Goal: Task Accomplishment & Management: Complete application form

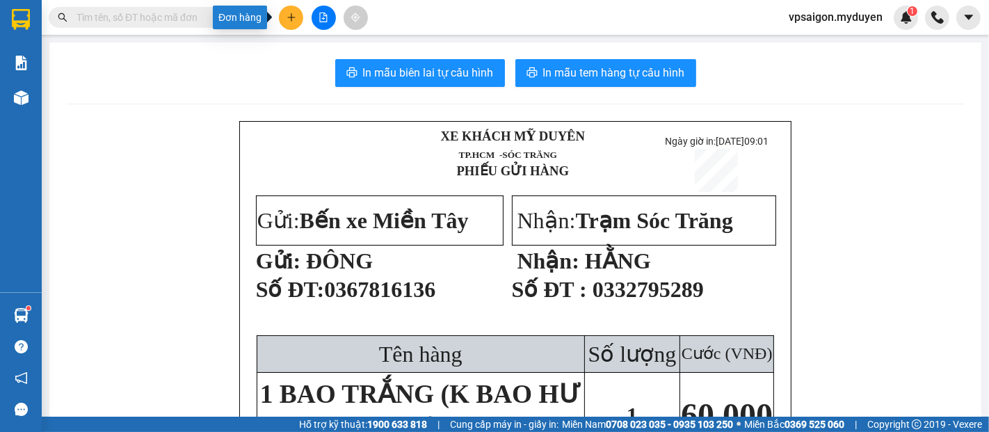
click at [292, 25] on button at bounding box center [291, 18] width 24 height 24
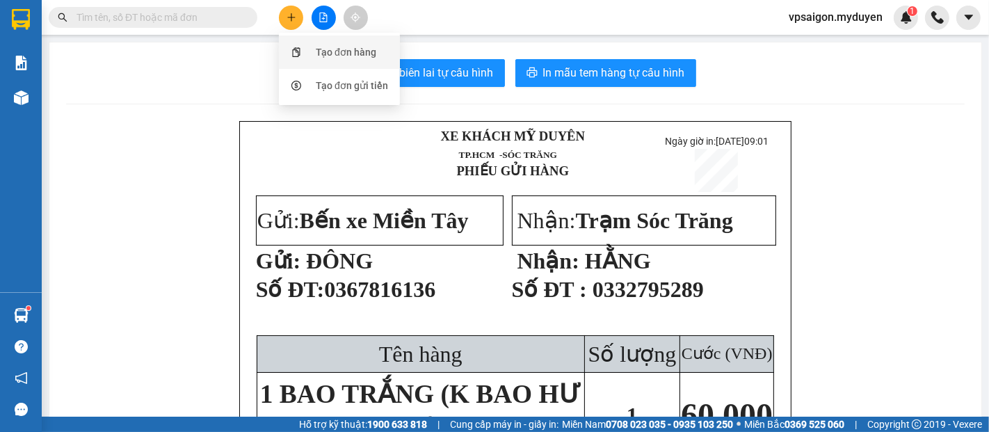
click at [323, 54] on div "Tạo đơn hàng" at bounding box center [346, 51] width 60 height 15
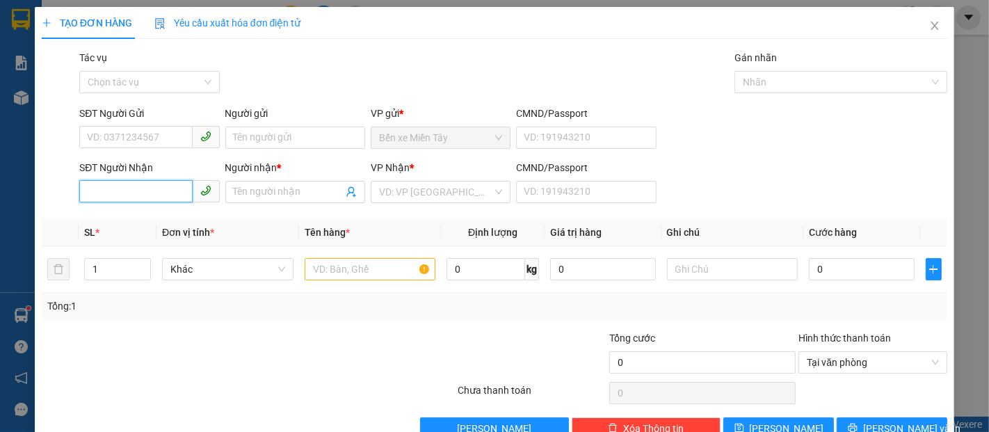
click at [133, 189] on input "SĐT Người Nhận" at bounding box center [135, 191] width 113 height 22
type input "0939519981"
click at [269, 196] on input "Người nhận *" at bounding box center [288, 191] width 109 height 15
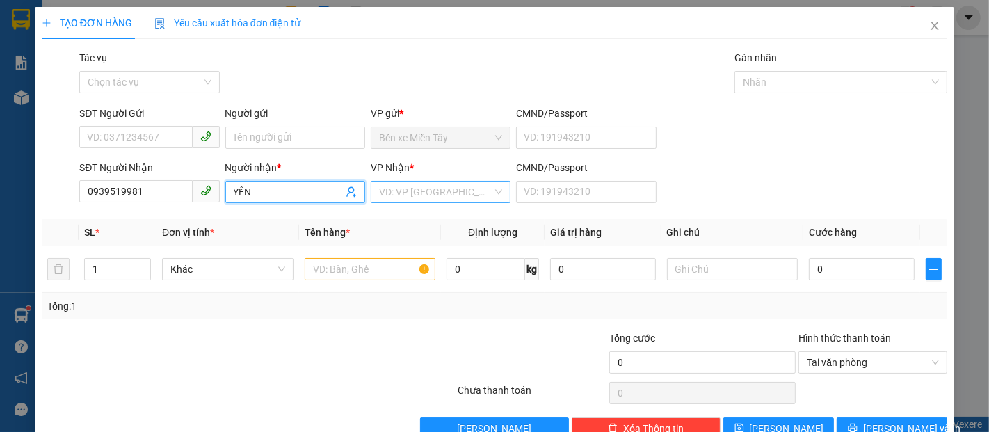
type input "YẾN"
click at [395, 186] on input "search" at bounding box center [435, 191] width 113 height 21
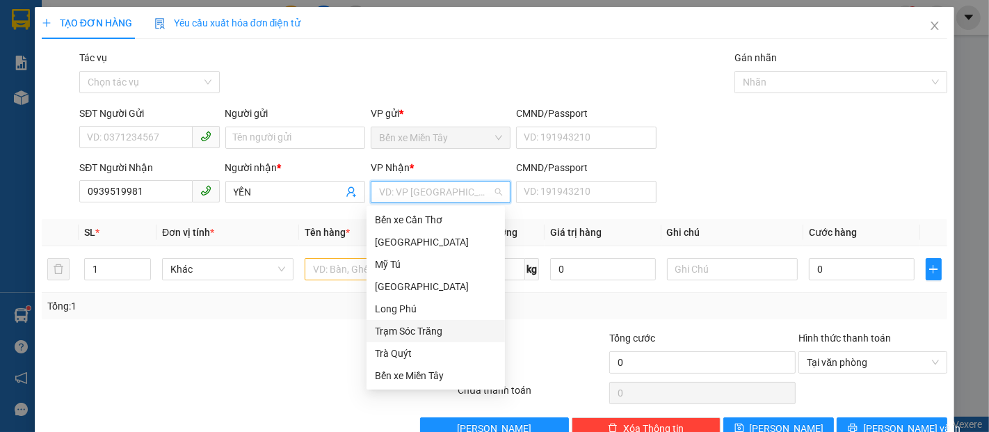
click at [416, 327] on div "Trạm Sóc Trăng" at bounding box center [436, 330] width 122 height 15
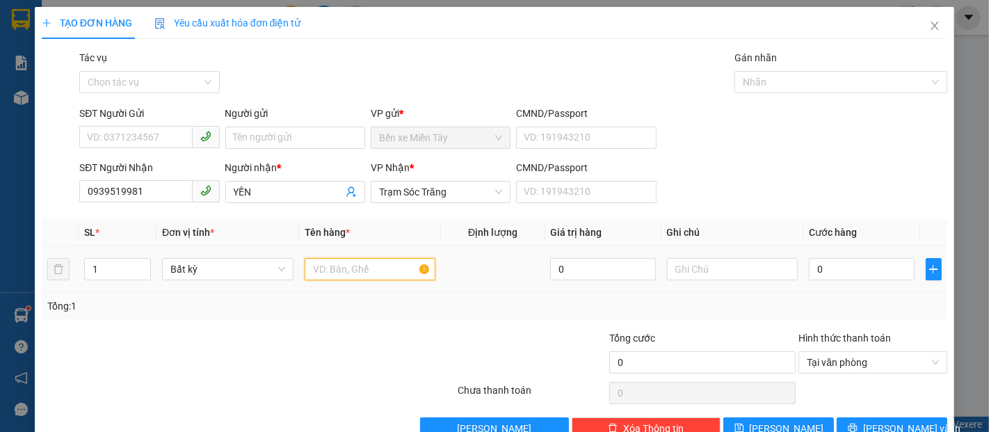
click at [351, 270] on input "text" at bounding box center [369, 269] width 131 height 22
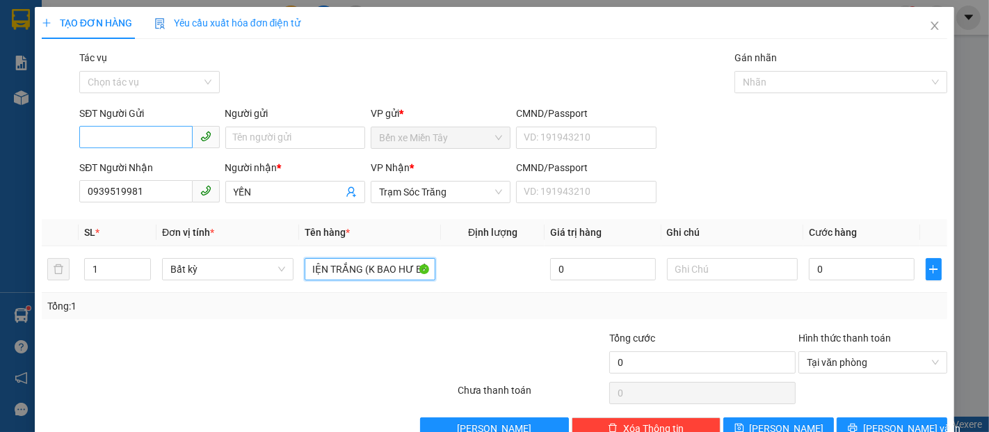
type input "2 KIỆN TRẮNG (K BAO HƯ BỂ)"
click at [114, 138] on input "SĐT Người Gửi" at bounding box center [135, 137] width 113 height 22
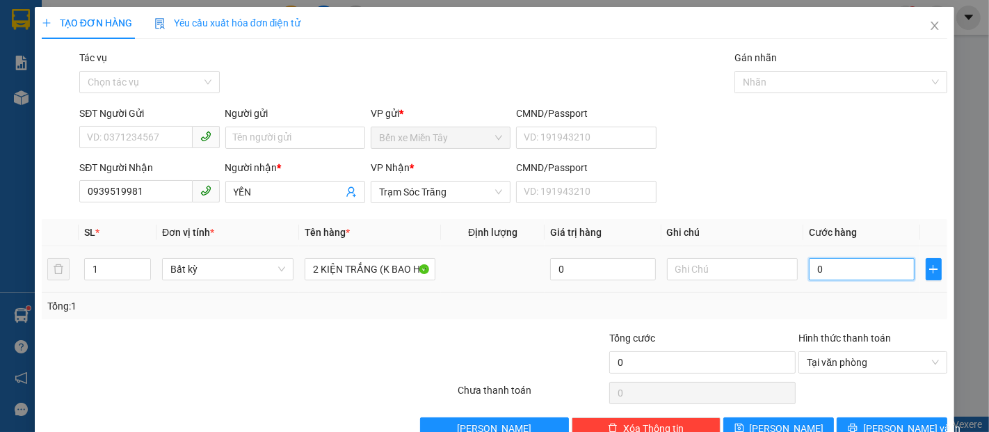
click at [811, 272] on input "0" at bounding box center [860, 269] width 105 height 22
click at [619, 277] on input "0" at bounding box center [602, 269] width 105 height 22
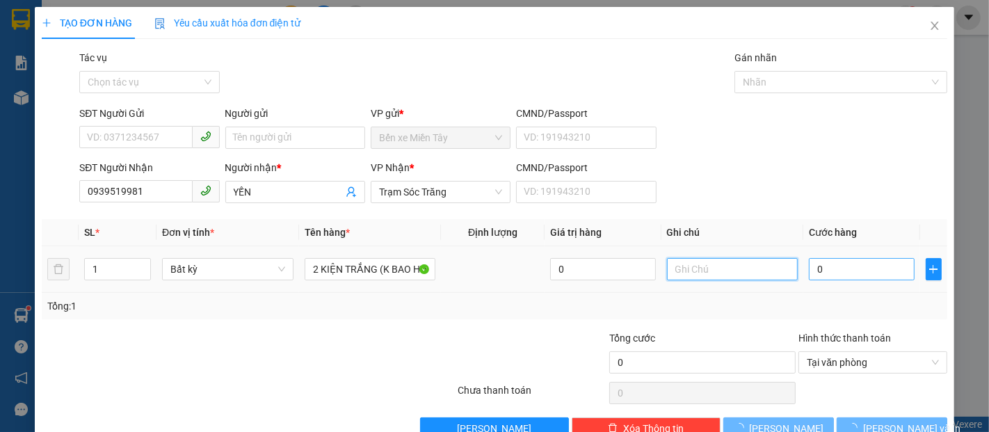
type input "0"
type input "8"
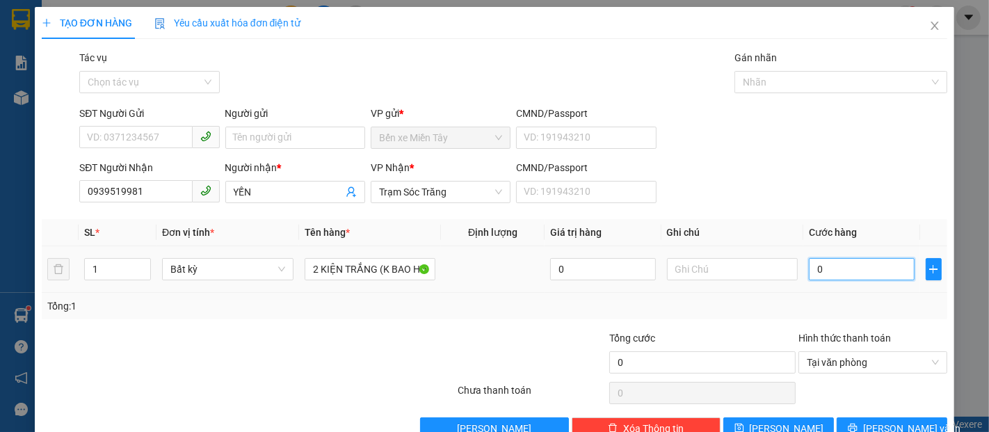
click at [812, 269] on input "0" at bounding box center [860, 269] width 105 height 22
type input "8"
type input "80"
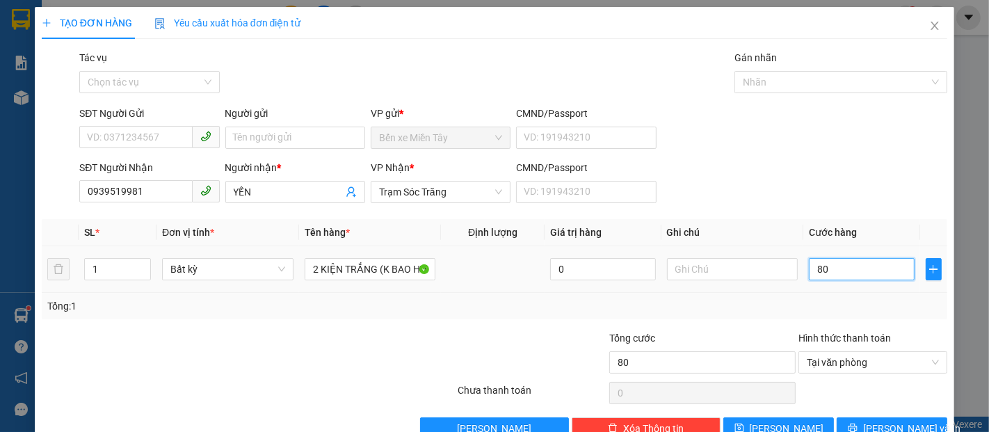
type input "800"
type input "8.000"
type input "80.000"
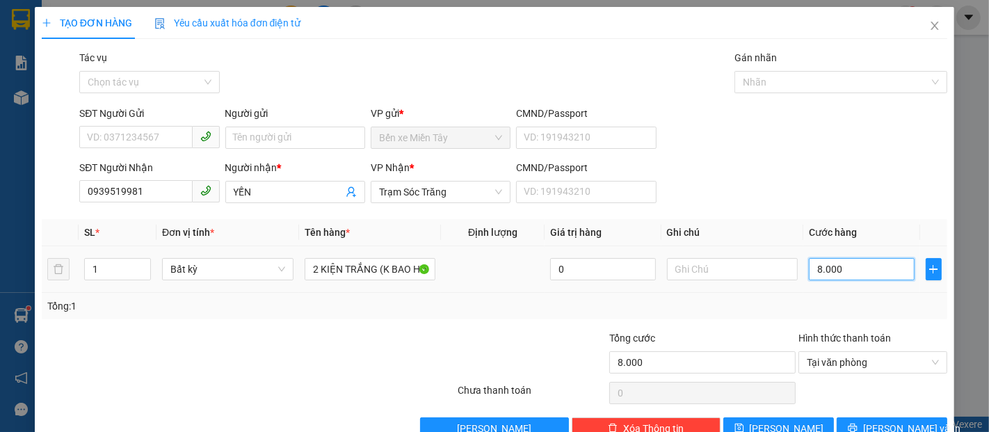
type input "80.000"
click at [98, 133] on input "SĐT Người Gửi" at bounding box center [135, 137] width 113 height 22
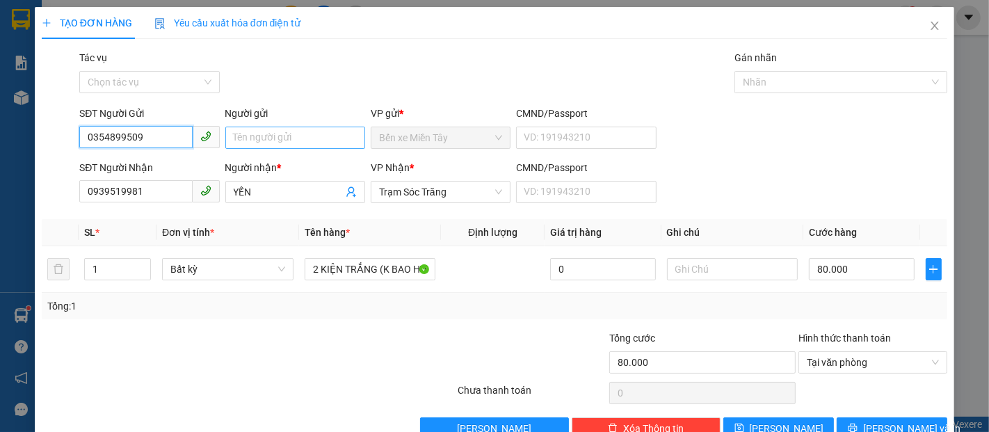
type input "0354899509"
click at [266, 134] on input "Người gửi" at bounding box center [295, 138] width 140 height 22
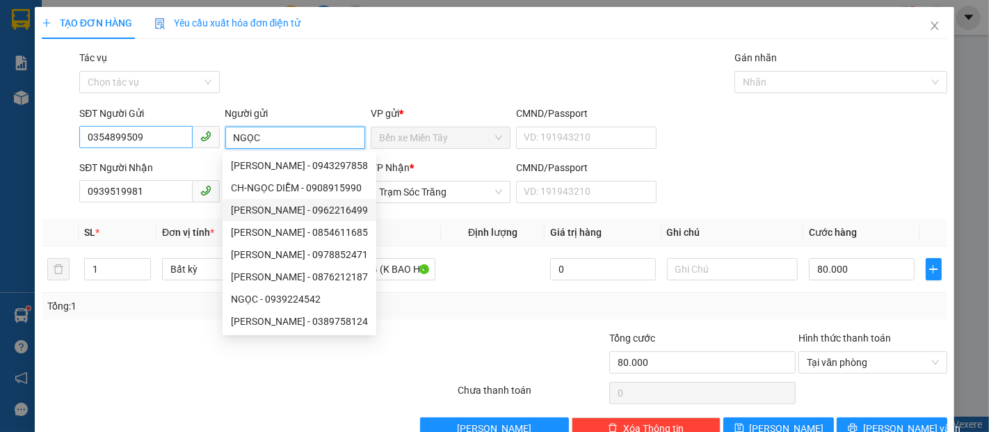
type input "NGỌC"
drag, startPoint x: 153, startPoint y: 138, endPoint x: 31, endPoint y: 163, distance: 124.9
click at [31, 162] on div "TẠO ĐƠN HÀNG Yêu cầu xuất hóa đơn điện tử Transit Pickup Surcharge Ids Transit …" at bounding box center [494, 216] width 989 height 432
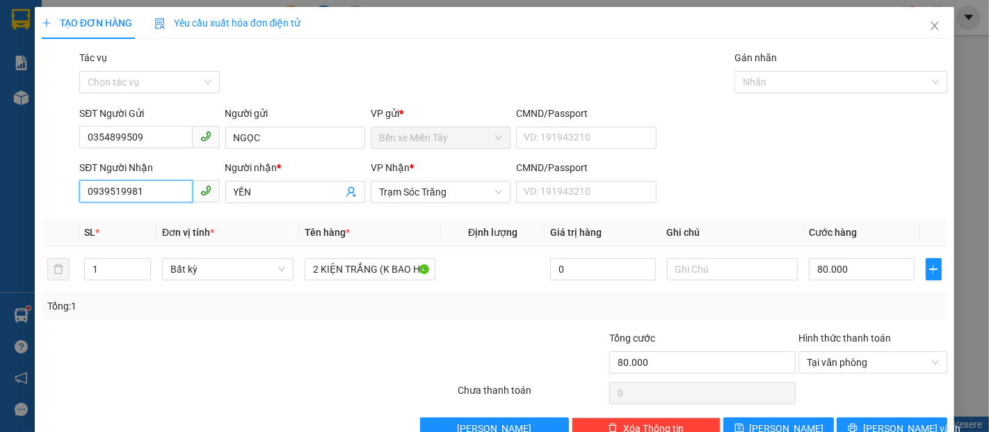
drag, startPoint x: 28, startPoint y: 192, endPoint x: 0, endPoint y: 192, distance: 27.8
click at [1, 192] on div "TẠO ĐƠN HÀNG Yêu cầu xuất hóa đơn điện tử Transit Pickup Surcharge Ids Transit …" at bounding box center [494, 216] width 989 height 432
paste input "354899509"
type input "0354899509"
click at [170, 203] on div "SĐT Người Nhận 0354899509 0354899509 Người nhận * YẾN VP Nhận * Trạm Sóc Trăng …" at bounding box center [512, 184] width 873 height 49
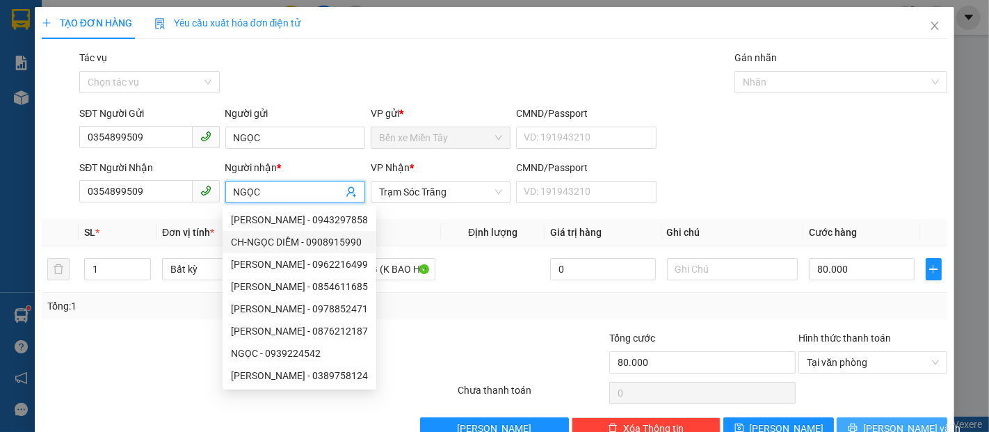
type input "NGỌC"
click at [873, 424] on span "[PERSON_NAME] và In" at bounding box center [911, 428] width 97 height 15
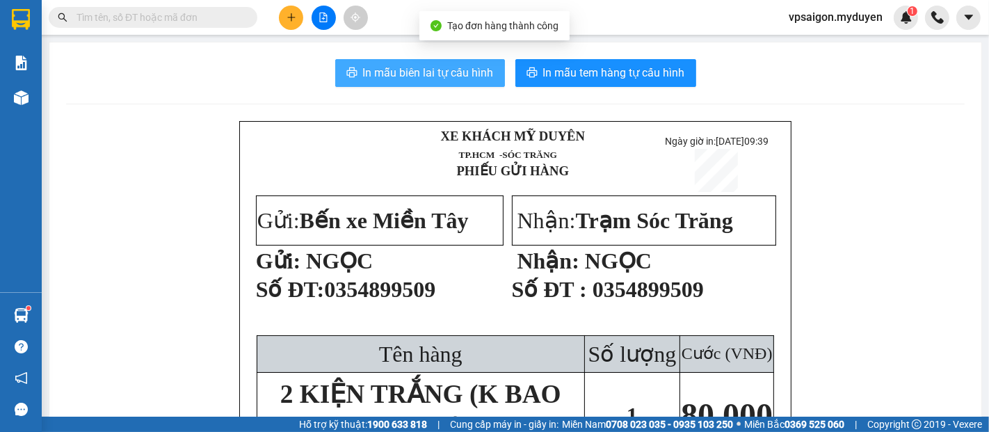
click at [389, 74] on span "In mẫu biên lai tự cấu hình" at bounding box center [428, 72] width 131 height 17
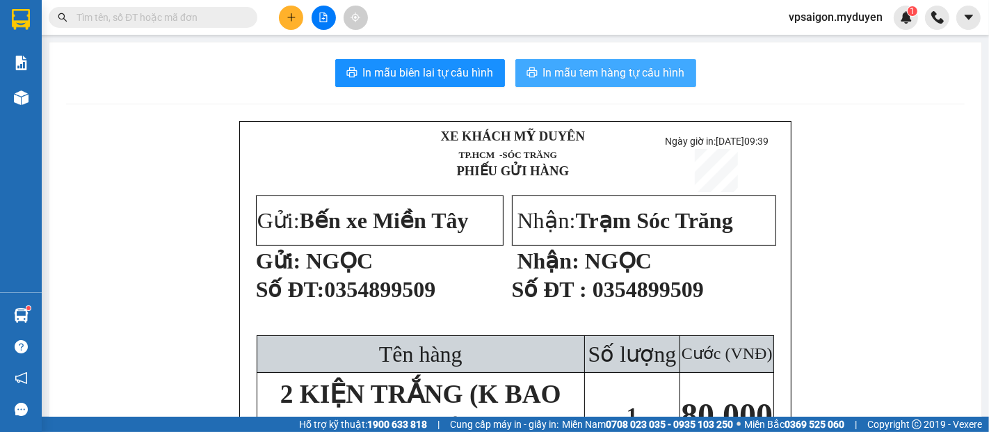
click at [543, 67] on span "In mẫu tem hàng tự cấu hình" at bounding box center [614, 72] width 142 height 17
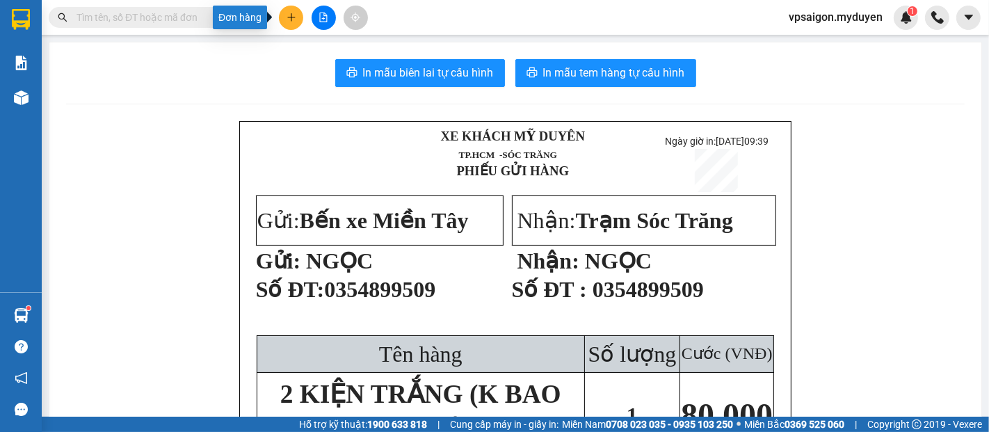
click at [289, 20] on icon "plus" at bounding box center [291, 18] width 10 height 10
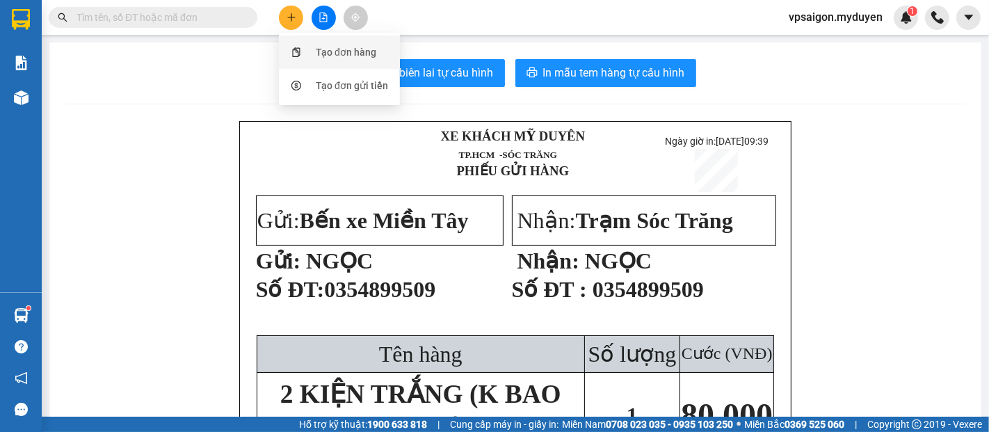
click at [332, 49] on div "Tạo đơn hàng" at bounding box center [346, 51] width 60 height 15
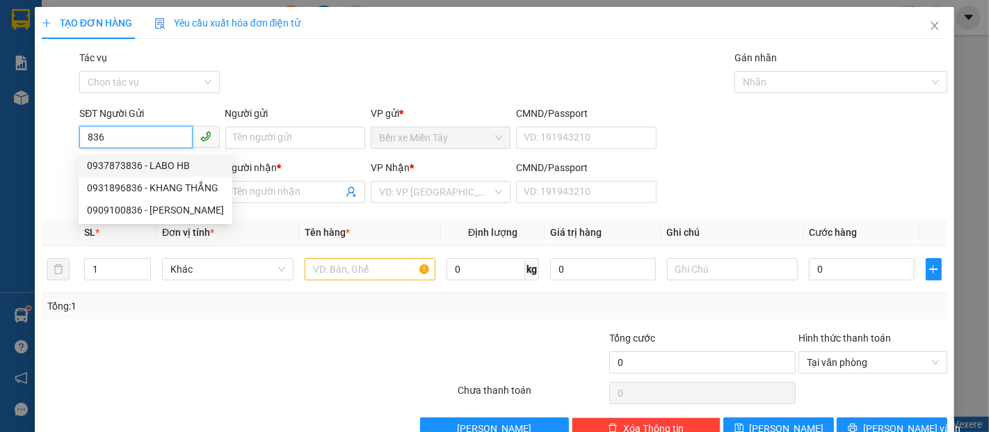
click at [140, 164] on div "0937873836 - LABO HB" at bounding box center [155, 165] width 137 height 15
type input "0937873836"
type input "LABO HB"
type input "0329000762"
type input "HUY"
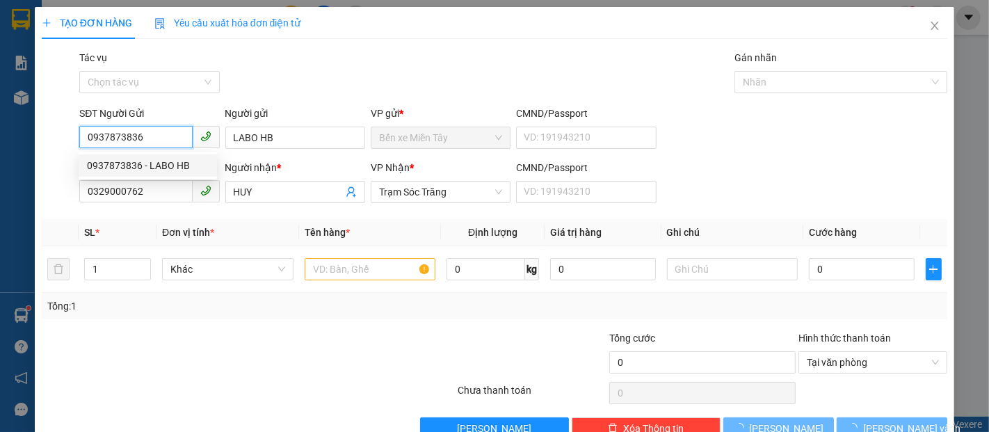
type input "40.000"
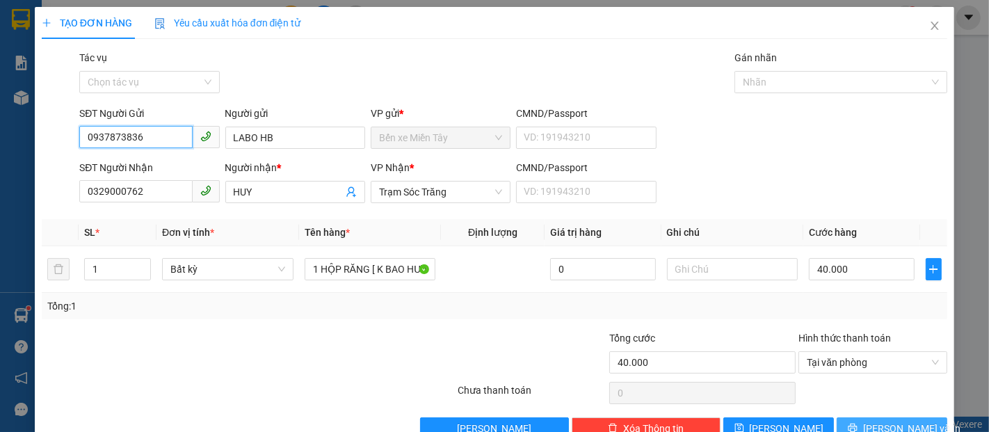
type input "0937873836"
click at [847, 428] on button "[PERSON_NAME] và In" at bounding box center [891, 428] width 111 height 22
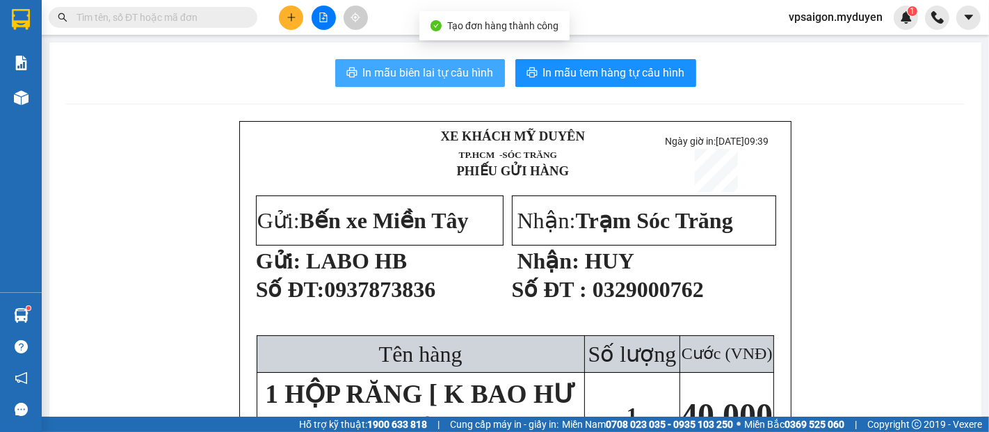
click at [460, 76] on span "In mẫu biên lai tự cấu hình" at bounding box center [428, 72] width 131 height 17
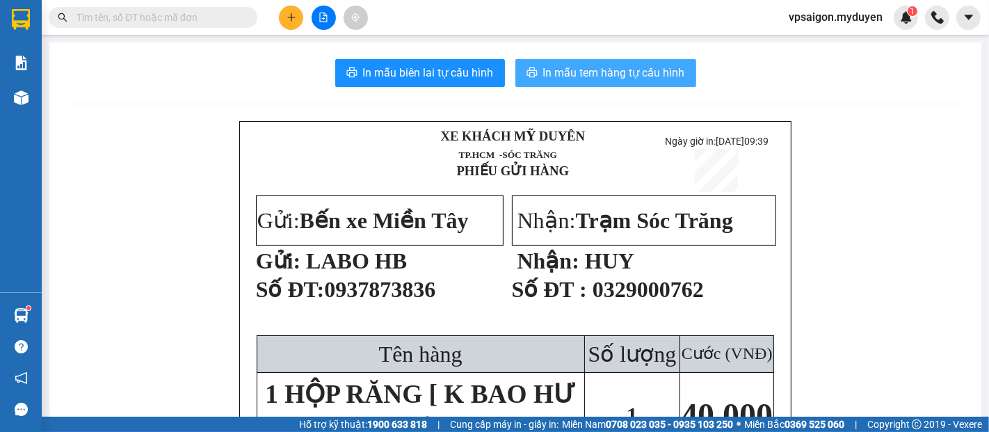
click at [551, 70] on span "In mẫu tem hàng tự cấu hình" at bounding box center [614, 72] width 142 height 17
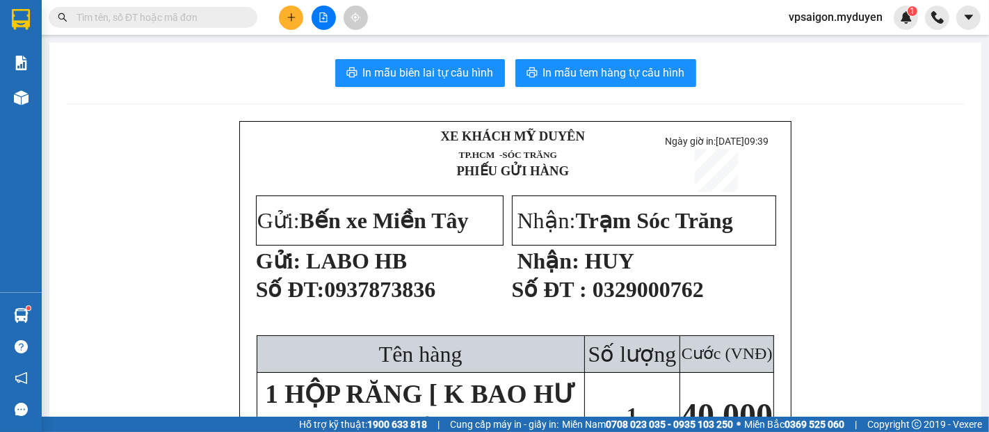
click at [723, 274] on p "Nhận: HUY" at bounding box center [643, 260] width 263 height 26
click at [287, 19] on icon "plus" at bounding box center [291, 18] width 10 height 10
click at [309, 44] on div "Tạo đơn hàng" at bounding box center [339, 52] width 104 height 26
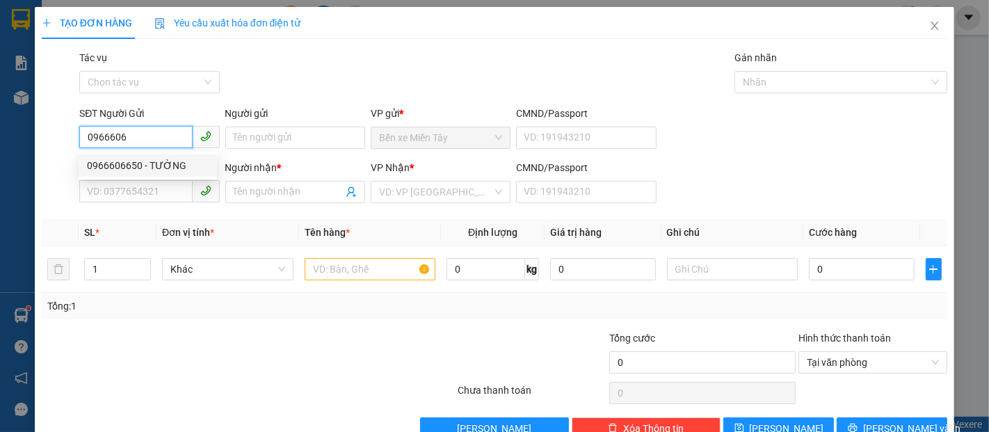
click at [140, 164] on div "0966606650 - TƯỜNG" at bounding box center [148, 165] width 122 height 15
type input "0966606650"
type input "TƯỜNG"
type input "0907037232"
type input "LINH"
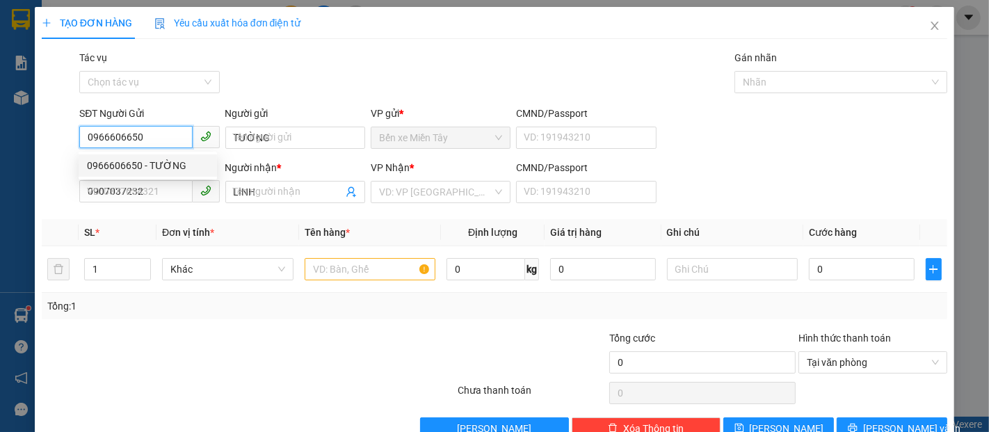
type input "40.000"
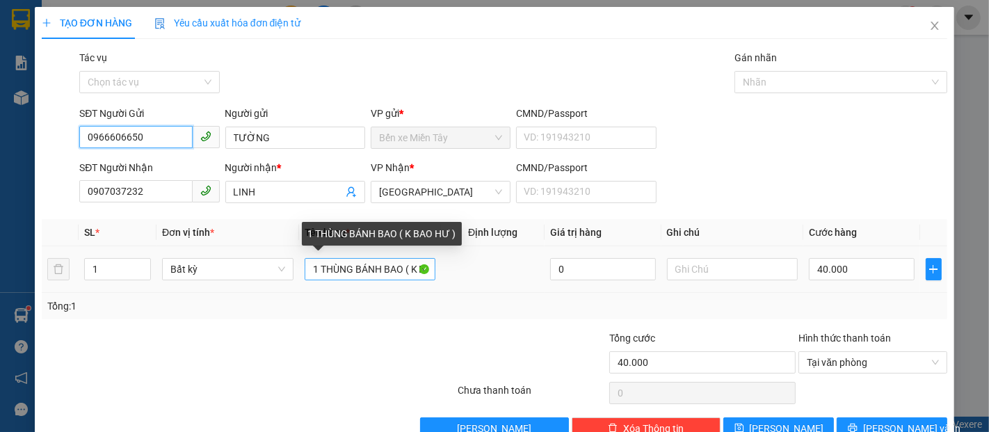
type input "0966606650"
drag, startPoint x: 312, startPoint y: 268, endPoint x: 297, endPoint y: 268, distance: 15.3
click at [299, 268] on td "1 THÙNG BÁNH BAO ( K BAO HƯ )" at bounding box center [370, 269] width 143 height 47
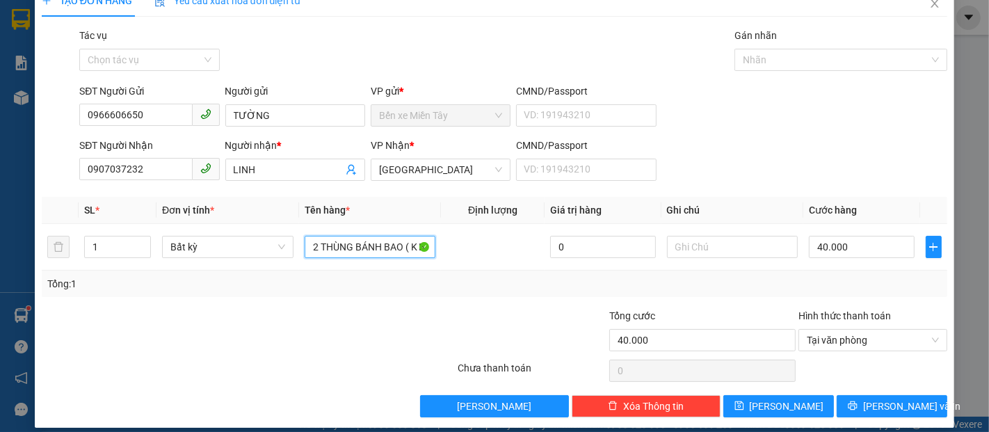
scroll to position [33, 0]
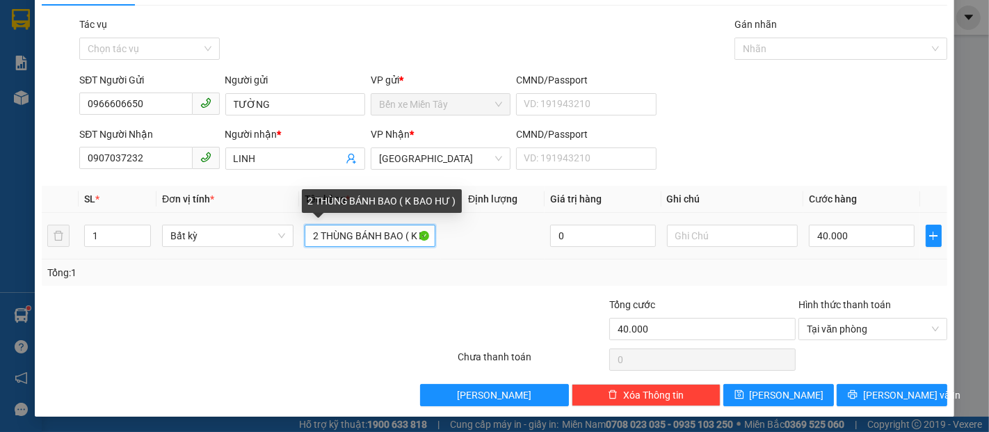
click at [413, 235] on input "2 THÙNG BÁNH BAO ( K BAO HƯ )" at bounding box center [369, 236] width 131 height 22
drag, startPoint x: 413, startPoint y: 235, endPoint x: 428, endPoint y: 238, distance: 15.7
click at [428, 238] on input "2 THÙNG BÁNH BAO ( K BAO HƯ )" at bounding box center [369, 236] width 131 height 22
click at [414, 236] on input "2 THÙNG BÁNH BAO ( K BAO HƯ )" at bounding box center [369, 236] width 131 height 22
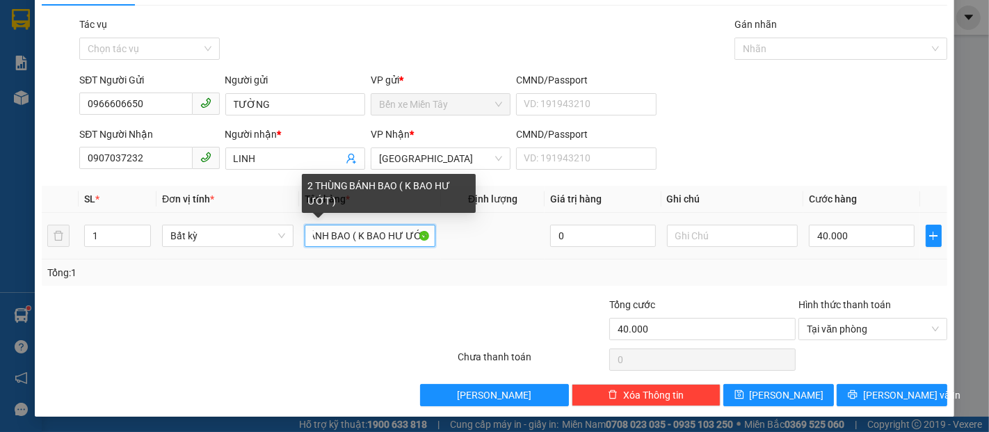
scroll to position [0, 53]
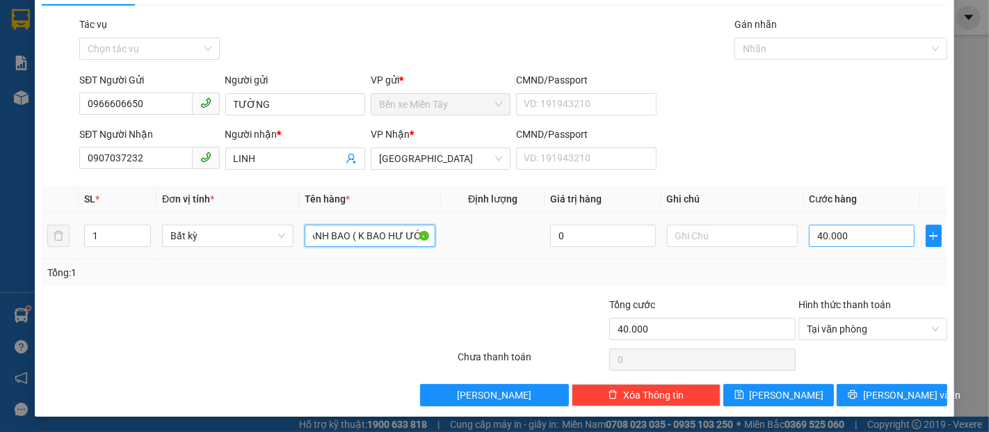
type input "2 THÙNG BÁNH BAO ( K BAO HƯ ƯỚT )"
click at [841, 238] on input "40.000" at bounding box center [860, 236] width 105 height 22
type input "1"
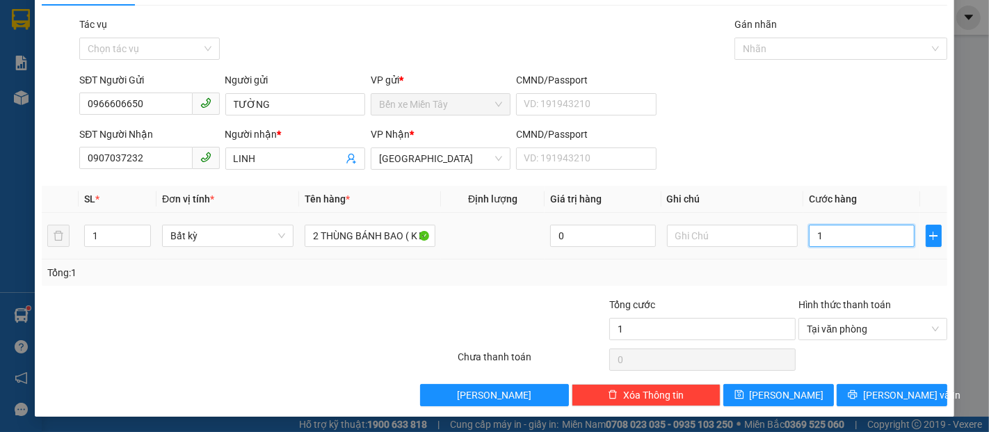
type input "10"
type input "100"
type input "1.000"
type input "10.000"
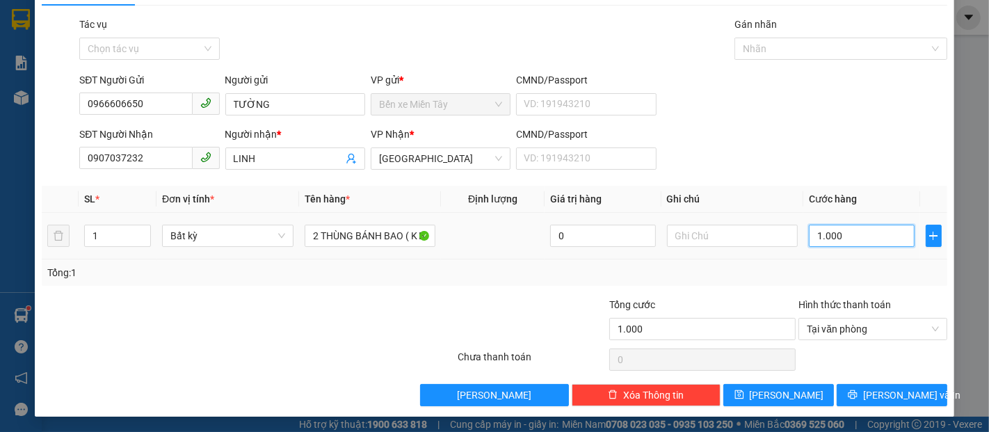
type input "10.000"
type input "100.000"
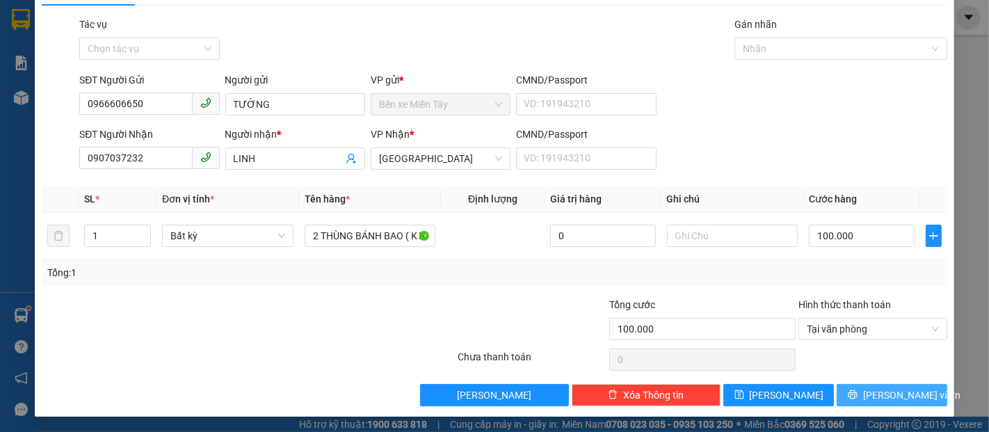
click at [854, 392] on icon "printer" at bounding box center [851, 394] width 9 height 9
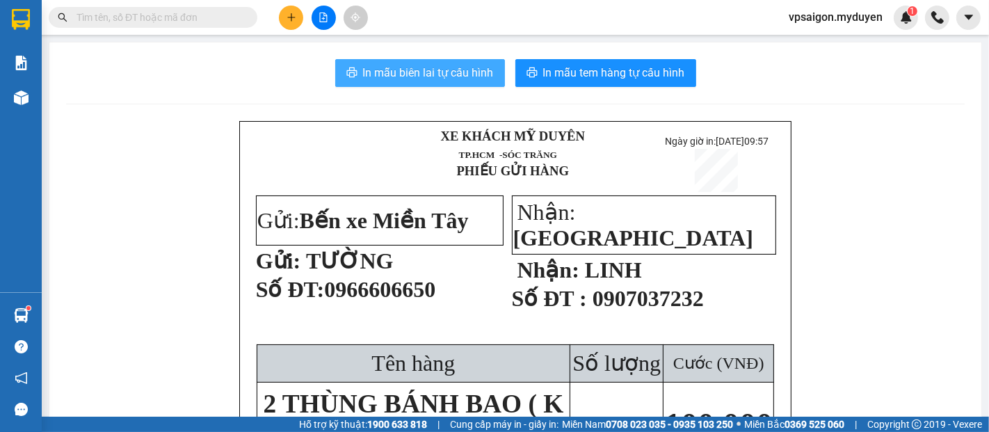
click at [408, 73] on span "In mẫu biên lai tự cấu hình" at bounding box center [428, 72] width 131 height 17
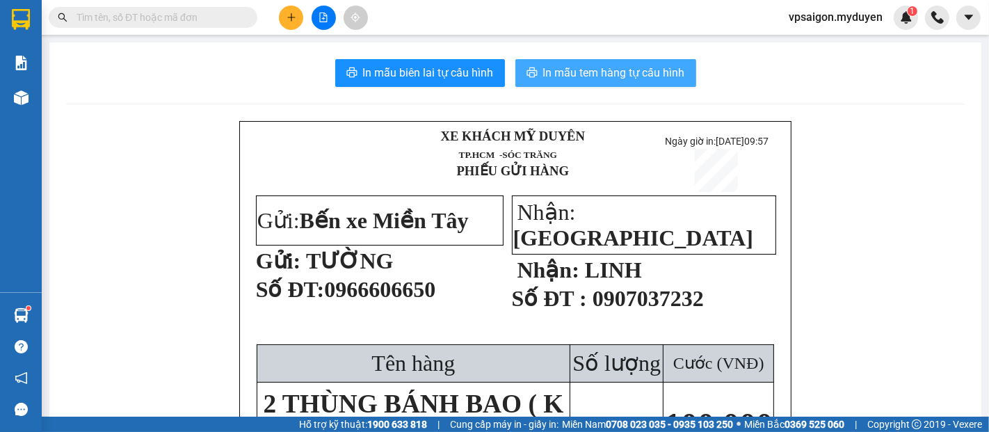
click at [645, 72] on span "In mẫu tem hàng tự cấu hình" at bounding box center [614, 72] width 142 height 17
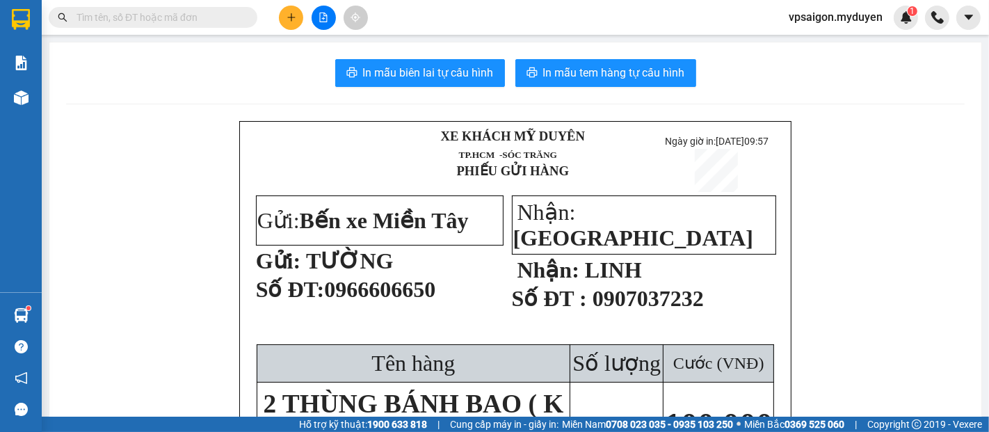
scroll to position [77, 0]
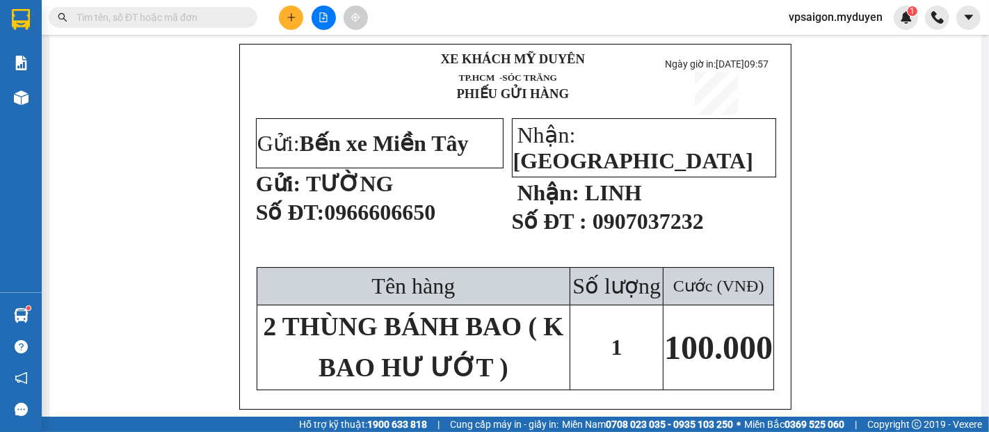
click at [539, 287] on td "Tên hàng" at bounding box center [413, 286] width 313 height 37
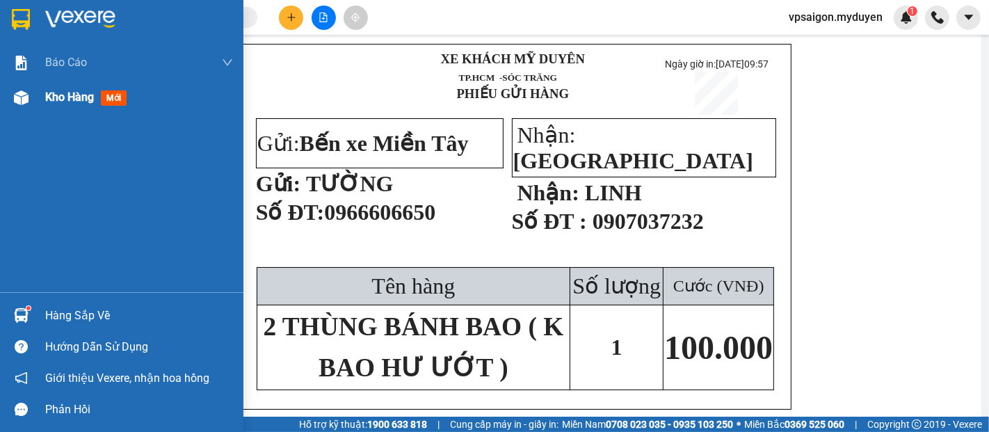
click at [95, 106] on div "Kho hàng mới" at bounding box center [139, 97] width 188 height 35
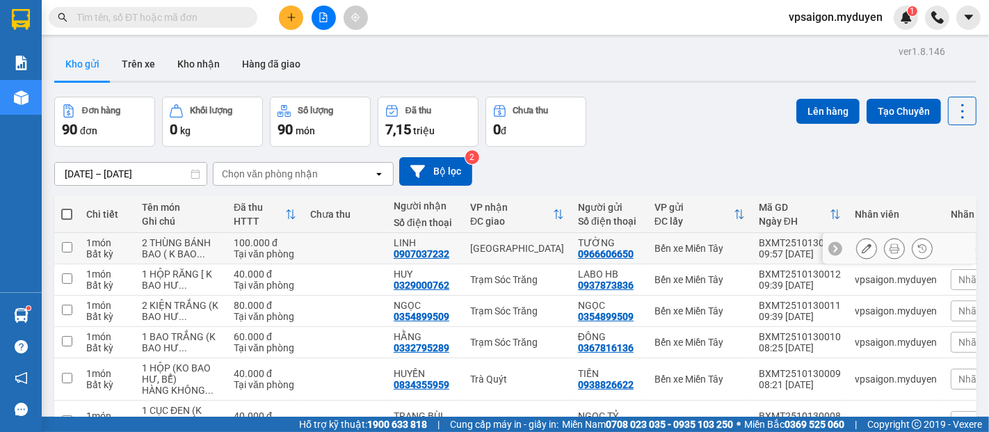
click at [861, 253] on icon at bounding box center [866, 248] width 10 height 10
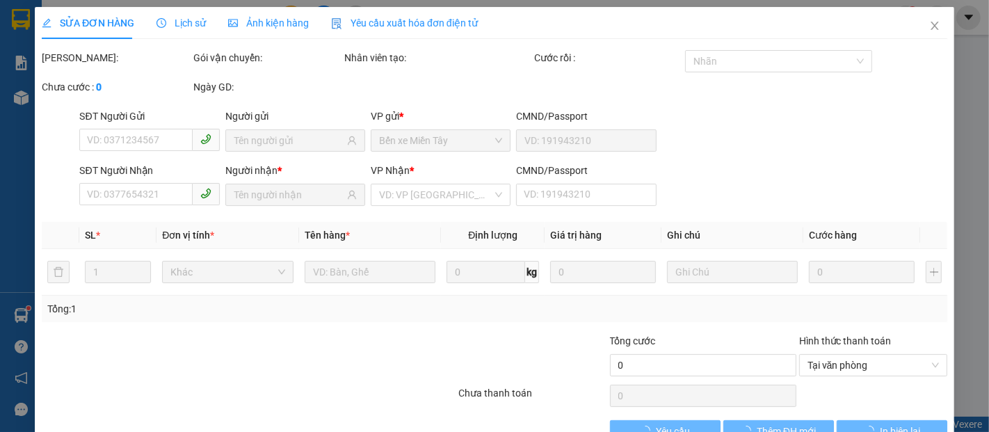
type input "0966606650"
type input "0907037232"
type input "100.000"
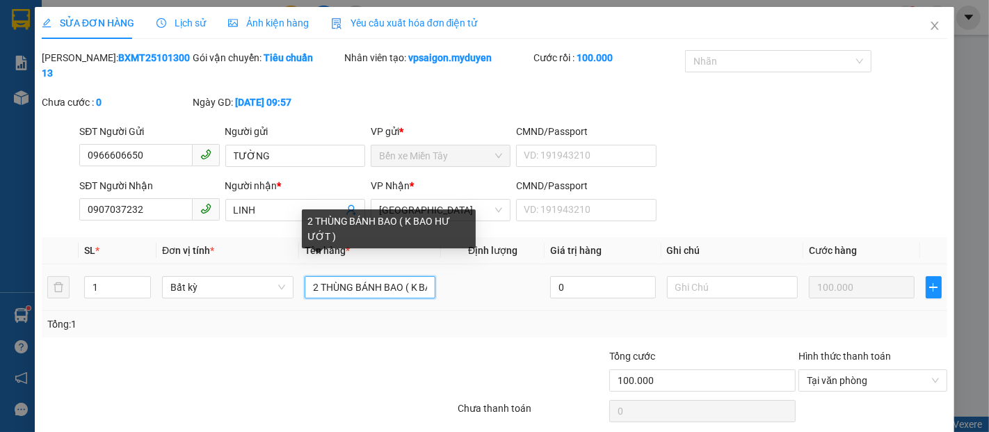
drag, startPoint x: 384, startPoint y: 269, endPoint x: 469, endPoint y: 269, distance: 84.8
click at [469, 269] on tr "1 Bất kỳ 2 THÙNG BÁNH BAO ( K BAO HƯ ƯỚT ) 0 100.000" at bounding box center [494, 287] width 905 height 47
click at [416, 276] on input "2 THÙNG BÁNH BAO ( K BAO HƯ ƯỚT )" at bounding box center [369, 287] width 131 height 22
click at [417, 276] on input "2 THÙNG BÁNH BAO ( K BAO HƯ ƯỚT )" at bounding box center [369, 287] width 131 height 22
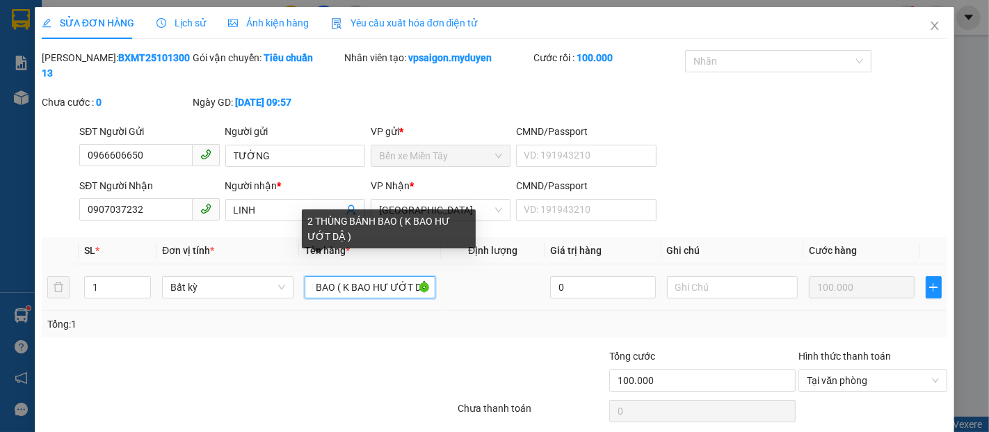
scroll to position [0, 74]
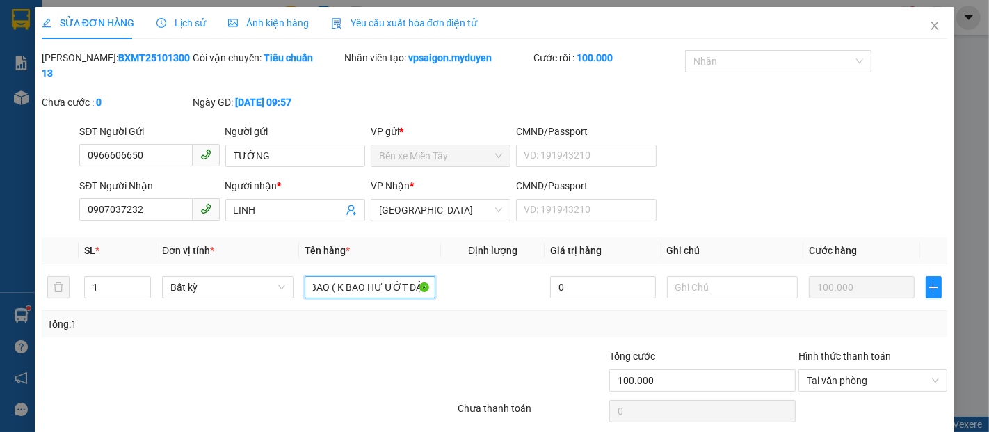
type input "2 THÙNG BÁNH BAO ( K BAO HƯ ƯỚT DẬP )"
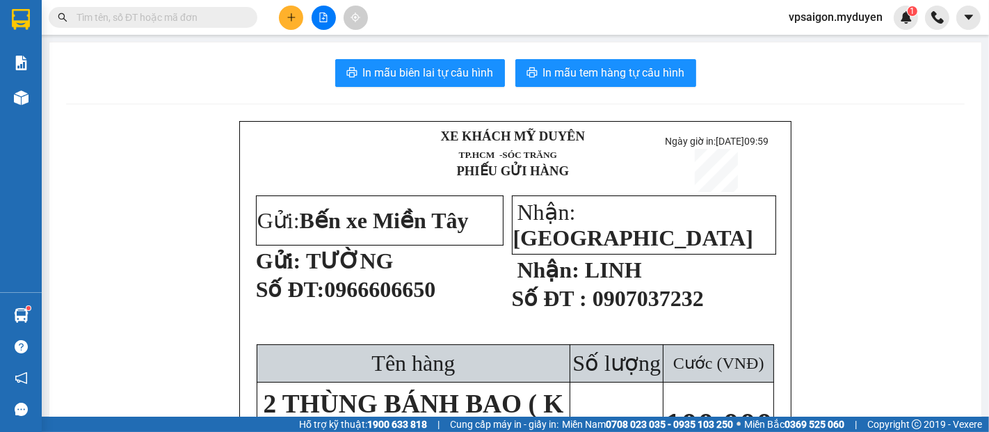
click at [295, 21] on icon "plus" at bounding box center [291, 18] width 10 height 10
click at [320, 54] on div "Tạo đơn hàng" at bounding box center [346, 51] width 60 height 15
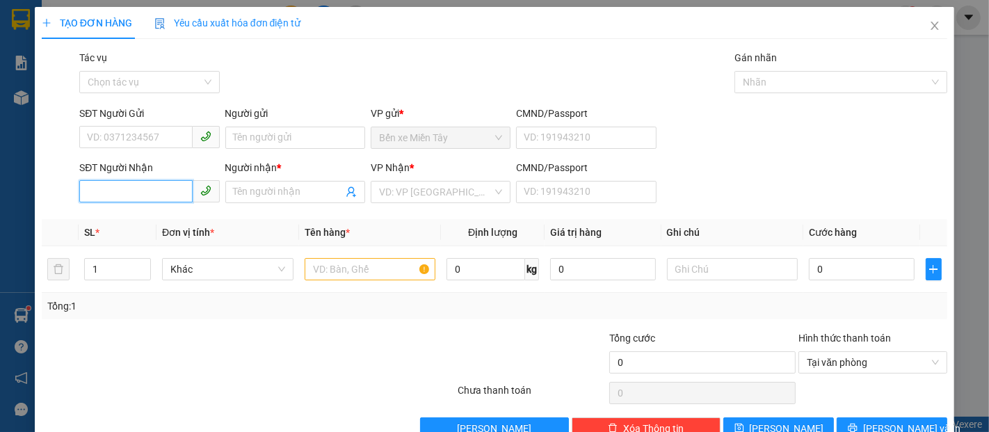
click at [152, 184] on input "SĐT Người Nhận" at bounding box center [135, 191] width 113 height 22
type input "6"
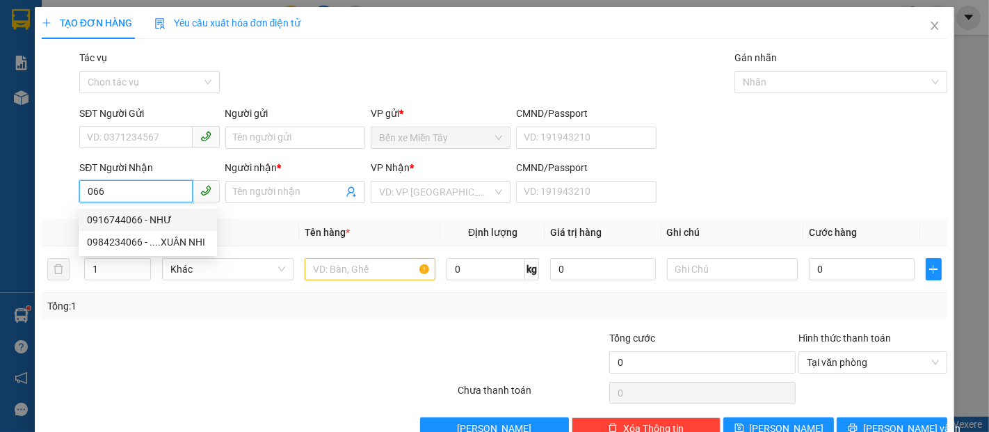
click at [156, 220] on div "0916744066 - NHƯ" at bounding box center [148, 219] width 122 height 15
type input "0916744066"
type input "NHƯ"
type input "40.000"
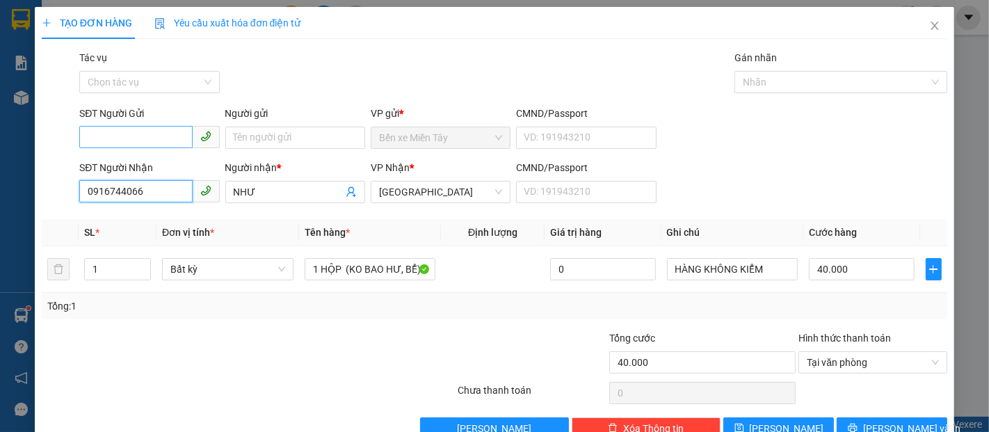
type input "0916744066"
click at [158, 133] on input "SĐT Người Gửi" at bounding box center [135, 137] width 113 height 22
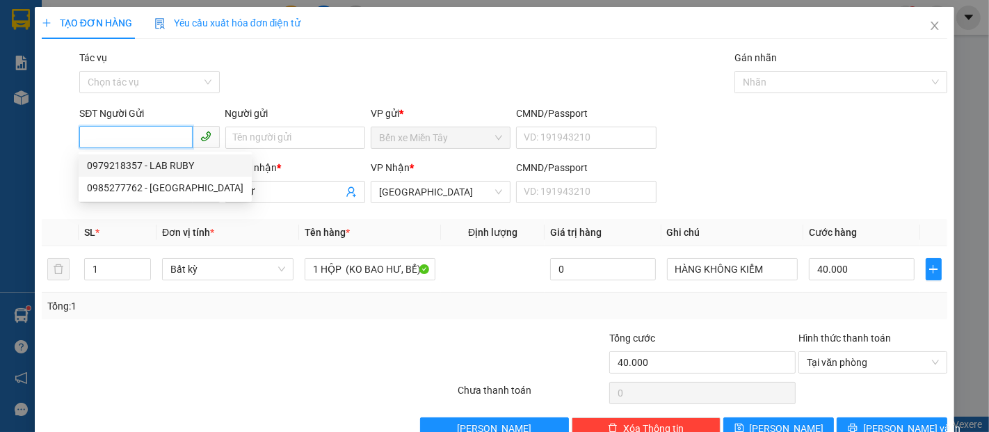
click at [161, 160] on div "0979218357 - LAB RUBY" at bounding box center [165, 165] width 156 height 15
type input "0979218357"
type input "LAB RUBY"
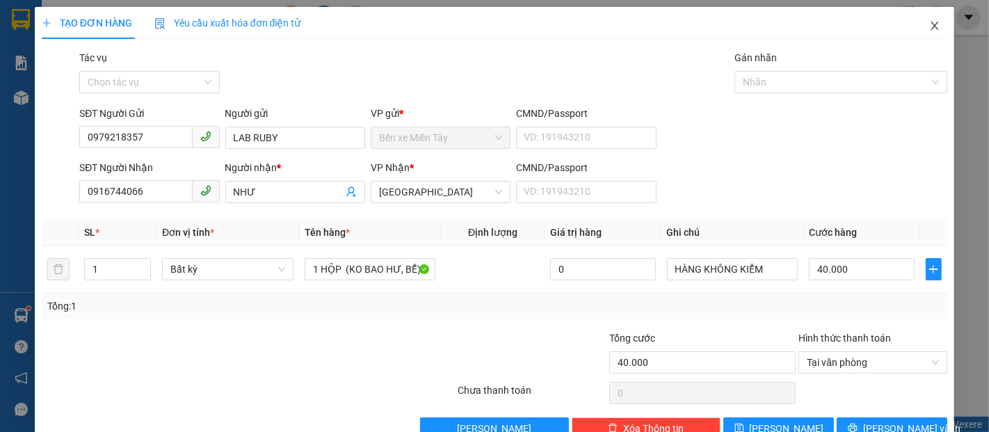
click at [929, 26] on icon "close" at bounding box center [934, 25] width 11 height 11
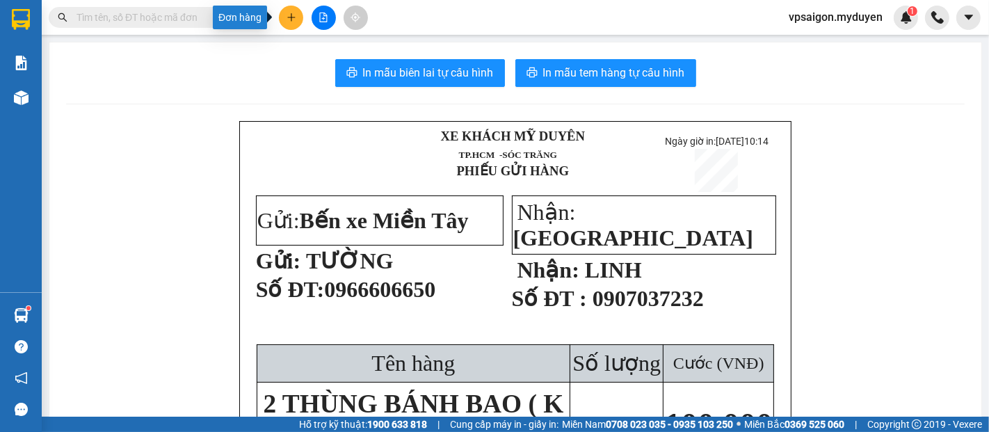
click at [289, 15] on icon "plus" at bounding box center [291, 18] width 10 height 10
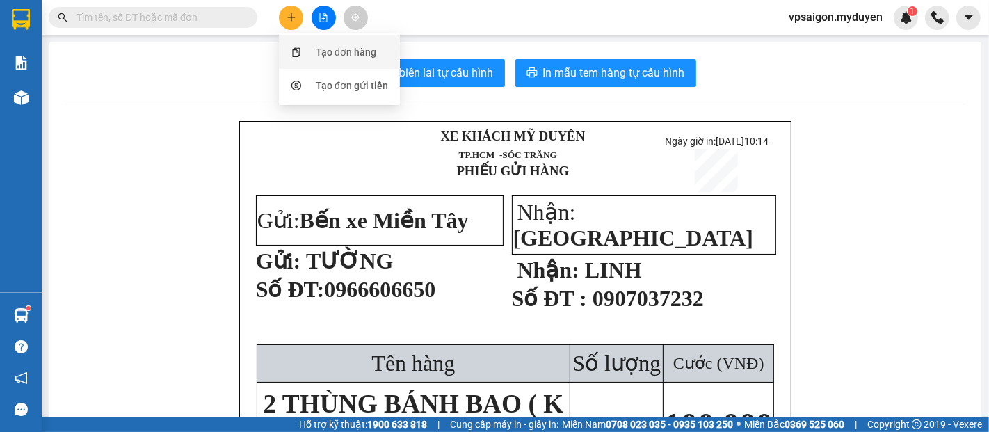
click at [318, 56] on div "Tạo đơn hàng" at bounding box center [346, 51] width 60 height 15
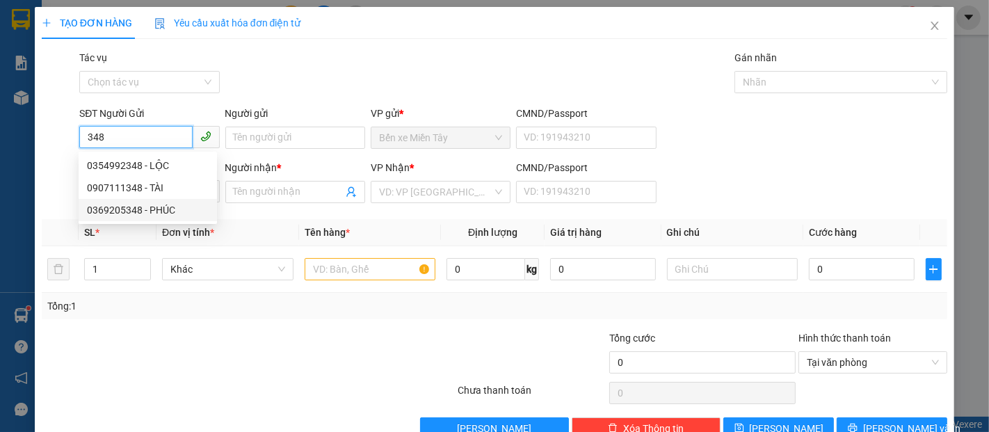
click at [141, 203] on div "0369205348 - PHÚC" at bounding box center [148, 209] width 122 height 15
type input "0369205348"
type input "PHÚC"
type input "0938967475"
type input "PHỤNG"
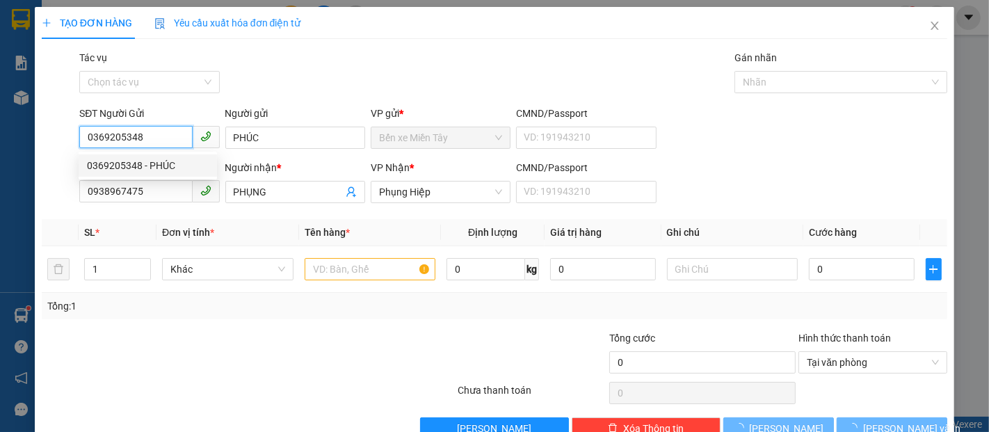
type input "150.000"
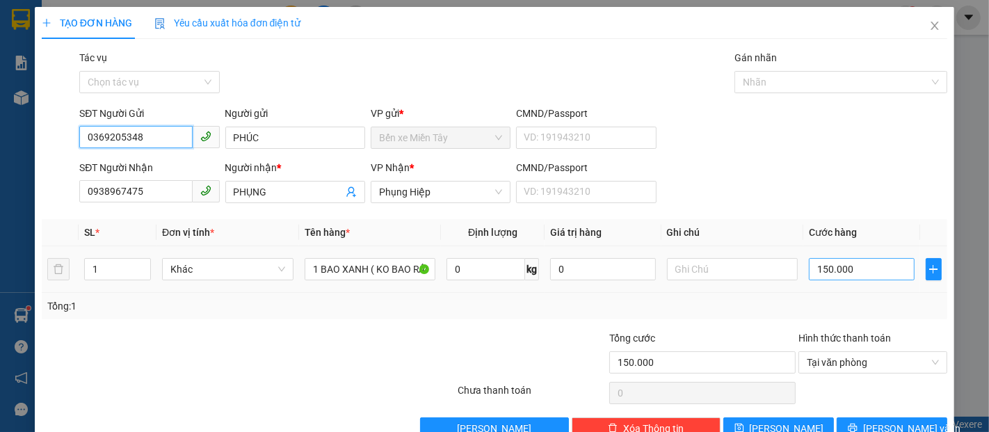
type input "0369205348"
click at [839, 268] on input "150.000" at bounding box center [860, 269] width 105 height 22
type input "2"
type input "20"
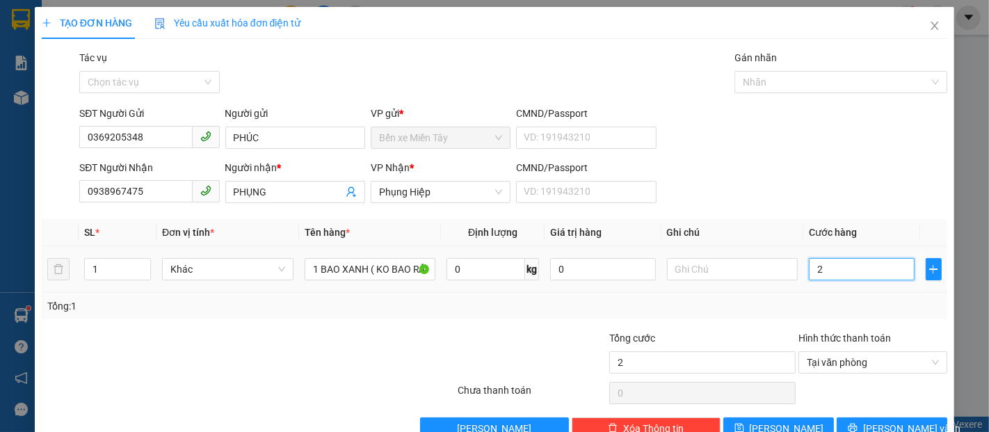
type input "20"
type input "200"
type input "2.000"
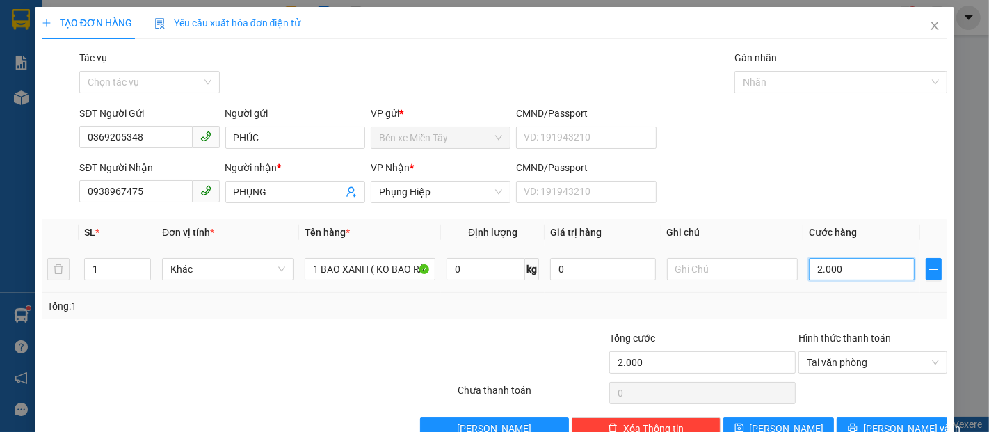
type input "20.000"
type input "200.000"
click at [870, 417] on button "[PERSON_NAME] và In" at bounding box center [891, 428] width 111 height 22
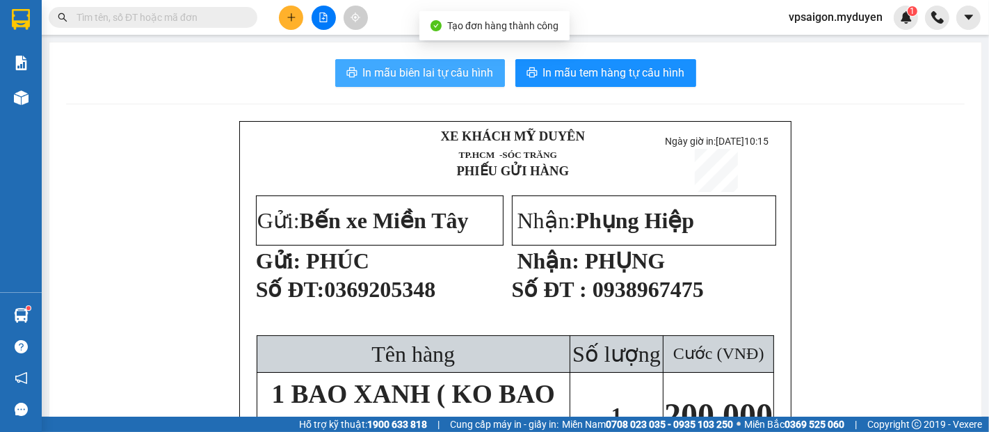
click at [395, 76] on span "In mẫu biên lai tự cấu hình" at bounding box center [428, 72] width 131 height 17
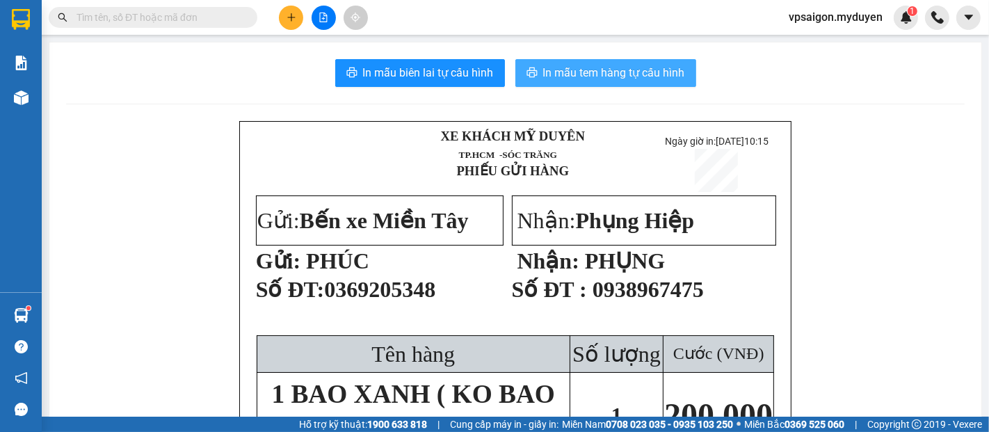
click at [531, 69] on button "In mẫu tem hàng tự cấu hình" at bounding box center [605, 73] width 181 height 28
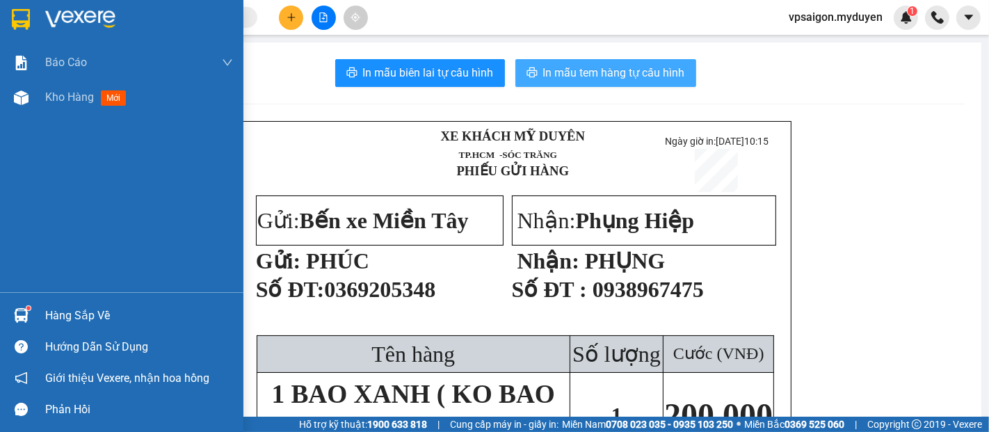
click at [83, 305] on div "Hàng sắp về" at bounding box center [139, 315] width 188 height 21
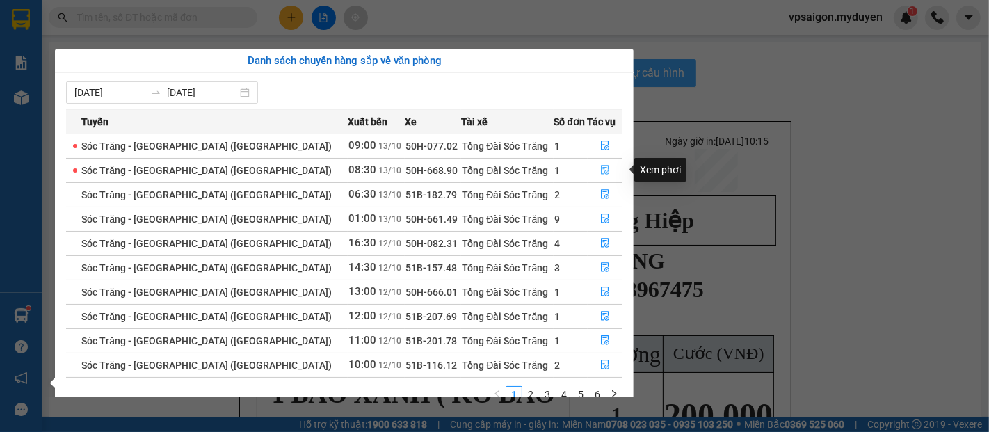
click at [605, 168] on button "button" at bounding box center [605, 170] width 34 height 22
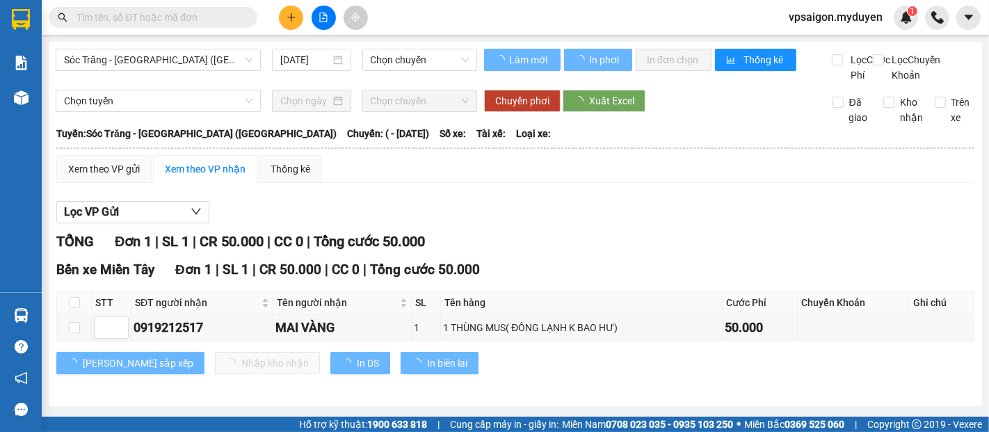
scroll to position [11, 0]
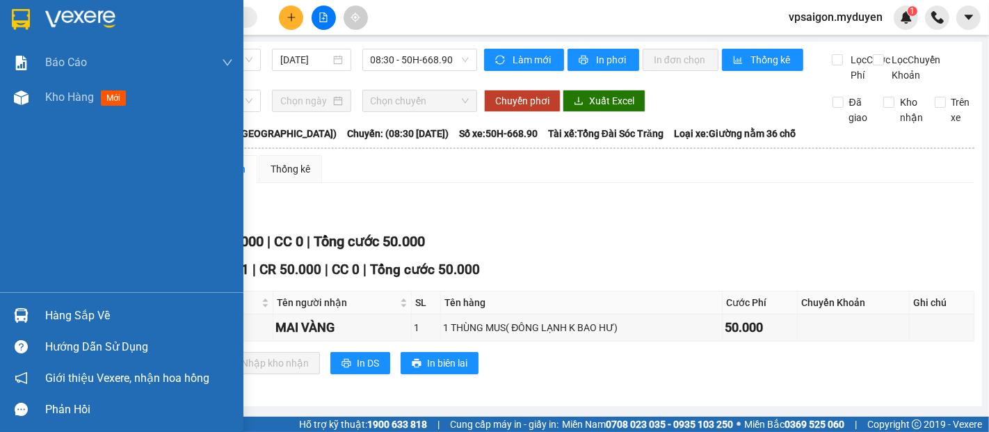
click at [123, 316] on div "Hàng sắp về" at bounding box center [139, 315] width 188 height 21
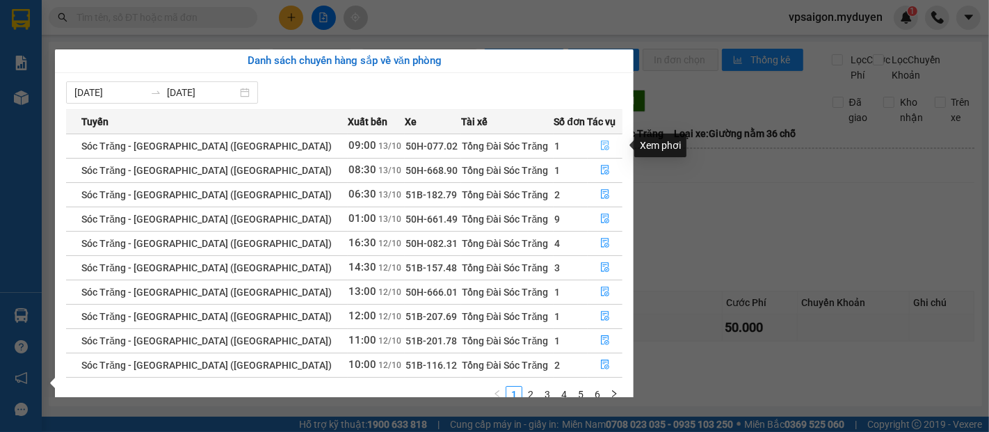
click at [600, 142] on icon "file-done" at bounding box center [605, 145] width 10 height 10
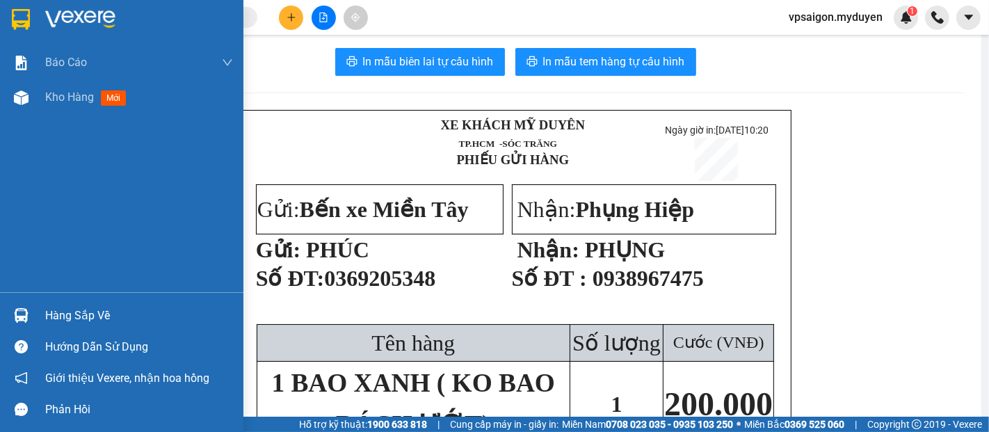
click at [22, 304] on div at bounding box center [21, 315] width 24 height 24
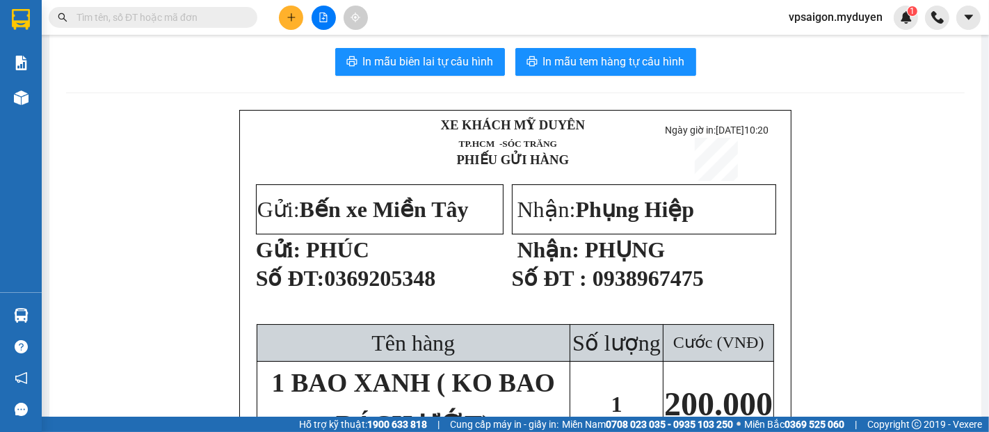
click at [692, 190] on section "Kết quả tìm kiếm ( 0 ) Bộ lọc No Data vpsaigon.myduyen 1 Báo cáo BC doanh số th…" at bounding box center [494, 216] width 989 height 432
click at [298, 21] on button at bounding box center [291, 18] width 24 height 24
click at [367, 57] on div "Tạo đơn hàng" at bounding box center [346, 51] width 60 height 15
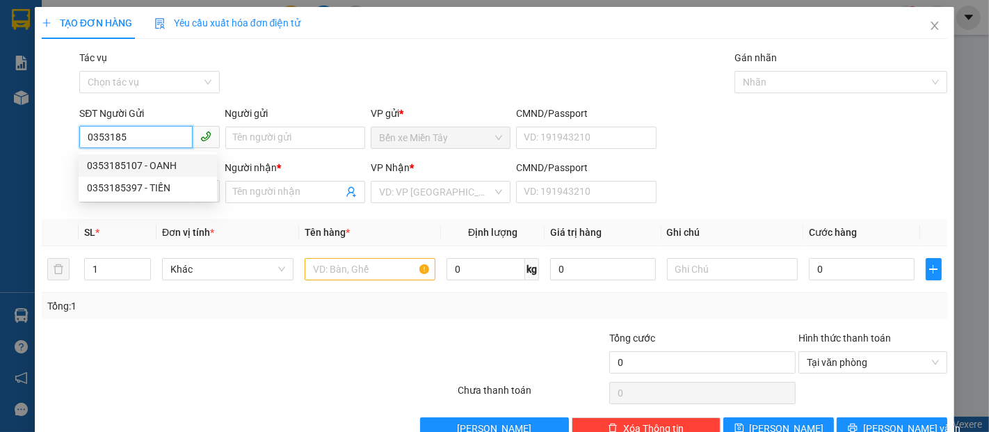
click at [171, 161] on div "0353185107 - OANH" at bounding box center [148, 165] width 122 height 15
type input "0353185107"
type input "OANH"
type input "0384033899"
type input "PHA"
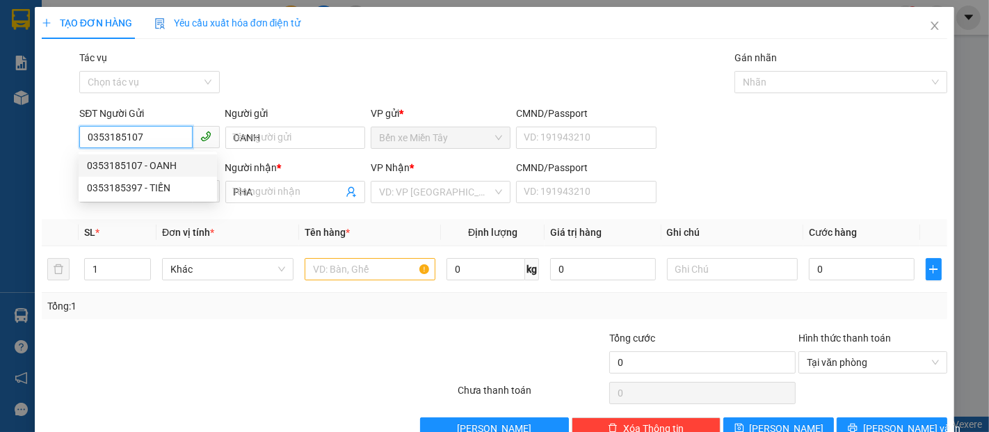
type input "40.000"
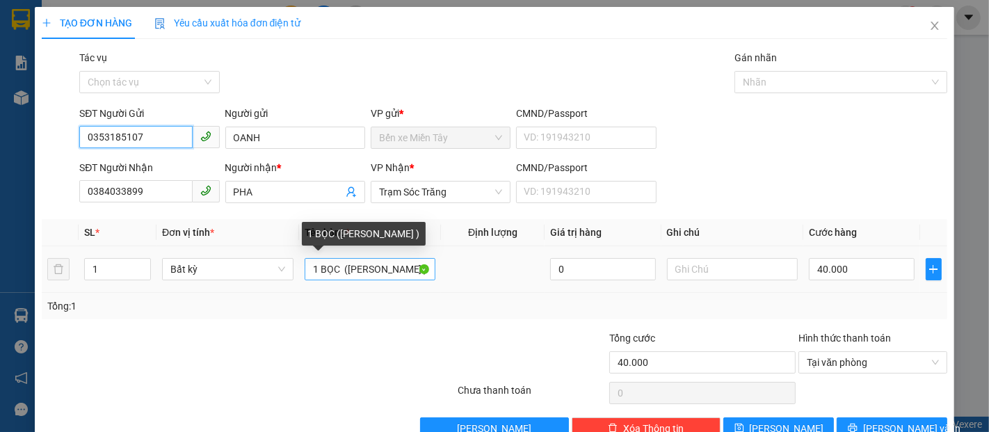
type input "0353185107"
click at [334, 274] on input "1 BỌC (K BAO HƯ )" at bounding box center [369, 269] width 131 height 22
click at [339, 270] on input "1 BỌC (K BAO HƯ )" at bounding box center [369, 269] width 131 height 22
drag, startPoint x: 400, startPoint y: 270, endPoint x: 388, endPoint y: 274, distance: 12.3
click at [388, 274] on input "1 BỌC (K BAO HƯ )" at bounding box center [369, 269] width 131 height 22
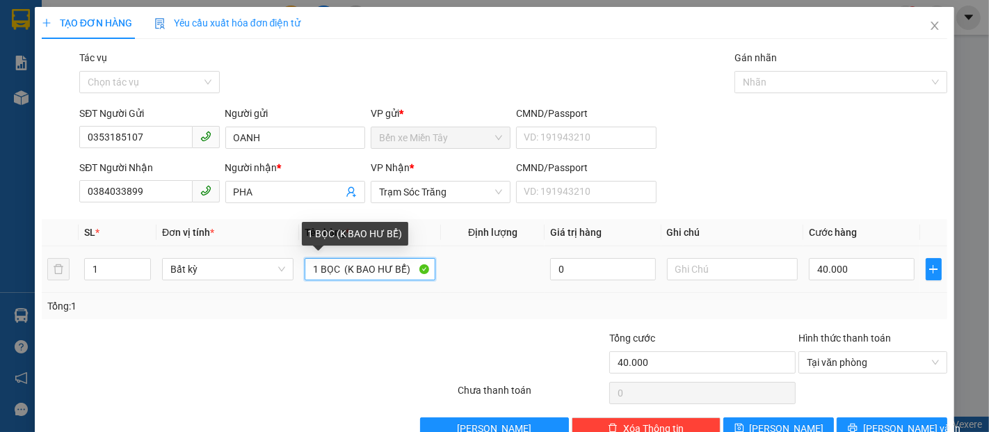
click at [341, 273] on input "1 BỌC (K BAO HƯ BỂ)" at bounding box center [369, 269] width 131 height 22
click at [343, 271] on input "1 BỌC ĐỒ (K BAO HƯ BỂ)" at bounding box center [369, 269] width 131 height 22
type input "1 BỌC ĐỒ (K BAO HƯ BỂ)"
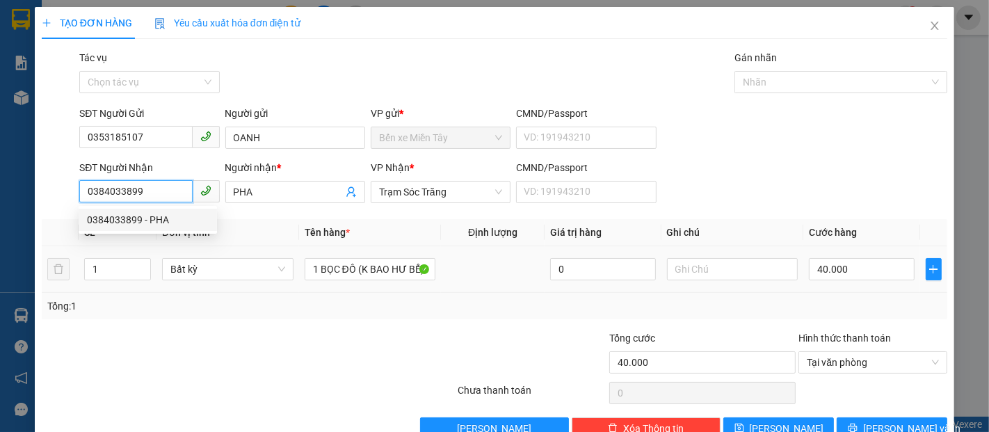
drag, startPoint x: 158, startPoint y: 198, endPoint x: 277, endPoint y: 254, distance: 130.9
click at [220, 243] on div "Transit Pickup Surcharge Ids Transit Deliver Surcharge Ids Transit Deliver Surc…" at bounding box center [494, 244] width 905 height 389
drag, startPoint x: 8, startPoint y: 231, endPoint x: 42, endPoint y: 227, distance: 34.2
click at [42, 227] on div "TẠO ĐƠN HÀNG Yêu cầu xuất hóa đơn điện tử Transit Pickup Surcharge Ids Transit …" at bounding box center [494, 216] width 989 height 432
drag, startPoint x: 148, startPoint y: 193, endPoint x: 0, endPoint y: 200, distance: 148.2
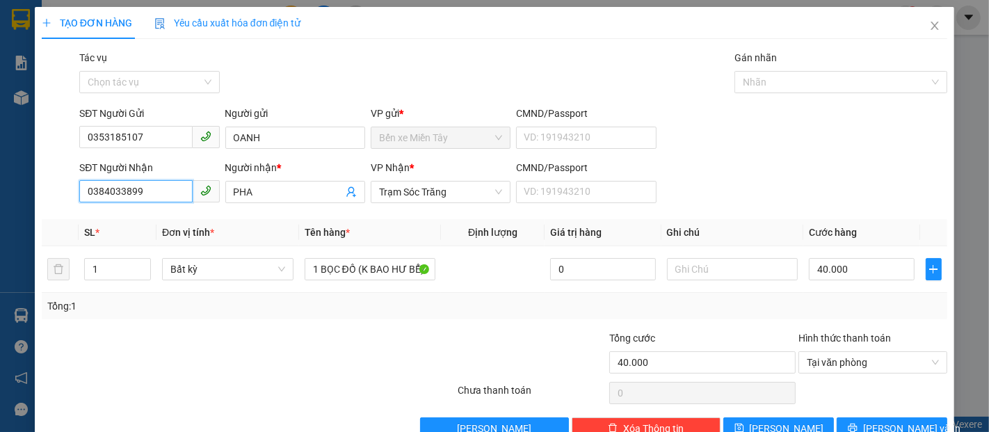
click at [0, 200] on div "TẠO ĐƠN HÀNG Yêu cầu xuất hóa đơn điện tử Transit Pickup Surcharge Ids Transit …" at bounding box center [494, 216] width 989 height 432
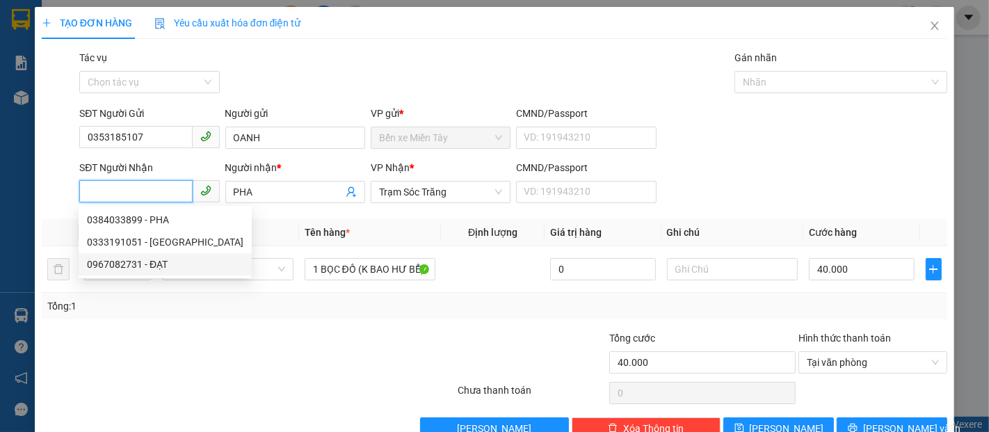
click at [150, 266] on div "0967082731 - ĐẠT" at bounding box center [165, 264] width 156 height 15
type input "0967082731"
type input "ĐẠT"
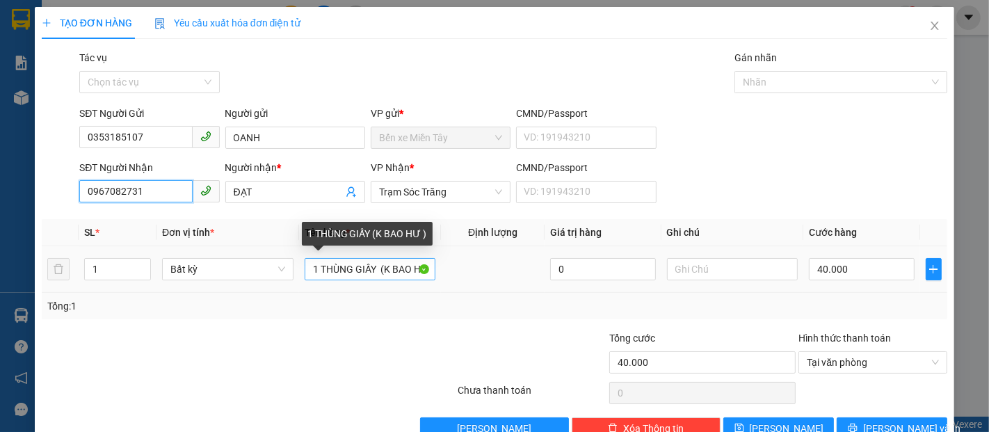
type input "0967082731"
drag, startPoint x: 307, startPoint y: 270, endPoint x: 556, endPoint y: 262, distance: 249.0
click at [556, 262] on tr "1 Bất kỳ 1 THÙNG GIẤY (K BAO HƯ ) 0 40.000" at bounding box center [494, 269] width 905 height 47
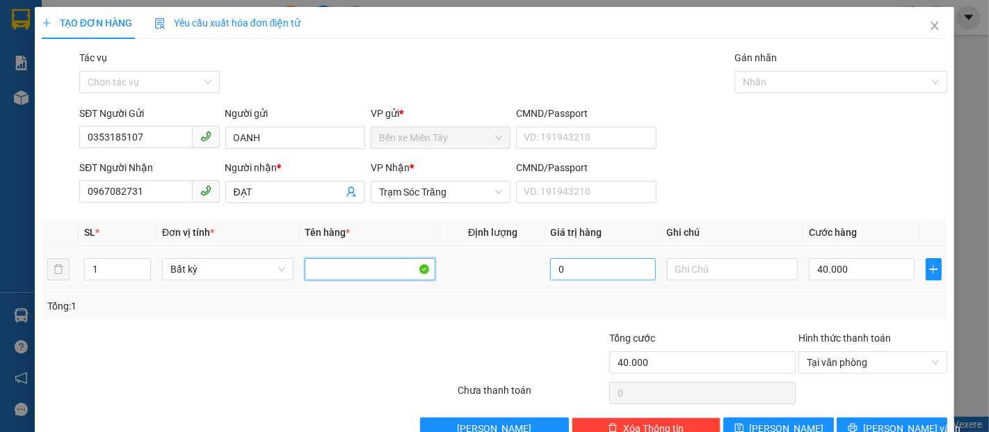
scroll to position [0, 0]
type input "1"
type input "1 BỌC ĐỒ (K BAO HƯ BỂ)"
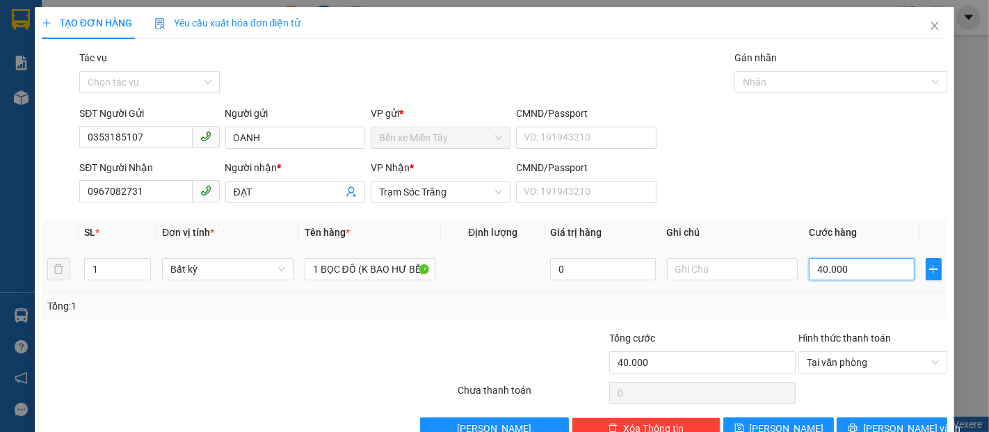
click at [829, 269] on input "40.000" at bounding box center [860, 269] width 105 height 22
type input "3"
type input "30"
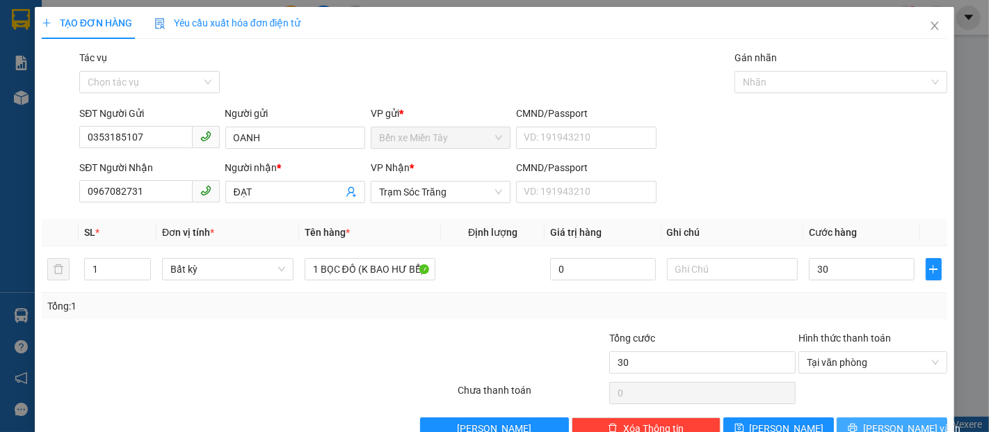
type input "30.000"
click at [879, 427] on span "Lưu và In" at bounding box center [911, 428] width 97 height 15
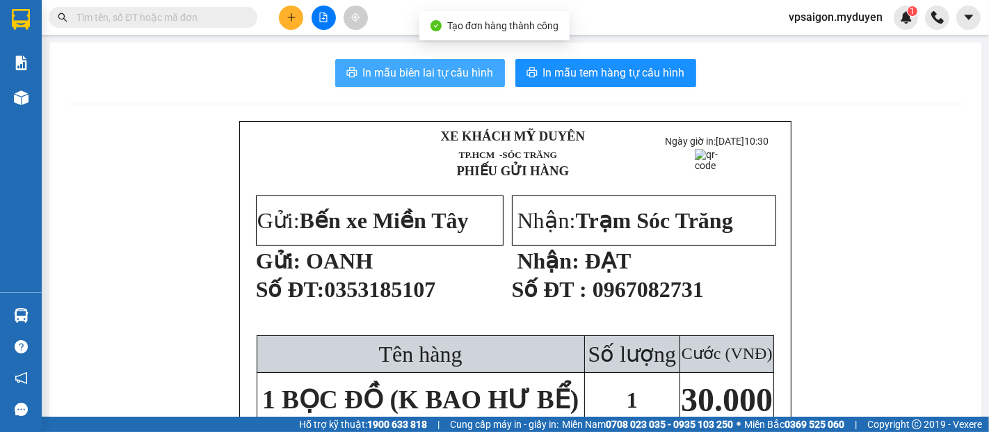
click at [452, 79] on span "In mẫu biên lai tự cấu hình" at bounding box center [428, 72] width 131 height 17
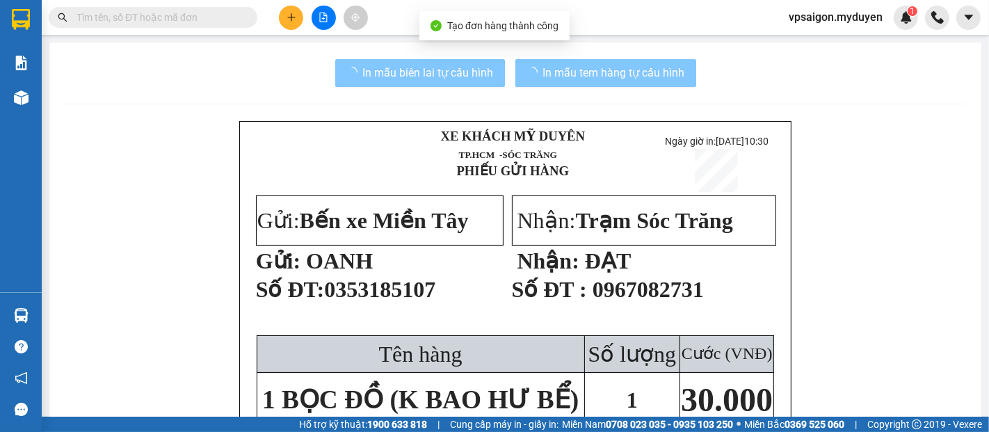
click at [601, 81] on span "In mẫu tem hàng tự cấu hình" at bounding box center [614, 72] width 142 height 17
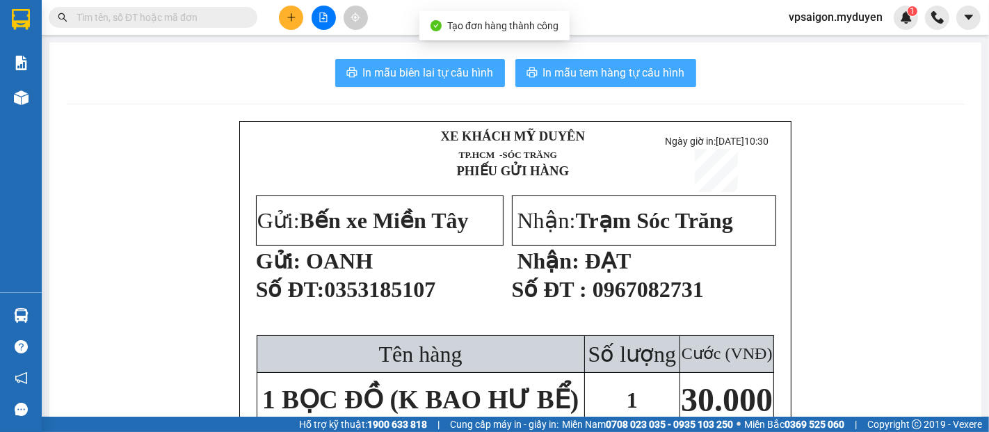
click at [601, 81] on span "In mẫu tem hàng tự cấu hình" at bounding box center [614, 72] width 142 height 17
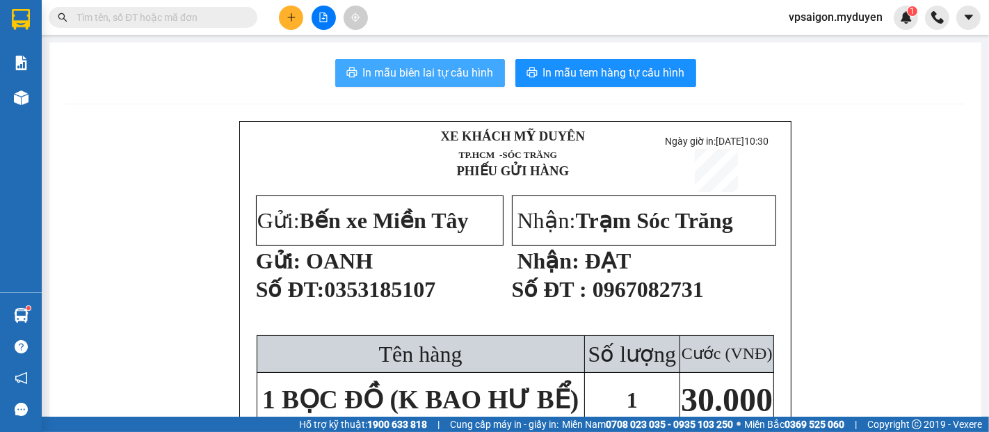
click at [335, 82] on button "In mẫu biên lai tự cấu hình" at bounding box center [420, 73] width 170 height 28
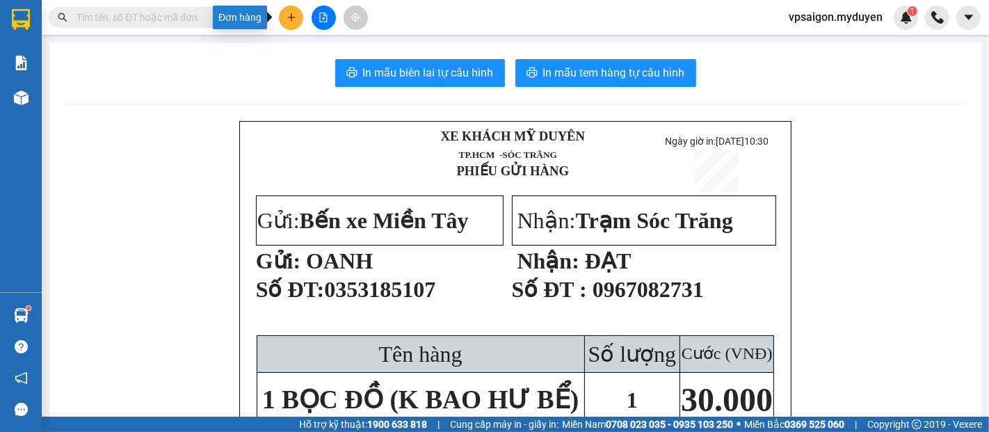
click at [289, 22] on icon "plus" at bounding box center [291, 18] width 10 height 10
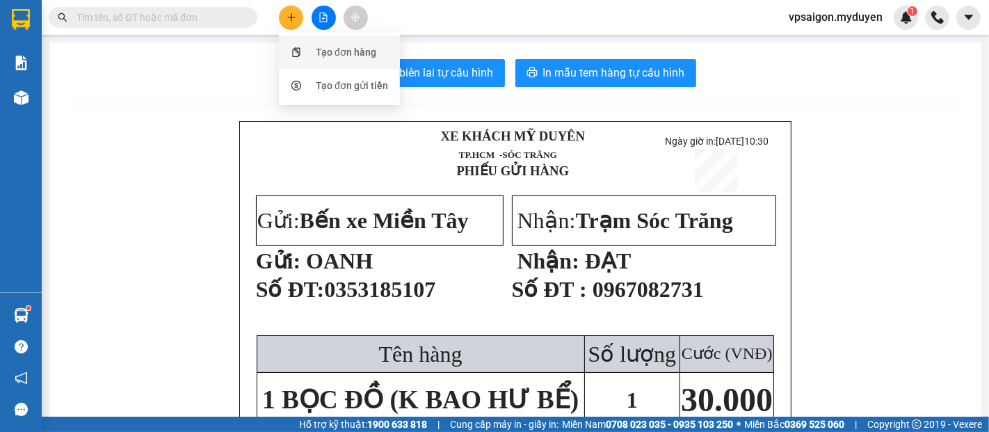
click at [325, 54] on div "Tạo đơn hàng" at bounding box center [346, 51] width 60 height 15
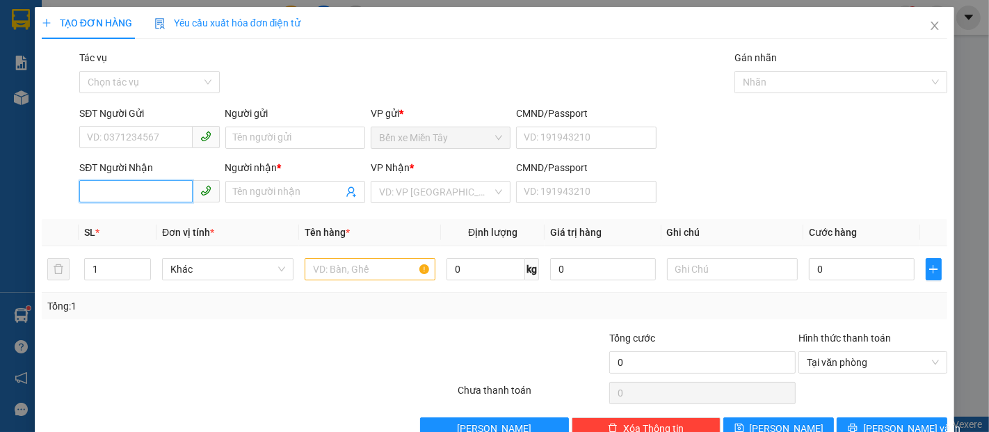
drag, startPoint x: 124, startPoint y: 186, endPoint x: 184, endPoint y: 186, distance: 59.8
click at [139, 186] on input "SĐT Người Nhận" at bounding box center [135, 191] width 113 height 22
click at [136, 212] on div "0975862440 - QUYỀN" at bounding box center [148, 219] width 122 height 15
type input "0975862440"
type input "QUYỀN"
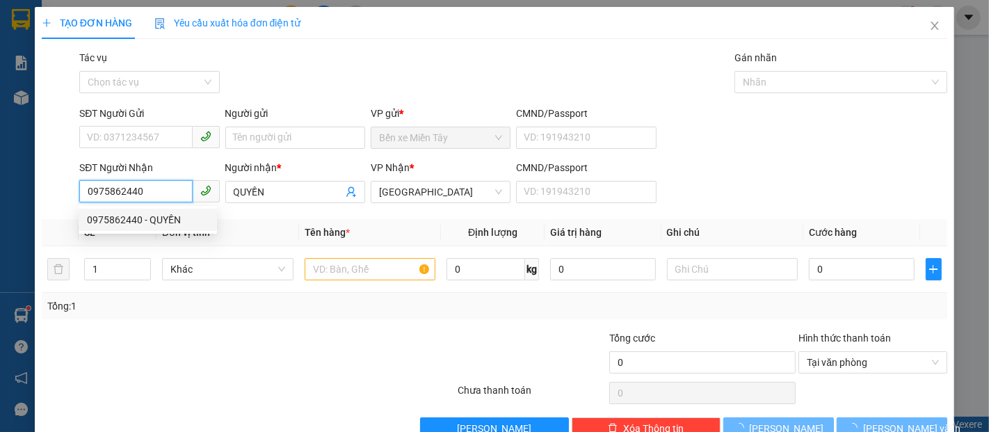
type input "40.000"
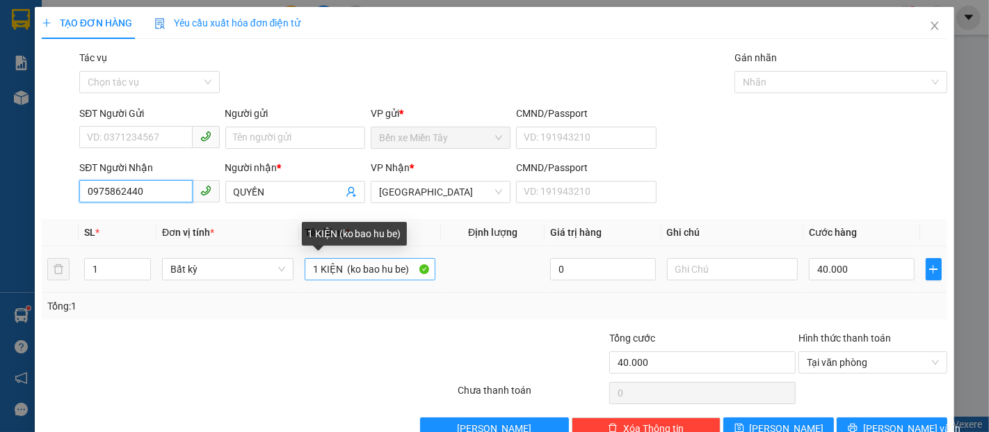
type input "0975862440"
drag, startPoint x: 404, startPoint y: 272, endPoint x: 229, endPoint y: 245, distance: 176.5
click at [229, 246] on tr "1 Bất kỳ 1 KIỆN (ko bao hu be) 0 40.000" at bounding box center [494, 269] width 905 height 47
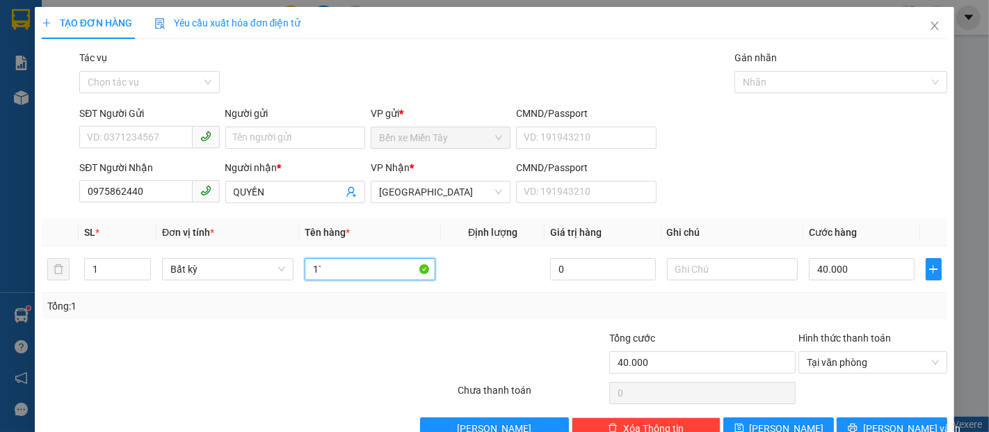
type input "1"
type input "1 THÙNG MUS (K BAO HƯ BỂ)"
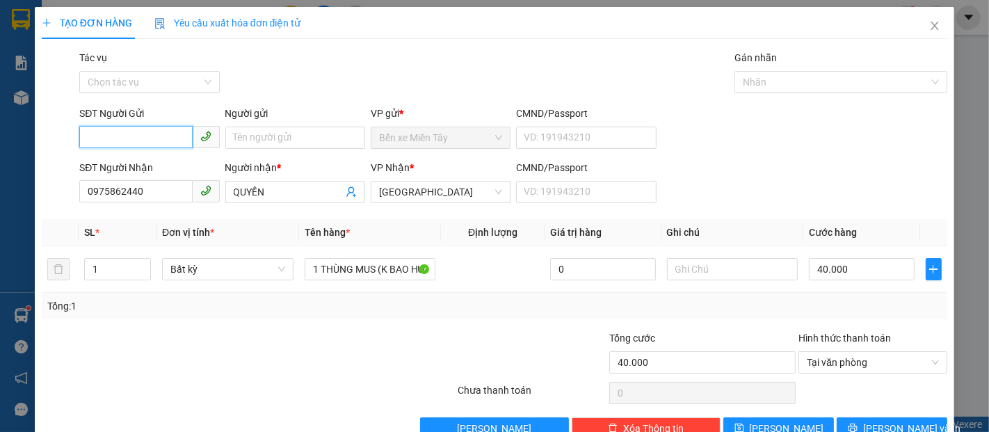
click at [115, 127] on input "SĐT Người Gửi" at bounding box center [135, 137] width 113 height 22
type input "0338401172"
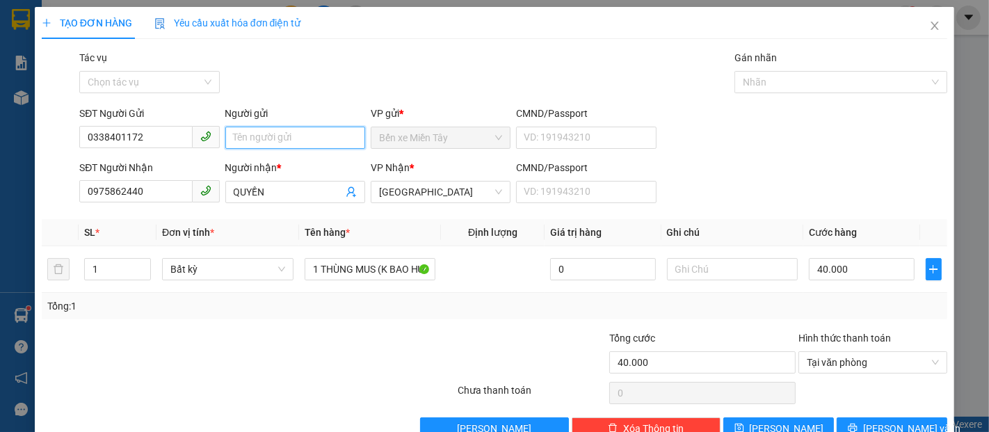
click at [307, 145] on input "Người gửi" at bounding box center [295, 138] width 140 height 22
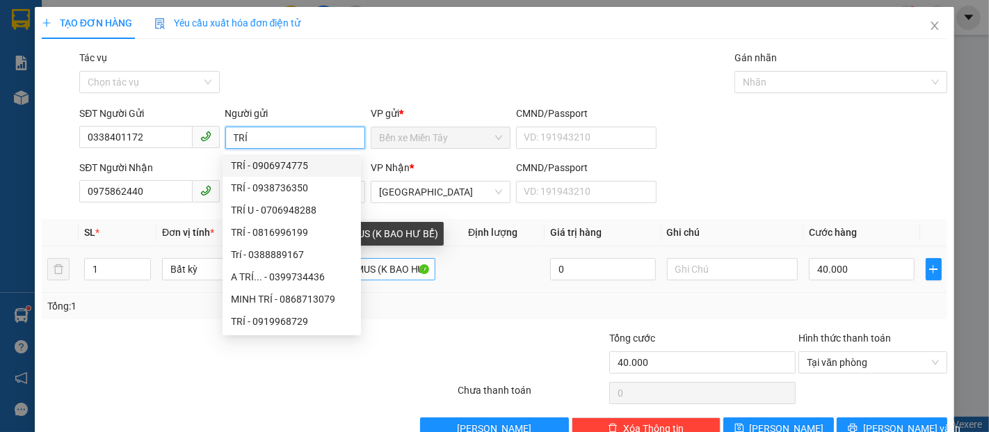
type input "TRÍ"
click at [398, 270] on input "1 THÙNG MUS (K BAO HƯ BỂ)" at bounding box center [369, 269] width 131 height 22
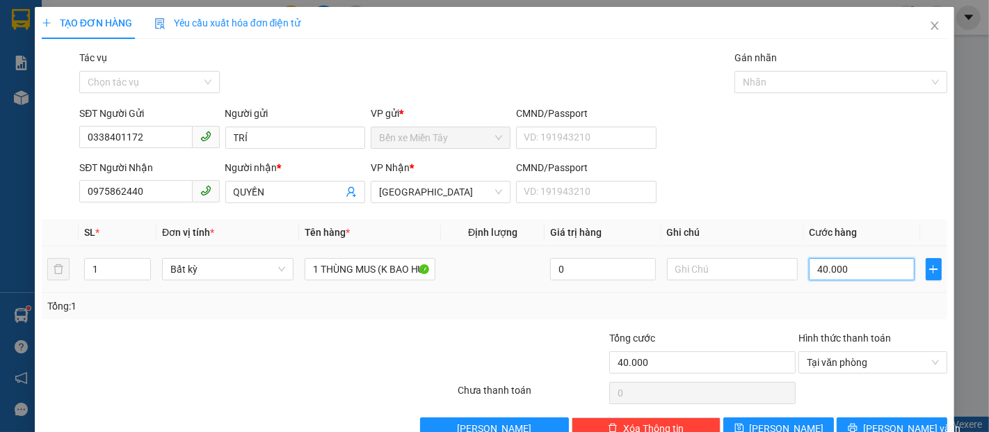
click at [871, 267] on input "40.000" at bounding box center [860, 269] width 105 height 22
click at [891, 421] on span "Lưu và In" at bounding box center [911, 428] width 97 height 15
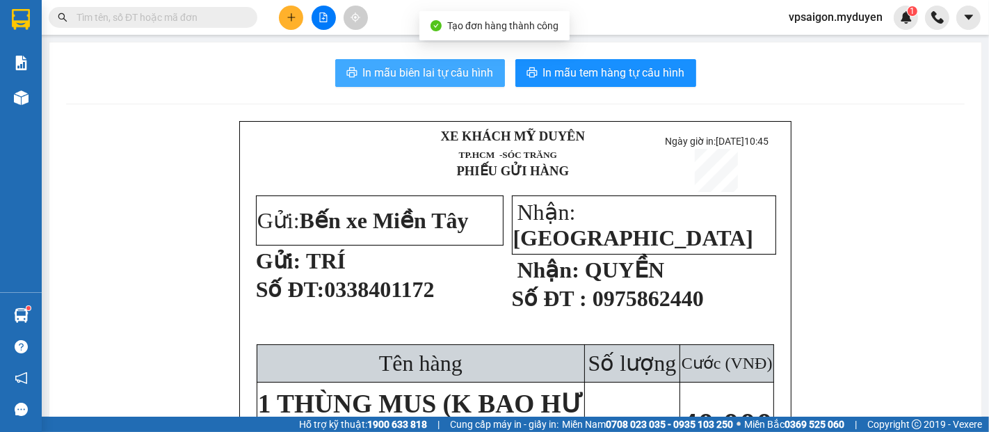
click at [424, 82] on button "In mẫu biên lai tự cấu hình" at bounding box center [420, 73] width 170 height 28
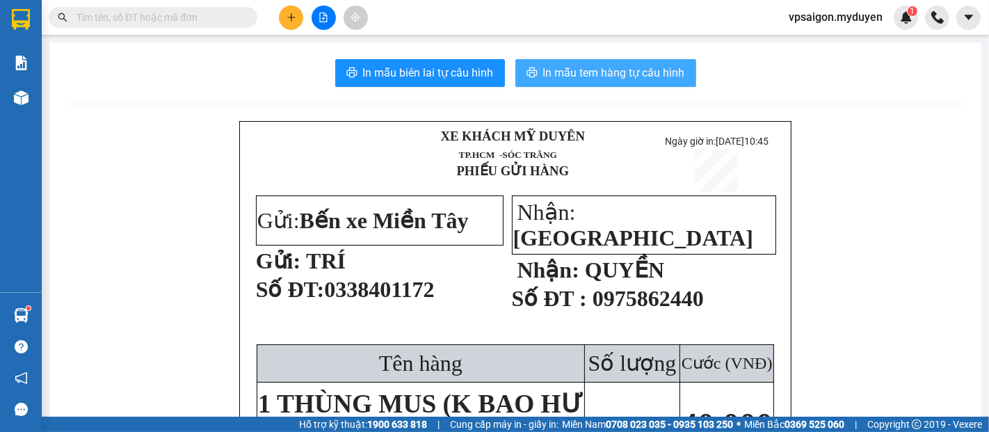
click at [595, 67] on span "In mẫu tem hàng tự cấu hình" at bounding box center [614, 72] width 142 height 17
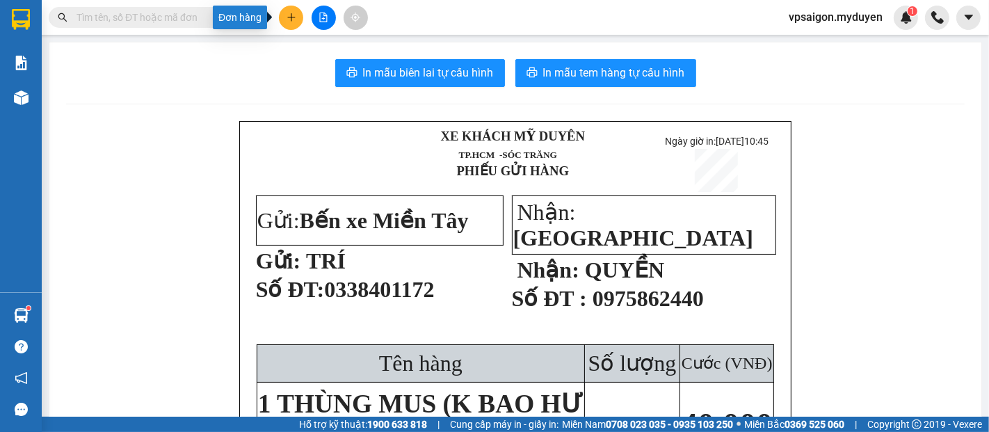
click at [295, 9] on button at bounding box center [291, 18] width 24 height 24
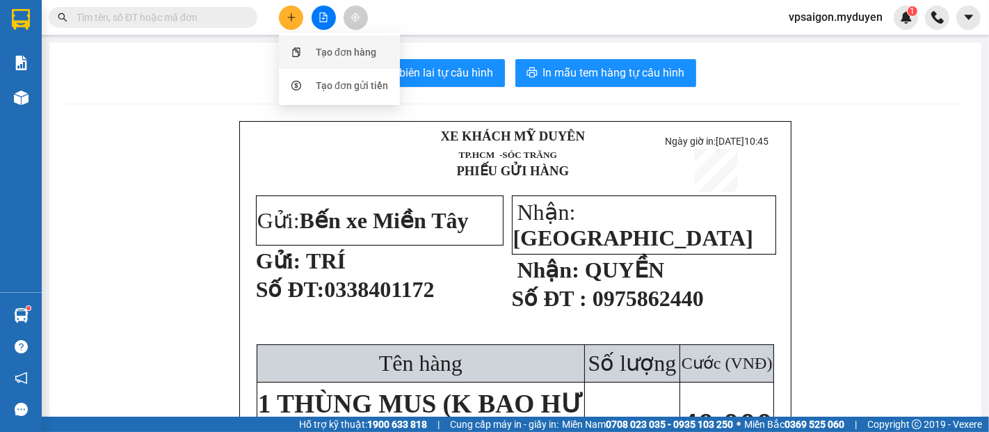
click at [302, 57] on div at bounding box center [295, 51] width 17 height 15
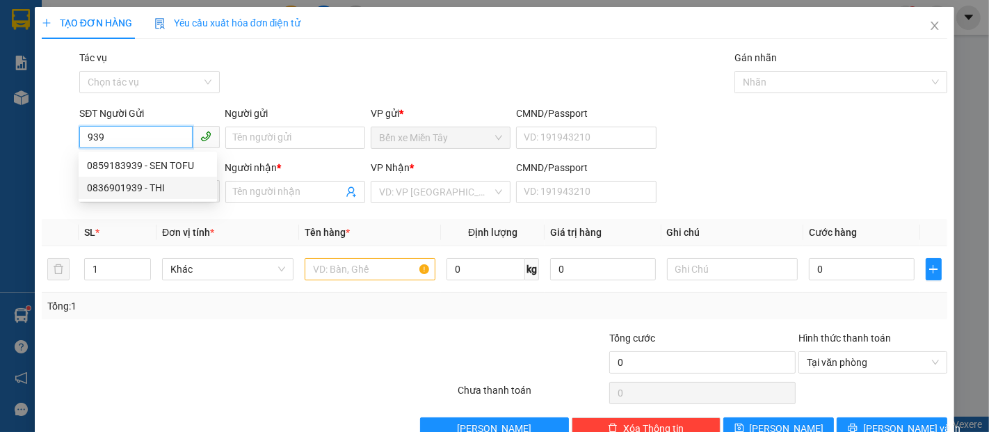
click at [145, 182] on div "0836901939 - THI" at bounding box center [148, 187] width 122 height 15
type input "0836901939"
type input "THI"
type input "0702683332"
type input "tuyền"
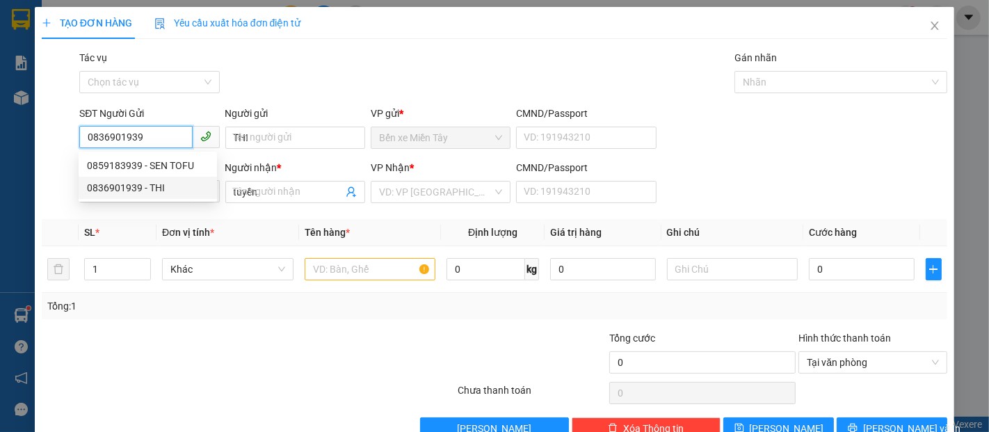
type input "40.000"
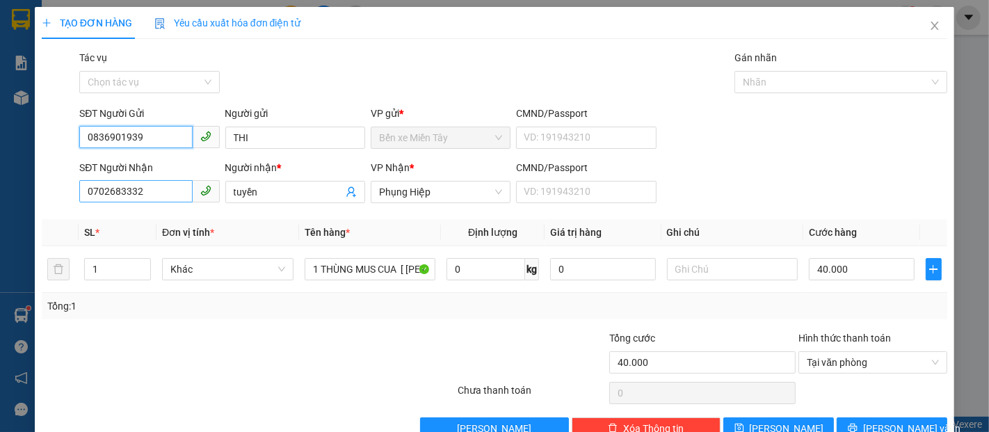
type input "0836901939"
drag, startPoint x: 154, startPoint y: 190, endPoint x: 0, endPoint y: 155, distance: 157.5
click at [0, 155] on div "TẠO ĐƠN HÀNG Yêu cầu xuất hóa đơn điện tử Transit Pickup Surcharge Ids Transit …" at bounding box center [494, 216] width 989 height 432
type input "0913161153"
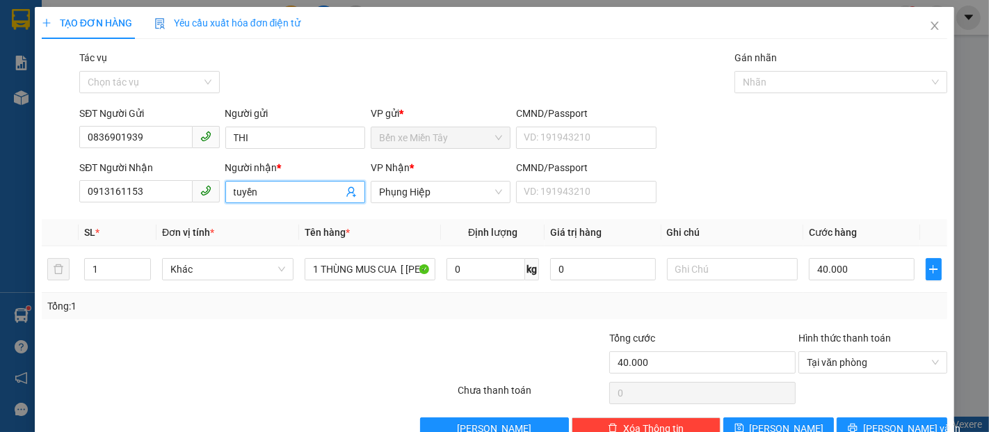
drag, startPoint x: 286, startPoint y: 187, endPoint x: 63, endPoint y: 184, distance: 222.5
click at [67, 184] on div "SĐT Người Nhận 0913161153 Người nhận * tuyền tuyền VP Nhận * Phụng Hiệp CMND/Pa…" at bounding box center [494, 184] width 908 height 49
click at [417, 190] on span "Phụng Hiệp" at bounding box center [440, 191] width 123 height 21
type input "0941693869"
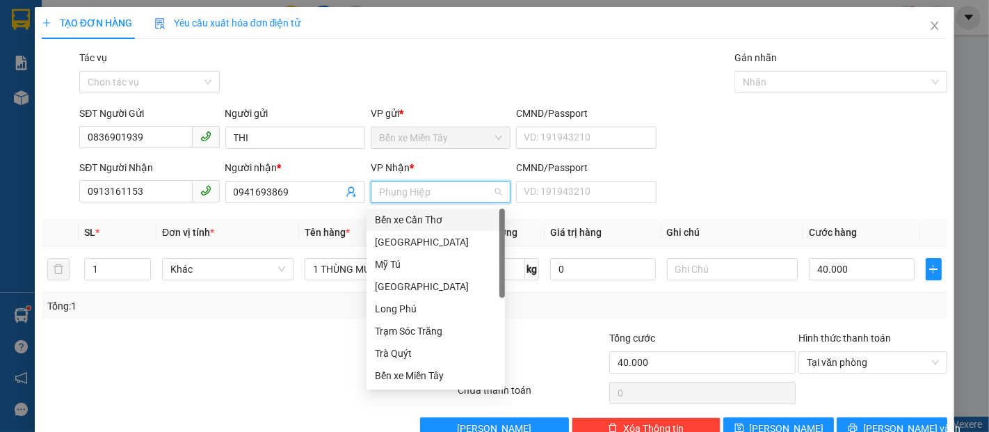
click at [402, 214] on div "Bến xe Cần Thơ" at bounding box center [436, 219] width 122 height 15
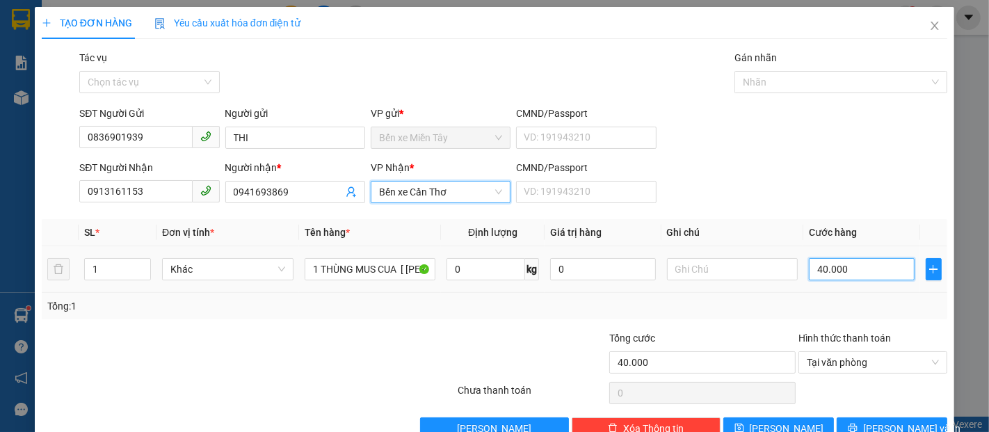
click at [819, 268] on input "40.000" at bounding box center [860, 269] width 105 height 22
type input "5"
type input "50"
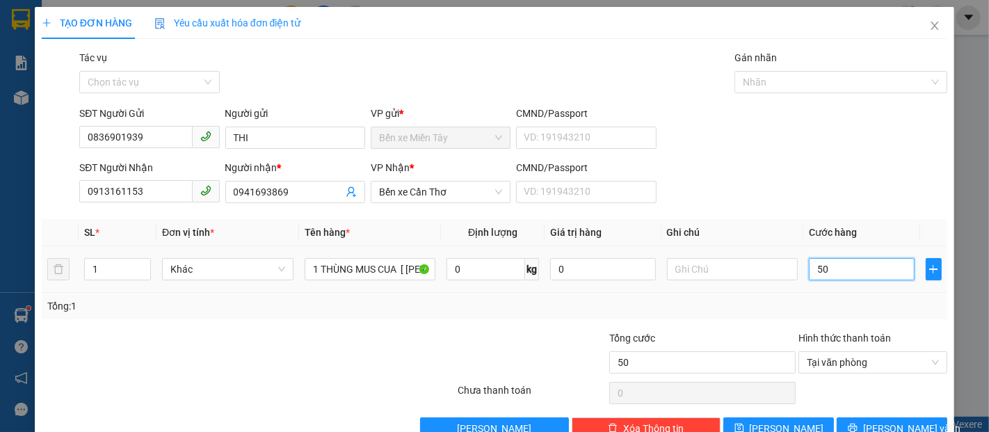
type input "500"
type input "5.000"
type input "50.000"
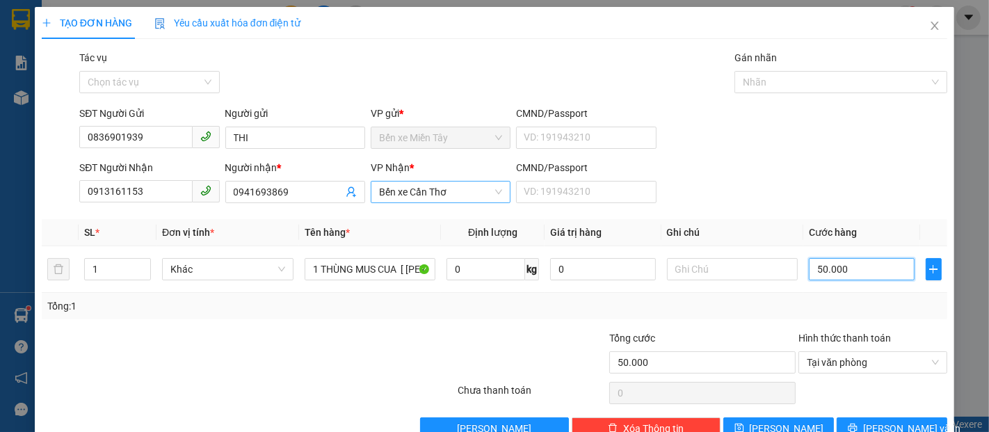
click at [428, 188] on span "Bến xe Cần Thơ" at bounding box center [440, 191] width 123 height 21
type input "50.000"
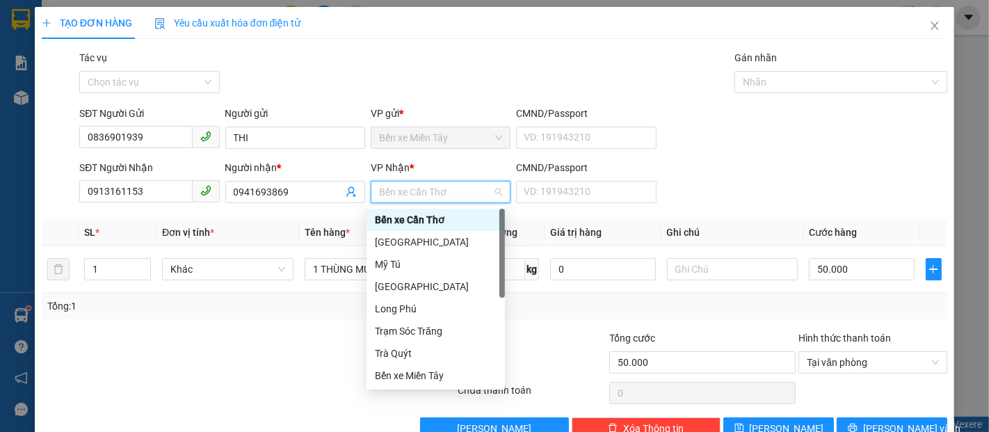
click at [428, 225] on div "Bến xe Cần Thơ" at bounding box center [436, 219] width 122 height 15
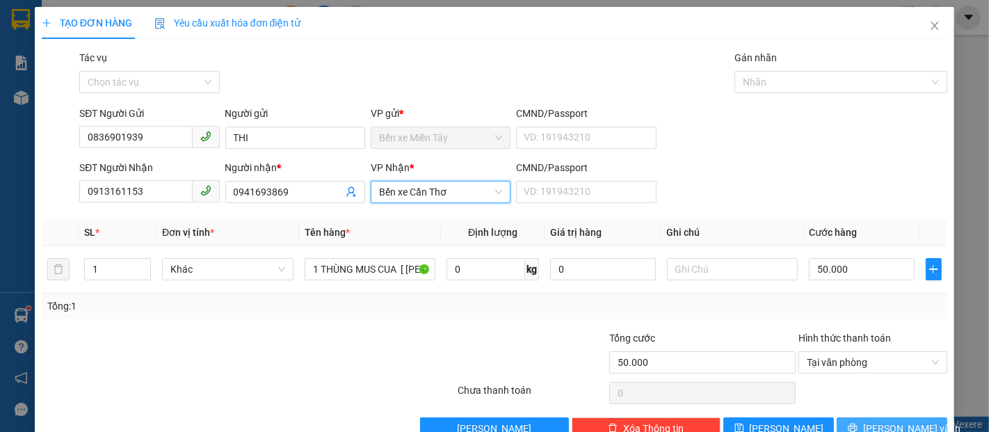
click at [901, 424] on span "Lưu và In" at bounding box center [911, 428] width 97 height 15
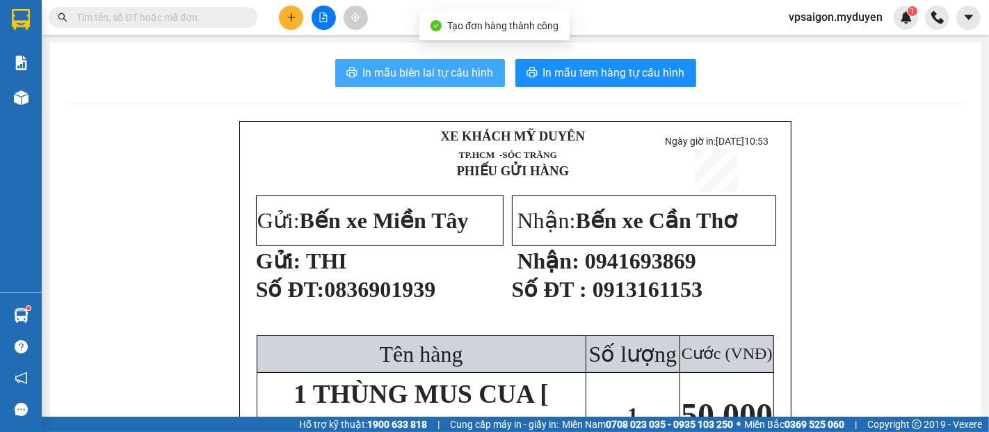
click at [377, 83] on button "In mẫu biên lai tự cấu hình" at bounding box center [420, 73] width 170 height 28
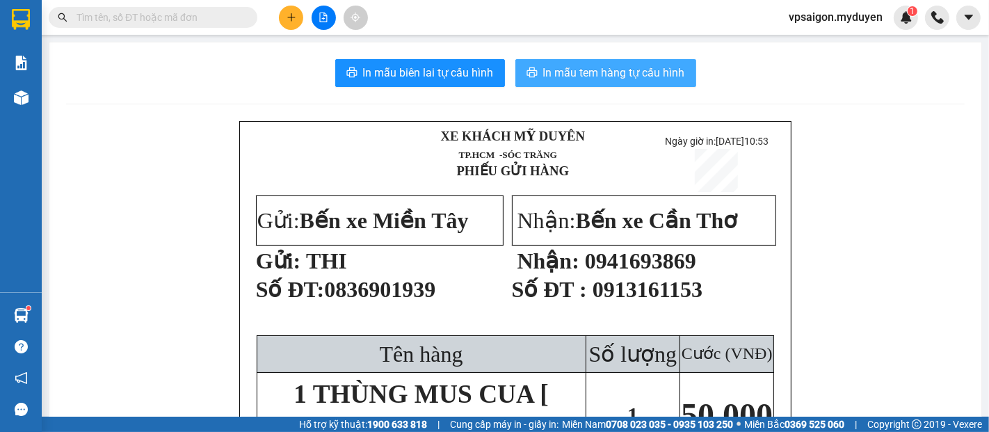
click at [634, 76] on span "In mẫu tem hàng tự cấu hình" at bounding box center [614, 72] width 142 height 17
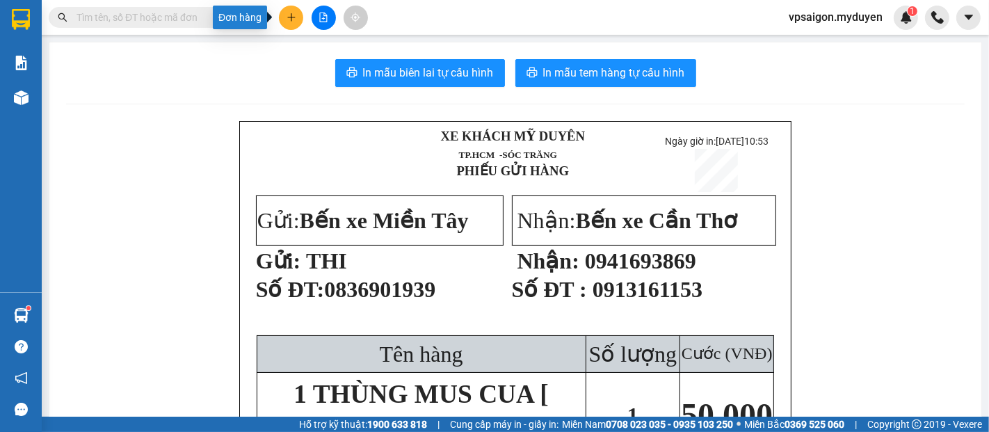
click at [290, 15] on icon "plus" at bounding box center [291, 18] width 10 height 10
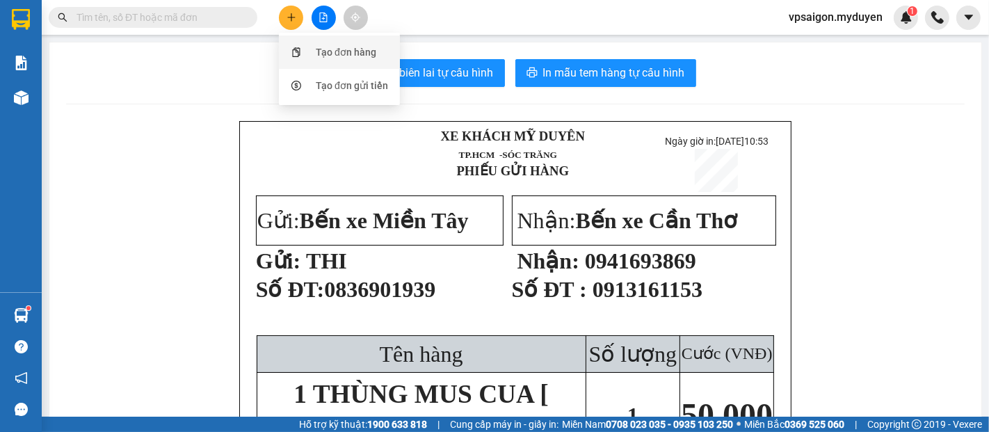
click at [319, 54] on div "Tạo đơn hàng" at bounding box center [346, 51] width 60 height 15
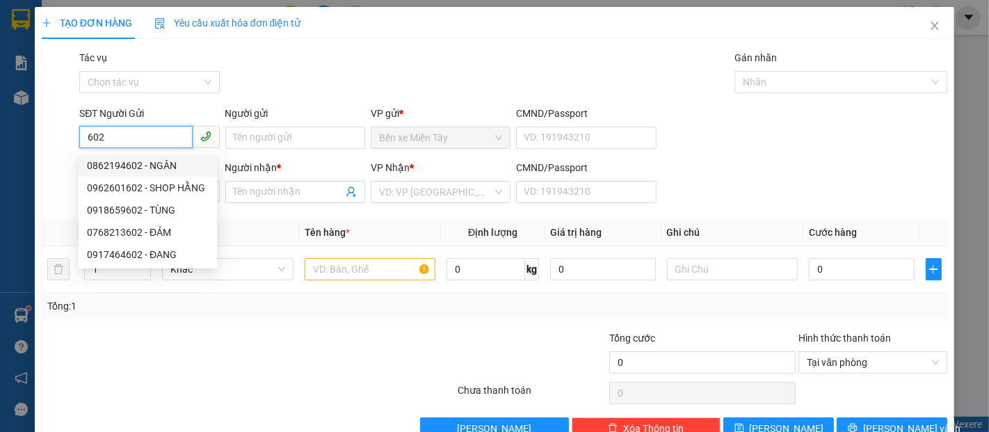
click at [172, 161] on div "0862194602 - NGÂN" at bounding box center [148, 165] width 122 height 15
type input "0862194602"
type input "NGÂN"
type input "0365999307"
type input "TÚ ANH"
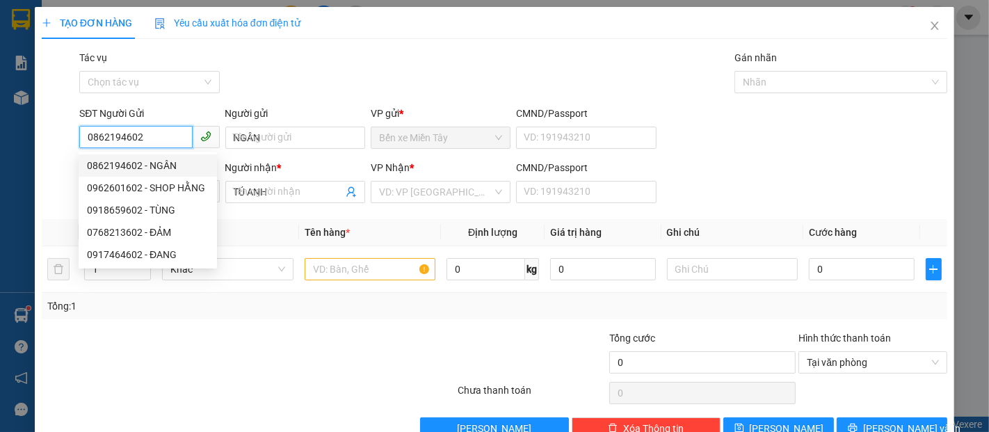
type input "150.000"
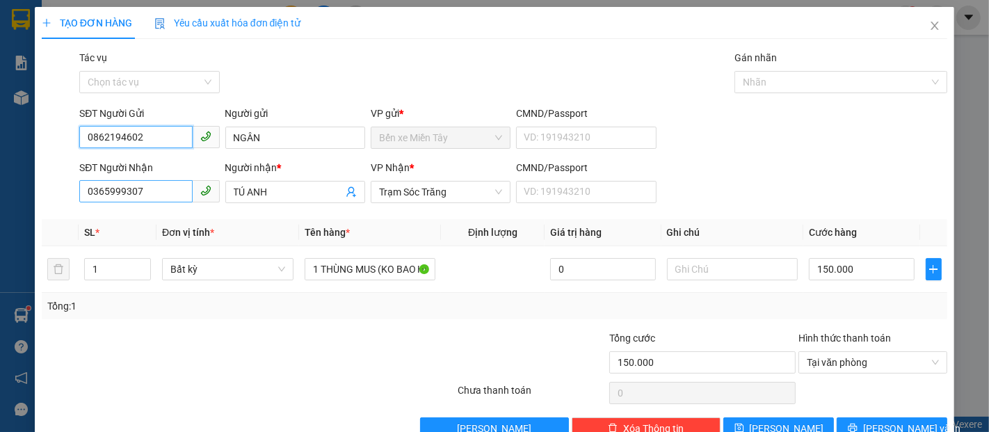
type input "0862194602"
drag, startPoint x: 156, startPoint y: 189, endPoint x: 0, endPoint y: 195, distance: 155.8
click at [0, 195] on div "TẠO ĐƠN HÀNG Yêu cầu xuất hóa đơn điện tử Transit Pickup Surcharge Ids Transit …" at bounding box center [494, 216] width 989 height 432
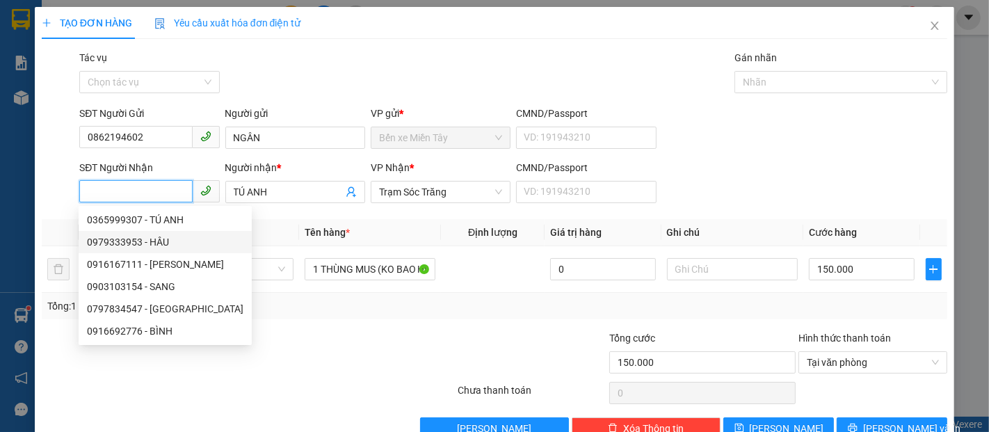
click at [160, 238] on div "0979333953 - HÂU" at bounding box center [165, 241] width 156 height 15
type input "0979333953"
type input "HÂU"
type input "50.000"
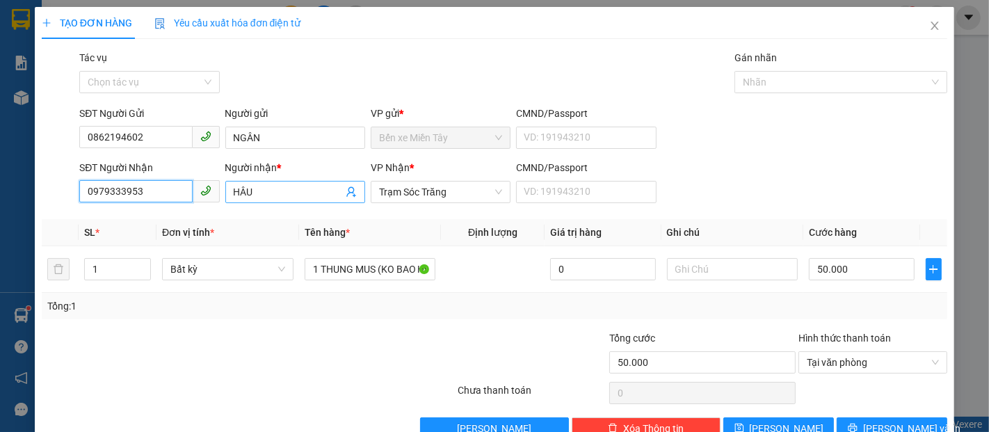
type input "0979333953"
drag, startPoint x: 279, startPoint y: 193, endPoint x: 122, endPoint y: 195, distance: 157.1
click at [122, 195] on div "SĐT Người Nhận 0979333953 Người nhận * HÂU HÂU VP Nhận * Trạm Sóc Trăng CMND/Pa…" at bounding box center [512, 184] width 873 height 49
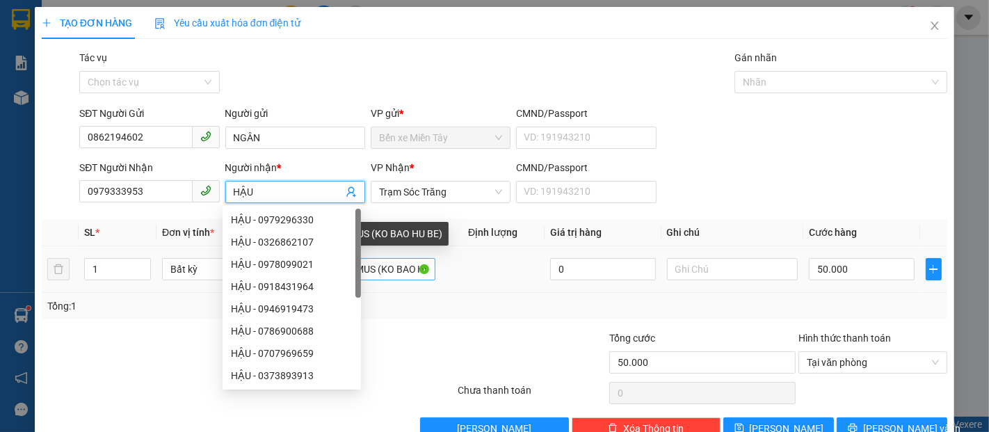
type input "HẬU"
click at [368, 268] on input "1 THUNG MUS (KO BAO HU BE)" at bounding box center [369, 269] width 131 height 22
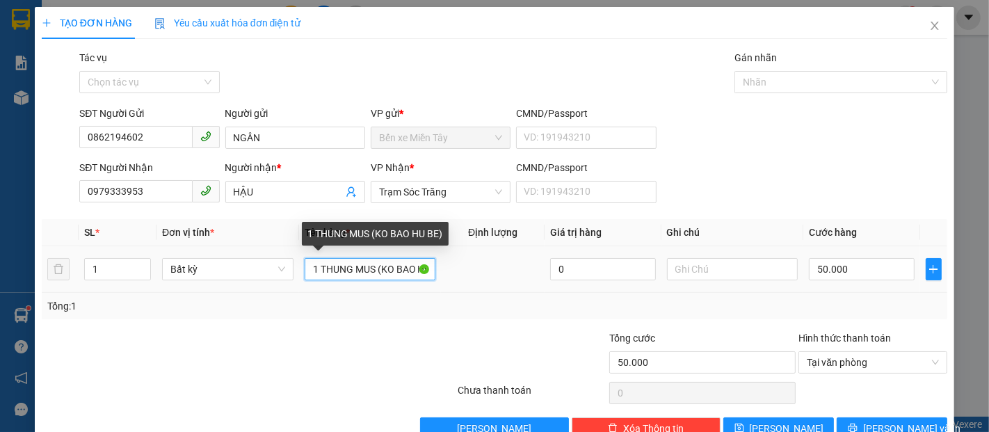
click at [330, 268] on input "1 THUNG MUS (KO BAO HU BE)" at bounding box center [369, 269] width 131 height 22
drag, startPoint x: 411, startPoint y: 270, endPoint x: 430, endPoint y: 271, distance: 18.8
click at [430, 271] on input "1 THÙNG MUS (KO BAO HU BE)" at bounding box center [369, 269] width 131 height 22
type input "1 THÙNG MUS (KO BAO HƯ BỂ)"
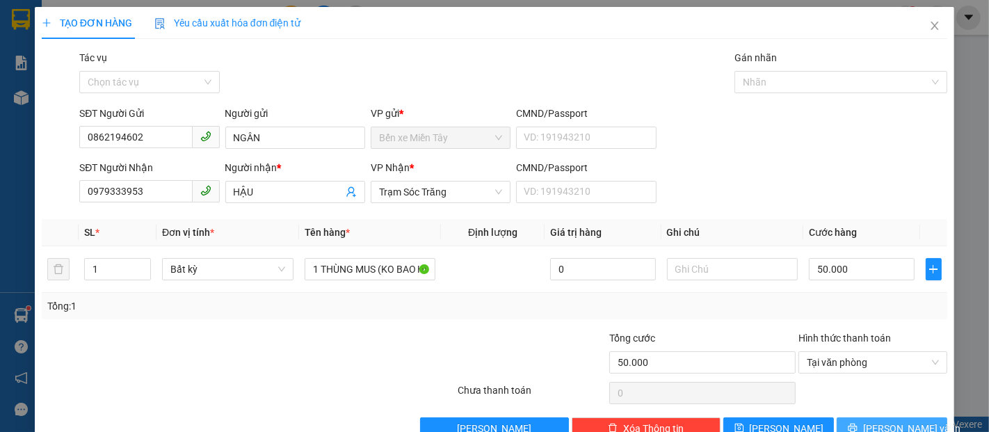
click at [838, 417] on button "Lưu và In" at bounding box center [891, 428] width 111 height 22
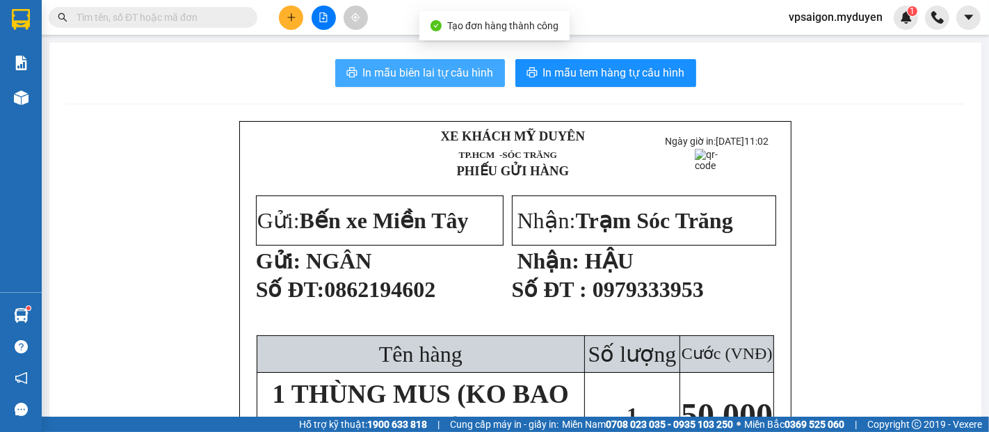
click at [407, 81] on span "In mẫu biên lai tự cấu hình" at bounding box center [428, 72] width 131 height 17
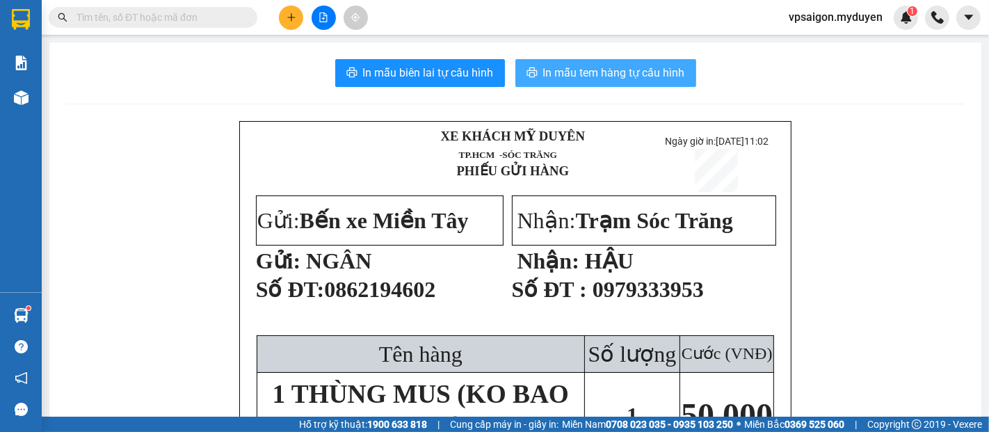
click at [570, 77] on span "In mẫu tem hàng tự cấu hình" at bounding box center [614, 72] width 142 height 17
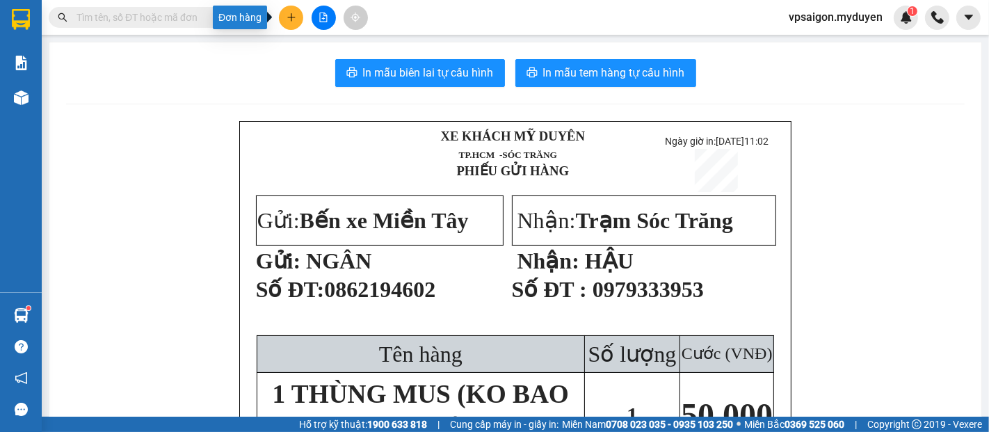
click at [298, 21] on button at bounding box center [291, 18] width 24 height 24
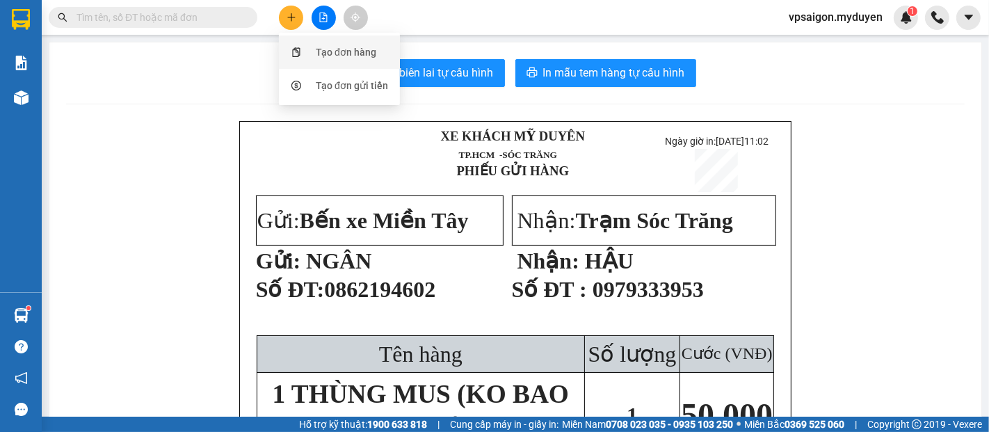
click at [308, 51] on div "Tạo đơn hàng" at bounding box center [339, 52] width 104 height 26
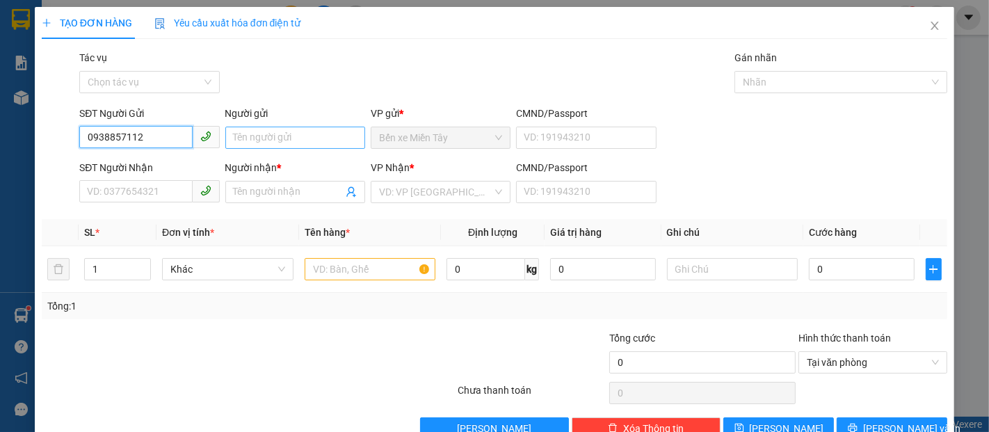
type input "0938857112"
click at [254, 147] on input "Người gửi" at bounding box center [295, 138] width 140 height 22
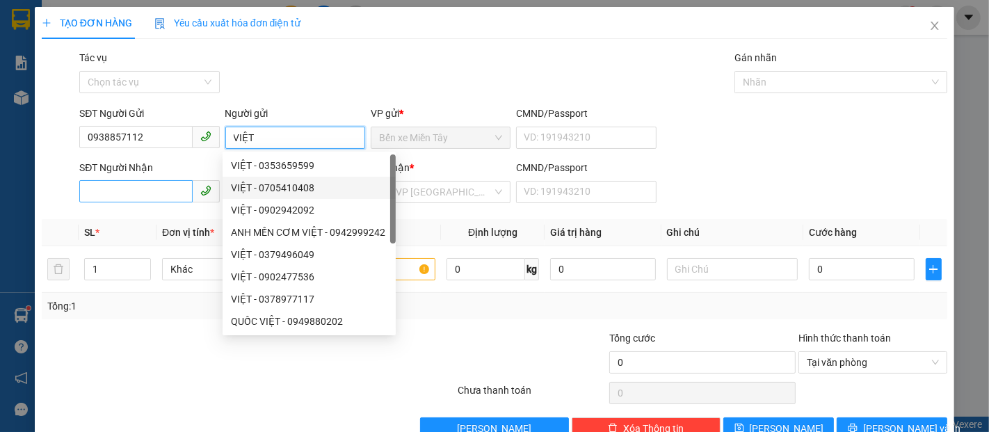
type input "VIỆT"
click at [135, 189] on input "SĐT Người Nhận" at bounding box center [135, 191] width 113 height 22
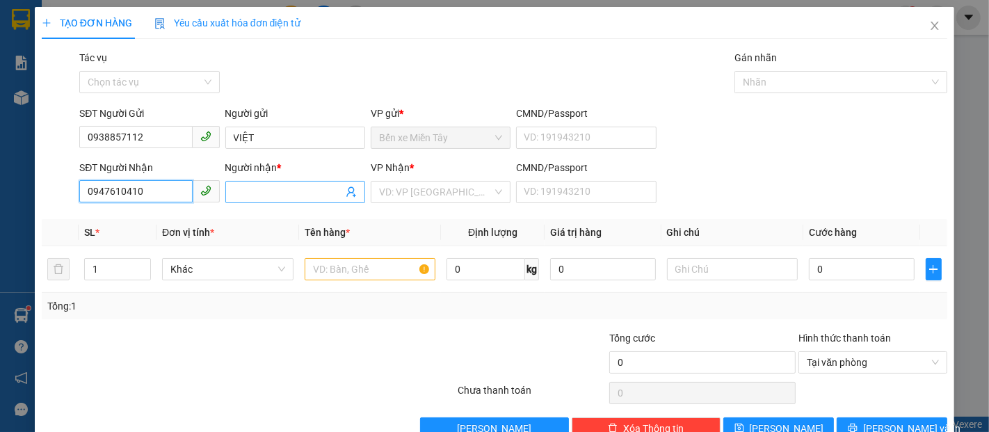
type input "0947610410"
click at [323, 195] on input "Người nhận *" at bounding box center [288, 191] width 109 height 15
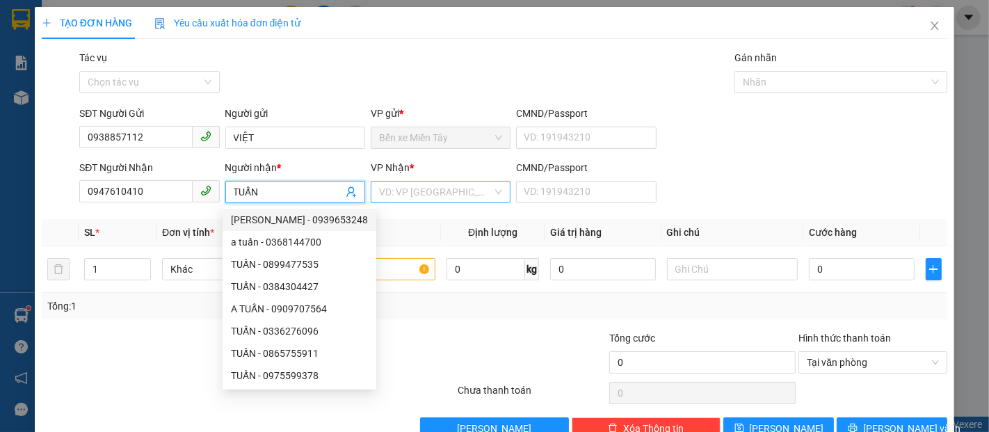
type input "TUẤN"
click at [398, 193] on input "search" at bounding box center [435, 191] width 113 height 21
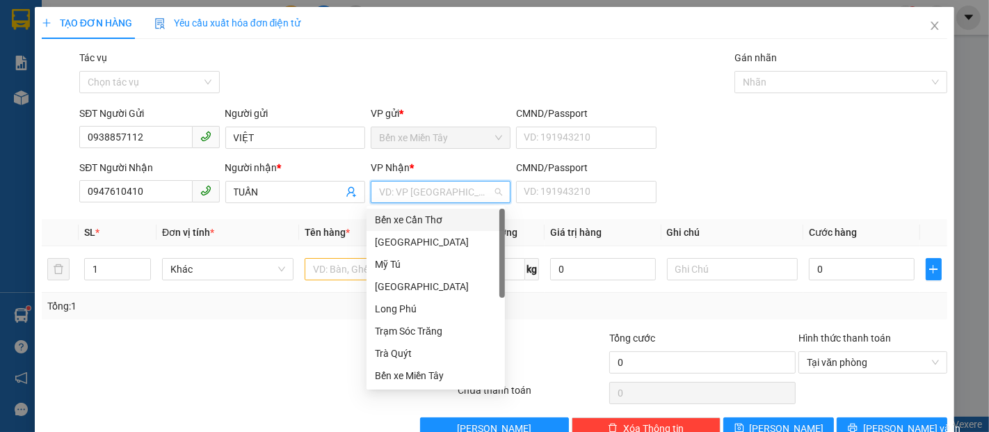
click at [429, 217] on div "Bến xe Cần Thơ" at bounding box center [436, 219] width 122 height 15
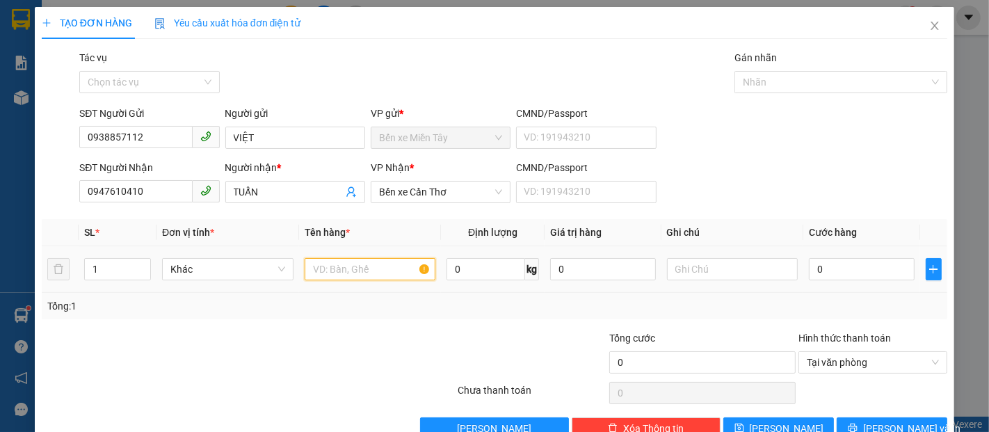
click at [343, 271] on input "text" at bounding box center [369, 269] width 131 height 22
type input "1 KIỆN TRẮNG (K BAO HƯ BỂ)"
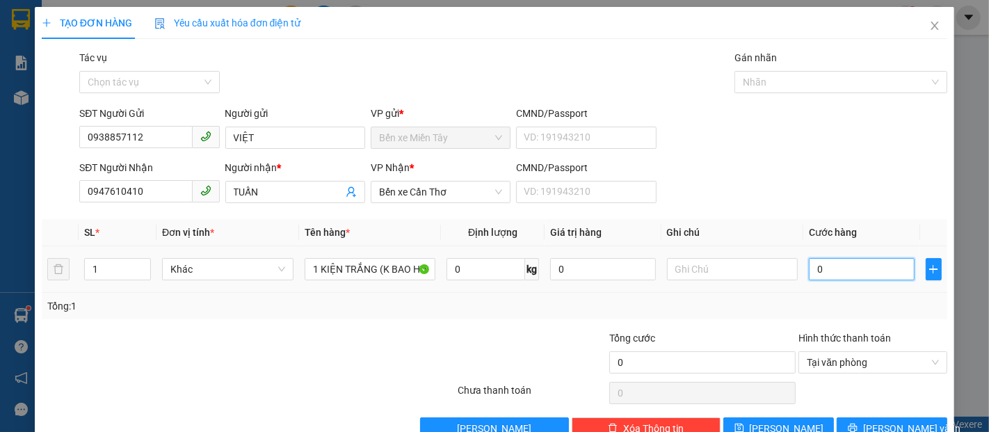
click at [831, 271] on input "0" at bounding box center [860, 269] width 105 height 22
type input "4"
type input "40"
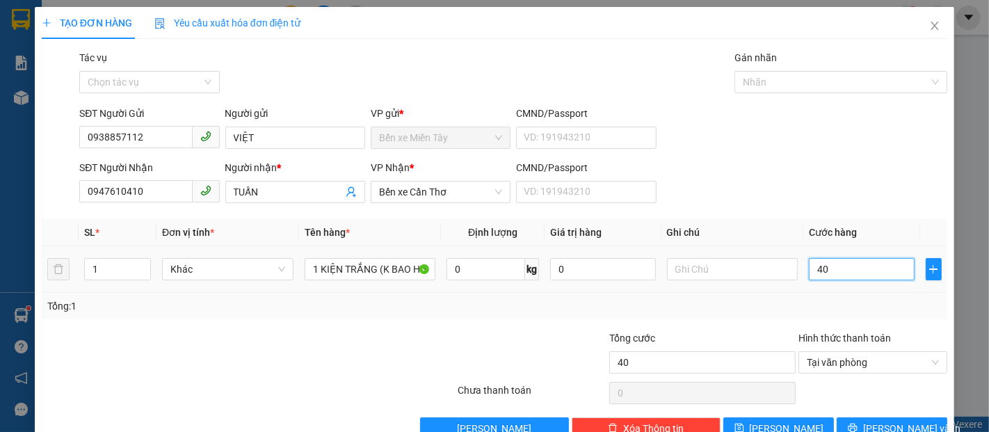
type input "400"
type input "4.000"
type input "40.000"
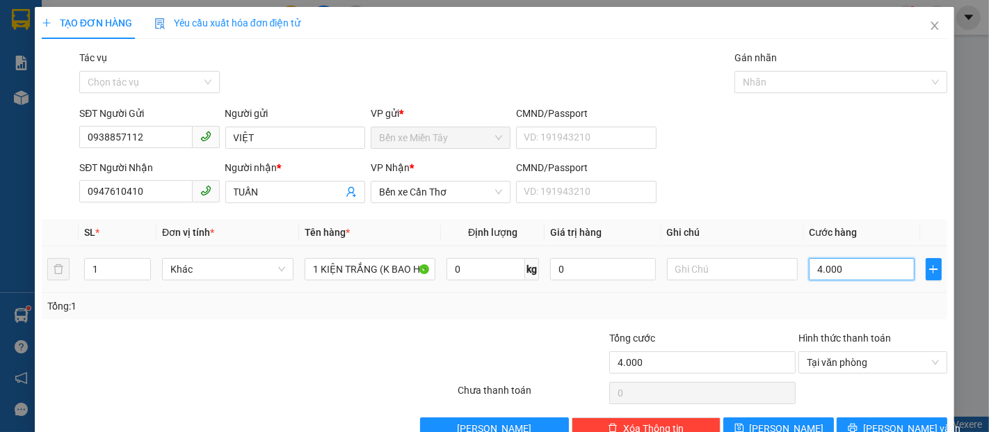
type input "40.000"
click at [888, 421] on span "Lưu và In" at bounding box center [911, 428] width 97 height 15
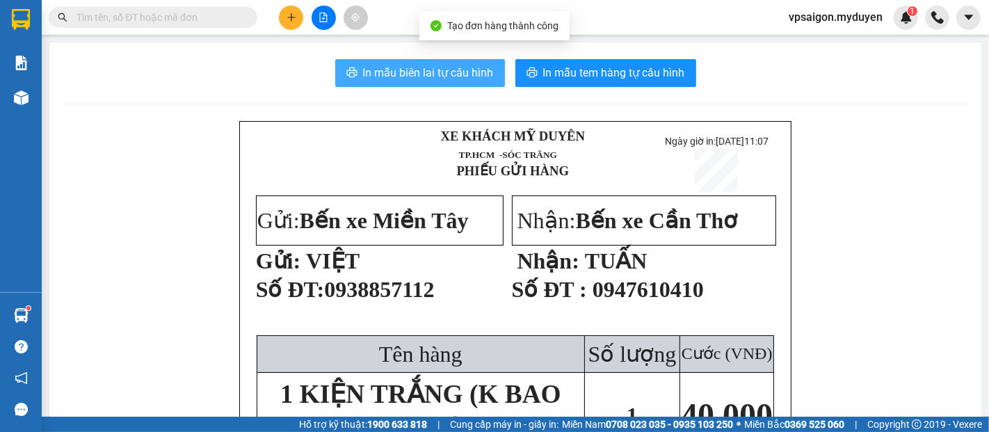
click at [379, 79] on span "In mẫu biên lai tự cấu hình" at bounding box center [428, 72] width 131 height 17
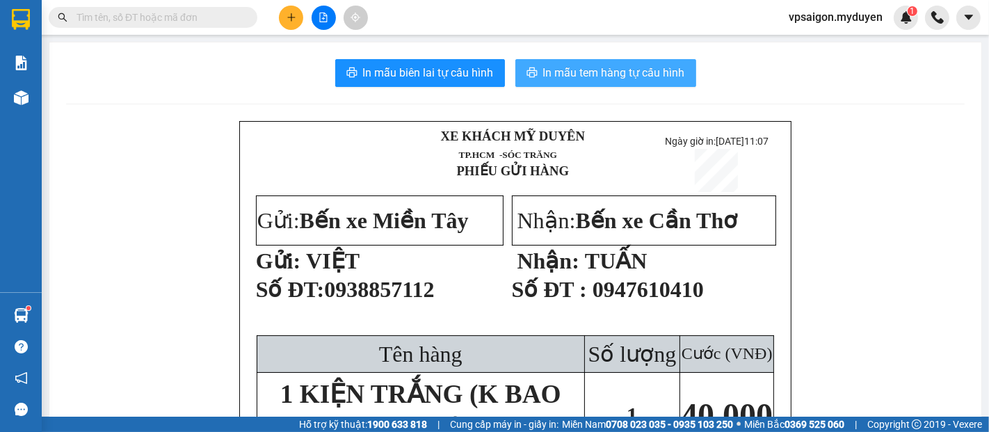
click at [547, 71] on span "In mẫu tem hàng tự cấu hình" at bounding box center [614, 72] width 142 height 17
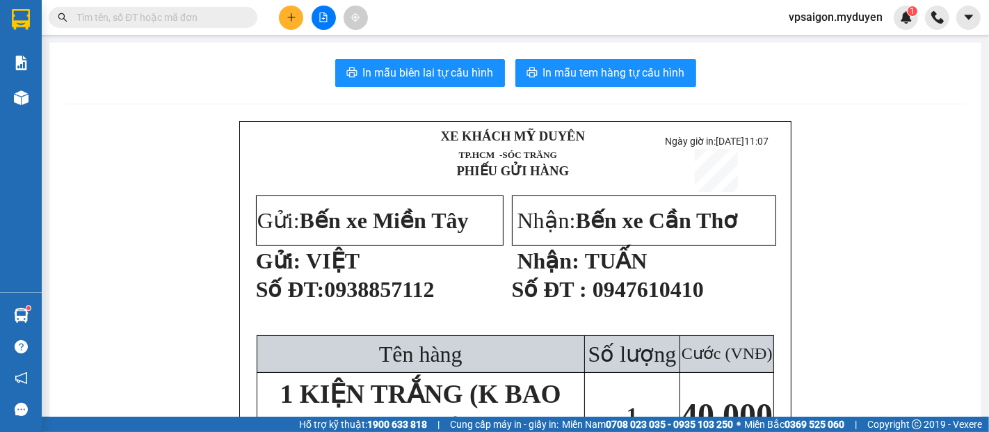
click at [424, 274] on p "Gửi: VIỆT" at bounding box center [378, 260] width 245 height 26
click at [288, 22] on button at bounding box center [291, 18] width 24 height 24
click at [320, 51] on div "Tạo đơn hàng" at bounding box center [346, 51] width 60 height 15
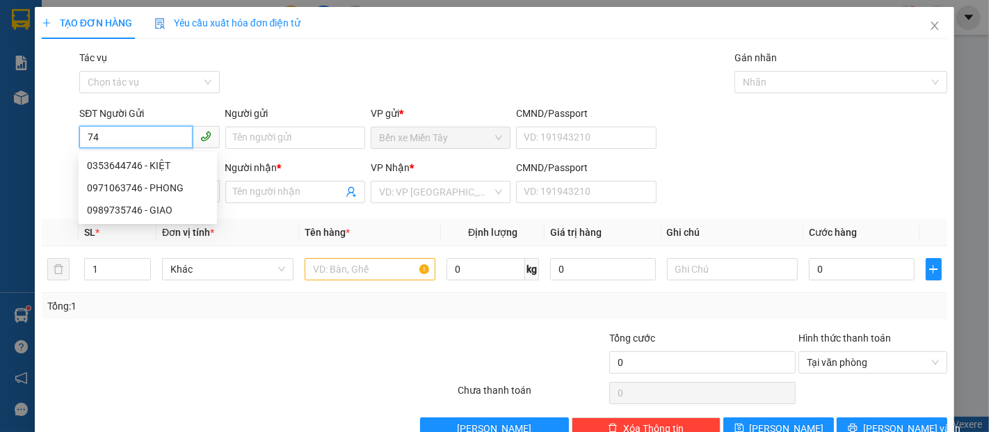
type input "7"
type input "4"
type input "5"
click at [146, 161] on div "0356285780 - THẾ" at bounding box center [148, 165] width 122 height 15
type input "0356285780"
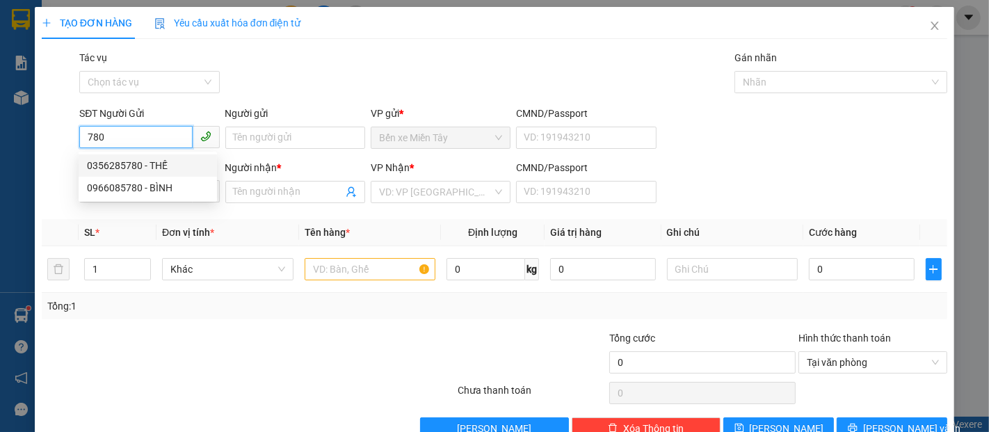
type input "THẾ"
type input "0817770541"
type input "GẤM"
type input "60.000"
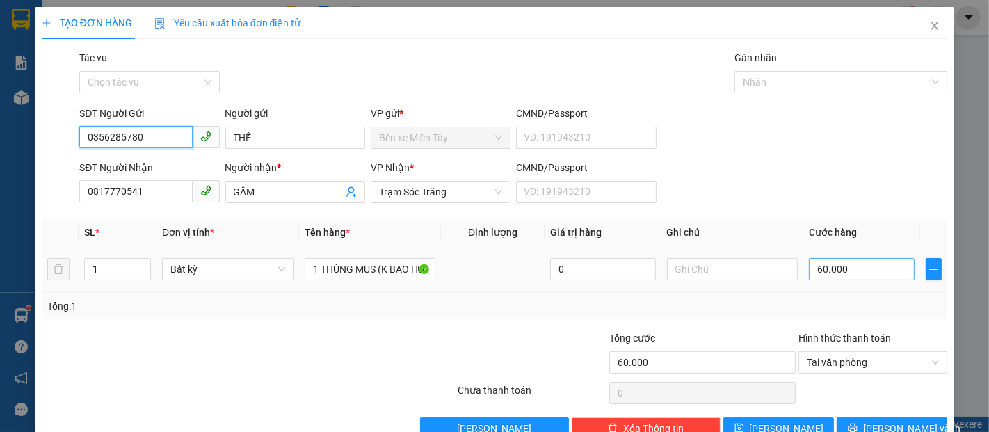
type input "0356285780"
click at [847, 273] on input "60.000" at bounding box center [860, 269] width 105 height 22
type input "4"
type input "40"
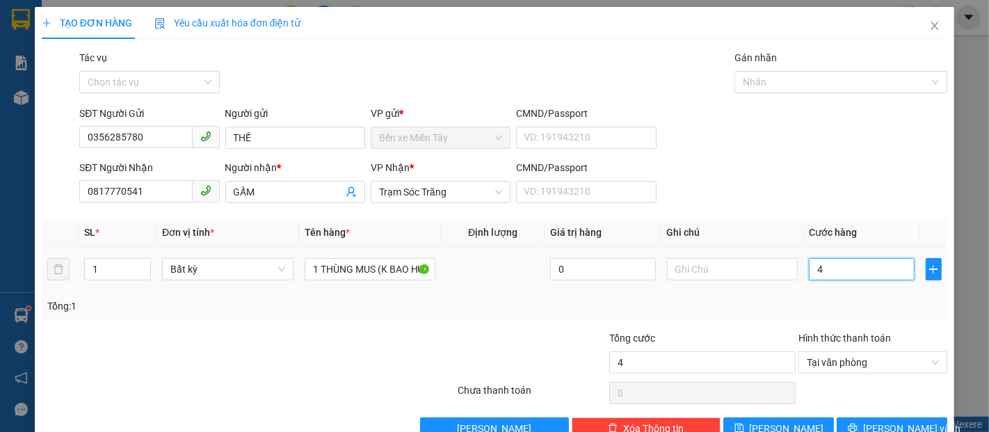
type input "40"
type input "400"
type input "4.000"
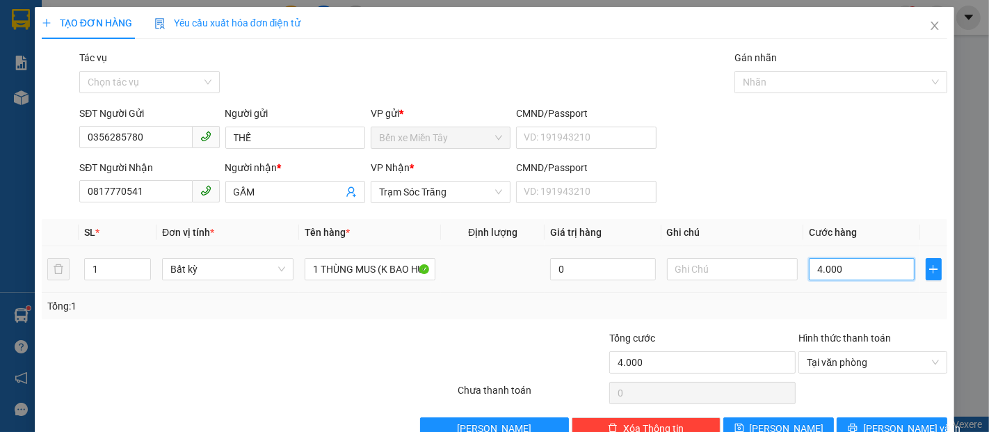
type input "40.000"
drag, startPoint x: 877, startPoint y: 421, endPoint x: 868, endPoint y: 415, distance: 11.0
click at [877, 421] on span "Lưu và In" at bounding box center [911, 428] width 97 height 15
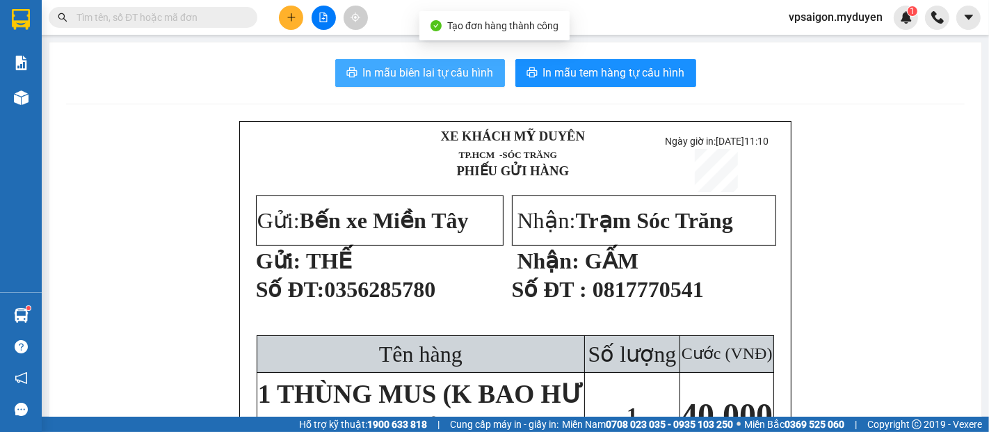
click at [364, 77] on span "In mẫu biên lai tự cấu hình" at bounding box center [428, 72] width 131 height 17
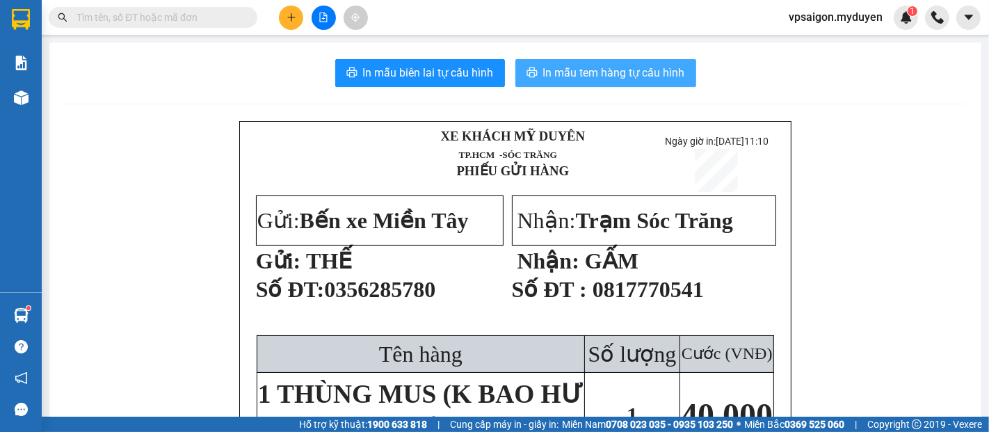
click at [528, 71] on icon "printer" at bounding box center [531, 72] width 10 height 10
click at [300, 19] on button at bounding box center [291, 18] width 24 height 24
click at [307, 55] on div "Tạo đơn hàng" at bounding box center [339, 52] width 104 height 26
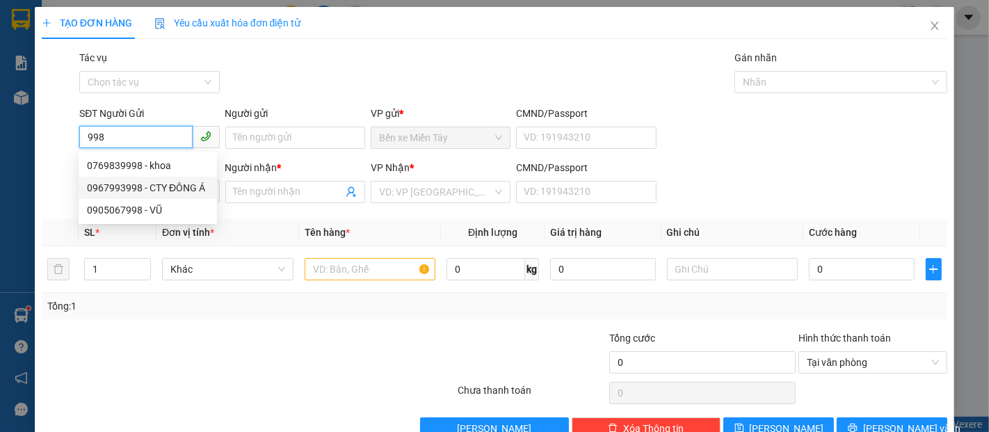
click at [150, 186] on div "0967993998 - CTY ĐÔNG Á" at bounding box center [148, 187] width 122 height 15
type input "0967993998"
type input "CTY ĐÔNG Á"
type input "0939157598"
type input "ANH KIỆT"
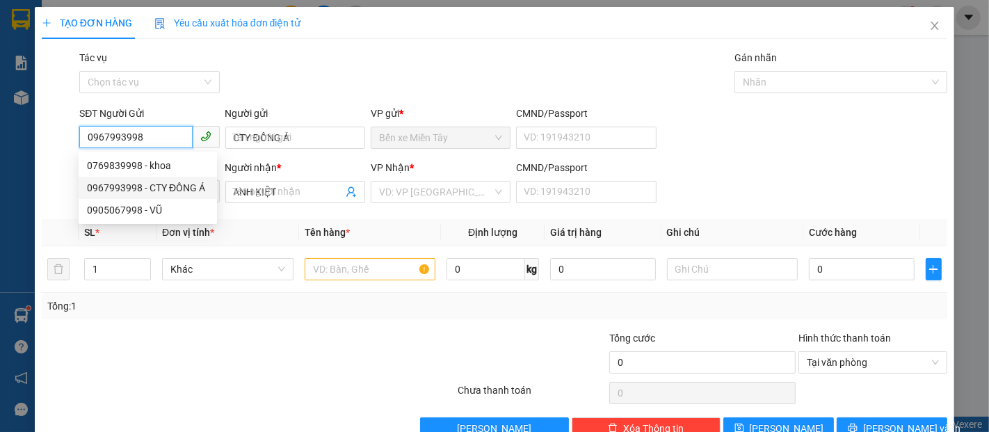
type input "80.000"
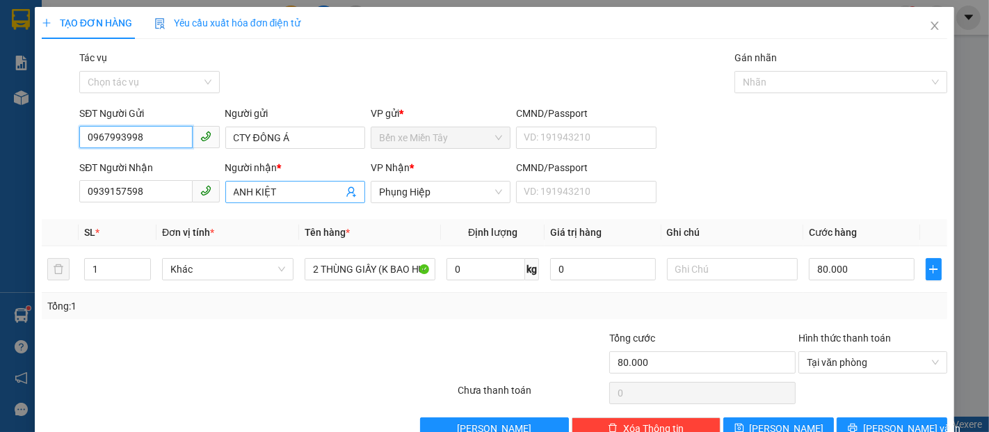
type input "0967993998"
drag, startPoint x: 254, startPoint y: 193, endPoint x: 90, endPoint y: 195, distance: 164.8
click at [90, 195] on div "SĐT Người Nhận 0939157598 Người nhận * ANH KIỆT ANH KIỆT VP Nhận * Phụng Hiệp C…" at bounding box center [512, 184] width 873 height 49
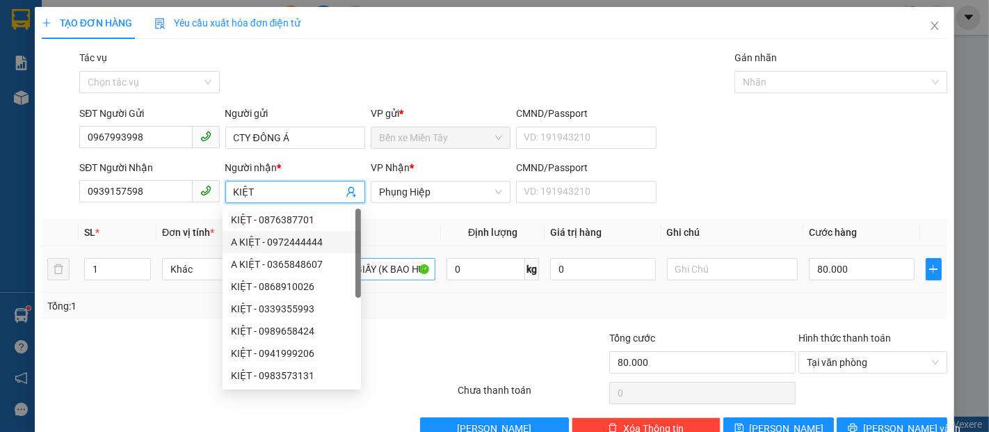
type input "KIỆT"
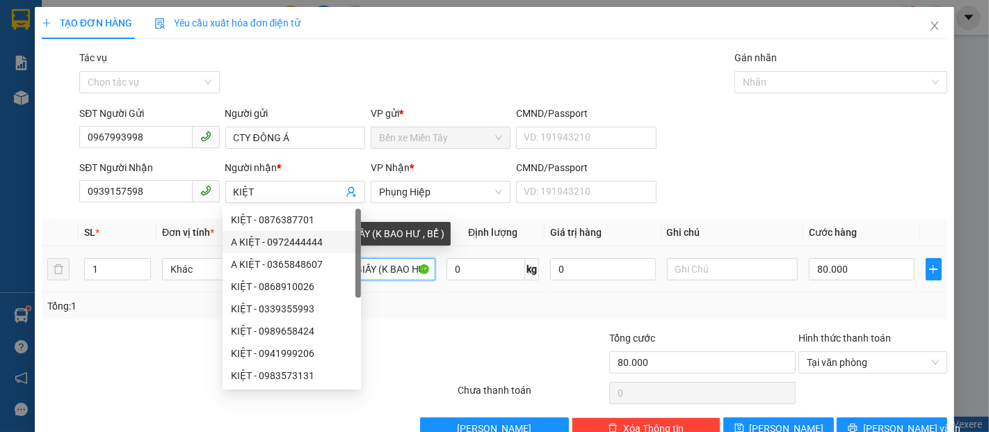
click at [394, 271] on input "2 THÙNG GIẤY (K BAO HƯ , BỂ )" at bounding box center [369, 269] width 131 height 22
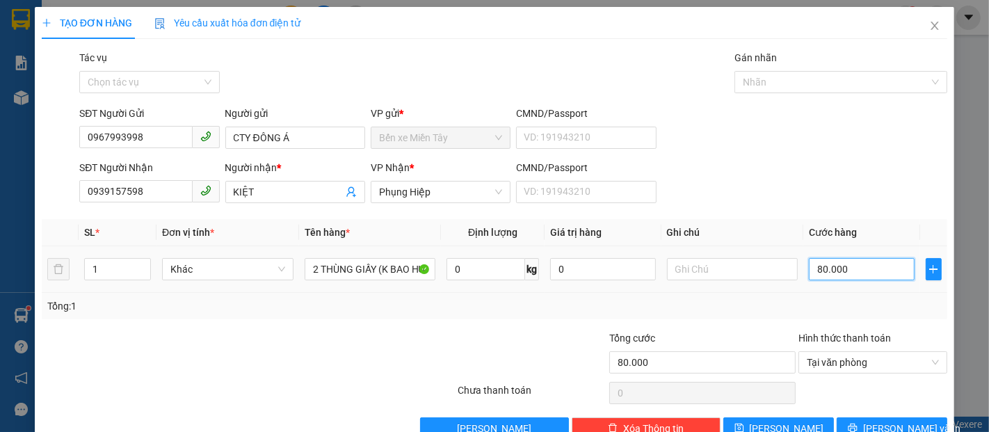
click at [843, 267] on input "80.000" at bounding box center [860, 269] width 105 height 22
type input "1"
type input "10"
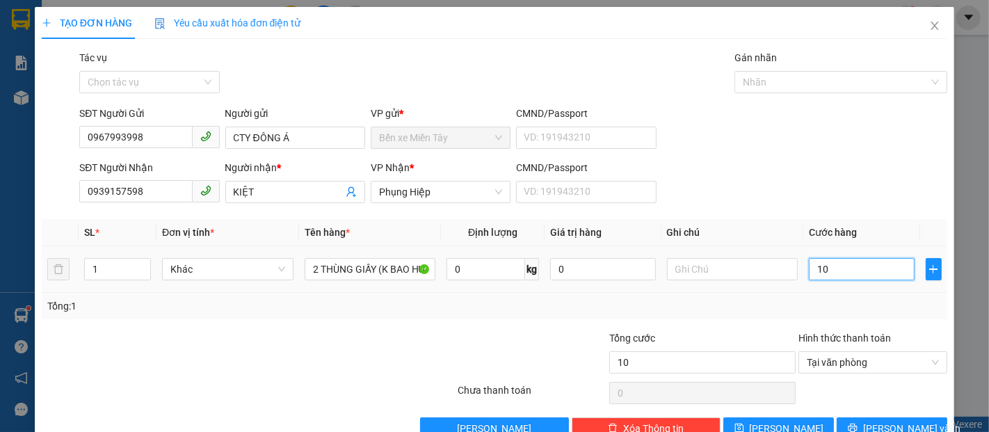
type input "100"
type input "1.000"
type input "10.000"
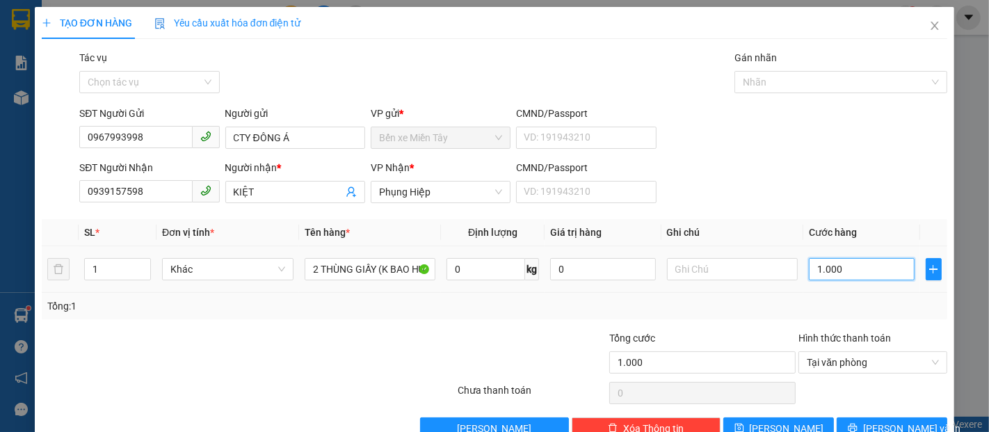
type input "10.000"
type input "100.000"
click at [870, 423] on span "Lưu và In" at bounding box center [911, 428] width 97 height 15
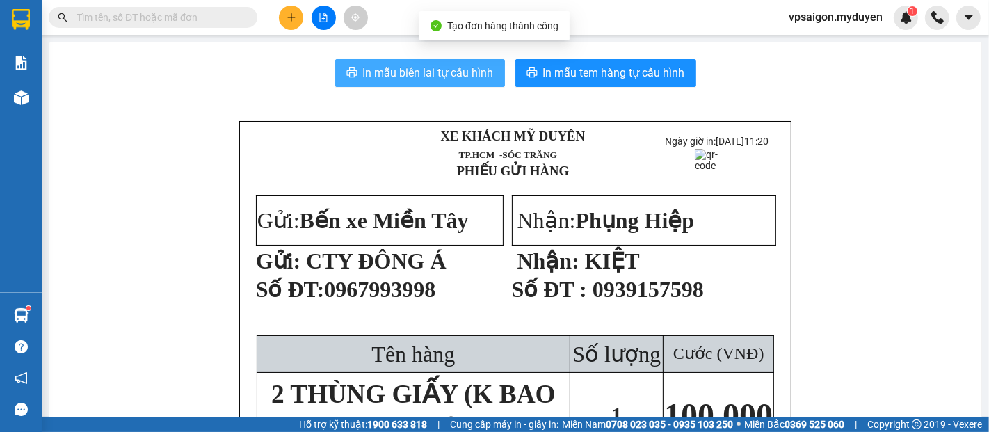
click at [446, 68] on span "In mẫu biên lai tự cấu hình" at bounding box center [428, 72] width 131 height 17
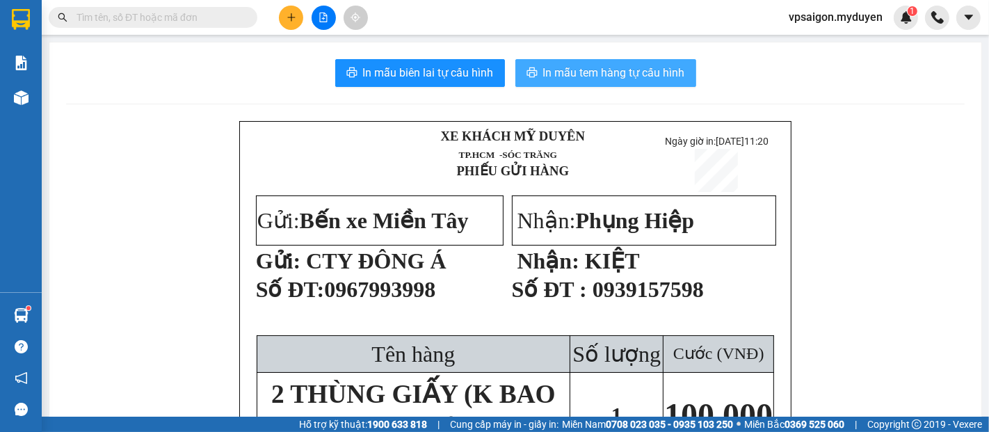
click at [649, 81] on span "In mẫu tem hàng tự cấu hình" at bounding box center [614, 72] width 142 height 17
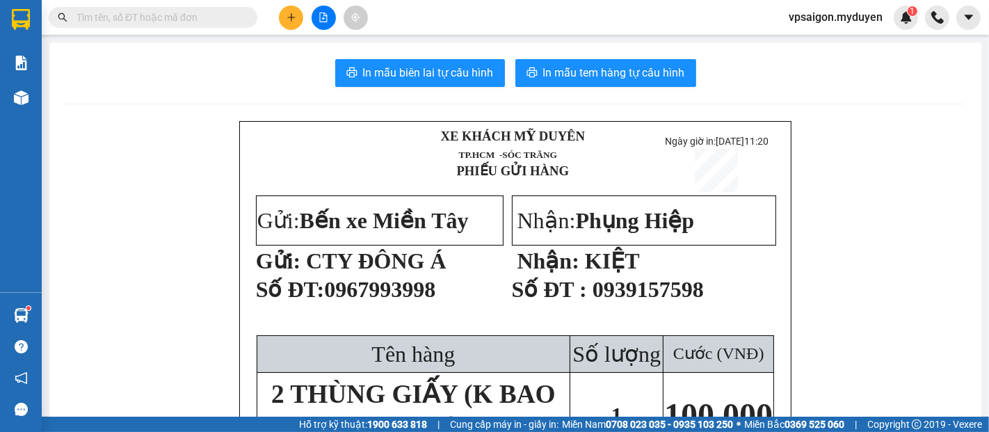
click at [292, 19] on icon "plus" at bounding box center [291, 18] width 10 height 10
click at [345, 49] on div "Tạo đơn hàng" at bounding box center [346, 51] width 60 height 15
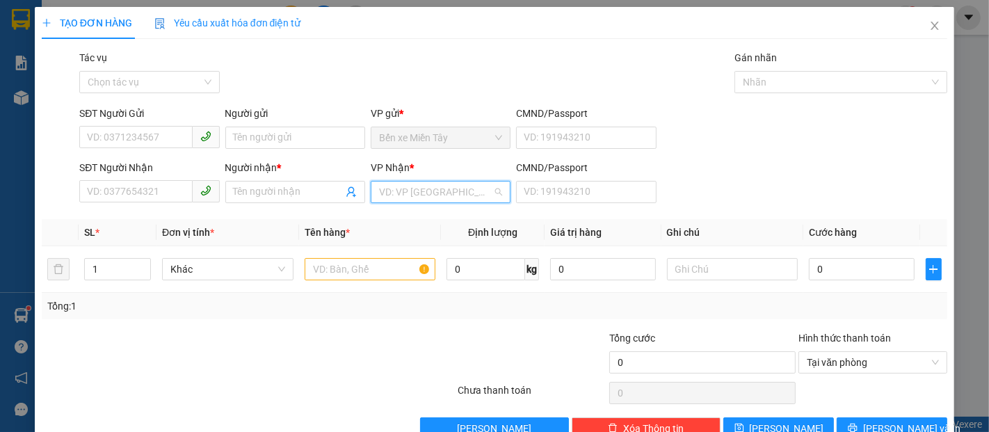
click at [436, 201] on input "search" at bounding box center [435, 191] width 113 height 21
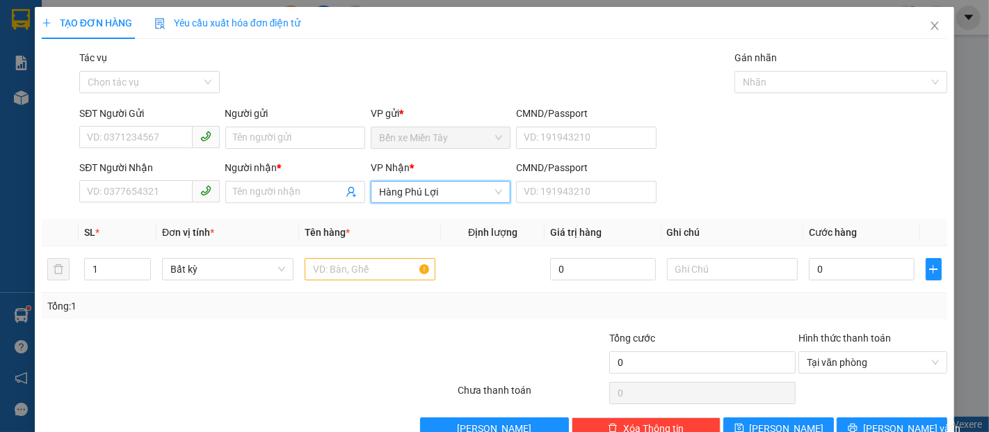
click at [455, 193] on span "Hàng Phú Lợi" at bounding box center [440, 191] width 123 height 21
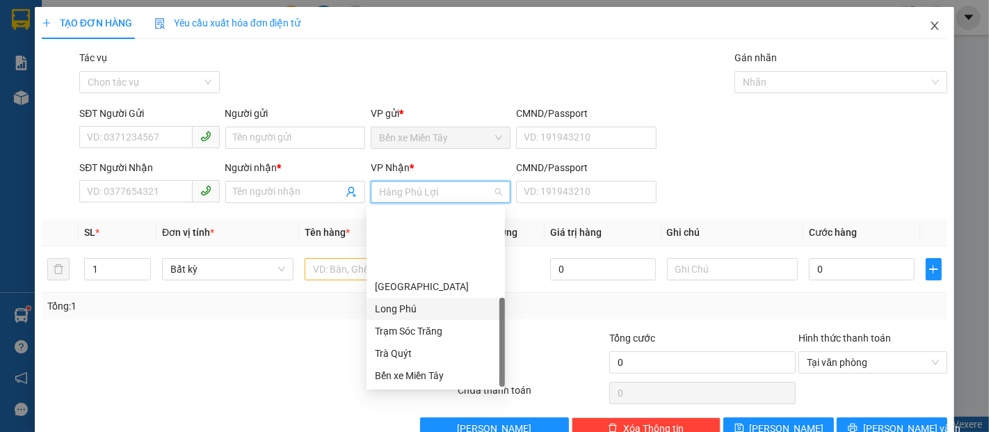
click at [929, 25] on icon "close" at bounding box center [934, 25] width 11 height 11
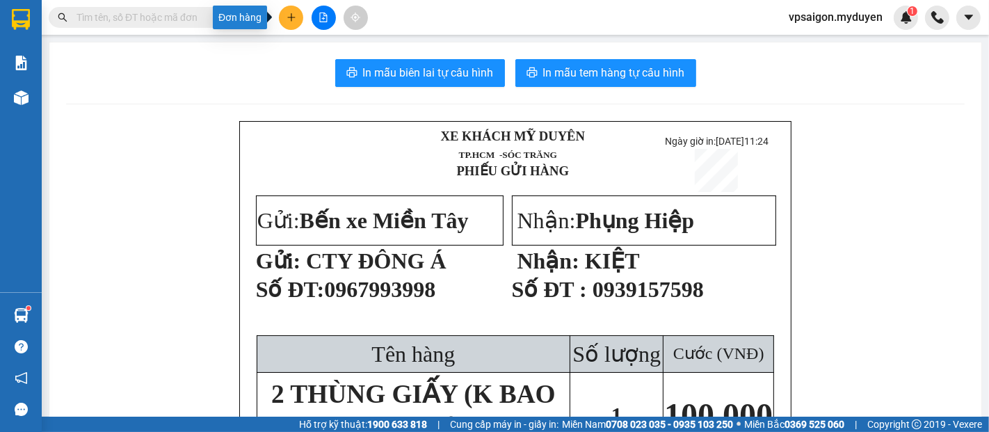
click at [289, 13] on icon "plus" at bounding box center [291, 18] width 10 height 10
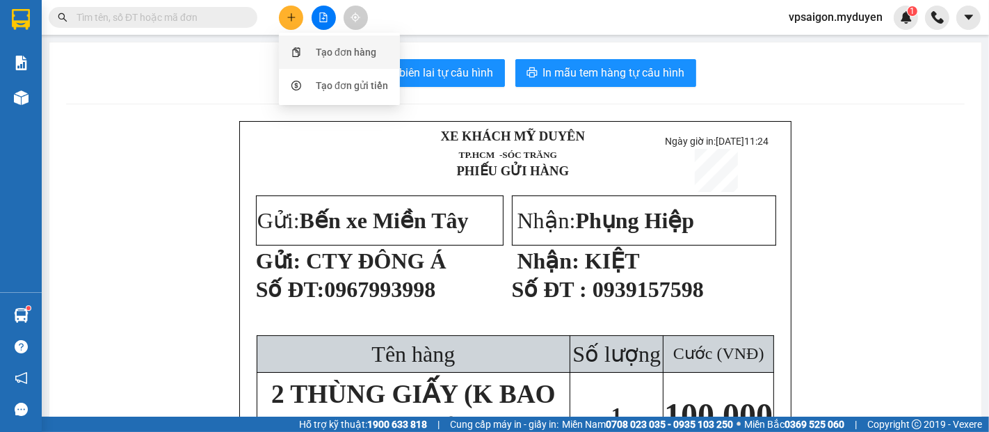
click at [359, 58] on div "Tạo đơn hàng" at bounding box center [346, 51] width 60 height 15
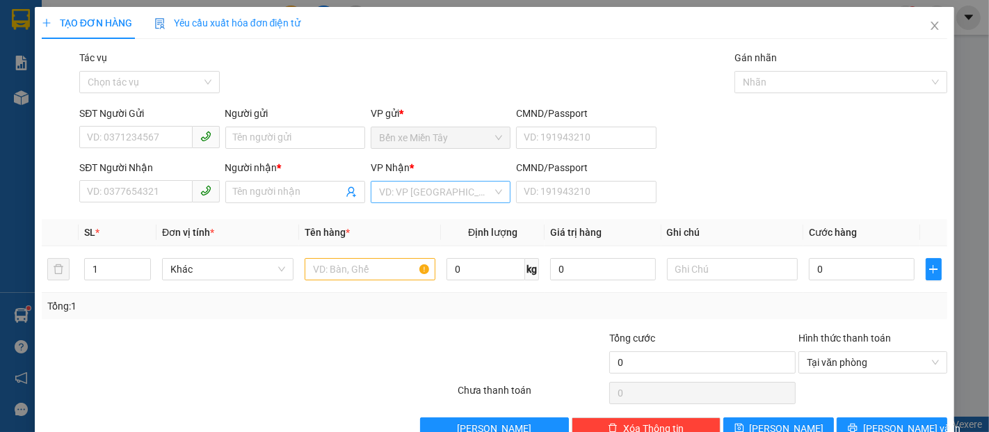
click at [414, 188] on input "search" at bounding box center [435, 191] width 113 height 21
click at [929, 23] on icon "close" at bounding box center [934, 25] width 11 height 11
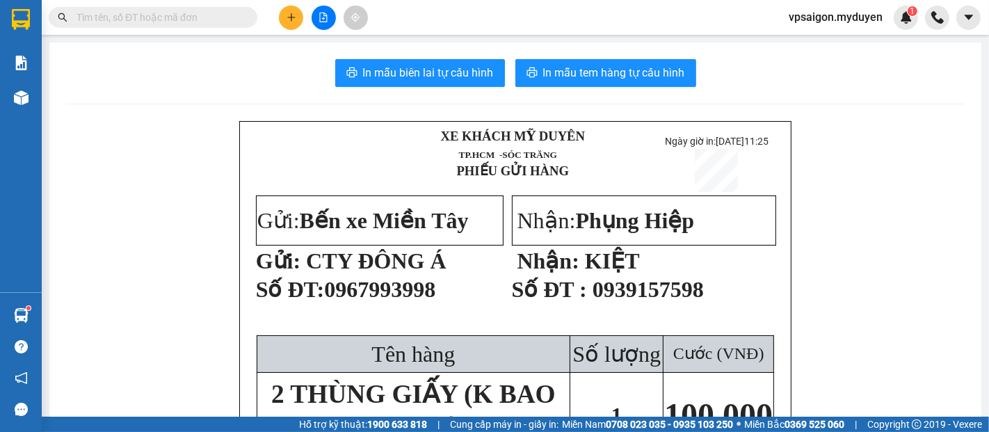
click at [290, 19] on icon "plus" at bounding box center [291, 18] width 10 height 10
click at [323, 46] on div "Tạo đơn hàng" at bounding box center [346, 51] width 60 height 15
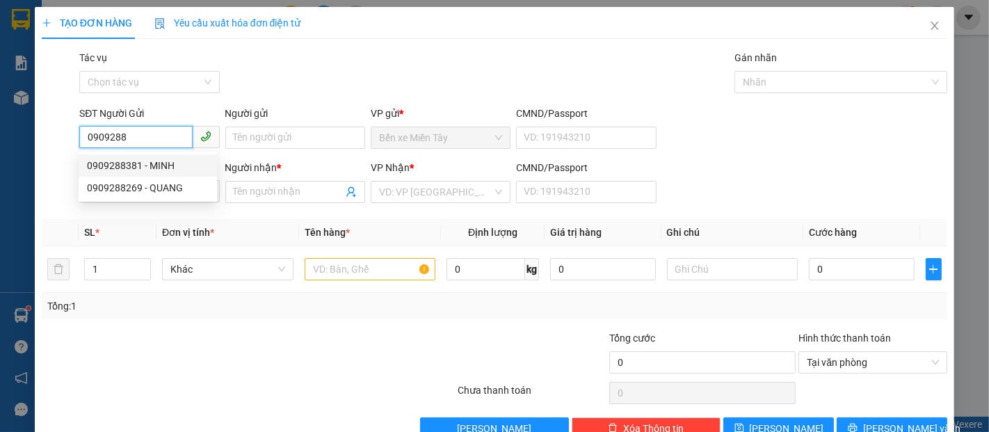
click at [163, 167] on div "0909288381 - MINH" at bounding box center [148, 165] width 122 height 15
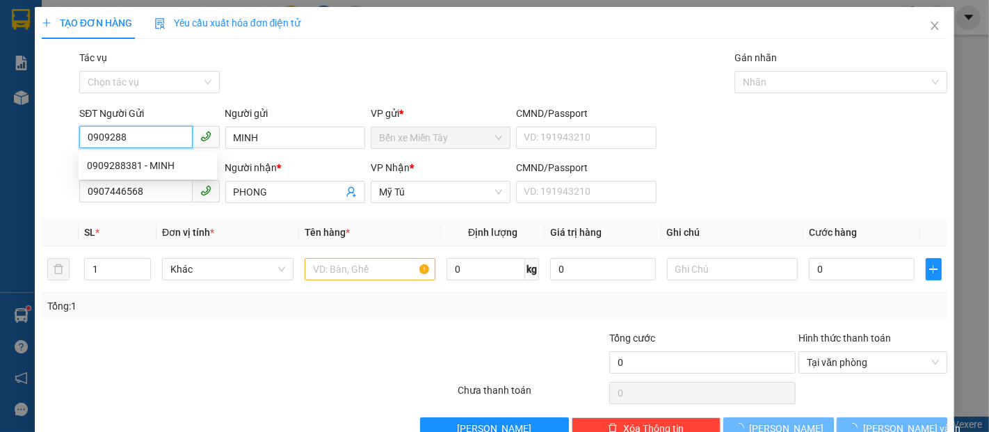
type input "0909288381"
type input "MINH"
type input "0907446568"
type input "PHONG"
type input "50.000"
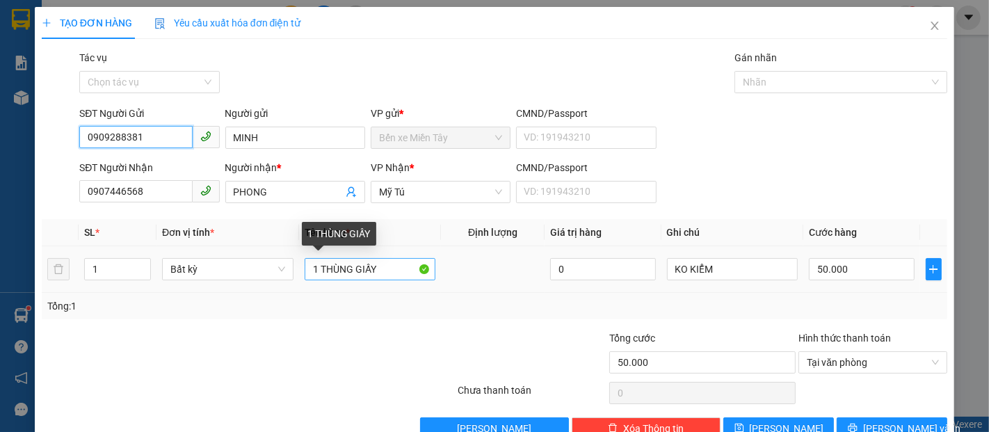
type input "0909288381"
click at [376, 270] on input "1 THÙNG GIẤY" at bounding box center [369, 269] width 131 height 22
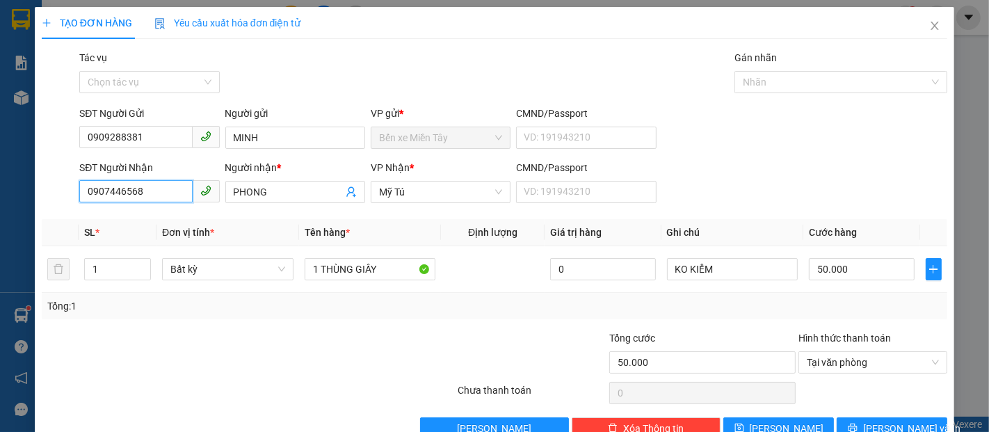
drag, startPoint x: 152, startPoint y: 188, endPoint x: 0, endPoint y: 208, distance: 153.6
click at [0, 208] on div "TẠO ĐƠN HÀNG Yêu cầu xuất hóa đơn điện tử Transit Pickup Surcharge Ids Transit …" at bounding box center [494, 216] width 989 height 432
type input "0775807951"
drag, startPoint x: 268, startPoint y: 191, endPoint x: 136, endPoint y: 194, distance: 131.4
click at [136, 194] on div "SĐT Người Nhận 0775807951 Người nhận * PHONG PHONG VP Nhận * Mỹ Tú CMND/Passpor…" at bounding box center [512, 184] width 873 height 49
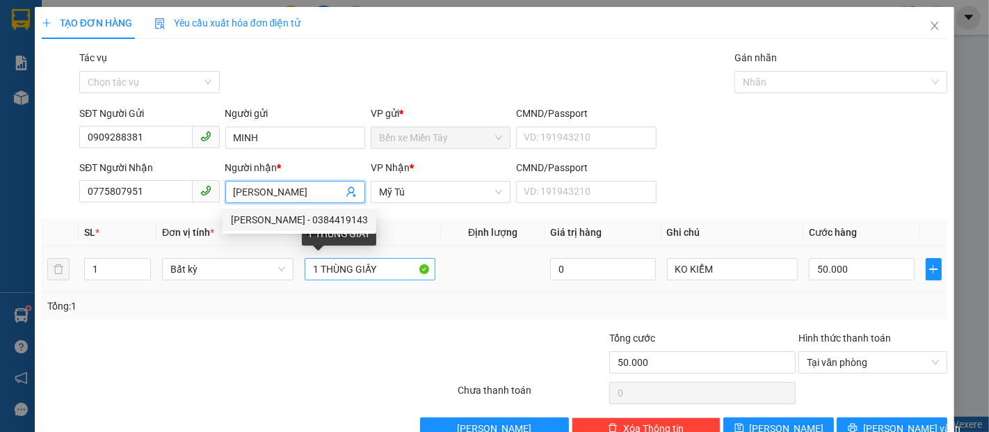
type input "NGỌC HUYỀN"
click at [385, 268] on input "1 THÙNG GIẤY" at bounding box center [369, 269] width 131 height 22
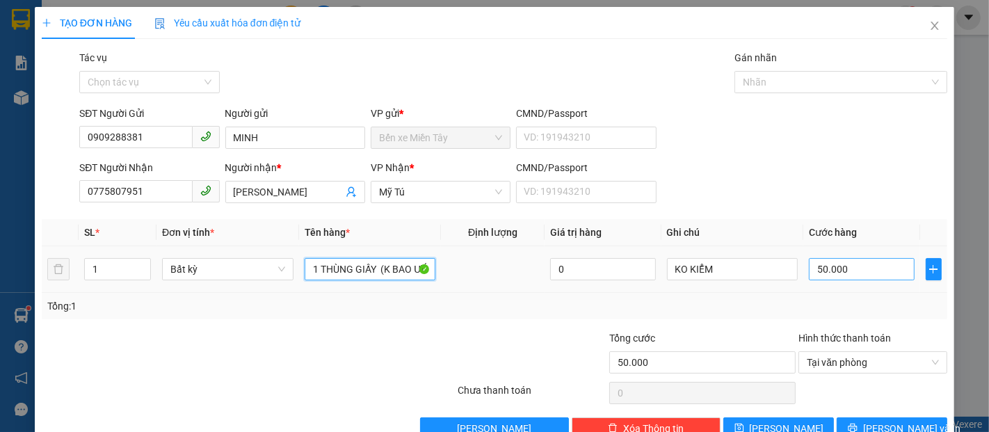
type input "1 THÙNG GIẤY (K BAO ƯỚT)"
click at [824, 269] on input "50.000" at bounding box center [860, 269] width 105 height 22
type input "4"
type input "40"
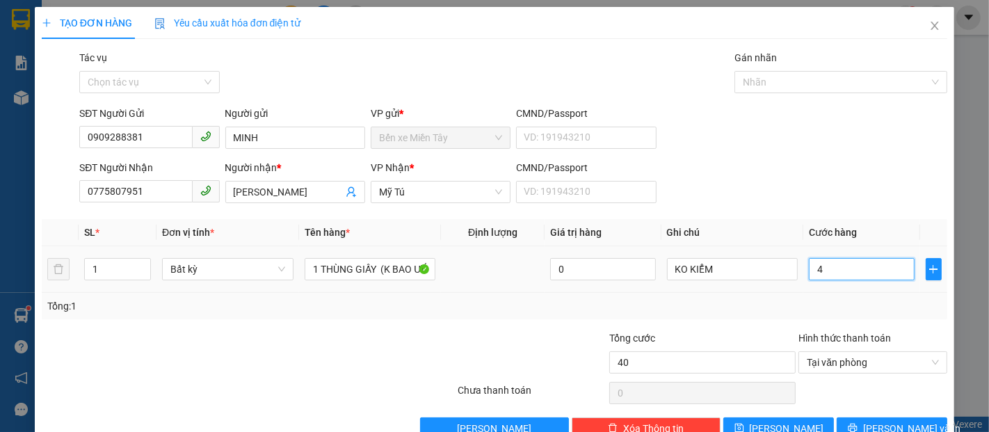
type input "40"
type input "400"
type input "4.000"
type input "40.000"
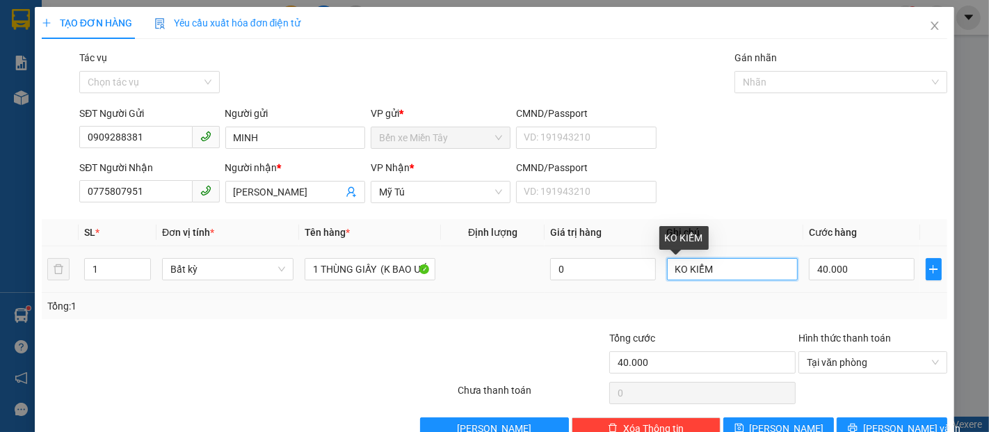
drag, startPoint x: 712, startPoint y: 271, endPoint x: 517, endPoint y: 277, distance: 194.7
click at [640, 271] on tr "1 Bất kỳ 1 THÙNG GIẤY (K BAO ƯỚT) 0 KO KIỂM 40.000" at bounding box center [494, 269] width 905 height 47
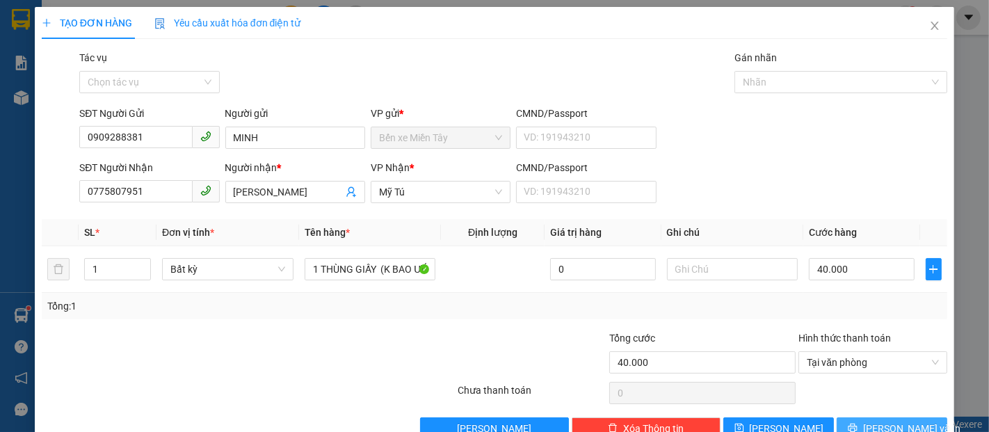
click at [855, 420] on button "Lưu và In" at bounding box center [891, 428] width 111 height 22
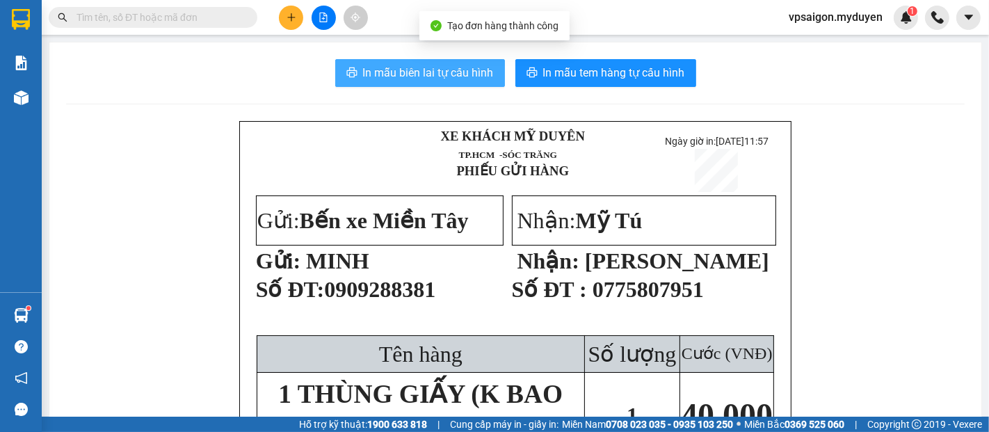
click at [453, 76] on span "In mẫu biên lai tự cấu hình" at bounding box center [428, 72] width 131 height 17
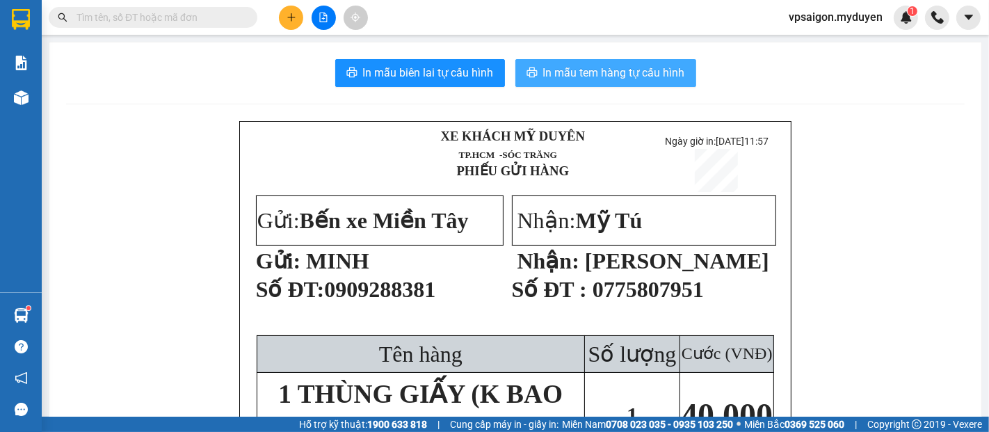
click at [582, 79] on span "In mẫu tem hàng tự cấu hình" at bounding box center [614, 72] width 142 height 17
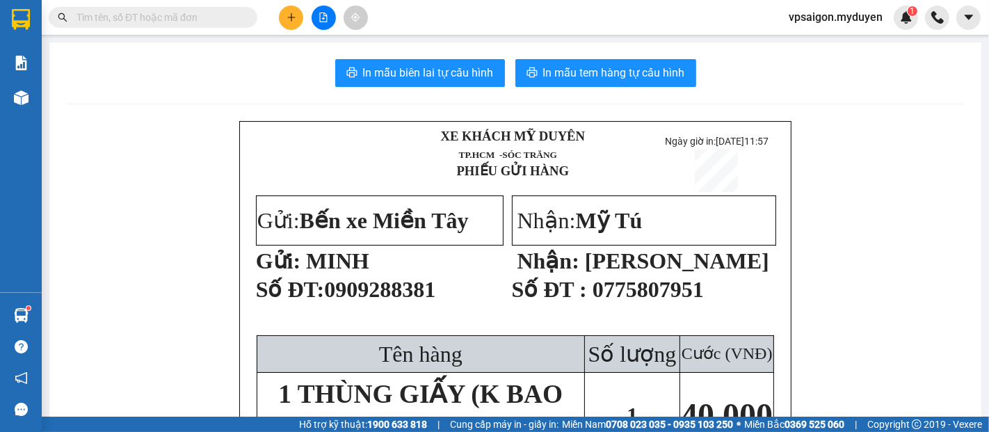
click at [292, 10] on button at bounding box center [291, 18] width 24 height 24
click at [328, 53] on div "Tạo đơn hàng" at bounding box center [346, 51] width 60 height 15
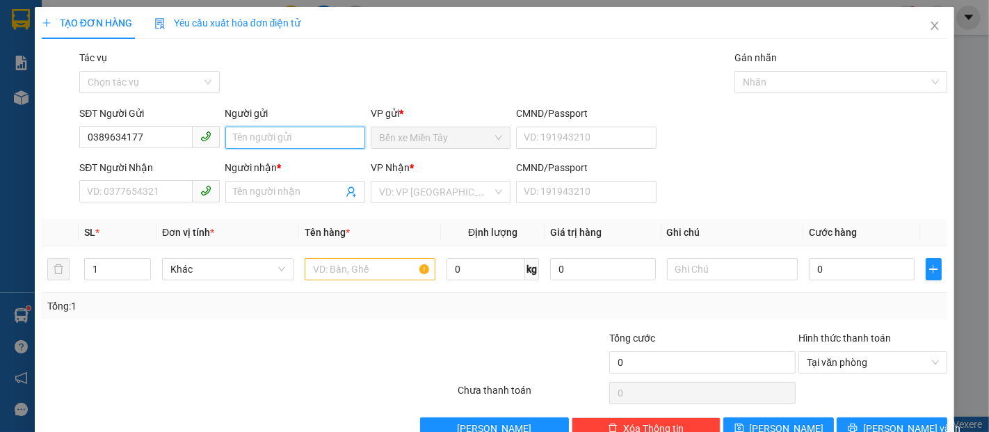
click at [296, 133] on input "Người gửi" at bounding box center [295, 138] width 140 height 22
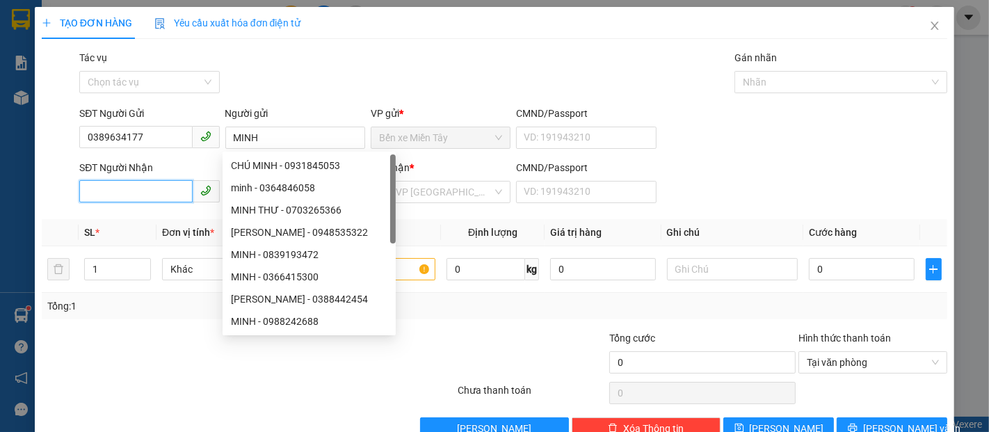
drag, startPoint x: 147, startPoint y: 193, endPoint x: 225, endPoint y: 171, distance: 80.3
click at [150, 193] on input "SĐT Người Nhận" at bounding box center [135, 191] width 113 height 22
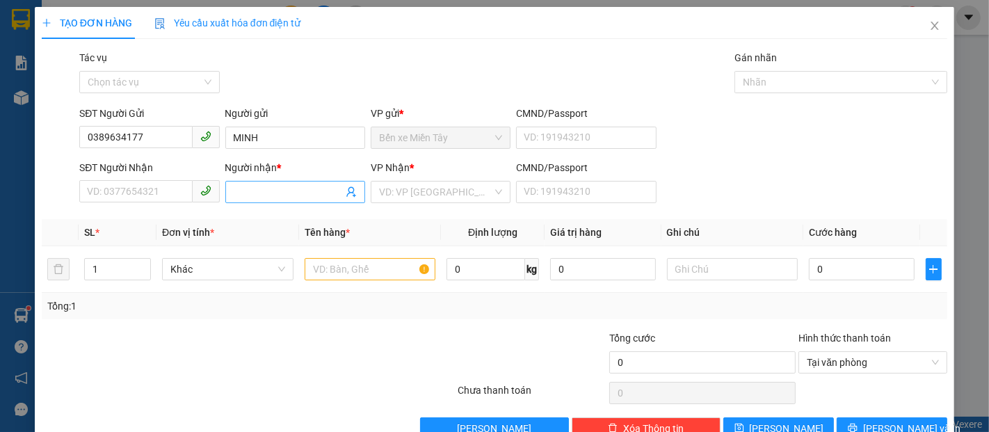
click at [256, 184] on input "Người nhận *" at bounding box center [288, 191] width 109 height 15
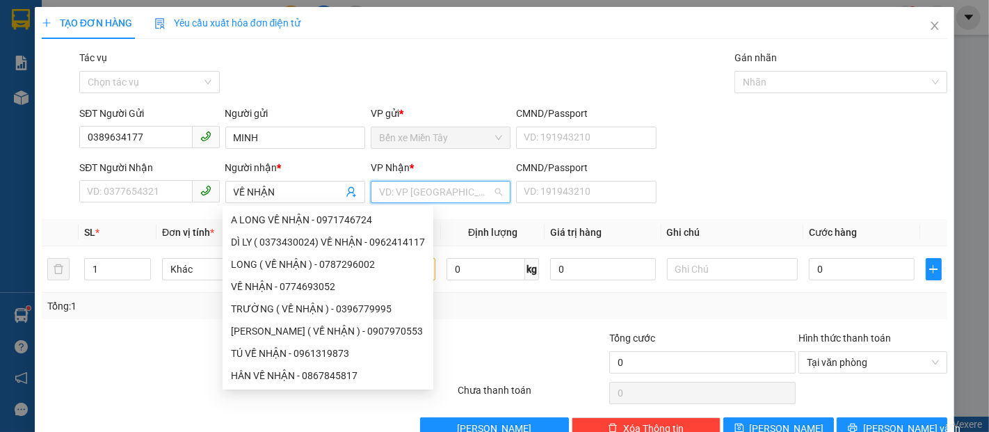
click at [439, 200] on input "search" at bounding box center [435, 191] width 113 height 21
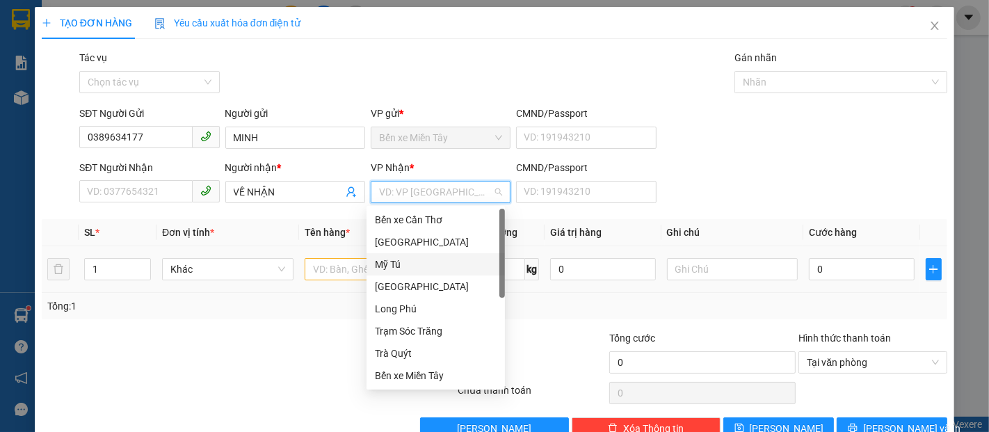
drag, startPoint x: 409, startPoint y: 260, endPoint x: 352, endPoint y: 270, distance: 58.5
click at [409, 259] on div "Mỹ Tú" at bounding box center [436, 264] width 122 height 15
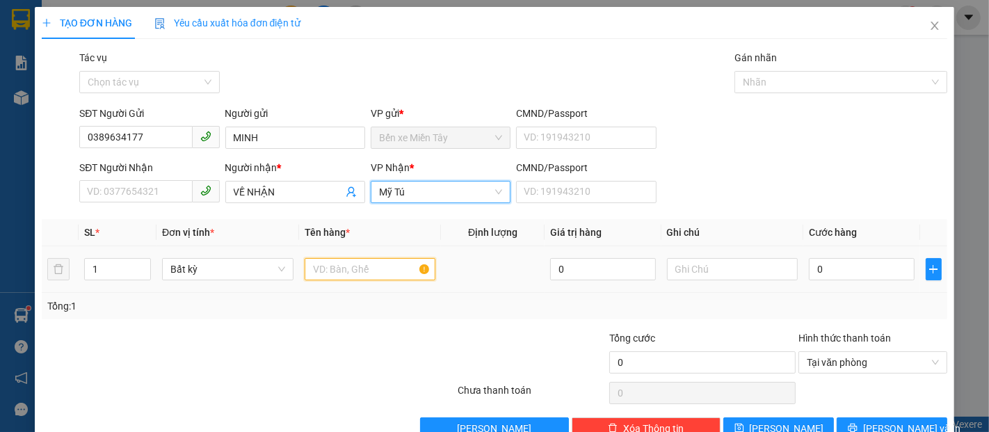
click at [351, 270] on input "text" at bounding box center [369, 269] width 131 height 22
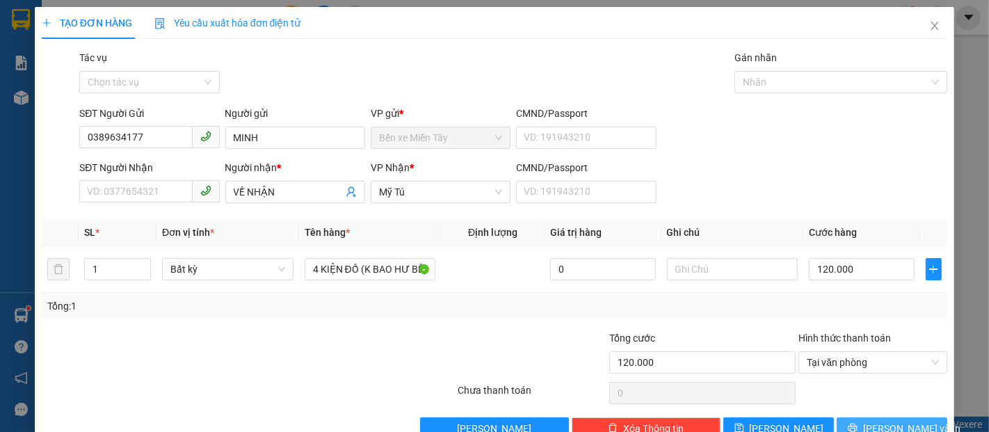
click at [877, 423] on span "Lưu và In" at bounding box center [911, 428] width 97 height 15
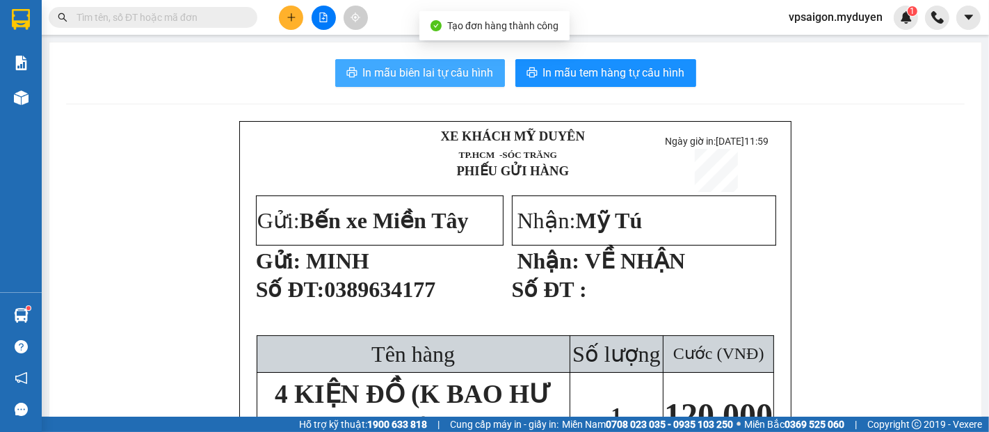
click at [418, 68] on span "In mẫu biên lai tự cấu hình" at bounding box center [428, 72] width 131 height 17
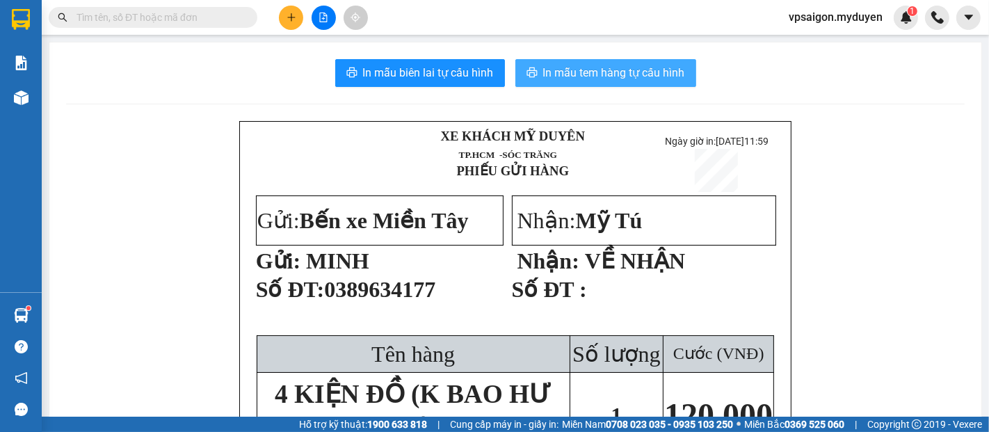
click at [667, 83] on button "In mẫu tem hàng tự cấu hình" at bounding box center [605, 73] width 181 height 28
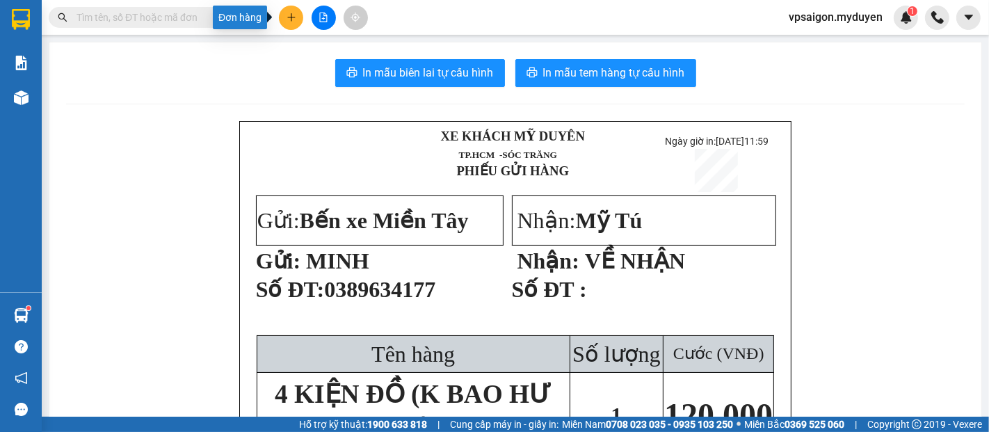
click at [286, 22] on icon "plus" at bounding box center [291, 18] width 10 height 10
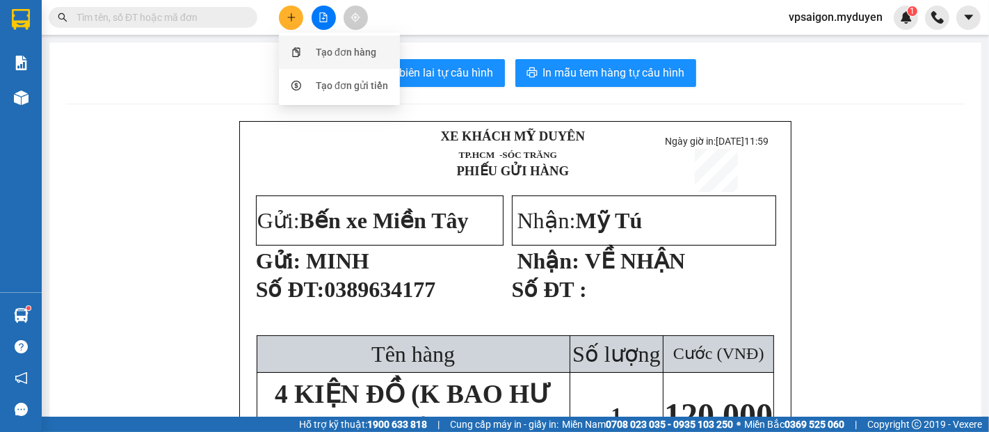
click at [318, 44] on div "Tạo đơn hàng" at bounding box center [346, 51] width 60 height 15
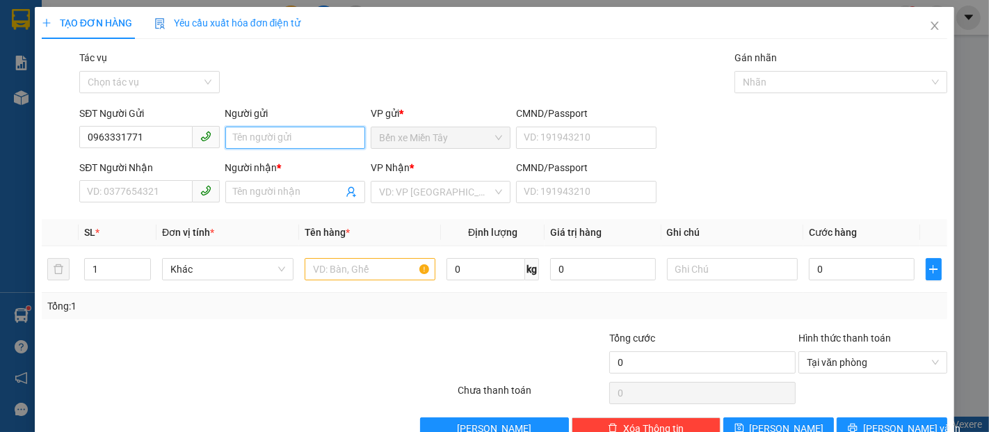
click at [274, 138] on input "Người gửi" at bounding box center [295, 138] width 140 height 22
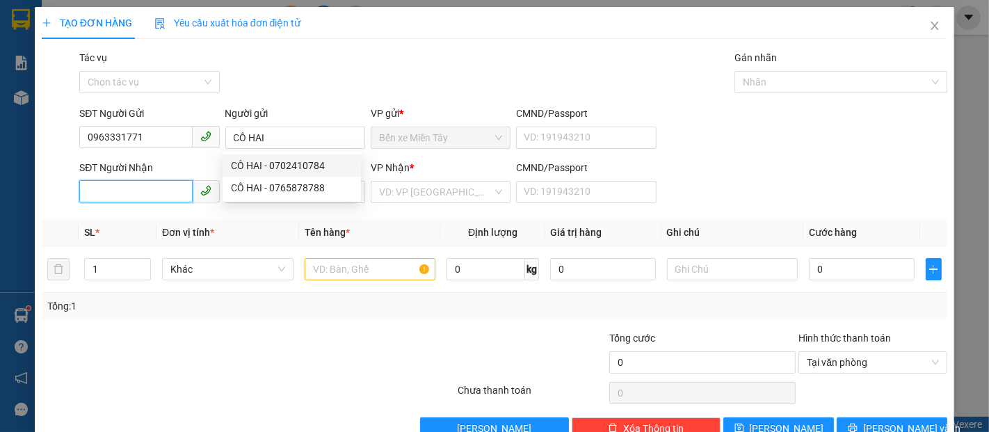
click at [149, 190] on input "SĐT Người Nhận" at bounding box center [135, 191] width 113 height 22
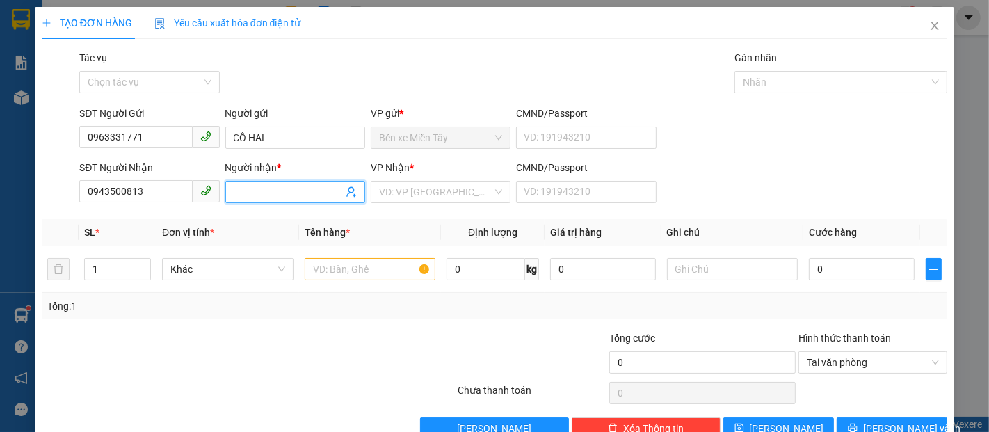
click at [277, 189] on input "Người nhận *" at bounding box center [288, 191] width 109 height 15
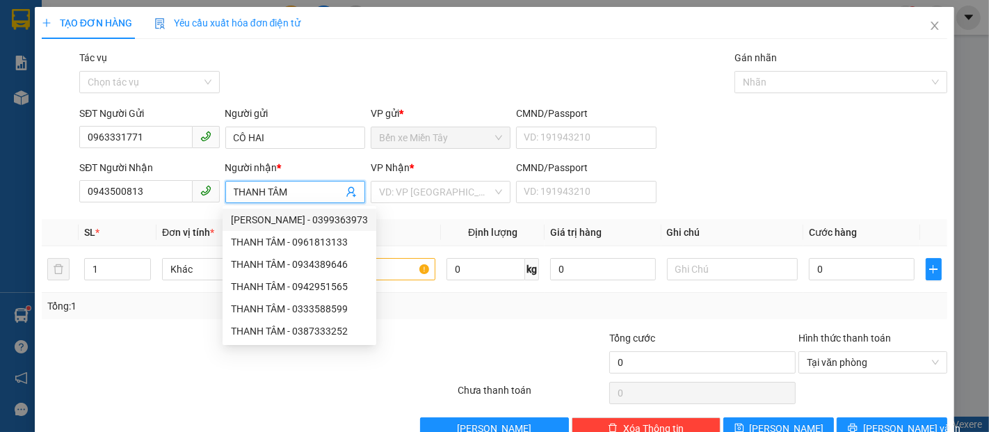
click at [234, 193] on input "THANH TÂM" at bounding box center [288, 191] width 109 height 15
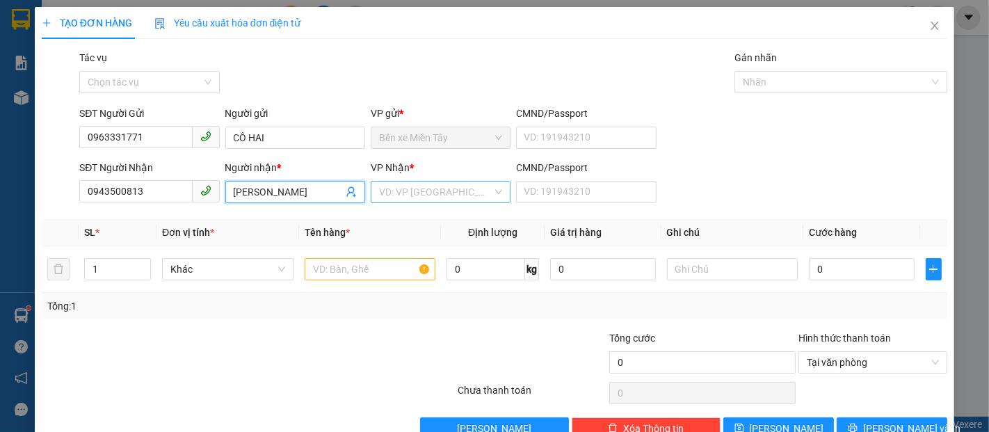
click at [432, 201] on input "search" at bounding box center [435, 191] width 113 height 21
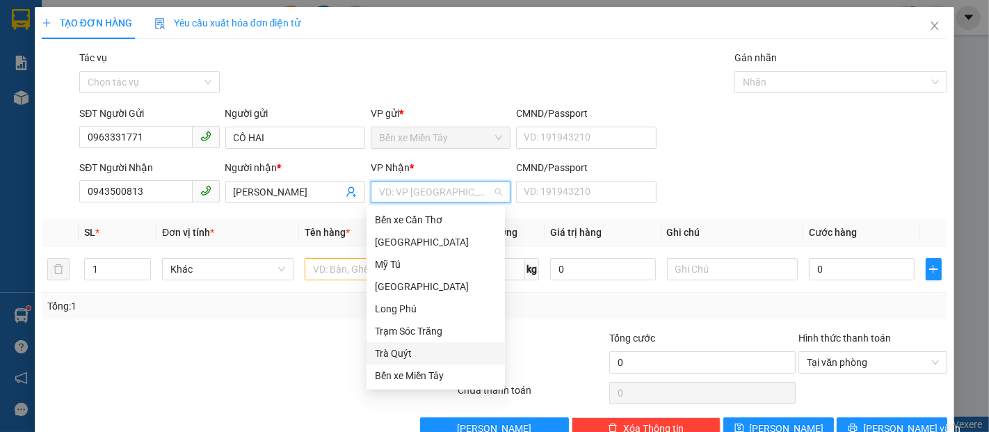
click at [403, 355] on div "Trà Quýt" at bounding box center [436, 353] width 122 height 15
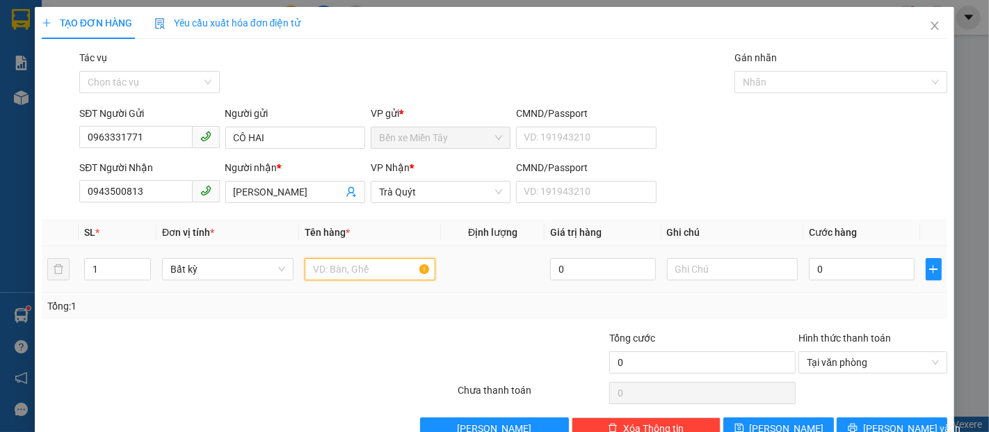
click at [333, 269] on input "text" at bounding box center [369, 269] width 131 height 22
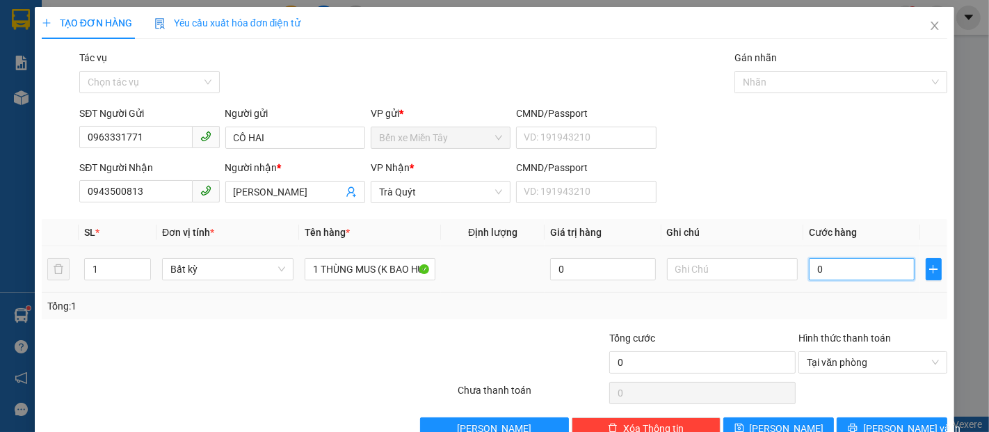
click at [846, 272] on input "0" at bounding box center [860, 269] width 105 height 22
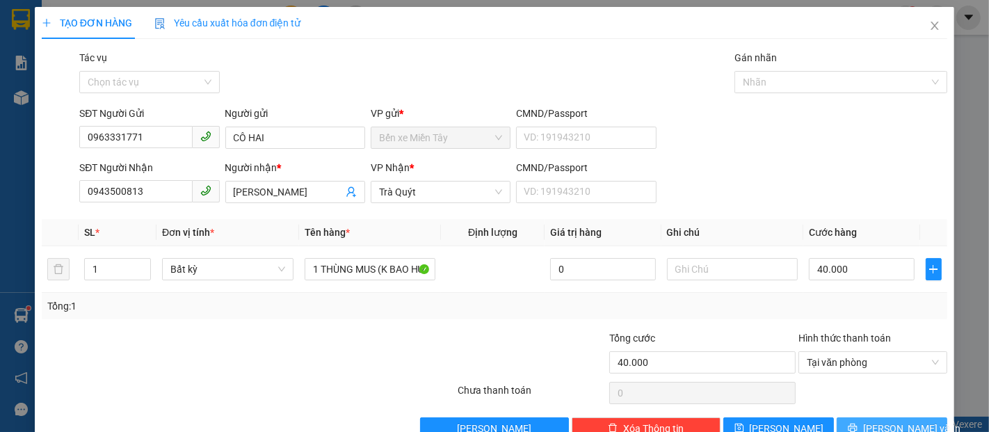
click at [852, 427] on button "Lưu và In" at bounding box center [891, 428] width 111 height 22
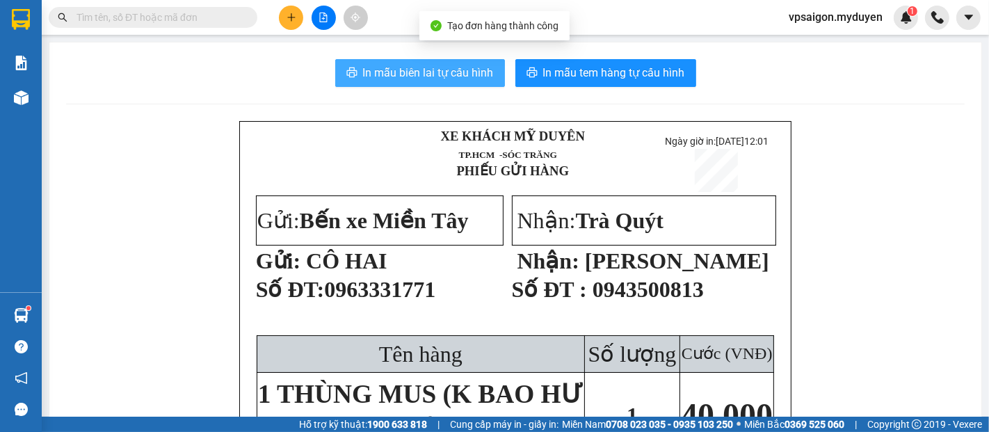
click at [448, 72] on span "In mẫu biên lai tự cấu hình" at bounding box center [428, 72] width 131 height 17
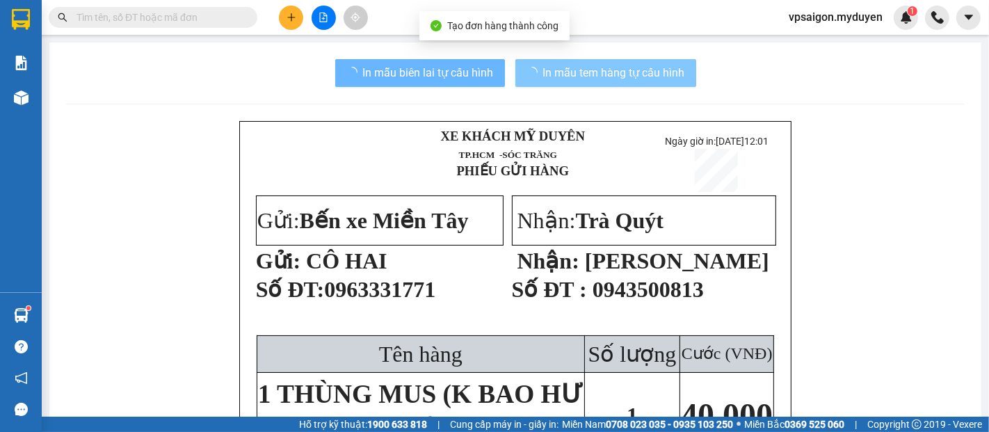
click at [573, 77] on span "In mẫu tem hàng tự cấu hình" at bounding box center [614, 72] width 142 height 17
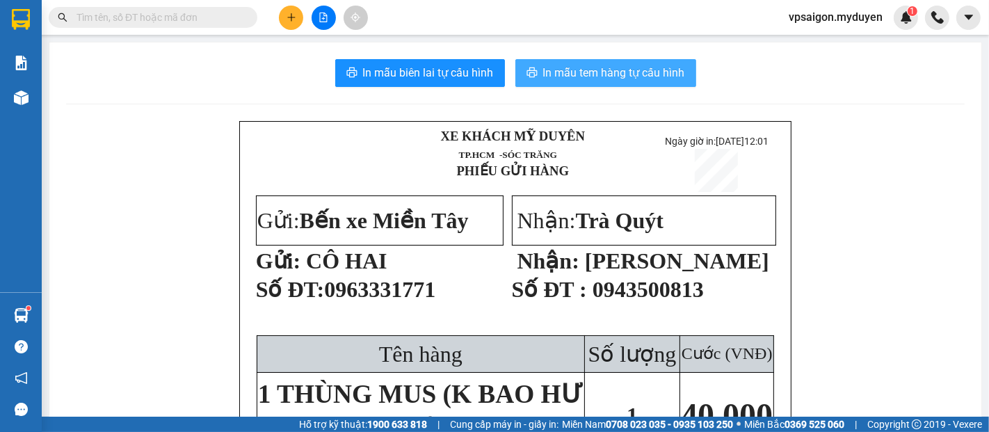
click at [573, 77] on span "In mẫu tem hàng tự cấu hình" at bounding box center [614, 72] width 142 height 17
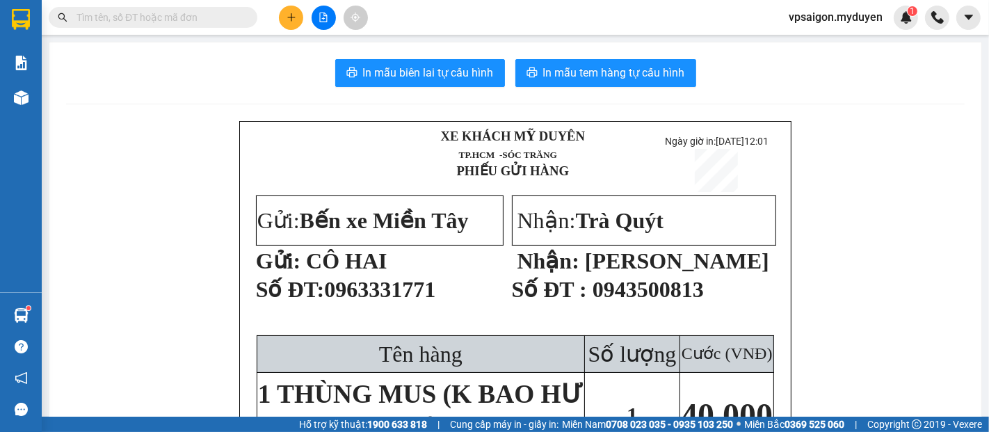
click at [282, 11] on button at bounding box center [291, 18] width 24 height 24
click at [295, 51] on icon "snippets" at bounding box center [296, 52] width 10 height 10
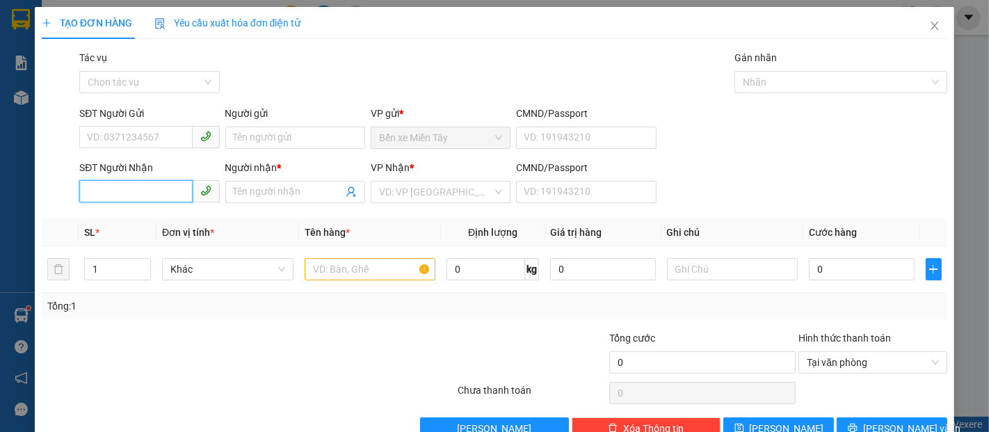
click at [139, 181] on input "SĐT Người Nhận" at bounding box center [135, 191] width 113 height 22
click at [254, 197] on input "Người nhận *" at bounding box center [288, 191] width 109 height 15
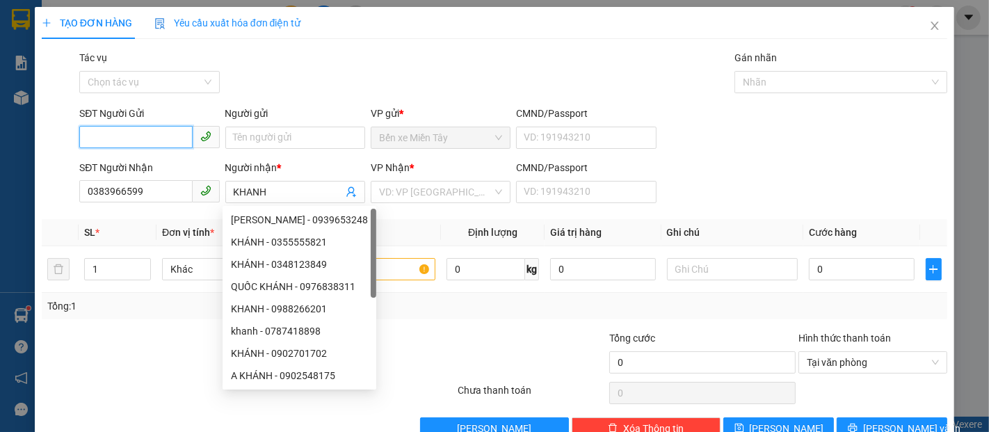
click at [148, 139] on input "SĐT Người Gửi" at bounding box center [135, 137] width 113 height 22
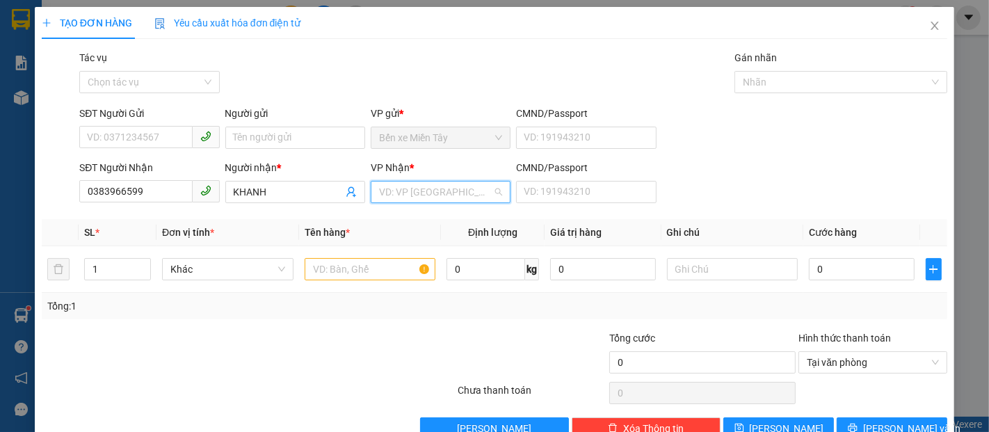
drag, startPoint x: 418, startPoint y: 192, endPoint x: 413, endPoint y: 231, distance: 40.0
click at [418, 192] on input "search" at bounding box center [435, 191] width 113 height 21
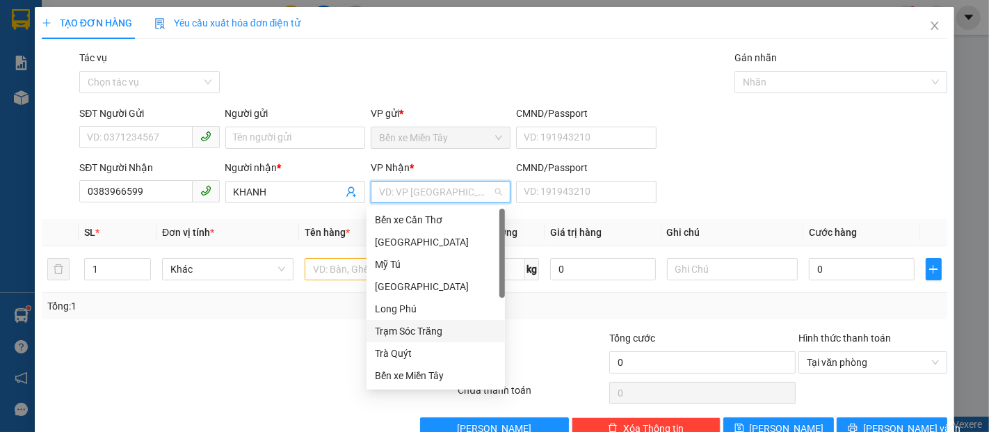
click at [416, 330] on div "Trạm Sóc Trăng" at bounding box center [436, 330] width 122 height 15
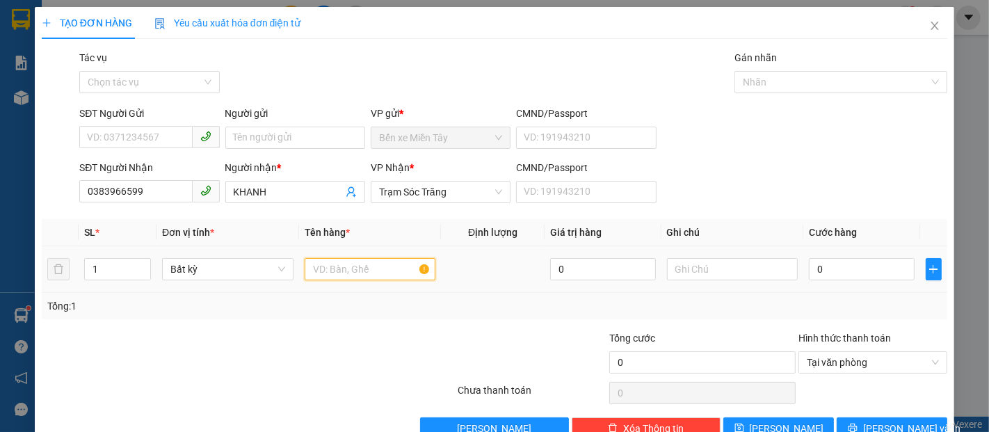
drag, startPoint x: 339, startPoint y: 270, endPoint x: 307, endPoint y: 274, distance: 32.2
click at [339, 270] on input "text" at bounding box center [369, 269] width 131 height 22
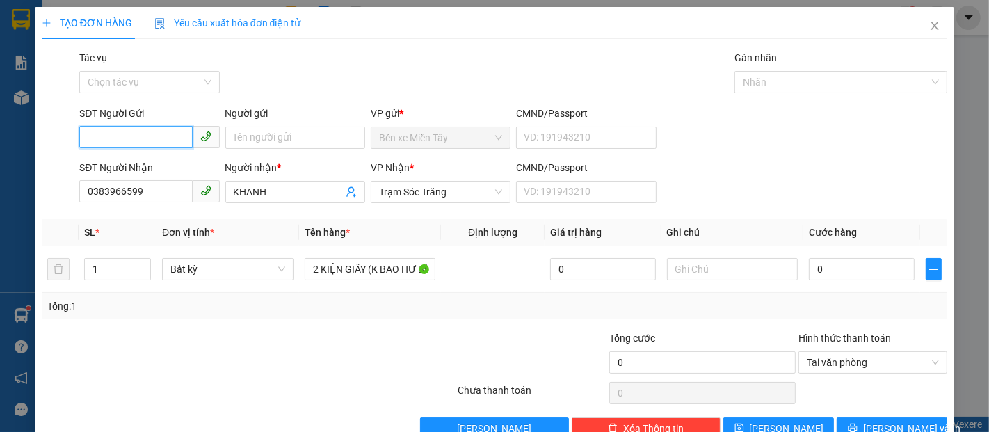
click at [146, 140] on input "SĐT Người Gửi" at bounding box center [135, 137] width 113 height 22
click at [824, 268] on input "0" at bounding box center [860, 269] width 105 height 22
click at [126, 139] on input "SĐT Người Gửi" at bounding box center [135, 137] width 113 height 22
click at [830, 274] on input "0" at bounding box center [860, 269] width 105 height 22
click at [155, 138] on input "SĐT Người Gửi" at bounding box center [135, 137] width 113 height 22
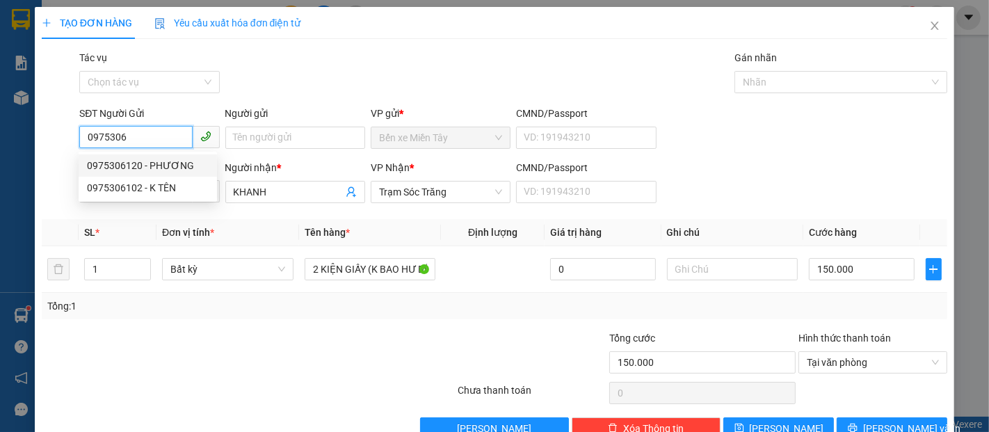
click at [161, 166] on div "0975306120 - PHƯƠNG" at bounding box center [148, 165] width 122 height 15
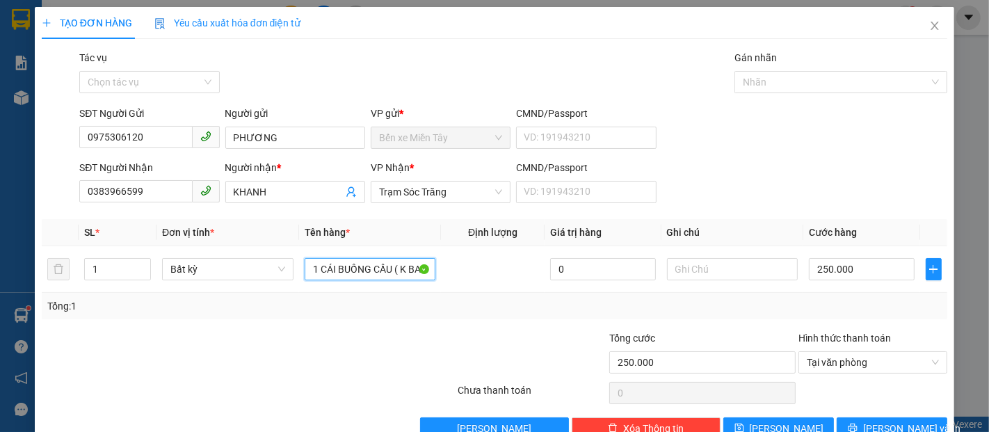
drag, startPoint x: 390, startPoint y: 266, endPoint x: 17, endPoint y: 275, distance: 373.4
click at [17, 275] on div "TẠO ĐƠN HÀNG Yêu cầu xuất hóa đơn điện tử Transit Pickup Surcharge Ids Transit …" at bounding box center [494, 216] width 989 height 432
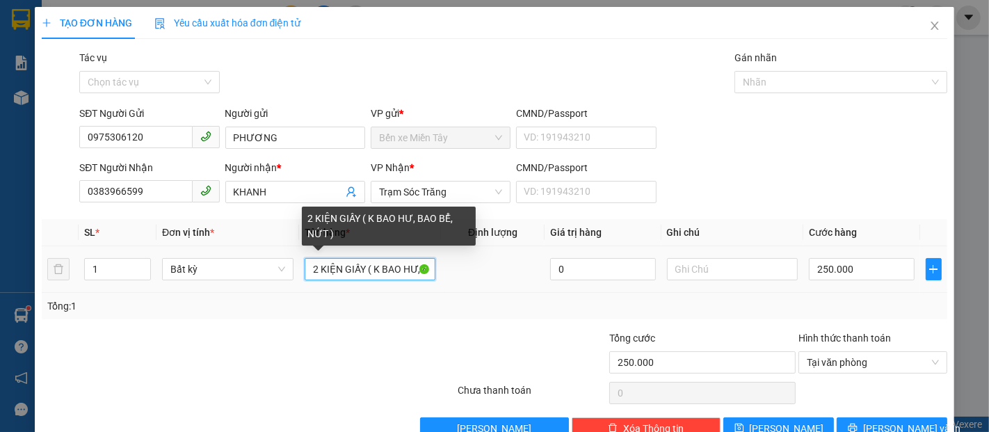
click at [421, 268] on input "2 KIỆN GIẤY ( K BAO HƯ, BAO BỂ, NỨT )" at bounding box center [369, 269] width 131 height 22
click at [396, 271] on input "2 KIỆN GIẤY ( K BAO HƯ, BAO BỂ, NỨT )" at bounding box center [369, 269] width 131 height 22
click at [413, 269] on input "2 KIỆN GIẤY ( K BAO HƯ,BAO BỂ, NỨT )" at bounding box center [369, 269] width 131 height 22
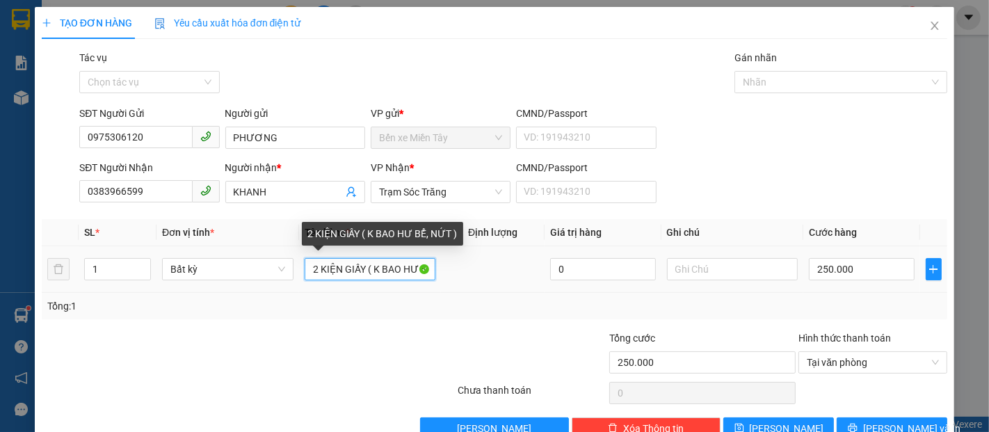
click at [406, 269] on input "2 KIỆN GIẤY ( K BAO HƯ BỂ, NỨT )" at bounding box center [369, 269] width 131 height 22
click at [424, 268] on input "2 KIỆN GIẤY ( K BAO HƯ BỂ NỨT )" at bounding box center [369, 269] width 131 height 22
drag, startPoint x: 405, startPoint y: 271, endPoint x: 416, endPoint y: 277, distance: 12.8
click at [416, 277] on input "2 KIỆN GIẤY ( K BAO HƯ BỂ NỨT )" at bounding box center [369, 269] width 131 height 22
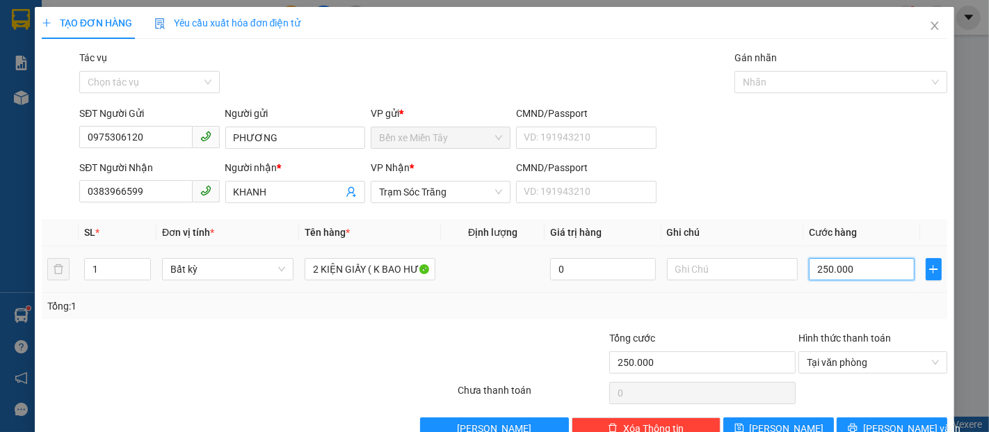
click at [831, 266] on input "250.000" at bounding box center [860, 269] width 105 height 22
click at [856, 271] on input "150.000" at bounding box center [860, 269] width 105 height 22
click at [870, 421] on span "Lưu và In" at bounding box center [911, 428] width 97 height 15
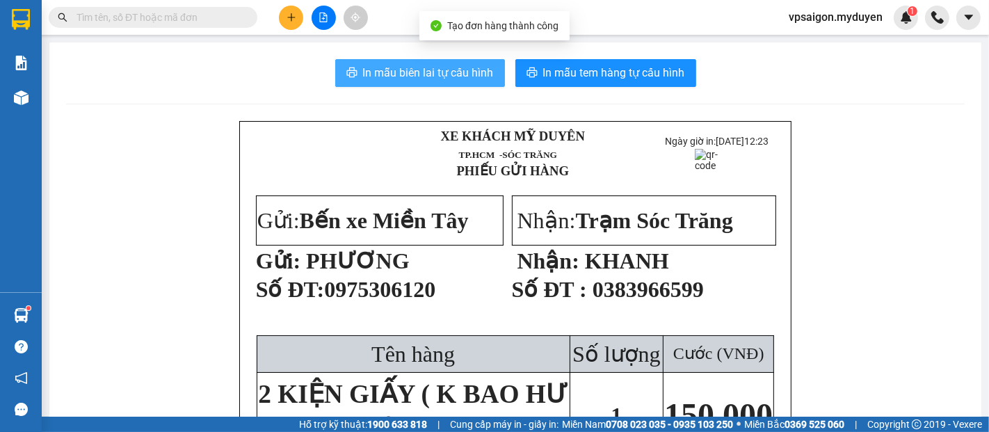
click at [400, 68] on span "In mẫu biên lai tự cấu hình" at bounding box center [428, 72] width 131 height 17
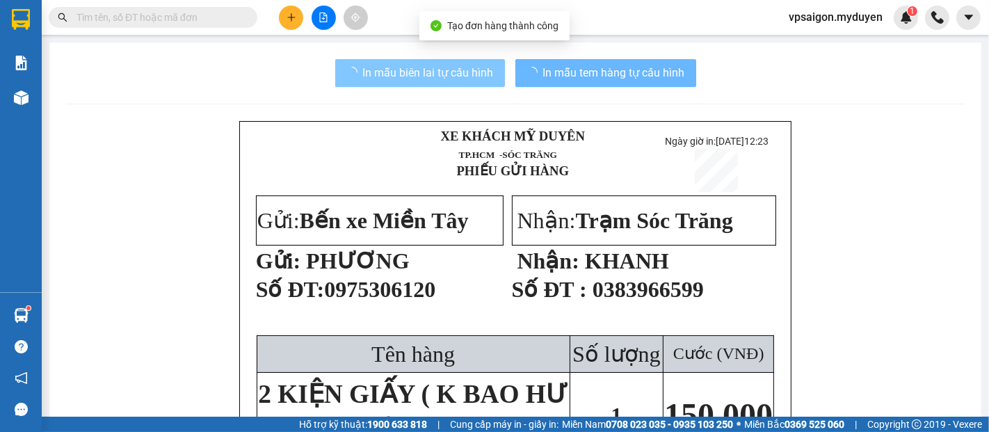
click at [647, 76] on span "In mẫu tem hàng tự cấu hình" at bounding box center [614, 72] width 142 height 17
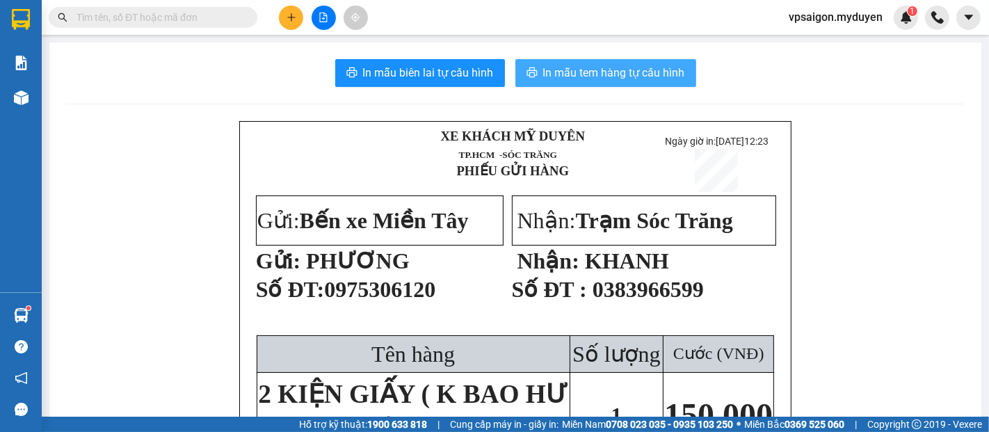
click at [645, 76] on span "In mẫu tem hàng tự cấu hình" at bounding box center [614, 72] width 142 height 17
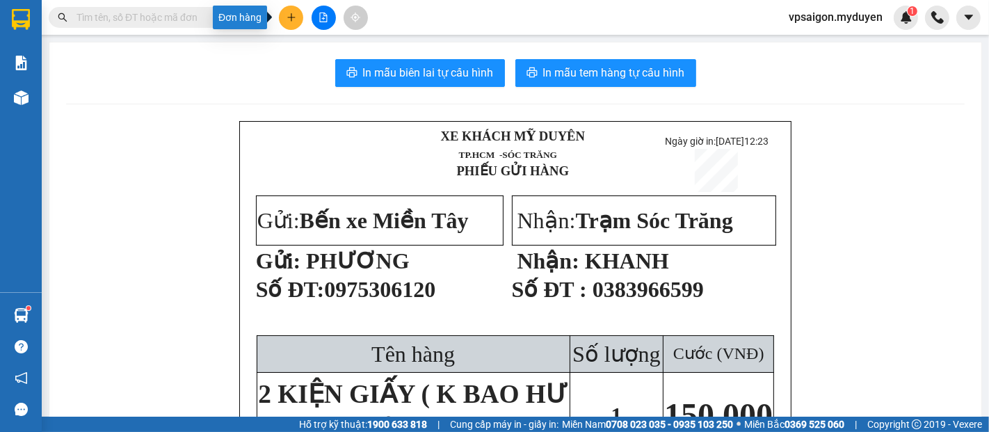
click at [295, 19] on button at bounding box center [291, 18] width 24 height 24
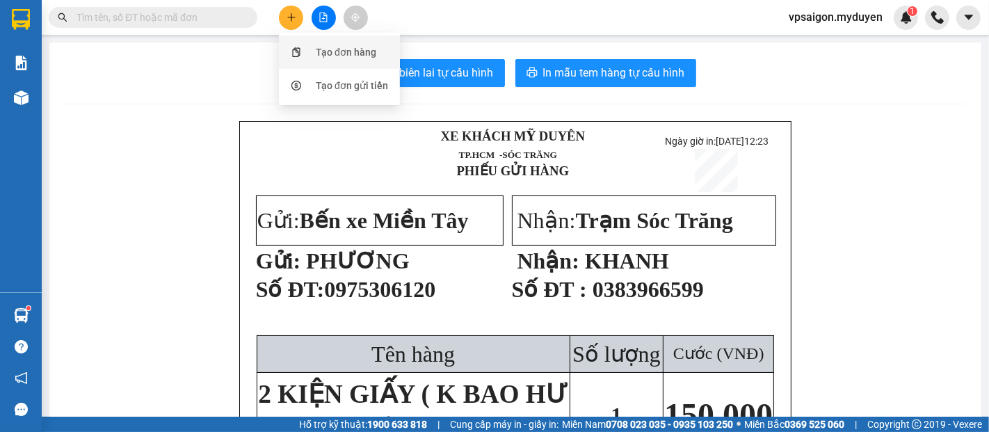
click at [321, 60] on div "Tạo đơn hàng" at bounding box center [339, 52] width 104 height 26
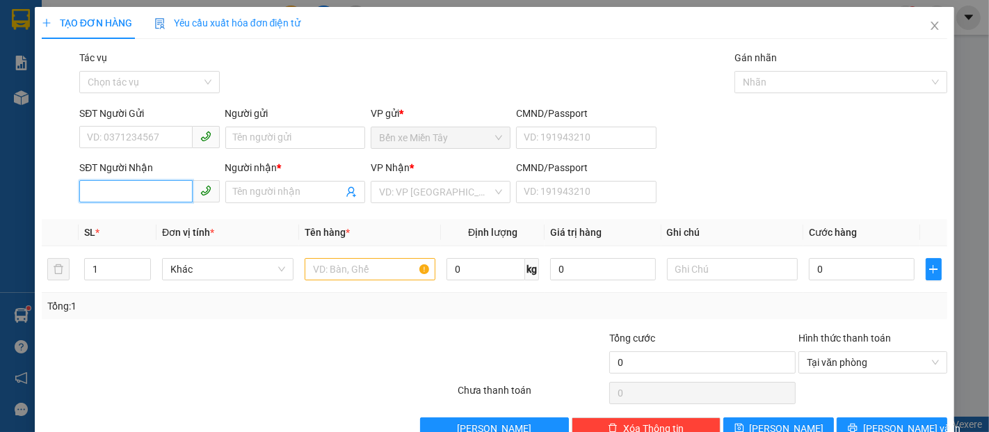
click at [124, 186] on input "SĐT Người Nhận" at bounding box center [135, 191] width 113 height 22
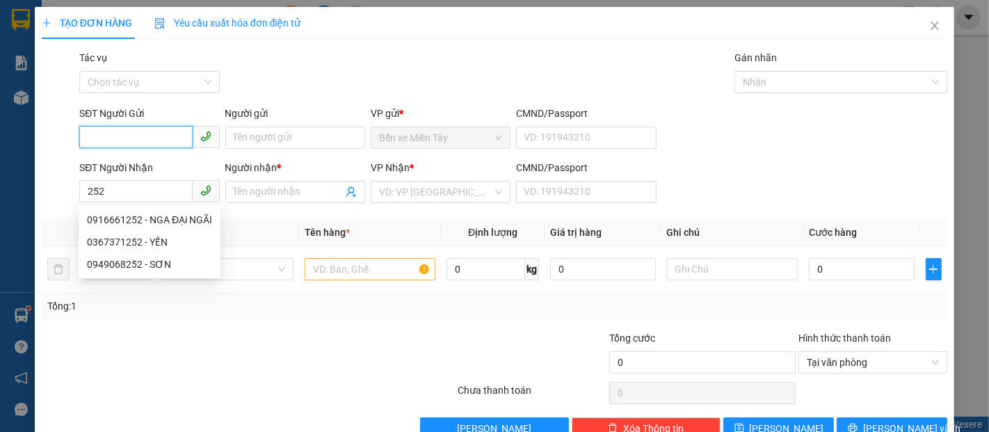
click at [138, 132] on input "SĐT Người Gửi" at bounding box center [135, 137] width 113 height 22
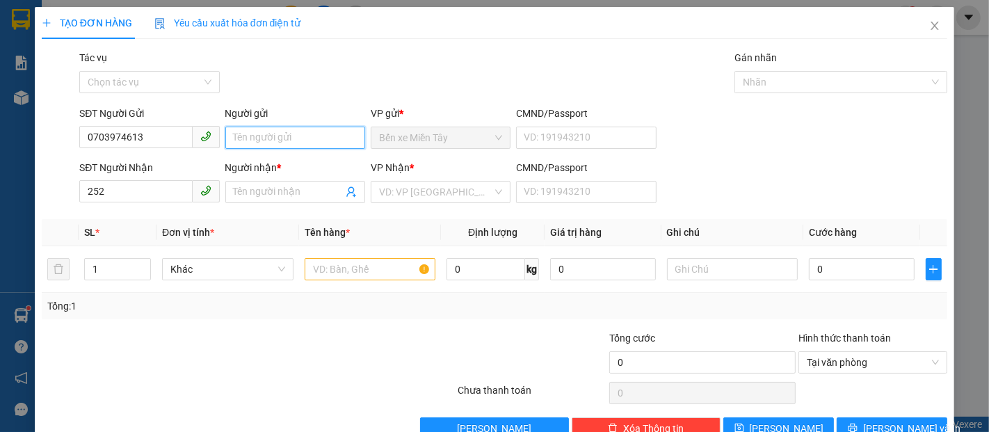
click at [265, 136] on input "Người gửi" at bounding box center [295, 138] width 140 height 22
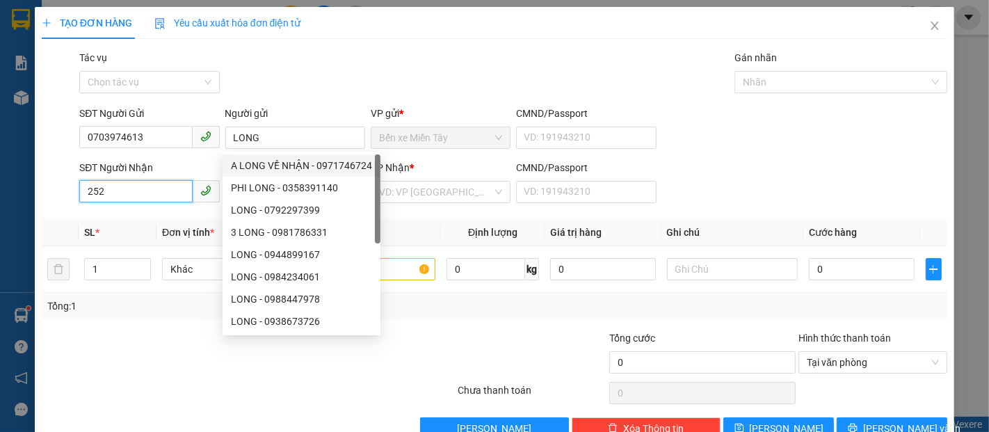
drag, startPoint x: 122, startPoint y: 193, endPoint x: 0, endPoint y: 189, distance: 122.4
click at [0, 189] on div "TẠO ĐƠN HÀNG Yêu cầu xuất hóa đơn điện tử Transit Pickup Surcharge Ids Transit …" at bounding box center [494, 216] width 989 height 432
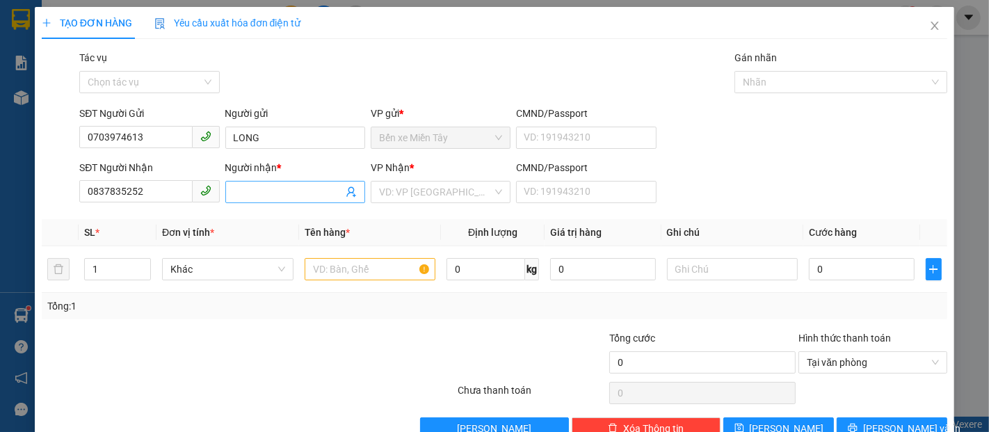
click at [241, 184] on input "Người nhận *" at bounding box center [288, 191] width 109 height 15
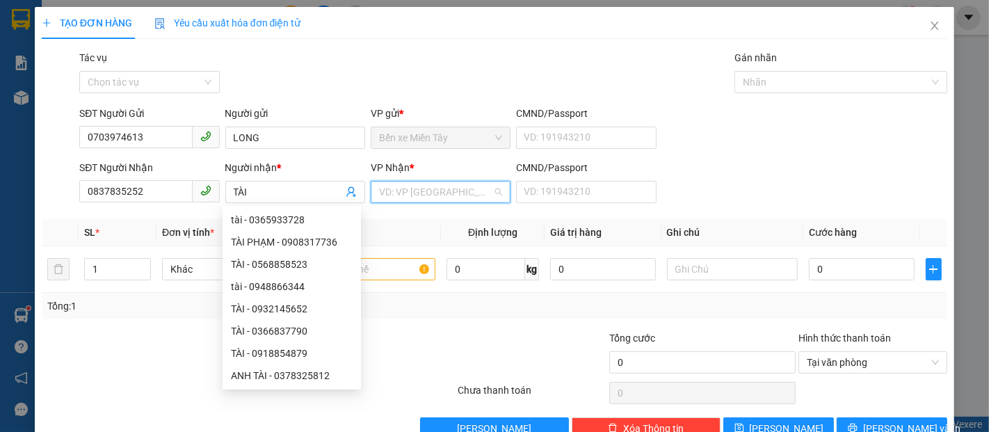
click at [406, 184] on input "search" at bounding box center [435, 191] width 113 height 21
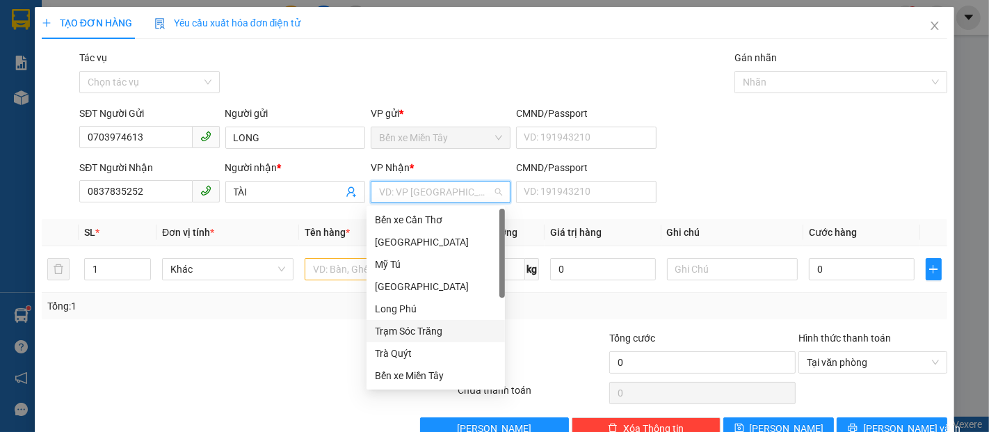
drag, startPoint x: 409, startPoint y: 326, endPoint x: 370, endPoint y: 299, distance: 48.0
click at [409, 327] on div "Trạm Sóc Trăng" at bounding box center [436, 330] width 122 height 15
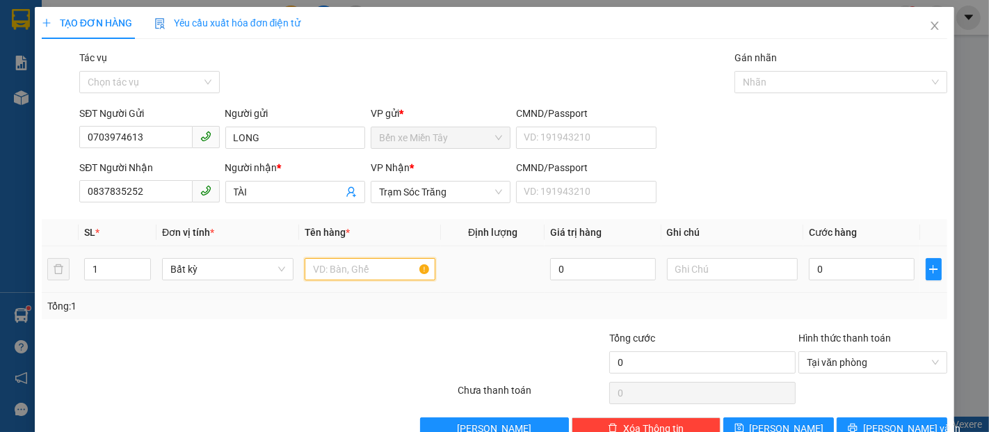
click at [354, 268] on input "text" at bounding box center [369, 269] width 131 height 22
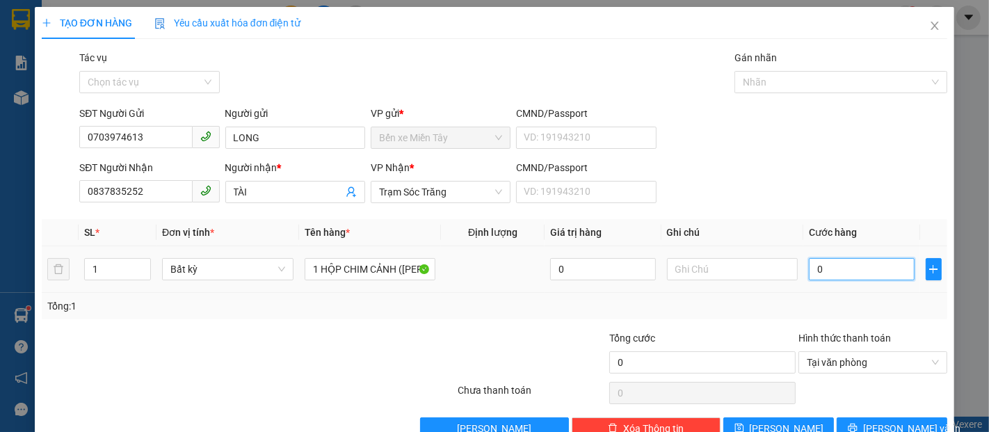
click at [829, 266] on input "0" at bounding box center [860, 269] width 105 height 22
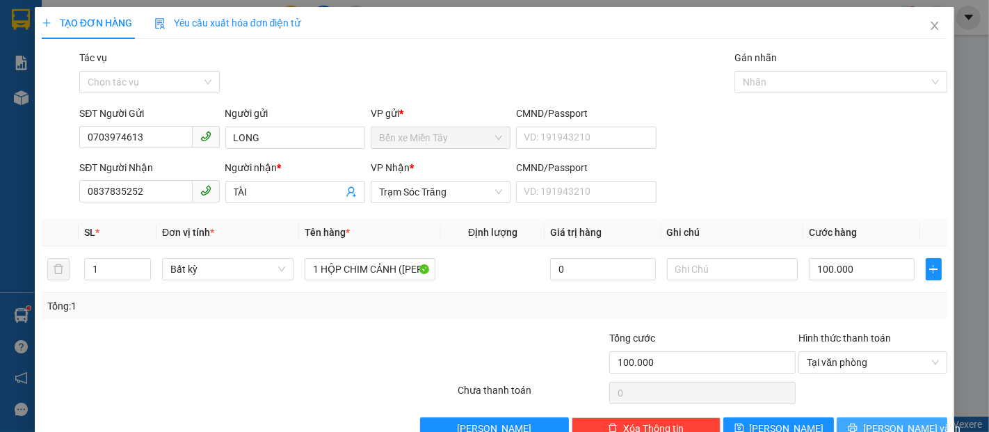
drag, startPoint x: 842, startPoint y: 423, endPoint x: 834, endPoint y: 420, distance: 9.0
click at [842, 423] on button "Lưu và In" at bounding box center [891, 428] width 111 height 22
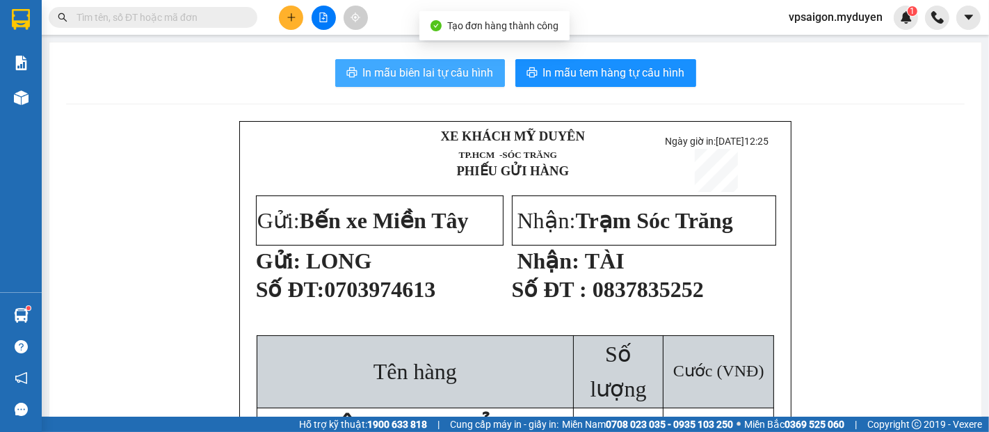
click at [408, 83] on button "In mẫu biên lai tự cấu hình" at bounding box center [420, 73] width 170 height 28
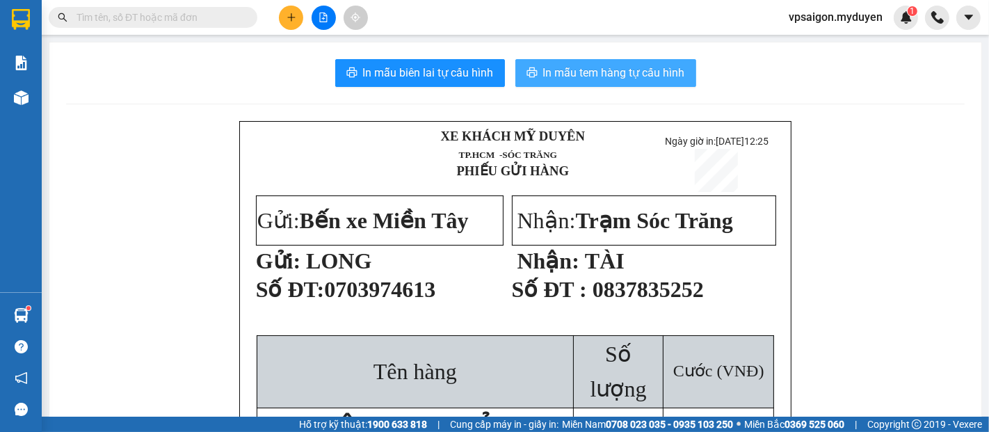
click at [526, 72] on icon "printer" at bounding box center [531, 72] width 11 height 11
click at [777, 382] on div "XE KHÁCH MỸ DUYÊN TP.HCM -SÓC TRĂNG PHIẾU GỬI HÀNG Ngày giờ in: 13-10-2025 1…" at bounding box center [515, 316] width 552 height 391
click at [300, 10] on button at bounding box center [291, 18] width 24 height 24
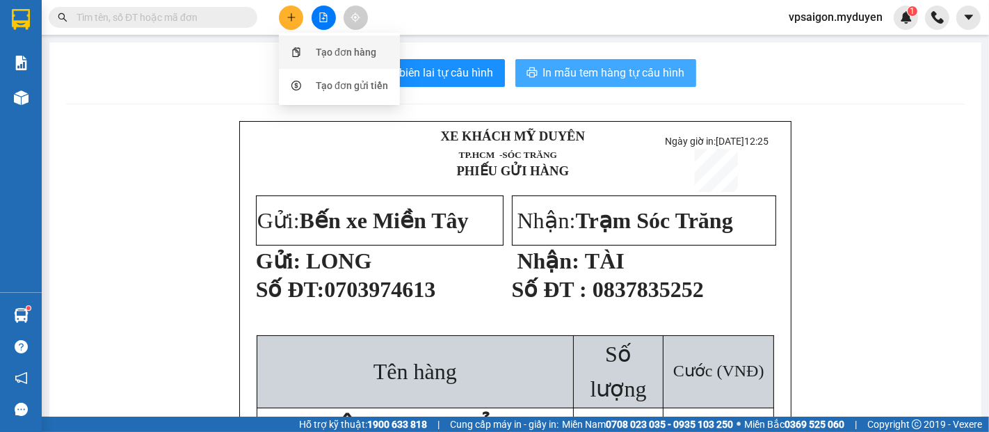
click at [323, 51] on div "Tạo đơn hàng" at bounding box center [346, 51] width 60 height 15
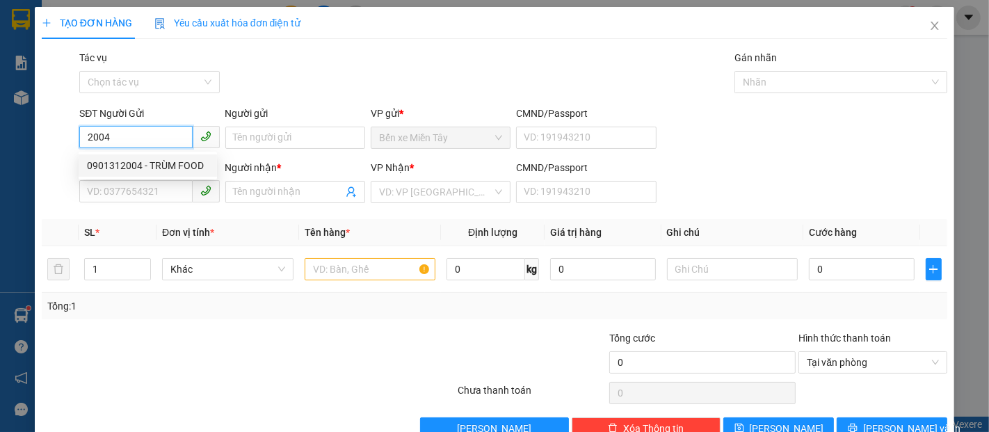
click at [133, 166] on div "0901312004 - TRÙM FOOD" at bounding box center [148, 165] width 122 height 15
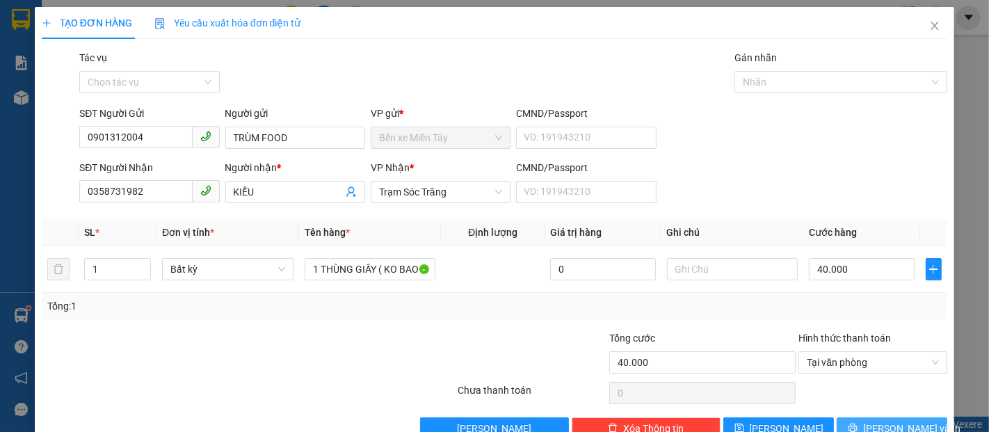
click at [871, 424] on span "Lưu và In" at bounding box center [911, 428] width 97 height 15
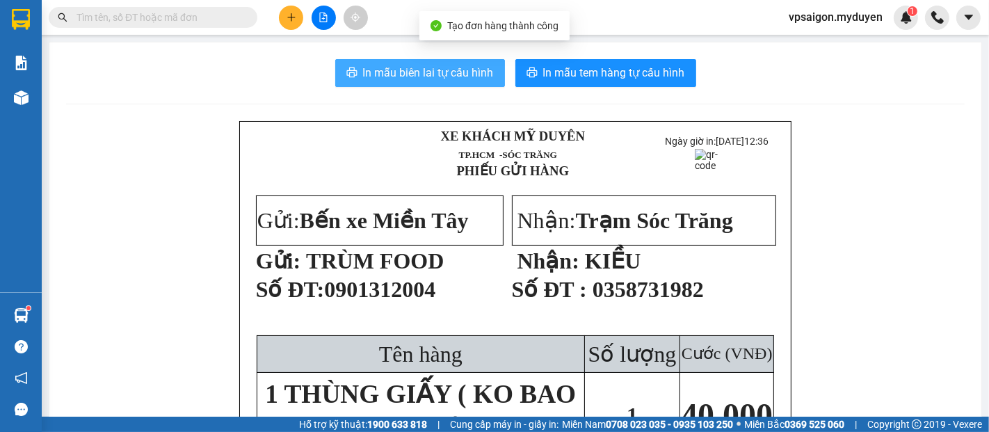
click at [425, 71] on span "In mẫu biên lai tự cấu hình" at bounding box center [428, 72] width 131 height 17
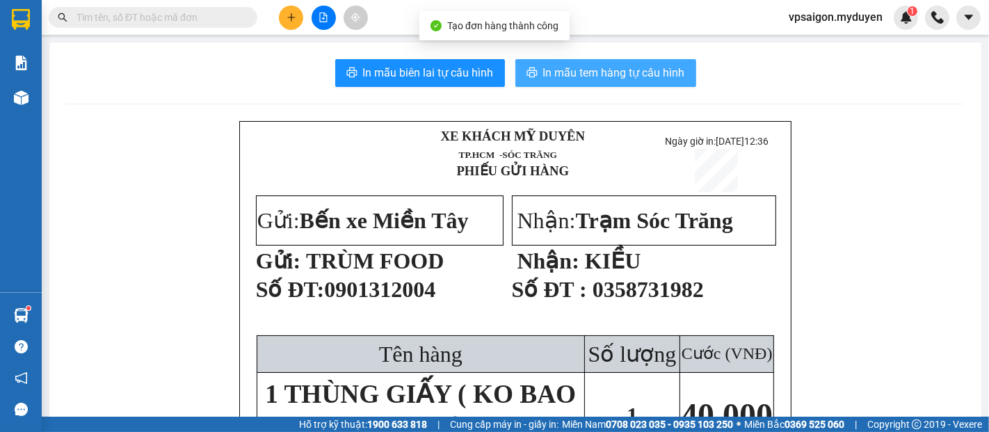
click at [626, 79] on span "In mẫu tem hàng tự cấu hình" at bounding box center [614, 72] width 142 height 17
click at [625, 79] on span "In mẫu tem hàng tự cấu hình" at bounding box center [614, 72] width 142 height 17
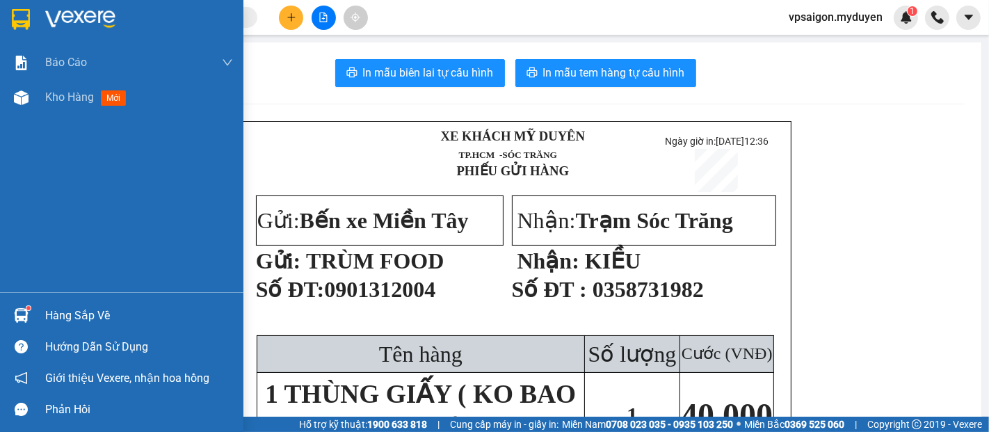
click at [30, 320] on div at bounding box center [21, 315] width 24 height 24
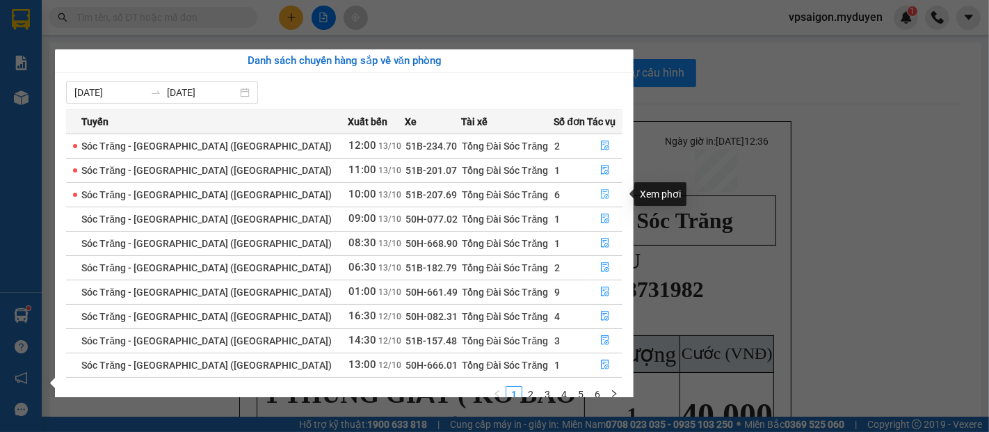
click at [603, 190] on button "button" at bounding box center [605, 195] width 34 height 22
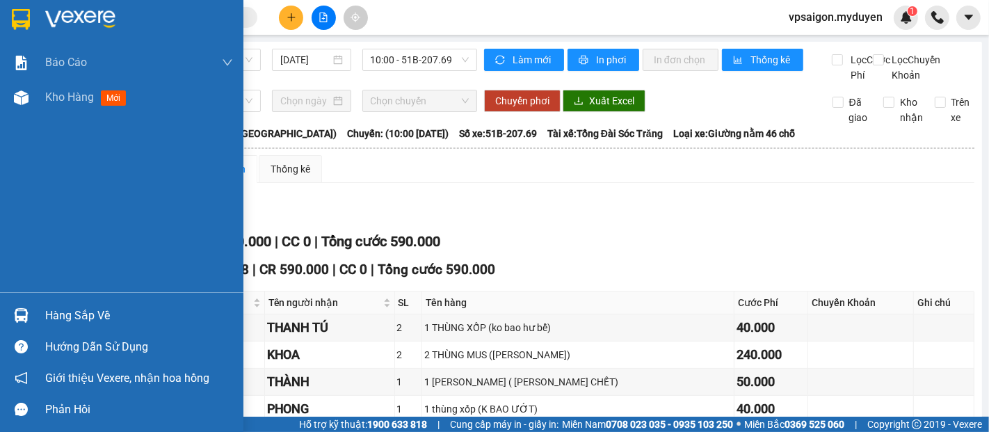
click at [76, 310] on div "Hàng sắp về" at bounding box center [139, 315] width 188 height 21
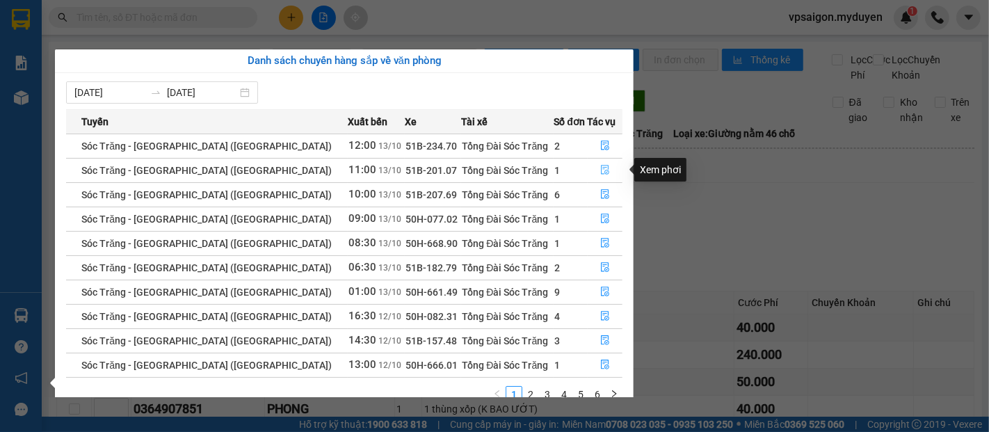
click at [600, 168] on icon "file-done" at bounding box center [605, 170] width 10 height 10
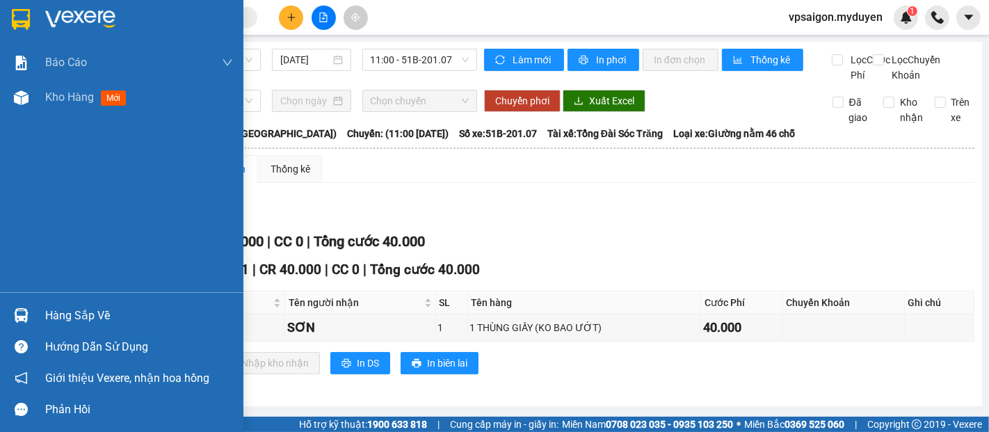
drag, startPoint x: 49, startPoint y: 325, endPoint x: 127, endPoint y: 310, distance: 80.0
click at [49, 325] on div "Hàng sắp về" at bounding box center [139, 315] width 188 height 21
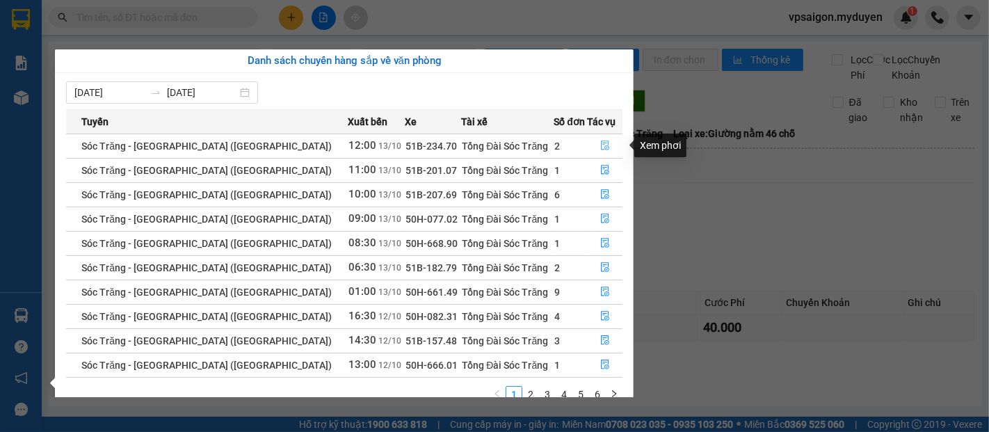
click at [589, 139] on button "button" at bounding box center [605, 146] width 34 height 22
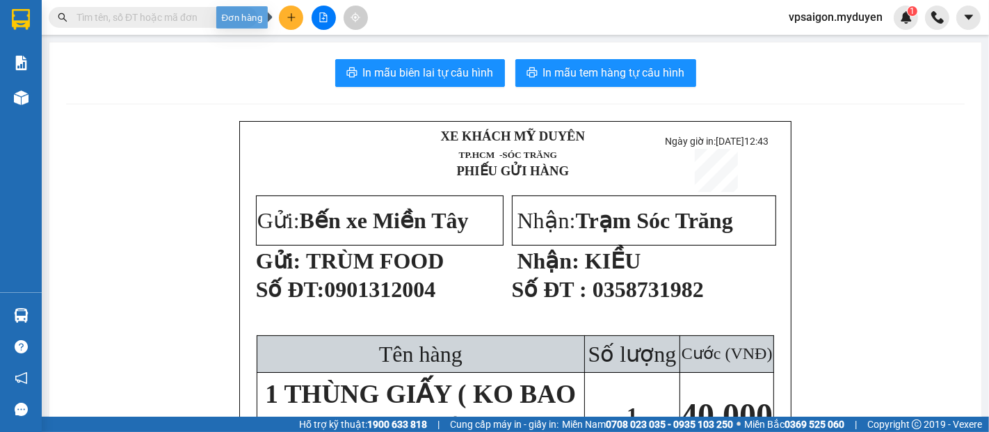
click at [289, 10] on button at bounding box center [291, 18] width 24 height 24
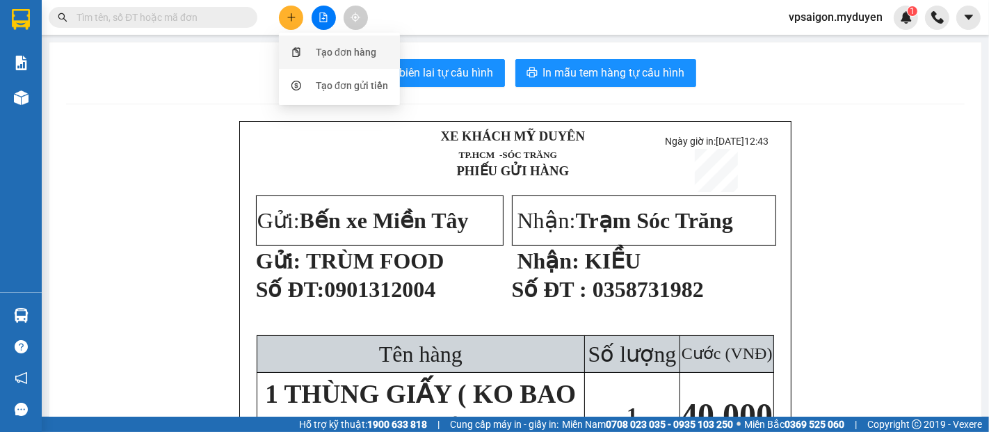
click at [310, 44] on div "Tạo đơn hàng" at bounding box center [339, 52] width 104 height 26
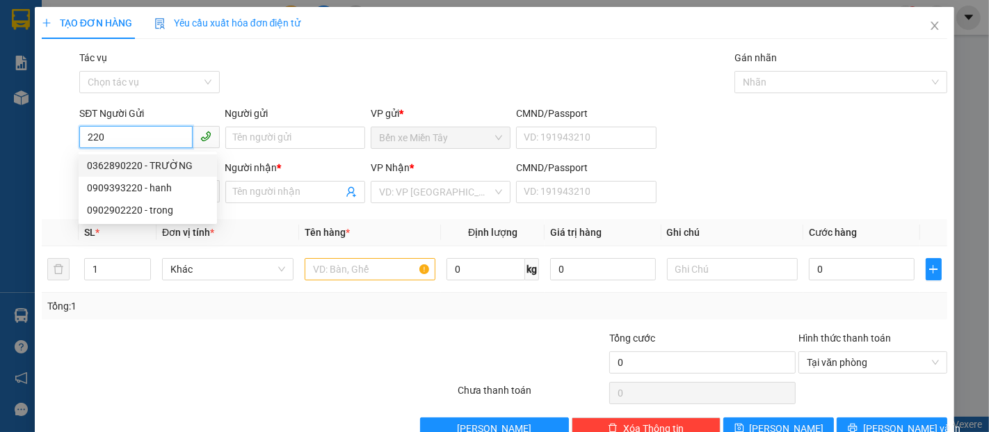
drag, startPoint x: 125, startPoint y: 138, endPoint x: 10, endPoint y: 155, distance: 116.0
click at [12, 154] on div "TẠO ĐƠN HÀNG Yêu cầu xuất hóa đơn điện tử Transit Pickup Surcharge Ids Transit …" at bounding box center [494, 216] width 989 height 432
drag, startPoint x: 120, startPoint y: 142, endPoint x: 0, endPoint y: 147, distance: 119.7
click at [0, 147] on div "TẠO ĐƠN HÀNG Yêu cầu xuất hóa đơn điện tử Transit Pickup Surcharge Ids Transit …" at bounding box center [494, 216] width 989 height 432
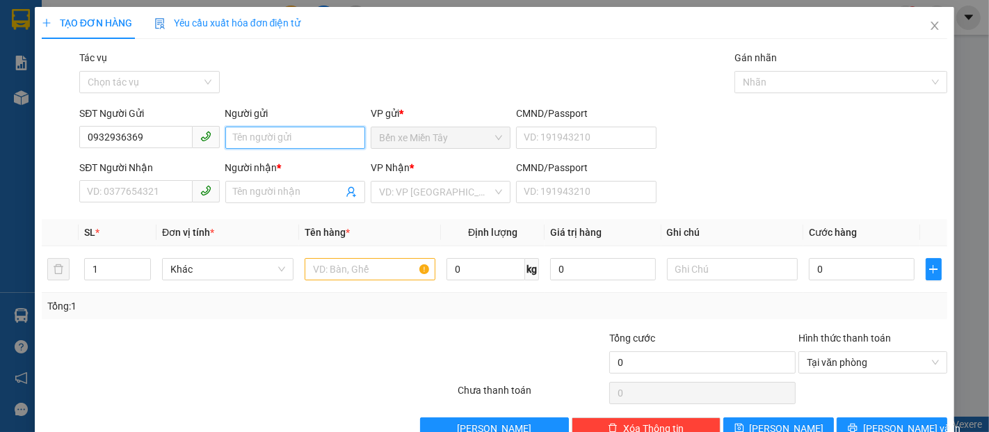
click at [239, 139] on input "Người gửi" at bounding box center [295, 138] width 140 height 22
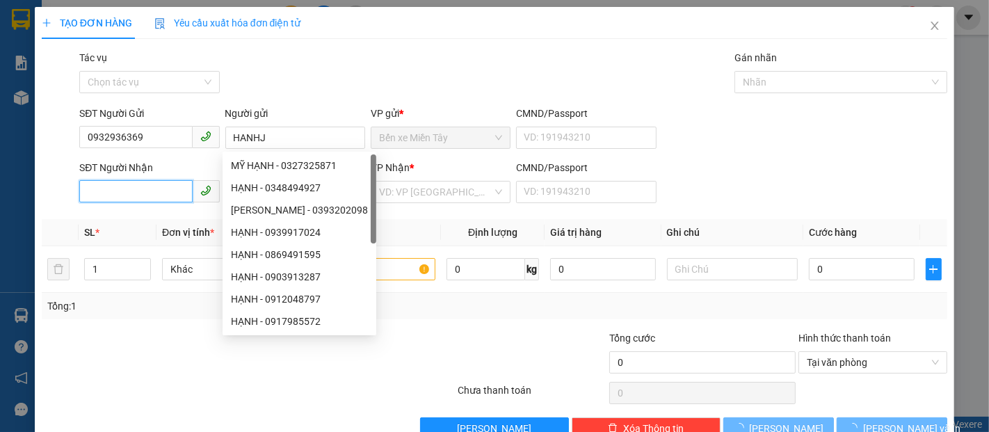
click at [149, 195] on input "SĐT Người Nhận" at bounding box center [135, 191] width 113 height 22
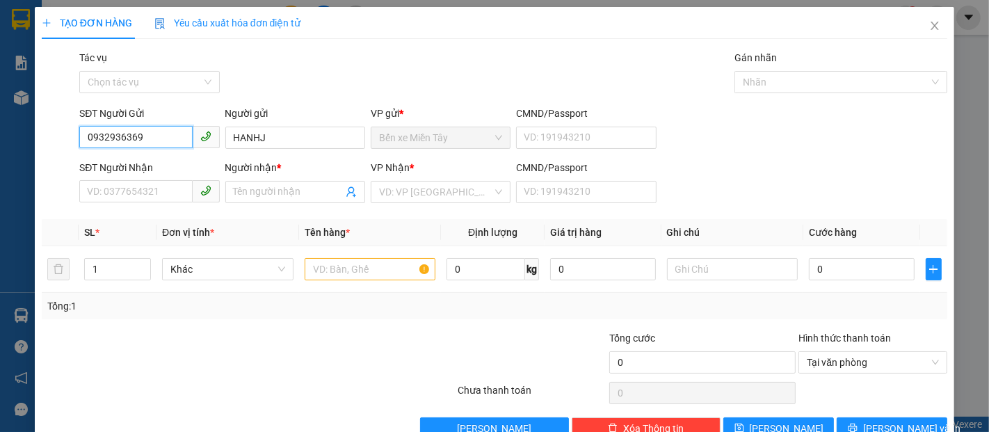
drag, startPoint x: 145, startPoint y: 132, endPoint x: 0, endPoint y: 121, distance: 145.7
click at [0, 121] on div "TẠO ĐƠN HÀNG Yêu cầu xuất hóa đơn điện tử Transit Pickup Surcharge Ids Transit …" at bounding box center [494, 216] width 989 height 432
click at [89, 192] on input "SĐT Người Nhận" at bounding box center [135, 191] width 113 height 22
paste input "0932936369"
drag, startPoint x: 149, startPoint y: 140, endPoint x: 0, endPoint y: 122, distance: 150.5
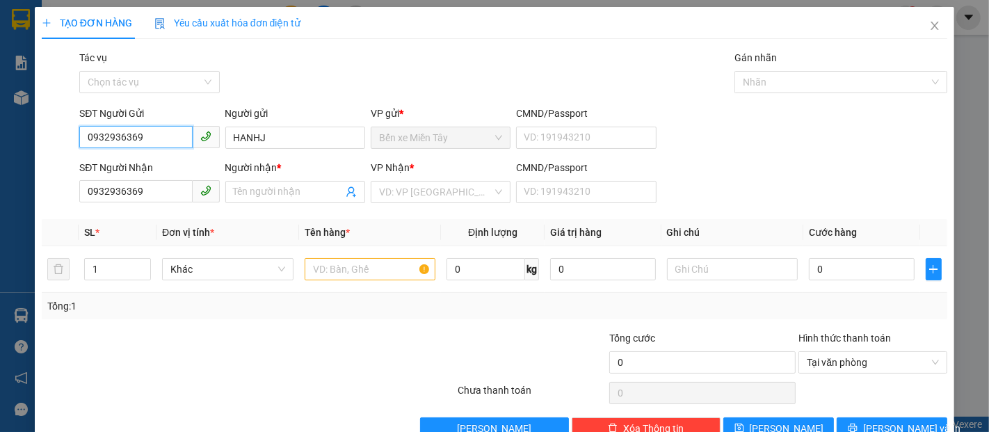
click at [0, 124] on div "TẠO ĐƠN HÀNG Yêu cầu xuất hóa đơn điện tử Transit Pickup Surcharge Ids Transit …" at bounding box center [494, 216] width 989 height 432
click at [140, 160] on div "0909393220 - hanh" at bounding box center [148, 165] width 122 height 15
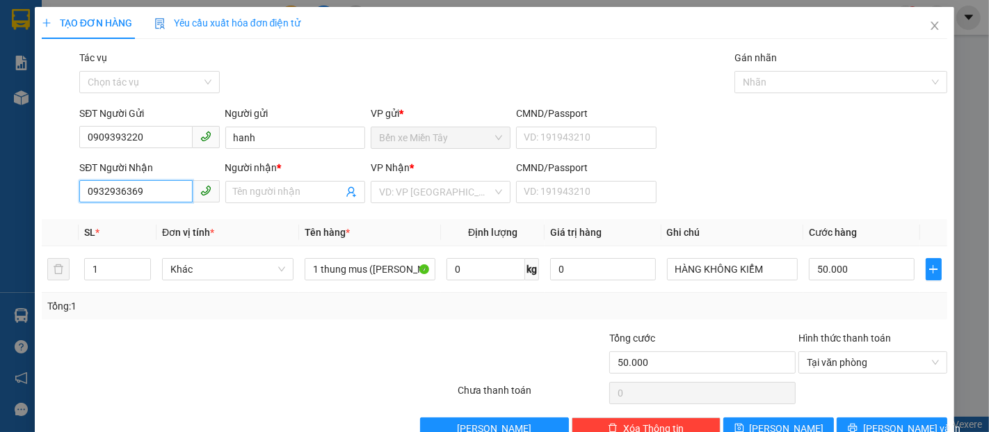
drag, startPoint x: 165, startPoint y: 191, endPoint x: 0, endPoint y: 168, distance: 167.1
click at [0, 168] on div "TẠO ĐƠN HÀNG Yêu cầu xuất hóa đơn điện tử Transit Pickup Surcharge Ids Transit …" at bounding box center [494, 216] width 989 height 432
drag, startPoint x: 133, startPoint y: 191, endPoint x: 112, endPoint y: 188, distance: 21.8
click at [112, 188] on input "SĐT Người Nhận" at bounding box center [135, 191] width 113 height 22
paste input "0932936369"
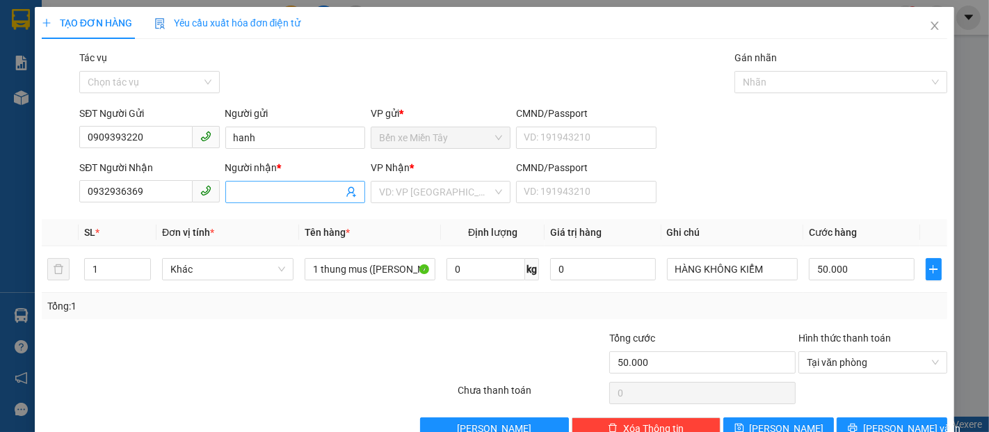
click at [261, 193] on input "Người nhận *" at bounding box center [288, 191] width 109 height 15
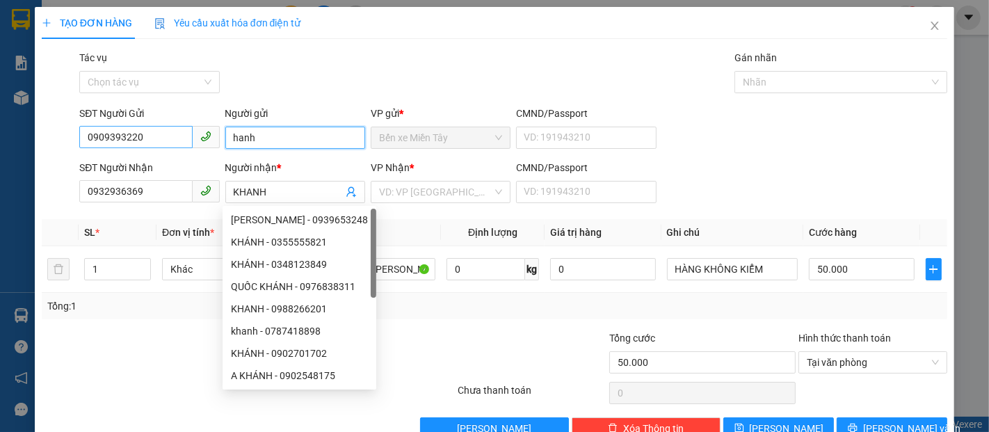
drag, startPoint x: 307, startPoint y: 144, endPoint x: 163, endPoint y: 138, distance: 144.7
click at [163, 138] on div "SĐT Người Gửi 0909393220 Người gửi hanh hanh VP gửi * Bến xe Miền Tây CMND/Pass…" at bounding box center [512, 130] width 873 height 49
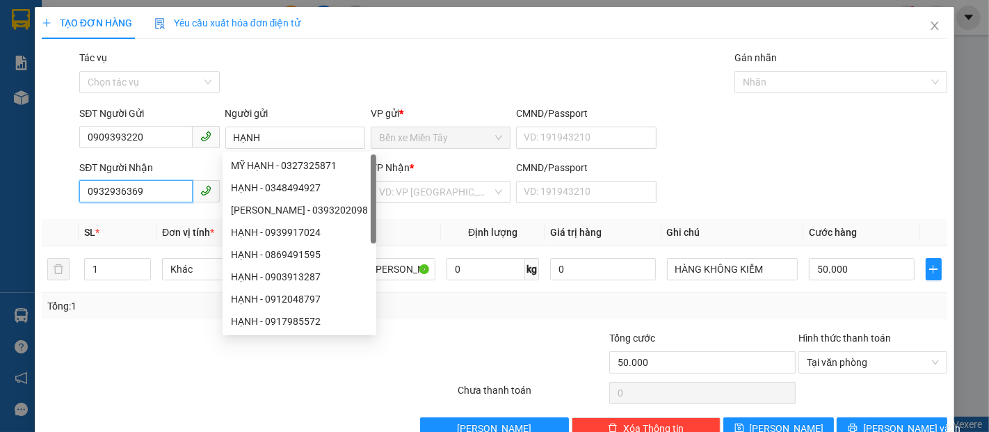
click at [156, 193] on input "0932936369" at bounding box center [135, 191] width 113 height 22
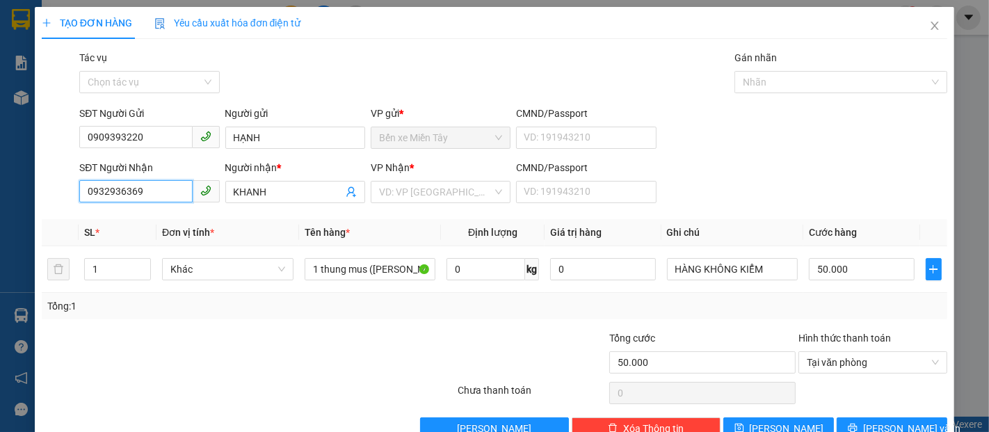
drag, startPoint x: 156, startPoint y: 193, endPoint x: 125, endPoint y: 200, distance: 31.9
click at [125, 200] on input "0932936369" at bounding box center [135, 191] width 113 height 22
click at [165, 220] on div "0932936999 - KHÁNH -STT" at bounding box center [148, 219] width 122 height 15
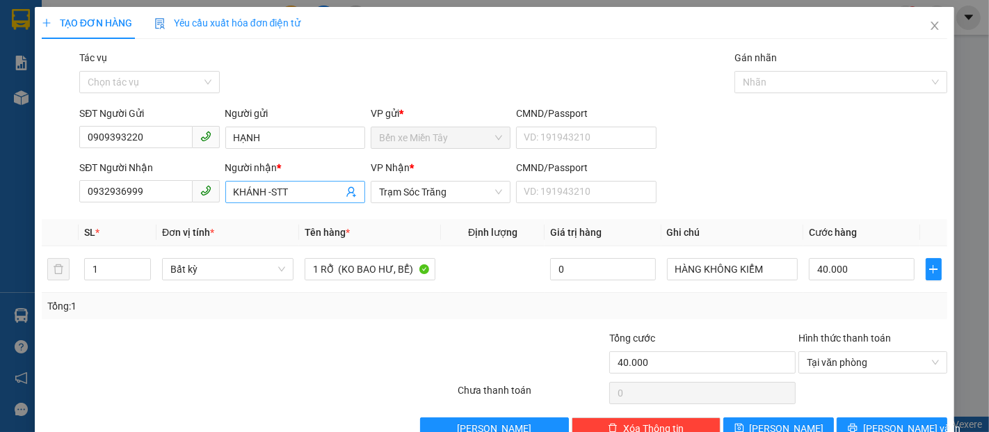
click at [316, 194] on input "KHÁNH -STT" at bounding box center [288, 191] width 109 height 15
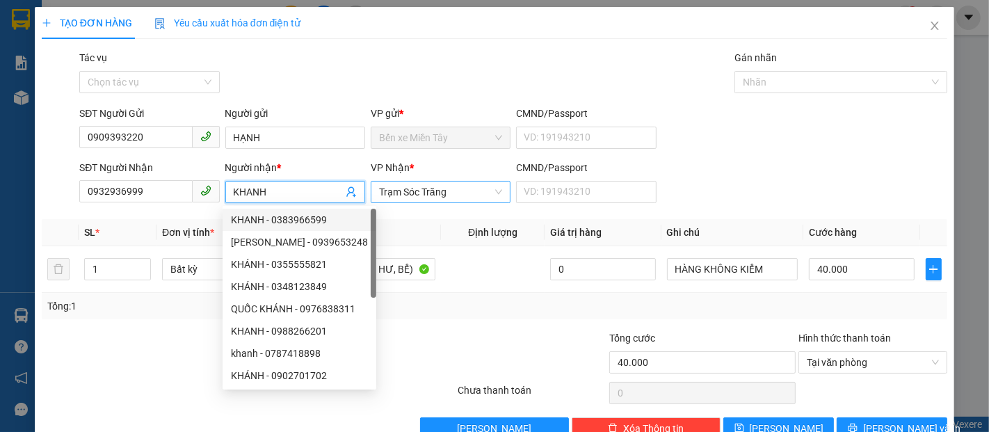
click at [446, 182] on span "Trạm Sóc Trăng" at bounding box center [440, 191] width 123 height 21
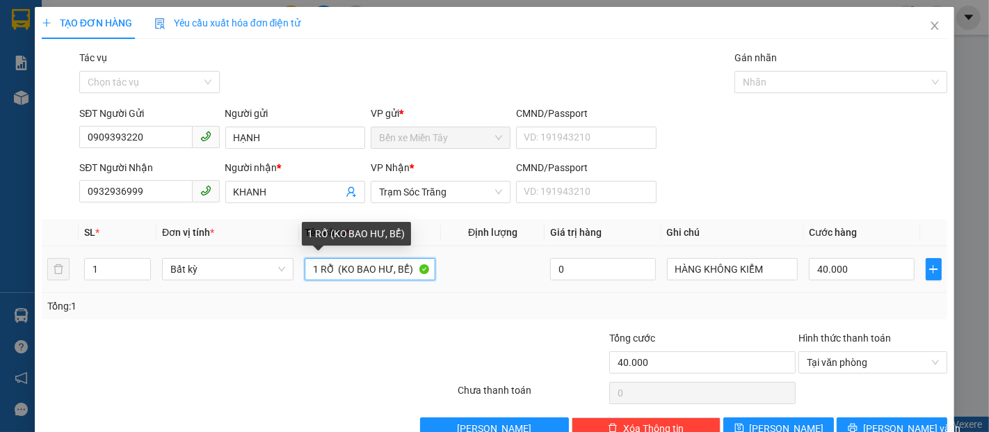
click at [323, 270] on input "1 RỖ (KO BAO HƯ, BỂ)" at bounding box center [369, 269] width 131 height 22
click at [391, 272] on input "1 RỖ (KO BAO HƯ, BỂ)" at bounding box center [369, 269] width 131 height 22
drag, startPoint x: 334, startPoint y: 267, endPoint x: 268, endPoint y: 268, distance: 66.0
click at [270, 268] on tr "1 Bất kỳ 1 RỖ (KO BAO HƯ BỂ) 0 HÀNG KHÔNG KIỂM 40.000" at bounding box center [494, 269] width 905 height 47
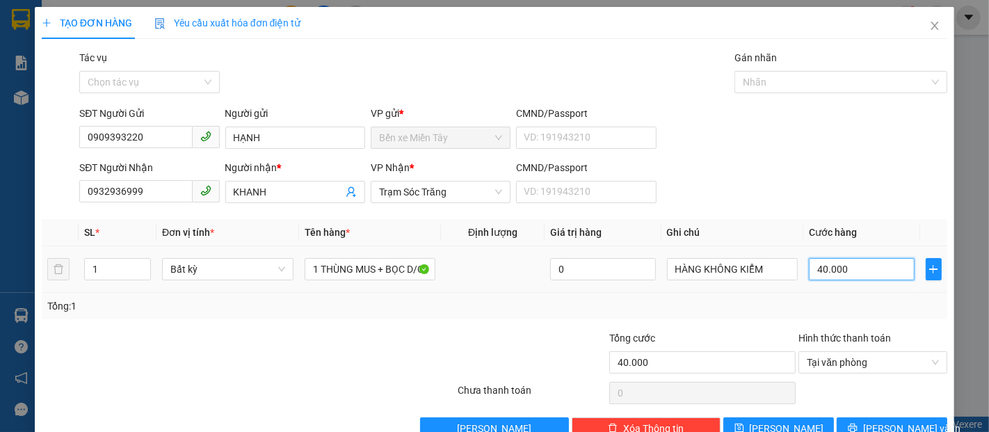
click at [834, 273] on input "40.000" at bounding box center [860, 269] width 105 height 22
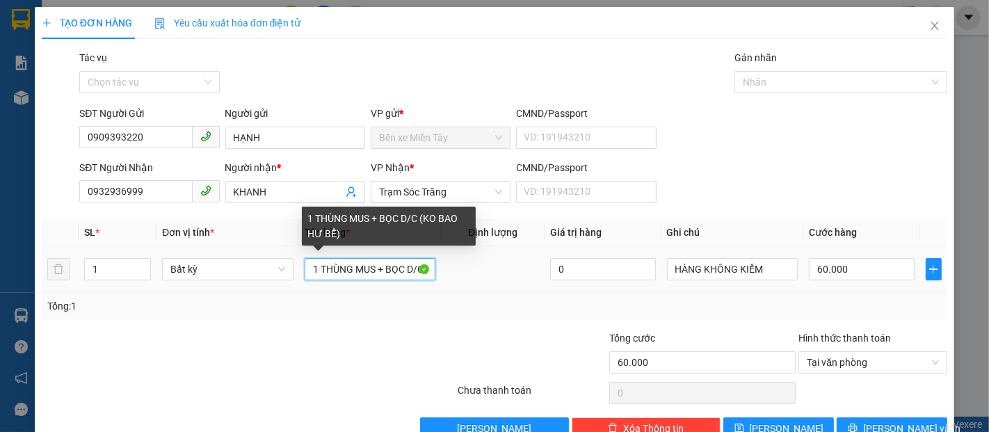
drag, startPoint x: 383, startPoint y: 270, endPoint x: 457, endPoint y: 270, distance: 74.4
click at [457, 270] on tr "1 Bất kỳ 1 THÙNG MUS + BỌC D/C (KO BAO HƯ BỂ) 0 HÀNG KHÔNG KIỂM 60.000" at bounding box center [494, 269] width 905 height 47
click at [394, 272] on input "1 THÙNG MUS + BỌC D/C (KO BAO HƯ BỂ)" at bounding box center [369, 269] width 131 height 22
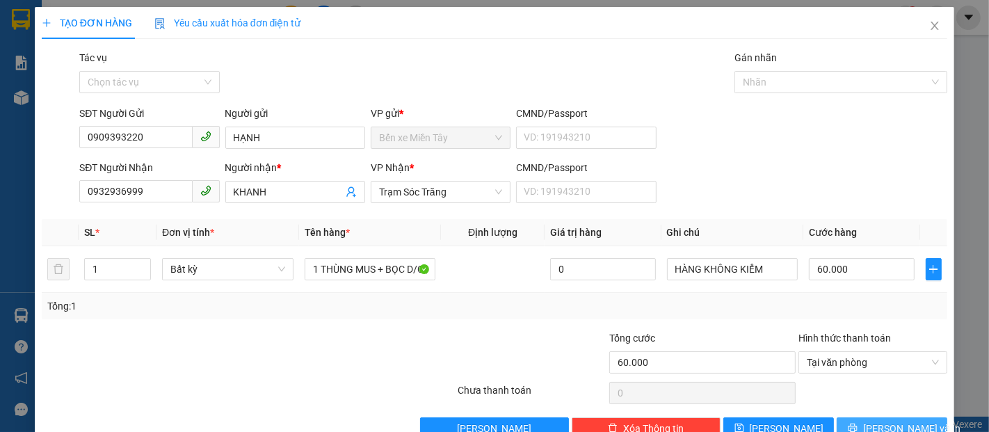
click at [887, 429] on span "Lưu và In" at bounding box center [911, 428] width 97 height 15
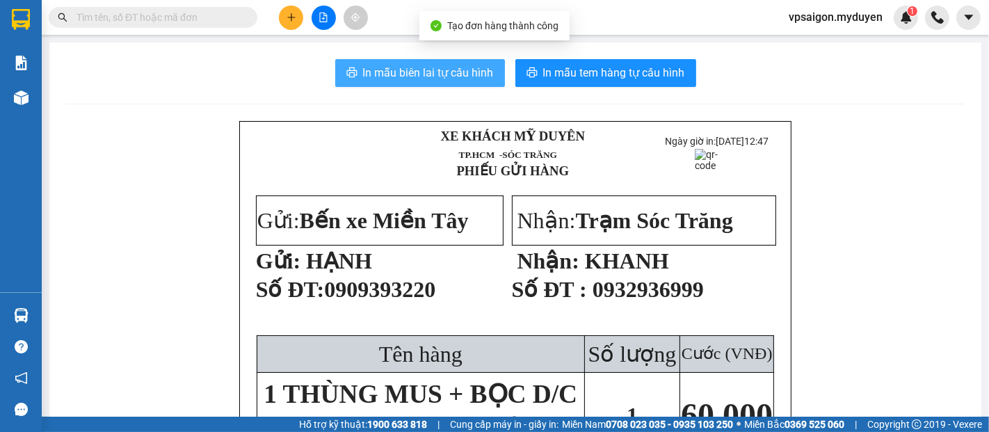
click at [373, 72] on span "In mẫu biên lai tự cấu hình" at bounding box center [428, 72] width 131 height 17
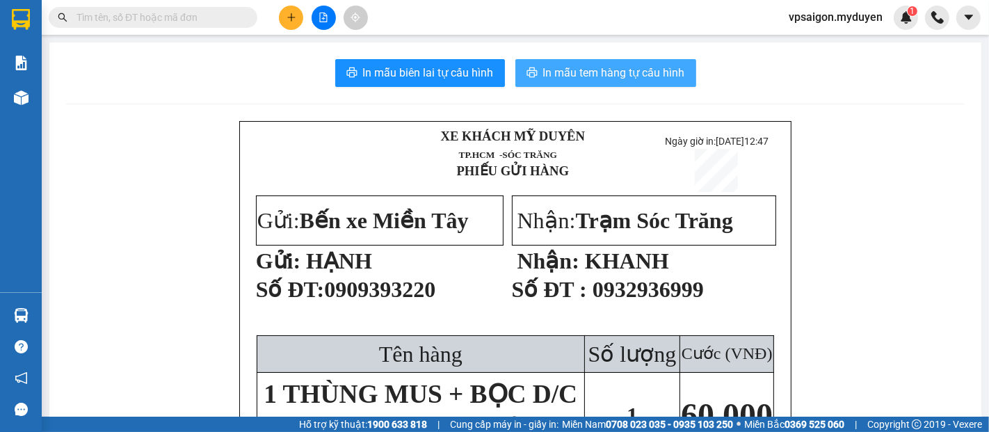
click at [535, 80] on button "In mẫu tem hàng tự cấu hình" at bounding box center [605, 73] width 181 height 28
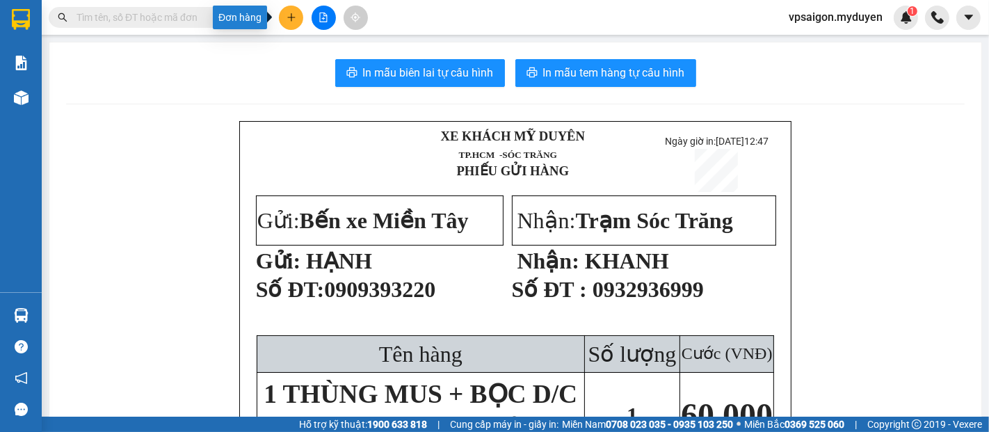
click at [291, 22] on button at bounding box center [291, 18] width 24 height 24
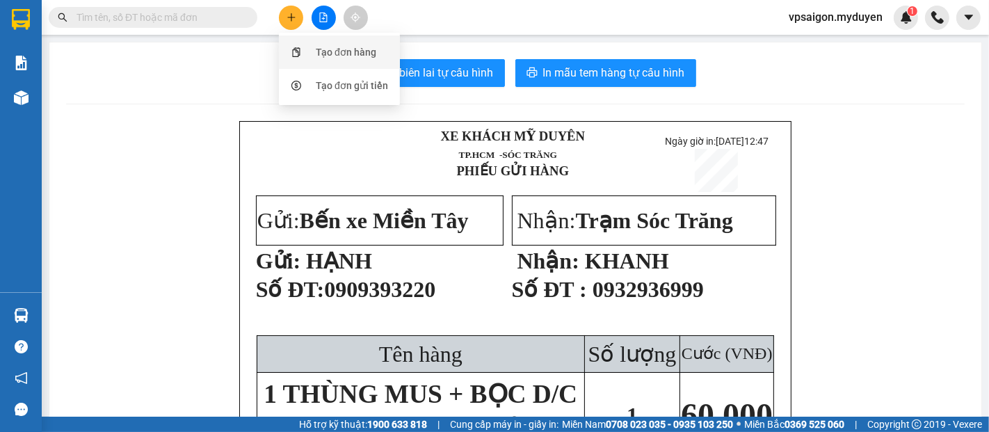
click at [303, 54] on div at bounding box center [295, 51] width 17 height 15
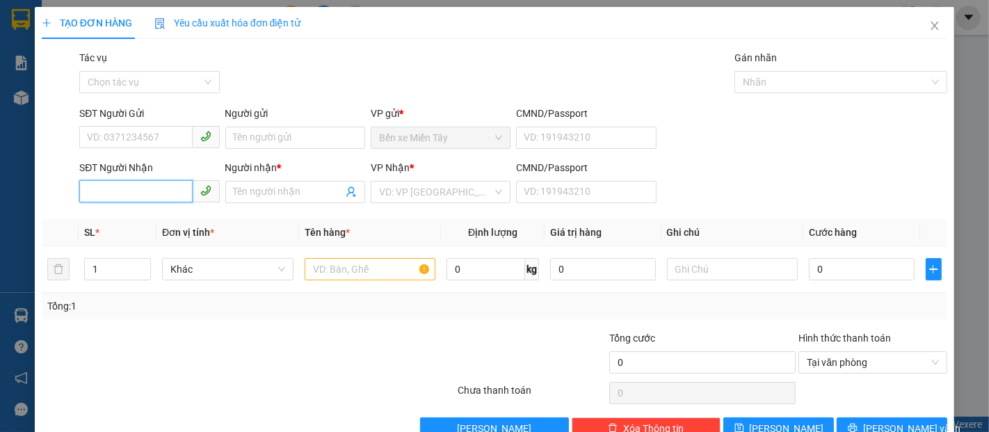
click at [143, 191] on input "SĐT Người Nhận" at bounding box center [135, 191] width 113 height 22
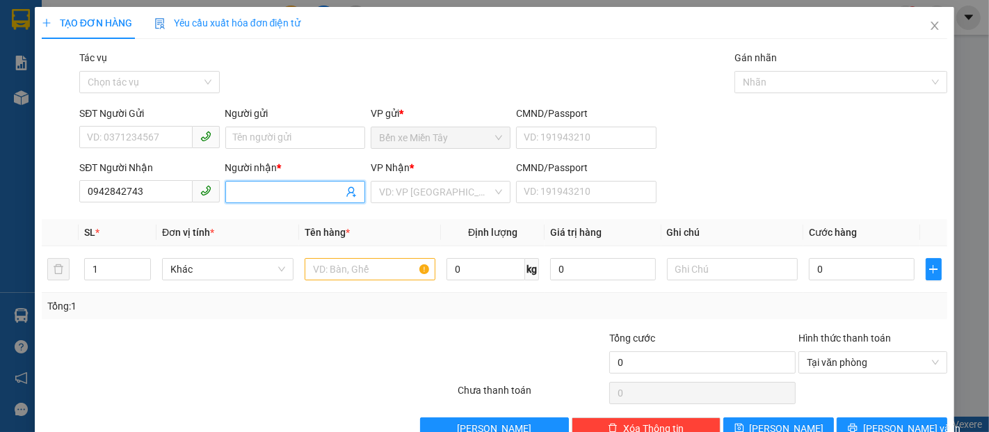
click at [269, 197] on input "Người nhận *" at bounding box center [288, 191] width 109 height 15
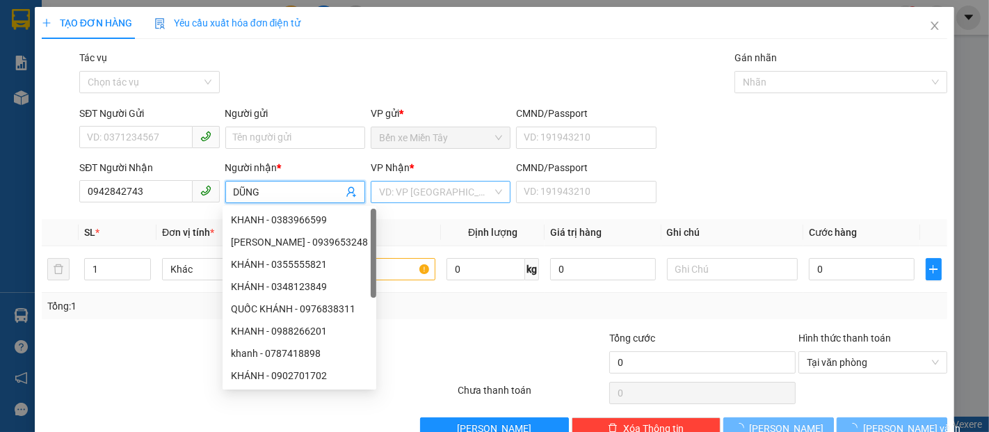
click at [424, 202] on div "VD: VP Sài Gòn" at bounding box center [441, 192] width 140 height 22
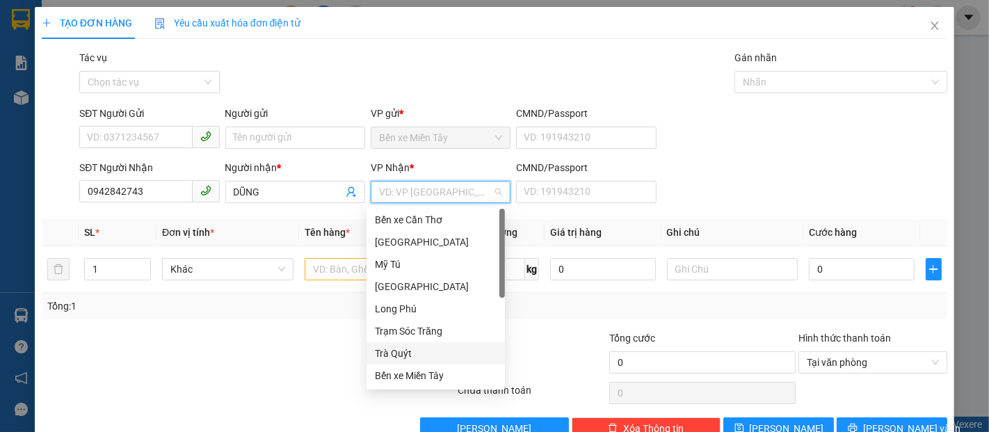
drag, startPoint x: 406, startPoint y: 347, endPoint x: 343, endPoint y: 320, distance: 68.8
click at [404, 348] on div "Trà Quýt" at bounding box center [436, 353] width 122 height 15
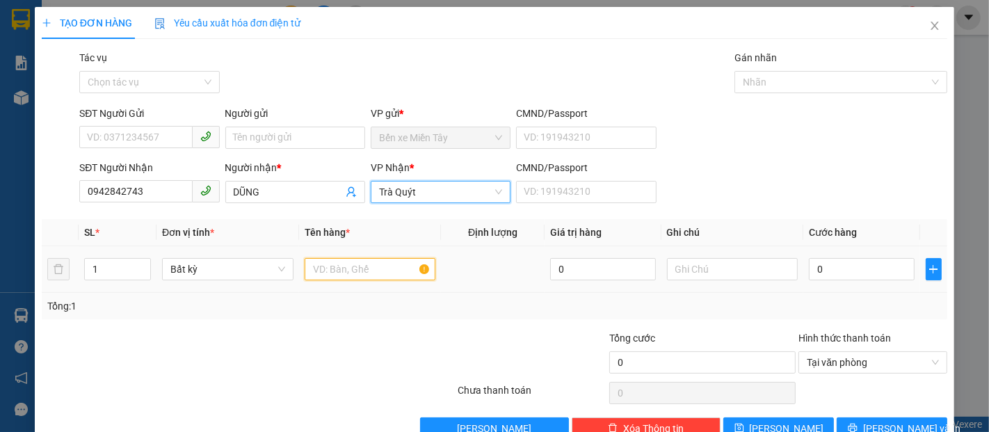
click at [325, 270] on input "text" at bounding box center [369, 269] width 131 height 22
drag, startPoint x: 133, startPoint y: 125, endPoint x: 132, endPoint y: 135, distance: 9.8
click at [132, 131] on span at bounding box center [149, 137] width 140 height 22
click at [132, 135] on input "SĐT Người Gửi" at bounding box center [135, 137] width 113 height 22
click at [327, 272] on input "text" at bounding box center [369, 269] width 131 height 22
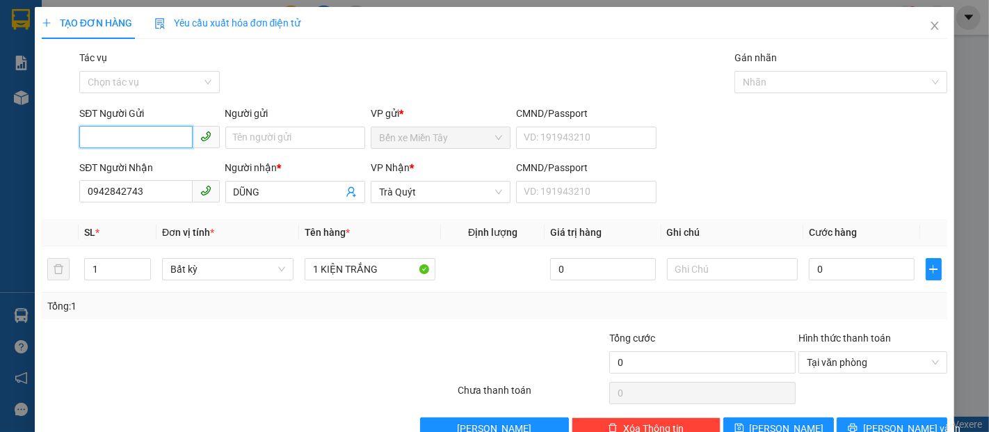
click at [140, 133] on input "SĐT Người Gửi" at bounding box center [135, 137] width 113 height 22
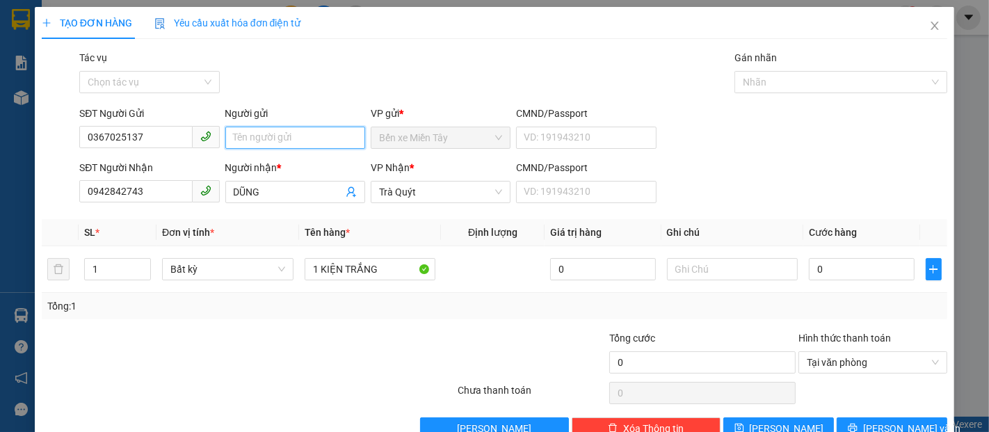
click at [289, 136] on input "Người gửi" at bounding box center [295, 138] width 140 height 22
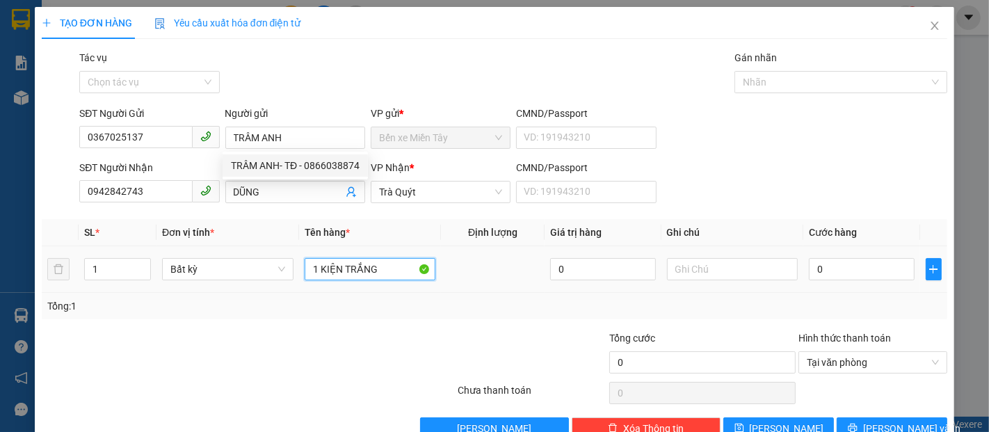
click at [387, 262] on input "1 KIỆN TRẮNG" at bounding box center [369, 269] width 131 height 22
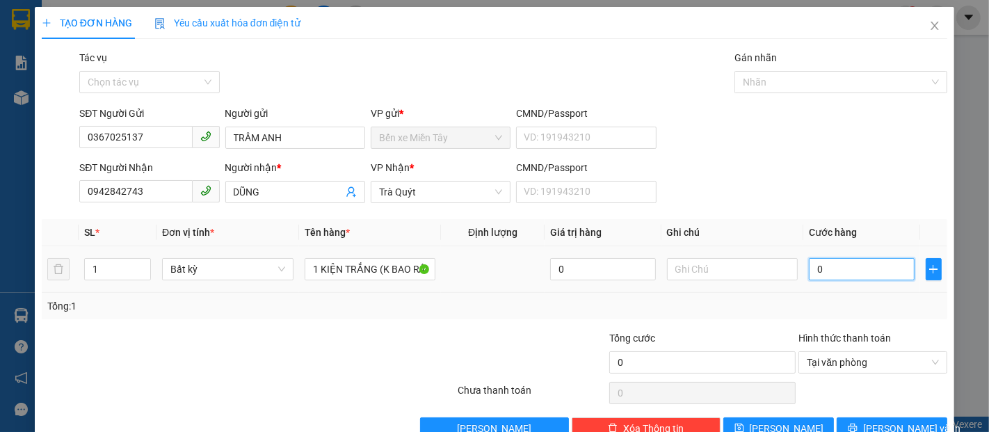
click at [852, 275] on input "0" at bounding box center [860, 269] width 105 height 22
click at [856, 273] on input "40.000" at bounding box center [860, 269] width 105 height 22
click at [845, 268] on input "40.000" at bounding box center [860, 269] width 105 height 22
click at [732, 259] on input "text" at bounding box center [732, 269] width 131 height 22
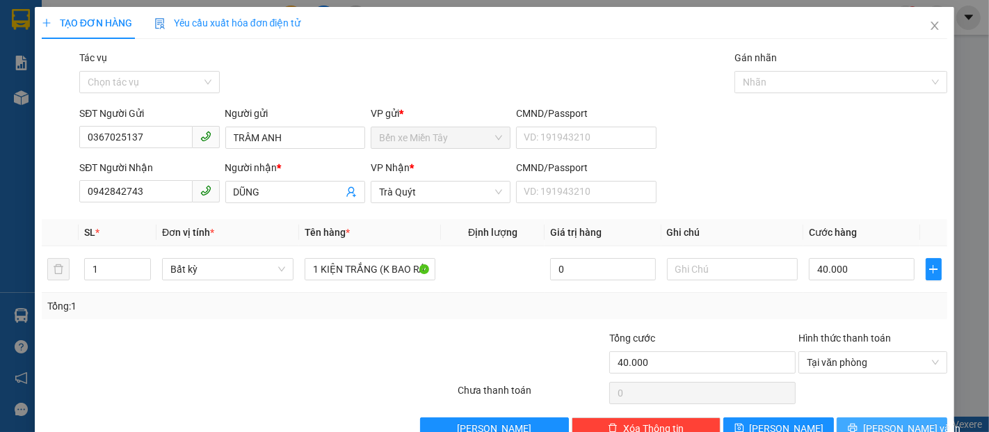
click at [875, 420] on button "Lưu và In" at bounding box center [891, 428] width 111 height 22
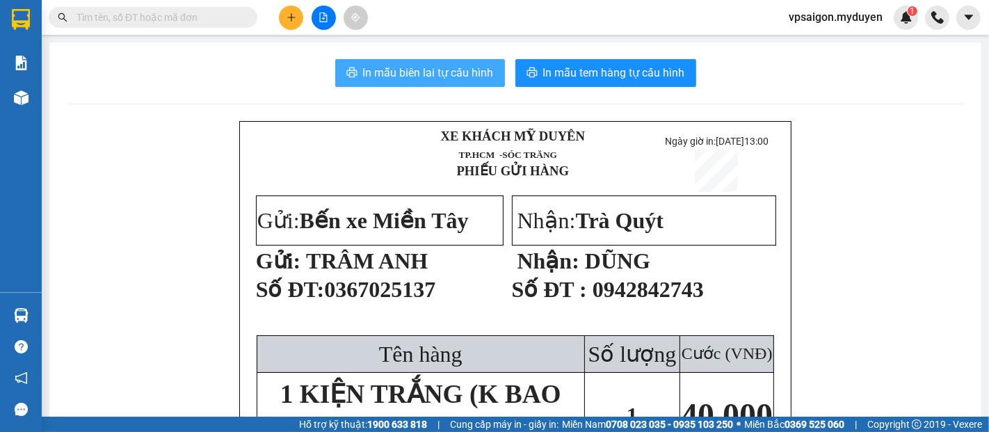
click at [444, 84] on button "In mẫu biên lai tự cấu hình" at bounding box center [420, 73] width 170 height 28
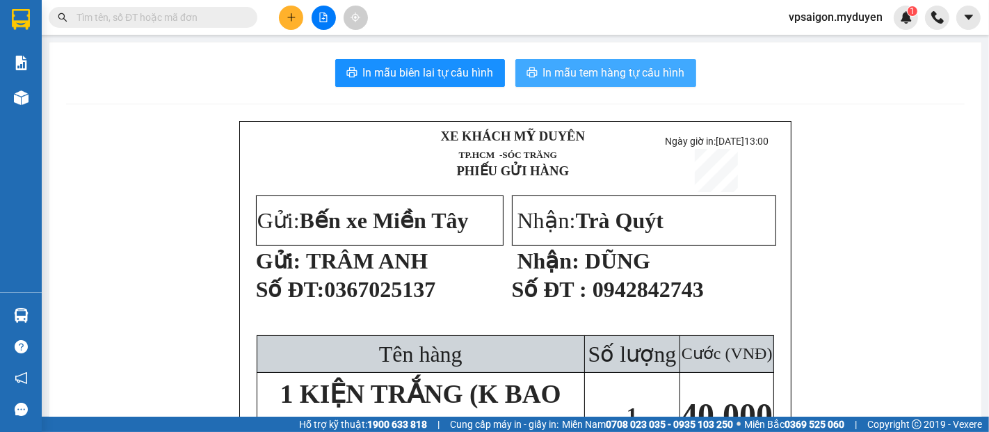
click at [598, 76] on span "In mẫu tem hàng tự cấu hình" at bounding box center [614, 72] width 142 height 17
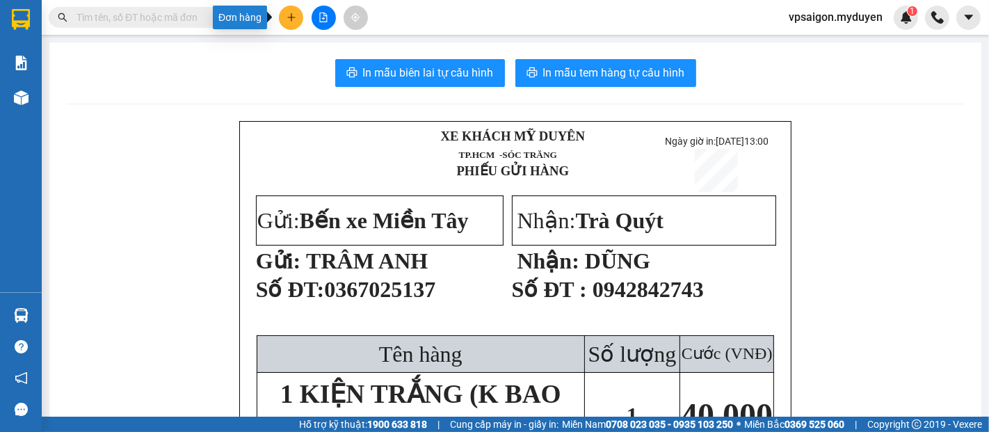
drag, startPoint x: 292, startPoint y: 18, endPoint x: 286, endPoint y: 26, distance: 9.5
click at [292, 19] on icon "plus" at bounding box center [291, 18] width 10 height 10
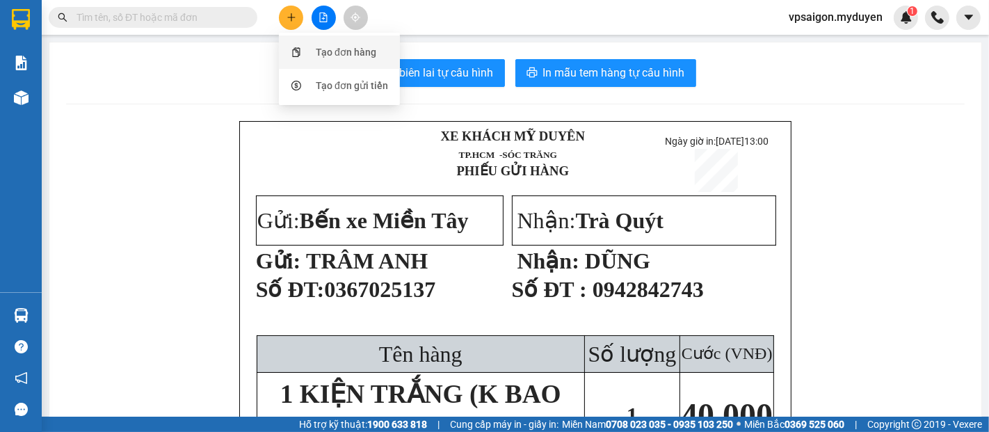
click at [320, 51] on div "Tạo đơn hàng" at bounding box center [346, 51] width 60 height 15
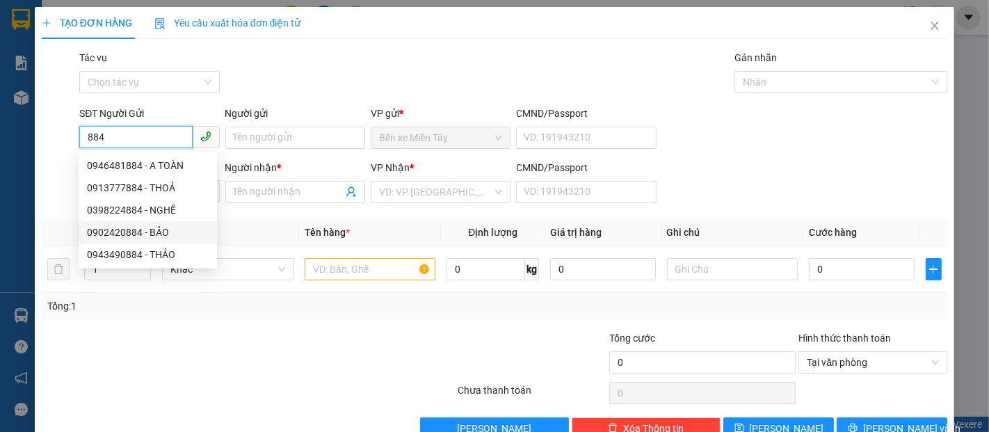
click at [161, 236] on div "0902420884 - BẢO" at bounding box center [148, 232] width 122 height 15
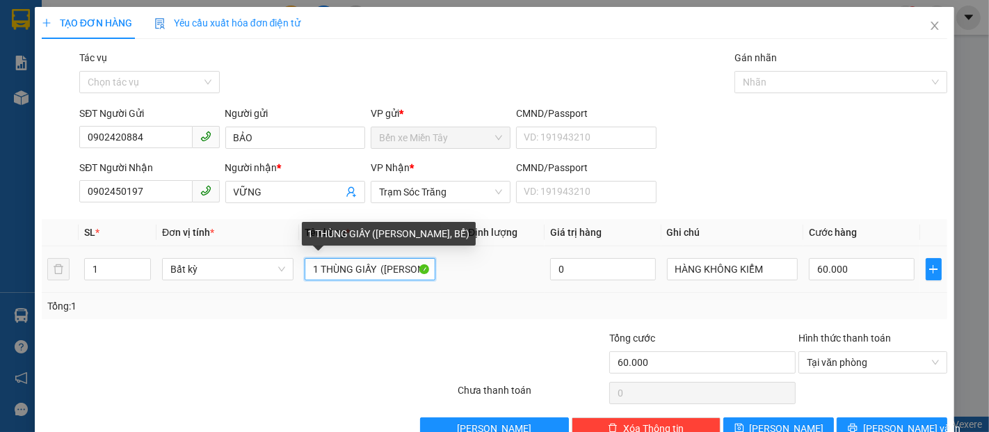
click at [375, 272] on input "1 THÙNG GIẤY (KO BAO HƯ, BỂ)" at bounding box center [369, 269] width 131 height 22
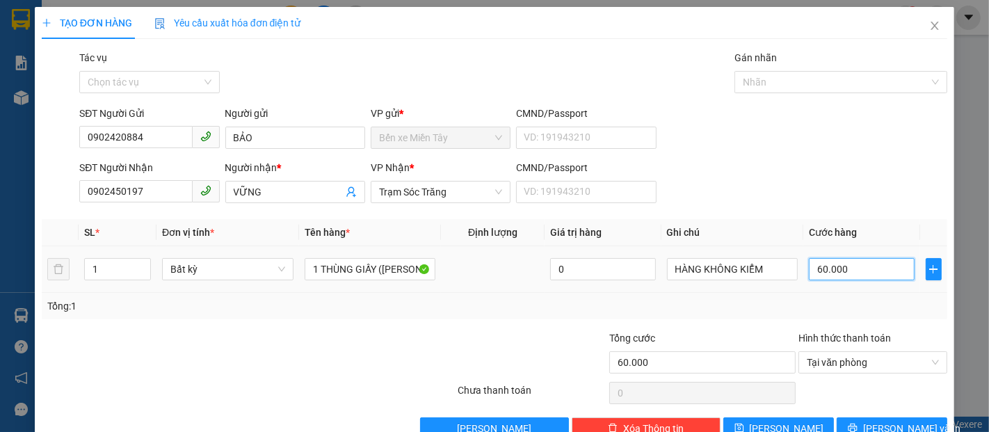
click at [847, 276] on input "60.000" at bounding box center [860, 269] width 105 height 22
click at [838, 423] on button "Lưu và In" at bounding box center [891, 428] width 111 height 22
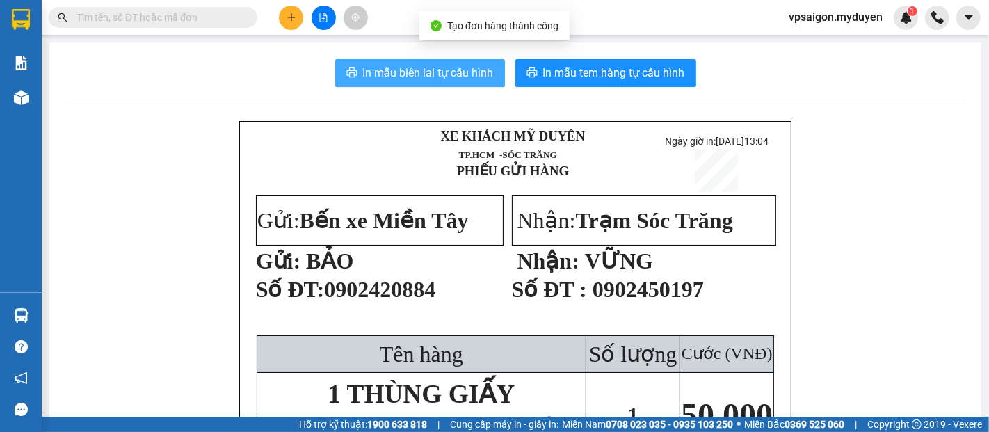
click at [407, 72] on span "In mẫu biên lai tự cấu hình" at bounding box center [428, 72] width 131 height 17
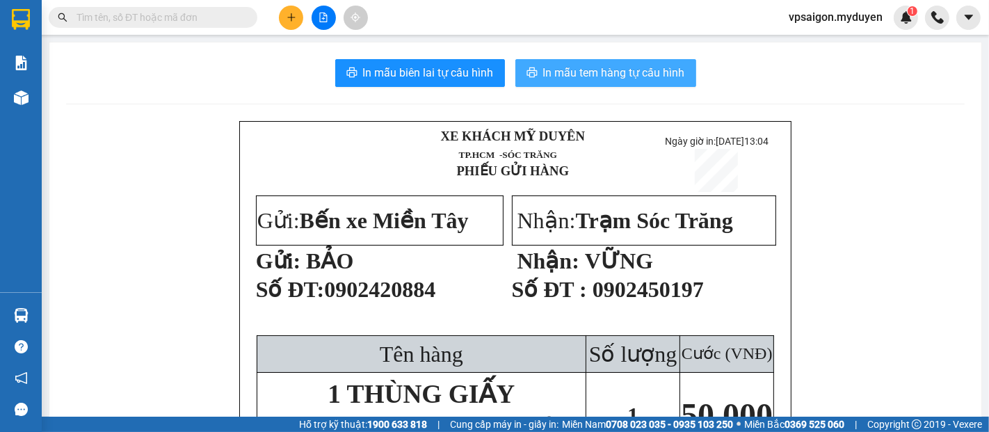
click at [558, 71] on span "In mẫu tem hàng tự cấu hình" at bounding box center [614, 72] width 142 height 17
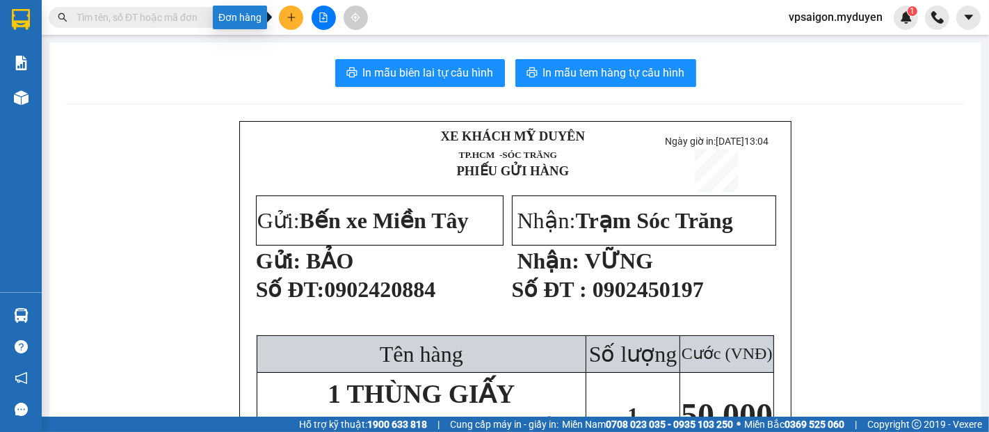
click at [298, 21] on button at bounding box center [291, 18] width 24 height 24
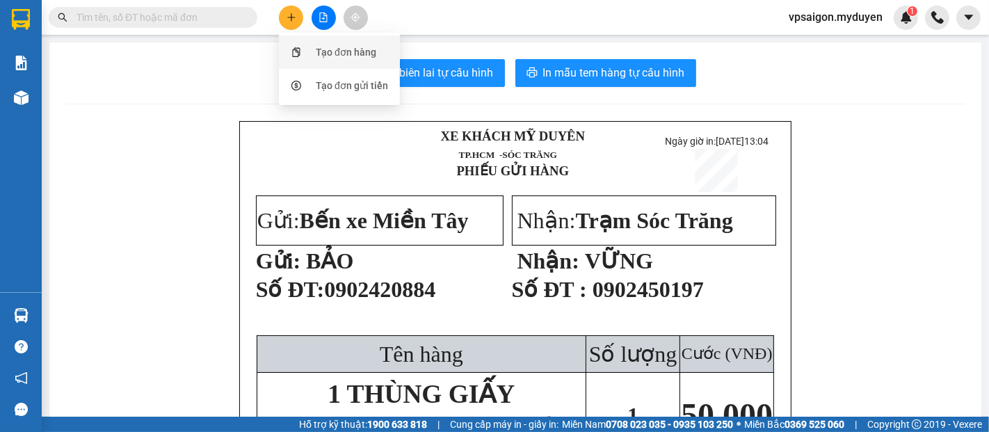
click at [318, 54] on div "Tạo đơn hàng" at bounding box center [346, 51] width 60 height 15
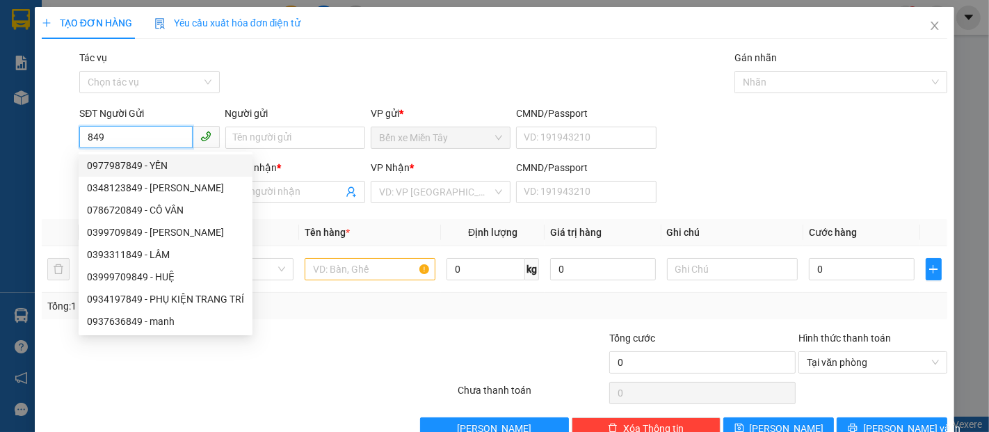
click at [154, 163] on div "0977987849 - YẾN" at bounding box center [165, 165] width 157 height 15
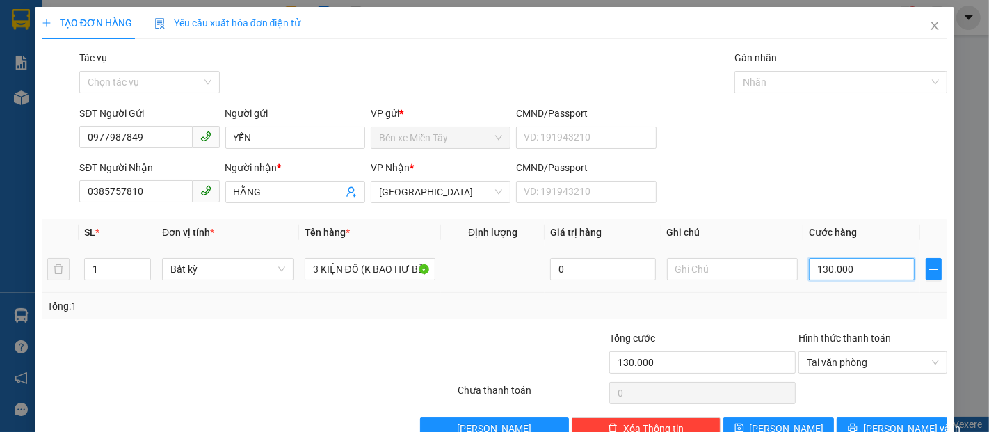
click at [851, 271] on input "130.000" at bounding box center [860, 269] width 105 height 22
click at [863, 420] on button "Lưu và In" at bounding box center [891, 428] width 111 height 22
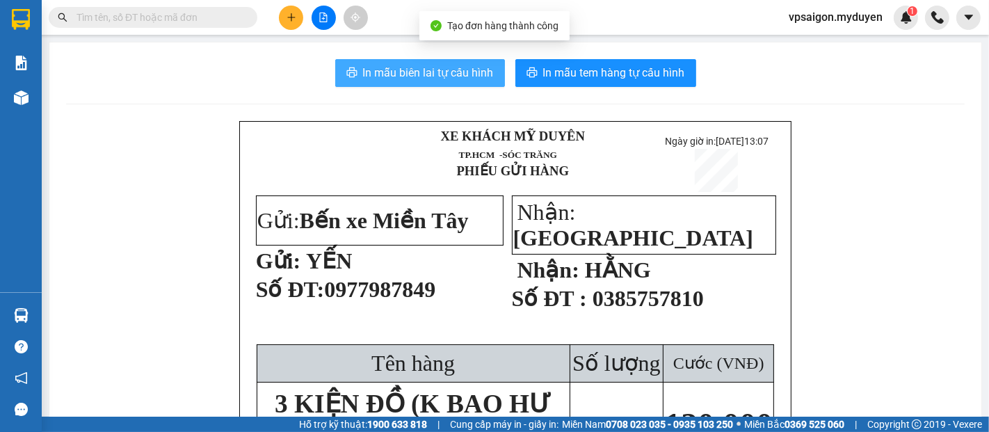
click at [441, 74] on span "In mẫu biên lai tự cấu hình" at bounding box center [428, 72] width 131 height 17
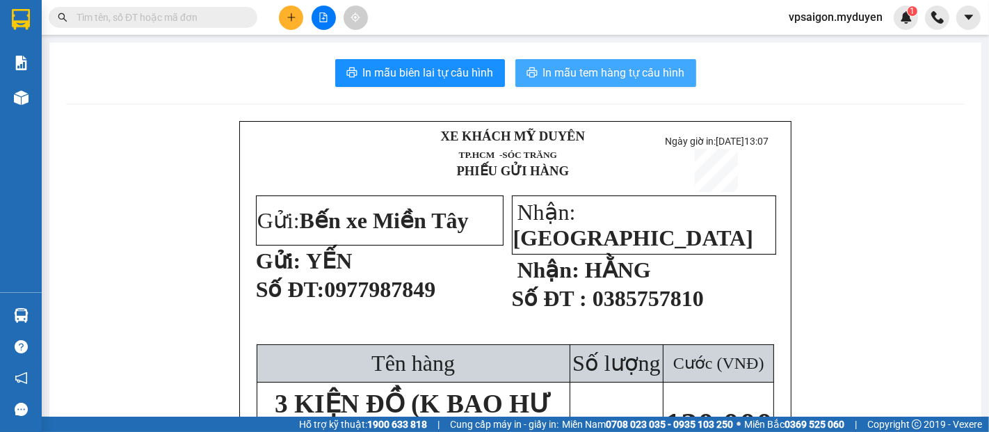
click at [559, 74] on span "In mẫu tem hàng tự cấu hình" at bounding box center [614, 72] width 142 height 17
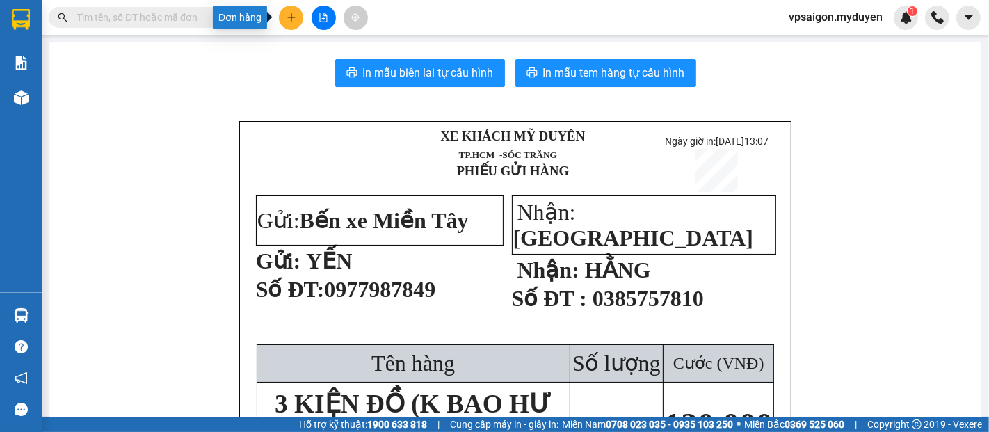
click at [292, 21] on icon "plus" at bounding box center [291, 18] width 10 height 10
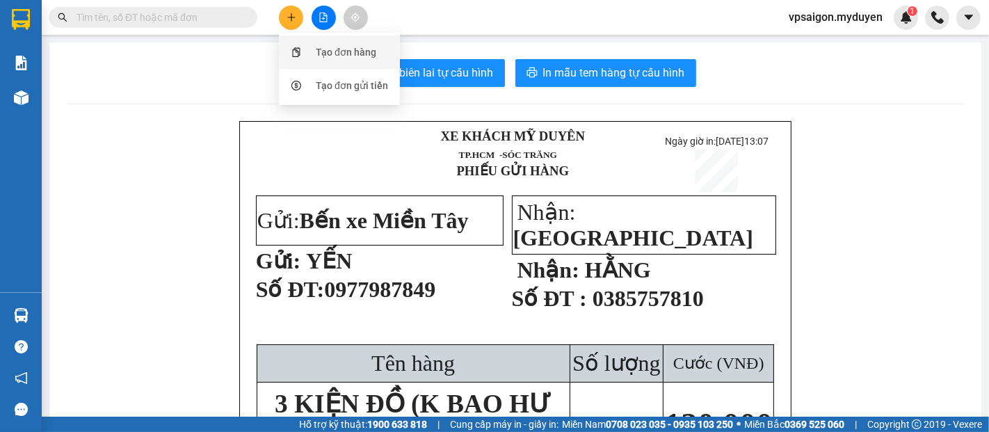
click at [312, 56] on div "Tạo đơn hàng" at bounding box center [339, 52] width 104 height 26
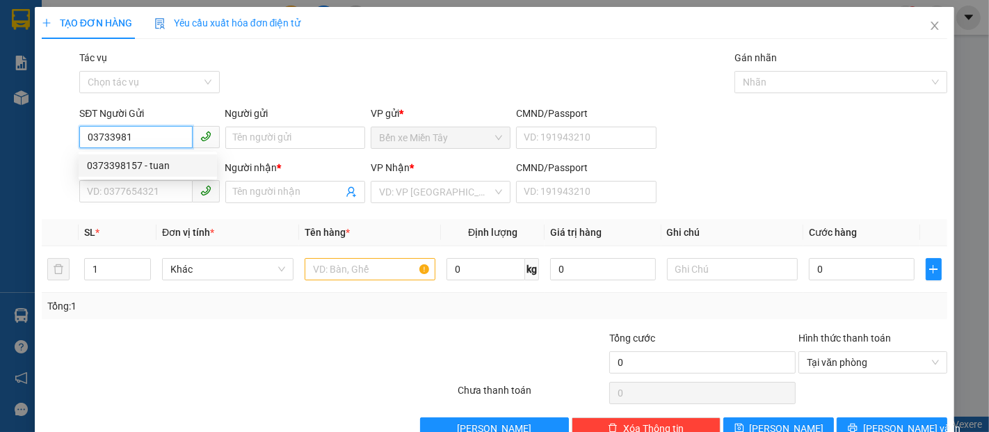
click at [128, 165] on div "0373398157 - tuan" at bounding box center [148, 165] width 122 height 15
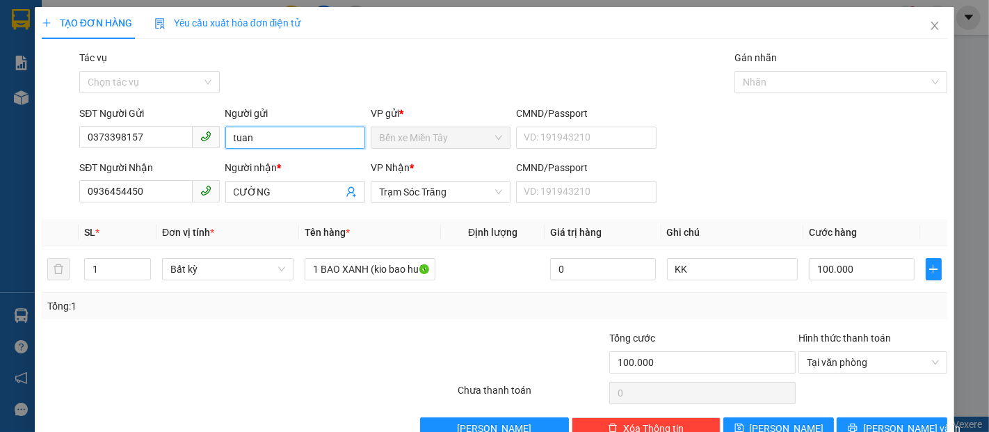
drag, startPoint x: 280, startPoint y: 132, endPoint x: 0, endPoint y: 151, distance: 280.8
click at [24, 151] on div "TẠO ĐƠN HÀNG Yêu cầu xuất hóa đơn điện tử Transit Pickup Surcharge Ids Transit …" at bounding box center [494, 216] width 989 height 432
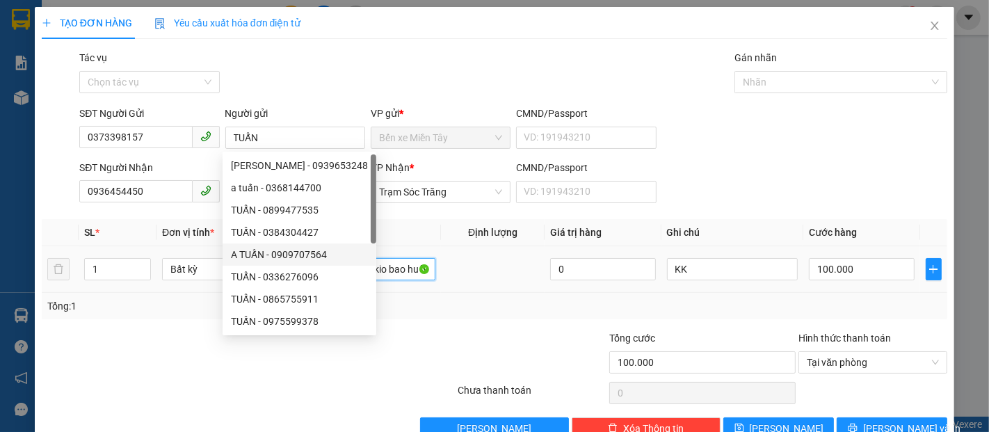
click at [392, 271] on input "1 BAO XANH (kio bao hu be)" at bounding box center [369, 269] width 131 height 22
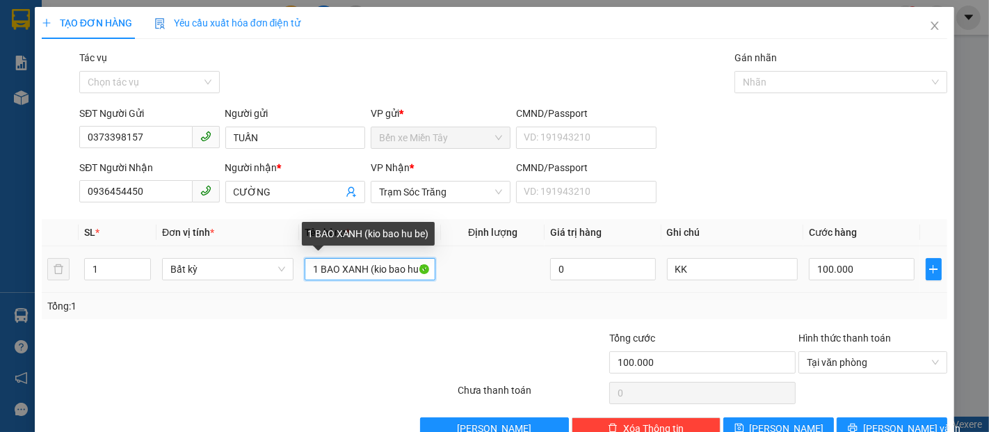
drag, startPoint x: 367, startPoint y: 273, endPoint x: 520, endPoint y: 262, distance: 153.3
click at [520, 262] on tr "1 Bất kỳ 1 BAO XANH (kio bao hu be) 0 KK 100.000" at bounding box center [494, 269] width 905 height 47
click at [418, 269] on input "1 BAO XANH (K BAO HƯ ƯỚT )" at bounding box center [369, 269] width 131 height 22
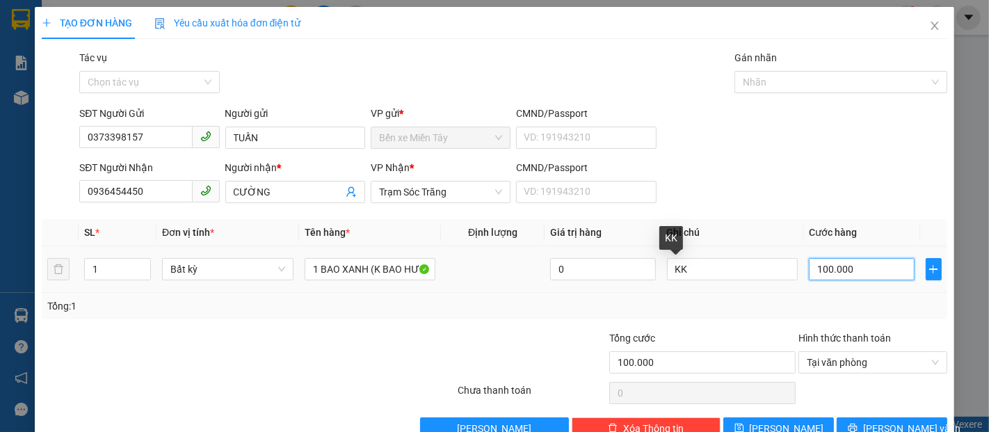
click at [834, 274] on input "100.000" at bounding box center [860, 269] width 105 height 22
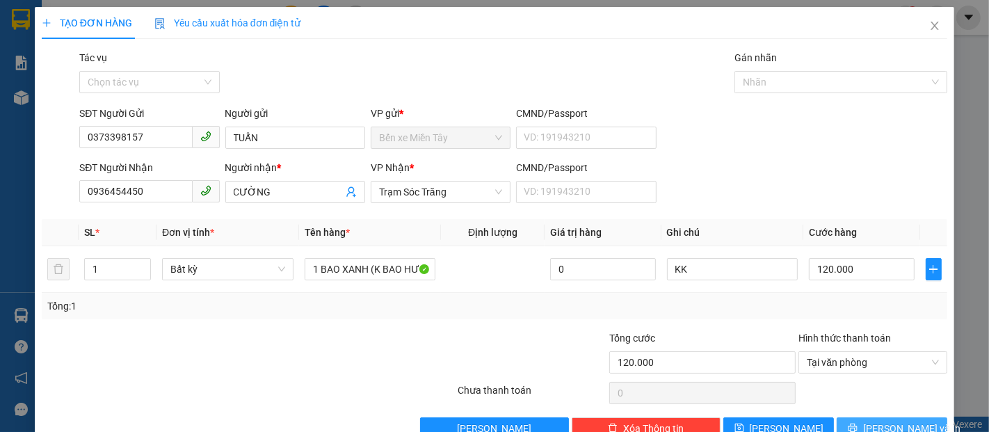
click at [907, 421] on span "Lưu và In" at bounding box center [911, 428] width 97 height 15
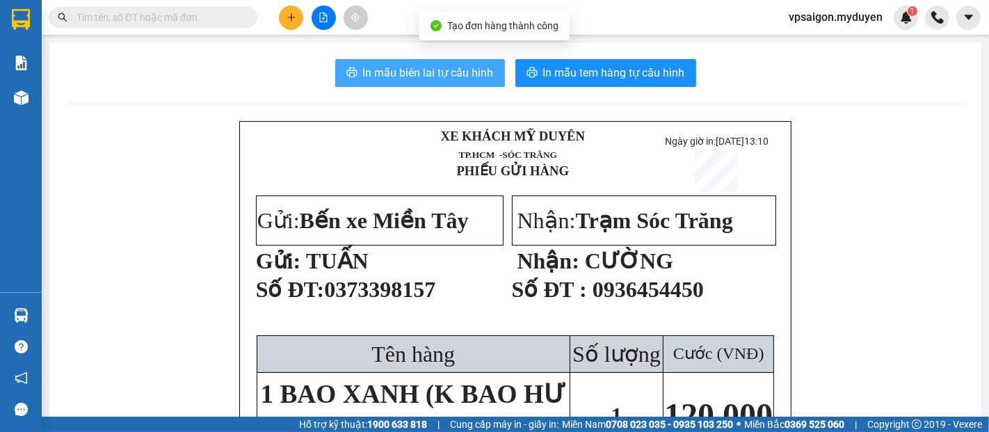
click at [472, 71] on span "In mẫu biên lai tự cấu hình" at bounding box center [428, 72] width 131 height 17
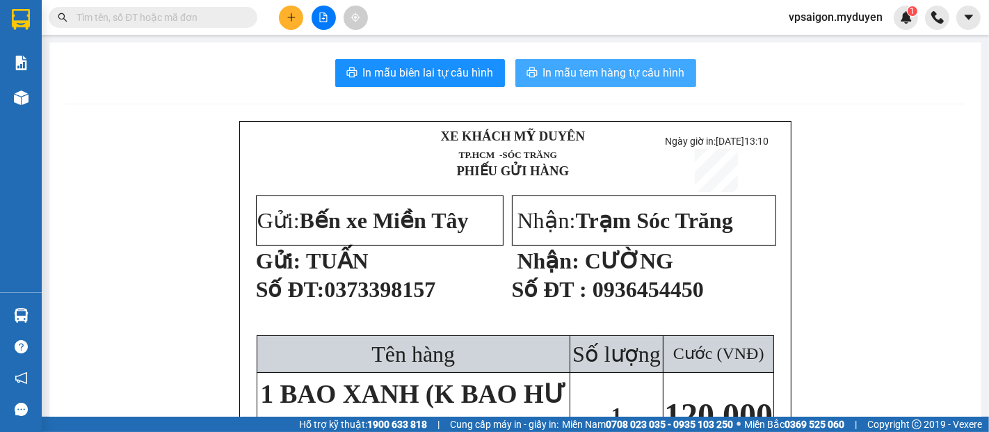
click at [626, 76] on span "In mẫu tem hàng tự cấu hình" at bounding box center [614, 72] width 142 height 17
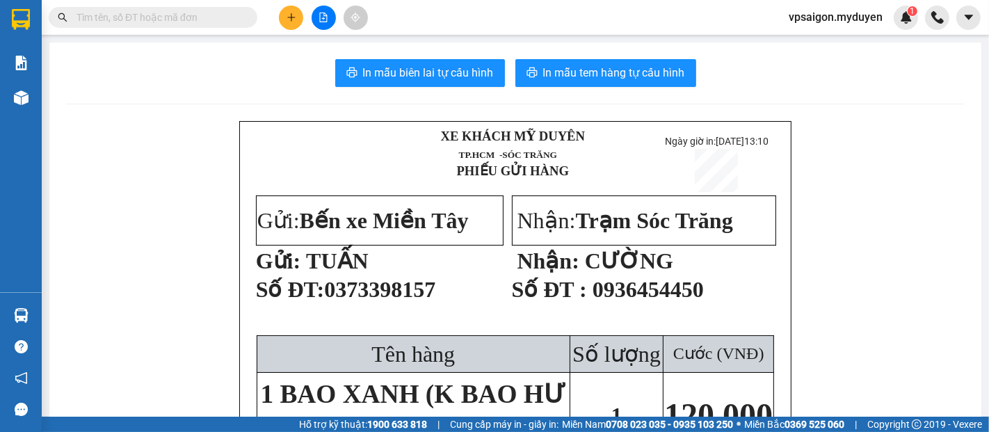
click at [293, 13] on icon "plus" at bounding box center [291, 18] width 10 height 10
click at [321, 50] on div "Tạo đơn hàng" at bounding box center [346, 51] width 60 height 15
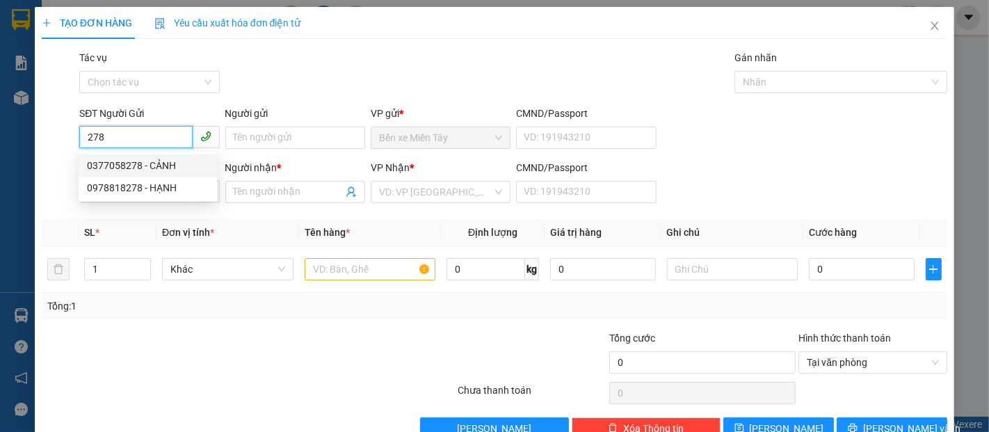
click at [168, 167] on div "0377058278 - CẢNH" at bounding box center [148, 165] width 122 height 15
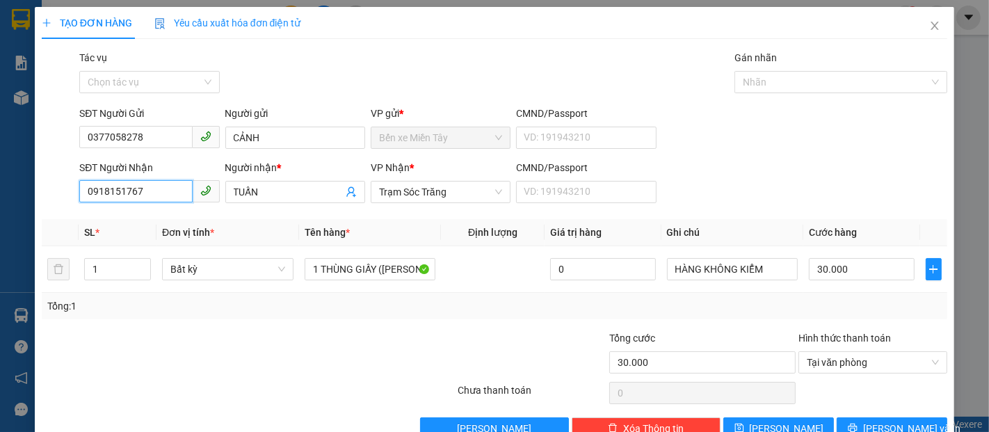
drag, startPoint x: 156, startPoint y: 186, endPoint x: 0, endPoint y: 201, distance: 156.4
click at [0, 201] on div "TẠO ĐƠN HÀNG Yêu cầu xuất hóa đơn điện tử Transit Pickup Surcharge Ids Transit …" at bounding box center [494, 216] width 989 height 432
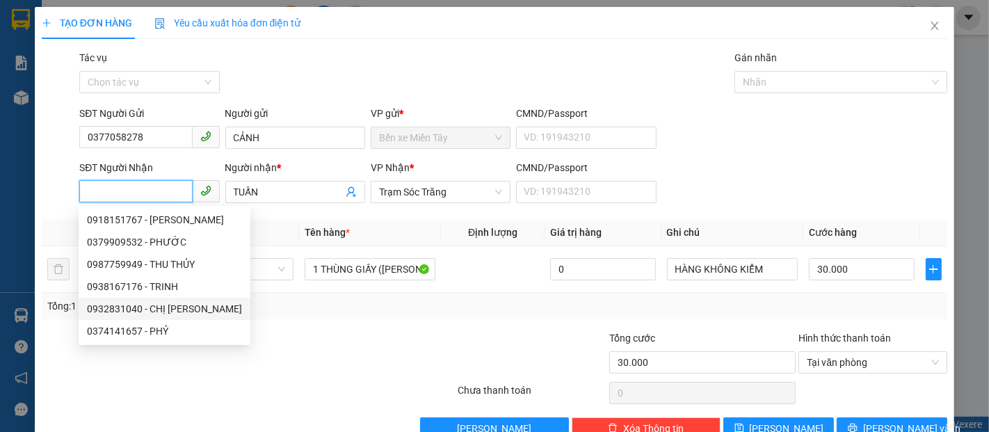
click at [165, 306] on div "0932831040 - CHỊ CƯƠNG" at bounding box center [164, 308] width 155 height 15
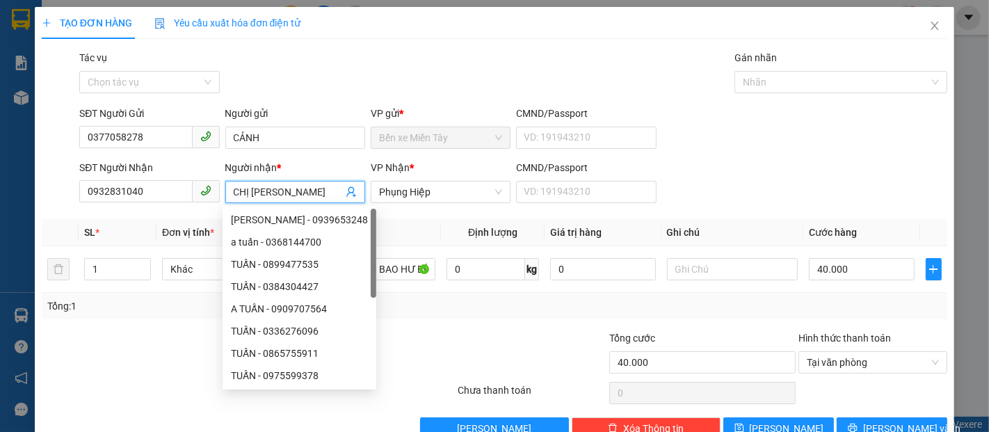
click at [247, 191] on input "CHỊ CƯƠNG" at bounding box center [288, 191] width 109 height 15
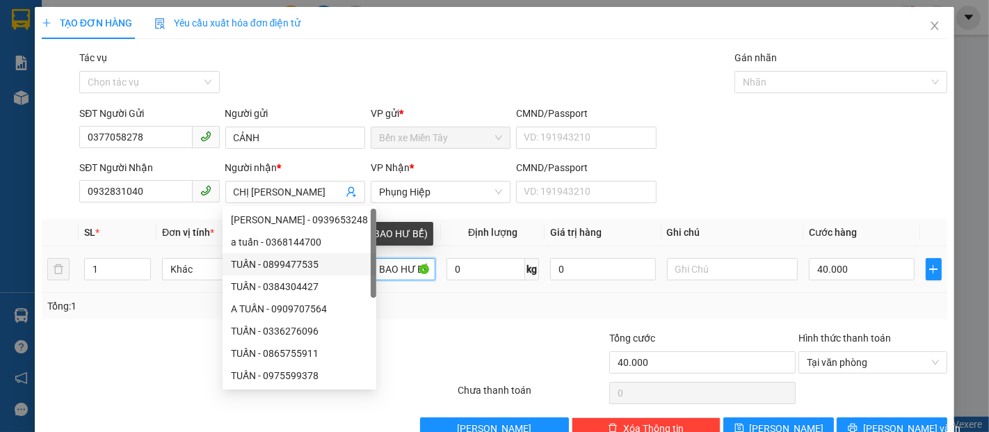
click at [387, 266] on input "1kien giay ( KO BAO HƯ BỂ)" at bounding box center [369, 269] width 131 height 22
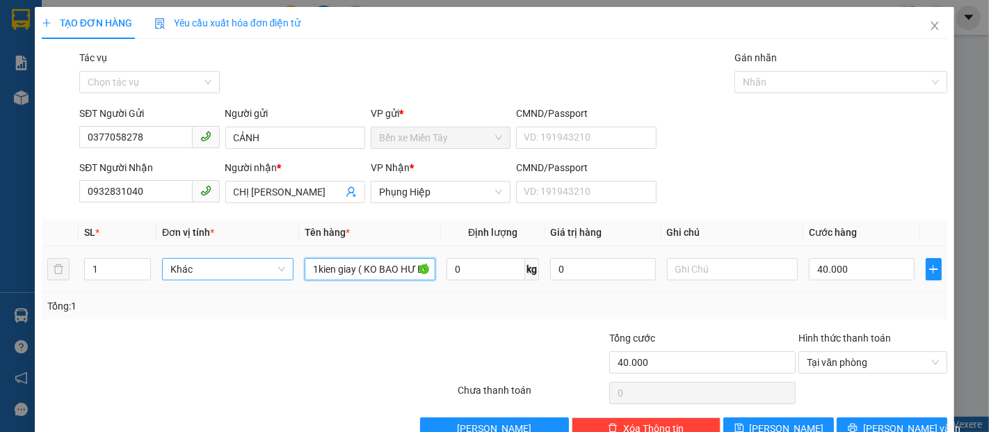
drag, startPoint x: 351, startPoint y: 270, endPoint x: 264, endPoint y: 270, distance: 86.9
click at [264, 270] on tr "1 Khác 1kien giay ( KO BAO HƯ BỂ) 0 kg 0 40.000" at bounding box center [494, 269] width 905 height 47
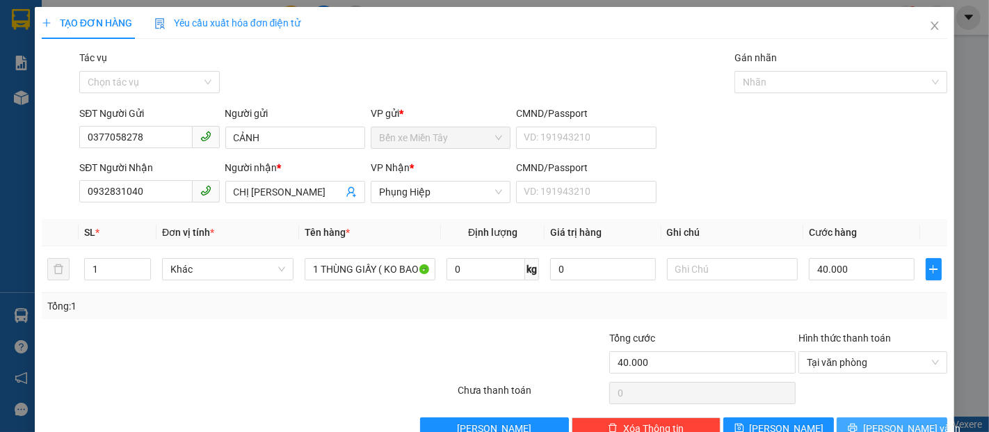
click at [845, 423] on button "Lưu và In" at bounding box center [891, 428] width 111 height 22
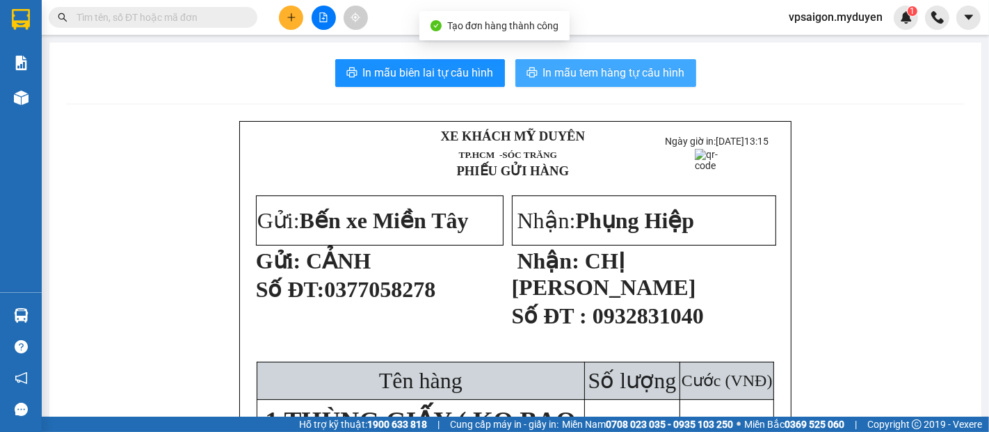
click at [551, 70] on span "In mẫu tem hàng tự cấu hình" at bounding box center [614, 72] width 142 height 17
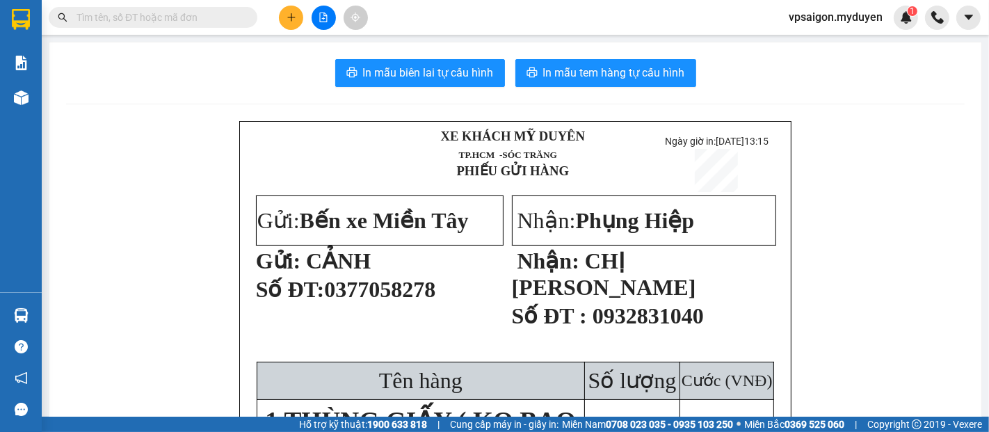
click at [284, 14] on button at bounding box center [291, 18] width 24 height 24
click at [314, 50] on div "Tạo đơn hàng" at bounding box center [339, 52] width 104 height 26
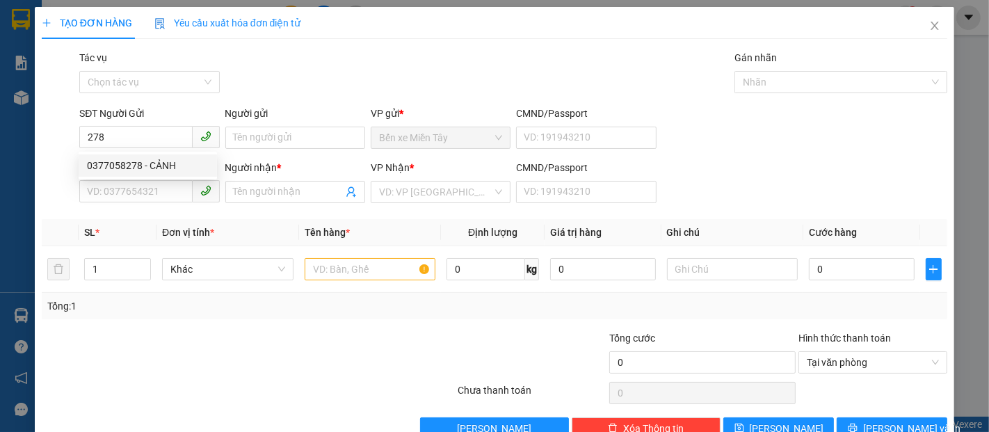
drag, startPoint x: 149, startPoint y: 152, endPoint x: 152, endPoint y: 163, distance: 11.3
click at [149, 155] on div "0377058278 0377058278 - CẢNH" at bounding box center [148, 166] width 138 height 28
click at [154, 165] on div "SĐT Người Nhận" at bounding box center [149, 167] width 140 height 15
click at [154, 180] on input "SĐT Người Nhận" at bounding box center [135, 191] width 113 height 22
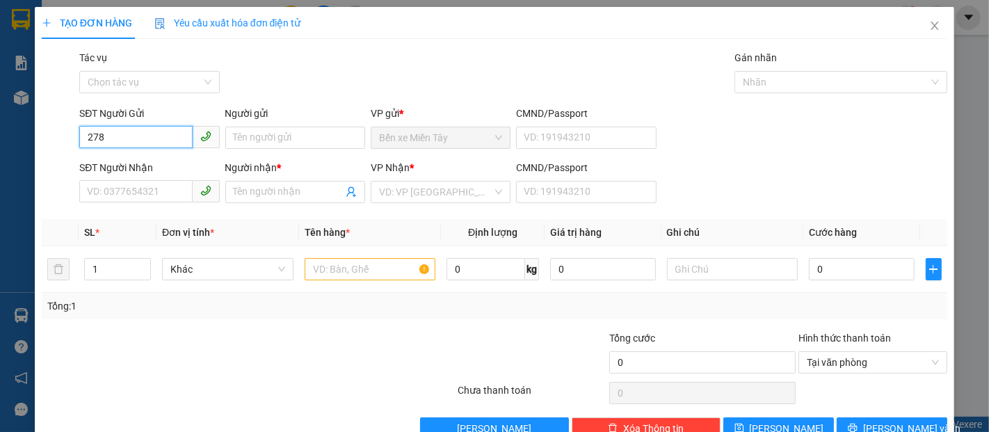
click at [149, 143] on input "278" at bounding box center [135, 137] width 113 height 22
click at [146, 160] on div "0377058278 - CẢNH" at bounding box center [148, 165] width 122 height 15
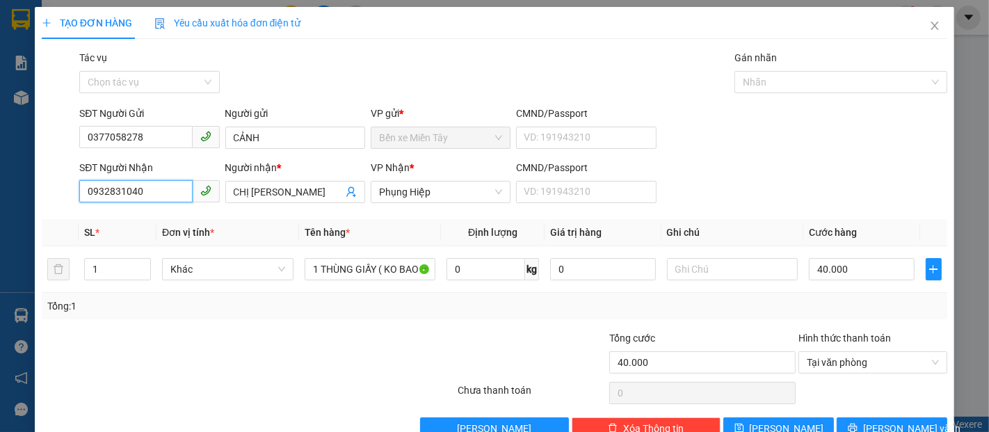
drag, startPoint x: 136, startPoint y: 191, endPoint x: 20, endPoint y: 197, distance: 116.2
click at [22, 197] on div "TẠO ĐƠN HÀNG Yêu cầu xuất hóa đơn điện tử Transit Pickup Surcharge Ids Transit …" at bounding box center [494, 216] width 989 height 432
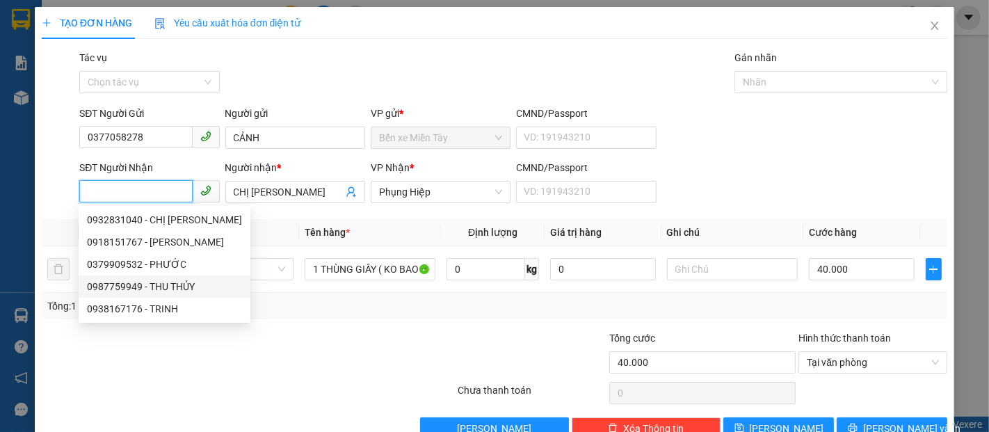
click at [156, 281] on div "0987759949 - THU THỦY" at bounding box center [164, 286] width 155 height 15
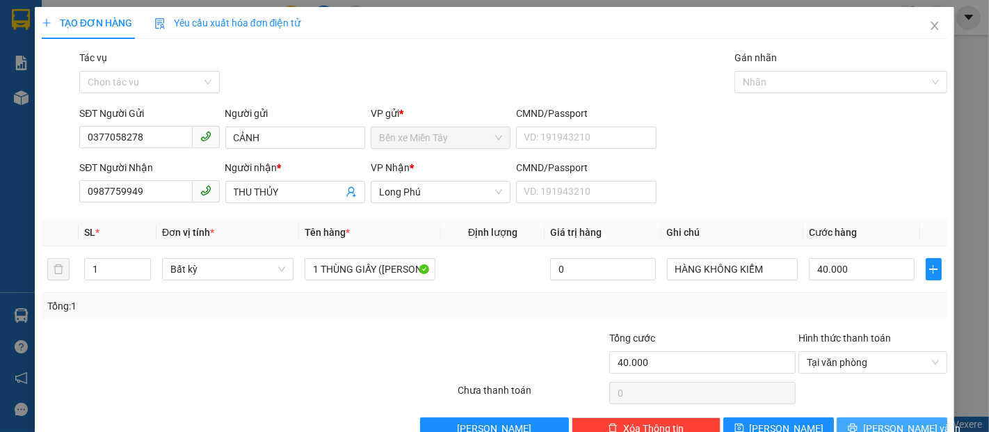
click at [891, 421] on span "Lưu và In" at bounding box center [911, 428] width 97 height 15
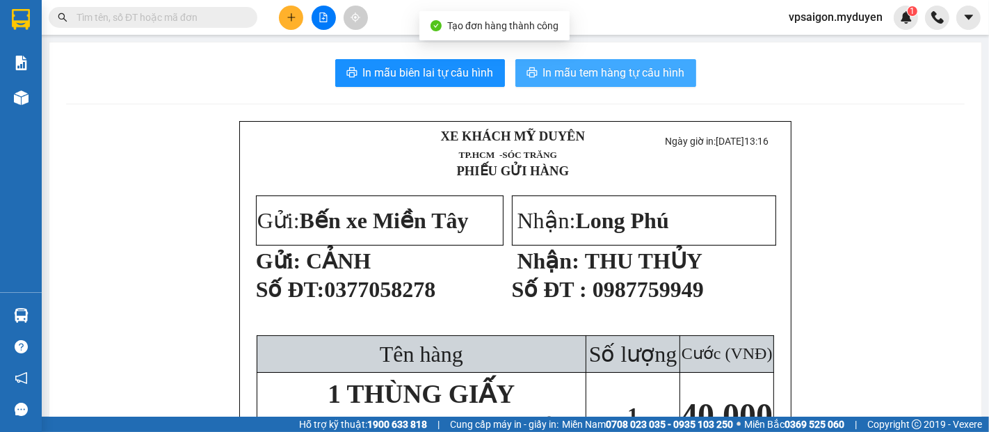
click at [581, 82] on button "In mẫu tem hàng tự cấu hình" at bounding box center [605, 73] width 181 height 28
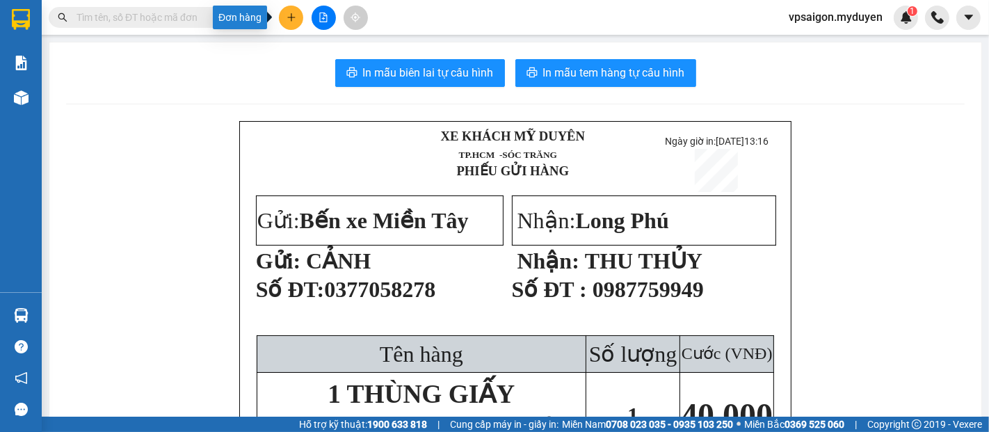
click at [291, 13] on icon "plus" at bounding box center [291, 18] width 10 height 10
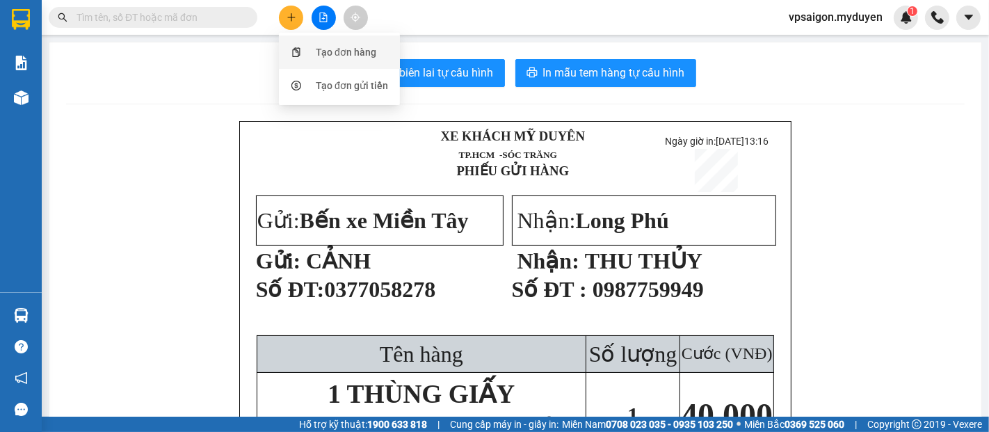
click at [311, 54] on div "Tạo đơn hàng" at bounding box center [339, 52] width 104 height 26
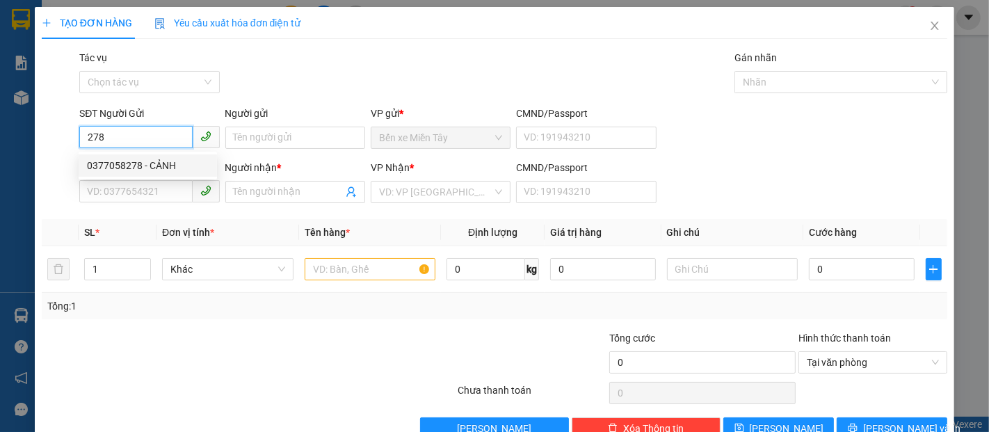
drag, startPoint x: 133, startPoint y: 168, endPoint x: 145, endPoint y: 179, distance: 16.2
click at [133, 168] on div "0377058278 - CẢNH" at bounding box center [148, 165] width 122 height 15
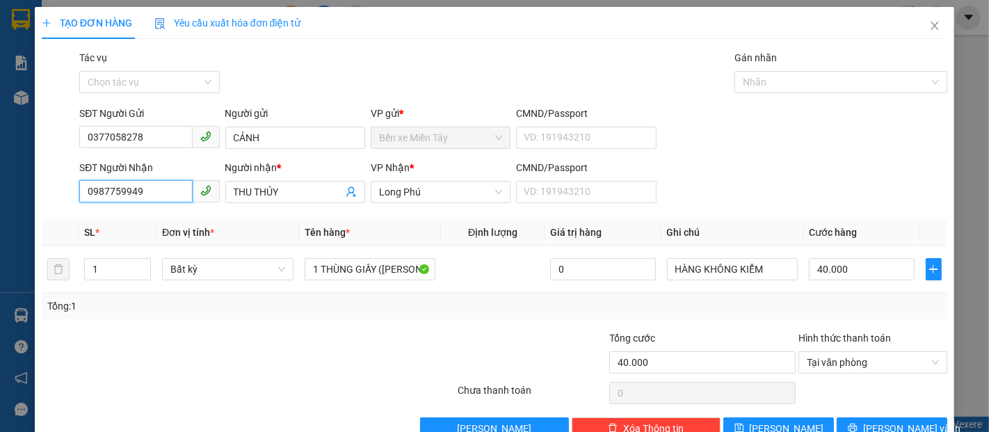
drag, startPoint x: 143, startPoint y: 188, endPoint x: 136, endPoint y: 189, distance: 7.1
click at [133, 190] on input "0987759949" at bounding box center [135, 191] width 113 height 22
click at [393, 196] on span "Long Phú" at bounding box center [440, 191] width 123 height 21
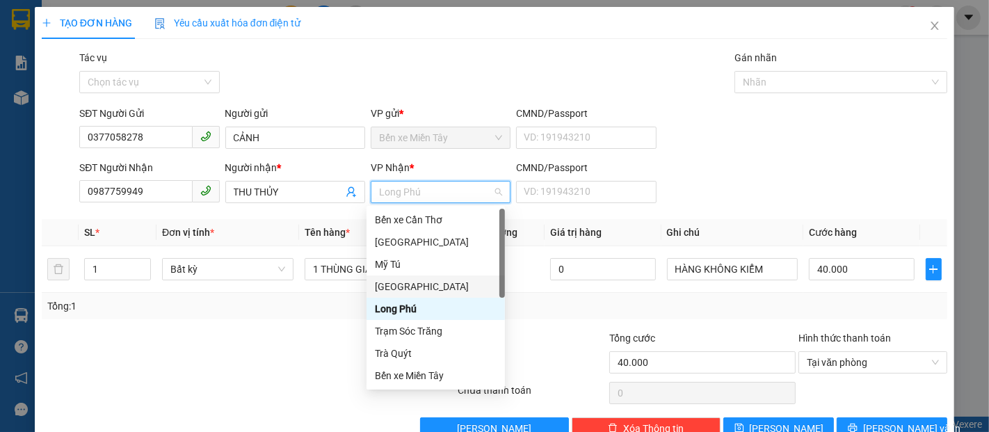
click at [391, 285] on div "[GEOGRAPHIC_DATA]" at bounding box center [436, 286] width 122 height 15
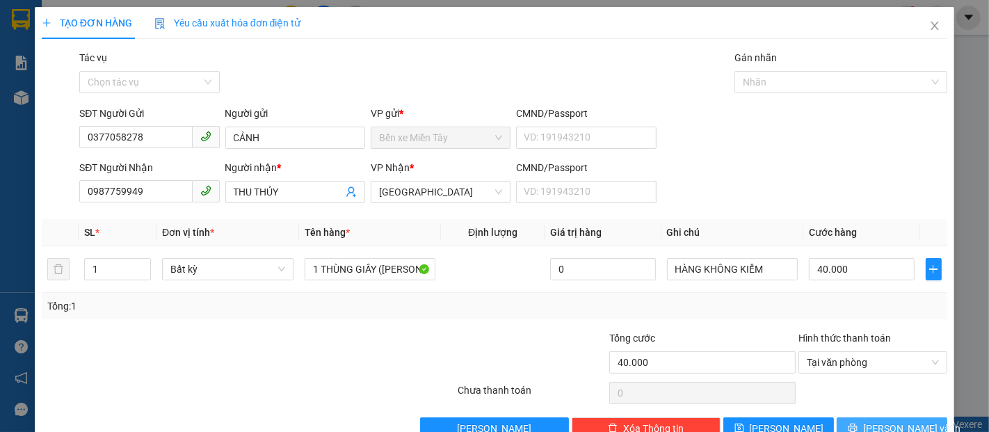
click at [852, 421] on button "Lưu và In" at bounding box center [891, 428] width 111 height 22
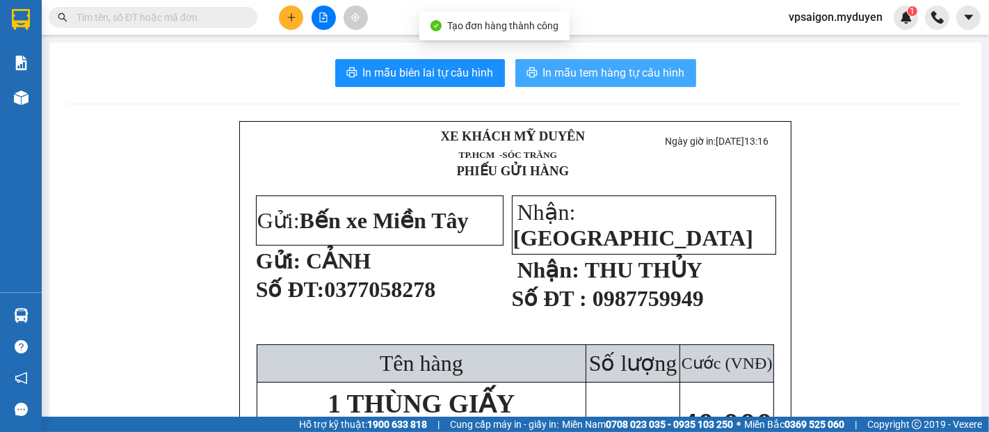
click at [579, 76] on span "In mẫu tem hàng tự cấu hình" at bounding box center [614, 72] width 142 height 17
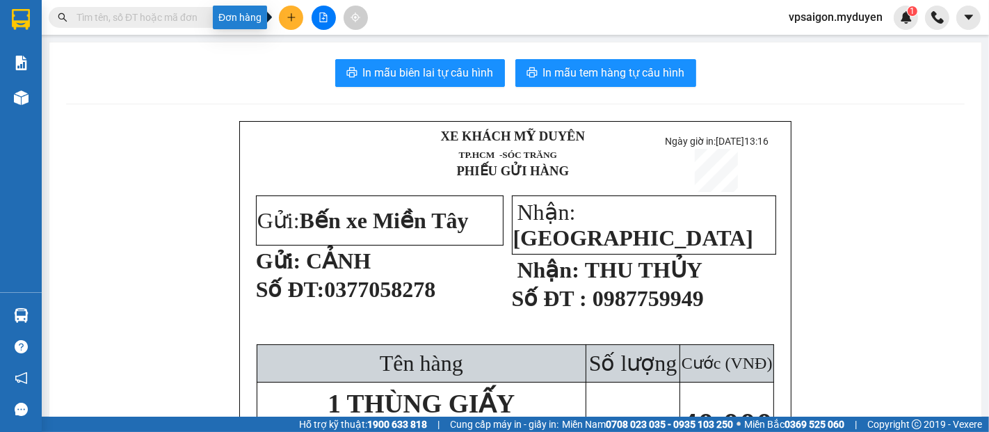
click at [292, 20] on icon "plus" at bounding box center [291, 18] width 10 height 10
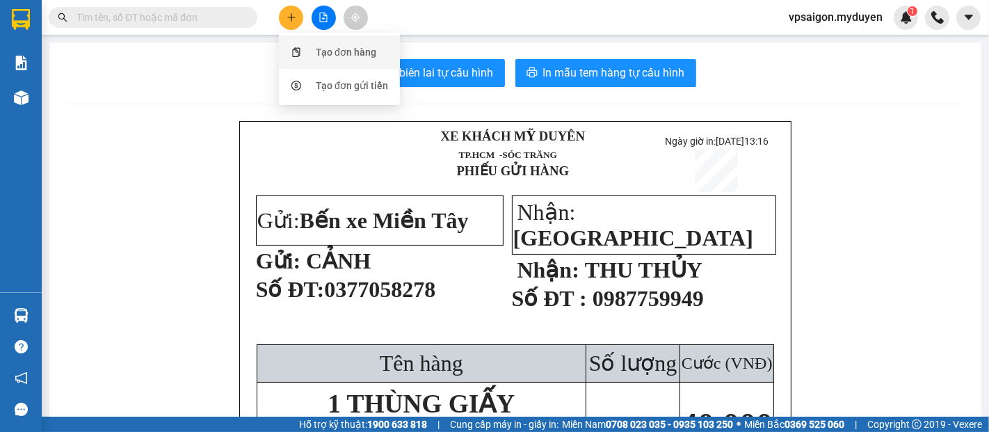
click at [323, 56] on div "Tạo đơn hàng" at bounding box center [346, 51] width 60 height 15
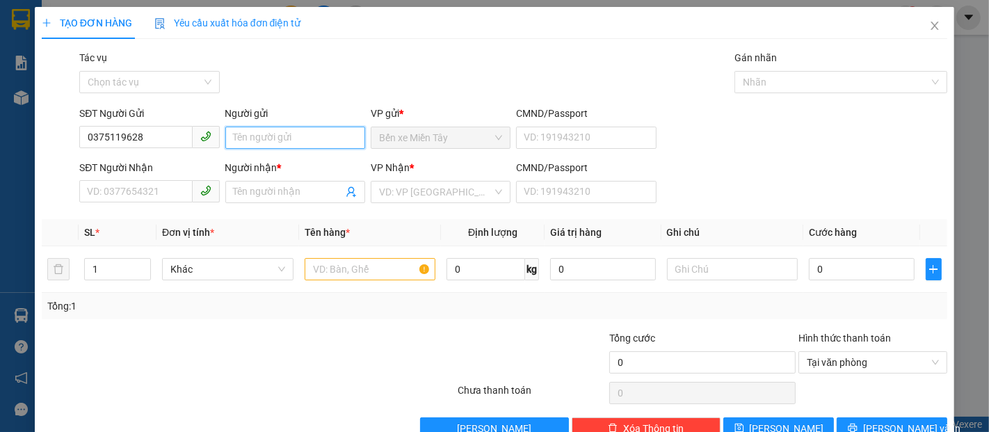
click at [283, 140] on input "Người gửi" at bounding box center [295, 138] width 140 height 22
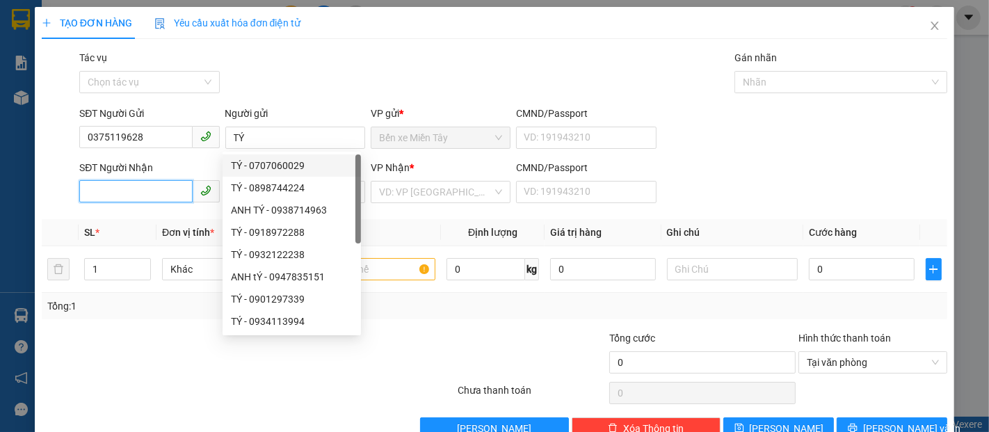
click at [141, 188] on input "SĐT Người Nhận" at bounding box center [135, 191] width 113 height 22
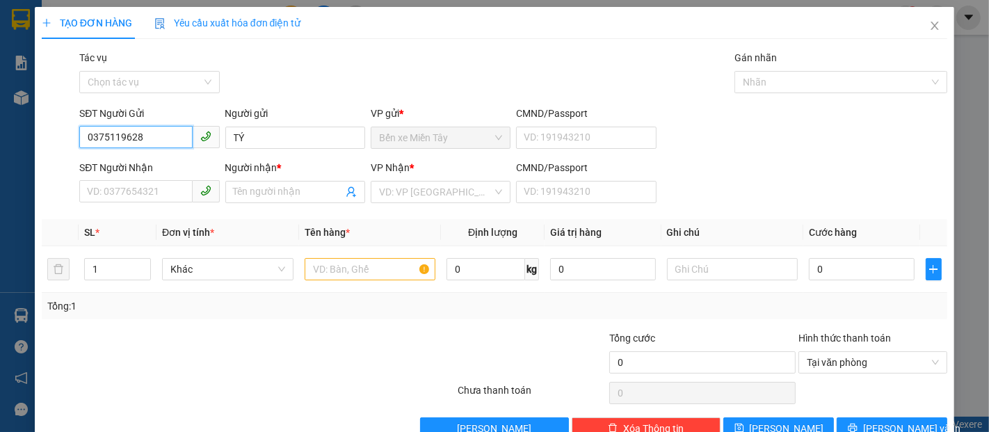
drag, startPoint x: 161, startPoint y: 142, endPoint x: 0, endPoint y: 163, distance: 162.7
click at [0, 163] on div "TẠO ĐƠN HÀNG Yêu cầu xuất hóa đơn điện tử Transit Pickup Surcharge Ids Transit …" at bounding box center [494, 216] width 989 height 432
click at [118, 193] on input "SĐT Người Nhận" at bounding box center [135, 191] width 113 height 22
paste input "0375119628"
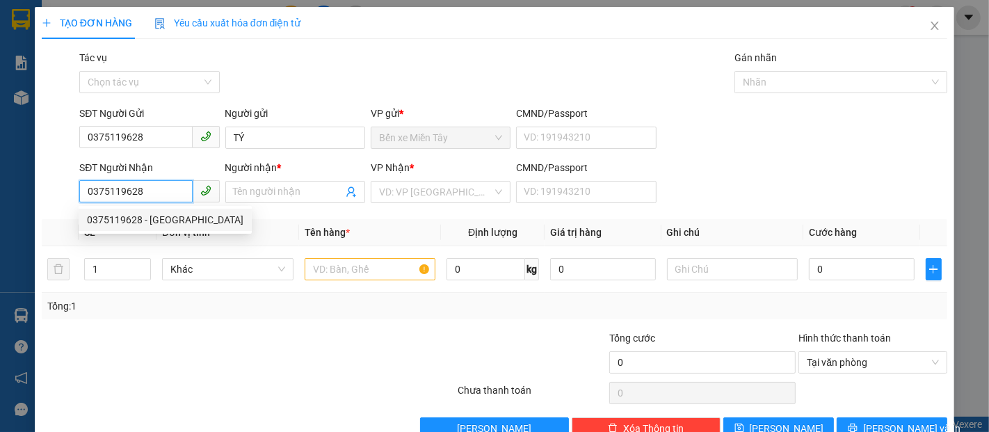
click at [132, 216] on div "0375119628 - Ý" at bounding box center [165, 219] width 156 height 15
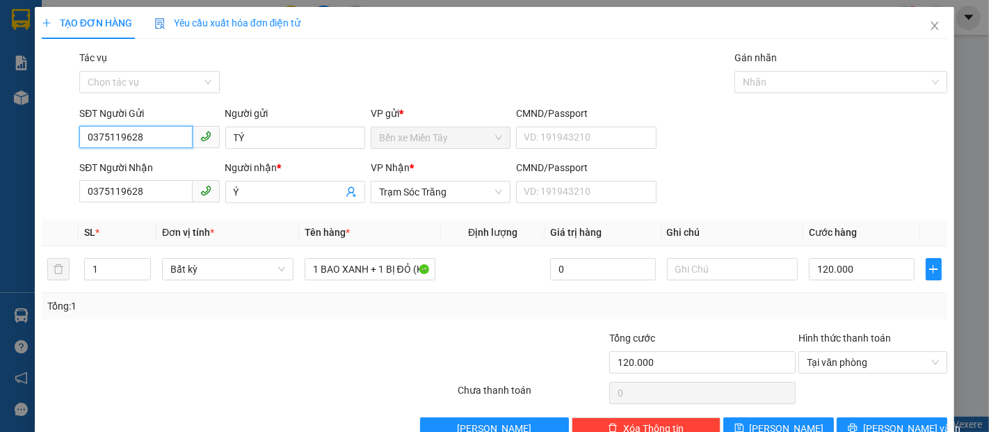
drag, startPoint x: 156, startPoint y: 131, endPoint x: 0, endPoint y: 152, distance: 157.8
click at [0, 152] on div "TẠO ĐƠN HÀNG Yêu cầu xuất hóa đơn điện tử Transit Pickup Surcharge Ids Transit …" at bounding box center [494, 216] width 989 height 432
click at [149, 169] on div "0343388136 - ĐẠT" at bounding box center [148, 165] width 122 height 15
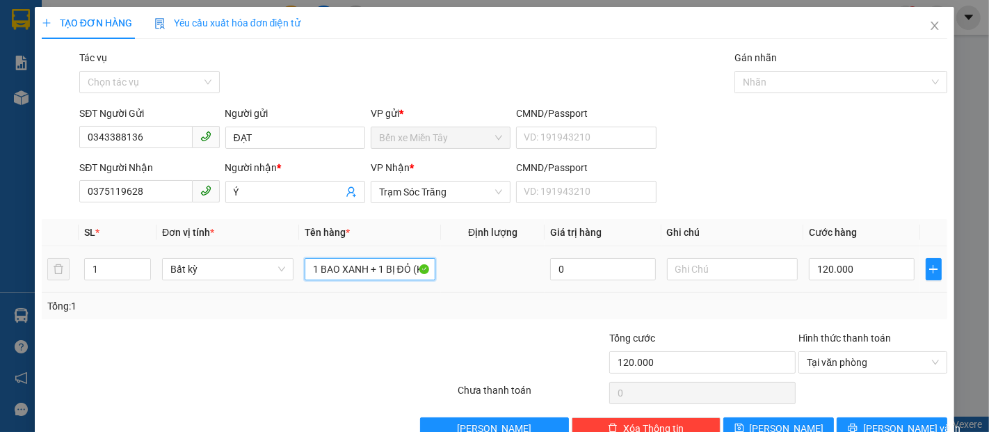
drag, startPoint x: 307, startPoint y: 266, endPoint x: 349, endPoint y: 286, distance: 46.3
click at [349, 286] on td "1 BAO XANH + 1 BỊ ĐỎ (KO BAO HƯ BỂ)" at bounding box center [370, 269] width 143 height 47
drag, startPoint x: 245, startPoint y: 194, endPoint x: 151, endPoint y: 211, distance: 95.4
click at [151, 211] on div "Transit Pickup Surcharge Ids Transit Deliver Surcharge Ids Transit Deliver Surc…" at bounding box center [494, 244] width 905 height 389
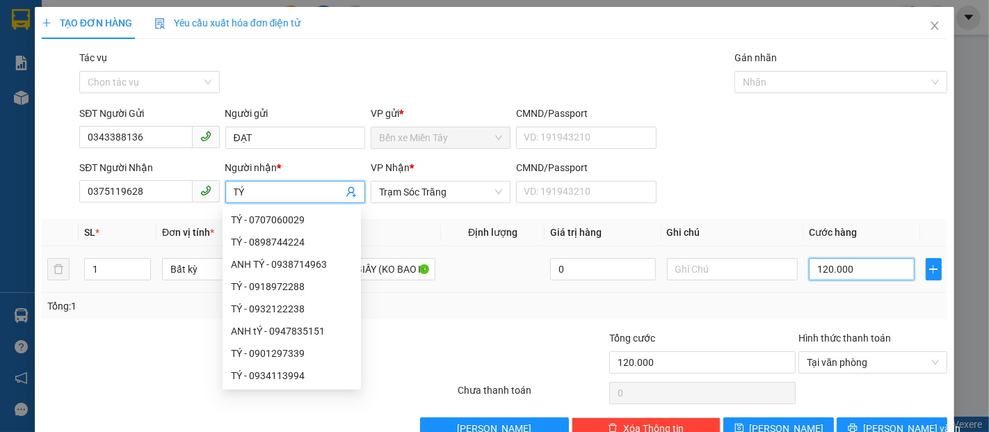
click at [847, 273] on input "120.000" at bounding box center [860, 269] width 105 height 22
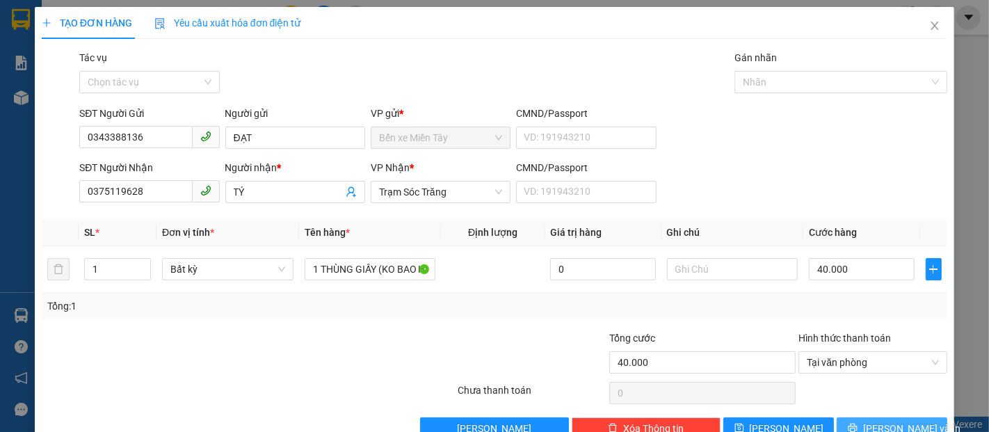
drag, startPoint x: 886, startPoint y: 422, endPoint x: 879, endPoint y: 417, distance: 8.5
click at [886, 422] on span "Lưu và In" at bounding box center [911, 428] width 97 height 15
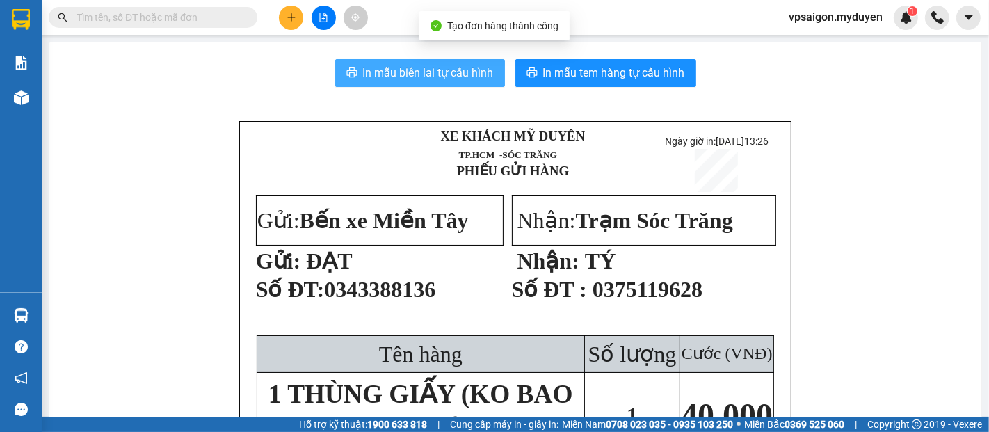
click at [423, 71] on span "In mẫu biên lai tự cấu hình" at bounding box center [428, 72] width 131 height 17
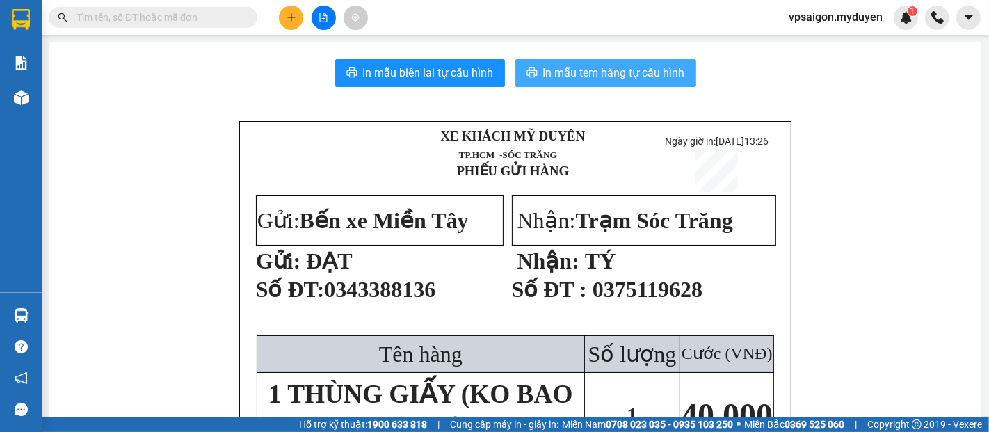
click at [589, 74] on span "In mẫu tem hàng tự cấu hình" at bounding box center [614, 72] width 142 height 17
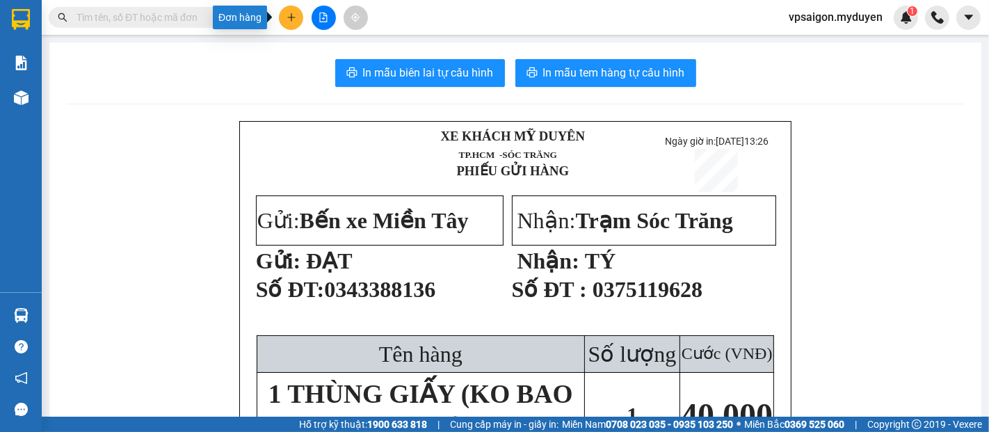
click at [287, 25] on button at bounding box center [291, 18] width 24 height 24
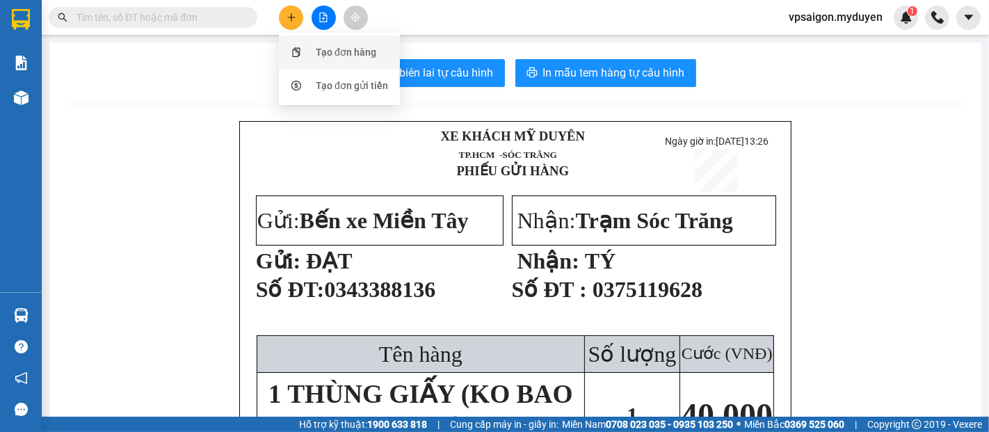
click at [320, 49] on div "Tạo đơn hàng" at bounding box center [346, 51] width 60 height 15
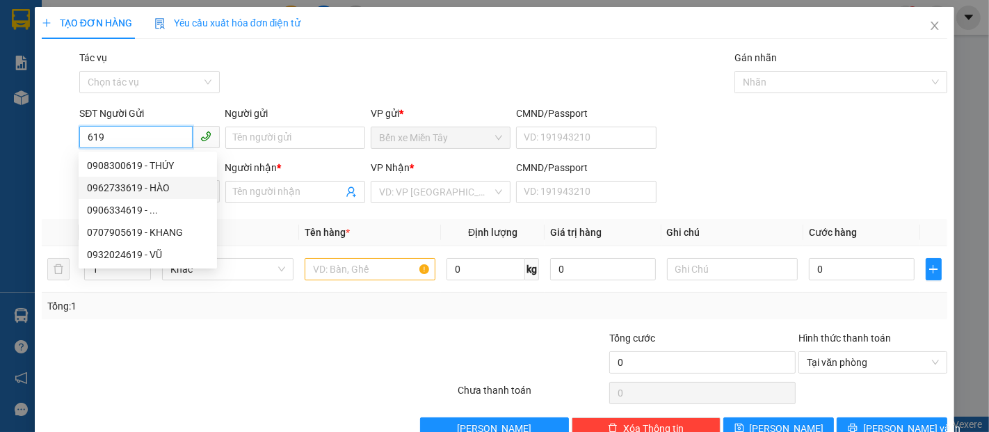
click at [145, 188] on div "0962733619 - HÀO" at bounding box center [148, 187] width 122 height 15
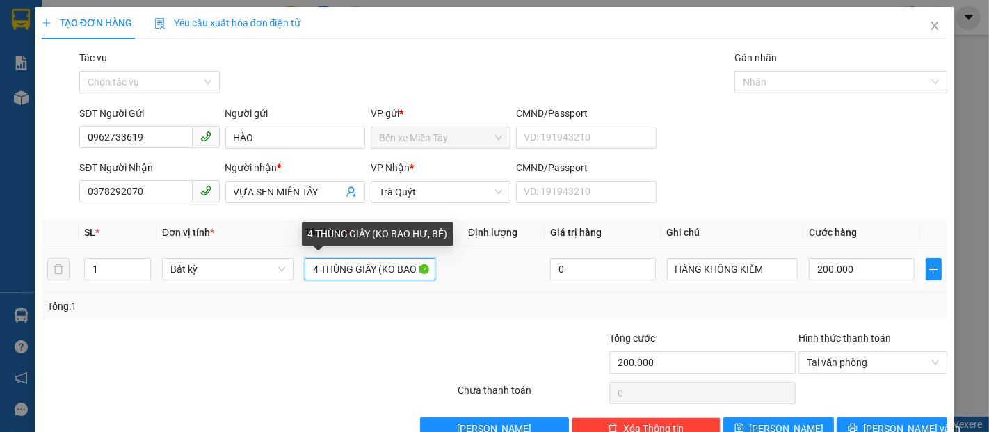
drag, startPoint x: 408, startPoint y: 267, endPoint x: 489, endPoint y: 261, distance: 81.6
click at [489, 261] on tr "1 Bất kỳ 4 THÙNG GIẤY (KO BAO HƯ, BÊ) 0 HÀNG KHÔNG KIỂM 200.000" at bounding box center [494, 269] width 905 height 47
click at [418, 270] on input "4 THÙNG GIẤY (KO BAO HƯ, BÊ)" at bounding box center [369, 269] width 131 height 22
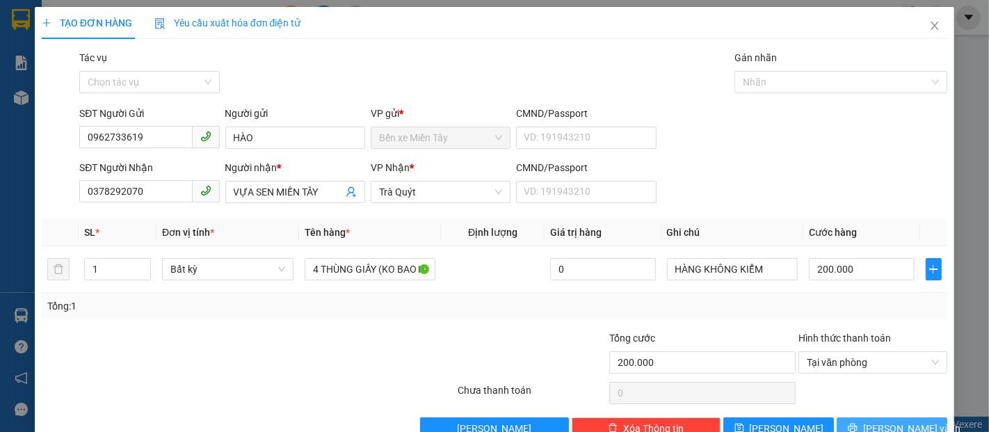
click at [867, 423] on button "Lưu và In" at bounding box center [891, 428] width 111 height 22
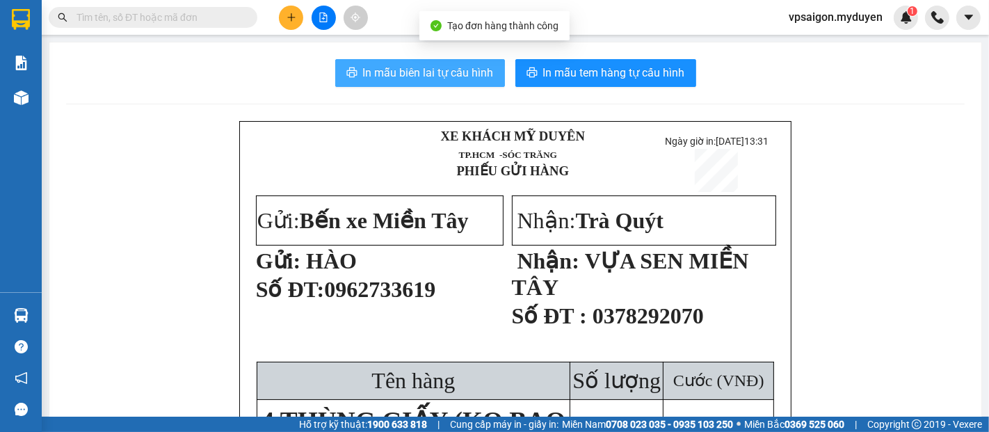
click at [470, 78] on span "In mẫu biên lai tự cấu hình" at bounding box center [428, 72] width 131 height 17
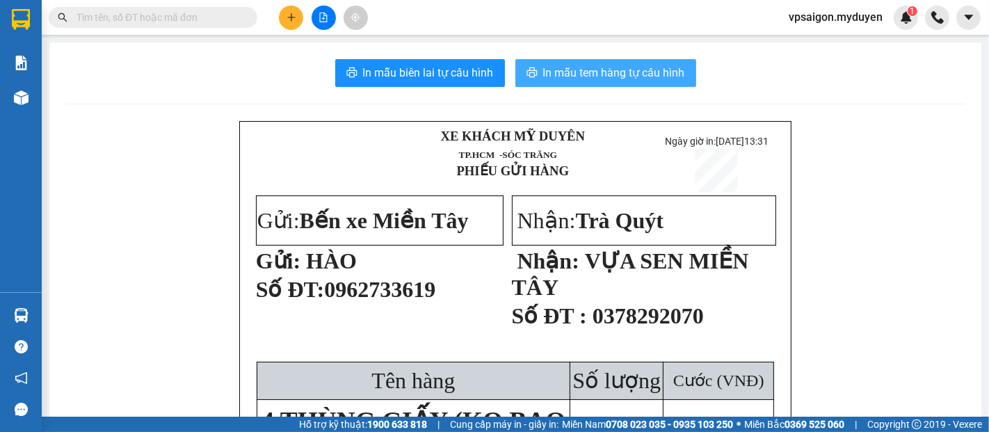
click at [650, 73] on span "In mẫu tem hàng tự cấu hình" at bounding box center [614, 72] width 142 height 17
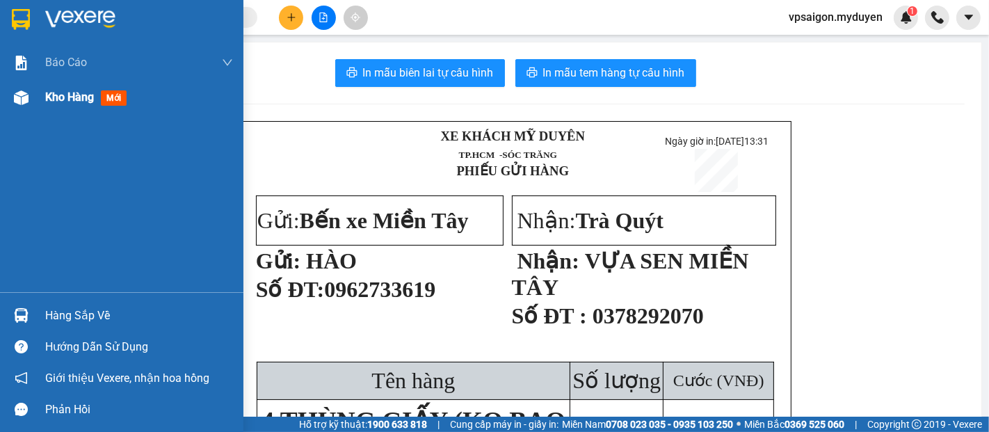
click at [21, 107] on div at bounding box center [21, 98] width 24 height 24
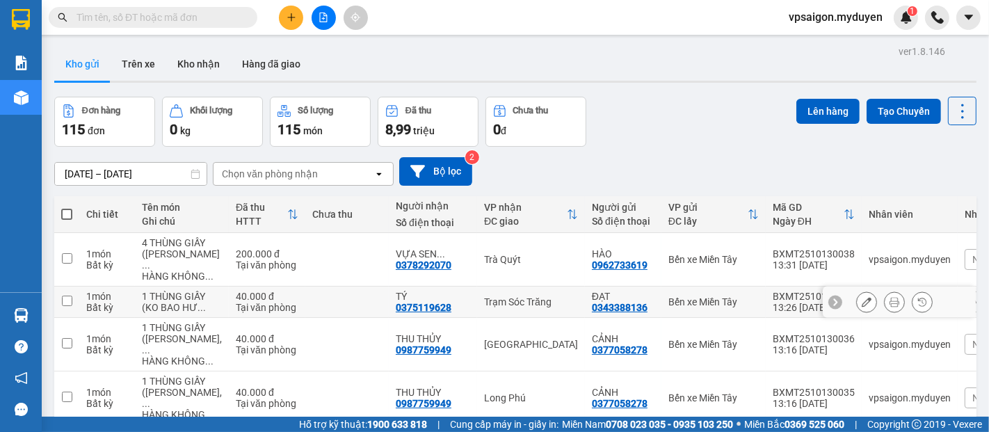
click at [861, 307] on icon at bounding box center [866, 302] width 10 height 10
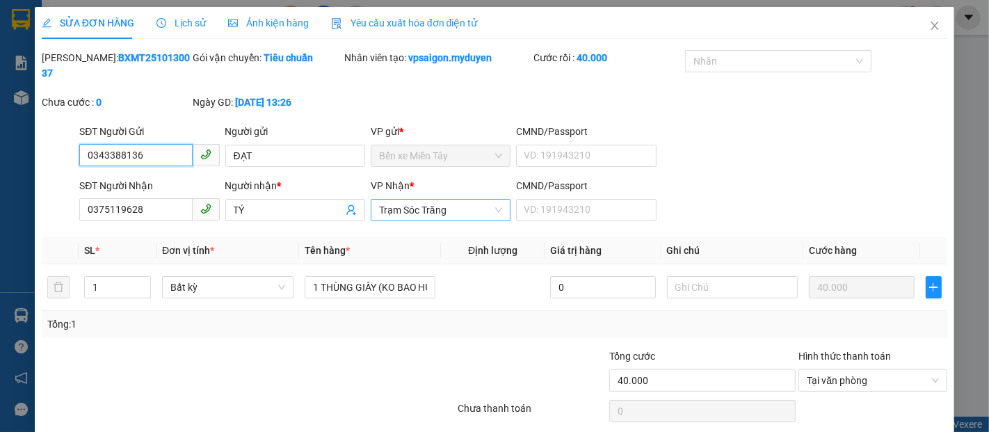
click at [389, 200] on span "Trạm Sóc Trăng" at bounding box center [440, 210] width 123 height 21
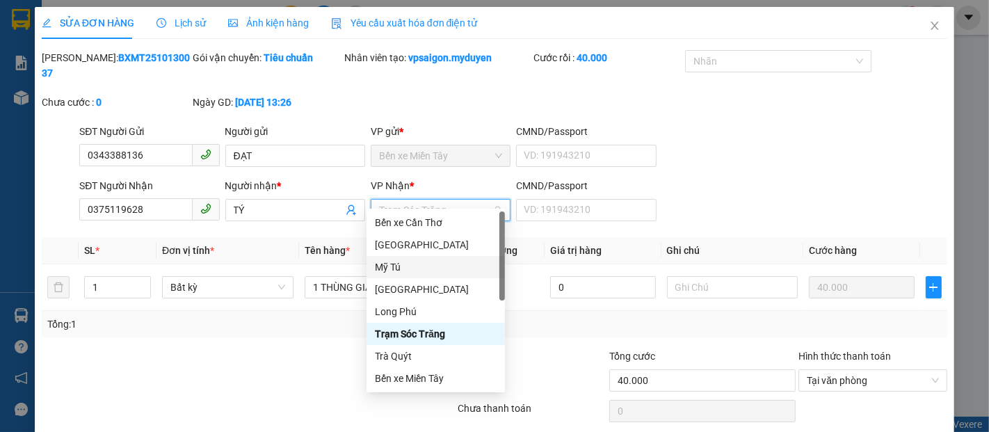
drag, startPoint x: 398, startPoint y: 263, endPoint x: 551, endPoint y: 301, distance: 157.6
click at [398, 262] on div "Mỹ Tú" at bounding box center [436, 266] width 122 height 15
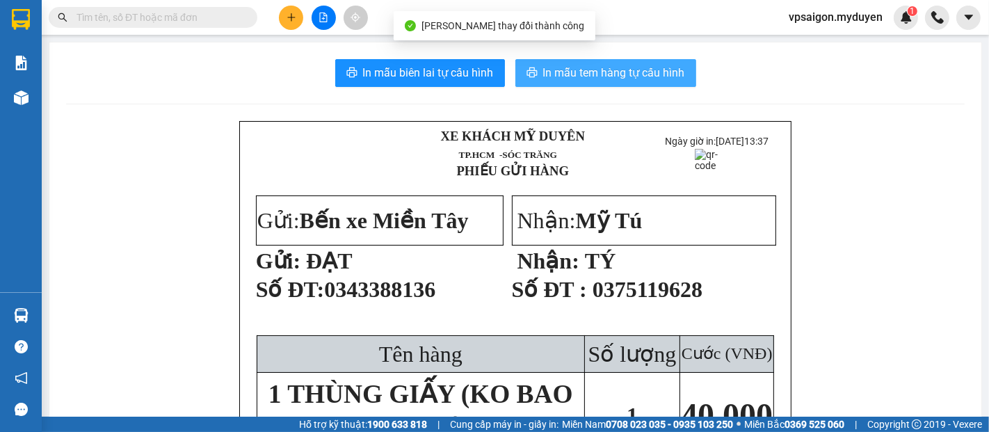
click at [571, 82] on button "In mẫu tem hàng tự cấu hình" at bounding box center [605, 73] width 181 height 28
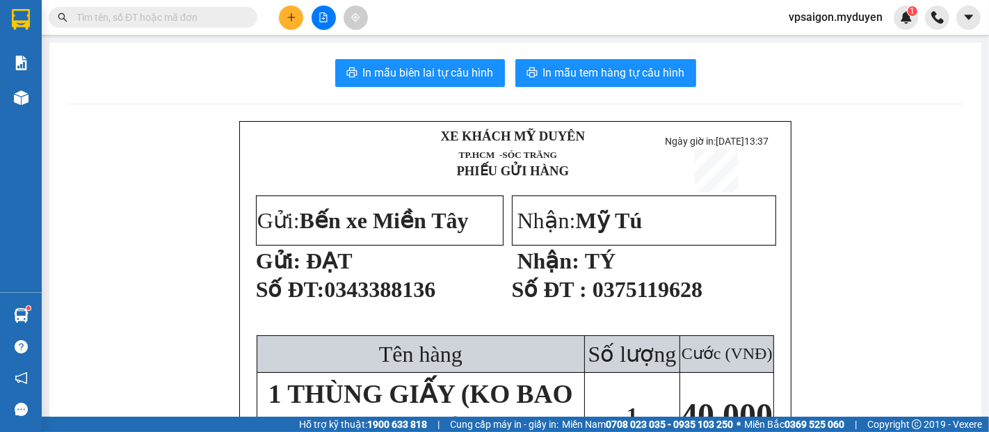
click at [295, 20] on icon "plus" at bounding box center [291, 18] width 10 height 10
click at [334, 51] on div "Tạo đơn hàng" at bounding box center [346, 51] width 60 height 15
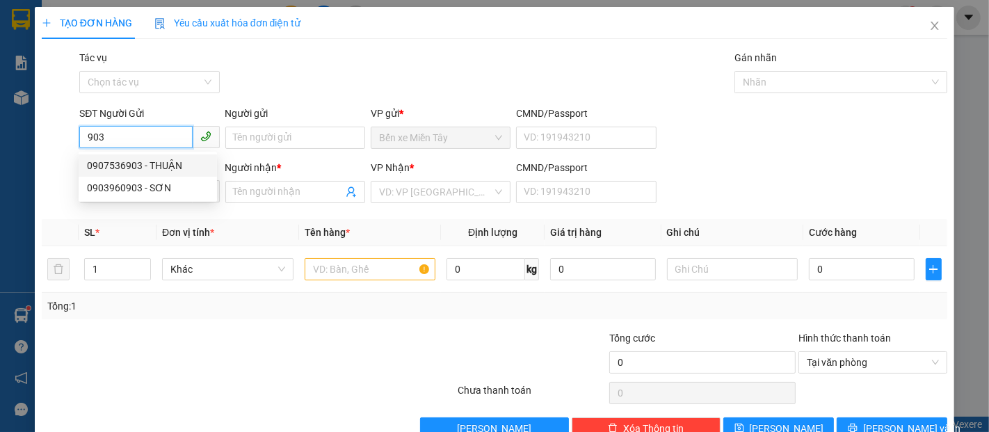
click at [161, 165] on div "0907536903 - THUẬN" at bounding box center [148, 165] width 122 height 15
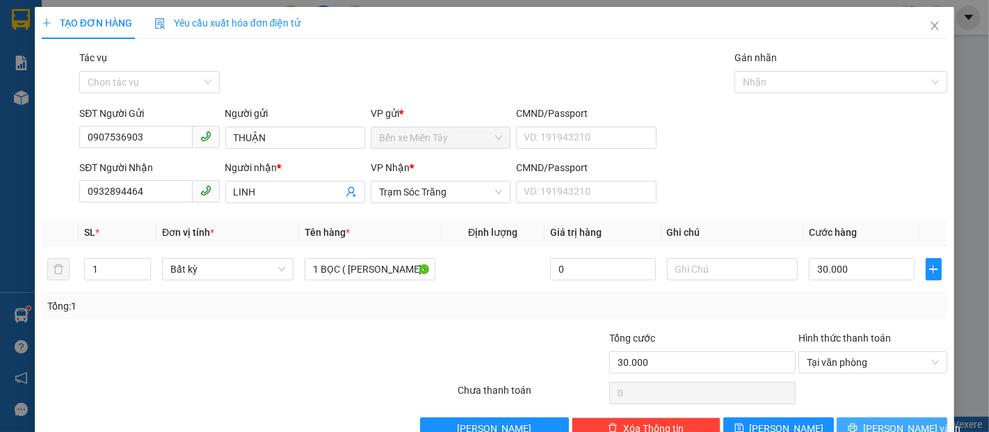
click at [865, 424] on button "Lưu và In" at bounding box center [891, 428] width 111 height 22
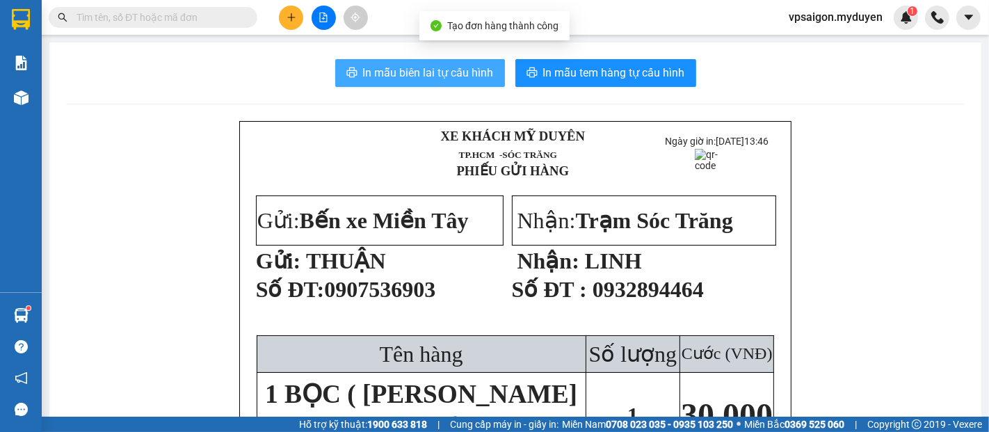
click at [390, 73] on span "In mẫu biên lai tự cấu hình" at bounding box center [428, 72] width 131 height 17
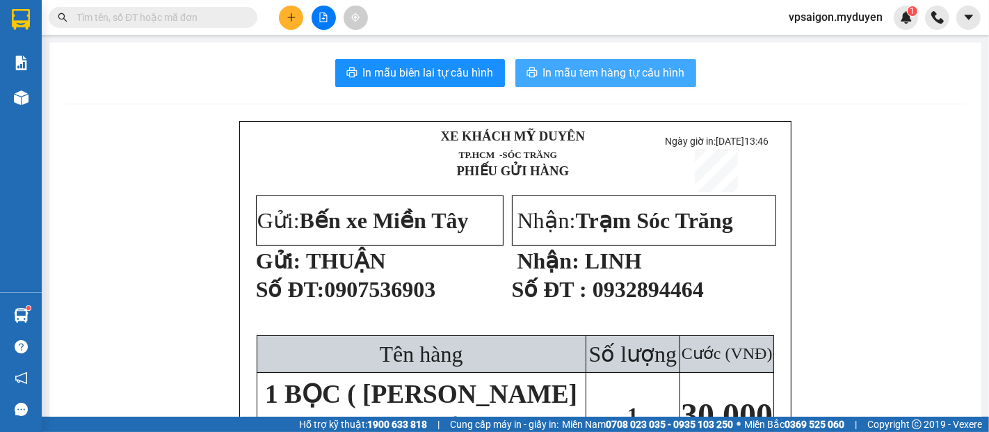
click at [660, 71] on span "In mẫu tem hàng tự cấu hình" at bounding box center [614, 72] width 142 height 17
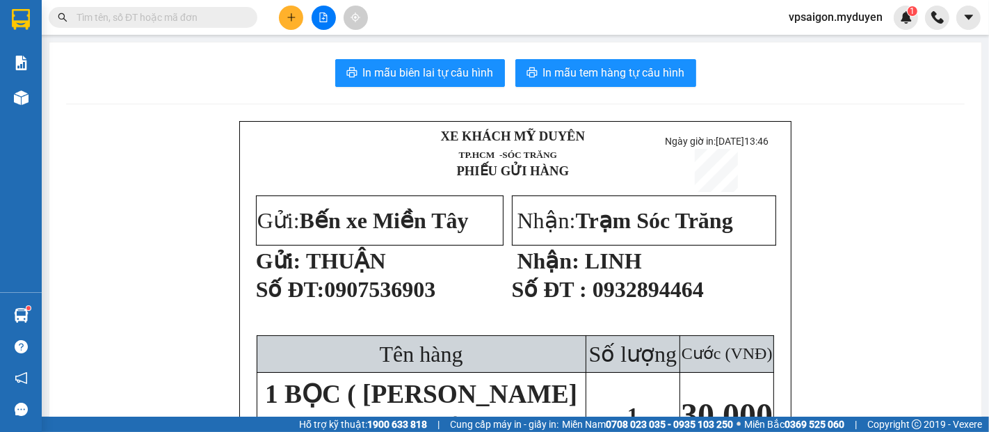
click at [295, 13] on icon "plus" at bounding box center [291, 18] width 10 height 10
click at [334, 48] on div "Tạo đơn hàng" at bounding box center [346, 51] width 60 height 15
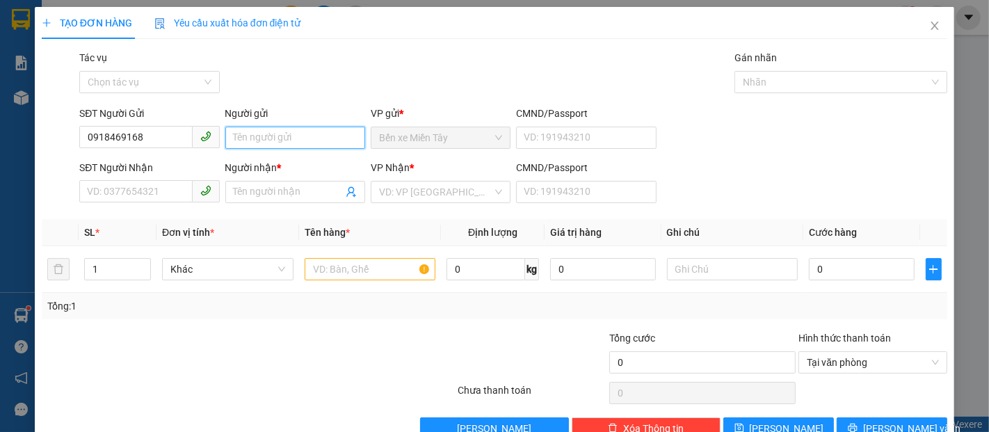
click at [313, 138] on input "Người gửi" at bounding box center [295, 138] width 140 height 22
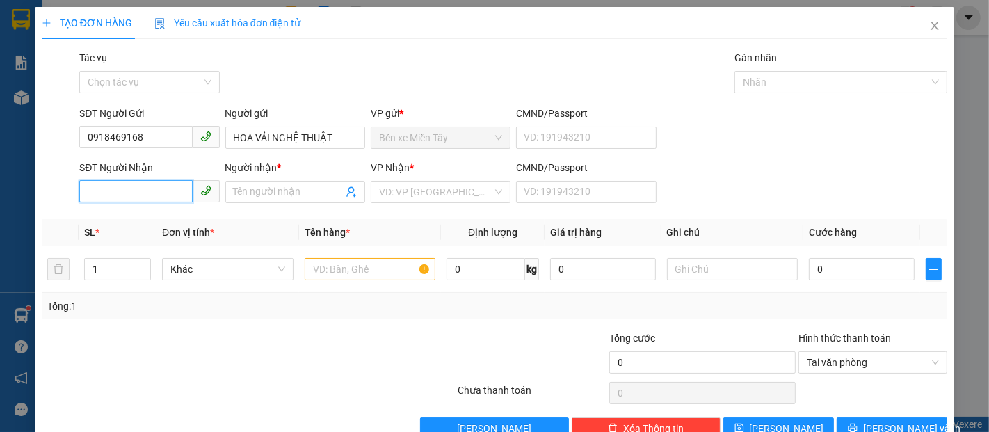
click at [165, 193] on input "SĐT Người Nhận" at bounding box center [135, 191] width 113 height 22
drag, startPoint x: 122, startPoint y: 214, endPoint x: 183, endPoint y: 208, distance: 61.5
click at [122, 215] on div "0357450590 - YẾN" at bounding box center [148, 219] width 122 height 15
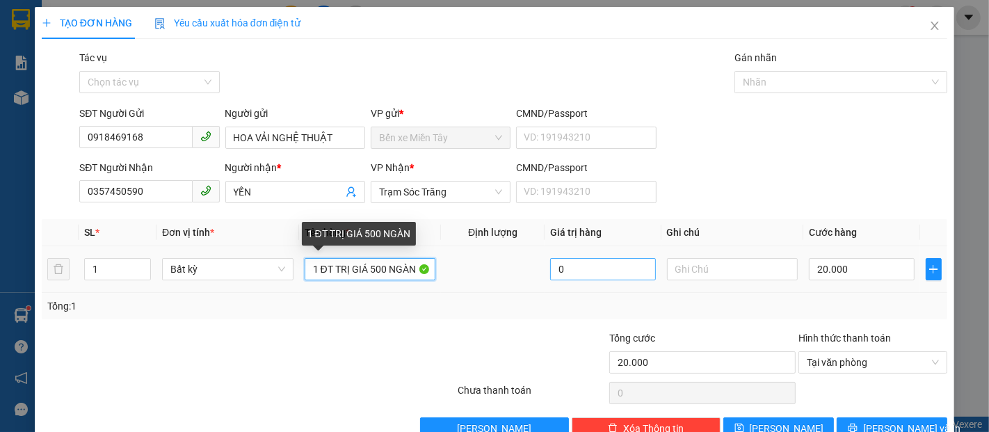
drag, startPoint x: 307, startPoint y: 273, endPoint x: 544, endPoint y: 273, distance: 237.1
click at [544, 273] on tr "1 Bất kỳ 1 ĐT TRỊ GIÁ 500 NGÀN 0 20.000" at bounding box center [494, 269] width 905 height 47
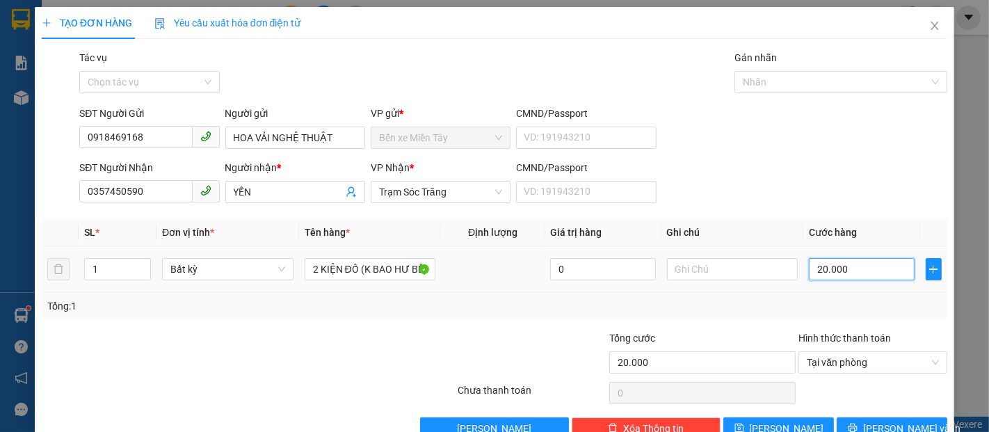
click at [836, 266] on input "20.000" at bounding box center [860, 269] width 105 height 22
drag, startPoint x: 22, startPoint y: 193, endPoint x: 3, endPoint y: 193, distance: 18.1
click at [5, 193] on div "TẠO ĐƠN HÀNG Yêu cầu xuất hóa đơn điện tử Transit Pickup Surcharge Ids Transit …" at bounding box center [494, 216] width 989 height 432
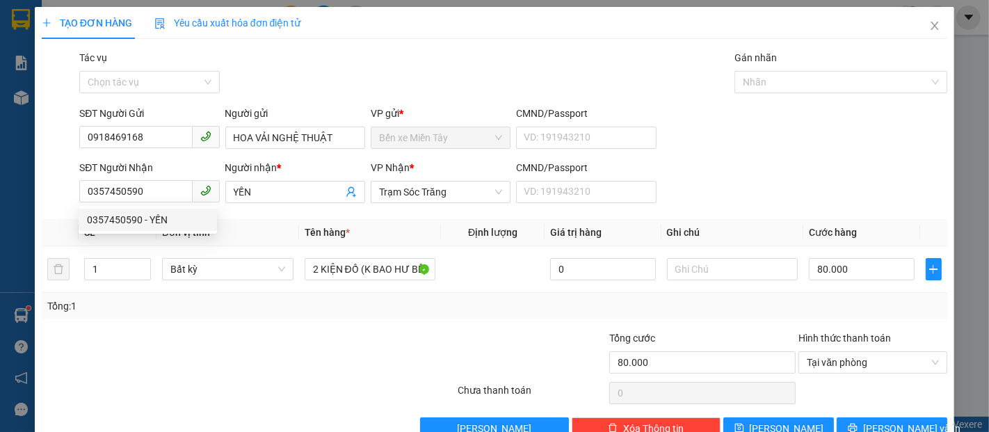
click at [206, 323] on div "Transit Pickup Surcharge Ids Transit Deliver Surcharge Ids Transit Deliver Surc…" at bounding box center [494, 244] width 905 height 389
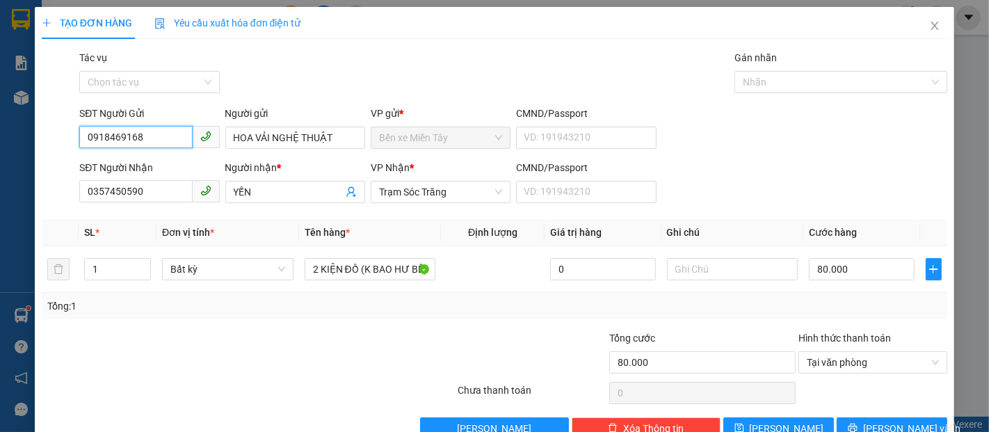
drag, startPoint x: 174, startPoint y: 137, endPoint x: 0, endPoint y: 138, distance: 173.8
click at [0, 138] on div "TẠO ĐƠN HÀNG Yêu cầu xuất hóa đơn điện tử Transit Pickup Surcharge Ids Transit …" at bounding box center [494, 216] width 989 height 432
drag, startPoint x: 334, startPoint y: 131, endPoint x: 0, endPoint y: 147, distance: 334.0
click at [0, 146] on div "TẠO ĐƠN HÀNG Yêu cầu xuất hóa đơn điện tử Transit Pickup Surcharge Ids Transit …" at bounding box center [494, 216] width 989 height 432
click at [285, 195] on input "YẾN" at bounding box center [288, 191] width 109 height 15
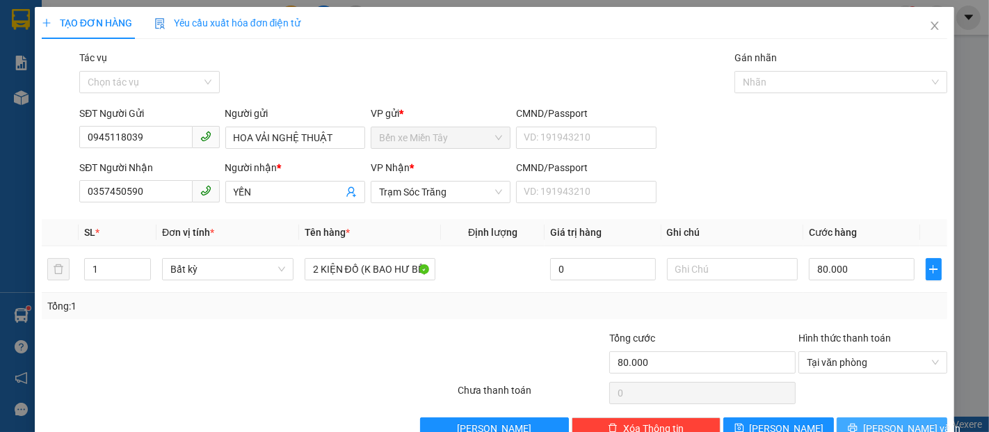
click at [885, 425] on span "Lưu và In" at bounding box center [911, 428] width 97 height 15
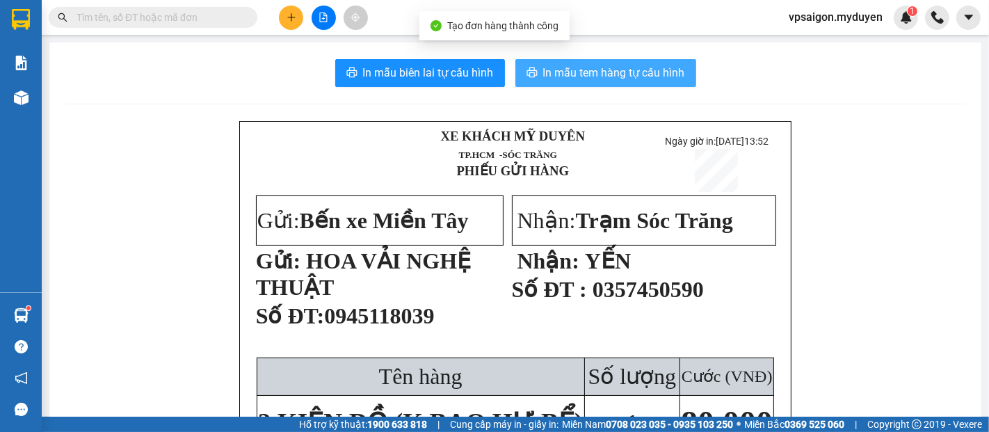
click at [543, 70] on span "In mẫu tem hàng tự cấu hình" at bounding box center [614, 72] width 142 height 17
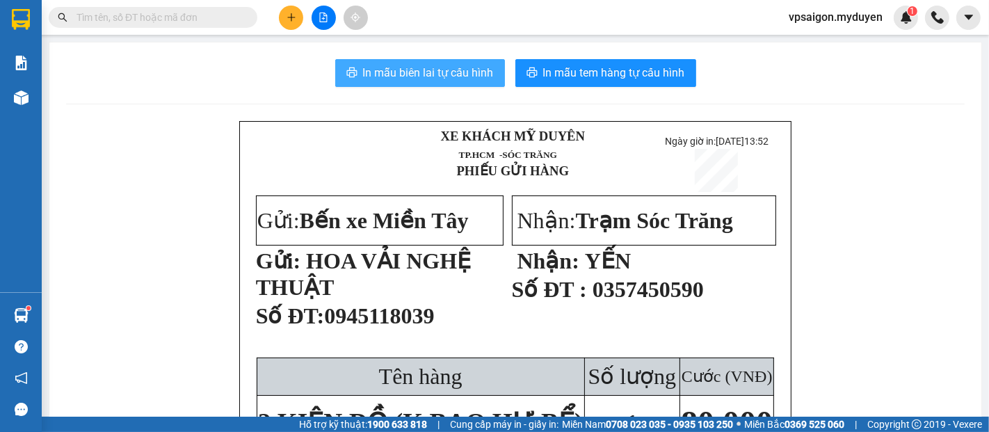
click at [397, 74] on span "In mẫu biên lai tự cấu hình" at bounding box center [428, 72] width 131 height 17
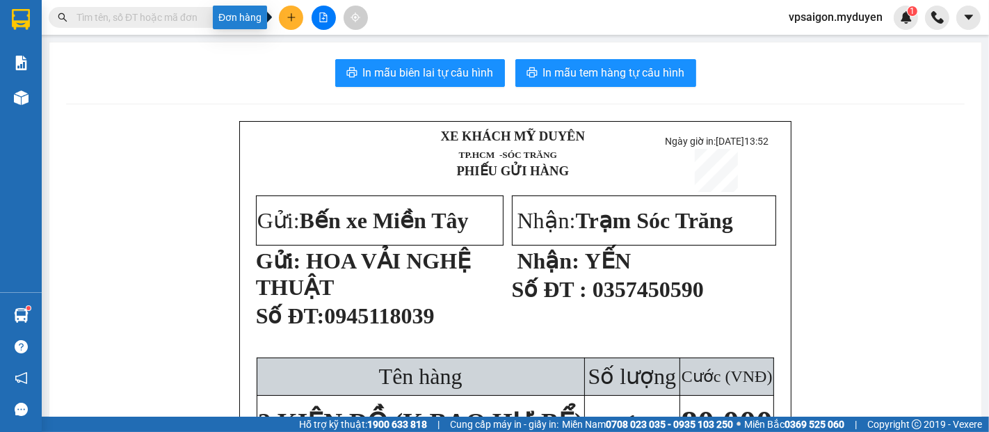
click at [292, 19] on icon "plus" at bounding box center [291, 18] width 10 height 10
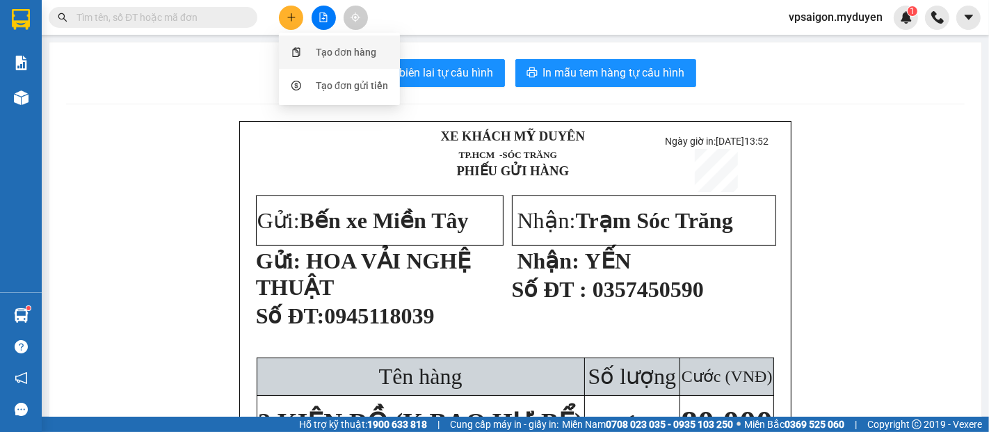
click at [341, 54] on div "Tạo đơn hàng" at bounding box center [346, 51] width 60 height 15
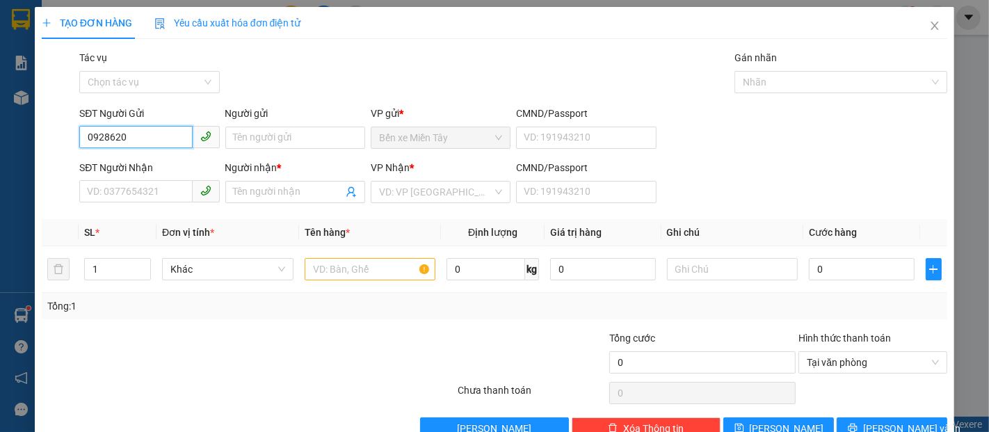
drag, startPoint x: 135, startPoint y: 139, endPoint x: 0, endPoint y: 128, distance: 135.3
click at [0, 129] on div "TẠO ĐƠN HÀNG Yêu cầu xuất hóa đơn điện tử Transit Pickup Surcharge Ids Transit …" at bounding box center [494, 216] width 989 height 432
click at [156, 163] on div "0967390799 - LONG" at bounding box center [148, 165] width 122 height 15
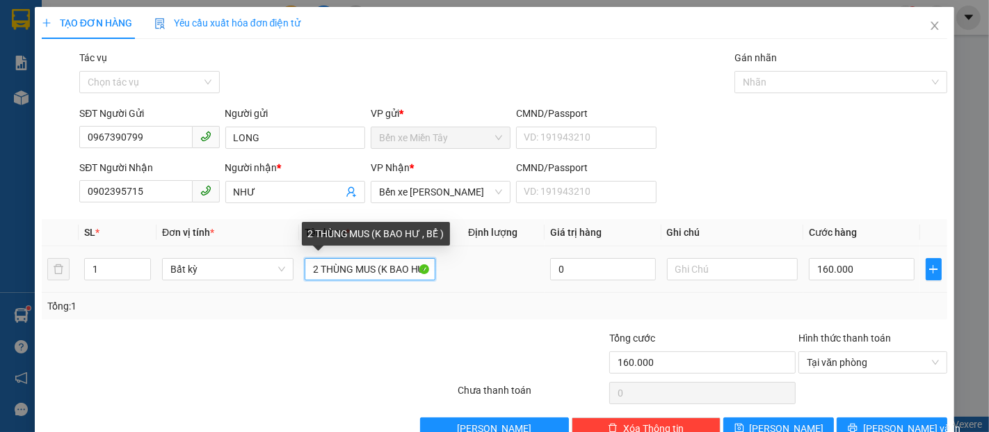
click at [313, 268] on input "2 THÙNG MUS (K BAO HƯ , BỂ )" at bounding box center [369, 269] width 131 height 22
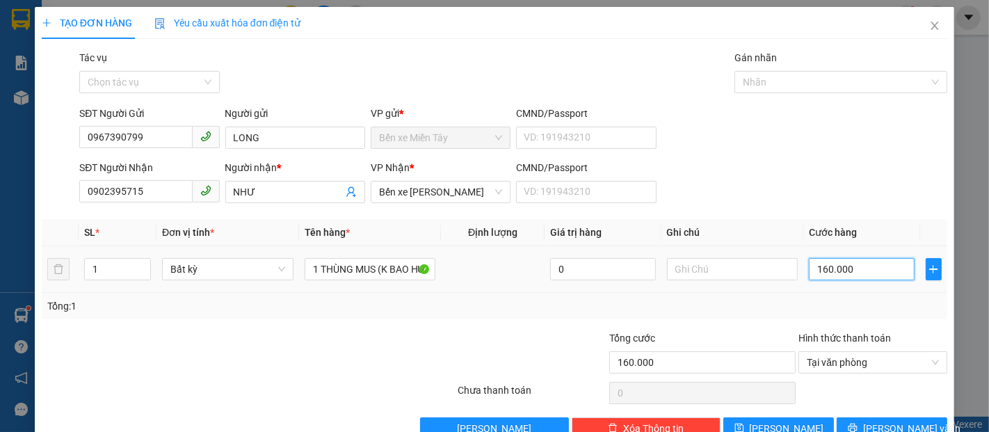
click at [846, 266] on input "160.000" at bounding box center [860, 269] width 105 height 22
click at [897, 421] on span "Lưu và In" at bounding box center [911, 428] width 97 height 15
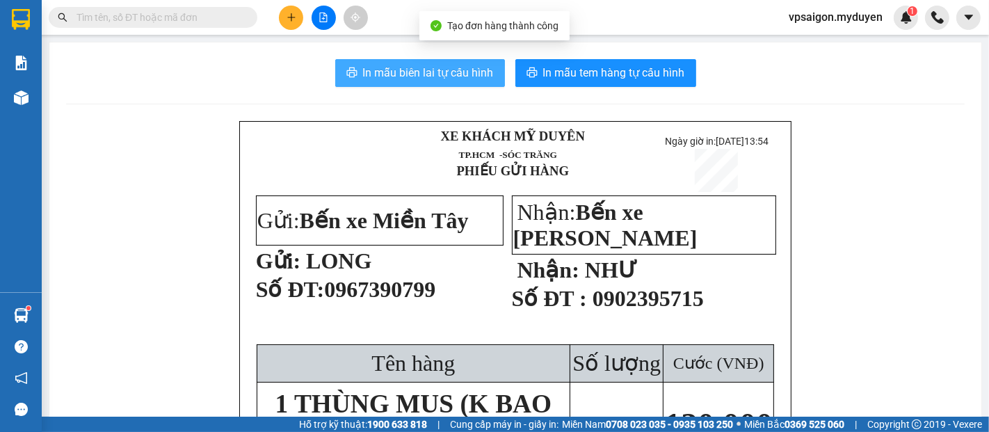
click at [346, 62] on button "In mẫu biên lai tự cấu hình" at bounding box center [420, 73] width 170 height 28
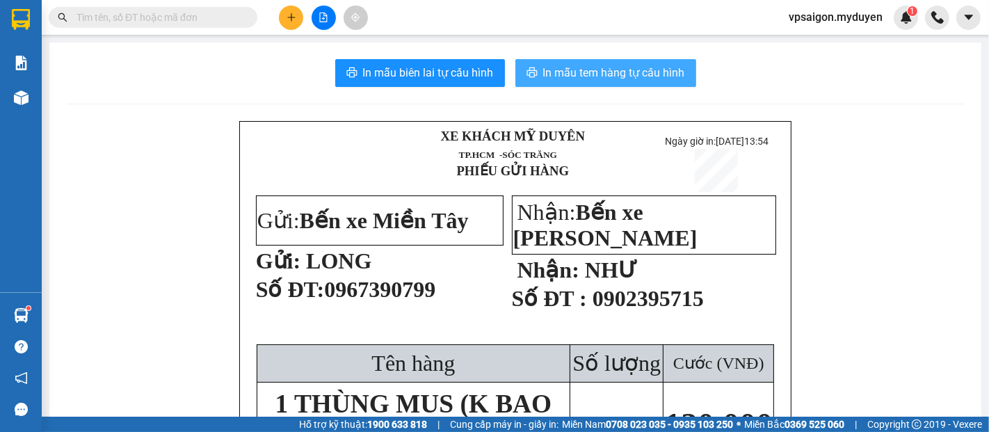
click at [526, 71] on icon "printer" at bounding box center [531, 72] width 10 height 10
drag, startPoint x: 289, startPoint y: 19, endPoint x: 309, endPoint y: 55, distance: 41.4
click at [289, 19] on icon "plus" at bounding box center [291, 18] width 10 height 10
click at [328, 54] on div "Tạo đơn hàng" at bounding box center [346, 51] width 60 height 15
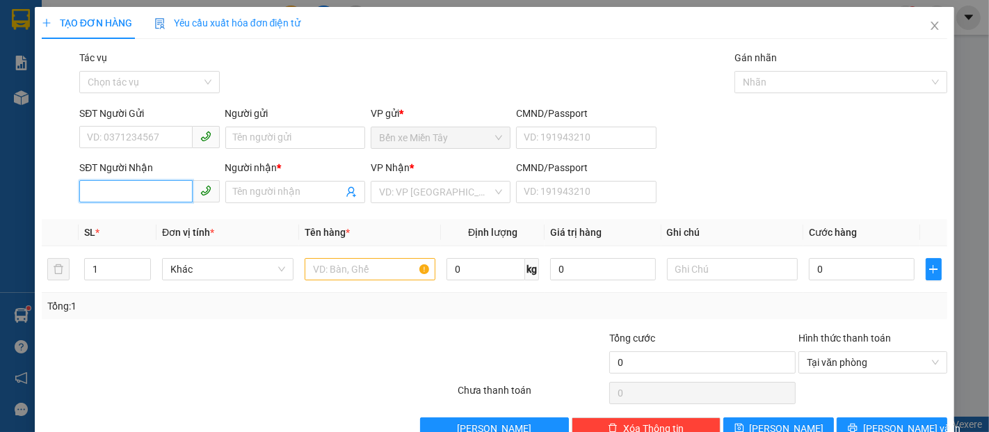
click at [168, 194] on input "SĐT Người Nhận" at bounding box center [135, 191] width 113 height 22
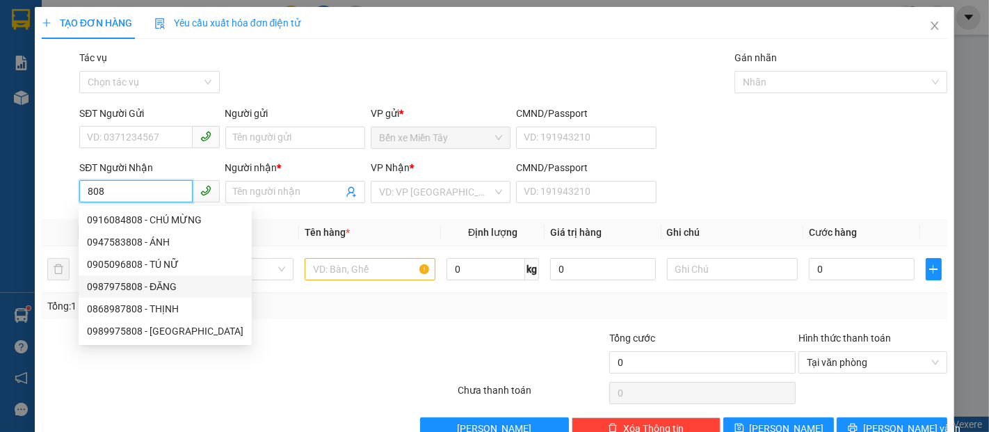
click at [149, 280] on div "0987975808 - ĐĂNG" at bounding box center [165, 286] width 156 height 15
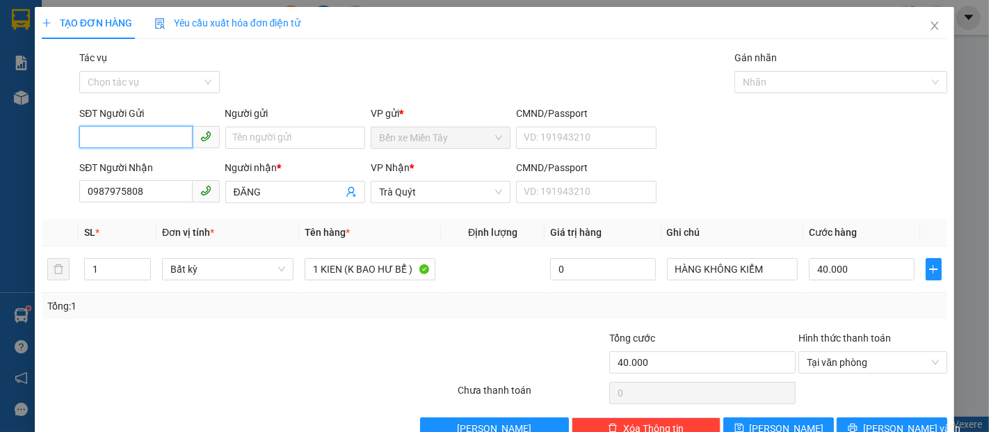
click at [127, 134] on input "SĐT Người Gửi" at bounding box center [135, 137] width 113 height 22
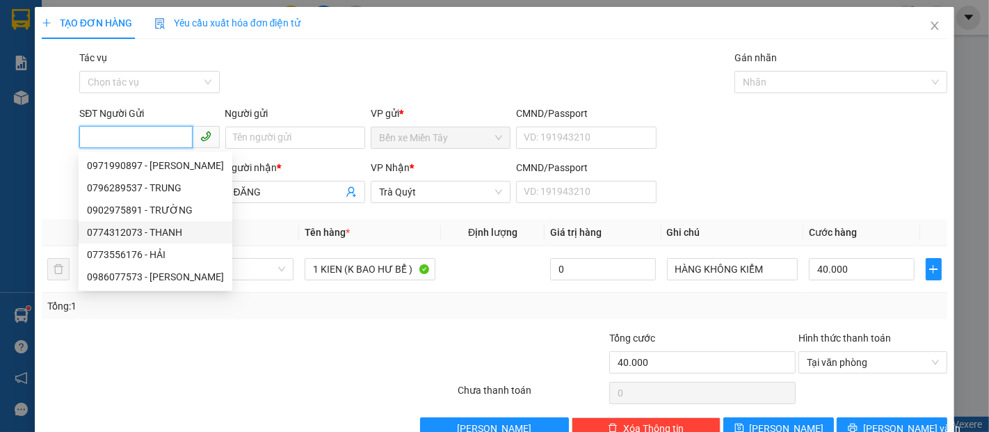
click at [145, 229] on div "0774312073 - THANH" at bounding box center [155, 232] width 137 height 15
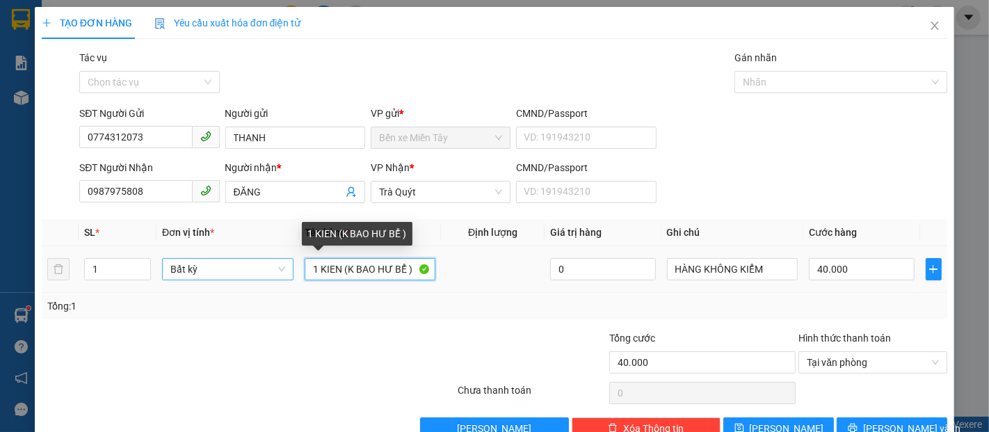
drag, startPoint x: 336, startPoint y: 266, endPoint x: 218, endPoint y: 266, distance: 118.2
click at [218, 266] on tr "1 Bất kỳ 1 KIEN (K BAO HƯ BỂ ) 0 HÀNG KHÔNG KIỂM 40.000" at bounding box center [494, 269] width 905 height 47
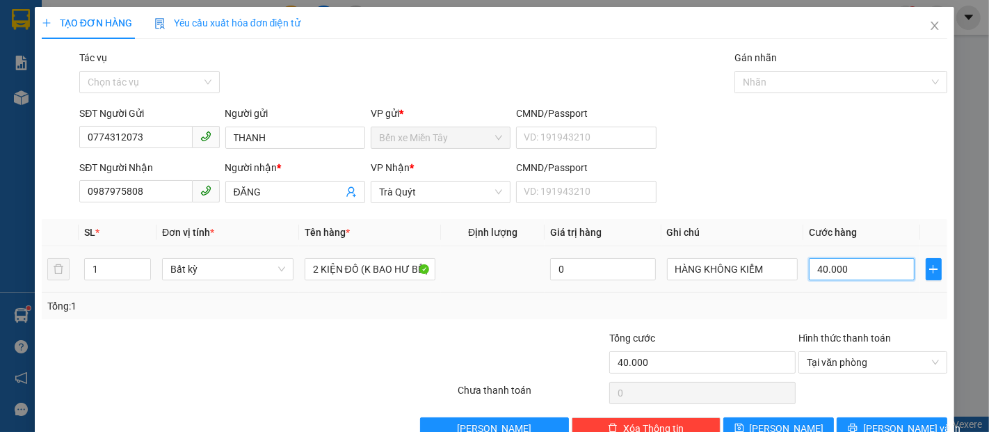
click at [845, 266] on input "40.000" at bounding box center [860, 269] width 105 height 22
click at [873, 423] on span "Lưu và In" at bounding box center [911, 428] width 97 height 15
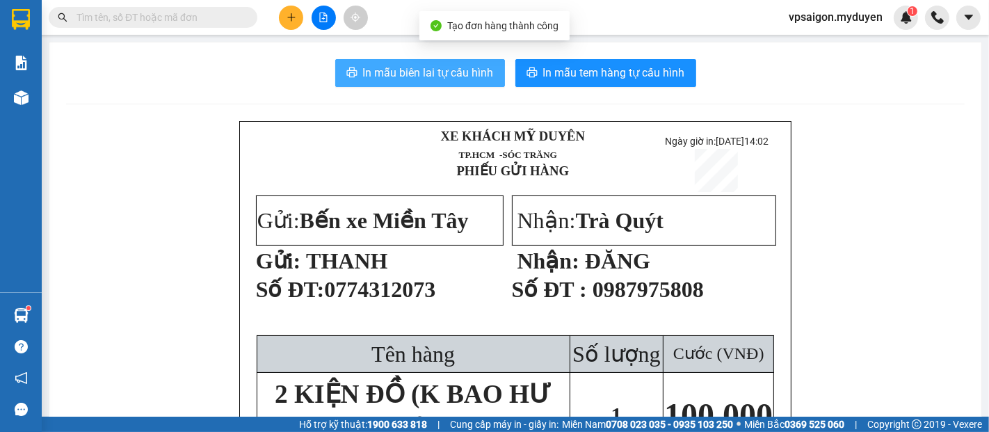
click at [445, 65] on button "In mẫu biên lai tự cấu hình" at bounding box center [420, 73] width 170 height 28
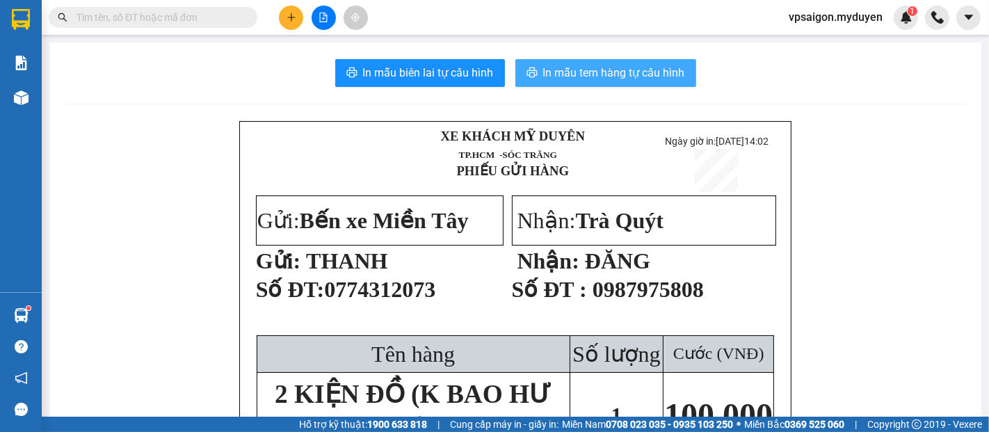
click at [626, 76] on span "In mẫu tem hàng tự cấu hình" at bounding box center [614, 72] width 142 height 17
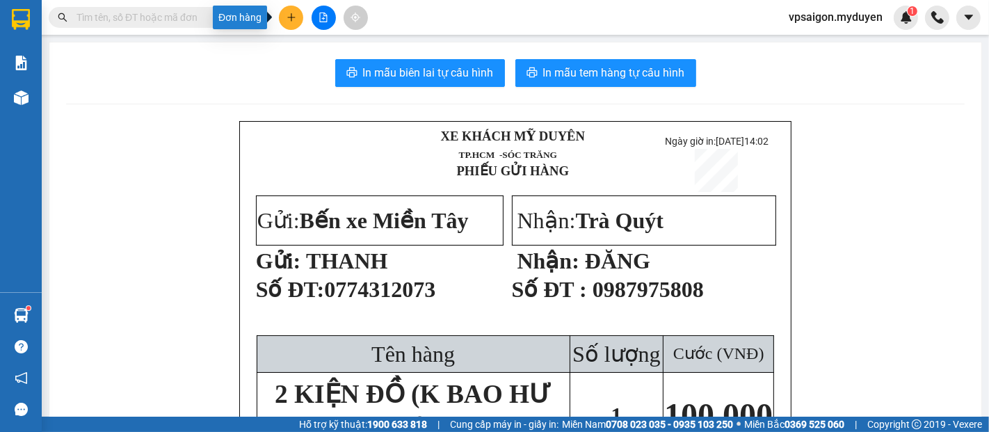
click at [291, 18] on icon "plus" at bounding box center [291, 18] width 10 height 10
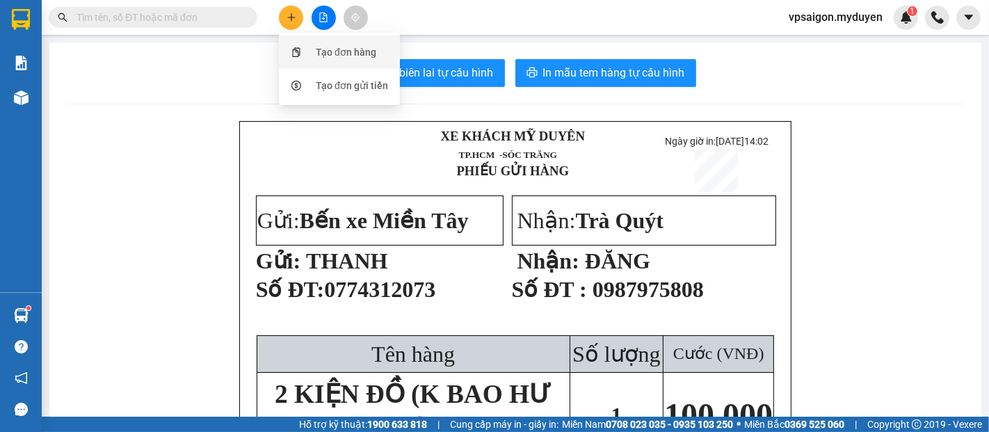
click at [339, 53] on div "Tạo đơn hàng" at bounding box center [346, 51] width 60 height 15
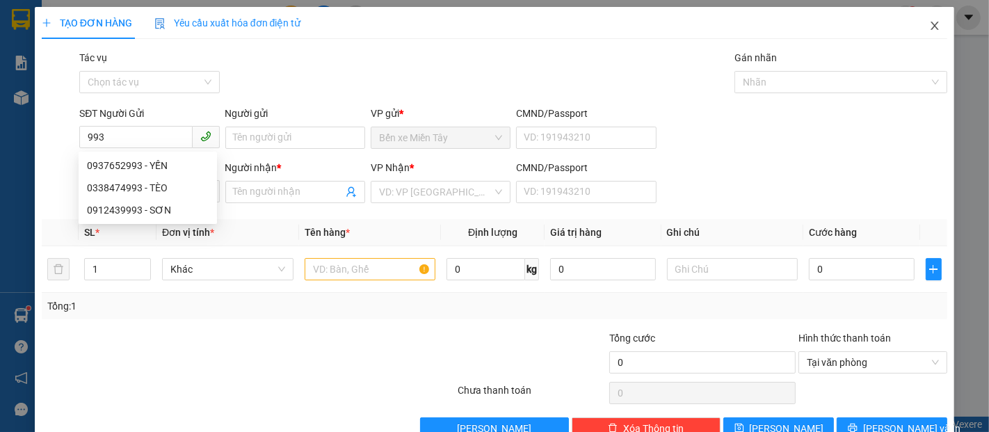
click at [929, 27] on icon "close" at bounding box center [934, 25] width 11 height 11
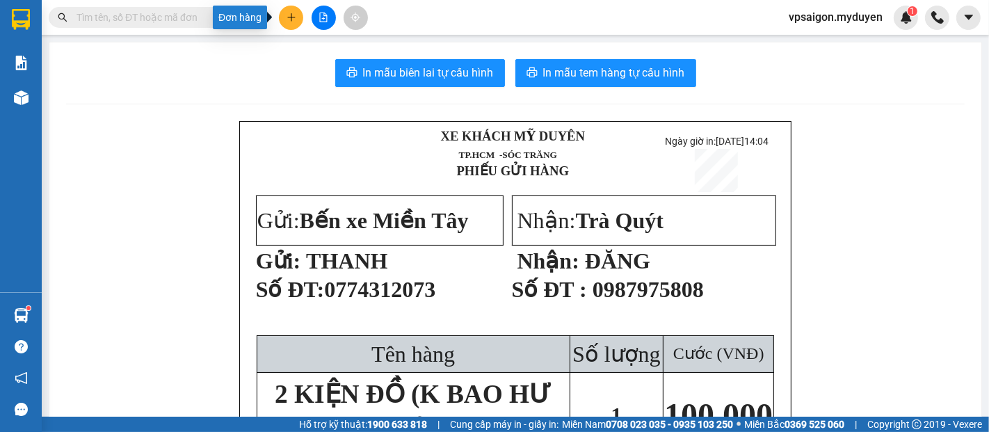
click at [290, 10] on button at bounding box center [291, 18] width 24 height 24
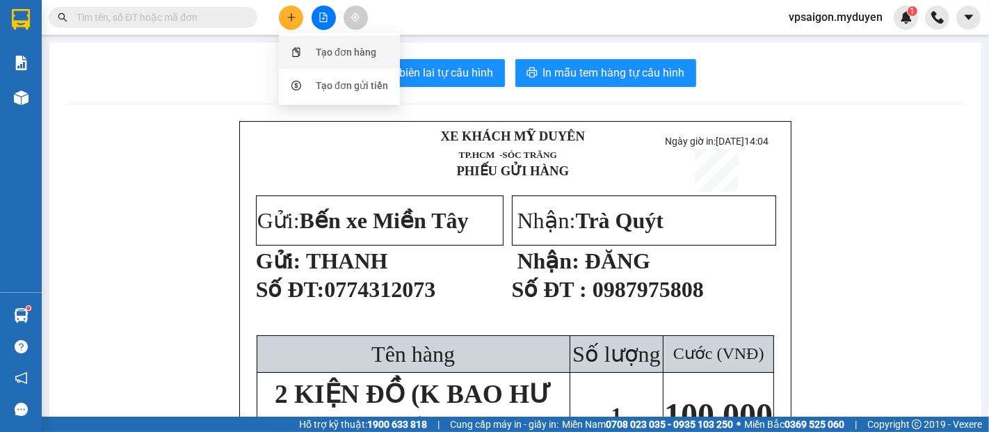
click at [304, 51] on div at bounding box center [295, 51] width 17 height 15
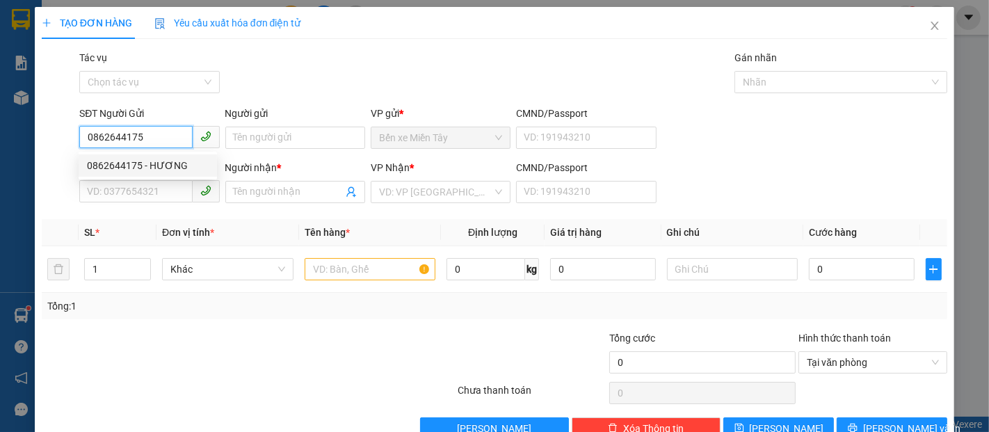
click at [167, 168] on div "0862644175 - HƯƠNG" at bounding box center [148, 165] width 122 height 15
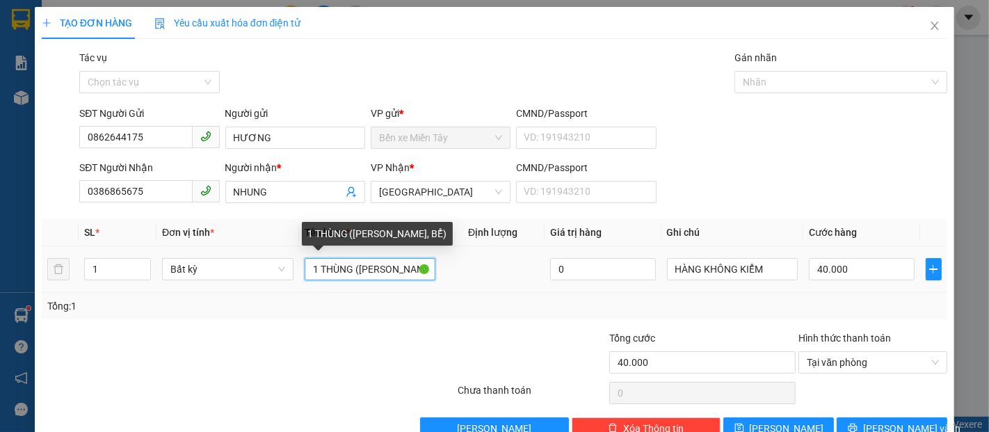
click at [350, 267] on input "1 THÙNG (KO BAO HƯ, BỂ)" at bounding box center [369, 269] width 131 height 22
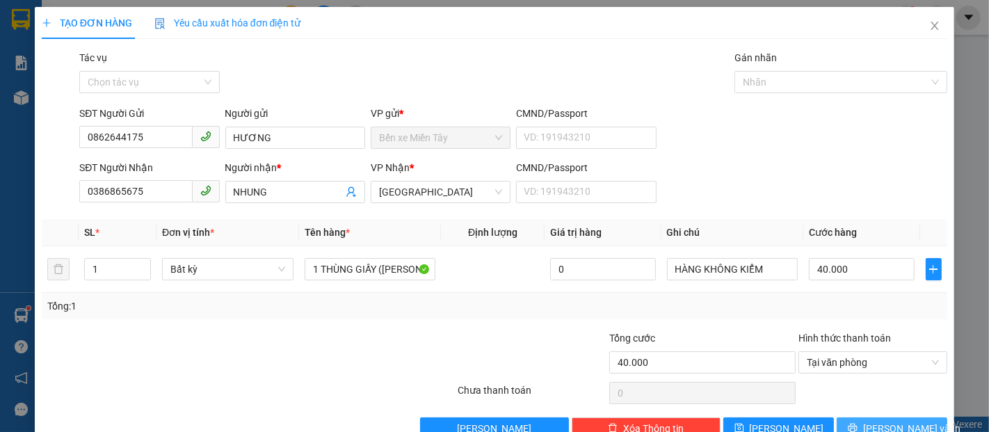
click at [886, 422] on span "Lưu và In" at bounding box center [911, 428] width 97 height 15
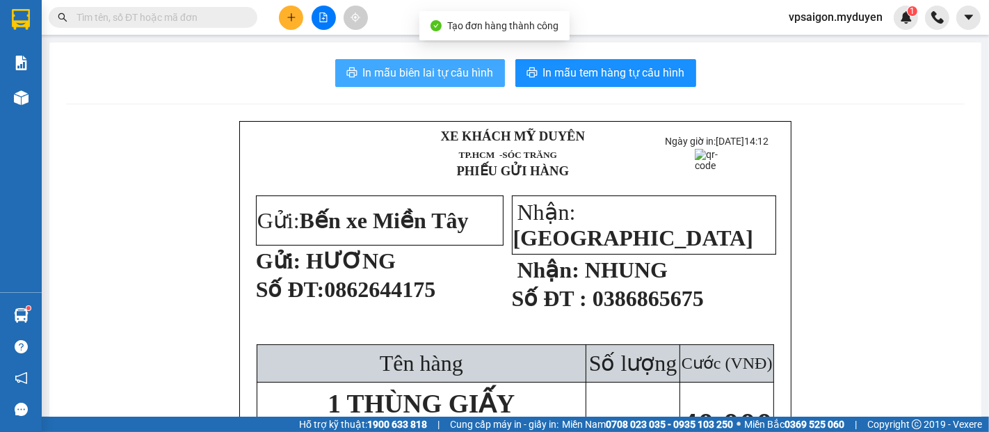
click at [355, 70] on button "In mẫu biên lai tự cấu hình" at bounding box center [420, 73] width 170 height 28
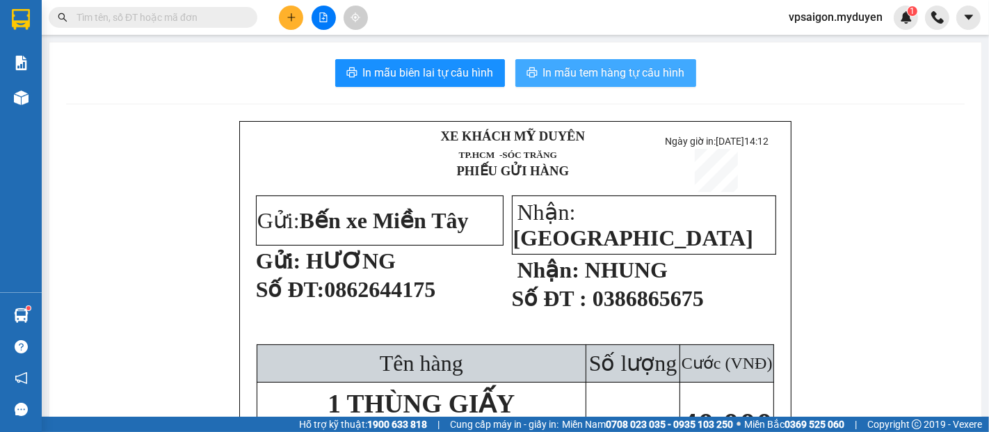
click at [543, 65] on span "In mẫu tem hàng tự cấu hình" at bounding box center [614, 72] width 142 height 17
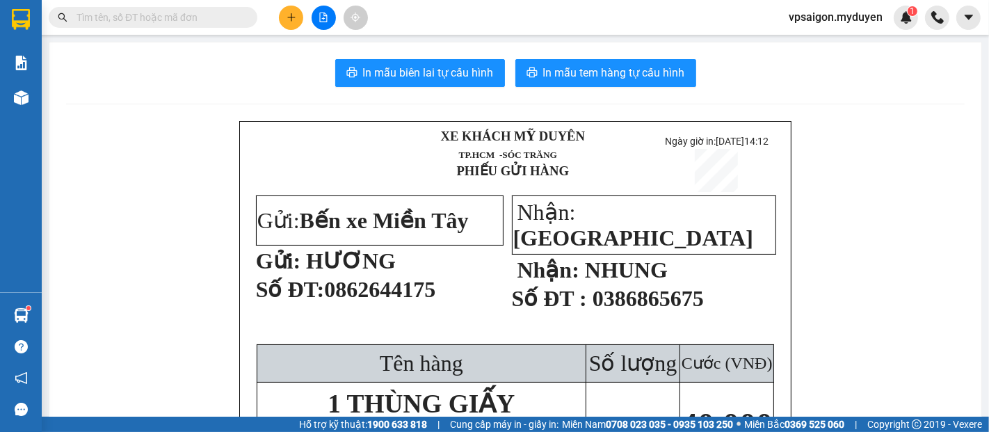
click at [293, 15] on icon "plus" at bounding box center [291, 18] width 10 height 10
click at [343, 48] on div "Tạo đơn hàng" at bounding box center [346, 51] width 60 height 15
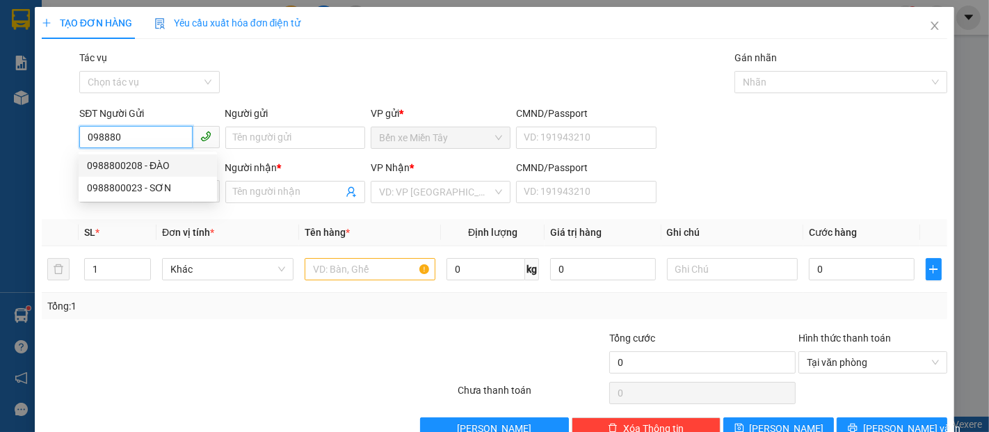
click at [138, 161] on div "0988800208 - ĐÀO" at bounding box center [148, 165] width 122 height 15
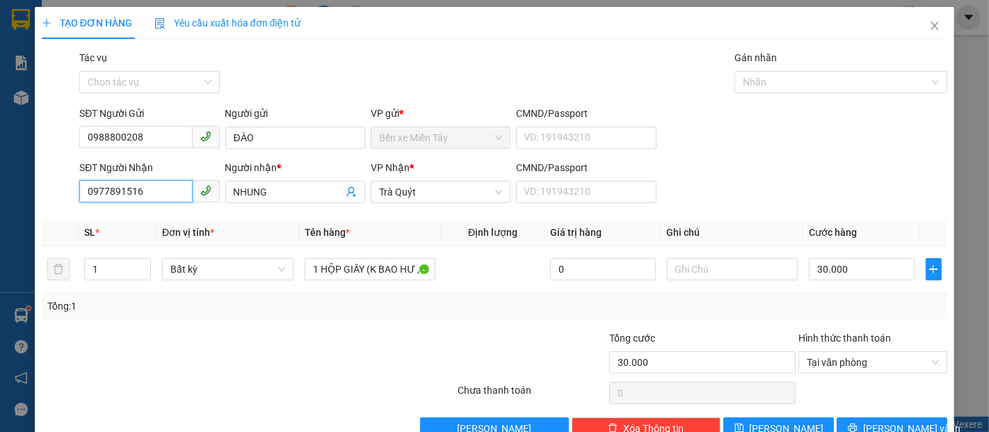
drag, startPoint x: 101, startPoint y: 197, endPoint x: 6, endPoint y: 192, distance: 94.7
click at [0, 193] on div "TẠO ĐƠN HÀNG Yêu cầu xuất hóa đơn điện tử Transit Pickup Surcharge Ids Transit …" at bounding box center [494, 216] width 989 height 432
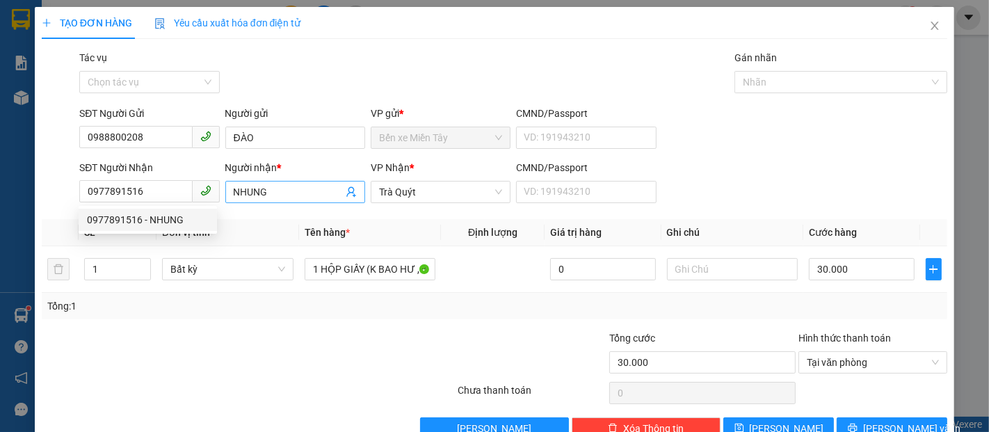
click at [272, 199] on input "NHUNG" at bounding box center [288, 191] width 109 height 15
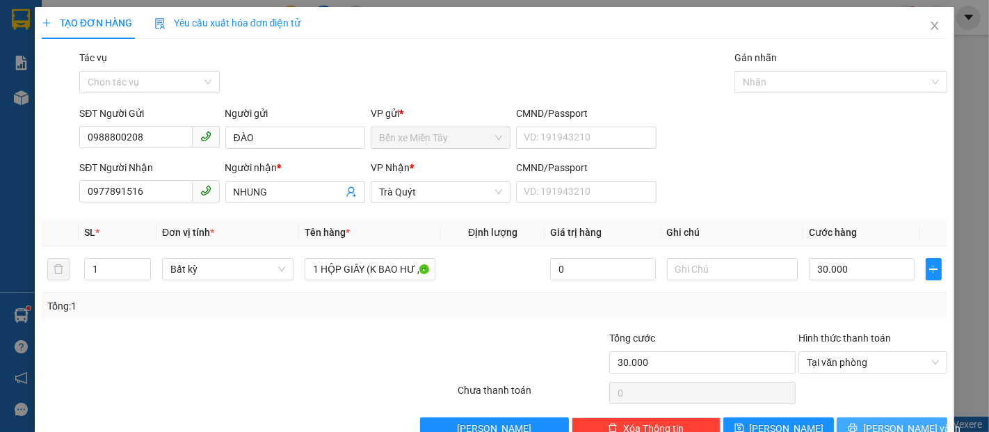
click at [920, 423] on button "Lưu và In" at bounding box center [891, 428] width 111 height 22
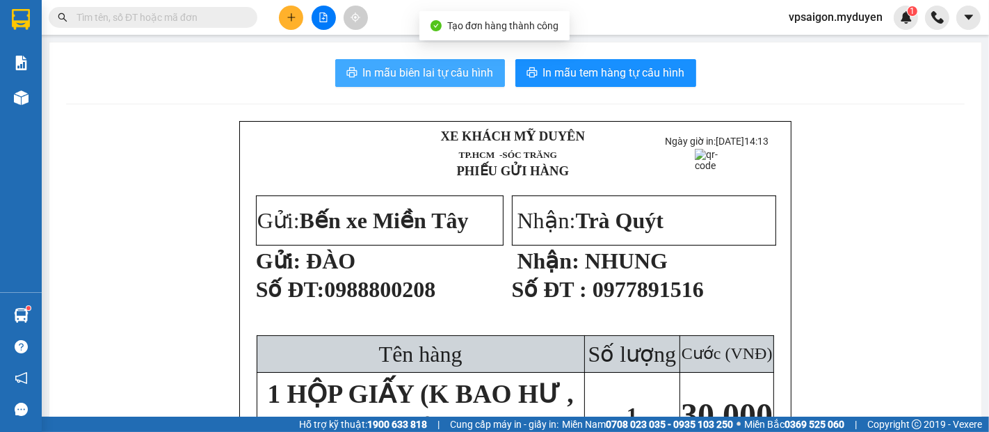
click at [441, 70] on span "In mẫu biên lai tự cấu hình" at bounding box center [428, 72] width 131 height 17
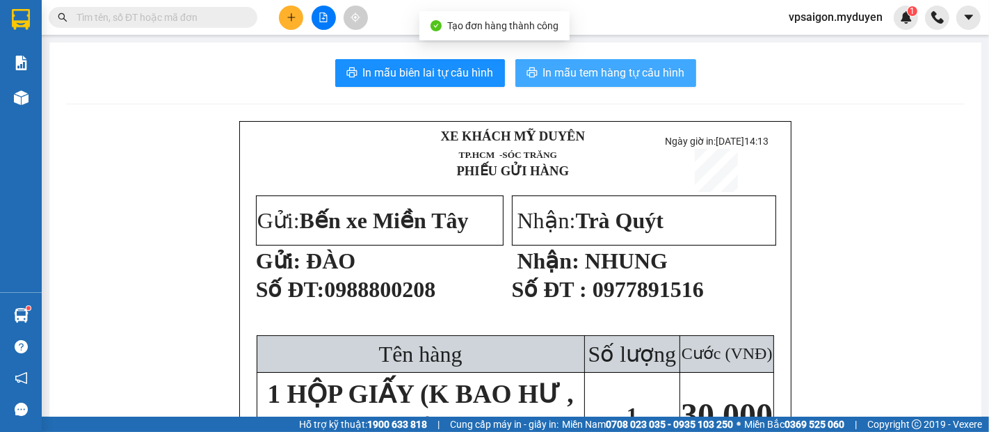
click at [564, 78] on span "In mẫu tem hàng tự cấu hình" at bounding box center [614, 72] width 142 height 17
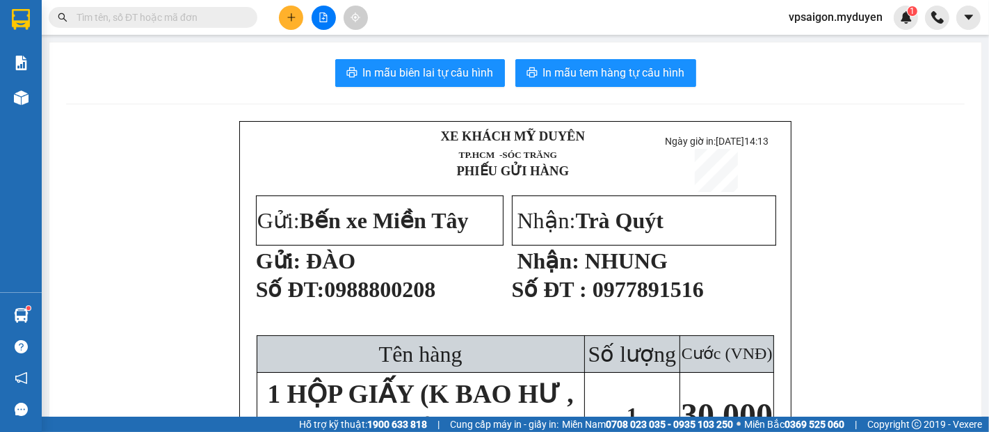
click at [288, 13] on icon "plus" at bounding box center [291, 18] width 10 height 10
click at [307, 46] on div "Tạo đơn hàng" at bounding box center [339, 52] width 104 height 26
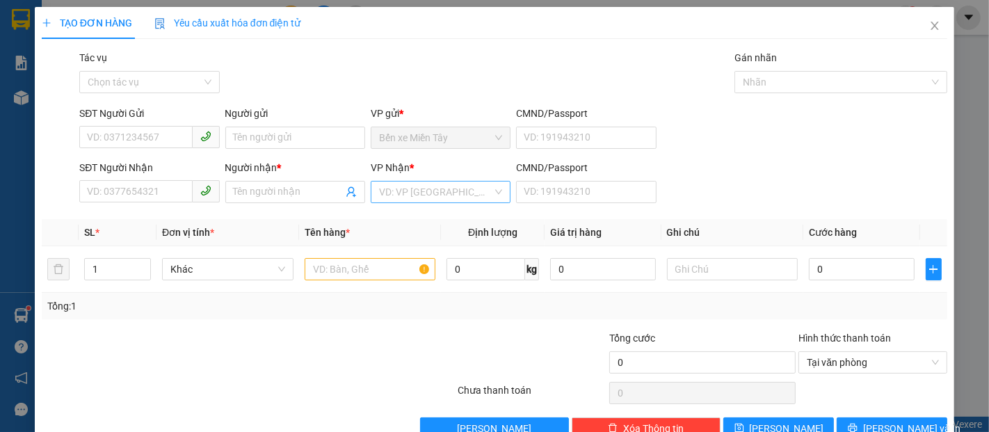
click at [410, 193] on input "search" at bounding box center [435, 191] width 113 height 21
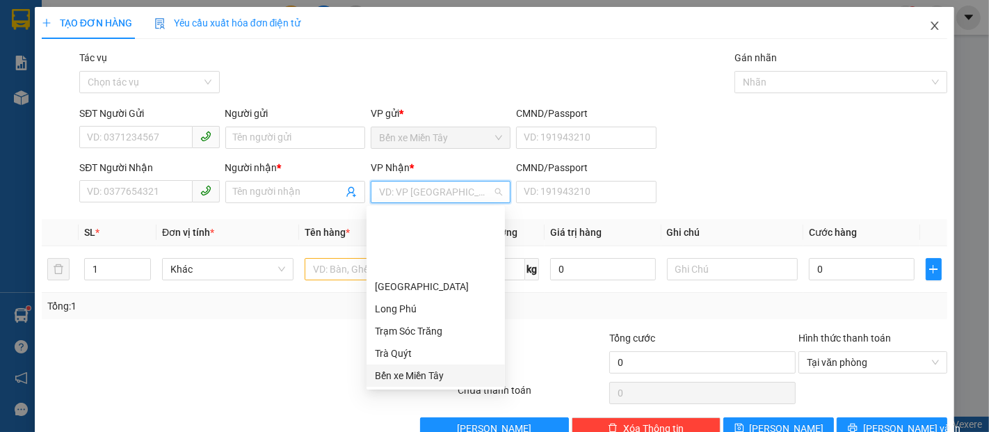
click at [931, 25] on icon "close" at bounding box center [935, 26] width 8 height 8
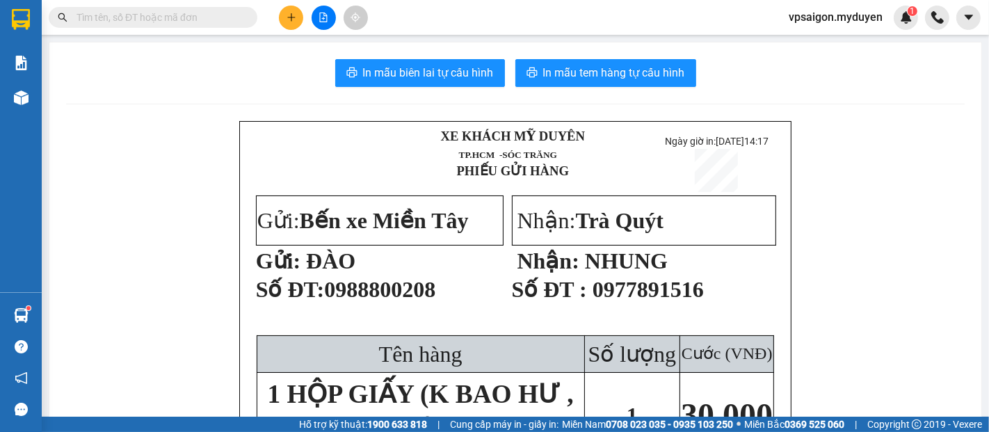
click at [302, 20] on button at bounding box center [291, 18] width 24 height 24
click at [311, 51] on div "Tạo đơn hàng" at bounding box center [339, 52] width 104 height 26
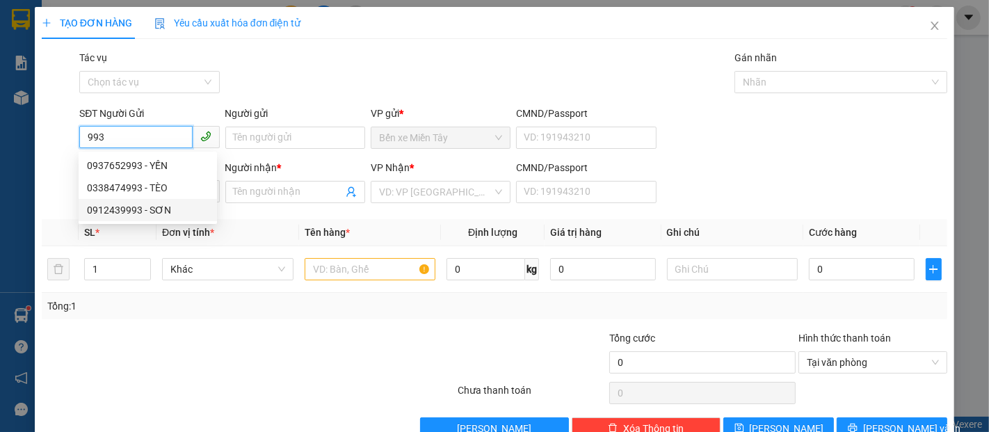
click at [152, 204] on div "0912439993 - SƠN" at bounding box center [148, 209] width 122 height 15
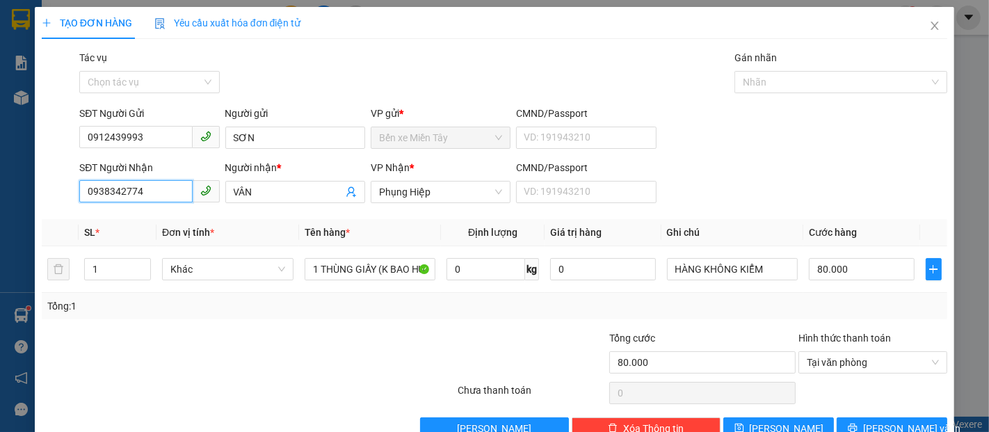
drag, startPoint x: 142, startPoint y: 184, endPoint x: 0, endPoint y: 179, distance: 141.9
click at [0, 182] on div "TẠO ĐƠN HÀNG Yêu cầu xuất hóa đơn điện tử Transit Pickup Surcharge Ids Transit …" at bounding box center [494, 216] width 989 height 432
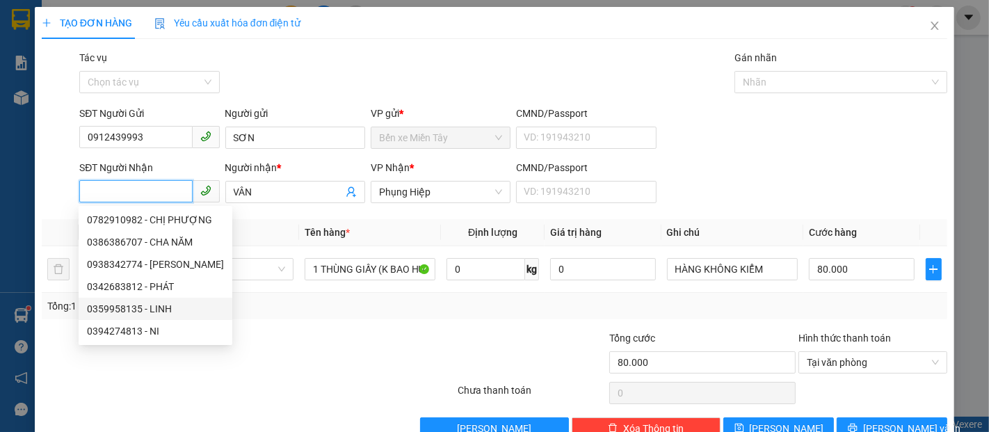
click at [152, 303] on div "0359958135 - LINH" at bounding box center [155, 308] width 137 height 15
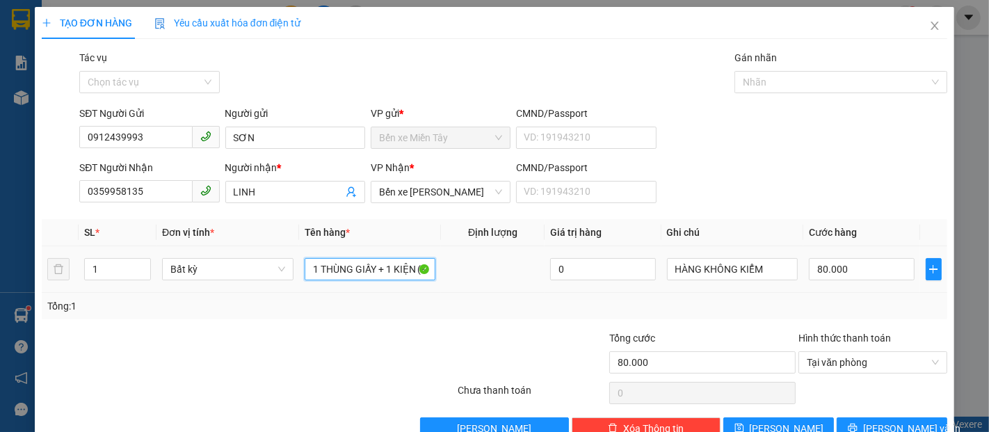
drag, startPoint x: 378, startPoint y: 274, endPoint x: 356, endPoint y: 281, distance: 23.3
click at [356, 281] on div "1 THÙNG GIẤY + 1 KIỆN (K BAO HƯ BỂ )" at bounding box center [369, 269] width 131 height 28
click at [845, 263] on input "80.000" at bounding box center [860, 269] width 105 height 22
click at [867, 277] on input "40.000" at bounding box center [860, 269] width 105 height 22
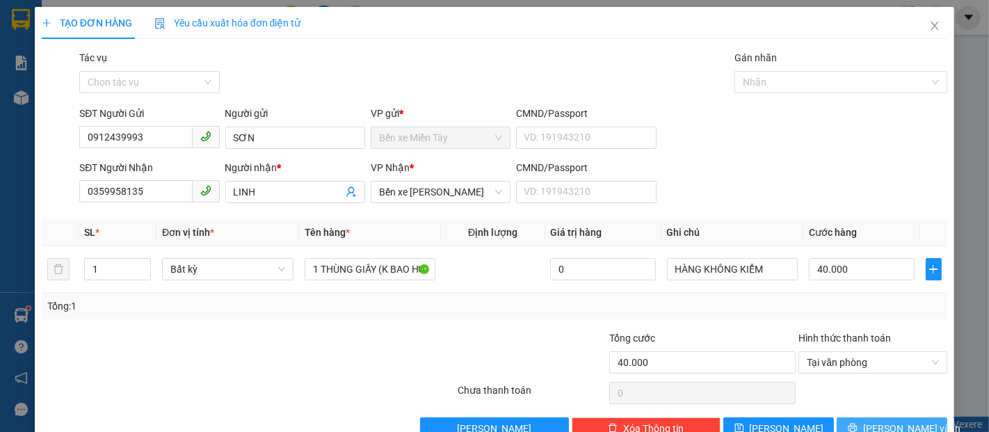
click at [859, 418] on button "Lưu và In" at bounding box center [891, 428] width 111 height 22
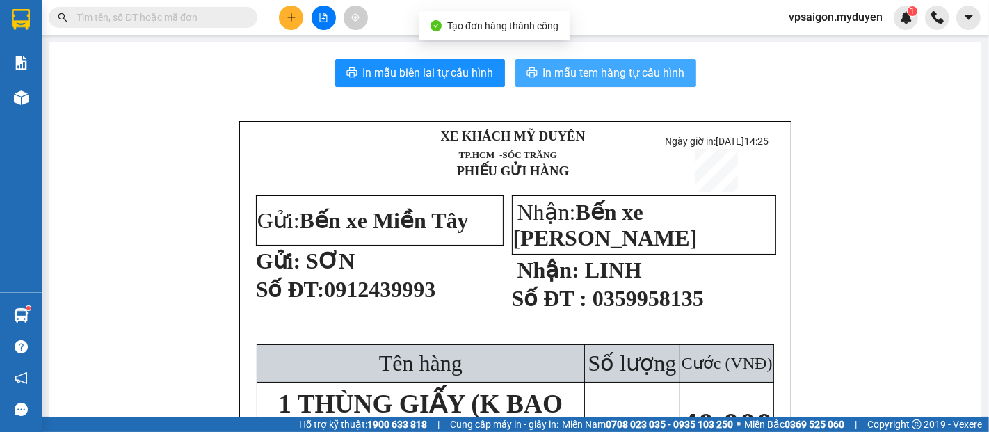
click at [603, 85] on button "In mẫu tem hàng tự cấu hình" at bounding box center [605, 73] width 181 height 28
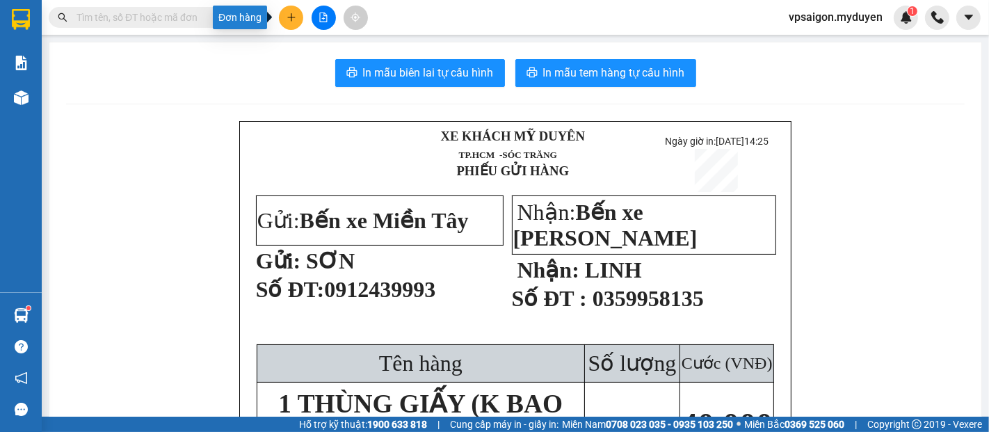
click at [289, 22] on icon "plus" at bounding box center [291, 18] width 10 height 10
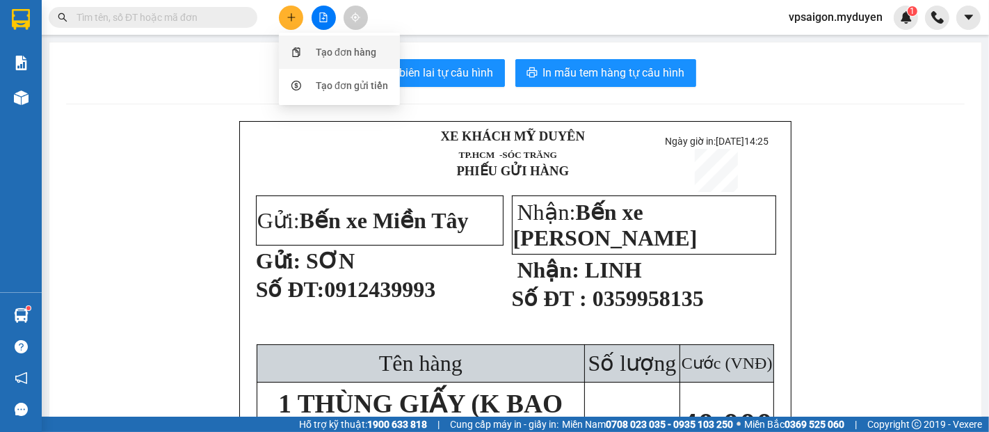
click at [329, 50] on div "Tạo đơn hàng" at bounding box center [346, 51] width 60 height 15
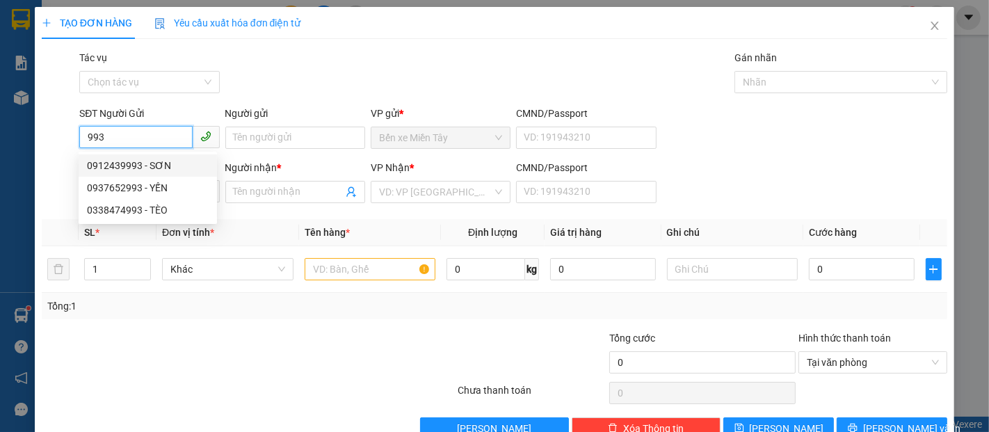
click at [154, 162] on div "0912439993 - SƠN" at bounding box center [148, 165] width 122 height 15
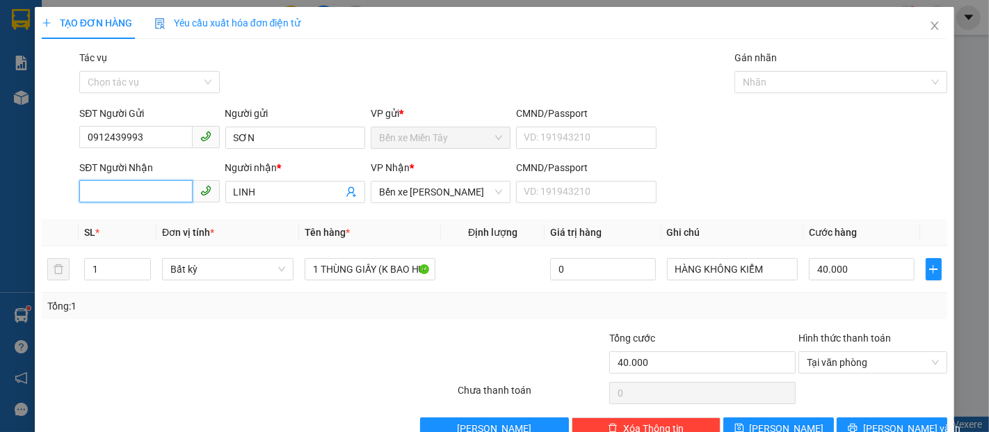
drag, startPoint x: 154, startPoint y: 193, endPoint x: 0, endPoint y: 198, distance: 154.4
click at [0, 198] on div "TẠO ĐƠN HÀNG Yêu cầu xuất hóa đơn điện tử Transit Pickup Surcharge Ids Transit …" at bounding box center [494, 216] width 989 height 432
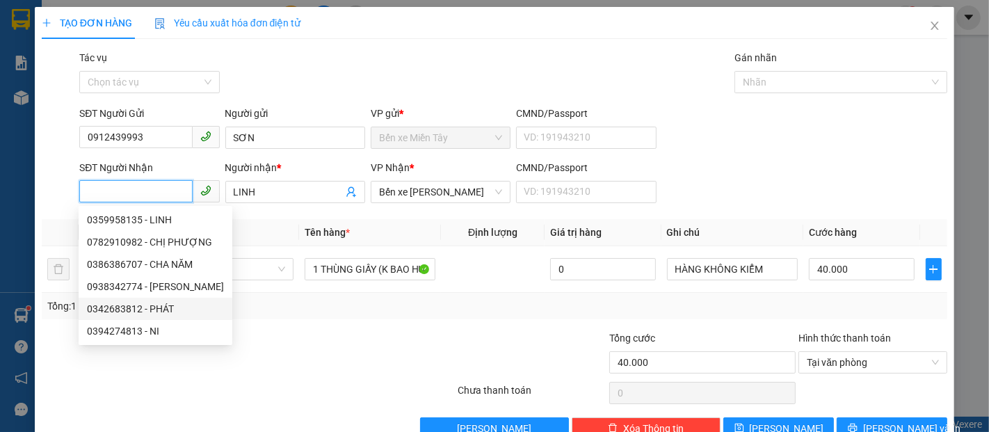
click at [140, 303] on div "0342683812 - PHÁT" at bounding box center [155, 308] width 137 height 15
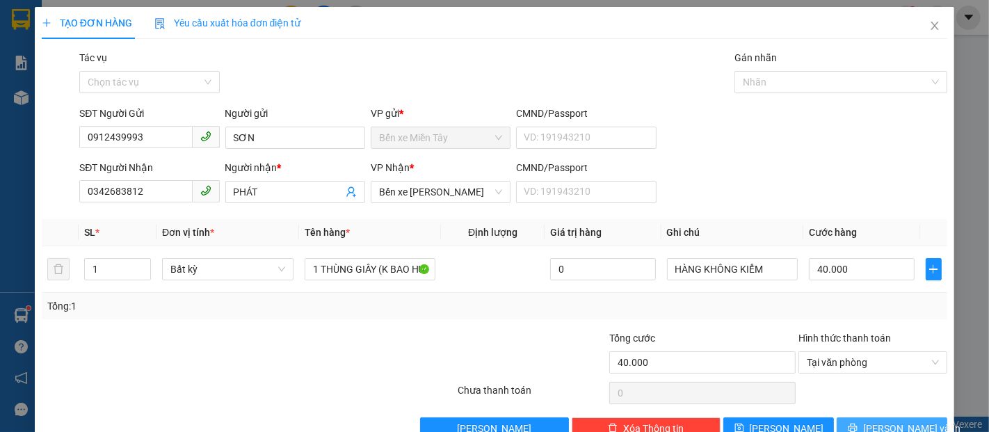
click at [854, 423] on icon "printer" at bounding box center [852, 428] width 10 height 10
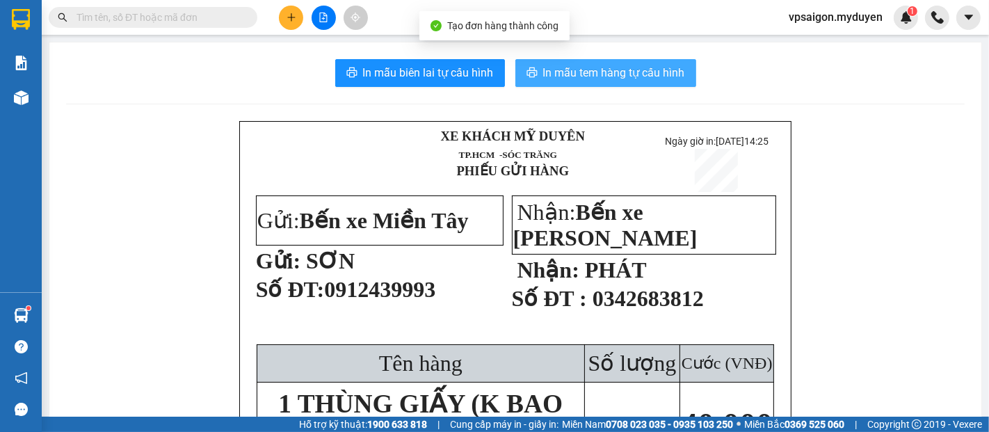
click at [632, 63] on button "In mẫu tem hàng tự cấu hình" at bounding box center [605, 73] width 181 height 28
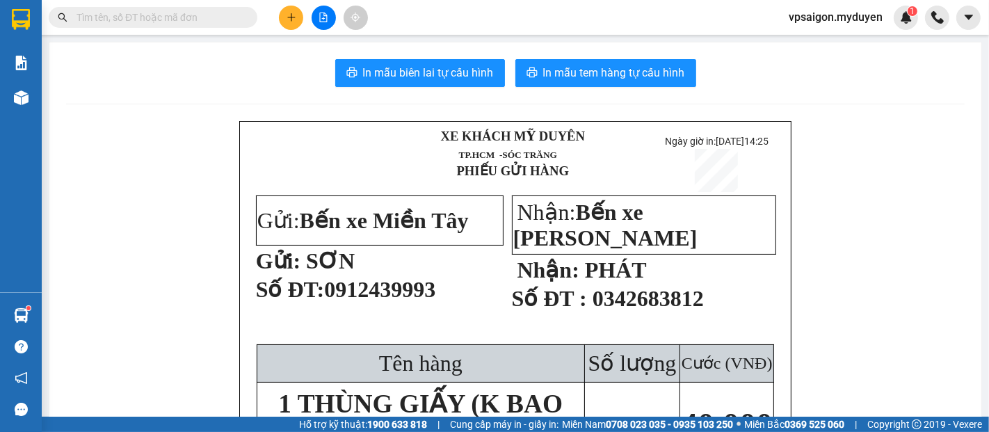
click at [281, 17] on button at bounding box center [291, 18] width 24 height 24
click at [309, 46] on div "Tạo đơn hàng" at bounding box center [339, 52] width 104 height 26
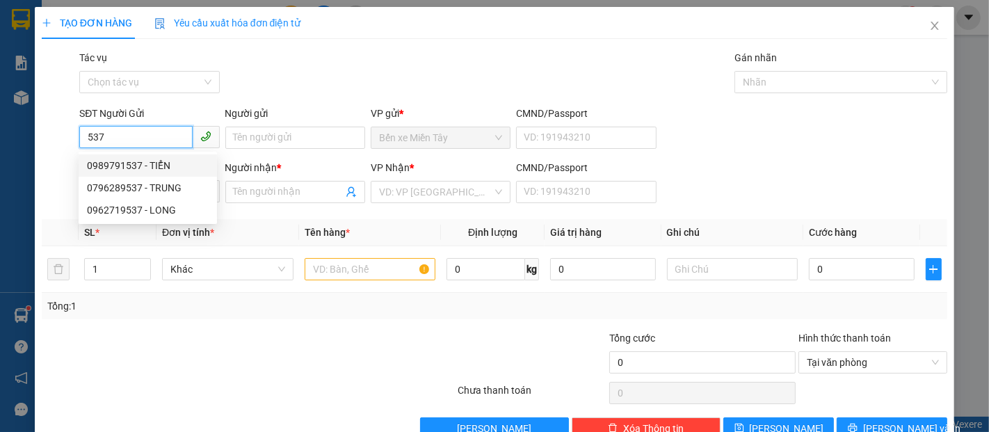
click at [144, 158] on div "0989791537 - TIỂN" at bounding box center [148, 165] width 122 height 15
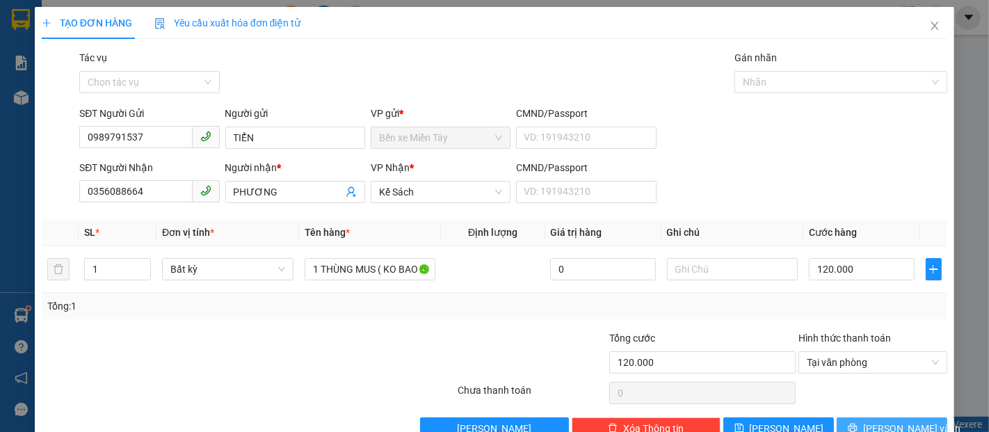
click at [920, 423] on button "Lưu và In" at bounding box center [891, 428] width 111 height 22
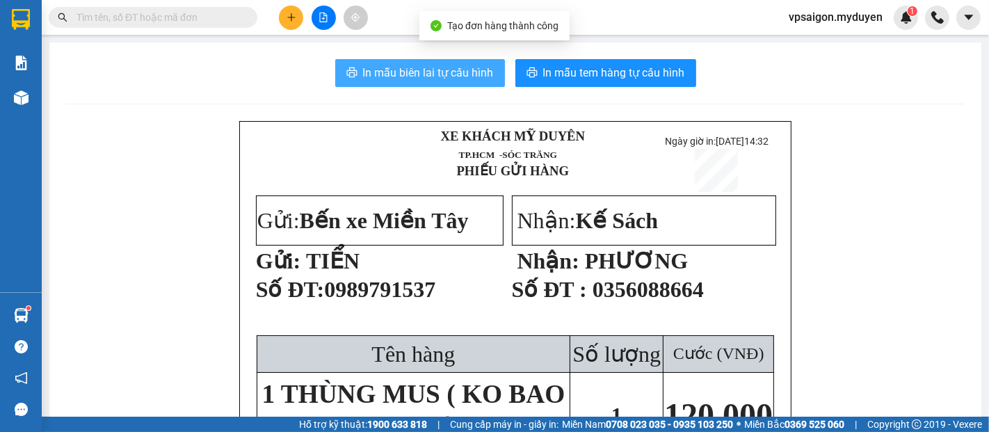
click at [441, 79] on span "In mẫu biên lai tự cấu hình" at bounding box center [428, 72] width 131 height 17
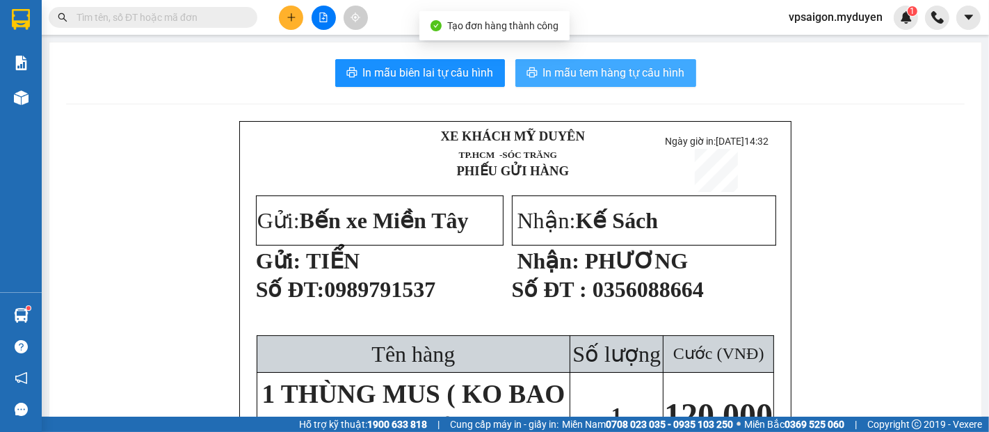
drag, startPoint x: 441, startPoint y: 79, endPoint x: 547, endPoint y: 68, distance: 106.9
click at [547, 68] on span "In mẫu tem hàng tự cấu hình" at bounding box center [614, 72] width 142 height 17
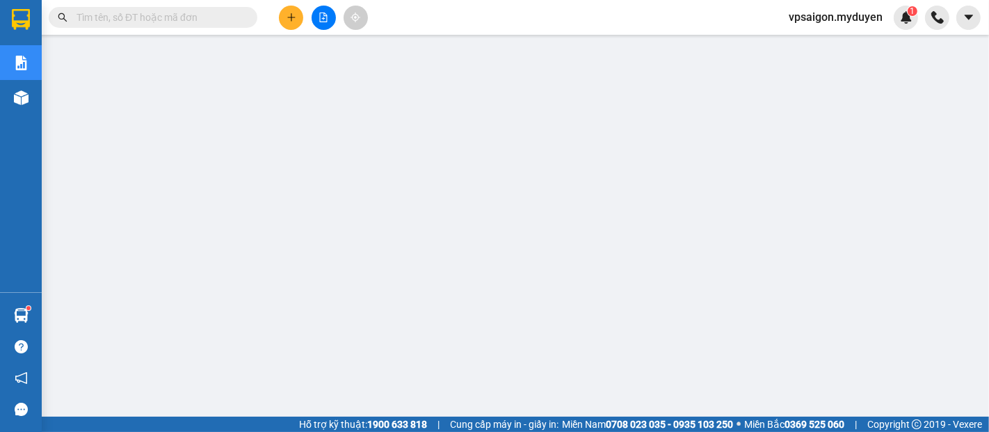
click at [294, 19] on icon "plus" at bounding box center [291, 18] width 10 height 10
click at [327, 49] on div "Tạo đơn hàng" at bounding box center [346, 51] width 60 height 15
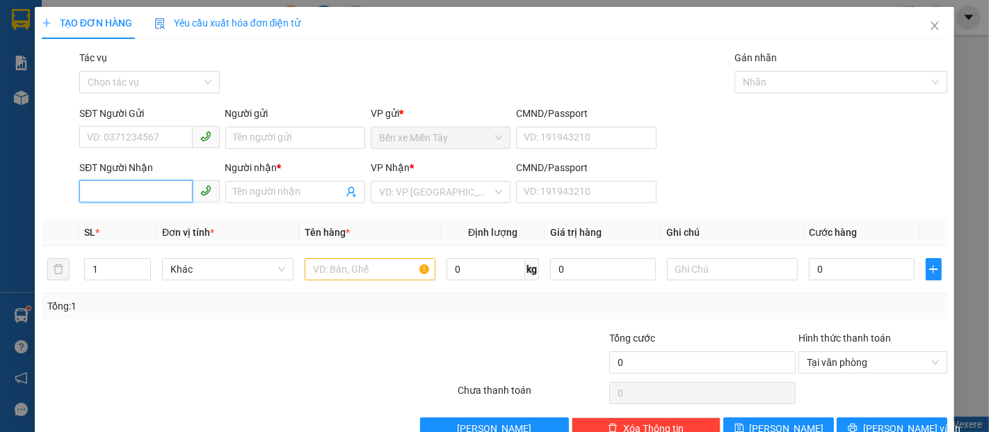
click at [150, 197] on input "SĐT Người Nhận" at bounding box center [135, 191] width 113 height 22
type input "0357450590"
click at [156, 211] on div "0357450590 - YẾN" at bounding box center [148, 220] width 138 height 22
type input "YẾN"
type input "80.000"
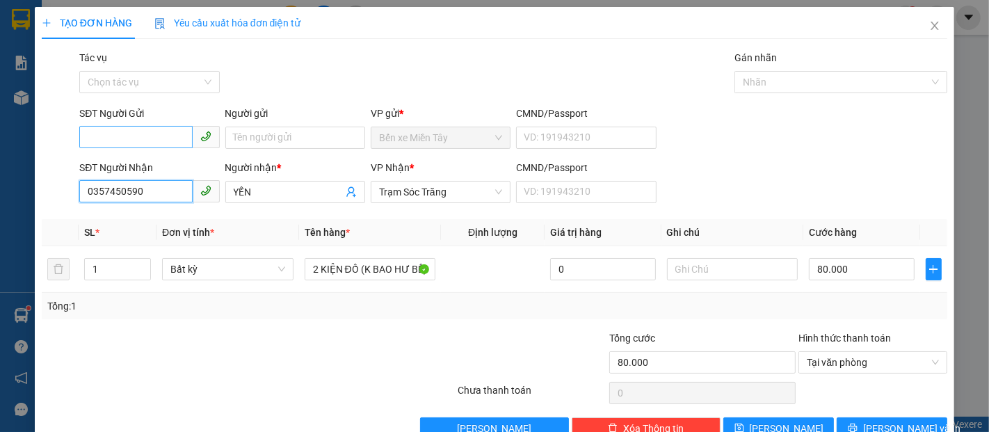
type input "0357450590"
click at [135, 136] on input "SĐT Người Gửi" at bounding box center [135, 137] width 113 height 22
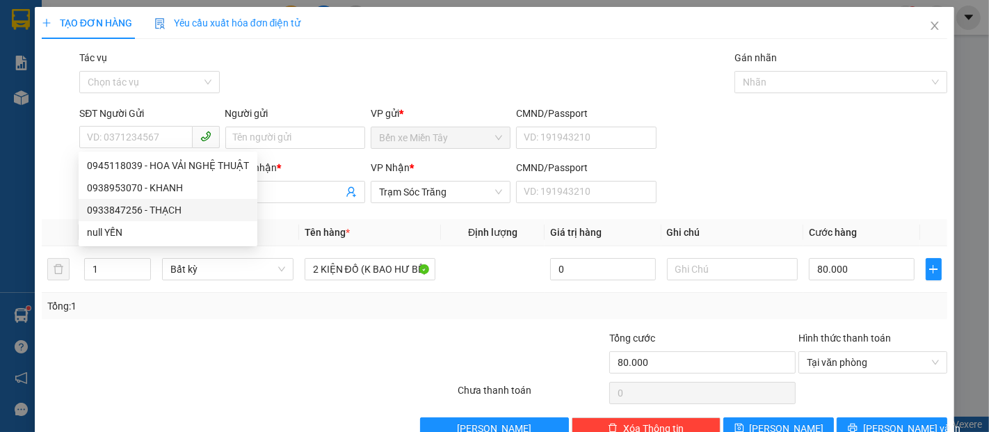
click at [299, 220] on th "Tên hàng *" at bounding box center [370, 232] width 143 height 27
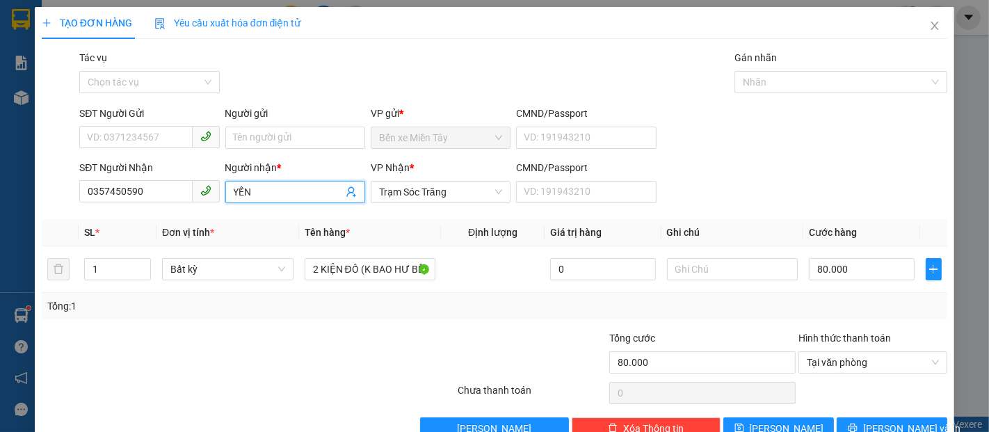
click at [279, 188] on input "YẾN" at bounding box center [288, 191] width 109 height 15
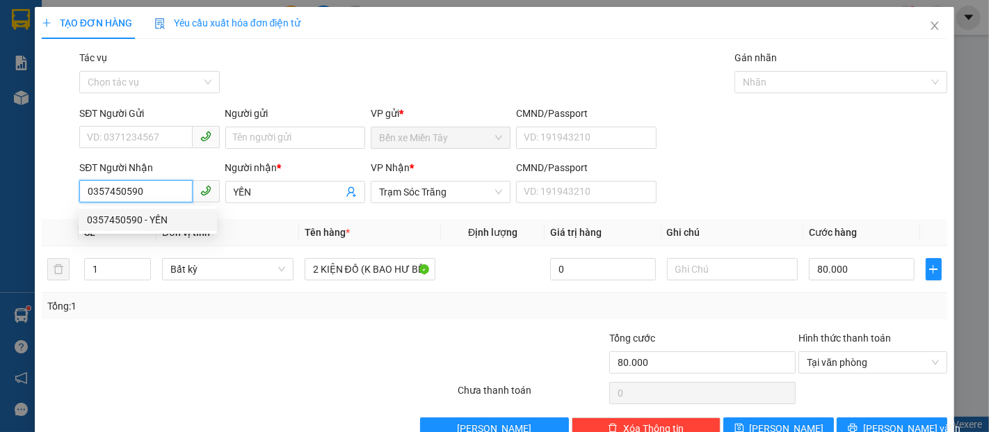
drag, startPoint x: 147, startPoint y: 195, endPoint x: 76, endPoint y: 204, distance: 71.6
click at [76, 204] on div "SĐT Người Nhận 0357450590" at bounding box center [148, 184] width 145 height 49
click at [110, 143] on input "SĐT Người Gửi" at bounding box center [135, 137] width 113 height 22
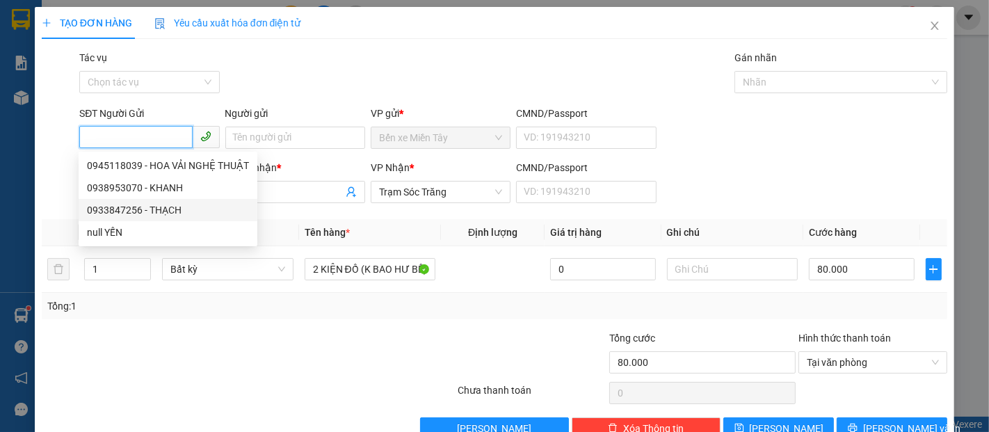
paste input "0357450590"
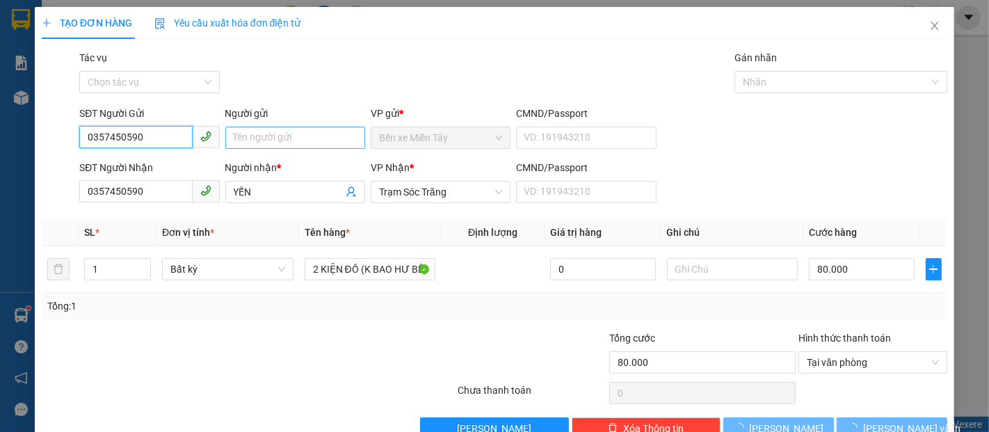
type input "0357450590"
click at [257, 140] on input "Người gửi" at bounding box center [295, 138] width 140 height 22
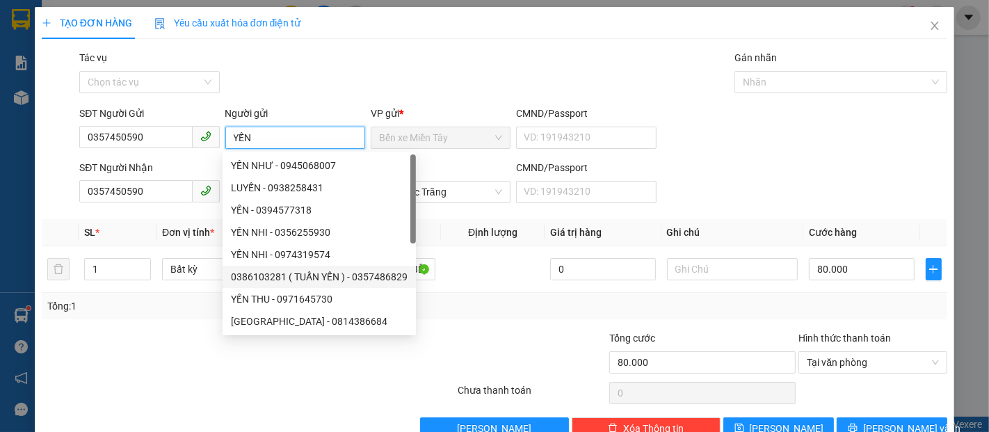
type input "YẾN"
click at [493, 313] on div "Tổng: 1" at bounding box center [494, 306] width 905 height 26
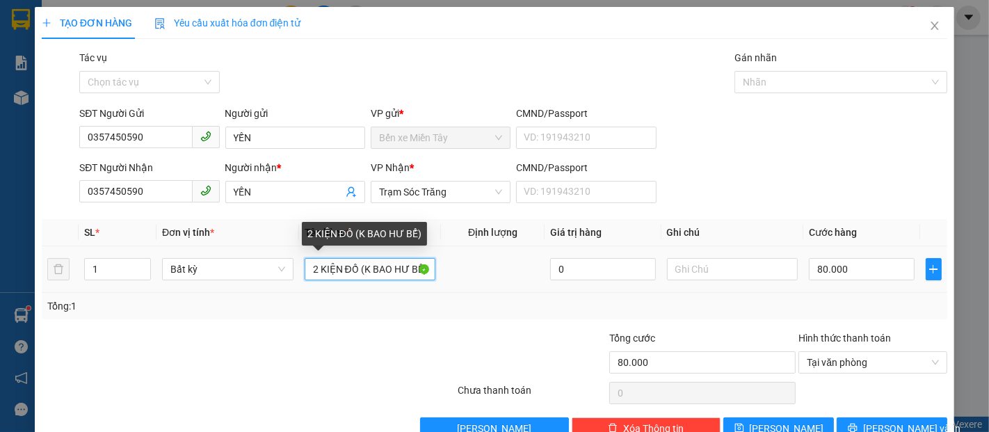
drag, startPoint x: 355, startPoint y: 272, endPoint x: 255, endPoint y: 280, distance: 99.8
click at [255, 280] on tr "1 Bất kỳ 2 KIỆN ĐỒ (K BAO HƯ BỂ) 0 80.000" at bounding box center [494, 269] width 905 height 47
type input "1 BAO TRẮNG (K BAO HƯ BỂ)"
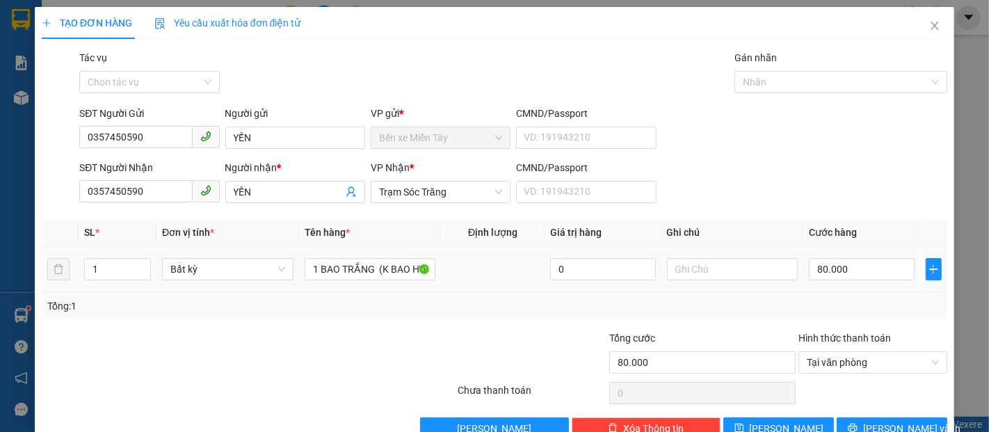
click at [881, 286] on td "80.000" at bounding box center [861, 269] width 116 height 47
click at [867, 272] on input "80.000" at bounding box center [860, 269] width 105 height 22
type input "4"
type input "0"
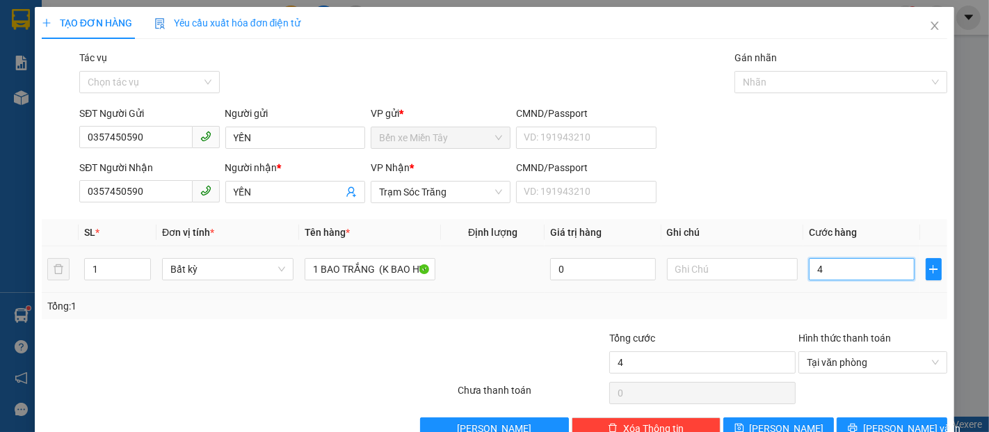
type input "0"
drag, startPoint x: 824, startPoint y: 273, endPoint x: 801, endPoint y: 278, distance: 24.1
click at [808, 278] on input "0" at bounding box center [860, 269] width 105 height 22
type input "5"
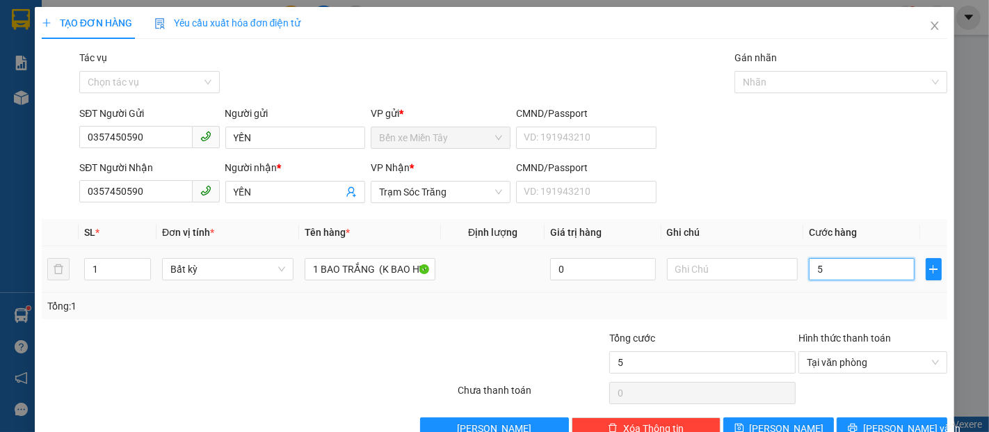
type input "50"
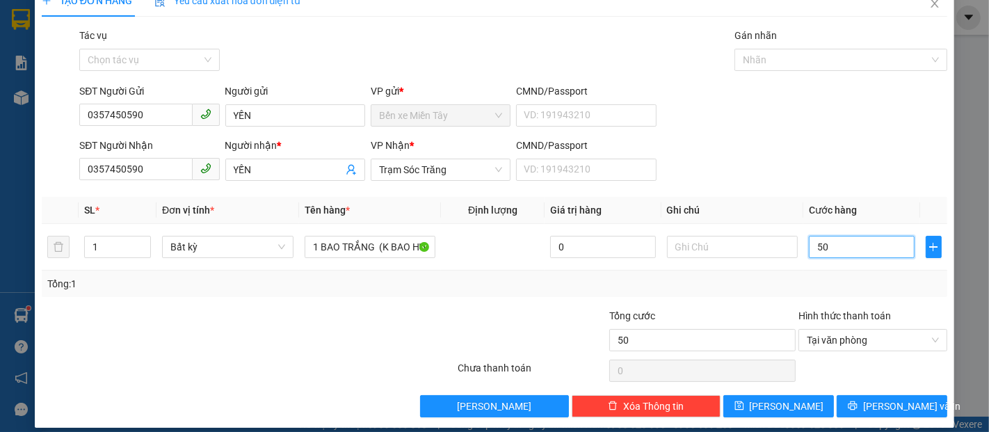
scroll to position [33, 0]
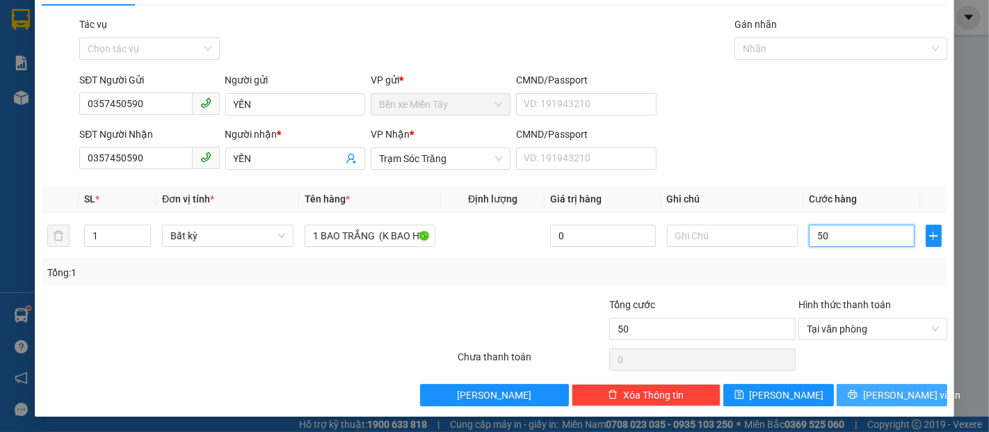
type input "50"
type input "50.000"
click at [900, 399] on span "Lưu và In" at bounding box center [911, 394] width 97 height 15
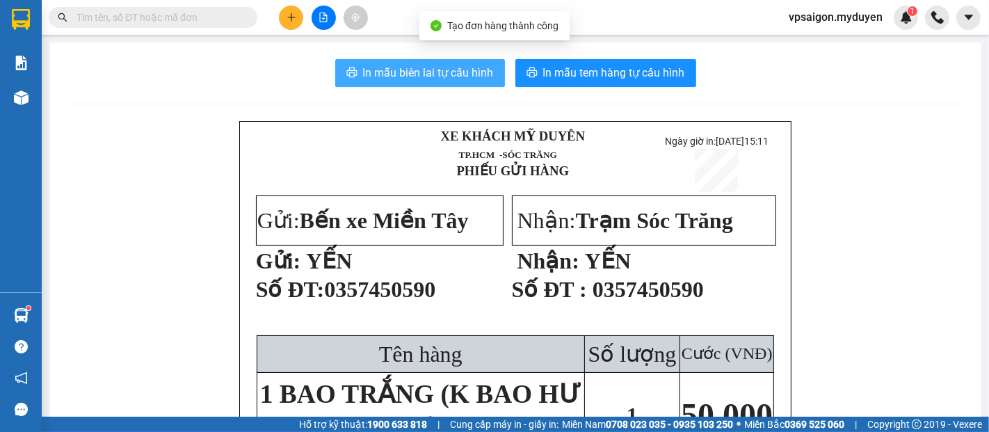
click at [432, 70] on span "In mẫu biên lai tự cấu hình" at bounding box center [428, 72] width 131 height 17
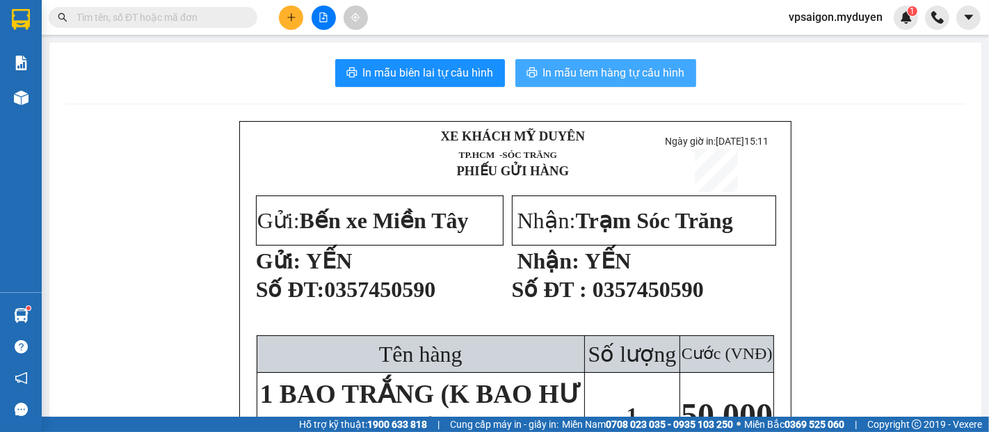
click at [616, 74] on span "In mẫu tem hàng tự cấu hình" at bounding box center [614, 72] width 142 height 17
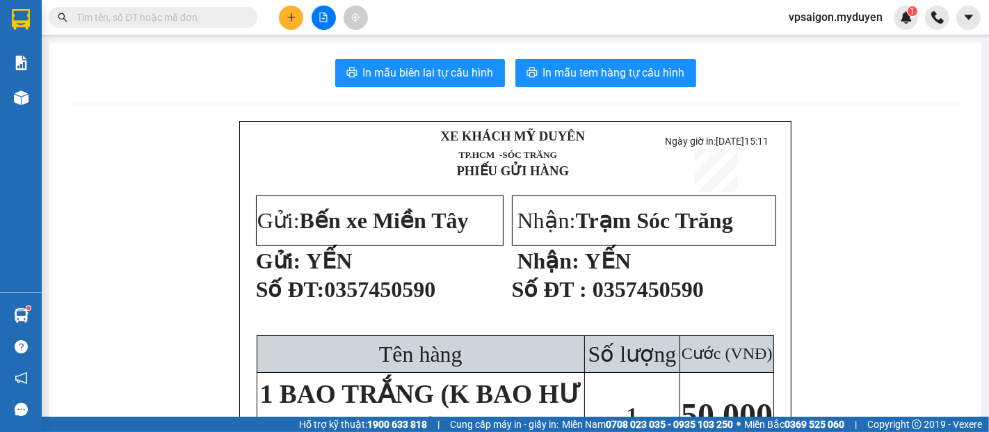
drag, startPoint x: 918, startPoint y: 4, endPoint x: 320, endPoint y: 29, distance: 597.7
click at [328, 244] on td "Gửi: Bến xe Miền Tây Gửi: YẾN Số ĐT: 0357450590" at bounding box center [378, 265] width 247 height 140
click at [295, 13] on icon "plus" at bounding box center [291, 18] width 10 height 10
click at [322, 48] on div "Tạo đơn hàng" at bounding box center [346, 51] width 60 height 15
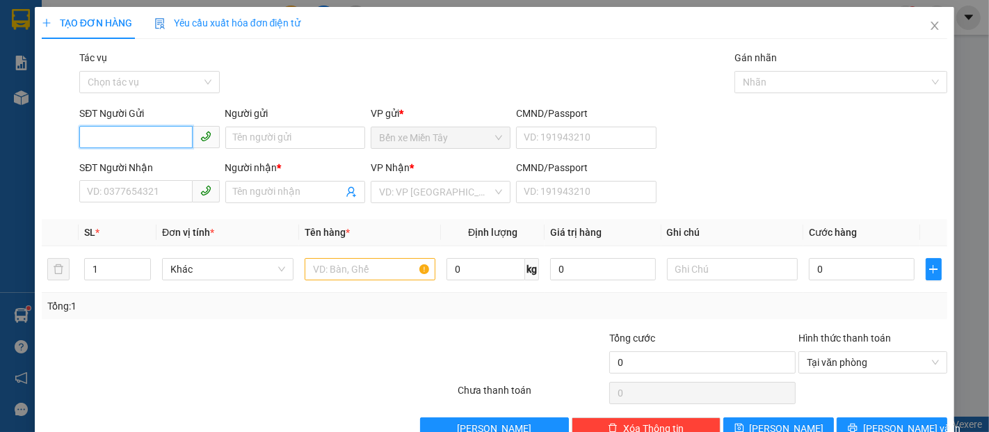
click at [143, 140] on input "SĐT Người Gửi" at bounding box center [135, 137] width 113 height 22
click at [168, 145] on input "09099167896" at bounding box center [135, 137] width 113 height 22
click at [111, 138] on input "09099167896" at bounding box center [135, 137] width 113 height 22
click at [106, 140] on input "09099167896" at bounding box center [135, 137] width 113 height 22
click at [128, 137] on input "09099167896" at bounding box center [135, 137] width 113 height 22
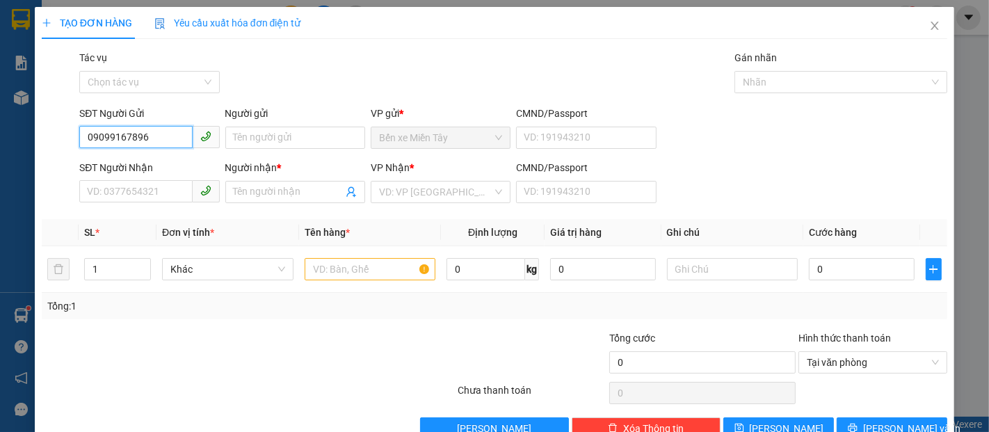
click at [113, 138] on input "09099167896" at bounding box center [135, 137] width 113 height 22
type input "0909167896"
click at [167, 161] on div "0909167896 - THỊNH" at bounding box center [148, 165] width 122 height 15
type input "THỊNH"
type input "0389521861"
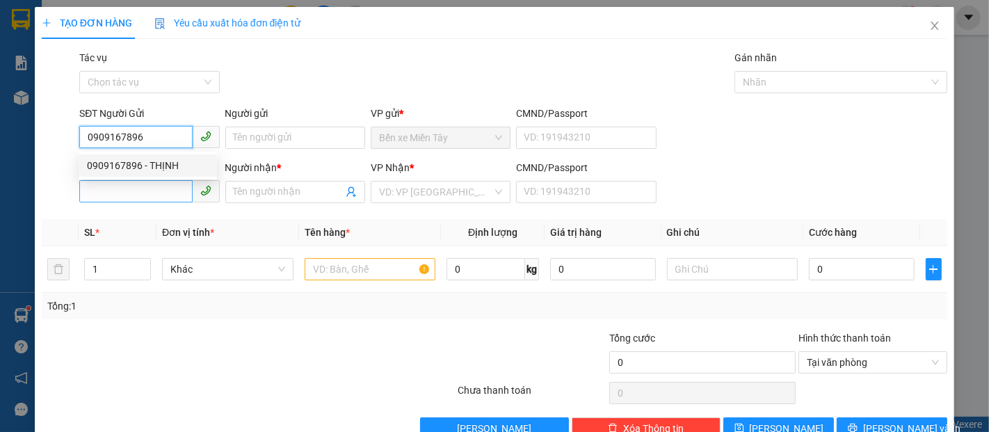
type input "ANH HÙNG"
type input "100.000"
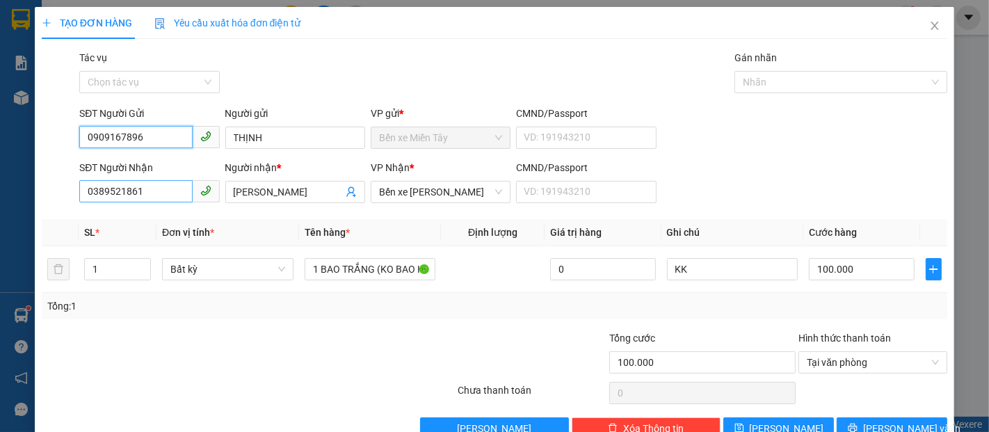
type input "0909167896"
click at [143, 193] on input "0389521861" at bounding box center [135, 191] width 113 height 22
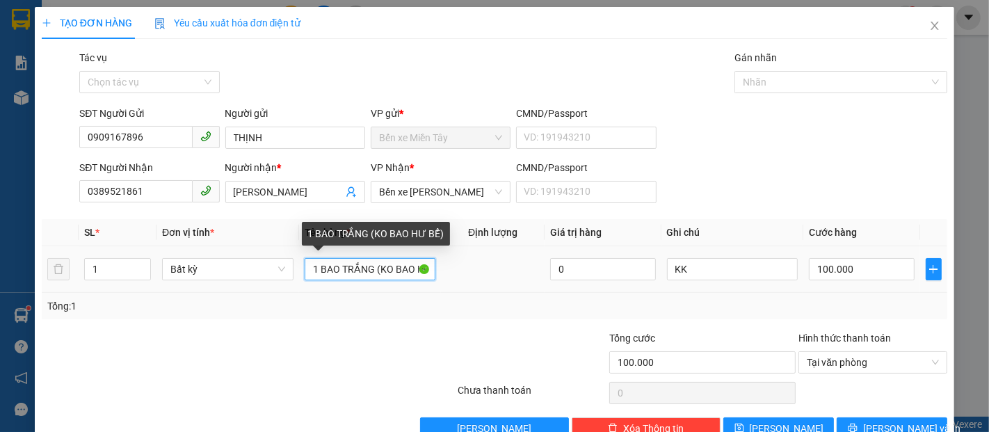
drag, startPoint x: 367, startPoint y: 271, endPoint x: 293, endPoint y: 277, distance: 74.6
click at [293, 277] on tr "1 Bất kỳ 1 BAO TRẮNG (KO BAO HƯ BỂ) 0 KK 100.000" at bounding box center [494, 269] width 905 height 47
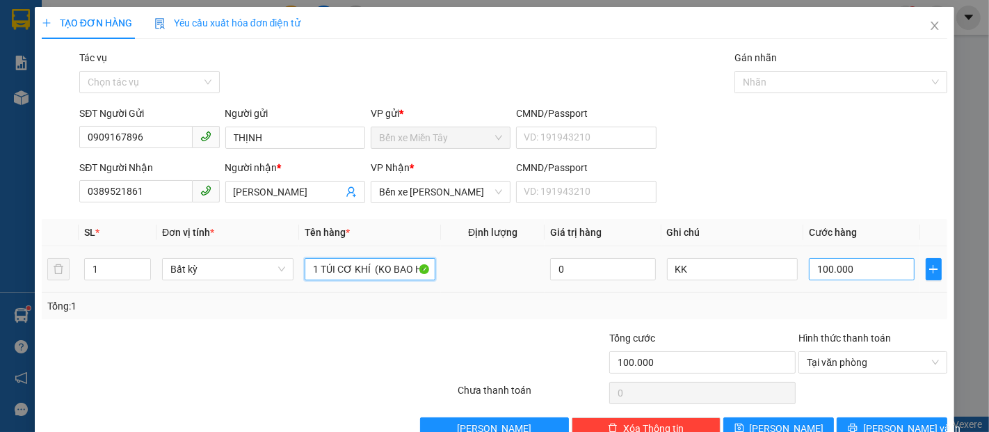
type input "1 TÚI CƠ KHÍ (KO BAO HƯ BỂ)"
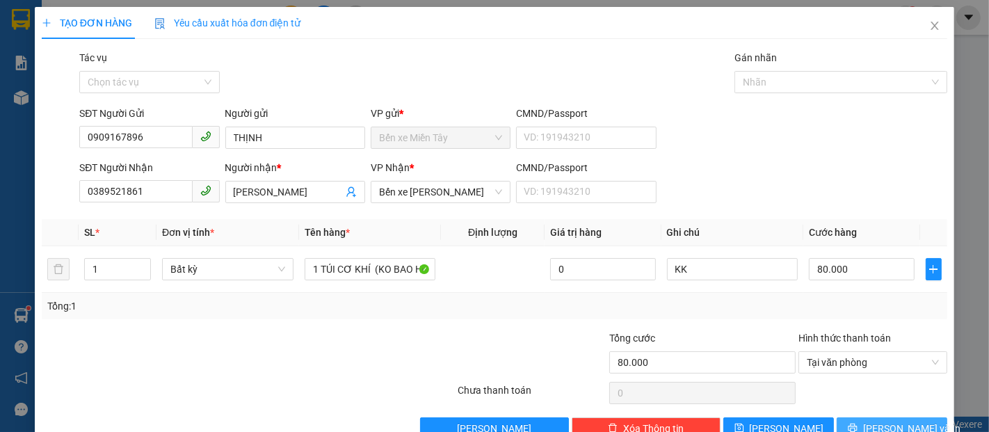
click at [893, 421] on span "Lưu và In" at bounding box center [911, 428] width 97 height 15
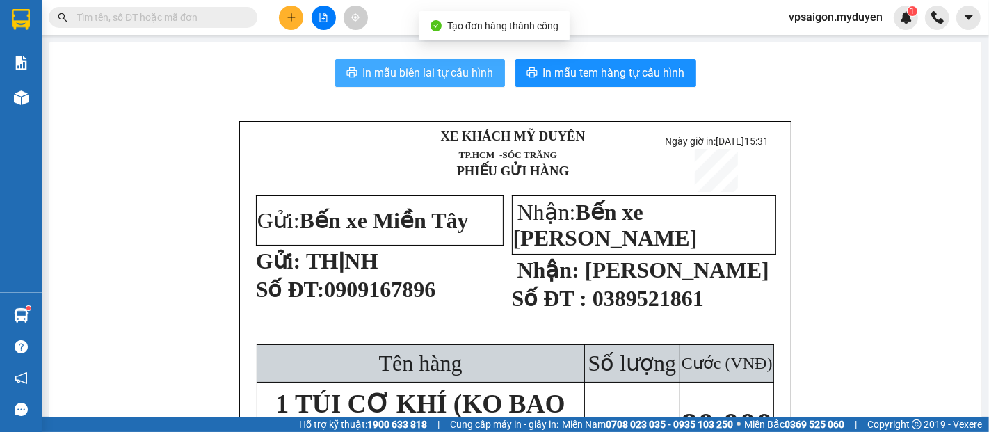
click at [489, 86] on button "In mẫu biên lai tự cấu hình" at bounding box center [420, 73] width 170 height 28
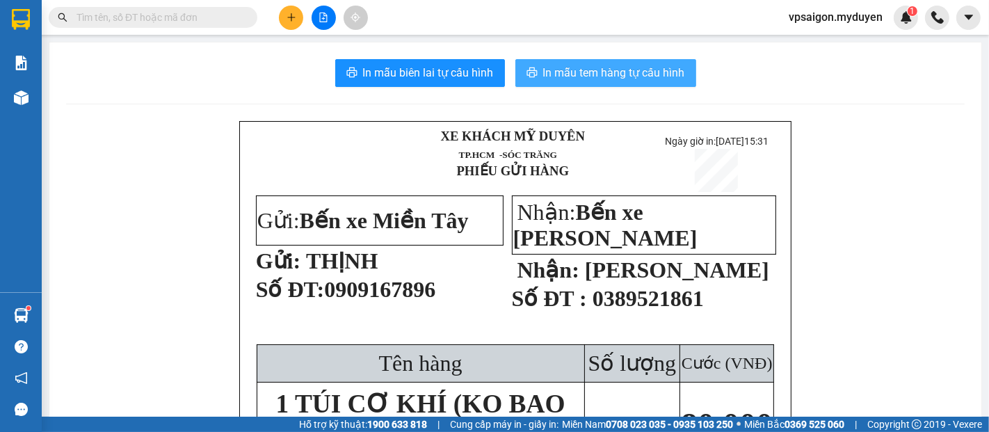
click at [588, 67] on span "In mẫu tem hàng tự cấu hình" at bounding box center [614, 72] width 142 height 17
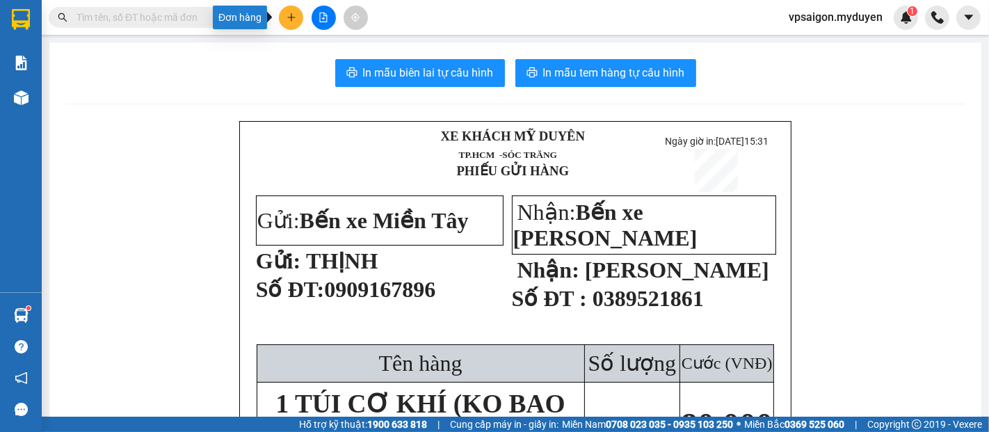
click at [288, 21] on icon "plus" at bounding box center [291, 18] width 10 height 10
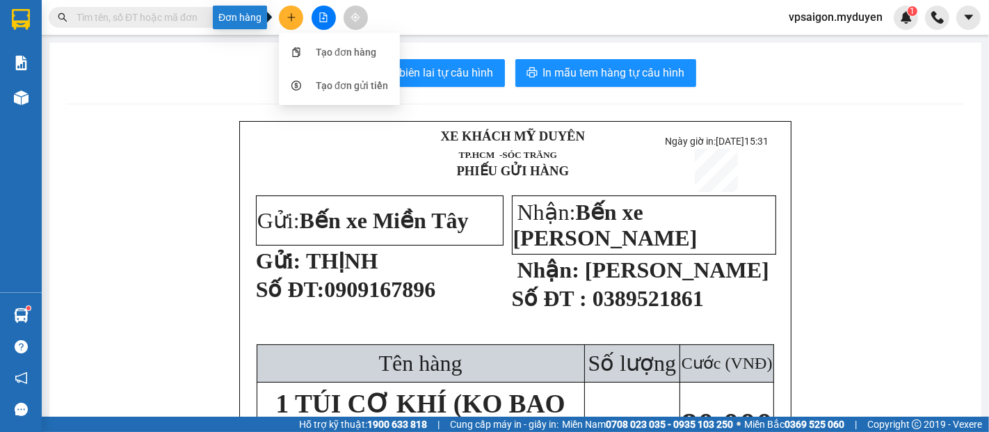
click at [298, 19] on button at bounding box center [291, 18] width 24 height 24
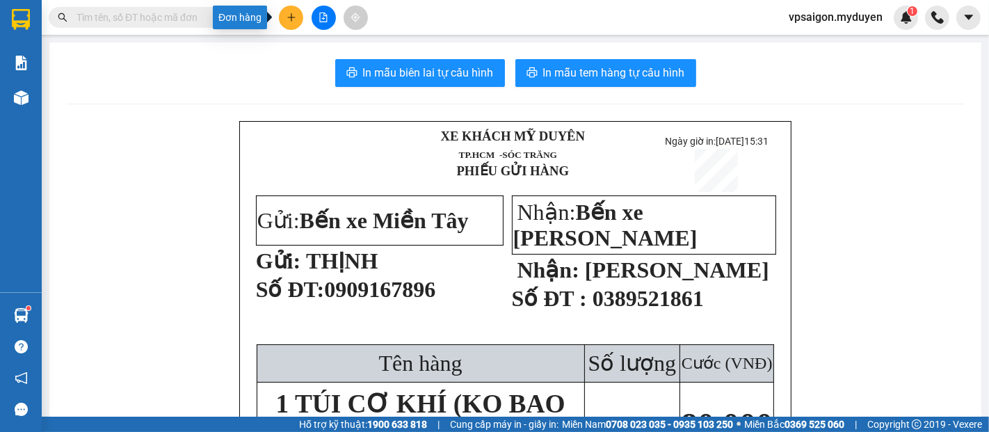
click at [285, 10] on button at bounding box center [291, 18] width 24 height 24
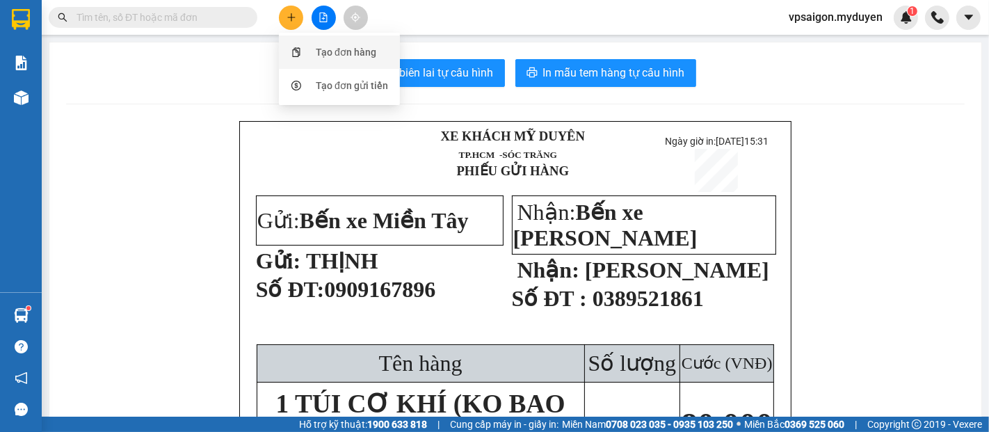
click at [343, 49] on div "Tạo đơn hàng" at bounding box center [346, 51] width 60 height 15
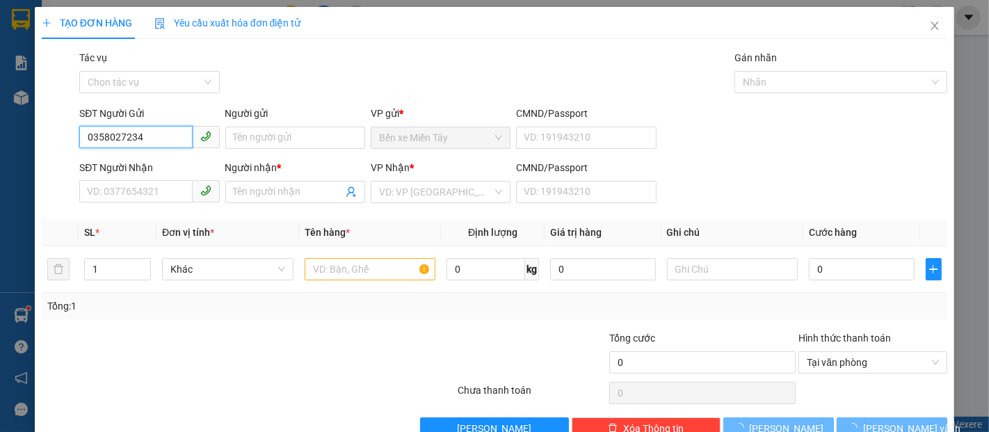
click at [179, 129] on input "0358027234" at bounding box center [135, 137] width 113 height 22
type input "0358027234"
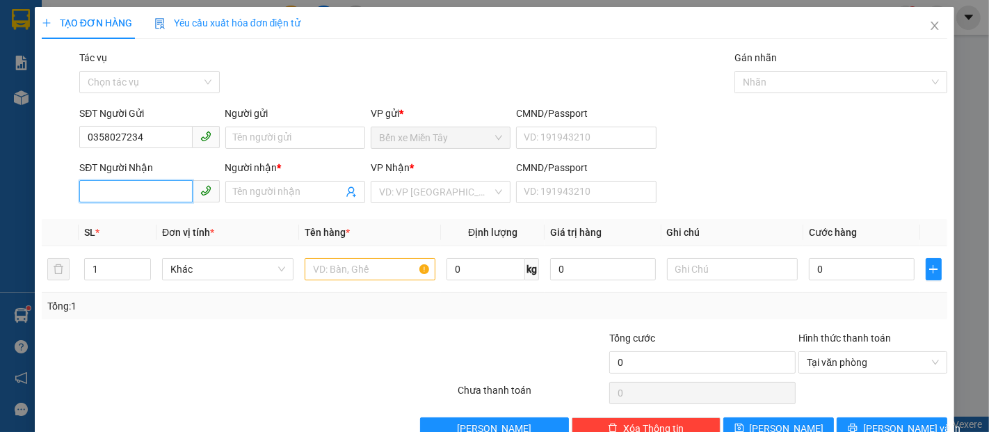
click at [143, 188] on input "SĐT Người Nhận" at bounding box center [135, 191] width 113 height 22
type input "0979473573"
click at [109, 195] on input "0979473573" at bounding box center [135, 191] width 113 height 22
click at [135, 214] on div "0979473573 - LỘC" at bounding box center [148, 219] width 122 height 15
type input "LỘC"
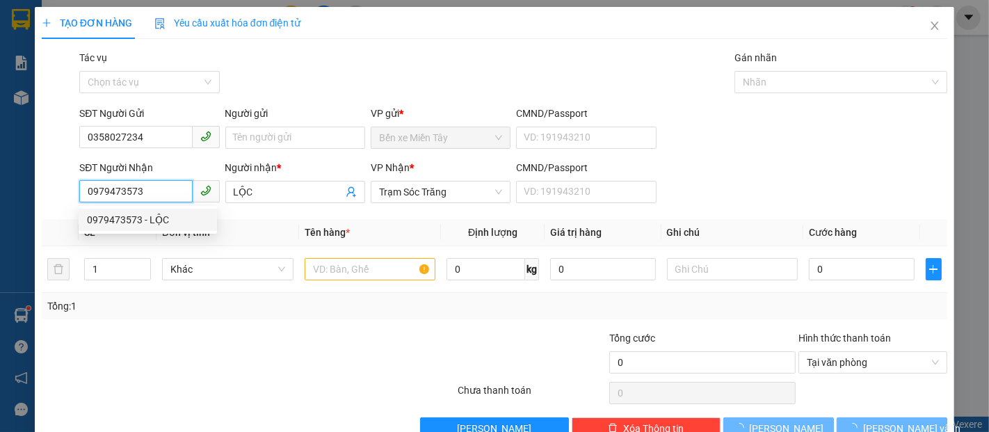
type input "80.000"
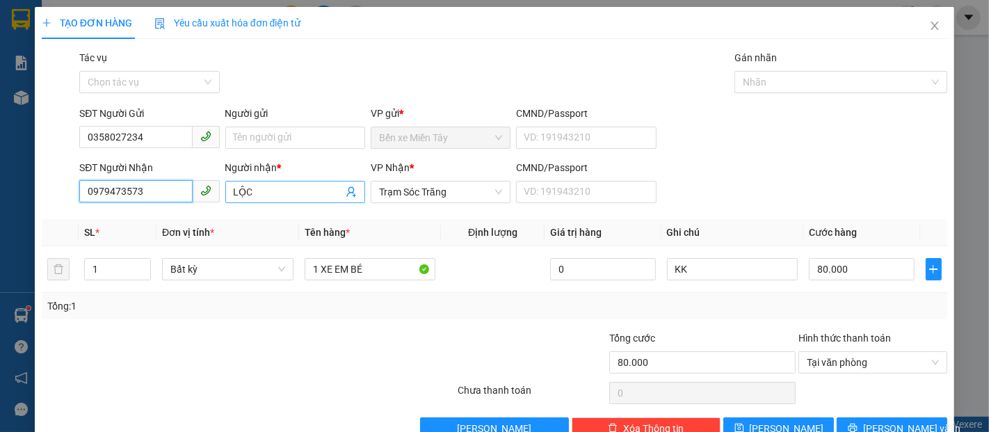
type input "0979473573"
click at [278, 195] on input "LỘC" at bounding box center [288, 191] width 109 height 15
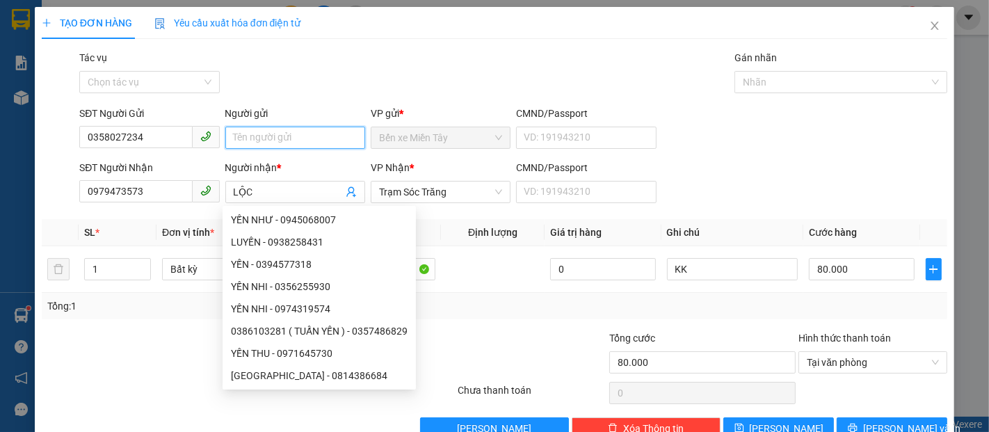
click at [268, 145] on input "Người gửi" at bounding box center [295, 138] width 140 height 22
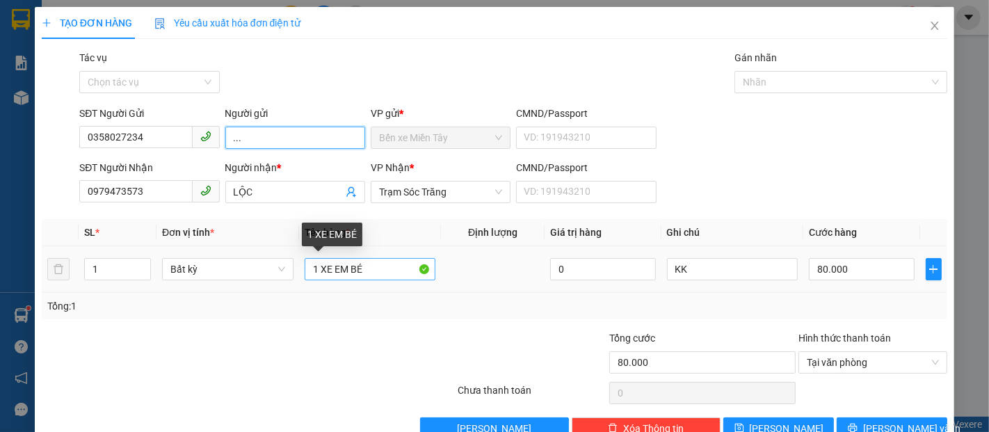
type input "..."
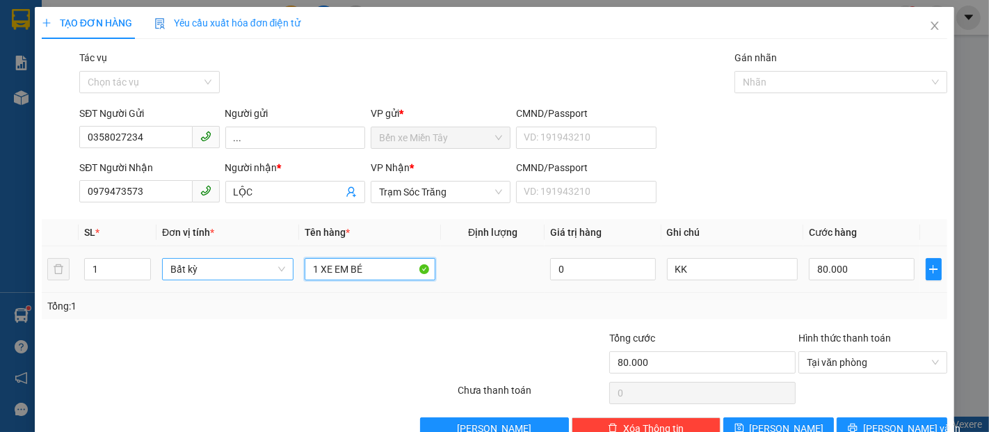
drag, startPoint x: 364, startPoint y: 232, endPoint x: 289, endPoint y: 240, distance: 75.5
click at [289, 246] on tr "1 Bất kỳ 1 XE EM BÉ 0 KK 80.000" at bounding box center [494, 269] width 905 height 47
type input "1 LINH KIỆN MÁY TÍNH"
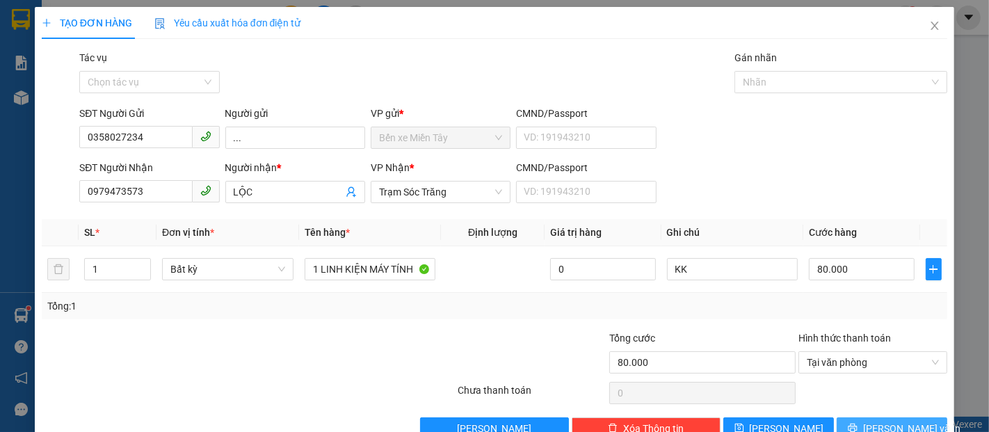
drag, startPoint x: 879, startPoint y: 396, endPoint x: 855, endPoint y: 386, distance: 25.6
click at [877, 421] on span "Lưu và In" at bounding box center [911, 428] width 97 height 15
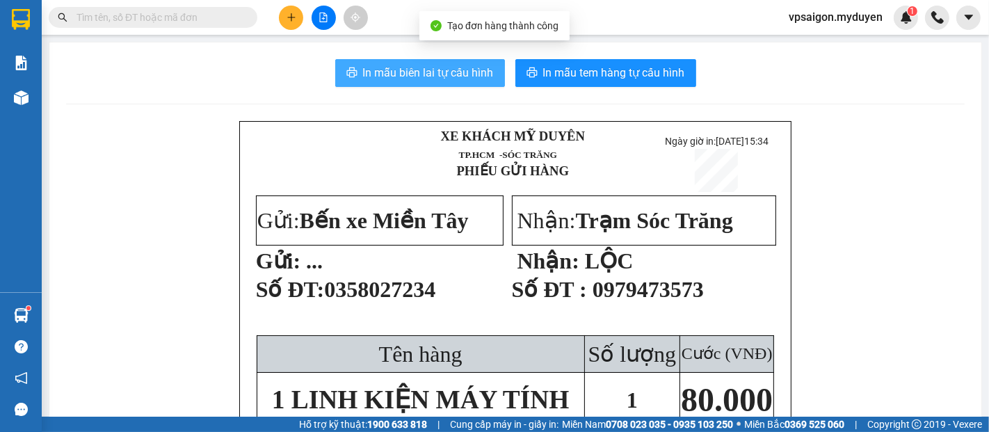
click at [426, 77] on span "In mẫu biên lai tự cấu hình" at bounding box center [428, 72] width 131 height 17
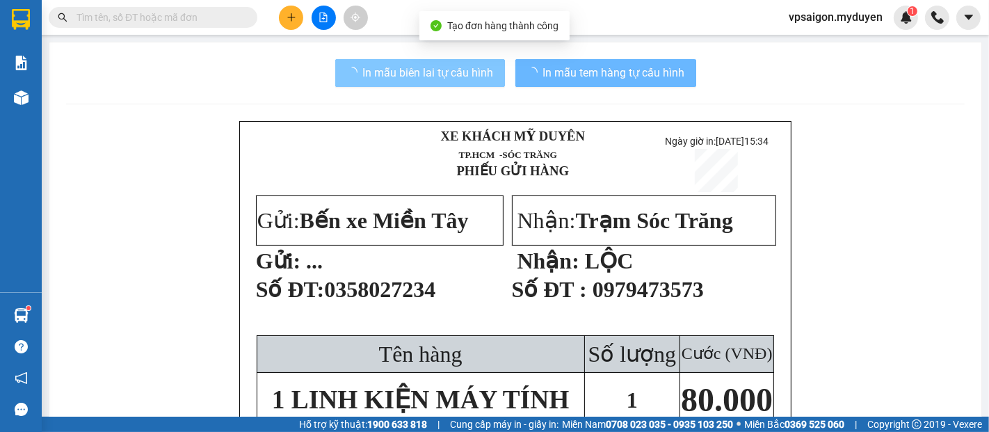
click at [645, 78] on span "In mẫu tem hàng tự cấu hình" at bounding box center [614, 72] width 142 height 17
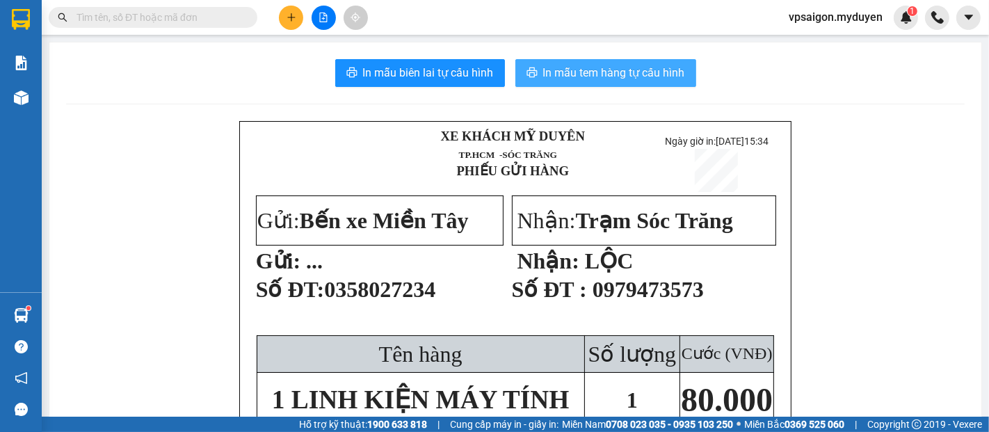
click at [643, 78] on span "In mẫu tem hàng tự cấu hình" at bounding box center [614, 72] width 142 height 17
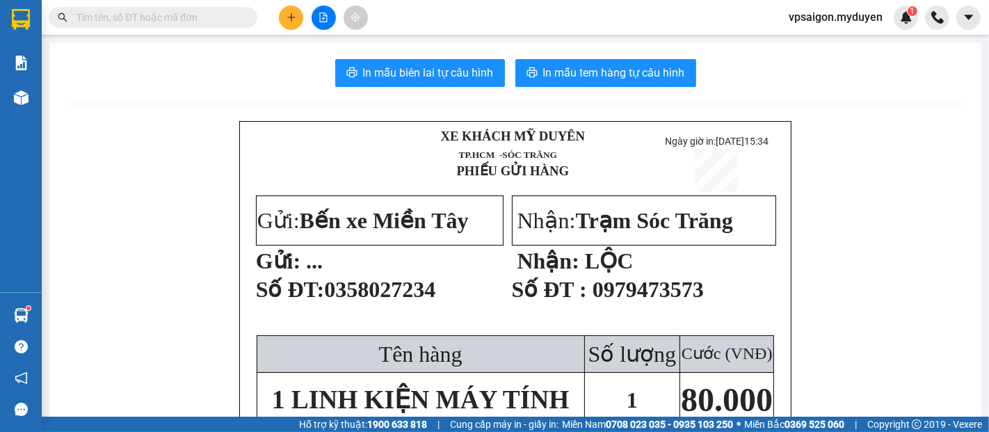
click at [286, 26] on button at bounding box center [291, 18] width 24 height 24
click at [309, 57] on div "Tạo đơn hàng" at bounding box center [339, 52] width 104 height 26
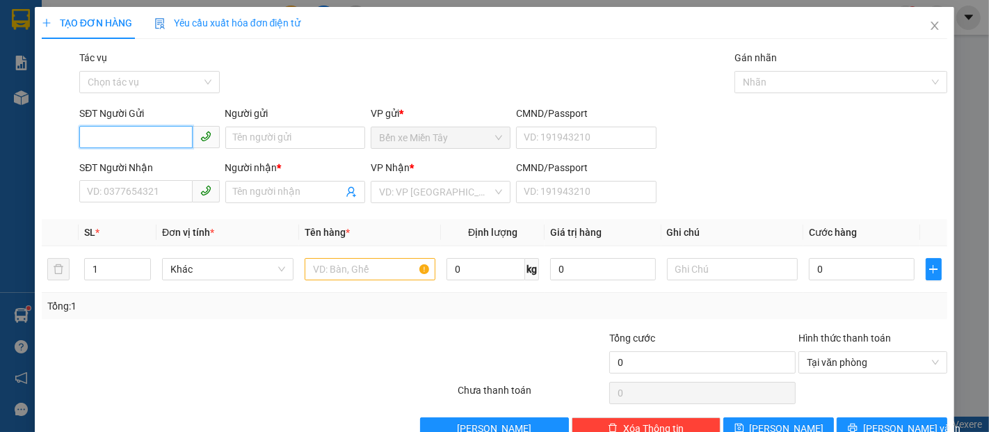
click at [105, 132] on input "SĐT Người Gửi" at bounding box center [135, 137] width 113 height 22
type input "1225"
click at [133, 138] on input "1225" at bounding box center [135, 137] width 113 height 22
click at [136, 138] on input "1225" at bounding box center [135, 137] width 113 height 22
click at [130, 138] on input "1225" at bounding box center [135, 137] width 113 height 22
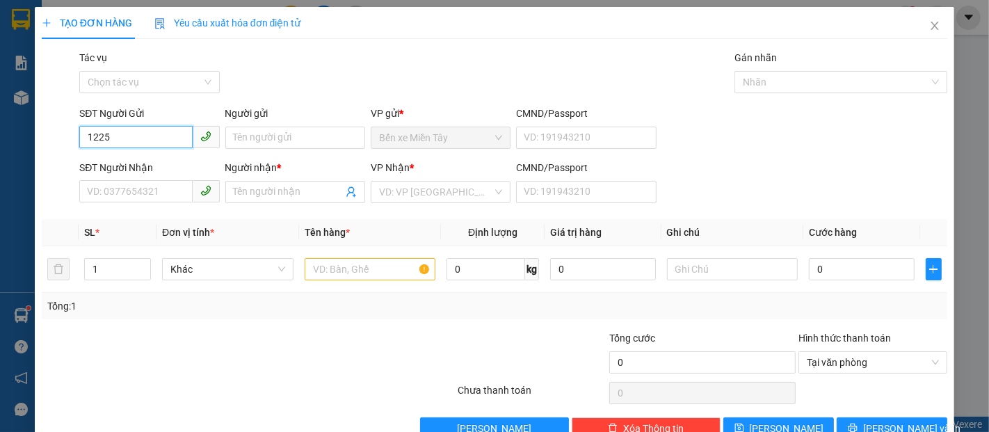
drag, startPoint x: 128, startPoint y: 138, endPoint x: 67, endPoint y: 138, distance: 61.2
click at [67, 138] on div "SĐT Người Gửi 1225 1225 Người gửi Tên người gửi VP gửi * Bến xe Miền Tây CMND/P…" at bounding box center [494, 130] width 908 height 49
click at [140, 196] on input "SĐT Người Nhận" at bounding box center [135, 191] width 113 height 22
click at [140, 196] on input "1225" at bounding box center [135, 191] width 113 height 22
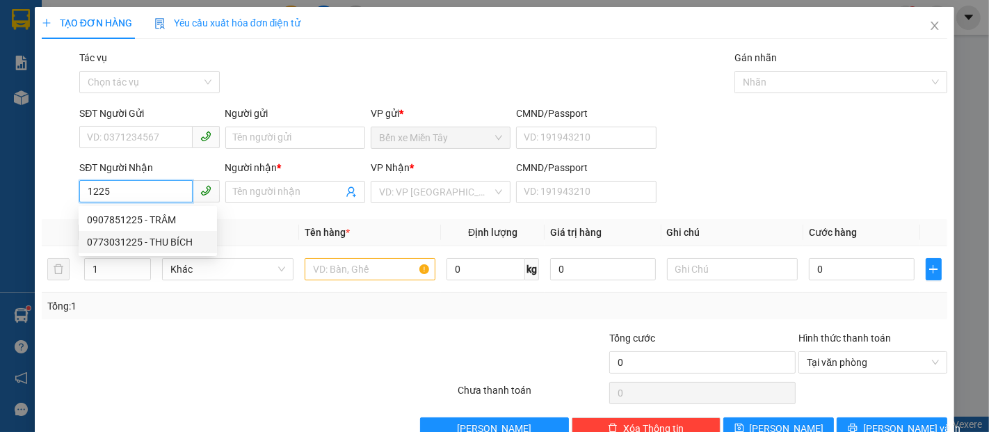
click at [173, 243] on div "0773031225 - THU BÍCH" at bounding box center [148, 241] width 122 height 15
type input "0773031225"
type input "THU BÍCH"
type input "70.000"
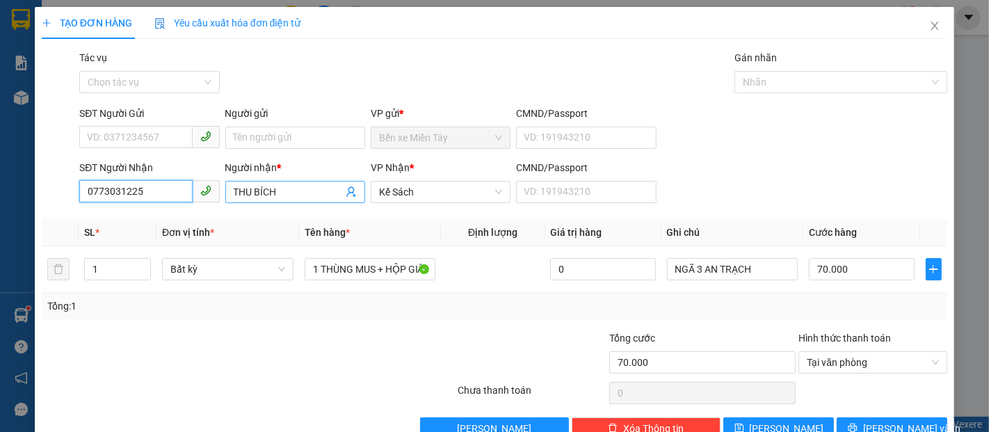
type input "0773031225"
click at [301, 191] on input "THU BÍCH" at bounding box center [288, 191] width 109 height 15
type input "THU BÍCH-AN TRẠCH"
click at [111, 133] on input "SĐT Người Gửi" at bounding box center [135, 137] width 113 height 22
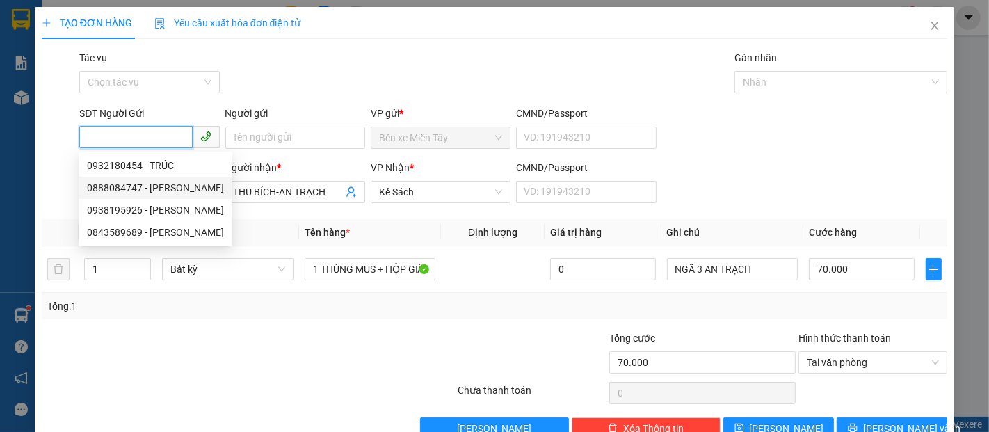
drag, startPoint x: 178, startPoint y: 188, endPoint x: 202, endPoint y: 183, distance: 25.0
click at [178, 188] on div "0888084747 - LÂM VŨ" at bounding box center [155, 187] width 137 height 15
type input "0888084747"
type input "LÂM VŨ"
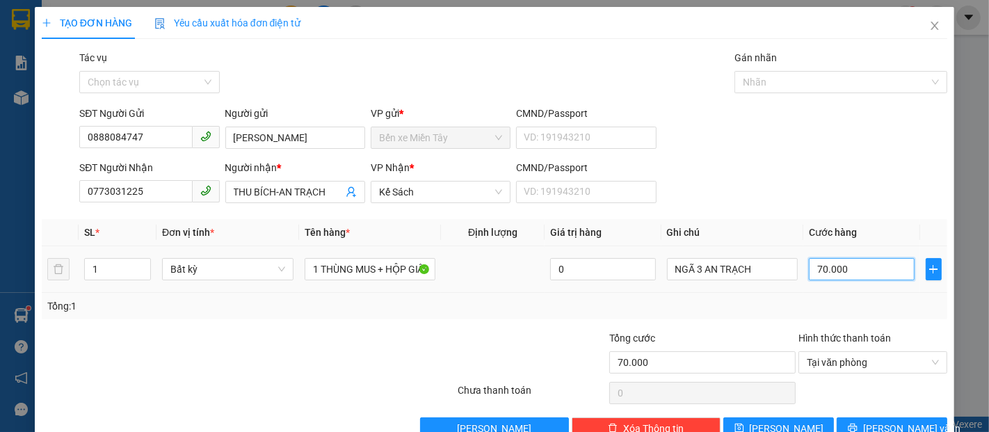
click at [852, 275] on input "70.000" at bounding box center [860, 269] width 105 height 22
type input "0"
drag, startPoint x: 823, startPoint y: 270, endPoint x: 795, endPoint y: 270, distance: 27.8
click at [803, 270] on td "0" at bounding box center [861, 269] width 116 height 47
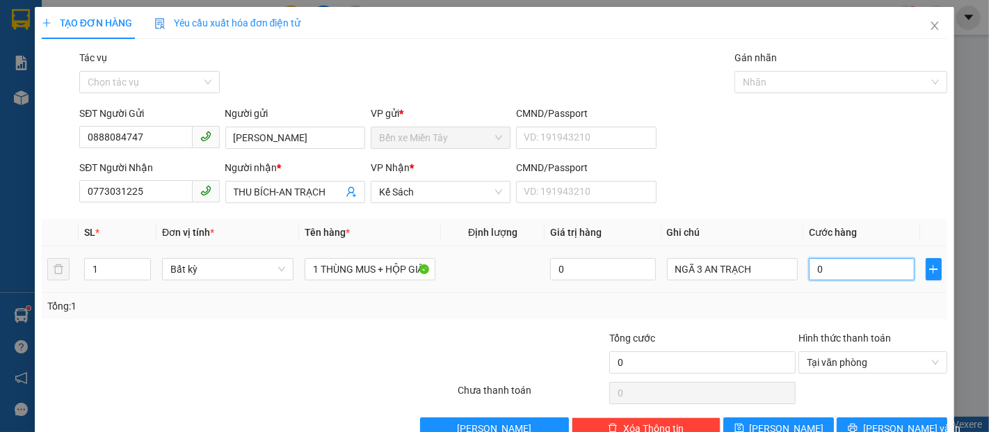
type input "1"
type input "15"
type input "150"
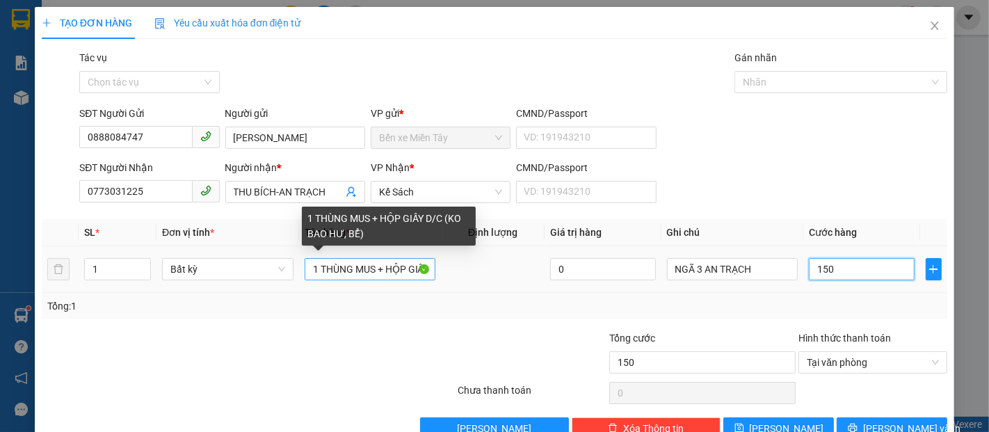
type input "150"
type input "150.000"
click at [375, 266] on input "1 THÙNG MUS + HỘP GIẤY D/C (KO BAO HƯ, BỂ)" at bounding box center [369, 269] width 131 height 22
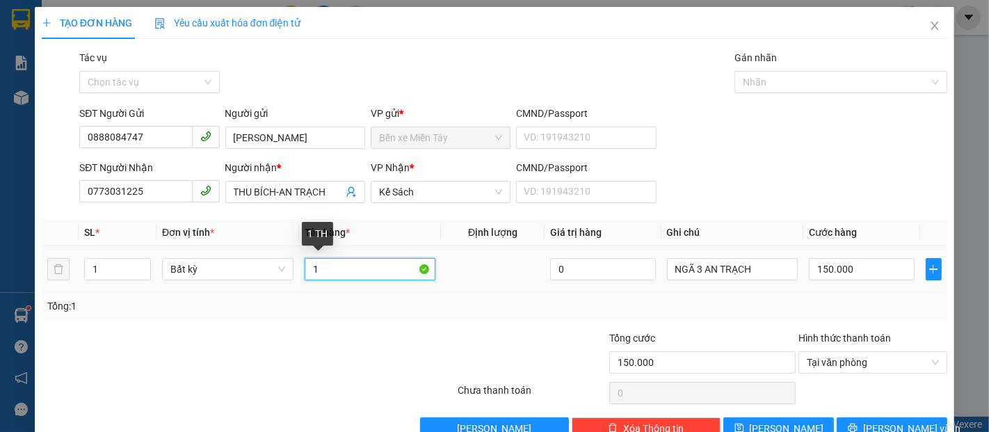
type input "1"
type input "2 MUST"
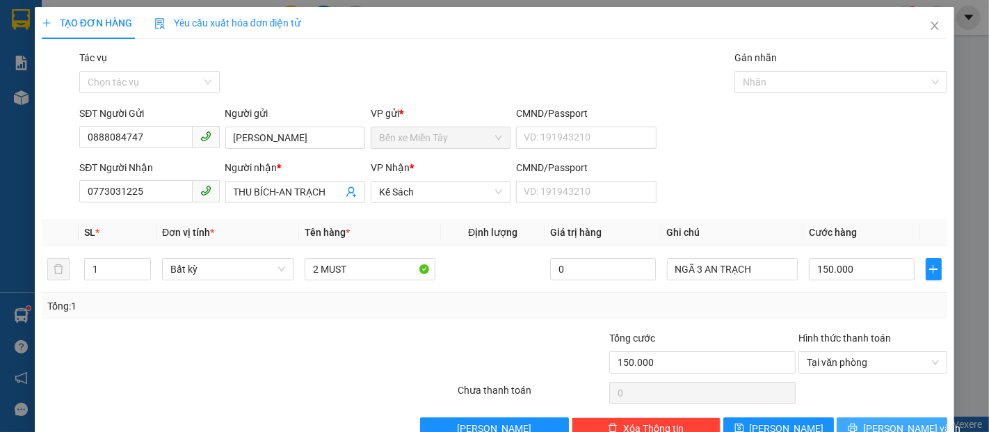
drag, startPoint x: 863, startPoint y: 393, endPoint x: 849, endPoint y: 371, distance: 26.6
click at [862, 417] on button "Lưu và In" at bounding box center [891, 428] width 111 height 22
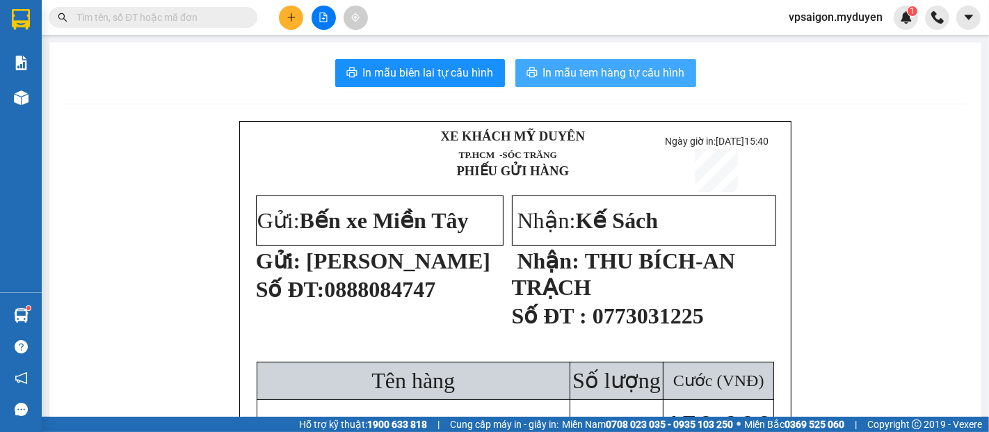
click at [658, 80] on span "In mẫu tem hàng tự cấu hình" at bounding box center [614, 72] width 142 height 17
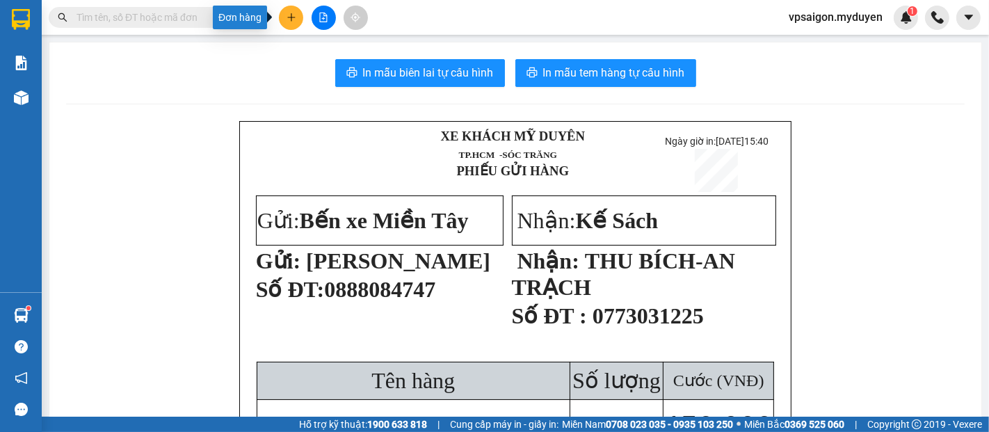
click at [299, 15] on button at bounding box center [291, 18] width 24 height 24
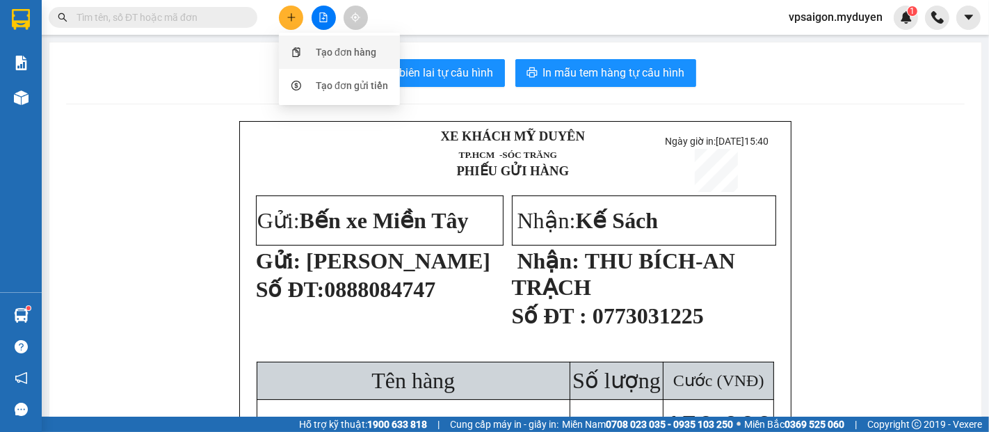
click at [324, 54] on div "Tạo đơn hàng" at bounding box center [346, 51] width 60 height 15
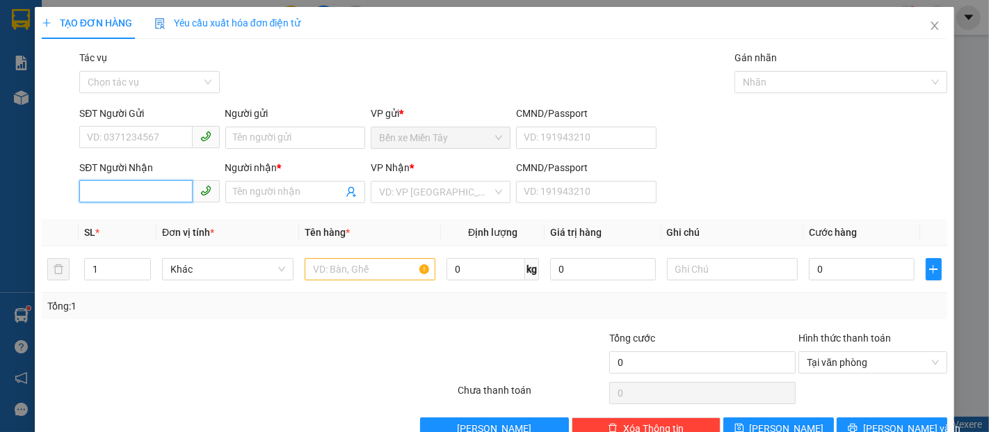
click at [149, 200] on input "SĐT Người Nhận" at bounding box center [135, 191] width 113 height 22
click at [159, 190] on input "5715" at bounding box center [135, 191] width 113 height 22
click at [156, 198] on input "5715" at bounding box center [135, 191] width 113 height 22
click at [165, 216] on div "0902395715 - NHƯ" at bounding box center [148, 219] width 122 height 15
type input "0902395715"
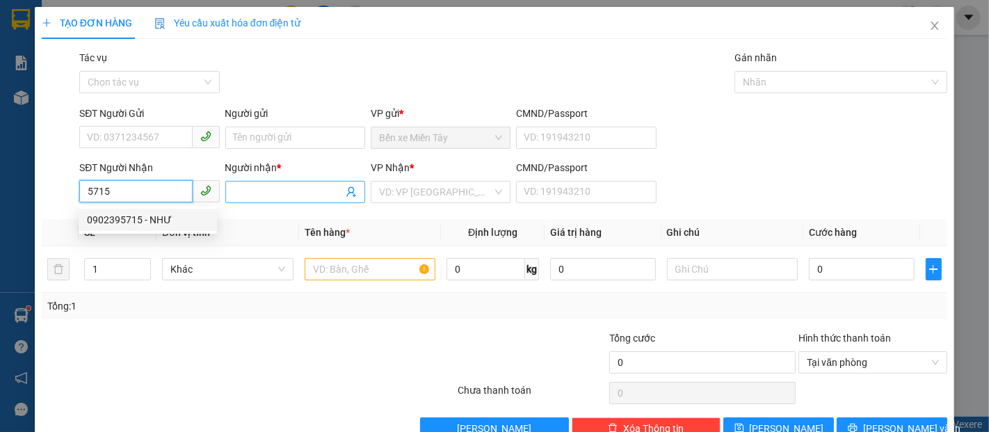
type input "NHƯ"
type input "120.000"
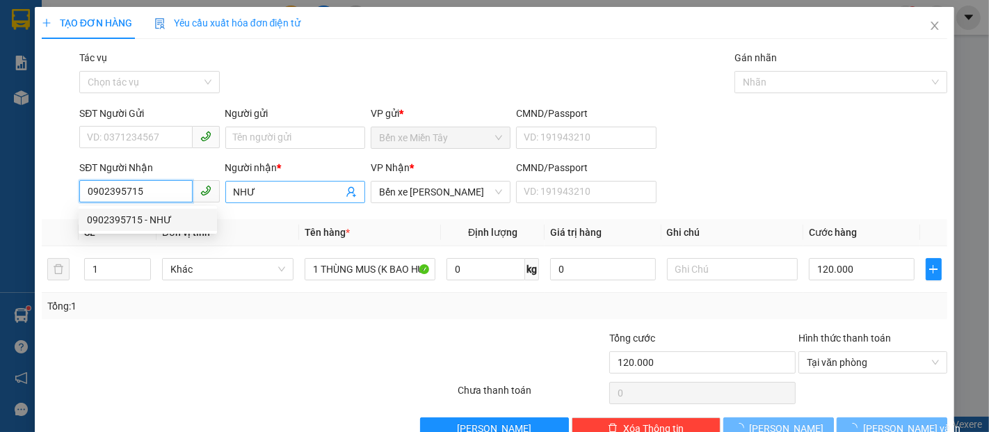
type input "0902395715"
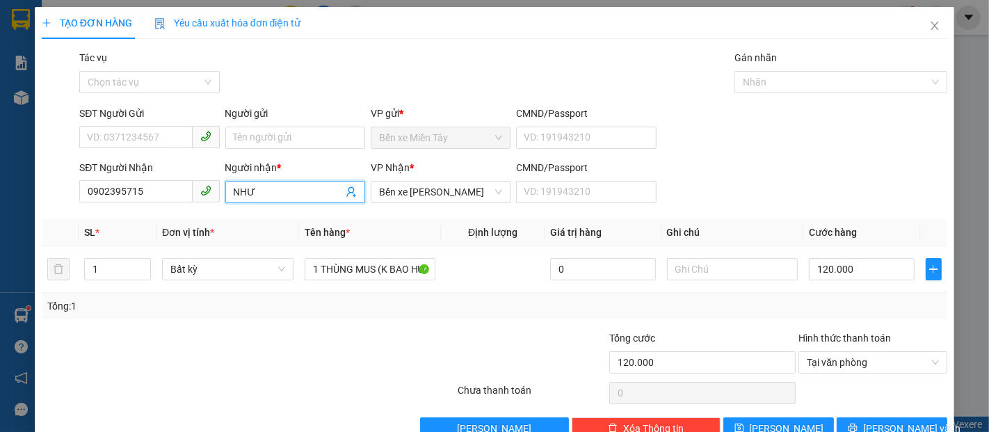
click at [268, 193] on input "NHƯ" at bounding box center [288, 191] width 109 height 15
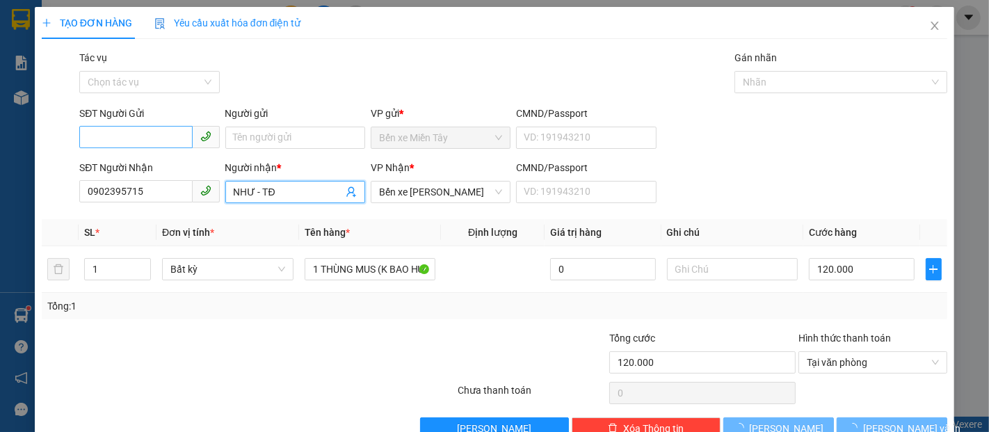
type input "NHƯ - TĐ"
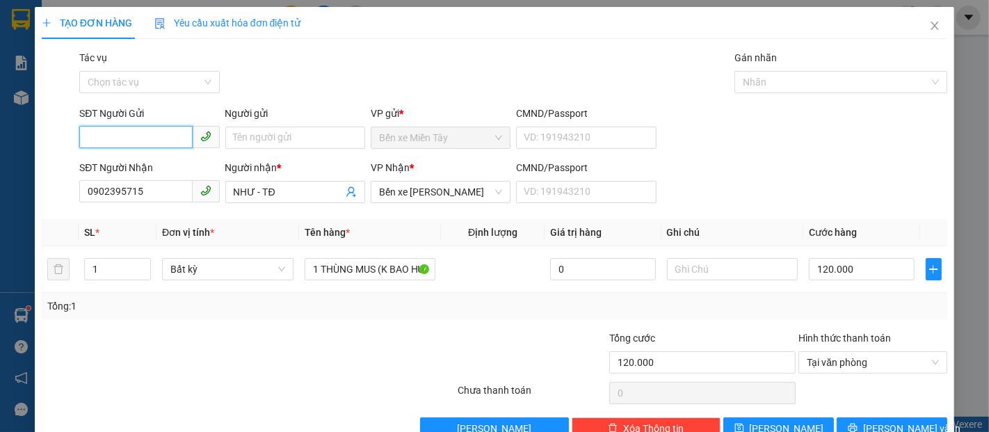
click at [101, 136] on input "SĐT Người Gửi" at bounding box center [135, 137] width 113 height 22
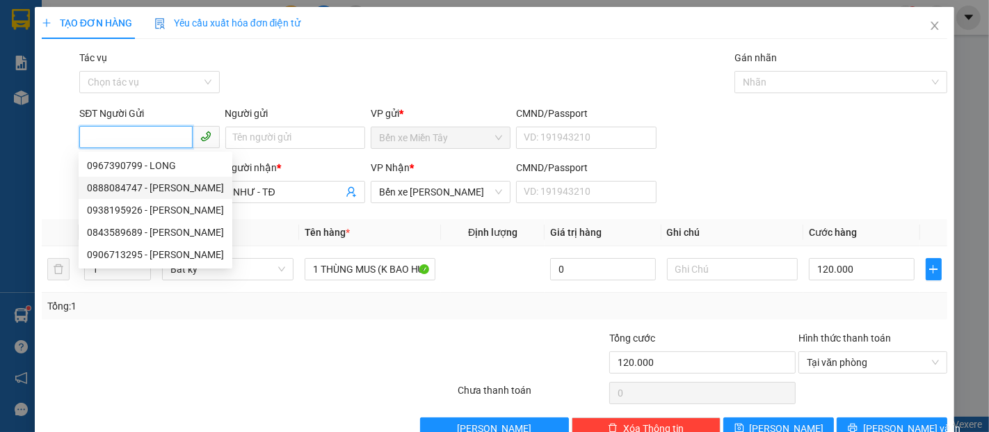
click at [157, 188] on div "0888084747 - LÂM VŨ" at bounding box center [155, 187] width 137 height 15
type input "0888084747"
type input "LÂM VŨ"
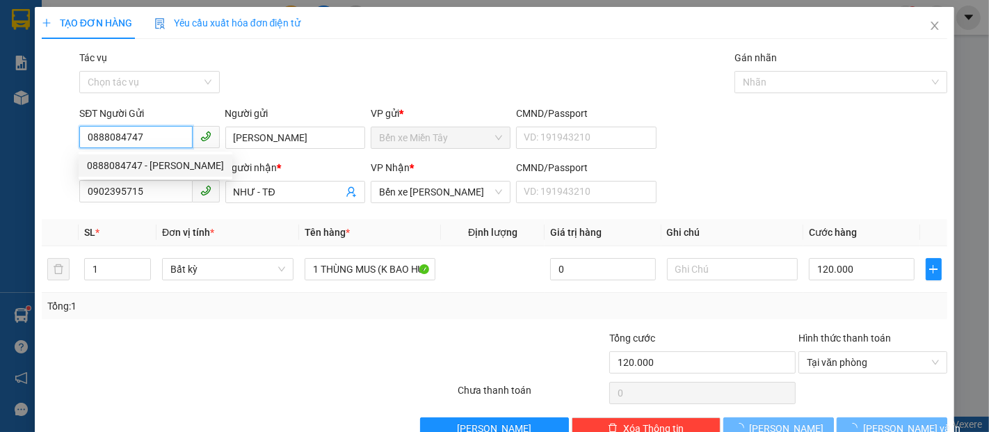
type input "60.000"
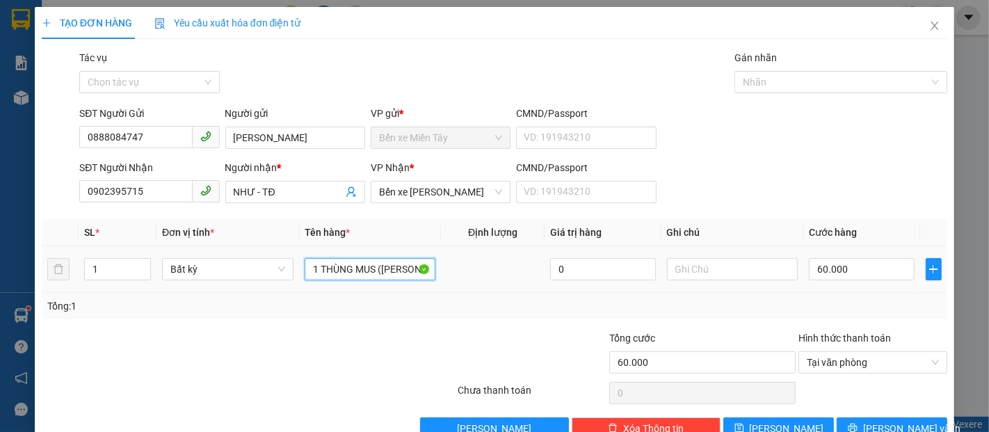
drag, startPoint x: 371, startPoint y: 274, endPoint x: 304, endPoint y: 284, distance: 67.4
click at [304, 284] on td "1 THÙNG MUS (KO BAO HƯ, BỂ)" at bounding box center [370, 269] width 143 height 47
type input "1 MUST (KO BAO HƯ, BỂ)"
click at [834, 279] on input "60.000" at bounding box center [860, 269] width 105 height 22
type input "1"
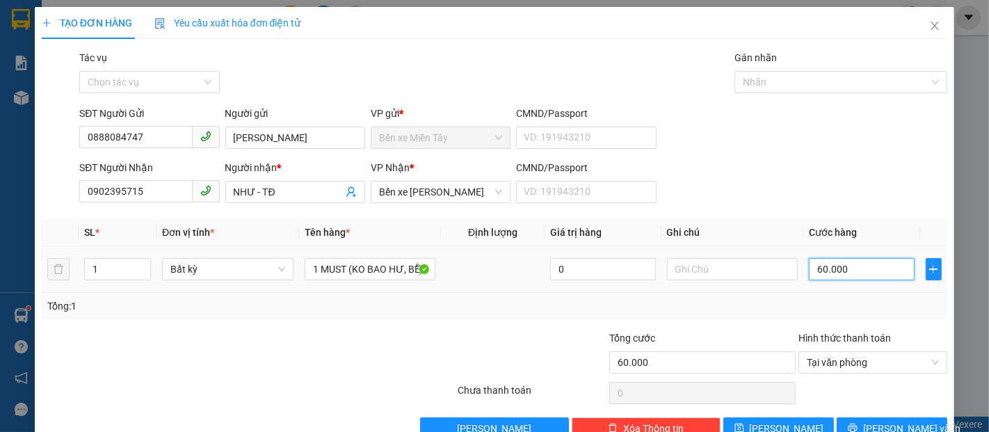
type input "1"
type input "10"
type input "100"
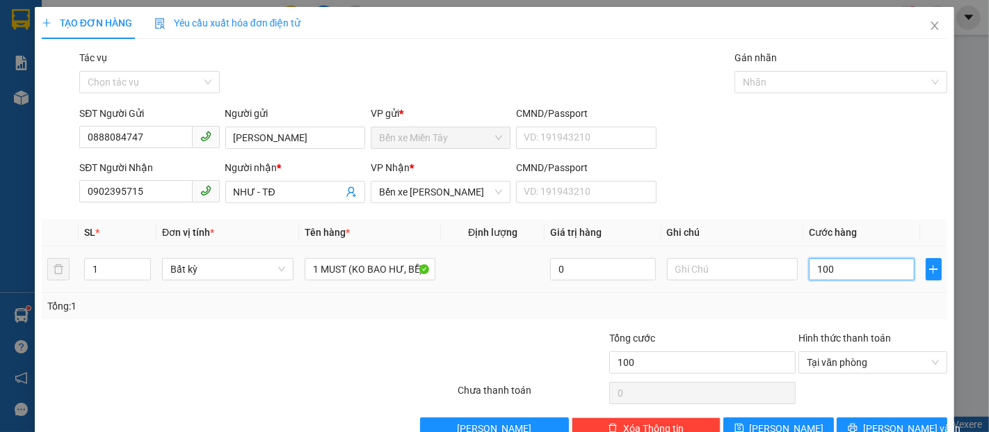
type input "1.000"
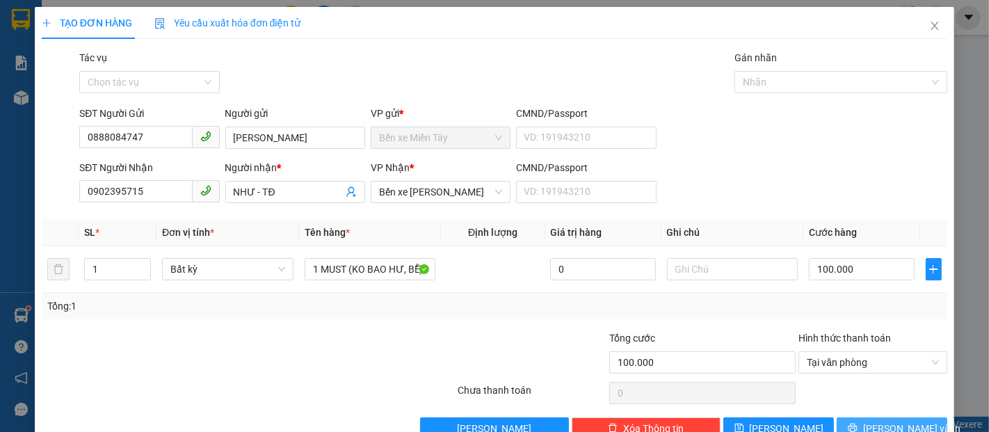
drag, startPoint x: 892, startPoint y: 394, endPoint x: 892, endPoint y: 382, distance: 12.5
click at [892, 421] on span "Lưu và In" at bounding box center [911, 428] width 97 height 15
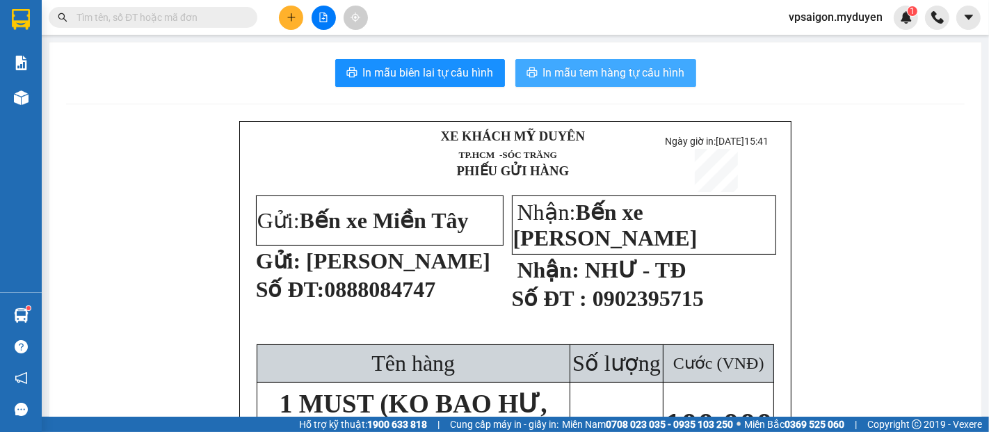
click at [627, 75] on span "In mẫu tem hàng tự cấu hình" at bounding box center [614, 72] width 142 height 17
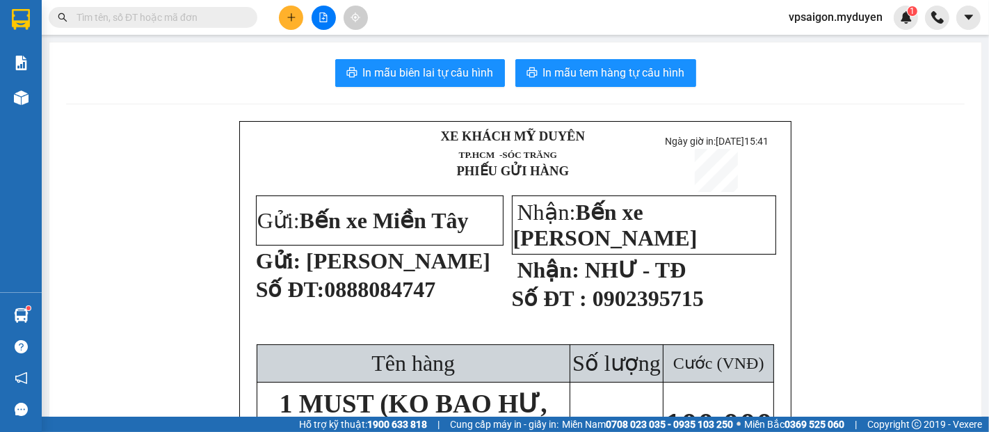
click at [295, 18] on icon "plus" at bounding box center [291, 18] width 10 height 10
click at [316, 54] on div "Tạo đơn hàng" at bounding box center [346, 51] width 60 height 15
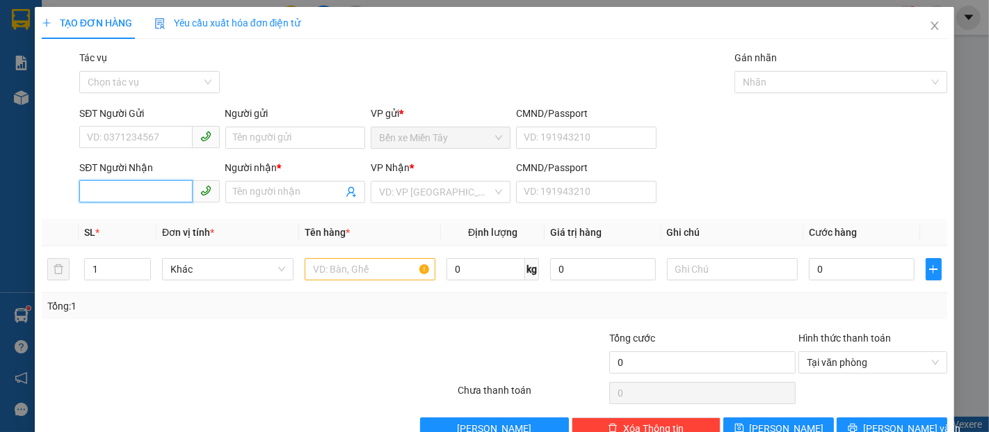
click at [117, 199] on input "SĐT Người Nhận" at bounding box center [135, 191] width 113 height 22
click at [117, 199] on input "4994" at bounding box center [135, 191] width 113 height 22
click at [165, 218] on div "0964134994 - THẢO" at bounding box center [148, 219] width 122 height 15
type input "0964134994"
type input "THẢO"
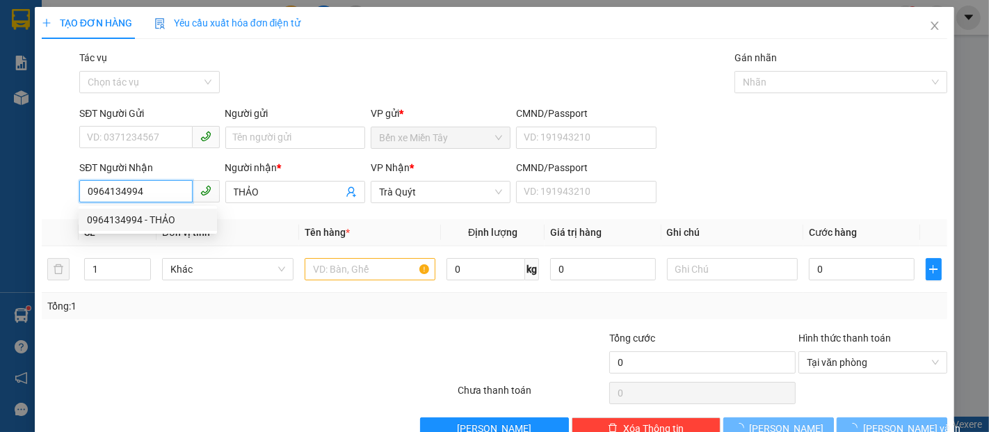
type input "30.000"
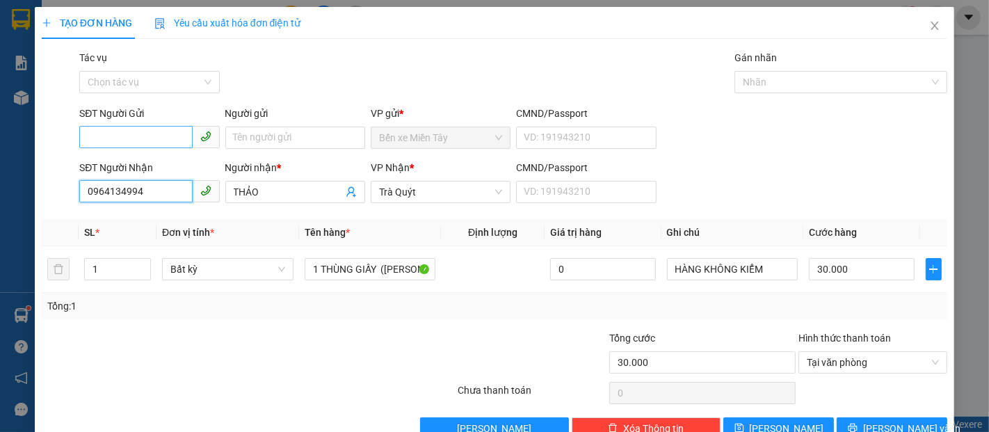
type input "0964134994"
click at [139, 135] on input "SĐT Người Gửi" at bounding box center [135, 137] width 113 height 22
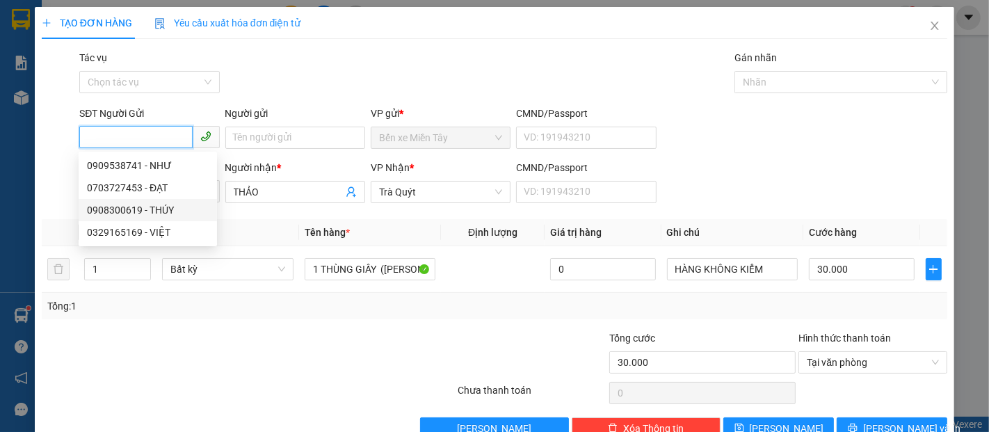
click at [154, 209] on div "0908300619 - THÚY" at bounding box center [148, 209] width 122 height 15
type input "0908300619"
type input "THÚY"
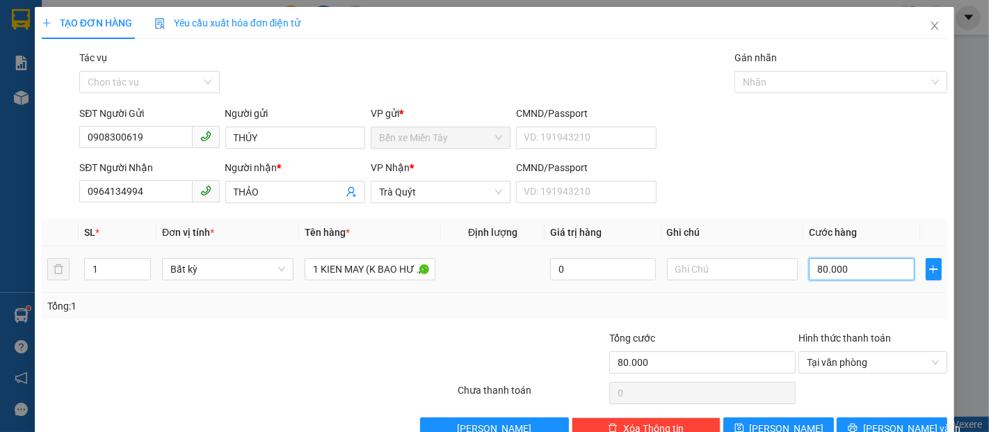
click at [840, 268] on input "80.000" at bounding box center [860, 269] width 105 height 22
type input "1"
type input "12"
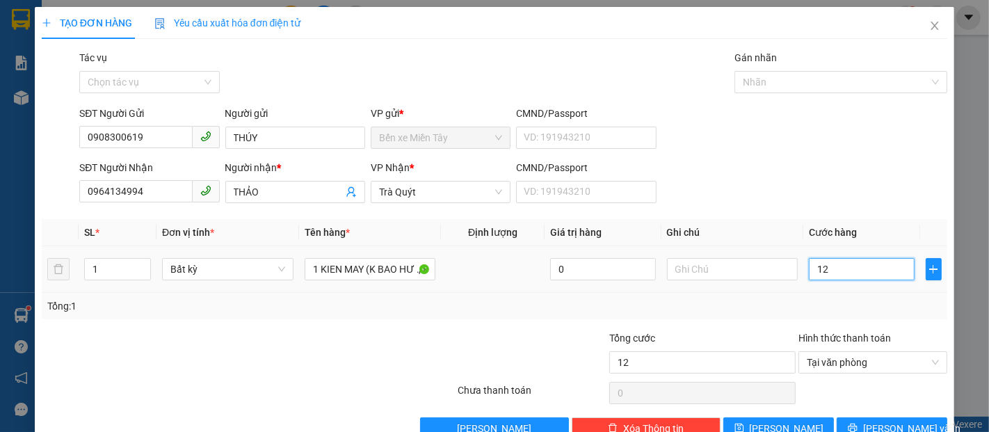
type input "120"
type input "120.000"
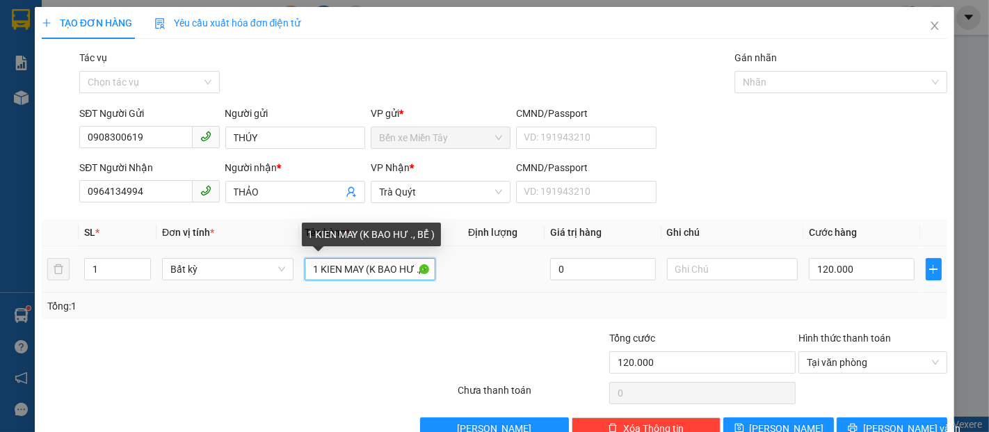
drag, startPoint x: 361, startPoint y: 241, endPoint x: 277, endPoint y: 249, distance: 84.5
click at [277, 249] on tr "1 Bất kỳ 1 KIEN MAY (K BAO HƯ ., BỂ ) 0 120.000" at bounding box center [494, 269] width 905 height 47
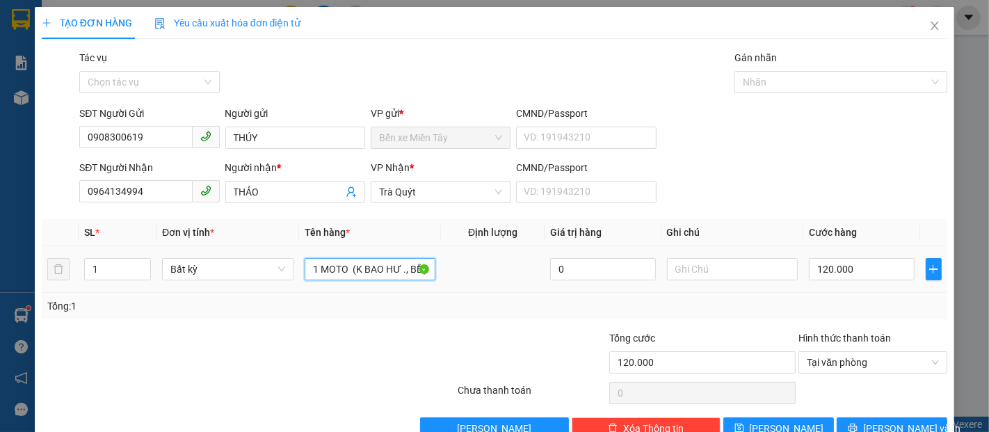
type input "1 MOTO + (K BAO HƯ ., BỂ )"
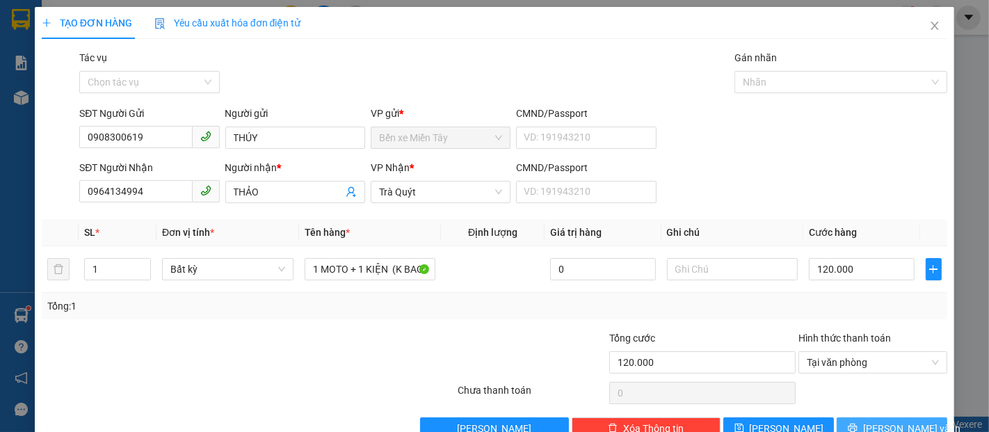
drag, startPoint x: 911, startPoint y: 399, endPoint x: 909, endPoint y: 392, distance: 7.3
click at [909, 417] on button "Lưu và In" at bounding box center [891, 428] width 111 height 22
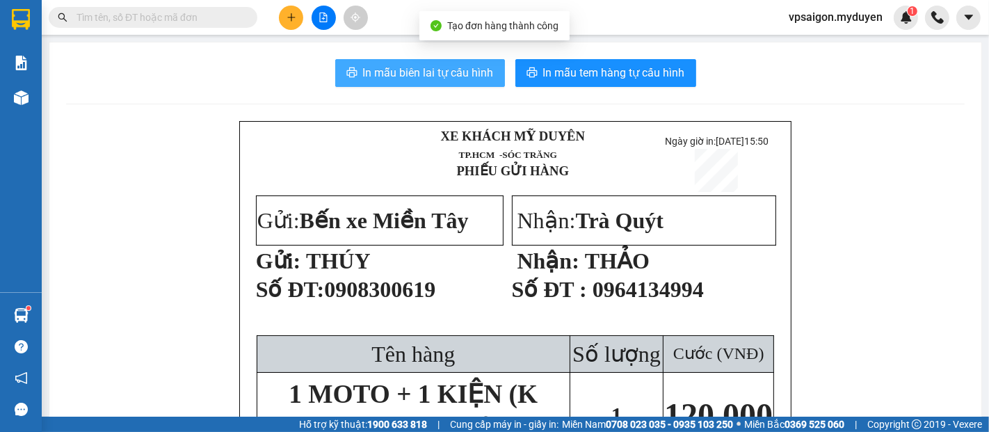
click at [387, 74] on span "In mẫu biên lai tự cấu hình" at bounding box center [428, 72] width 131 height 17
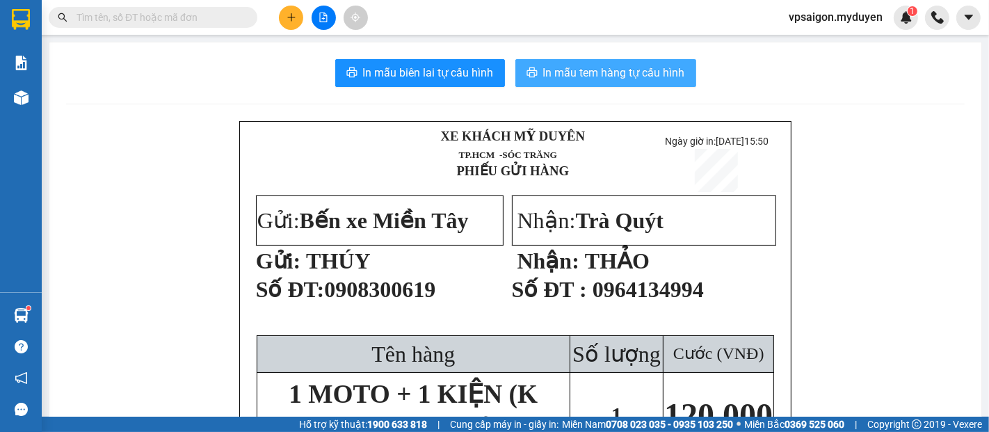
click at [605, 82] on button "In mẫu tem hàng tự cấu hình" at bounding box center [605, 73] width 181 height 28
click at [602, 76] on span "In mẫu tem hàng tự cấu hình" at bounding box center [614, 72] width 142 height 17
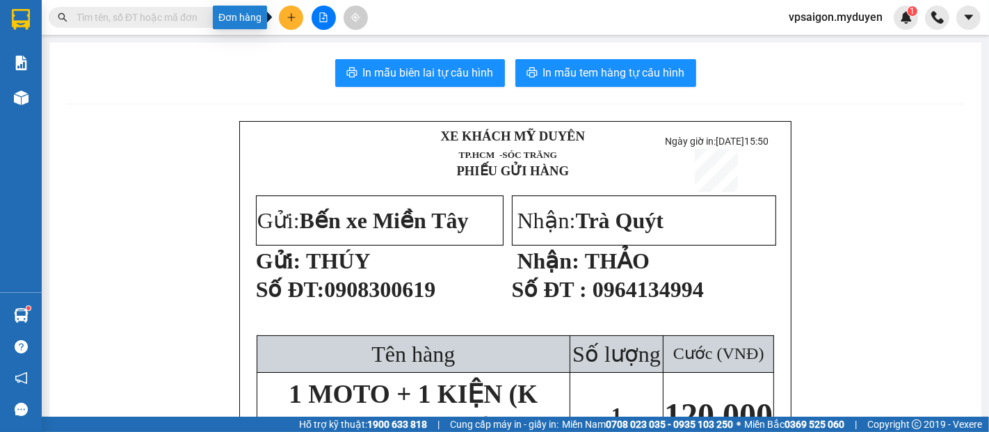
click at [296, 26] on button at bounding box center [291, 18] width 24 height 24
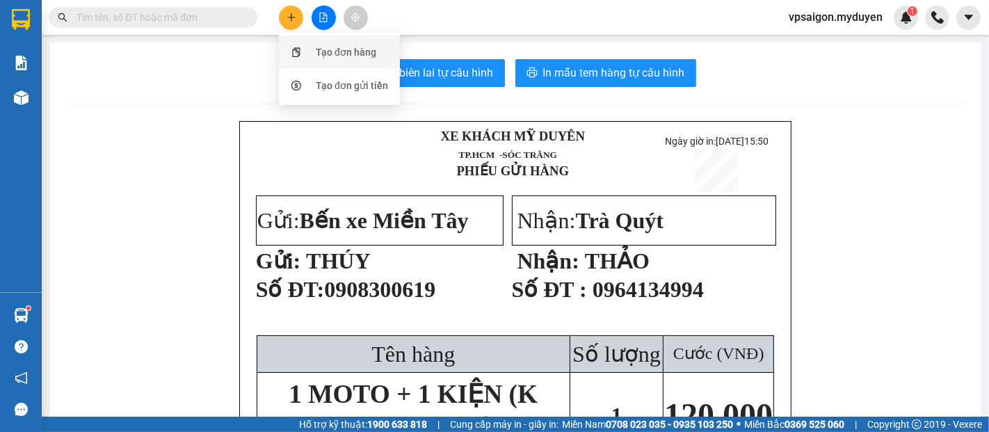
click at [366, 58] on div "Tạo đơn hàng" at bounding box center [346, 51] width 60 height 15
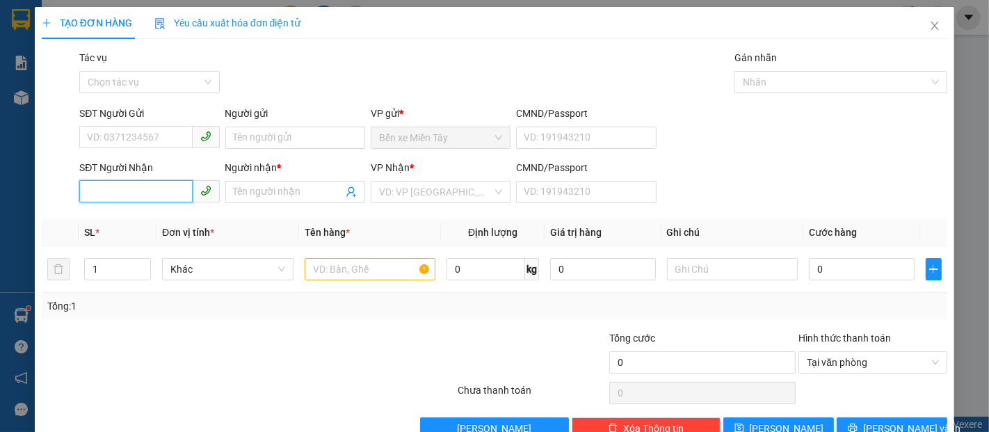
click at [127, 186] on input "SĐT Người Nhận" at bounding box center [135, 191] width 113 height 22
type input "0363211137"
click at [144, 215] on div "0363211137 - BÉ VY" at bounding box center [148, 219] width 122 height 15
type input "BÉ VY"
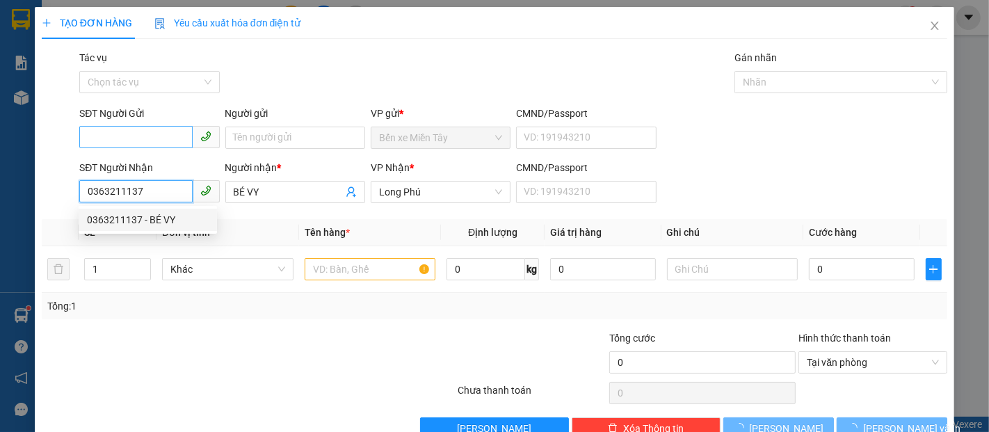
type input "30.000"
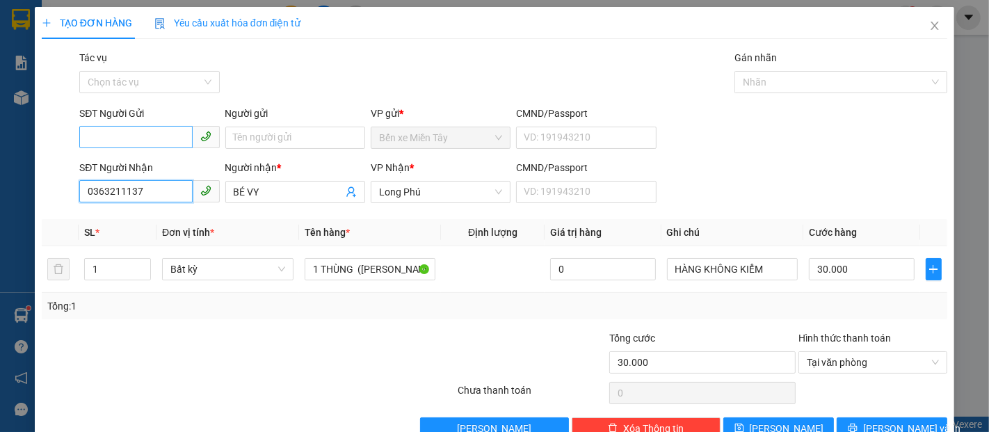
type input "0363211137"
click at [141, 139] on input "SĐT Người Gửi" at bounding box center [135, 137] width 113 height 22
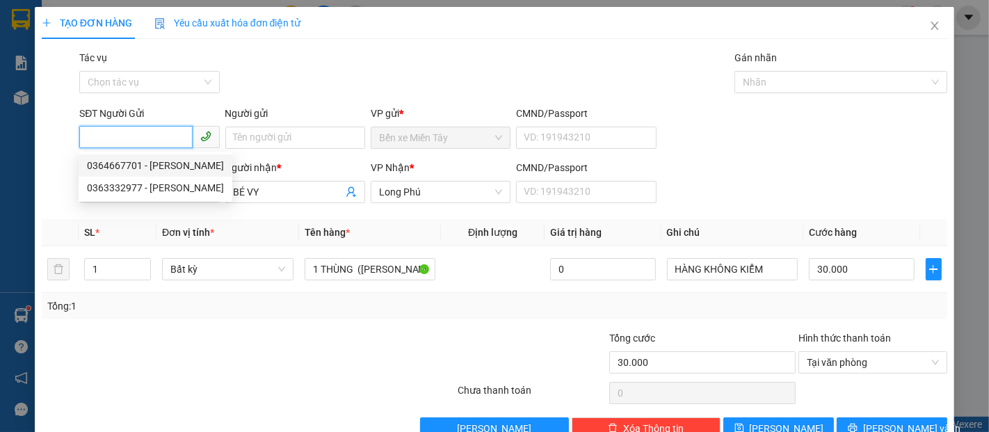
click at [138, 169] on div "0364667701 - GIANG" at bounding box center [155, 165] width 137 height 15
type input "0364667701"
type input "GIANG"
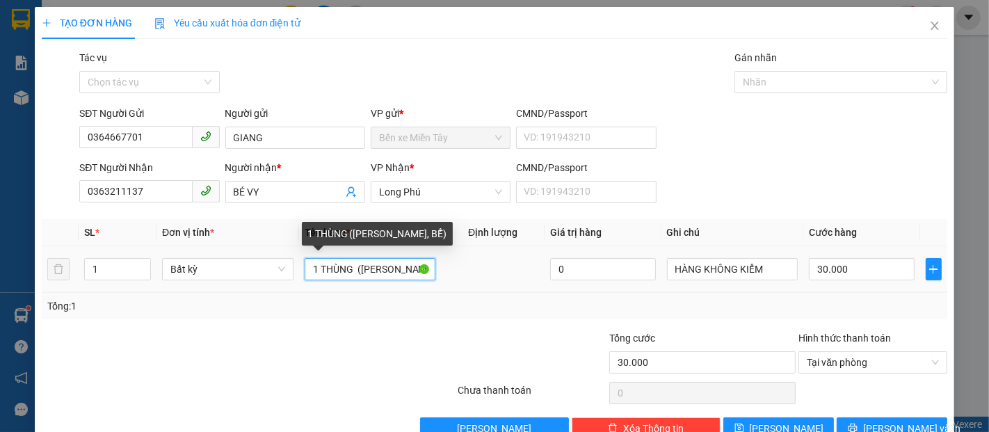
drag, startPoint x: 348, startPoint y: 266, endPoint x: 306, endPoint y: 280, distance: 44.6
click at [306, 280] on input "1 THÙNG (KO BAO HƯ, BỂ)" at bounding box center [369, 269] width 131 height 22
type input "1 TÚI THƯ (KO BAO HƯ, BỂ)"
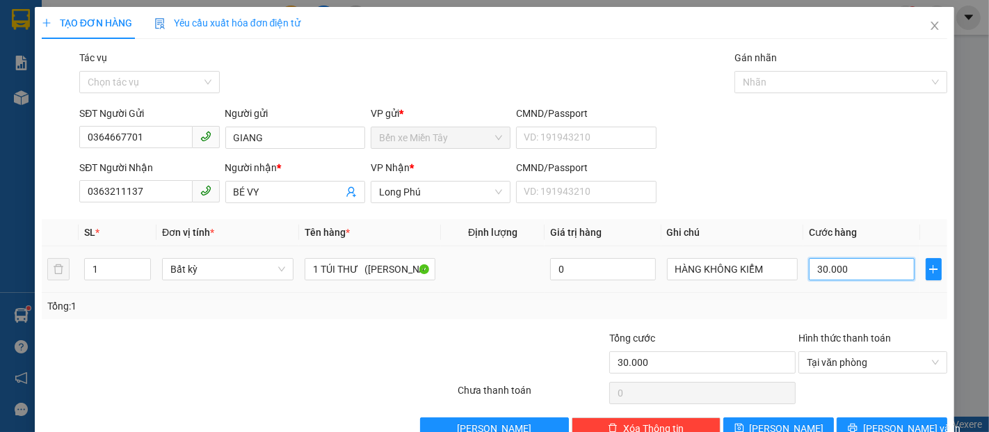
click at [853, 258] on input "30.000" at bounding box center [860, 269] width 105 height 22
click at [916, 417] on button "Lưu và In" at bounding box center [891, 428] width 111 height 22
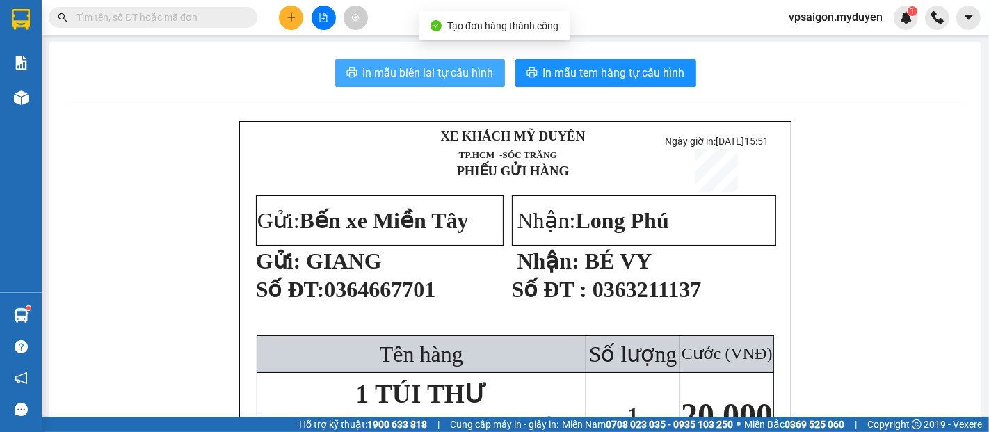
click at [448, 86] on button "In mẫu biên lai tự cấu hình" at bounding box center [420, 73] width 170 height 28
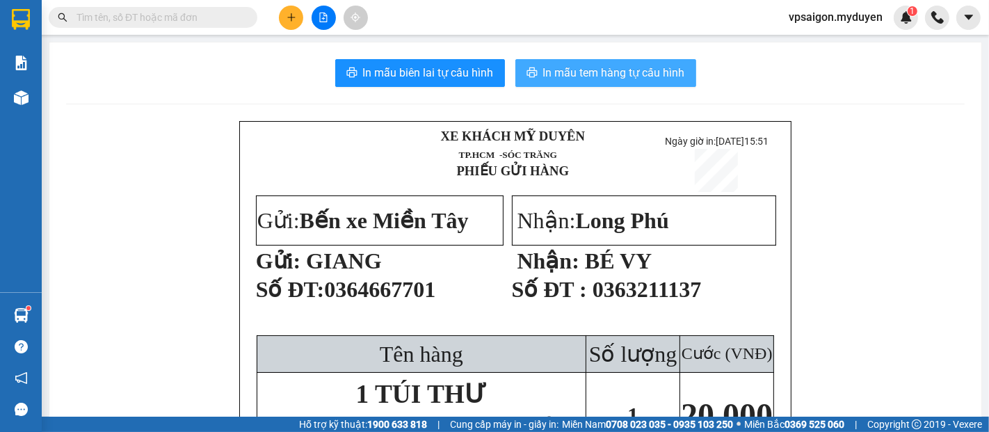
click at [626, 76] on span "In mẫu tem hàng tự cấu hình" at bounding box center [614, 72] width 142 height 17
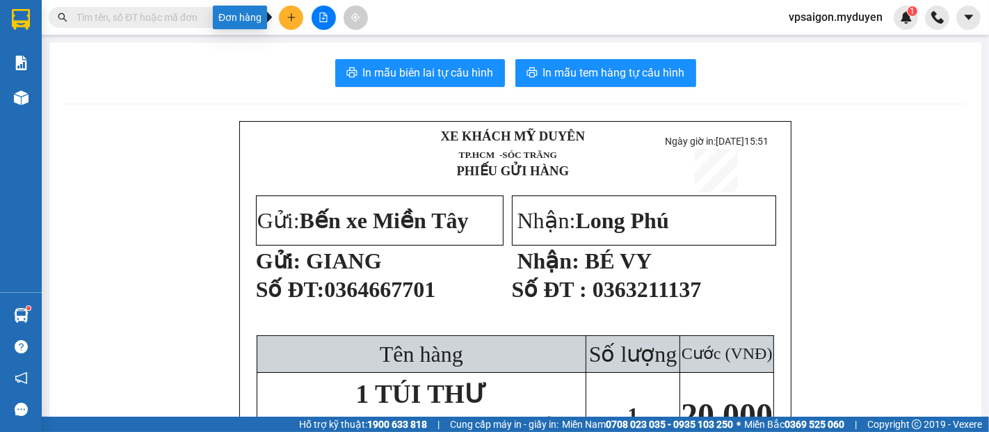
click at [288, 17] on icon "plus" at bounding box center [291, 17] width 8 height 1
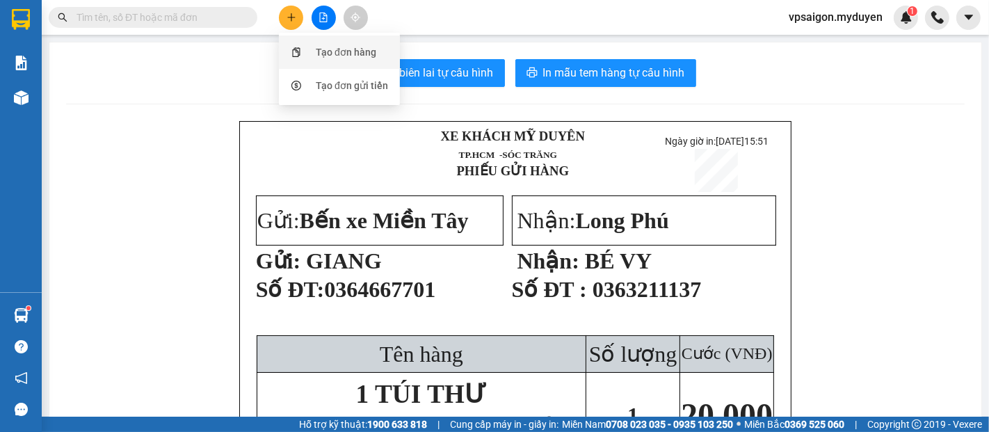
click at [331, 51] on div "Tạo đơn hàng" at bounding box center [346, 51] width 60 height 15
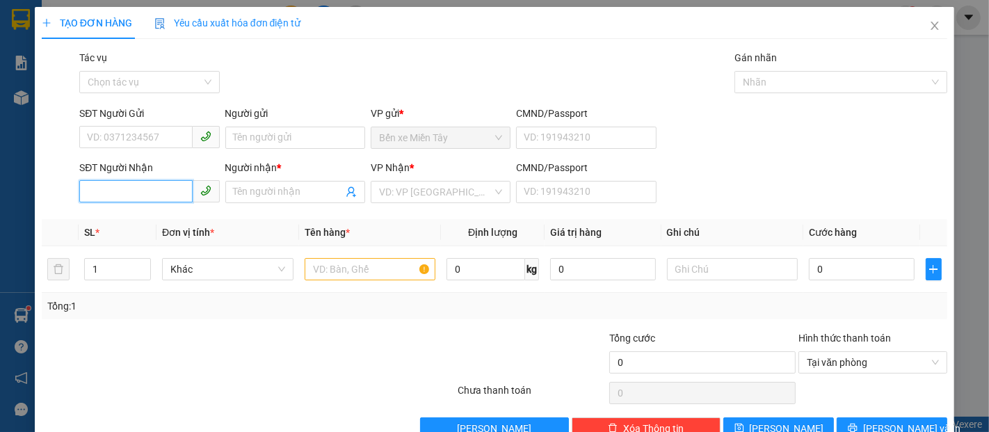
click at [147, 188] on input "SĐT Người Nhận" at bounding box center [135, 191] width 113 height 22
click at [136, 126] on span at bounding box center [149, 137] width 140 height 22
click at [137, 138] on input "SĐT Người Gửi" at bounding box center [135, 137] width 113 height 22
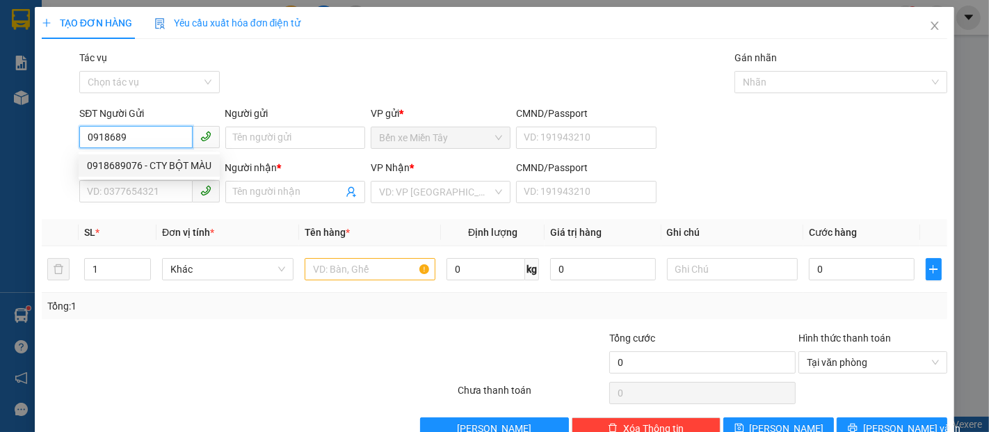
click at [165, 174] on div "0918689076 - CTY BỘT MÀU" at bounding box center [149, 165] width 141 height 22
type input "0918689076"
type input "CTY BỘT MÀU"
type input "0968272618"
type input "NGỌC"
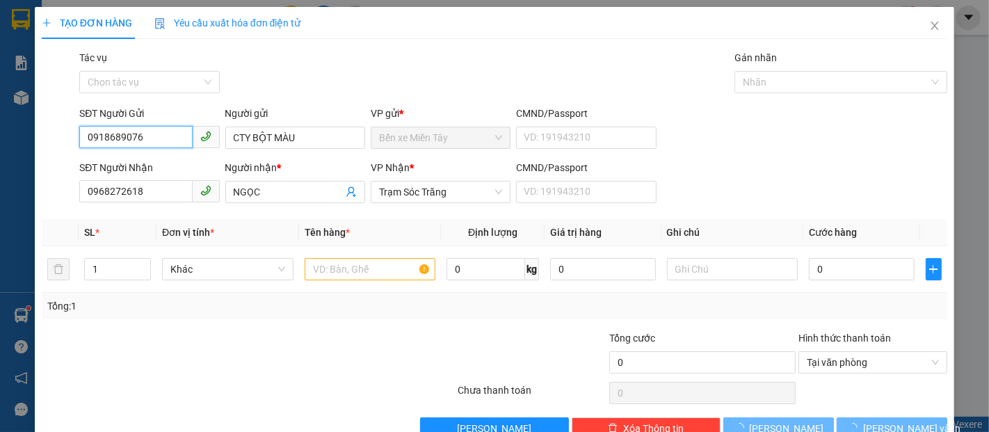
type input "50.000"
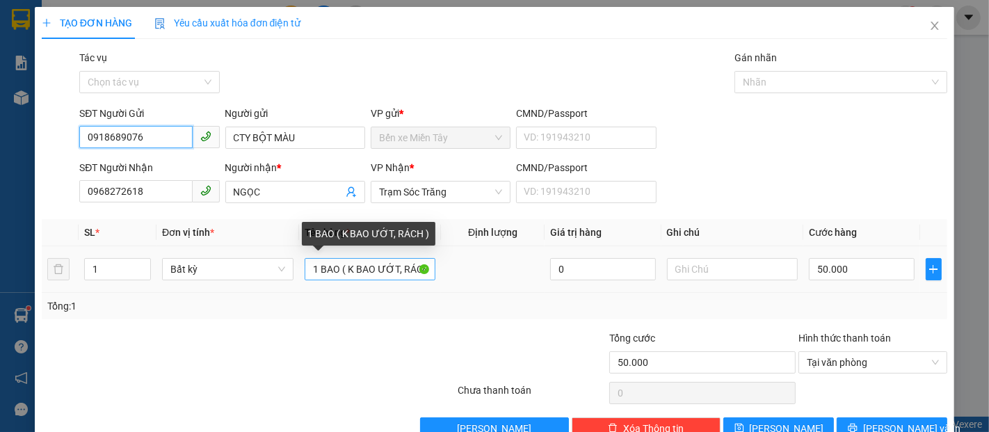
type input "0918689076"
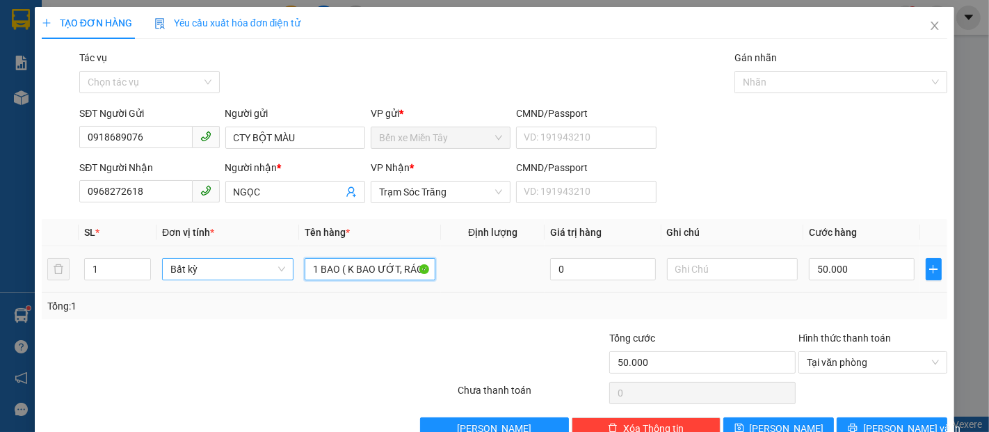
drag, startPoint x: 338, startPoint y: 273, endPoint x: 282, endPoint y: 277, distance: 55.7
click at [282, 277] on tr "1 Bất kỳ 1 BAO ( K BAO ƯỚT, RÁCH ) 0 50.000" at bounding box center [494, 269] width 905 height 47
type input "6 BAO ( K BAO ƯỚT, RÁCH )"
click at [850, 258] on input "50.000" at bounding box center [860, 269] width 105 height 22
type input "3"
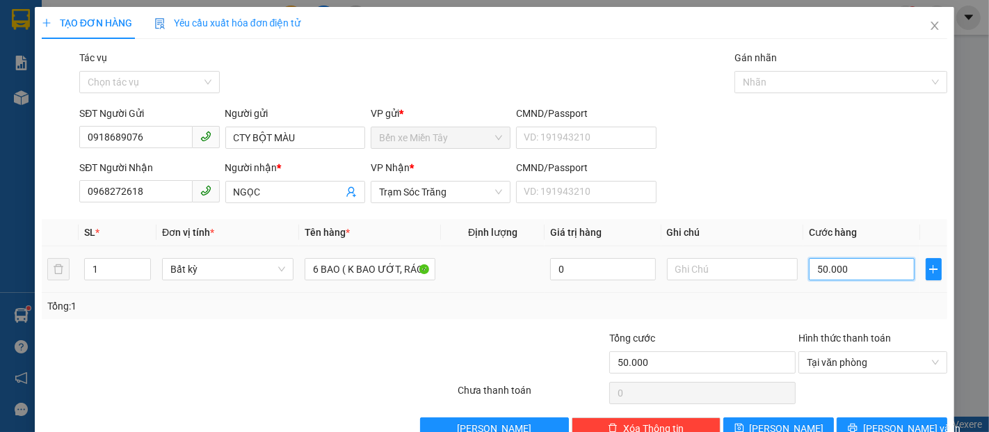
type input "3"
type input "30"
click at [899, 421] on span "Lưu và In" at bounding box center [911, 428] width 97 height 15
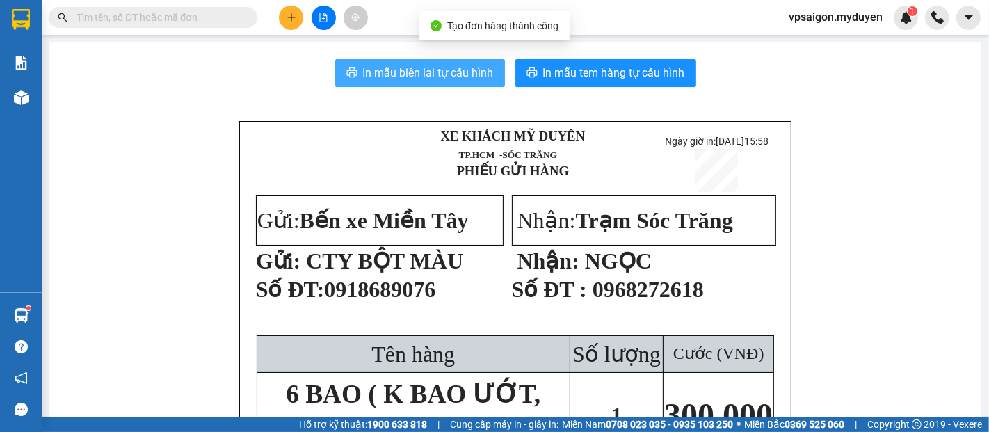
click at [469, 81] on span "In mẫu biên lai tự cấu hình" at bounding box center [428, 72] width 131 height 17
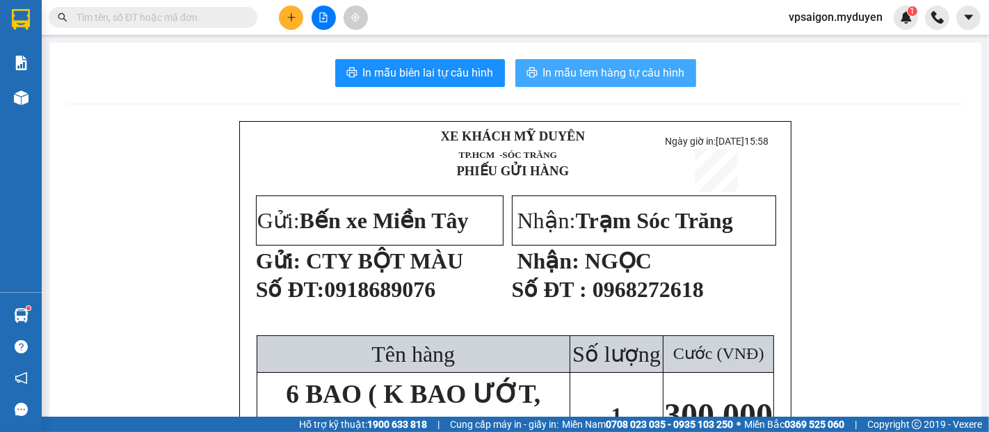
click at [580, 79] on span "In mẫu tem hàng tự cấu hình" at bounding box center [614, 72] width 142 height 17
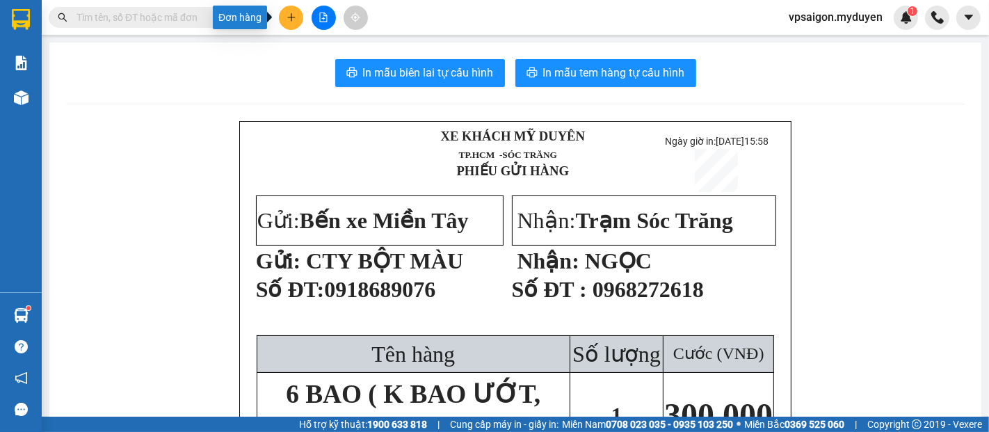
click at [291, 21] on icon "plus" at bounding box center [291, 18] width 10 height 10
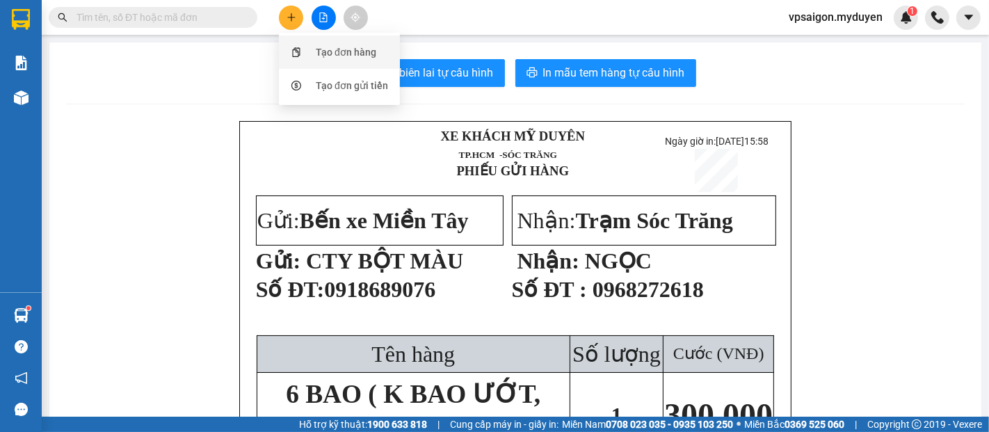
click at [328, 58] on div "Tạo đơn hàng" at bounding box center [346, 51] width 60 height 15
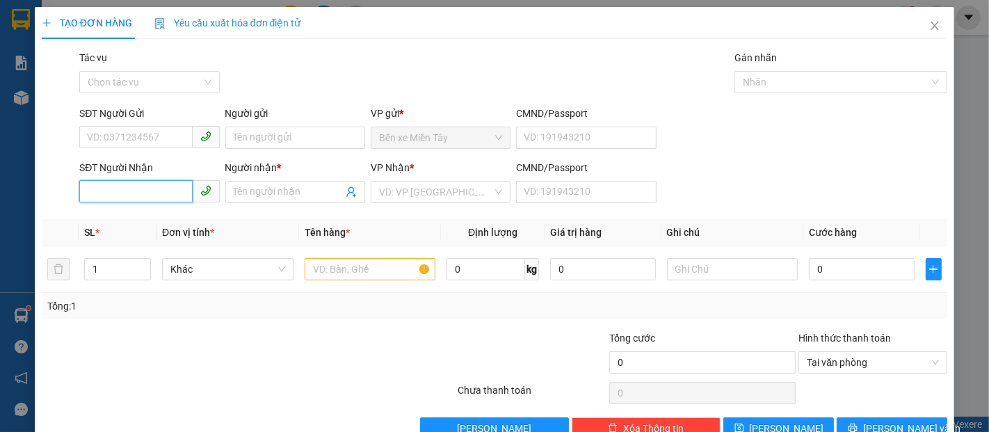
click at [117, 200] on input "SĐT Người Nhận" at bounding box center [135, 191] width 113 height 22
type input "0903964862"
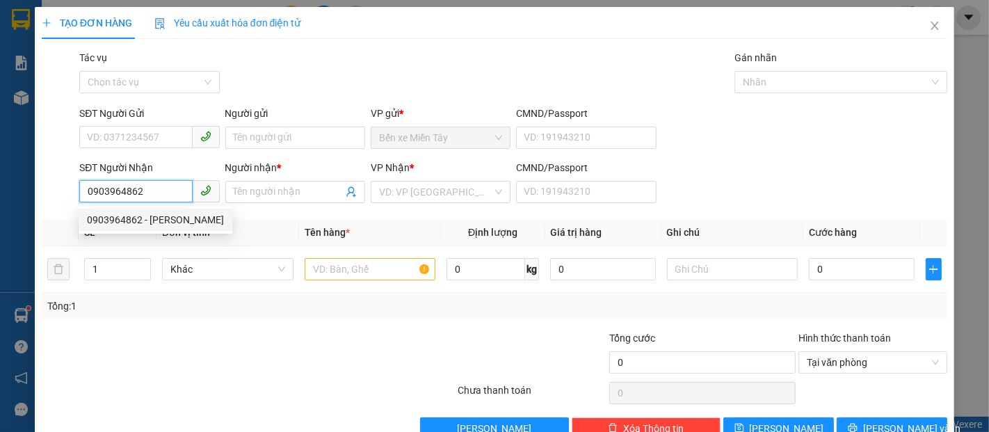
click at [140, 222] on div "0903964862 - QUẾ PHƯƠNG" at bounding box center [155, 219] width 137 height 15
type input "QUẾ PHƯƠNG"
type input "30.000"
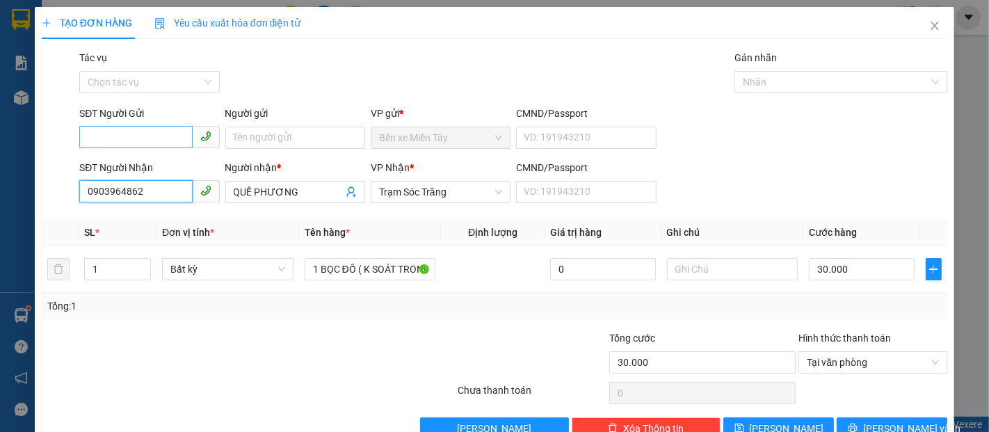
type input "0903964862"
click at [140, 145] on input "SĐT Người Gửi" at bounding box center [135, 137] width 113 height 22
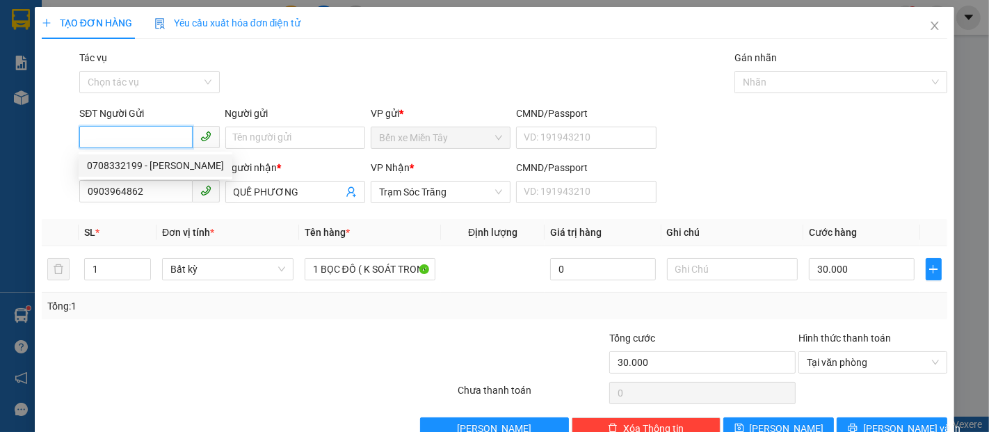
click at [161, 164] on div "0708332199 - LỆ THỦY" at bounding box center [155, 165] width 137 height 15
type input "0708332199"
type input "LỆ THỦY"
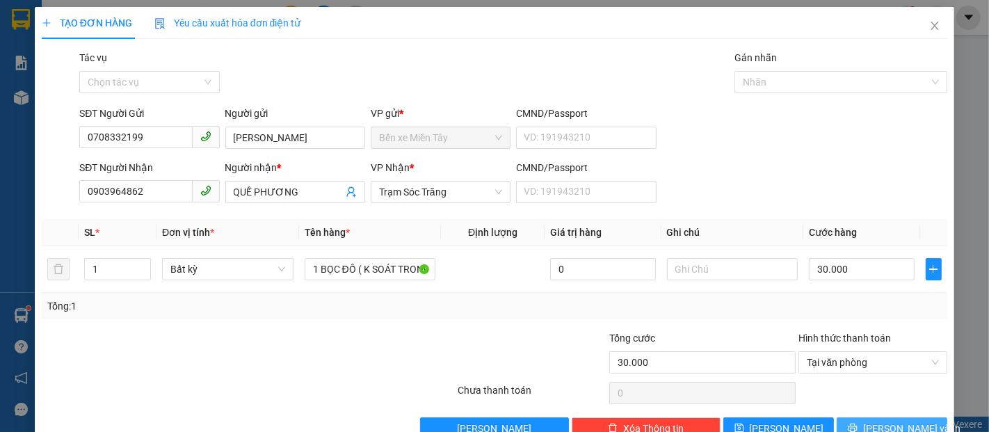
click at [911, 417] on button "Lưu và In" at bounding box center [891, 428] width 111 height 22
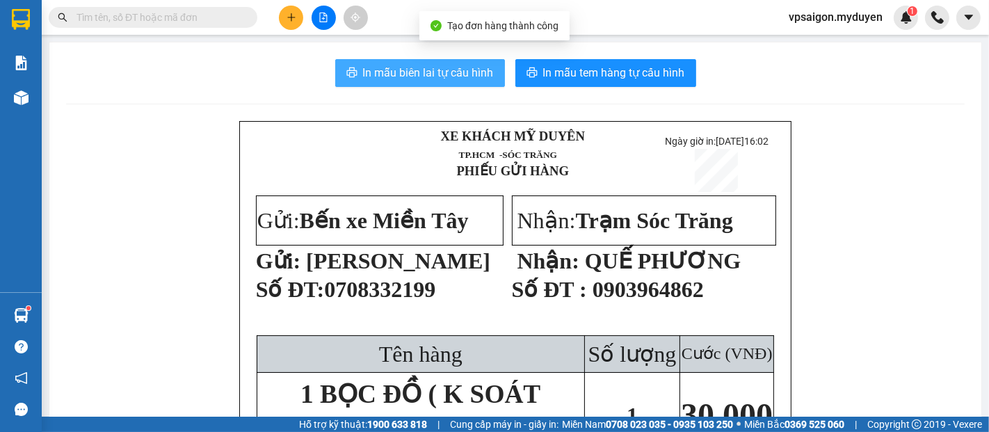
click at [473, 82] on button "In mẫu biên lai tự cấu hình" at bounding box center [420, 73] width 170 height 28
click at [671, 76] on span "In mẫu tem hàng tự cấu hình" at bounding box center [614, 72] width 142 height 17
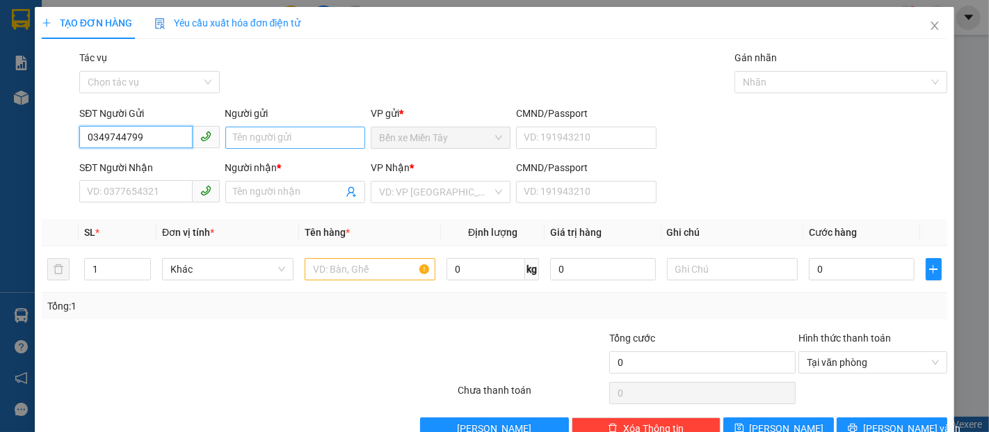
type input "0349744799"
click at [263, 136] on input "Người gửi" at bounding box center [295, 138] width 140 height 22
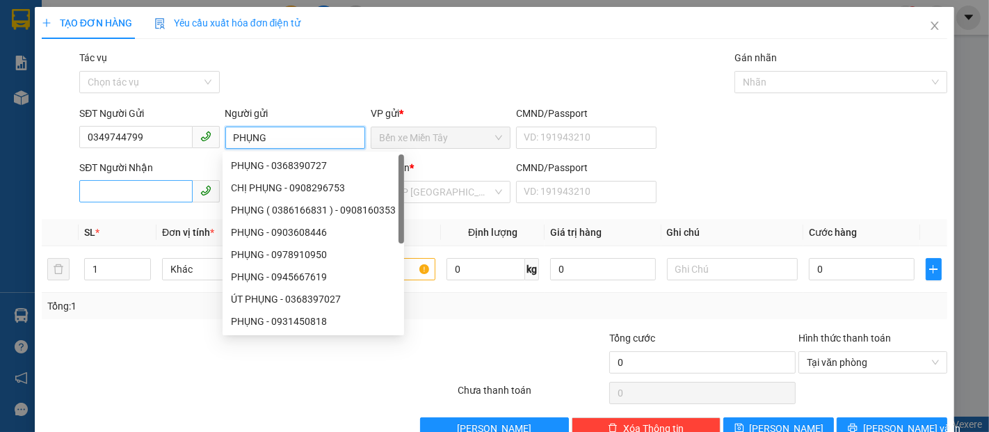
type input "PHỤNG"
click at [120, 188] on input "SĐT Người Nhận" at bounding box center [135, 191] width 113 height 22
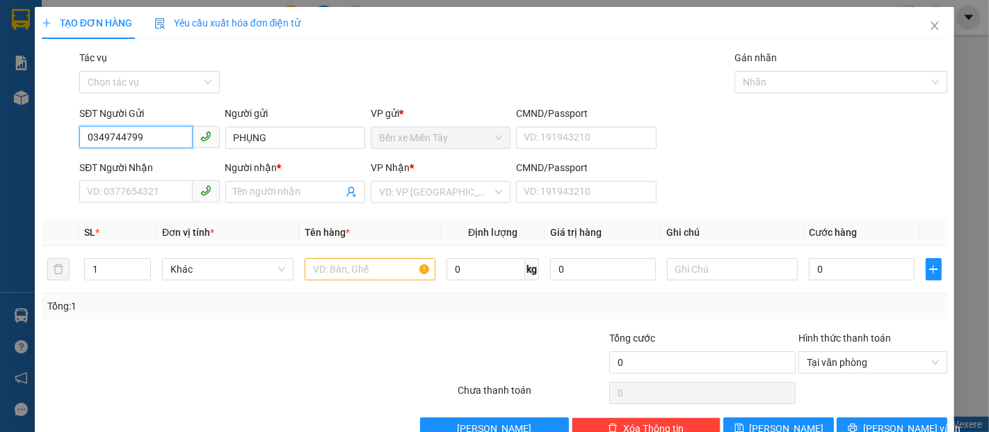
drag, startPoint x: 167, startPoint y: 145, endPoint x: 0, endPoint y: 144, distance: 166.8
click at [0, 144] on div "TẠO ĐƠN HÀNG Yêu cầu xuất hóa đơn điện tử Transit Pickup Surcharge Ids Transit …" at bounding box center [494, 216] width 989 height 432
click at [111, 188] on input "SĐT Người Nhận" at bounding box center [135, 191] width 113 height 22
drag, startPoint x: 153, startPoint y: 129, endPoint x: 70, endPoint y: 147, distance: 85.4
click at [70, 147] on div "SĐT Người Gửi 0349744799 0349744799 Người gửi PHỤNG VP gửi * Bến xe Miền Tây CM…" at bounding box center [494, 130] width 908 height 49
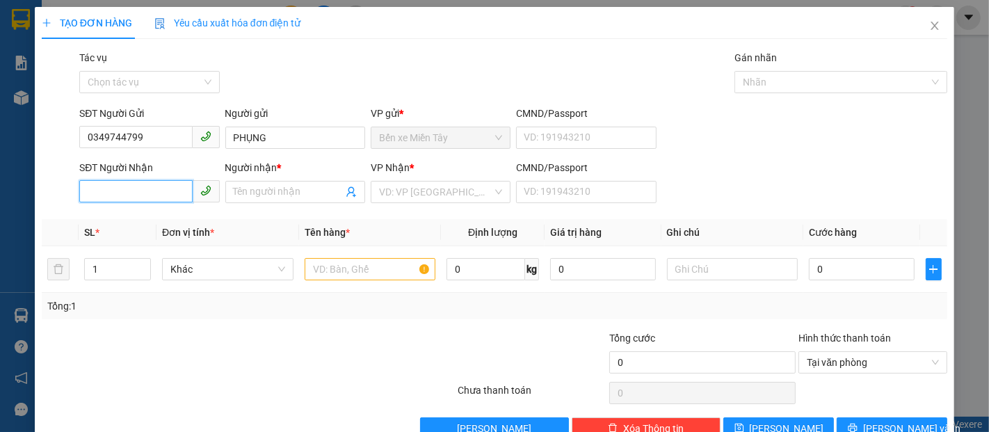
click at [136, 188] on input "SĐT Người Nhận" at bounding box center [135, 191] width 113 height 22
paste input "0349744799"
type input "0349744799"
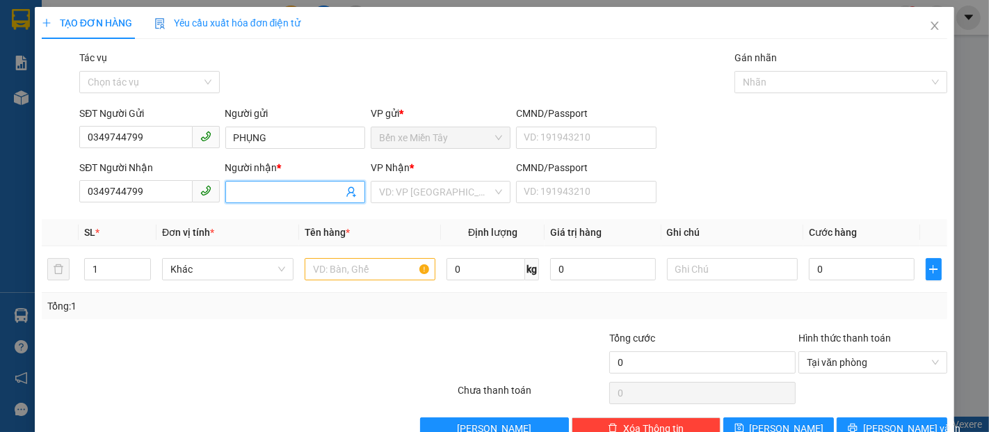
click at [257, 202] on span at bounding box center [295, 192] width 140 height 22
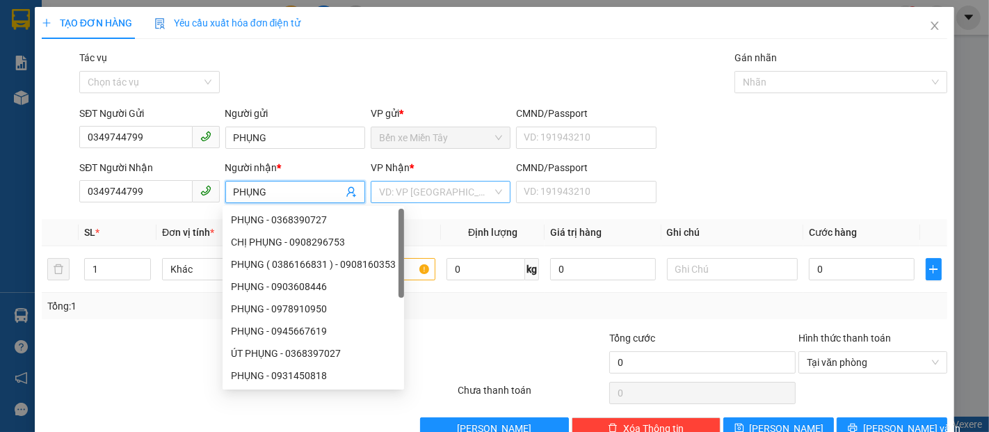
type input "PHỤNG"
click at [401, 197] on input "search" at bounding box center [435, 191] width 113 height 21
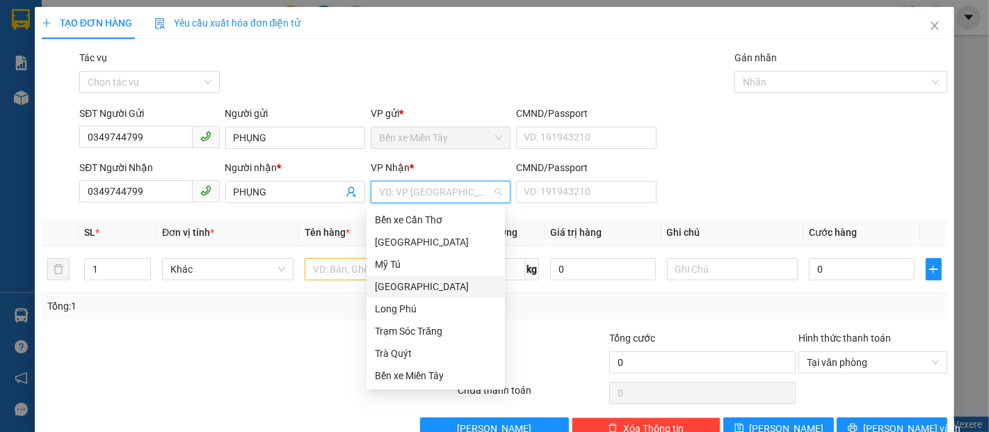
click at [407, 289] on div "[GEOGRAPHIC_DATA]" at bounding box center [436, 286] width 122 height 15
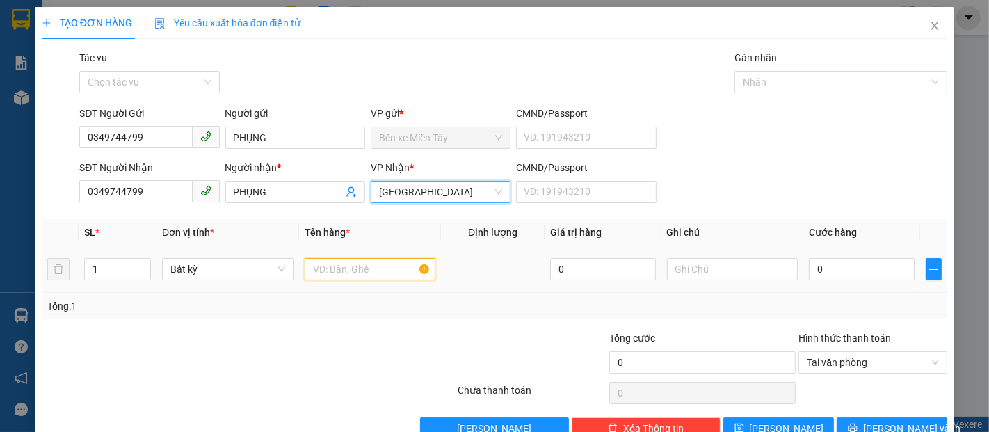
click at [366, 275] on input "text" at bounding box center [369, 269] width 131 height 22
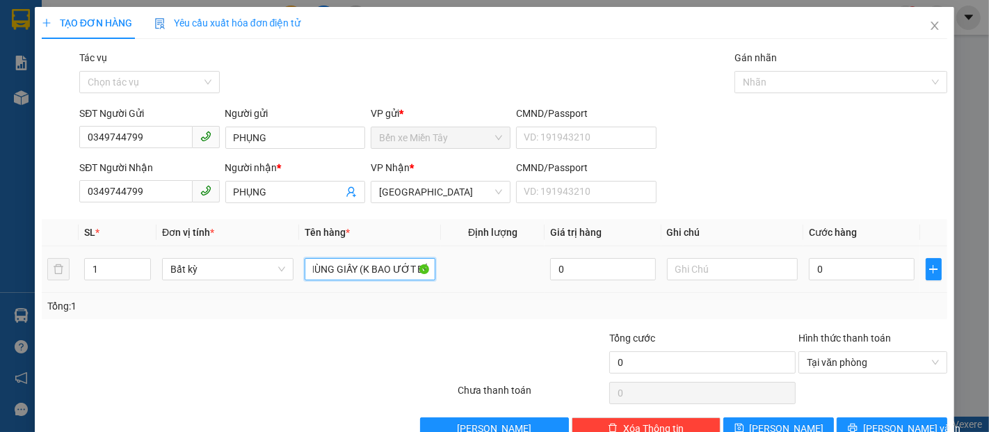
scroll to position [0, 22]
type input "1 THÙNG GIẤY (K BAO ƯỚT BỂ)"
click at [813, 267] on input "0" at bounding box center [860, 269] width 105 height 22
type input "5"
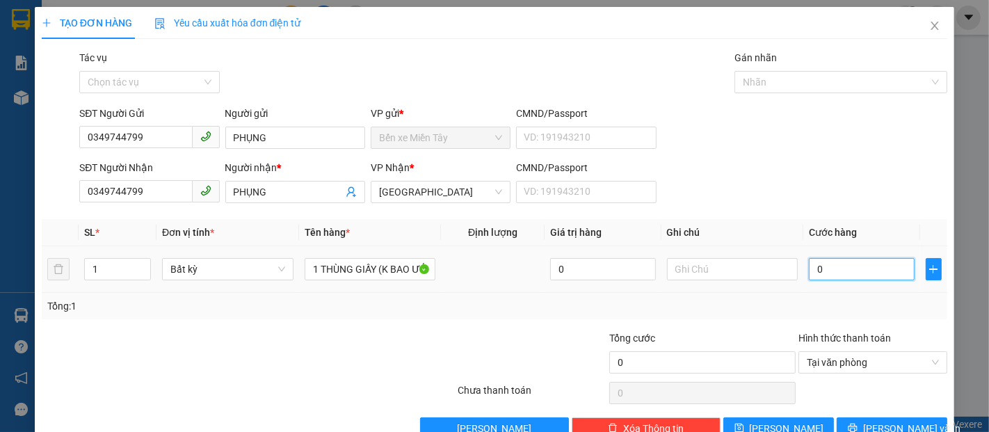
type input "5"
type input "50"
type input "50.000"
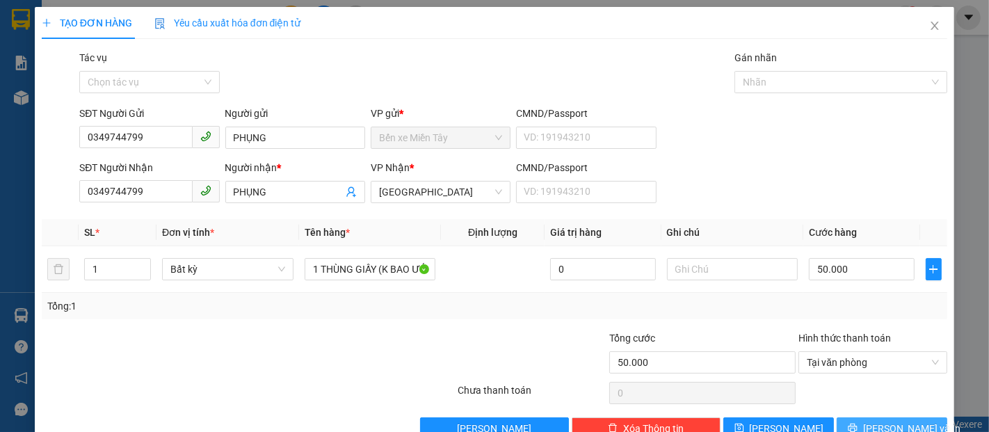
click at [840, 419] on button "[PERSON_NAME] và In" at bounding box center [891, 428] width 111 height 22
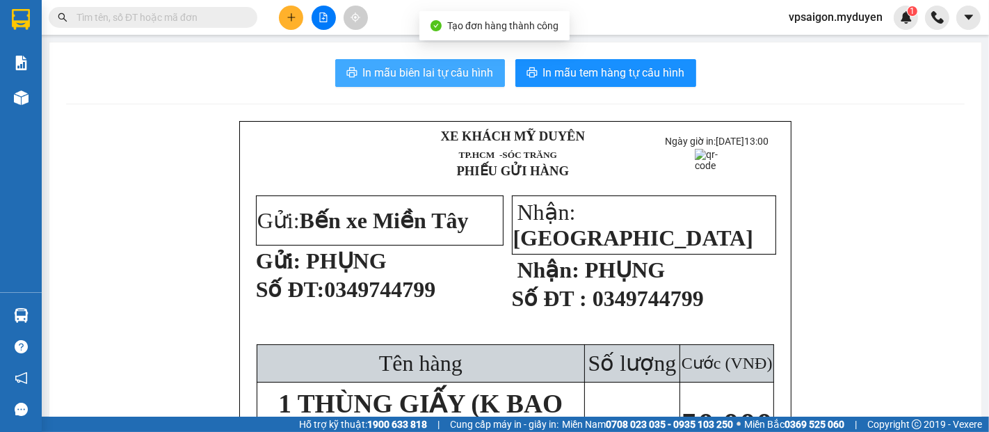
click at [450, 67] on span "In mẫu biên lai tự cấu hình" at bounding box center [428, 72] width 131 height 17
click at [592, 70] on span "In mẫu tem hàng tự cấu hình" at bounding box center [614, 72] width 142 height 17
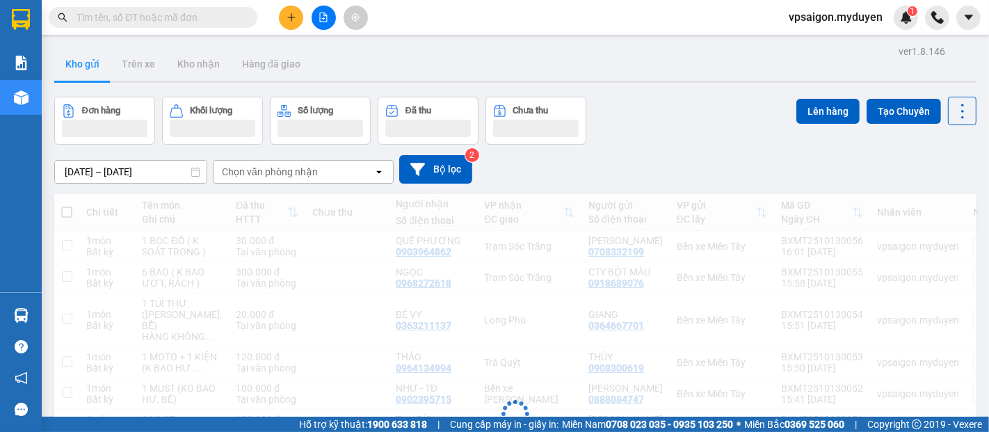
click at [293, 17] on icon "plus" at bounding box center [291, 17] width 8 height 1
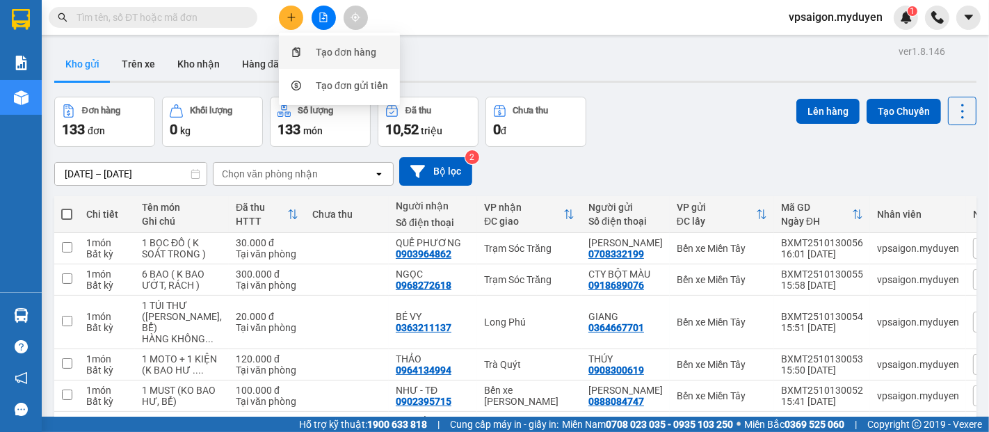
click at [336, 49] on div "Tạo đơn hàng" at bounding box center [346, 51] width 60 height 15
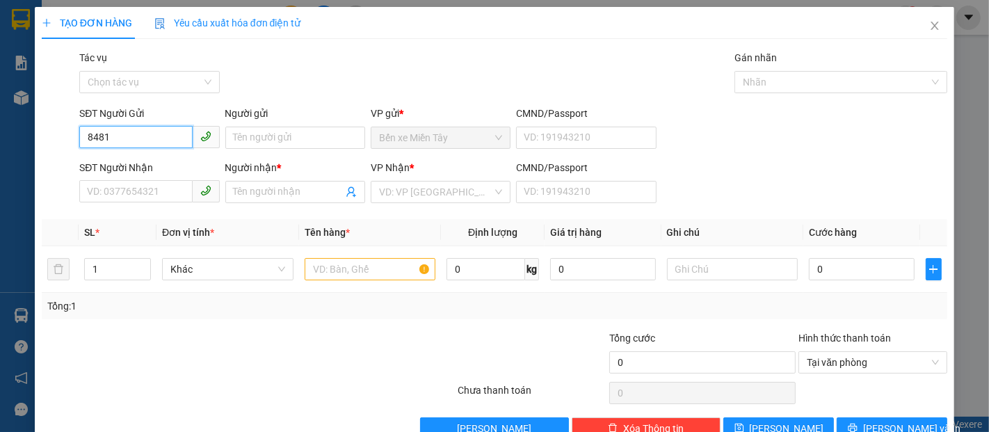
click at [152, 140] on input "8481" at bounding box center [135, 137] width 113 height 22
click at [150, 141] on input "8481" at bounding box center [135, 137] width 113 height 22
drag, startPoint x: 111, startPoint y: 140, endPoint x: 56, endPoint y: 147, distance: 56.0
click at [56, 147] on div "SĐT Người Gửi 8481 8481 Người gửi Tên người gửi VP gửi * Bến xe Miền Tây CMND/P…" at bounding box center [494, 130] width 908 height 49
type input "8481"
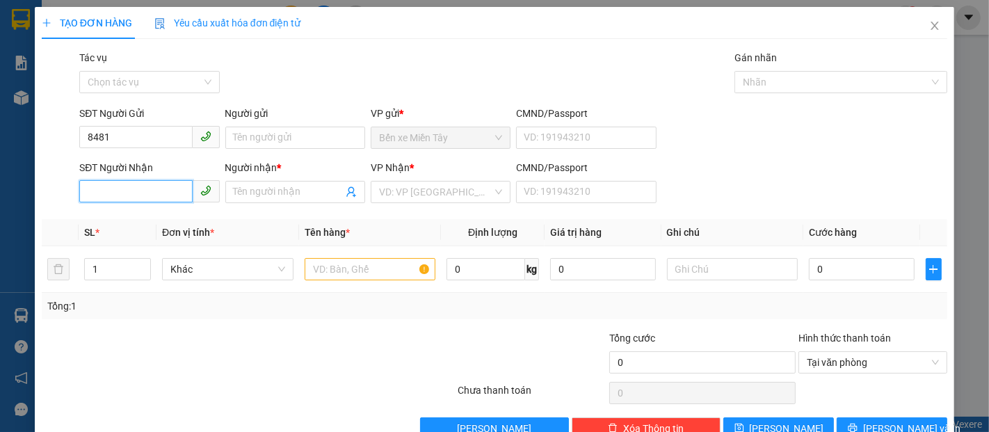
click at [147, 199] on input "SĐT Người Nhận" at bounding box center [135, 191] width 113 height 22
click at [158, 214] on div "0586200750 - KHANG" at bounding box center [148, 219] width 122 height 15
type input "0586200750"
type input "KHANG"
type input "100.000"
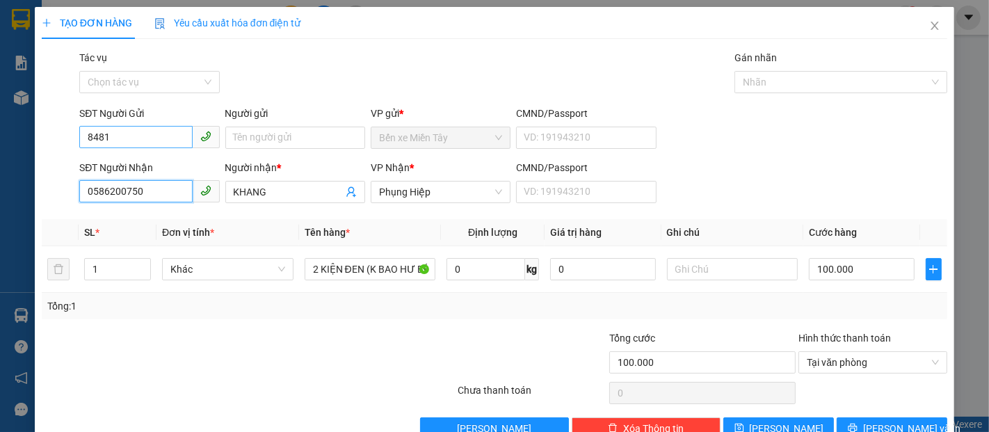
type input "0586200750"
drag, startPoint x: 154, startPoint y: 139, endPoint x: 73, endPoint y: 140, distance: 80.6
click at [73, 140] on div "SĐT Người Gửi 8481 8481 Người gửi Tên người gửi VP gửi * Bến xe Miền Tây CMND/P…" at bounding box center [494, 130] width 908 height 49
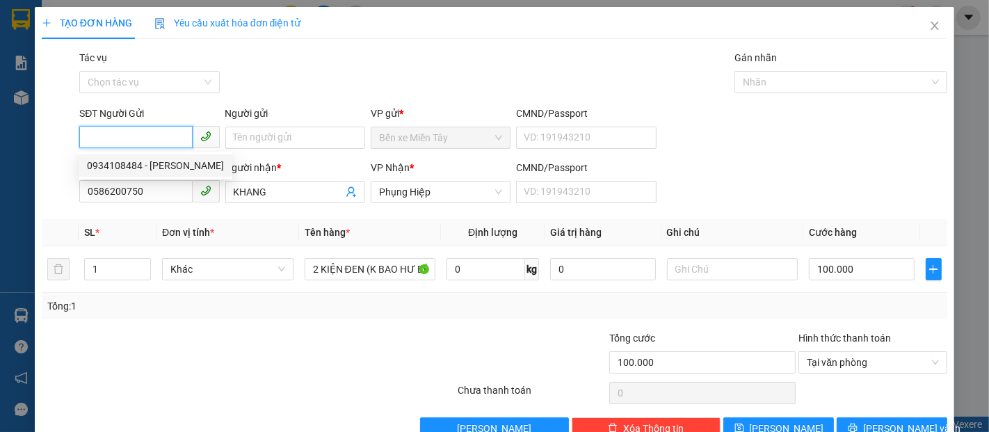
click at [140, 162] on div "0934108484 - [PERSON_NAME]" at bounding box center [155, 165] width 137 height 15
type input "0934108484"
type input "NGỌC TỶ"
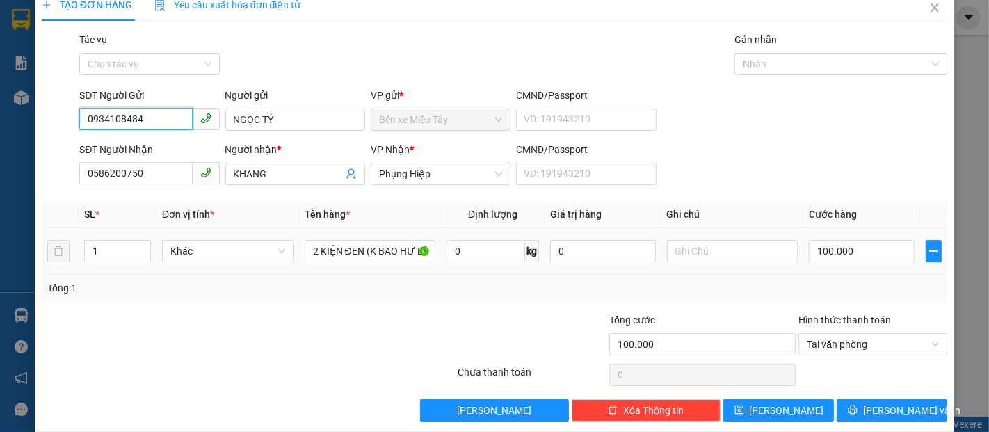
scroll to position [33, 0]
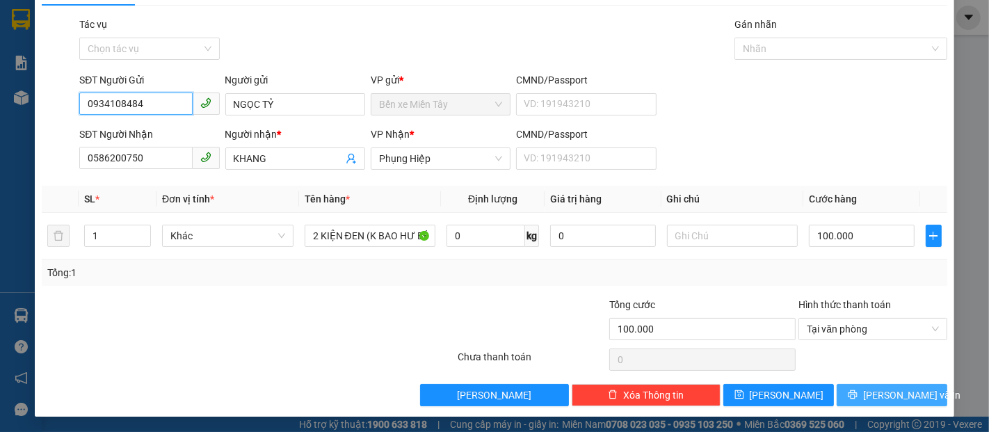
type input "0934108484"
click at [878, 390] on span "[PERSON_NAME] và In" at bounding box center [911, 394] width 97 height 15
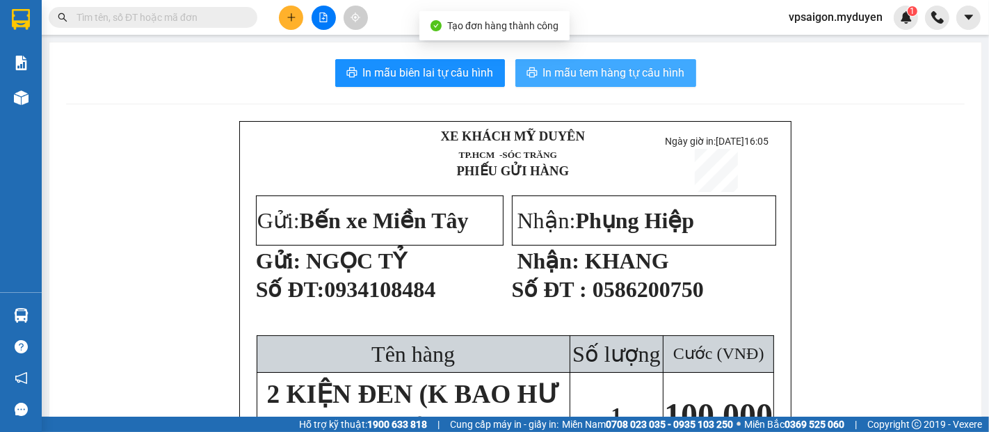
click at [567, 82] on button "In mẫu tem hàng tự cấu hình" at bounding box center [605, 73] width 181 height 28
click at [621, 83] on button "In mẫu tem hàng tự cấu hình" at bounding box center [605, 73] width 181 height 28
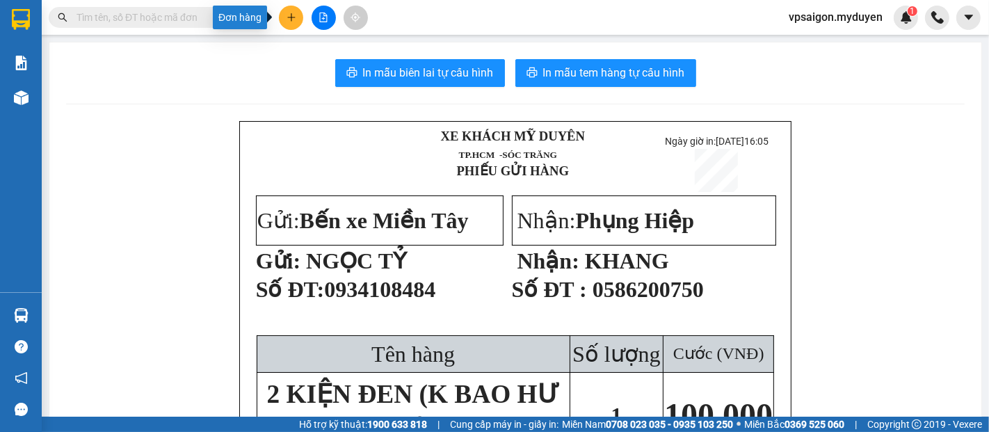
click at [292, 17] on icon "plus" at bounding box center [291, 17] width 8 height 1
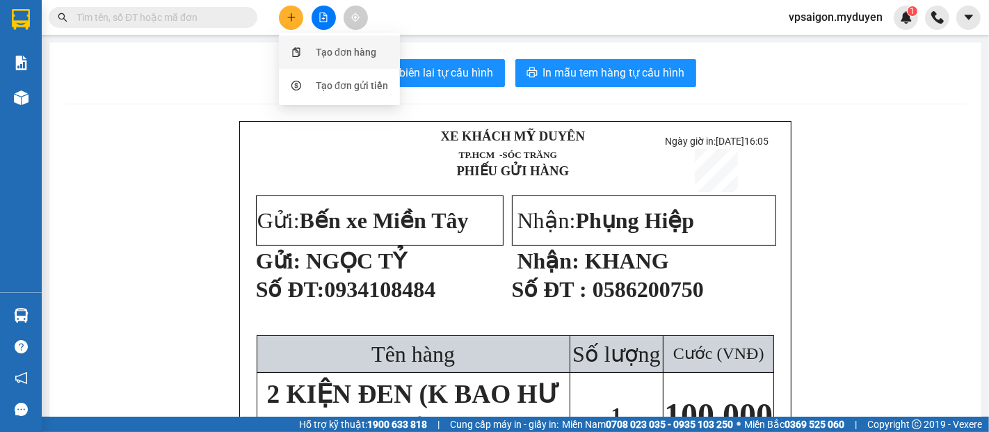
click at [335, 55] on div "Tạo đơn hàng" at bounding box center [346, 51] width 60 height 15
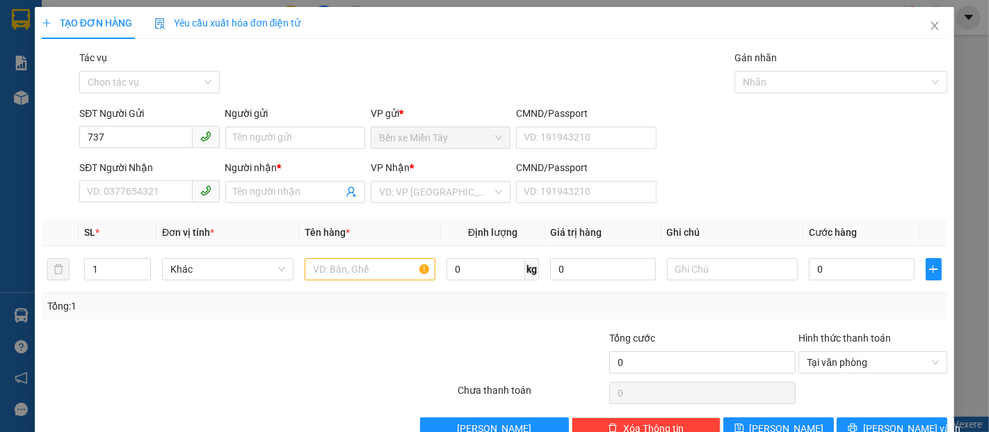
click at [133, 110] on div "SĐT Người Gửi" at bounding box center [149, 113] width 140 height 15
click at [133, 126] on input "737" at bounding box center [135, 137] width 113 height 22
click at [117, 129] on input "737" at bounding box center [135, 137] width 113 height 22
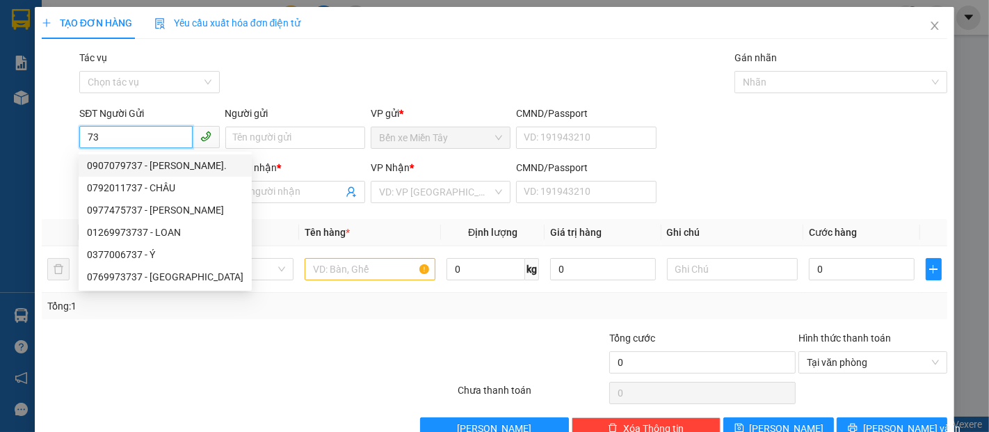
type input "7"
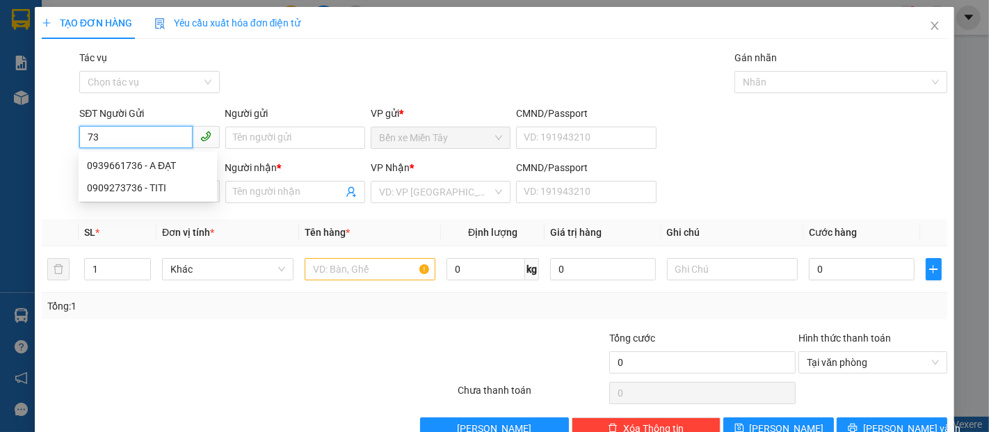
type input "7"
click at [156, 231] on th "Đơn vị tính *" at bounding box center [227, 232] width 143 height 27
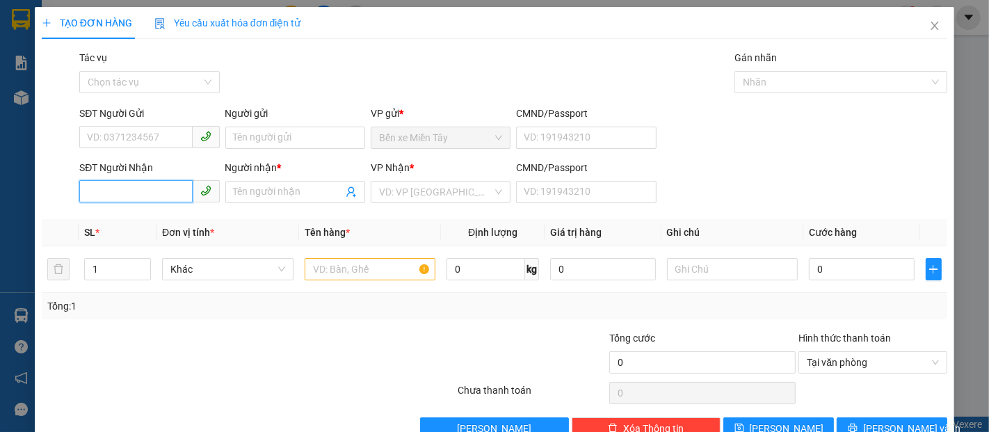
click at [150, 194] on input "SĐT Người Nhận" at bounding box center [135, 191] width 113 height 22
click at [150, 194] on input "737" at bounding box center [135, 191] width 113 height 22
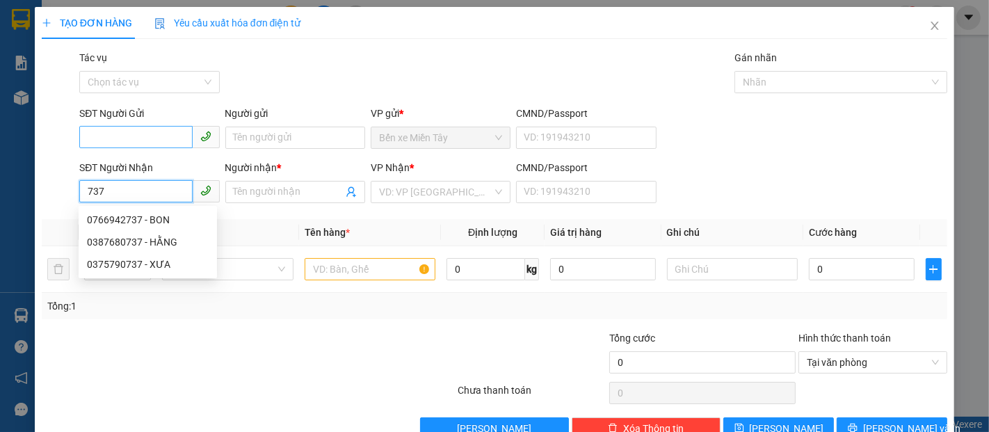
type input "737"
click at [158, 134] on input "SĐT Người Gửi" at bounding box center [135, 137] width 113 height 22
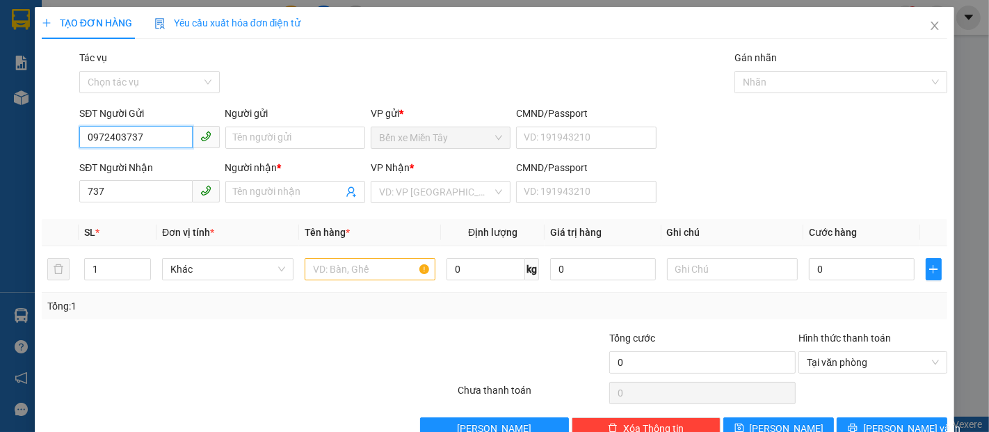
drag, startPoint x: 158, startPoint y: 134, endPoint x: 84, endPoint y: 142, distance: 74.8
click at [84, 142] on input "0972403737" at bounding box center [135, 137] width 113 height 22
type input "0972403737"
drag, startPoint x: 81, startPoint y: 203, endPoint x: 54, endPoint y: 203, distance: 26.4
click at [54, 203] on div "SĐT Người Nhận 737 737 Người nhận * Tên người nhận VP Nhận * VD: VP [GEOGRAPHIC…" at bounding box center [494, 184] width 908 height 49
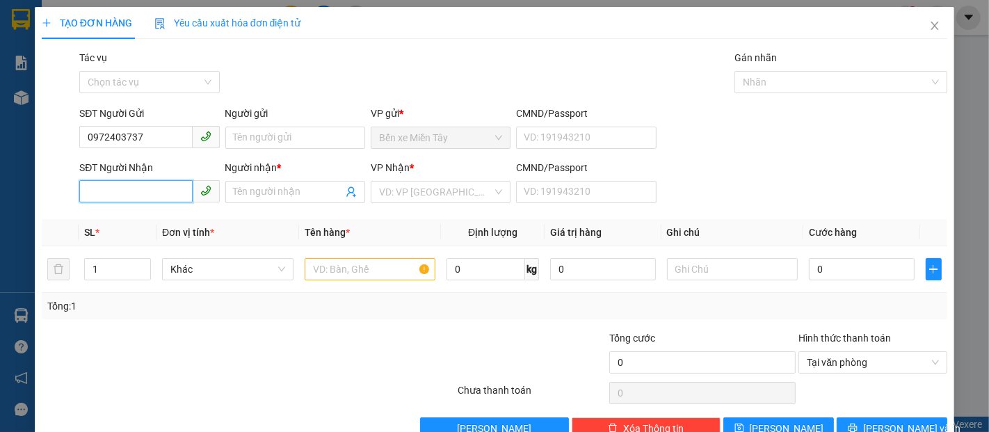
click at [113, 189] on input "SĐT Người Nhận" at bounding box center [135, 191] width 113 height 22
paste input "0972403737"
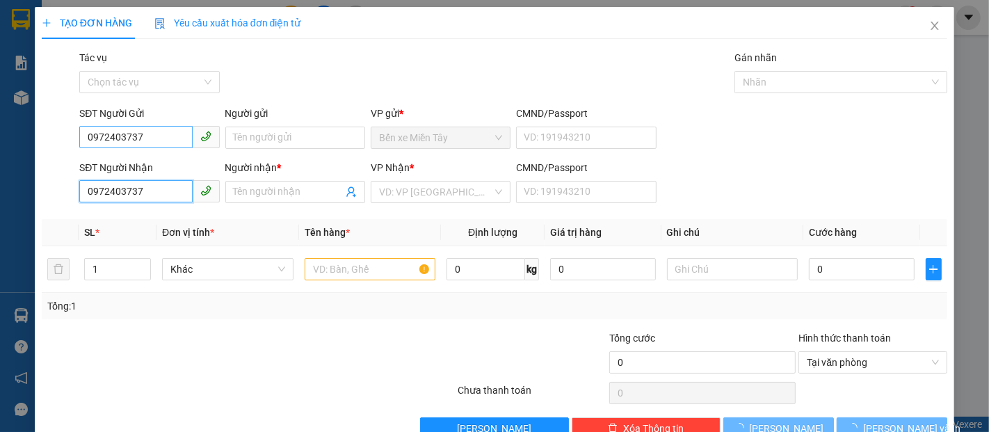
type input "0972403737"
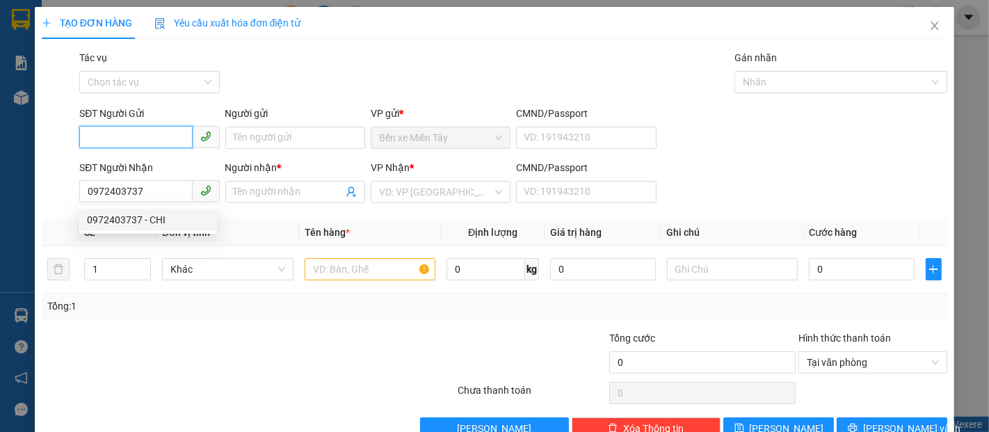
drag, startPoint x: 145, startPoint y: 134, endPoint x: 44, endPoint y: 138, distance: 100.9
click at [41, 138] on div "SĐT Người Gửi 0972403737 Người gửi Tên người gửi VP gửi * Bến xe Miền Tây CMND/…" at bounding box center [494, 130] width 908 height 49
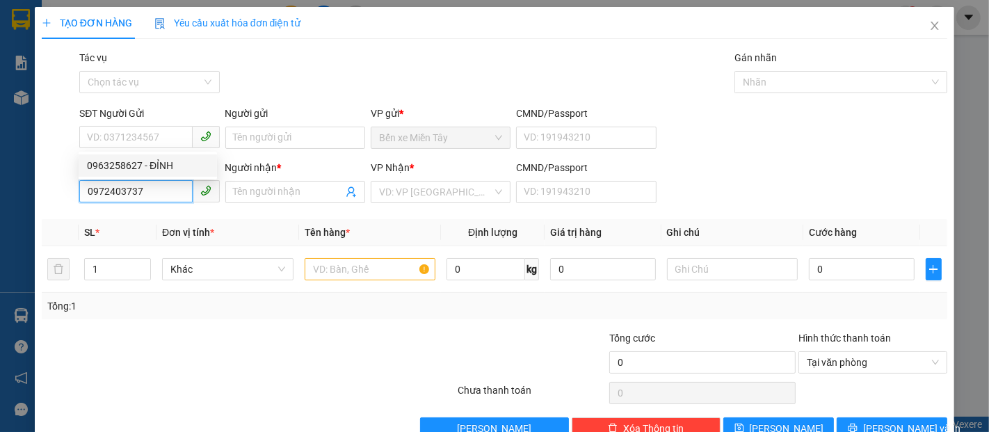
click at [148, 199] on input "0972403737" at bounding box center [135, 191] width 113 height 22
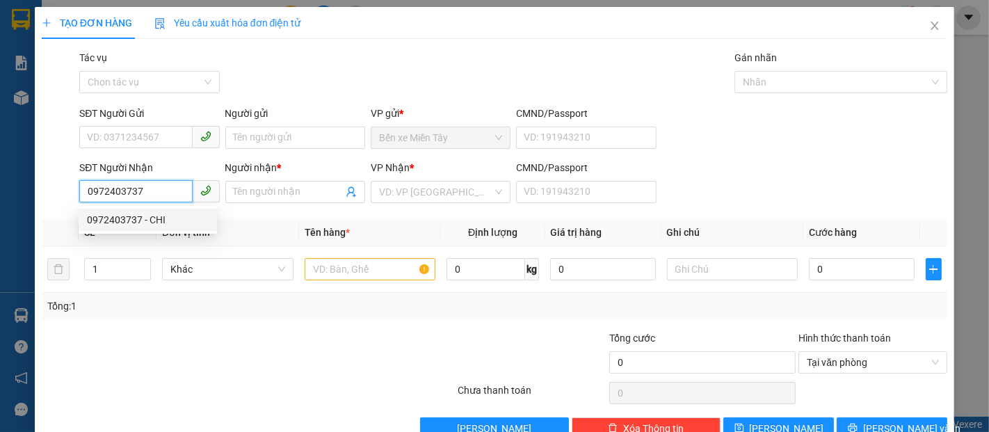
click at [154, 218] on div "0972403737 - CHI" at bounding box center [148, 219] width 122 height 15
type input "CHI"
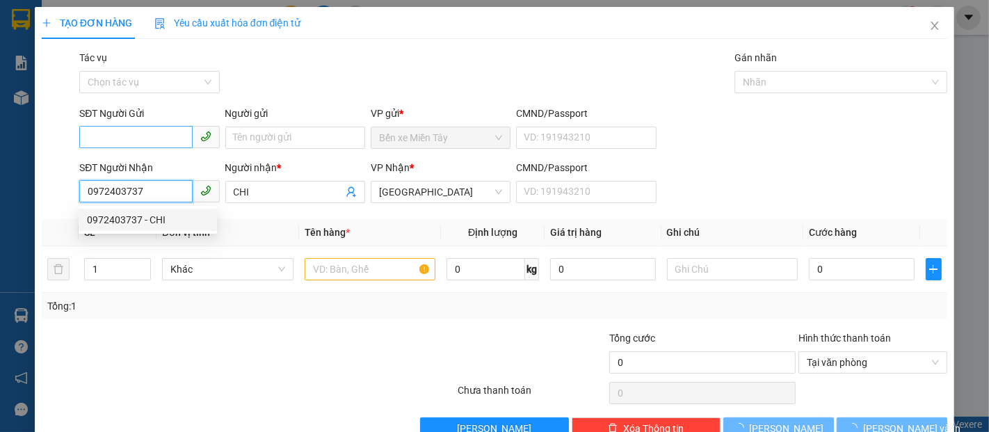
type input "20.000"
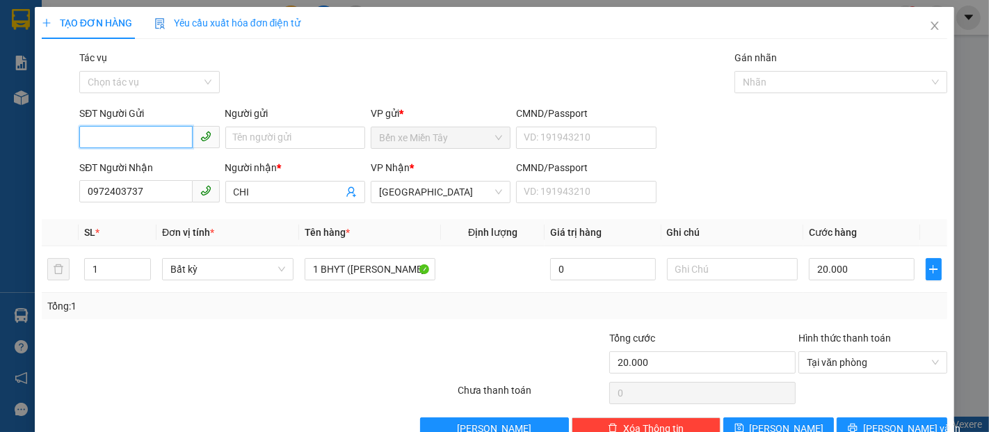
click at [167, 141] on input "SĐT Người Gửi" at bounding box center [135, 137] width 113 height 22
click at [167, 164] on div "0963258627 - ĐỈNH" at bounding box center [148, 165] width 122 height 15
type input "0963258627"
type input "ĐỈNH"
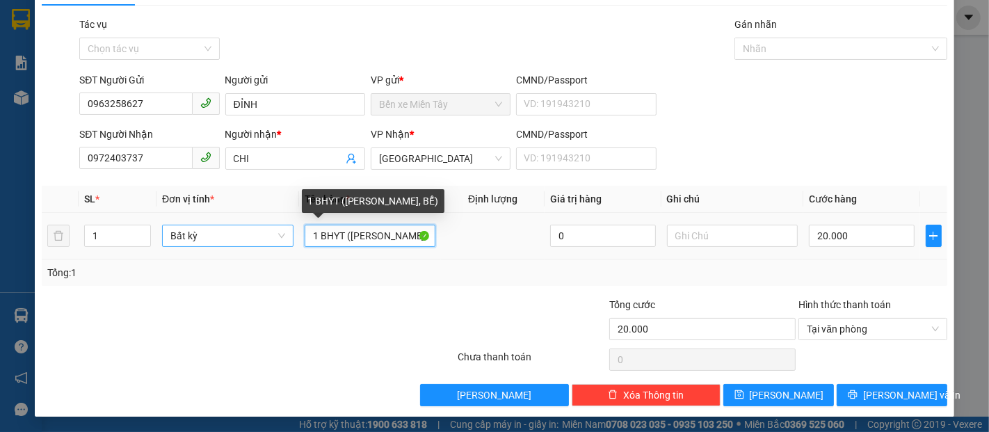
drag, startPoint x: 334, startPoint y: 237, endPoint x: 279, endPoint y: 245, distance: 55.5
click at [279, 245] on tr "1 Bất kỳ 1 BHYT (KO BAO HƯ, BỂ) 0 20.000" at bounding box center [494, 236] width 905 height 47
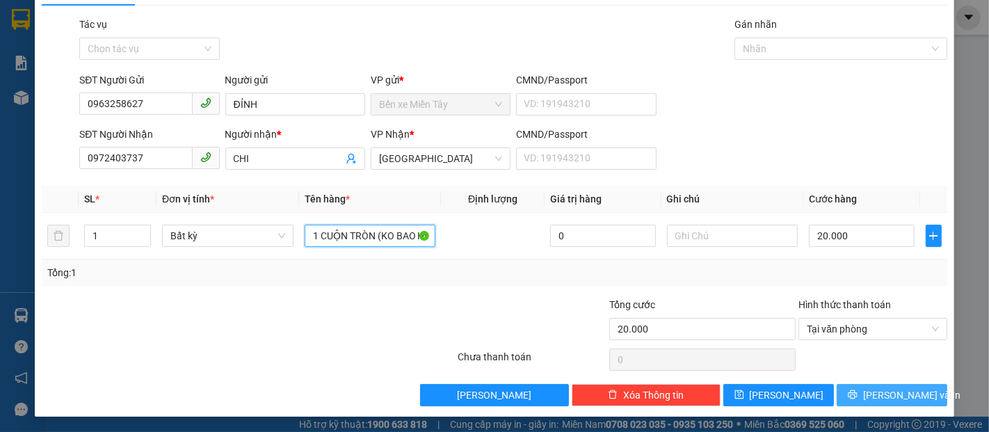
type input "1 CUỘN TRÒN (KO BAO HƯ, BỂ)"
click at [872, 389] on span "[PERSON_NAME] và In" at bounding box center [911, 394] width 97 height 15
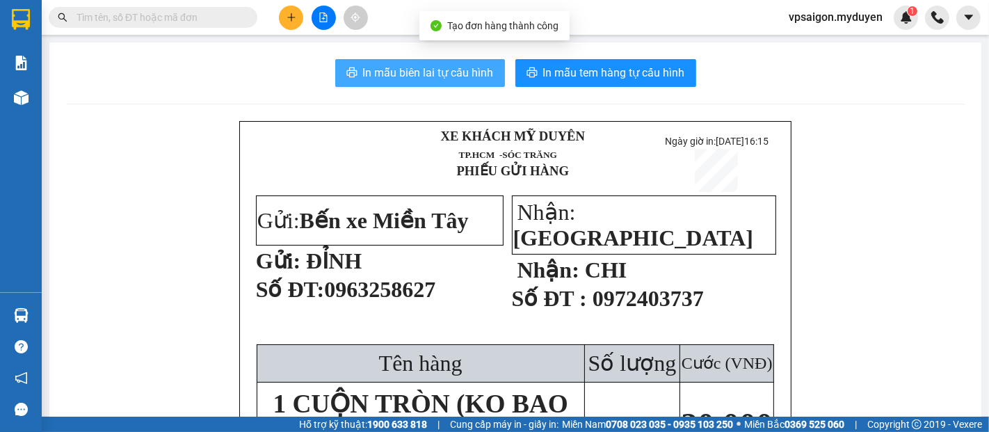
click at [460, 76] on span "In mẫu biên lai tự cấu hình" at bounding box center [428, 72] width 131 height 17
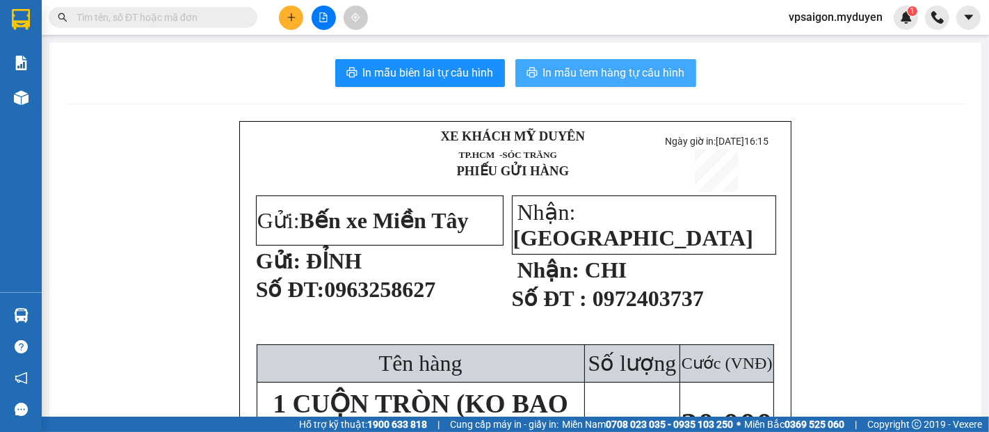
click at [544, 76] on span "In mẫu tem hàng tự cấu hình" at bounding box center [614, 72] width 142 height 17
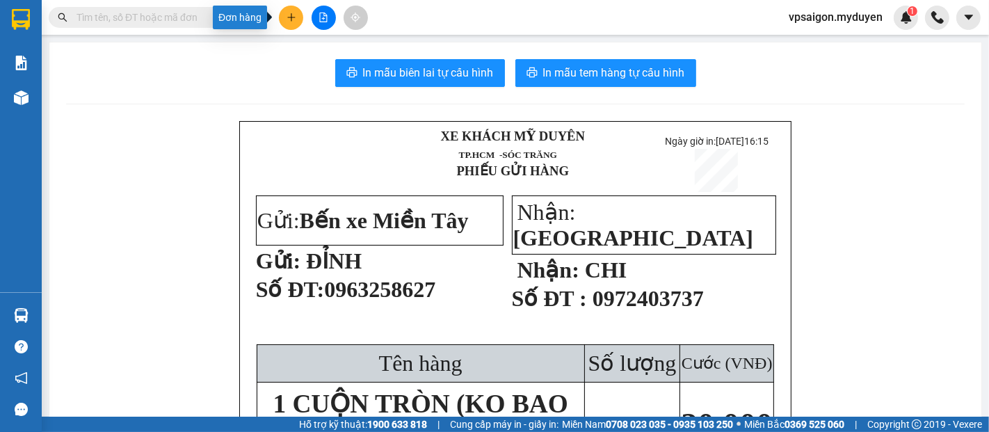
click at [291, 28] on button at bounding box center [291, 18] width 24 height 24
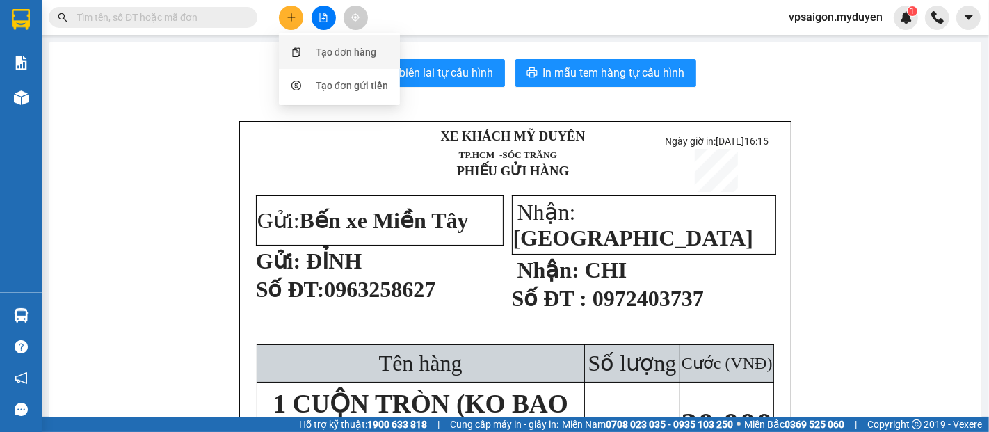
click at [345, 62] on div "Tạo đơn hàng" at bounding box center [339, 52] width 104 height 26
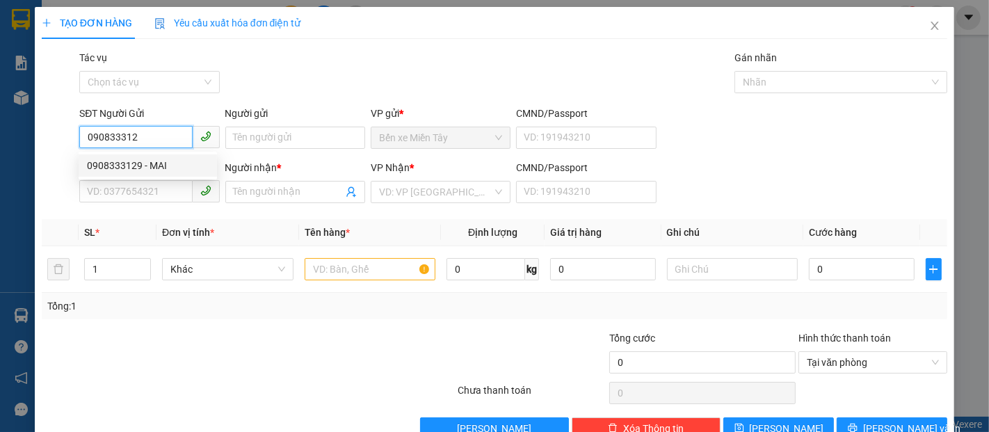
click at [145, 175] on div "0908333129 - MAI" at bounding box center [148, 165] width 138 height 22
type input "0908333129"
type input "MAI"
type input "0901858457"
type input "LỘC"
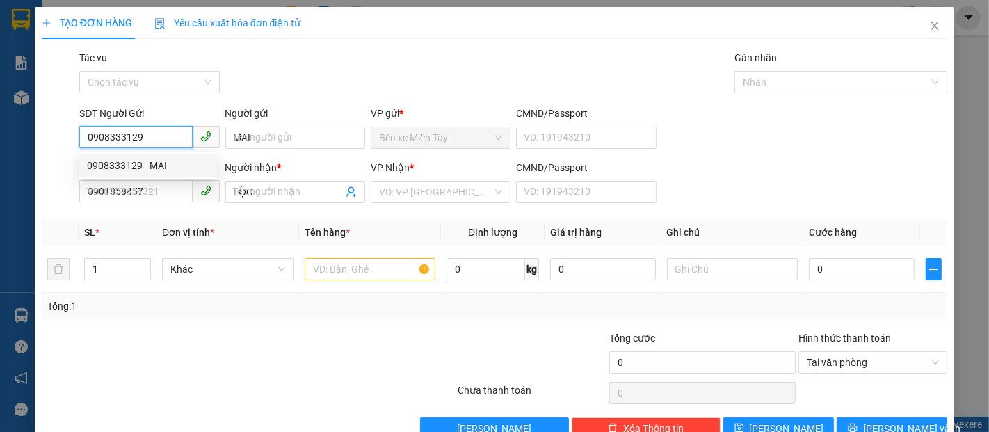
type input "40.000"
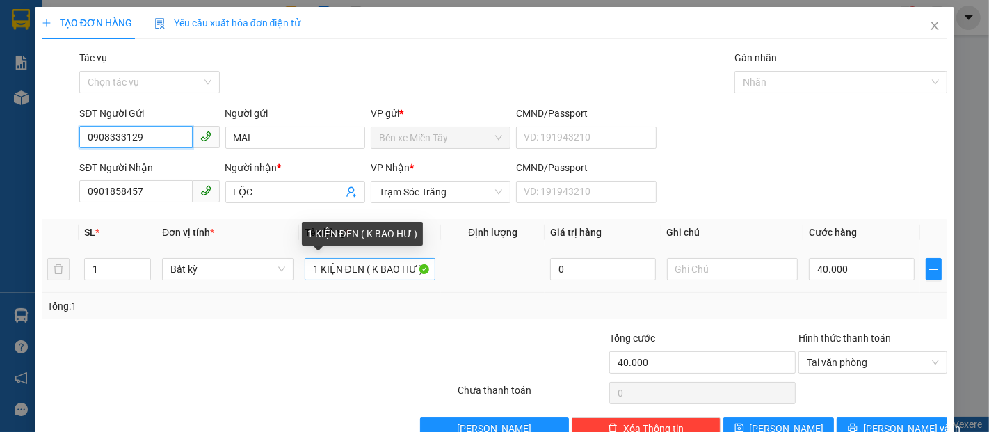
type input "0908333129"
drag, startPoint x: 356, startPoint y: 272, endPoint x: 295, endPoint y: 277, distance: 61.4
click at [295, 277] on tr "1 Bất kỳ 1 KIỆN ĐEN ( K BAO HƯ ) 0 40.000" at bounding box center [494, 269] width 905 height 47
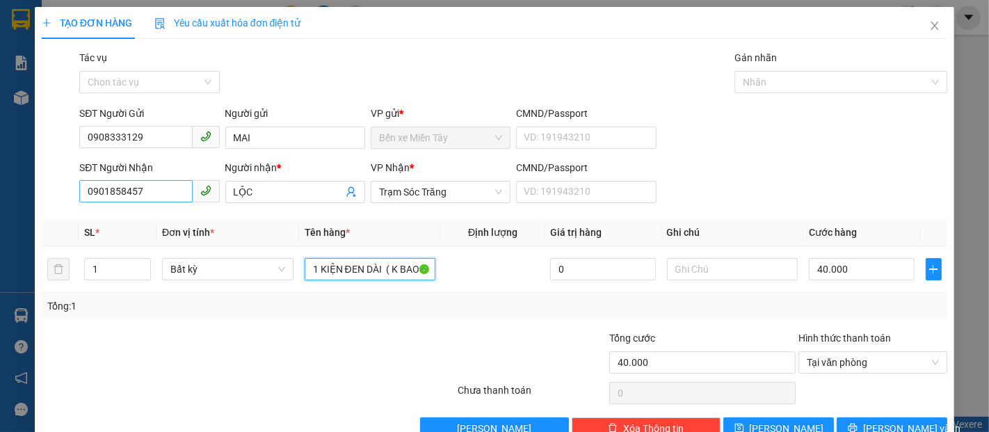
type input "1 KIỆN ĐEN DÀI ( K BAO HƯ )"
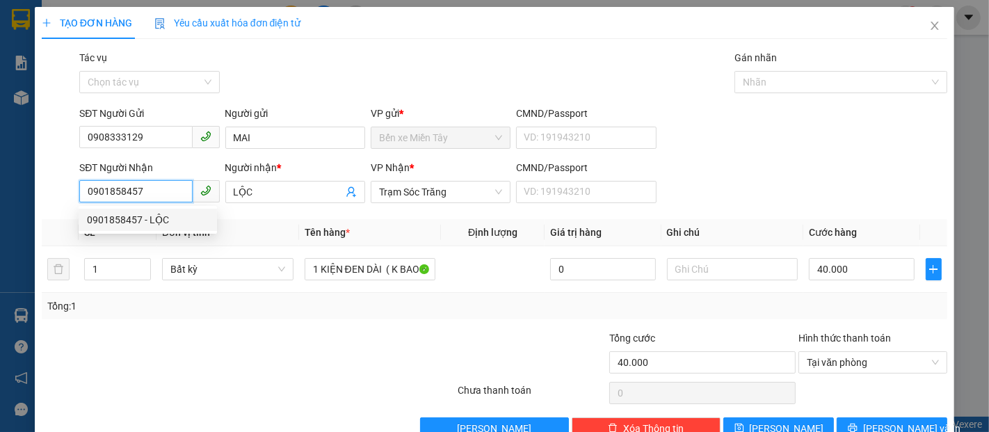
drag, startPoint x: 153, startPoint y: 185, endPoint x: 79, endPoint y: 194, distance: 74.2
click at [79, 194] on input "0901858457" at bounding box center [135, 191] width 113 height 22
type input "0903884399"
click at [150, 220] on div "0903884399 - CHÍN" at bounding box center [148, 219] width 122 height 15
type input "CHÍN"
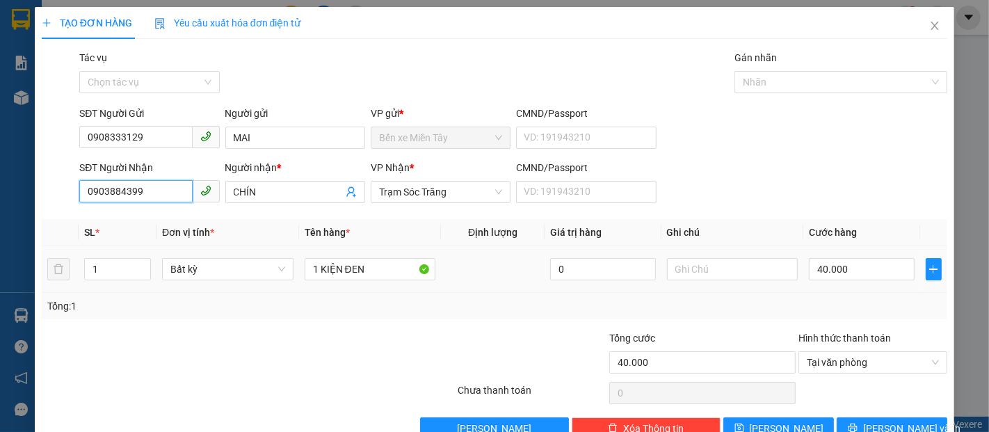
type input "0903884399"
click at [844, 286] on td "40.000" at bounding box center [861, 269] width 116 height 47
click at [843, 280] on input "40.000" at bounding box center [860, 269] width 105 height 22
type input "8"
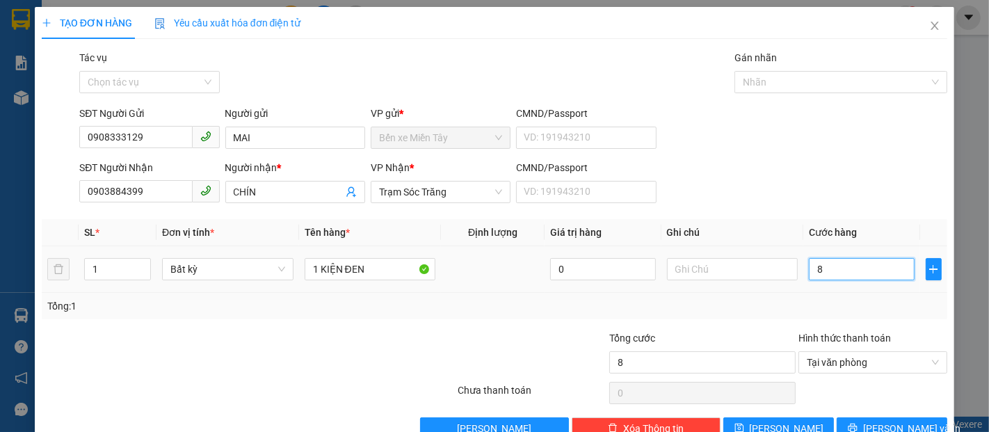
type input "80"
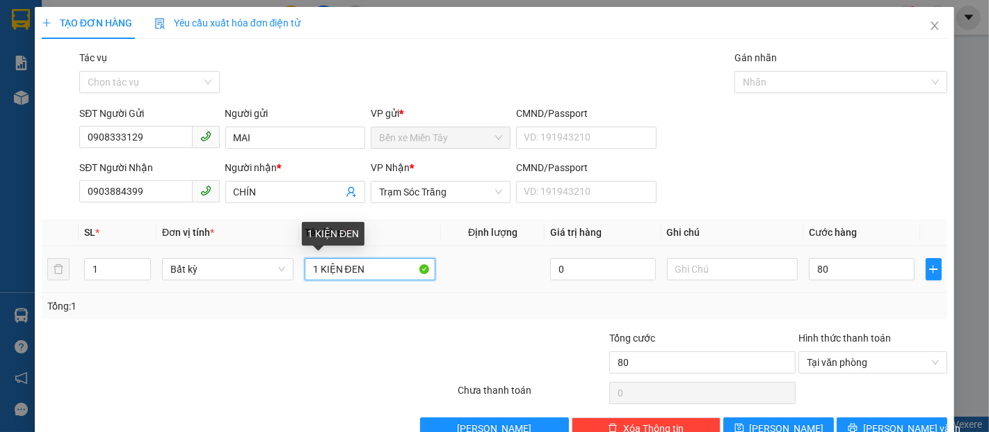
type input "80.000"
drag, startPoint x: 346, startPoint y: 272, endPoint x: 363, endPoint y: 282, distance: 19.7
click at [351, 279] on input "1 KIỆN ĐEN" at bounding box center [369, 269] width 131 height 22
click at [366, 273] on input "1 KIỆN ĐEN" at bounding box center [369, 269] width 131 height 22
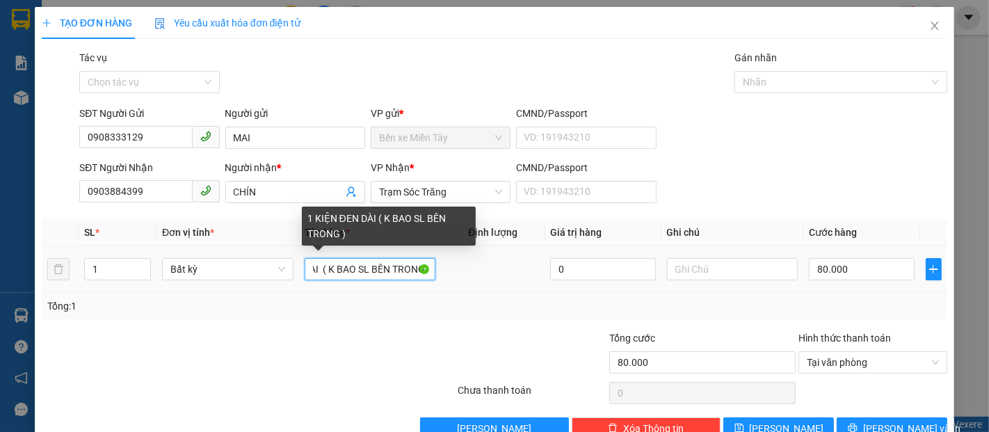
scroll to position [0, 67]
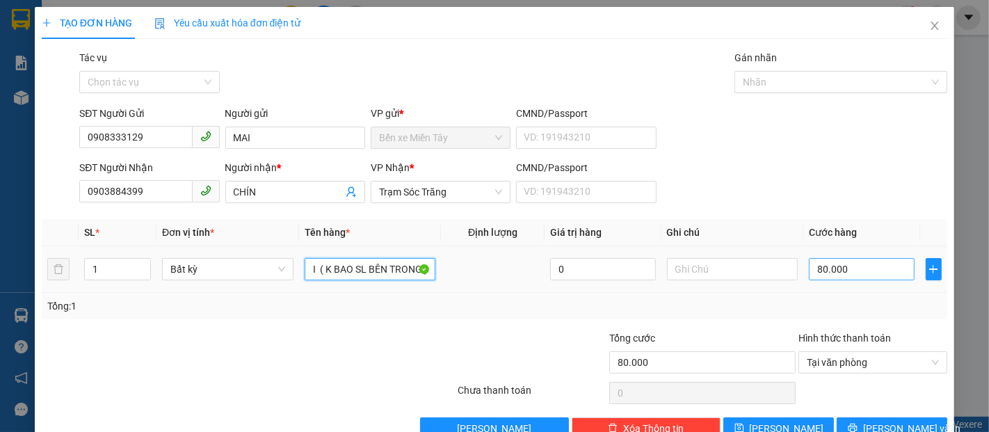
type input "1 KIỆN ĐEN DÀI ( K BAO SL BÊN TRONG )"
click at [838, 266] on input "80.000" at bounding box center [860, 269] width 105 height 22
type input "7"
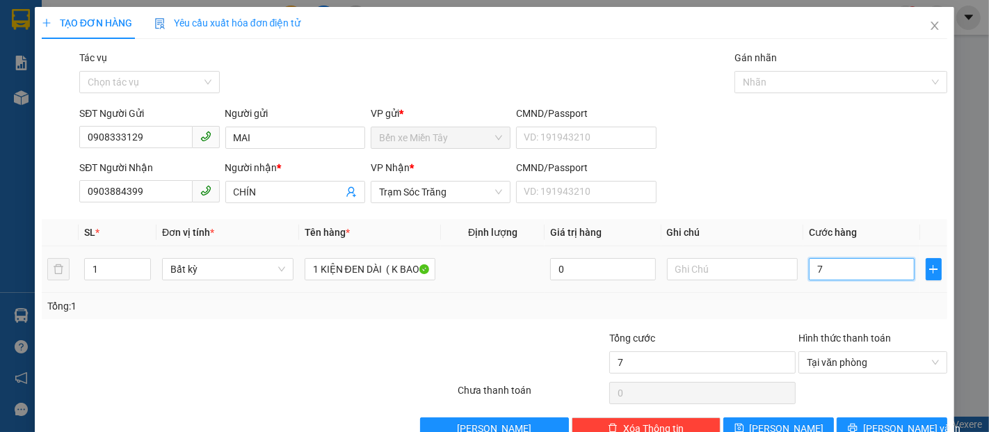
type input "70"
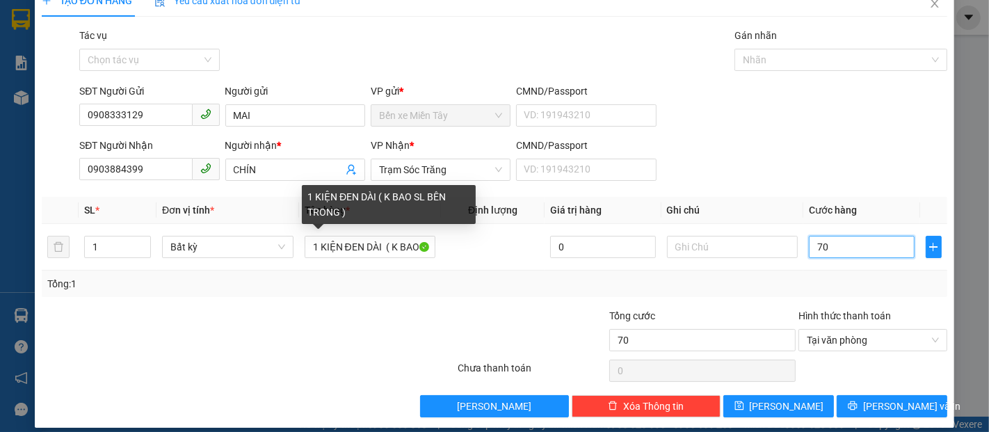
scroll to position [33, 0]
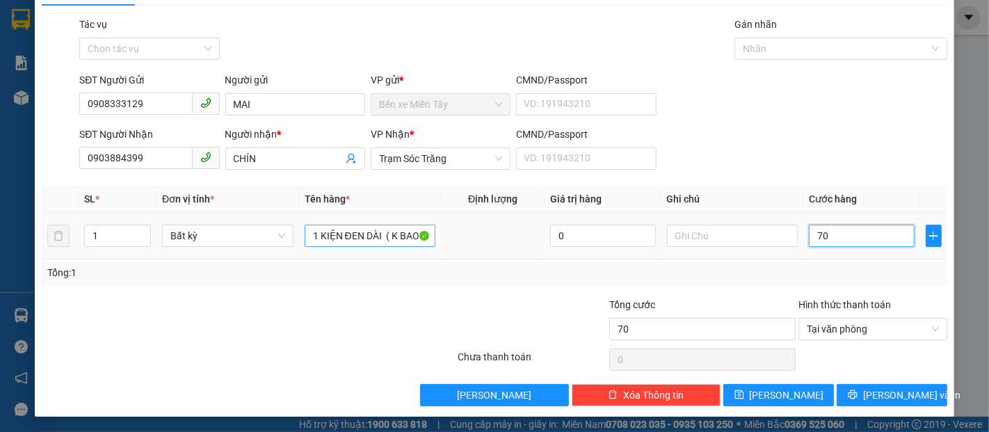
type input "70"
type input "70.000"
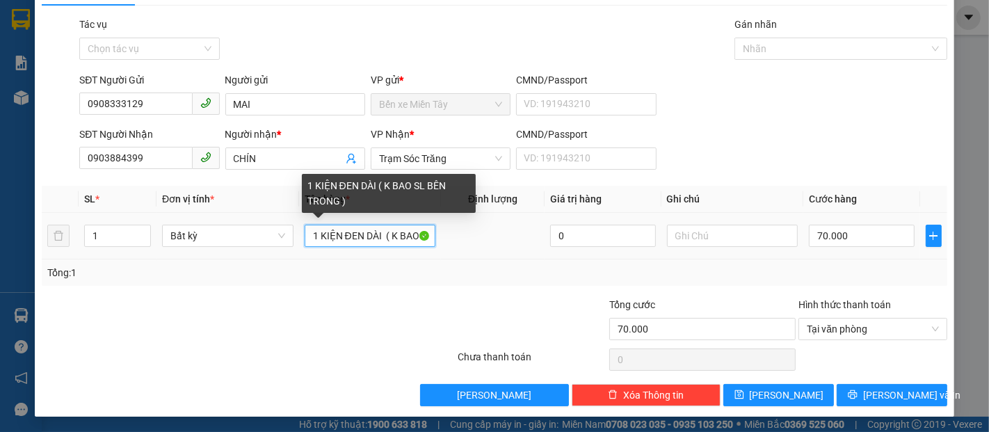
click at [375, 238] on input "1 KIỆN ĐEN DÀI ( K BAO SL BÊN TRONG )" at bounding box center [369, 236] width 131 height 22
click at [387, 235] on input "1 KIỆN ĐEN DÀI ( K BAO SL BÊN TRONG )" at bounding box center [369, 236] width 131 height 22
click at [384, 234] on input "1 KIỆN ĐEN DÀI ( K BAO SL BÊN TRONG )" at bounding box center [369, 236] width 131 height 22
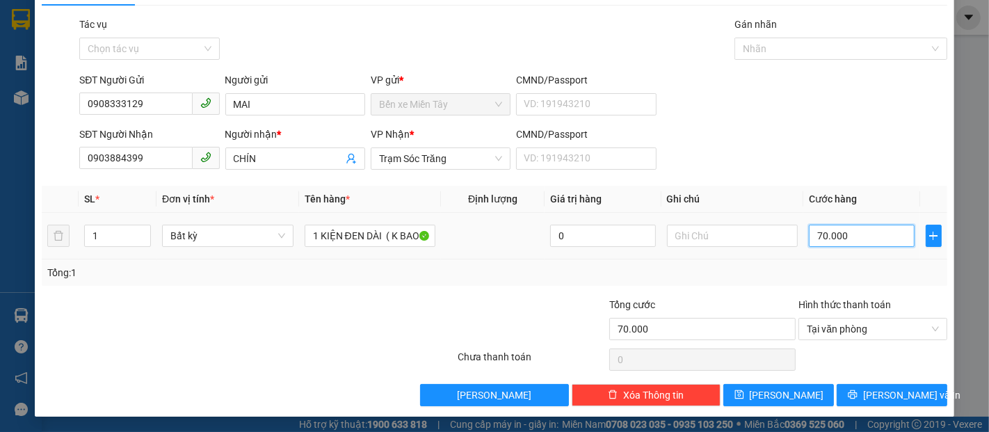
type input "0"
drag, startPoint x: 827, startPoint y: 241, endPoint x: 795, endPoint y: 246, distance: 32.3
click at [803, 246] on td "0" at bounding box center [861, 236] width 116 height 47
type input "4"
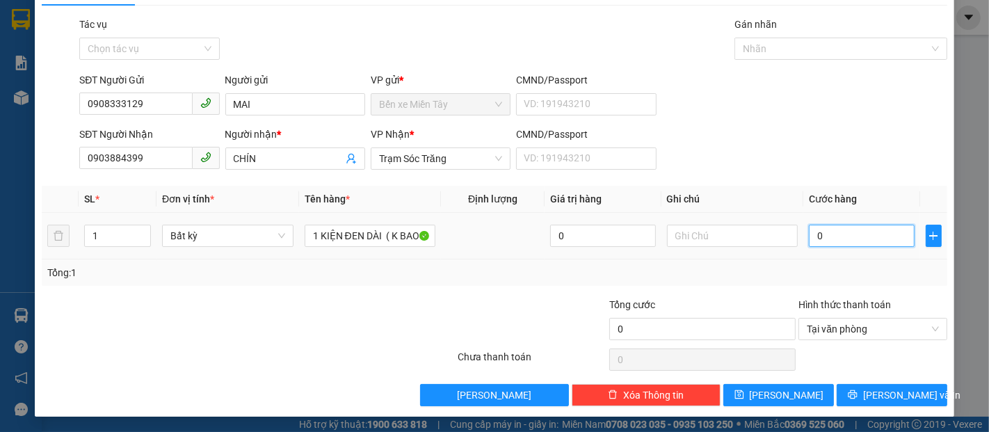
type input "4"
drag, startPoint x: 829, startPoint y: 241, endPoint x: 798, endPoint y: 245, distance: 31.7
click at [803, 245] on td "4" at bounding box center [861, 236] width 116 height 47
type input "6"
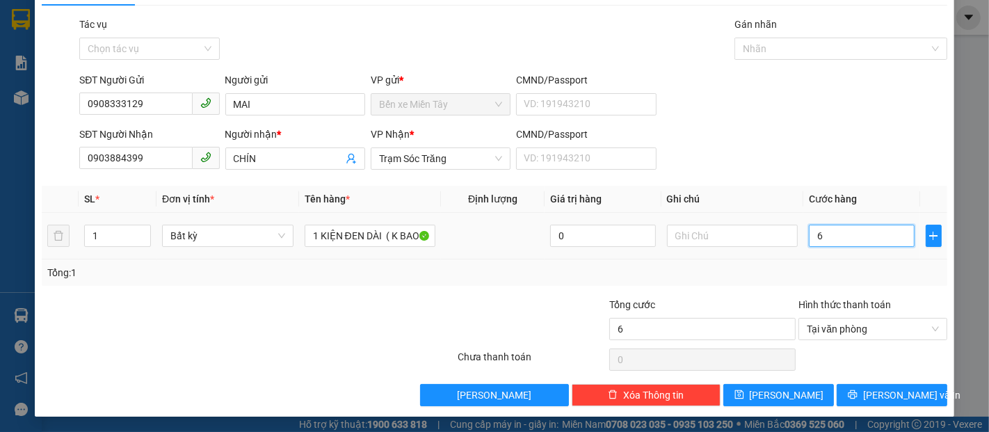
type input "60"
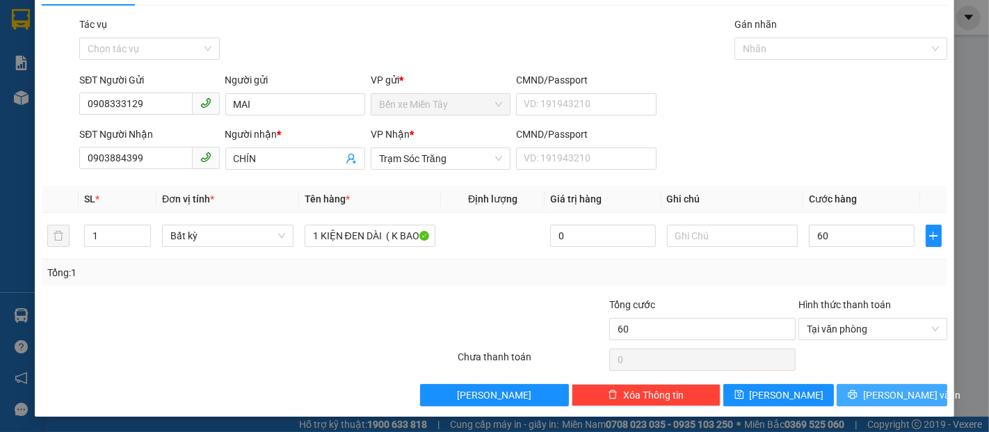
type input "60.000"
click at [857, 393] on icon "printer" at bounding box center [852, 394] width 10 height 10
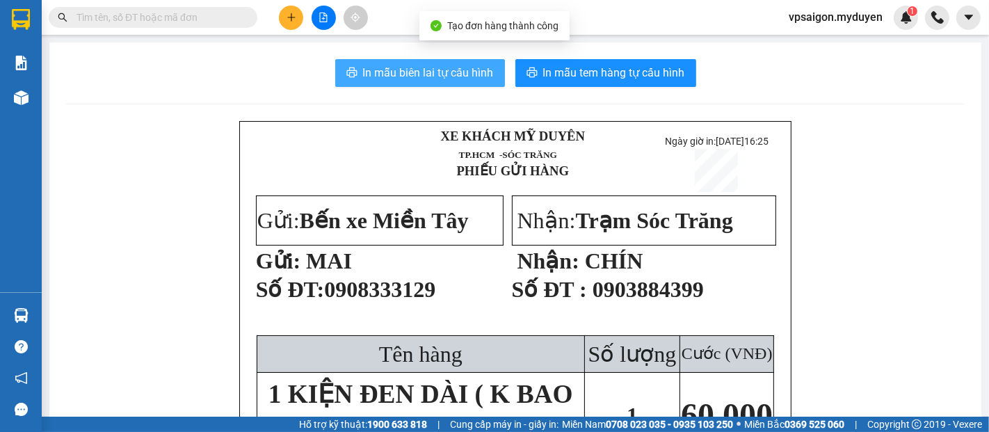
click at [448, 86] on button "In mẫu biên lai tự cấu hình" at bounding box center [420, 73] width 170 height 28
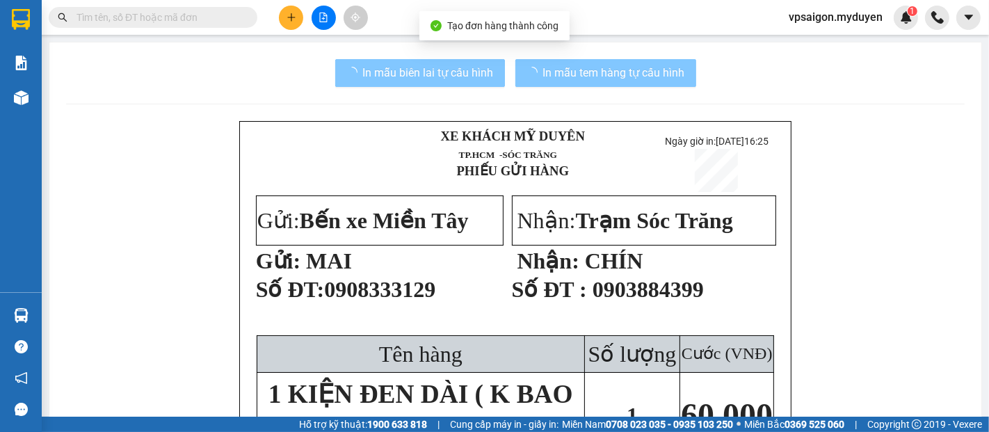
click at [585, 81] on span "In mẫu tem hàng tự cấu hình" at bounding box center [614, 72] width 142 height 17
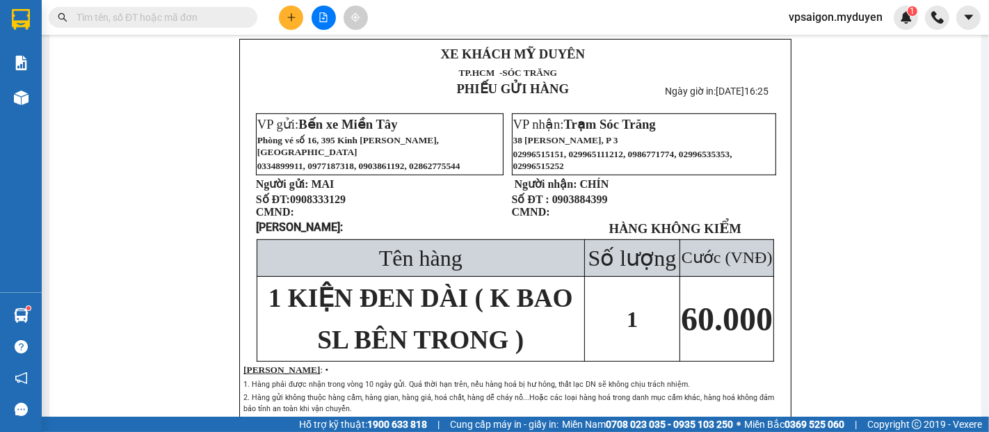
scroll to position [632, 0]
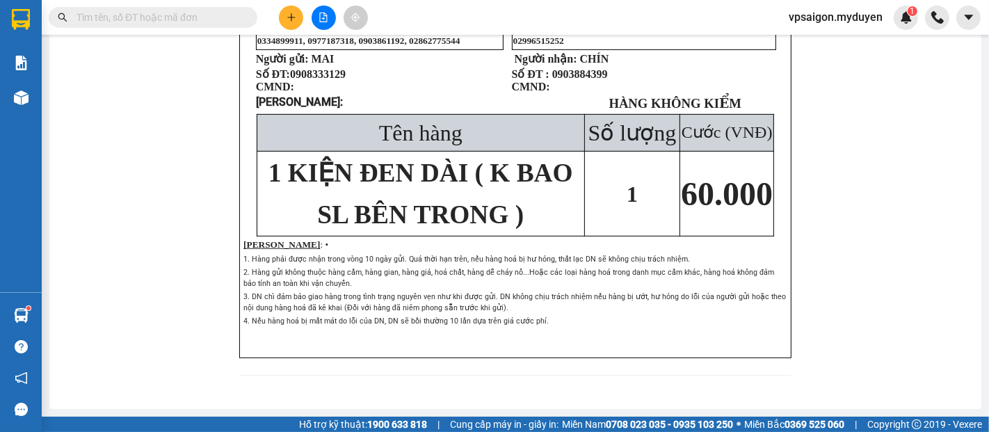
click at [288, 13] on icon "plus" at bounding box center [291, 18] width 10 height 10
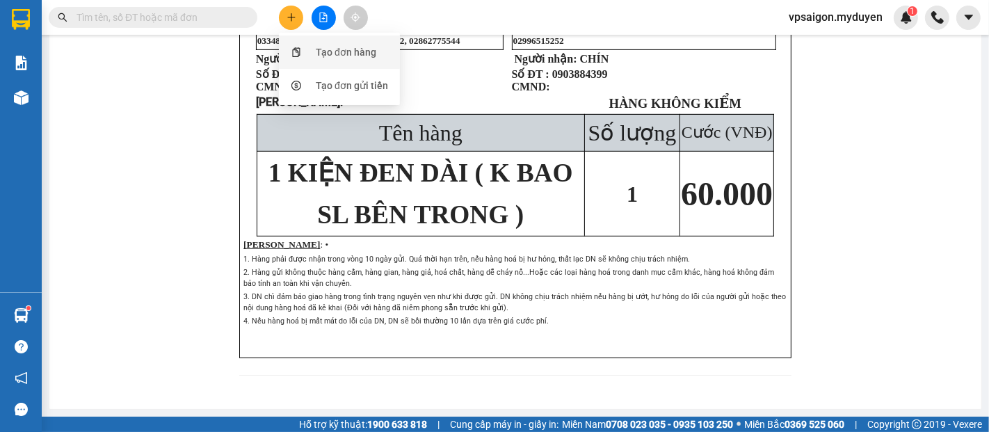
click at [352, 56] on div "Tạo đơn hàng" at bounding box center [346, 51] width 60 height 15
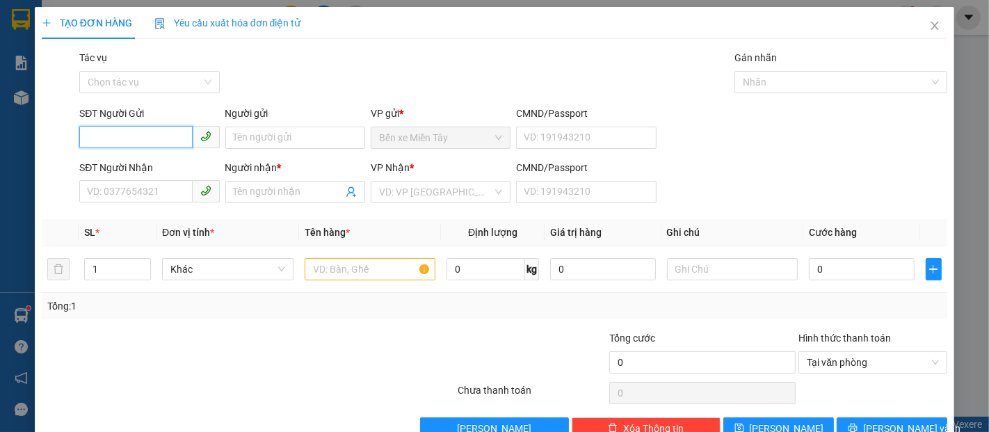
click at [101, 137] on input "SĐT Người Gửi" at bounding box center [135, 137] width 113 height 22
click at [142, 200] on input "SĐT Người Nhận" at bounding box center [135, 191] width 113 height 22
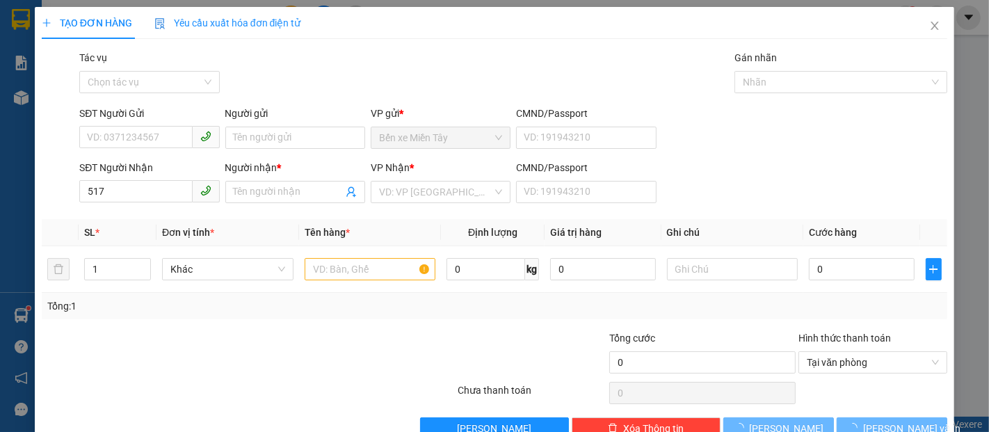
click at [143, 178] on div "SĐT Người Nhận" at bounding box center [149, 170] width 140 height 21
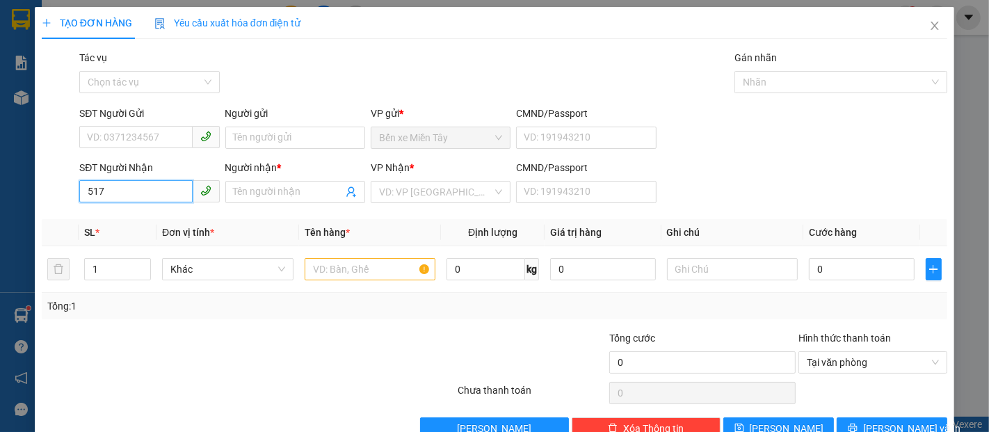
click at [139, 186] on input "517" at bounding box center [135, 191] width 113 height 22
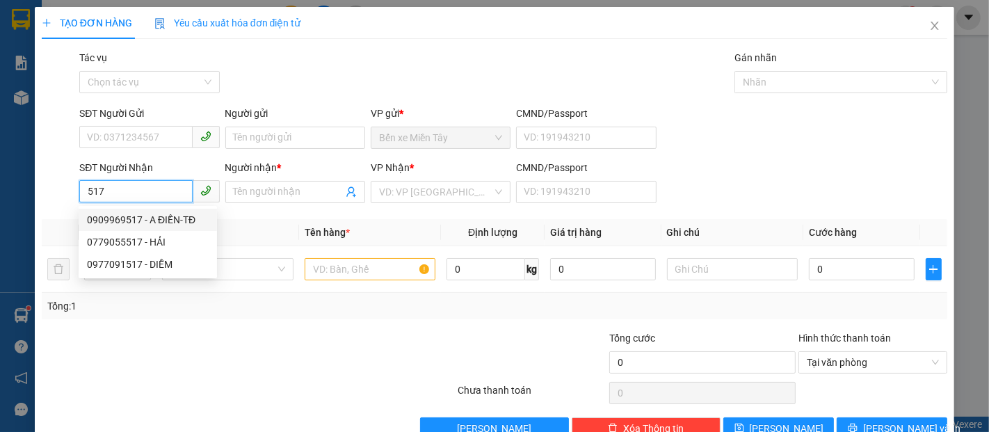
drag, startPoint x: 178, startPoint y: 216, endPoint x: 169, endPoint y: 205, distance: 13.8
click at [178, 216] on div "0909969517 - A ĐIỀN-TĐ" at bounding box center [148, 219] width 122 height 15
type input "0909969517"
type input "A ĐIỀN-TĐ"
type input "100.000"
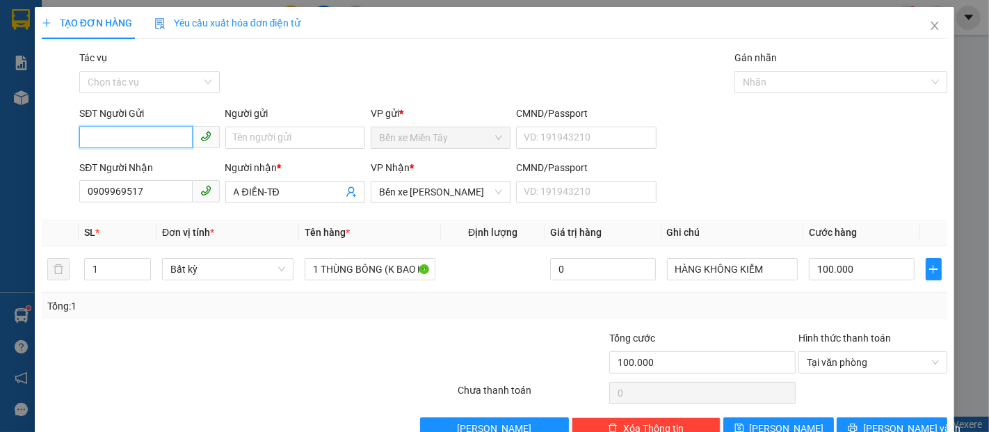
click at [173, 139] on input "SĐT Người Gửi" at bounding box center [135, 137] width 113 height 22
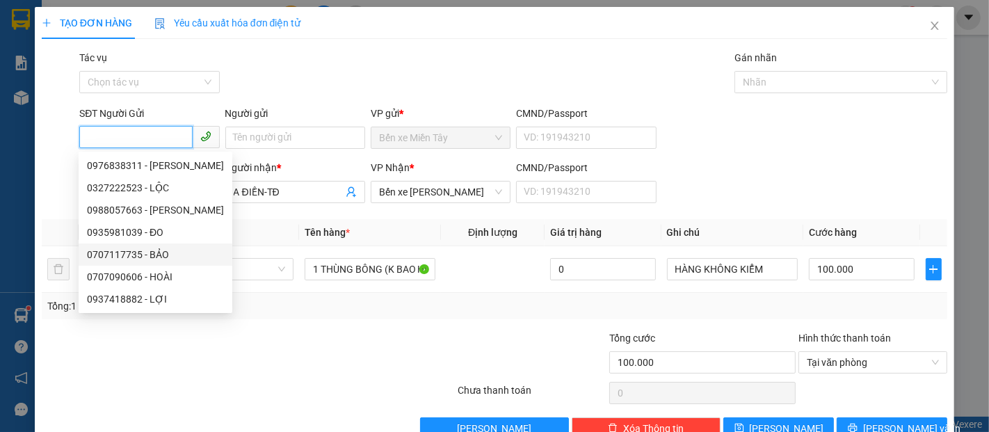
click at [131, 254] on div "0707117735 - BẢO" at bounding box center [155, 254] width 137 height 15
type input "0707117735"
type input "BẢO"
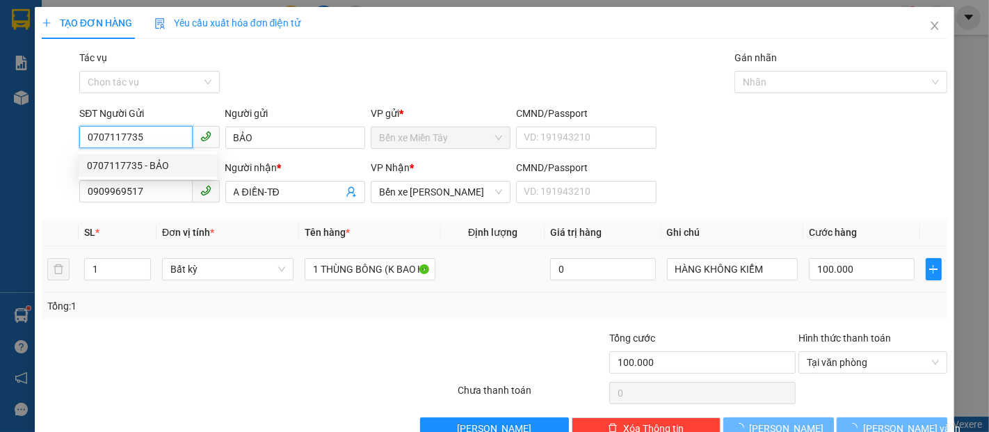
type input "80.000"
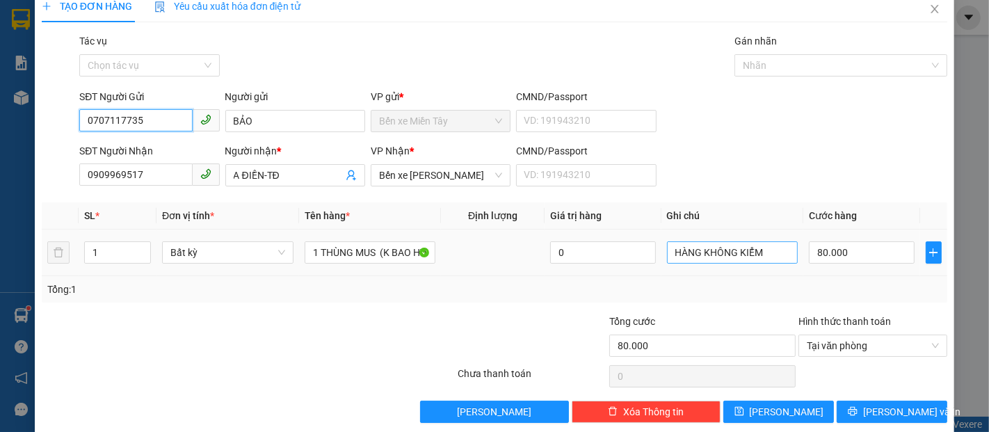
scroll to position [33, 0]
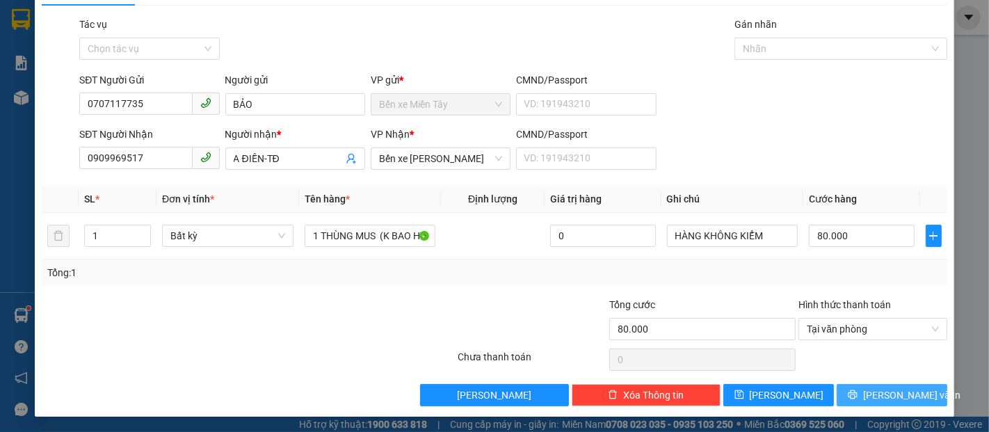
drag, startPoint x: 907, startPoint y: 398, endPoint x: 590, endPoint y: 238, distance: 354.7
click at [906, 398] on span "Lưu và In" at bounding box center [911, 394] width 97 height 15
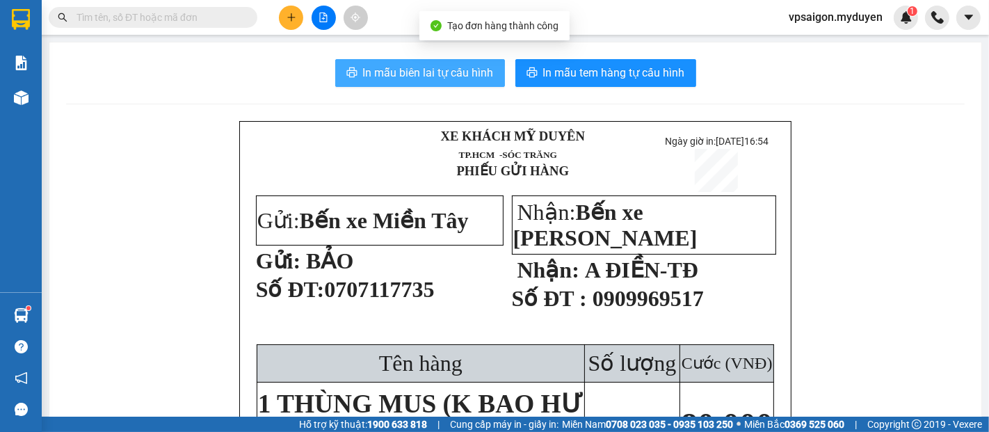
click at [414, 63] on button "In mẫu biên lai tự cấu hình" at bounding box center [420, 73] width 170 height 28
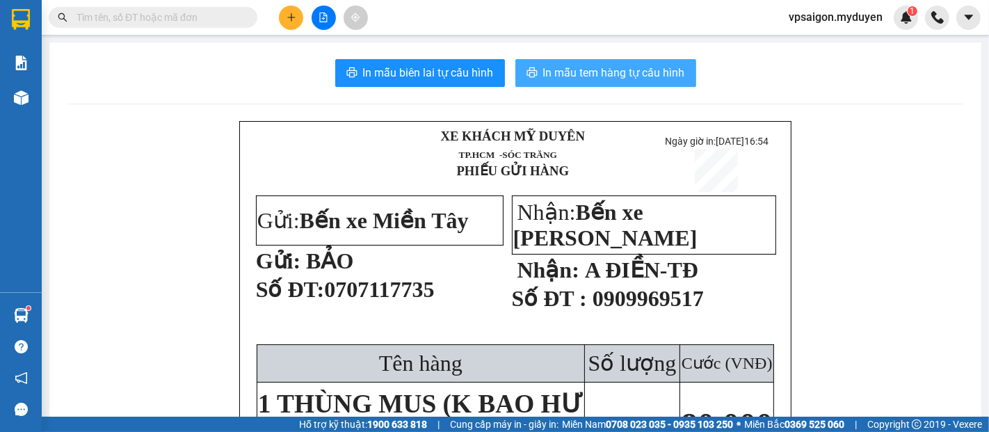
click at [593, 73] on span "In mẫu tem hàng tự cấu hình" at bounding box center [614, 72] width 142 height 17
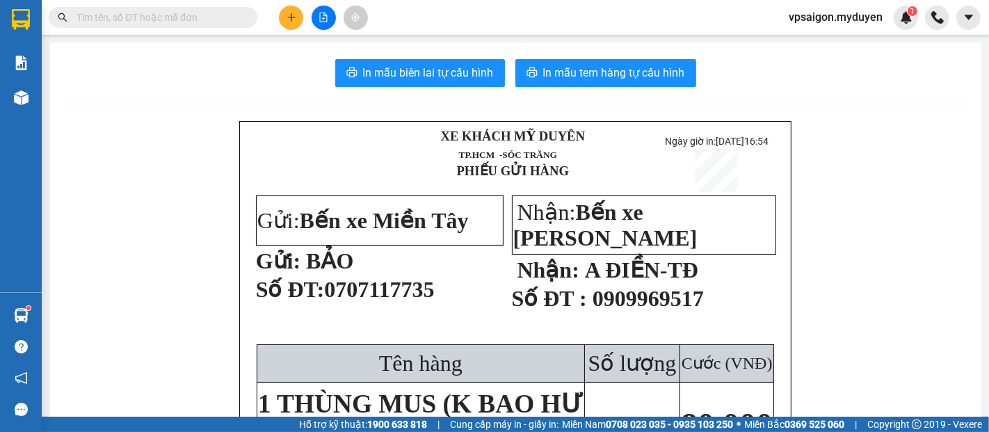
drag, startPoint x: 295, startPoint y: 17, endPoint x: 312, endPoint y: 28, distance: 19.7
click at [296, 18] on button at bounding box center [291, 18] width 24 height 24
click at [359, 48] on div "Tạo đơn hàng" at bounding box center [346, 51] width 60 height 15
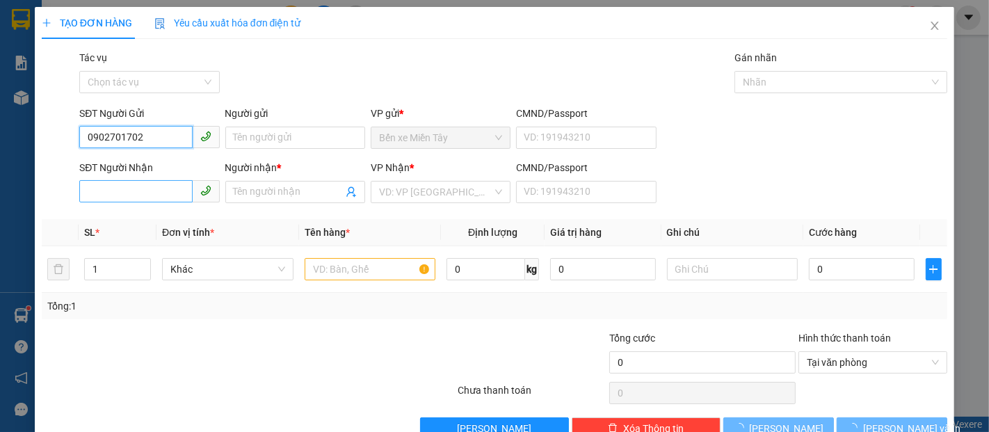
type input "0902701702"
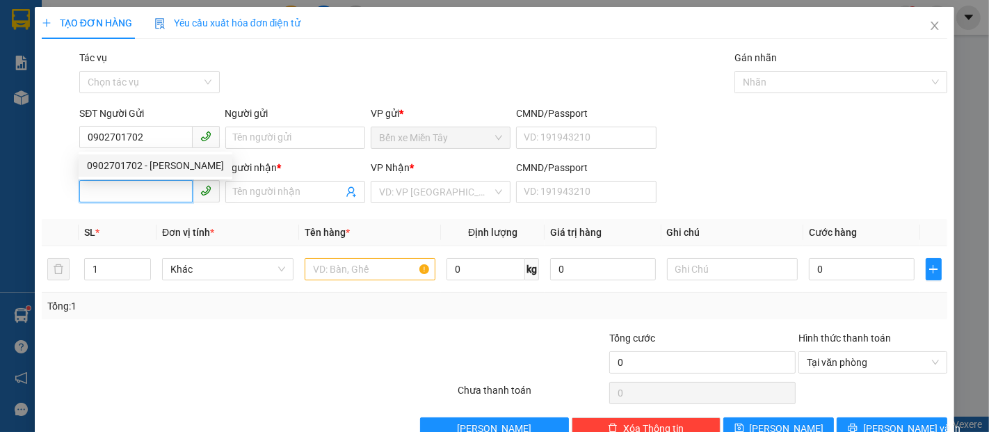
click at [158, 186] on input "SĐT Người Nhận" at bounding box center [135, 191] width 113 height 22
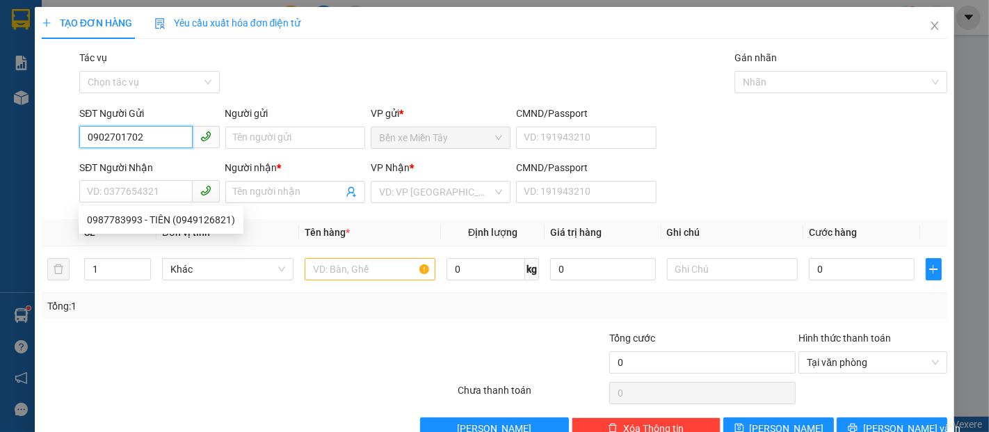
click at [158, 143] on input "0902701702" at bounding box center [135, 137] width 113 height 22
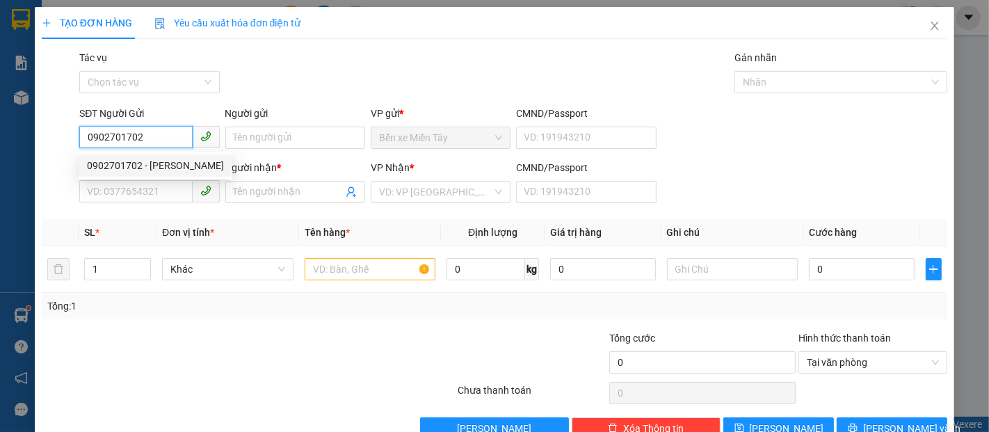
click at [169, 158] on div "0902701702 - KHÁNH" at bounding box center [155, 165] width 137 height 15
type input "KHÁNH"
type input "0987783993"
type input "TIÊN (0949126821)"
type input "30.000"
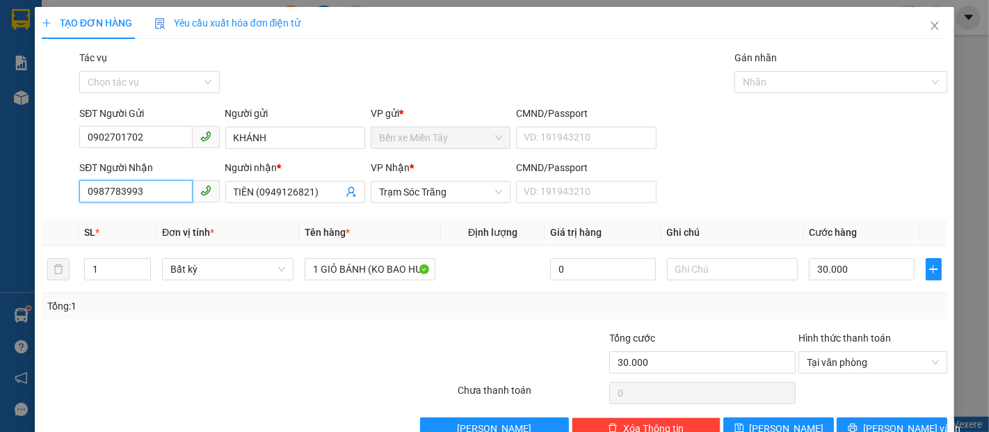
click at [158, 190] on input "0987783993" at bounding box center [135, 191] width 113 height 22
drag, startPoint x: 158, startPoint y: 190, endPoint x: 50, endPoint y: 209, distance: 109.3
click at [50, 209] on div "Transit Pickup Surcharge Ids Transit Deliver Surcharge Ids Transit Deliver Surc…" at bounding box center [494, 244] width 905 height 389
click at [142, 191] on input "SĐT Người Nhận" at bounding box center [135, 191] width 113 height 22
click at [141, 191] on input "SĐT Người Nhận" at bounding box center [135, 191] width 113 height 22
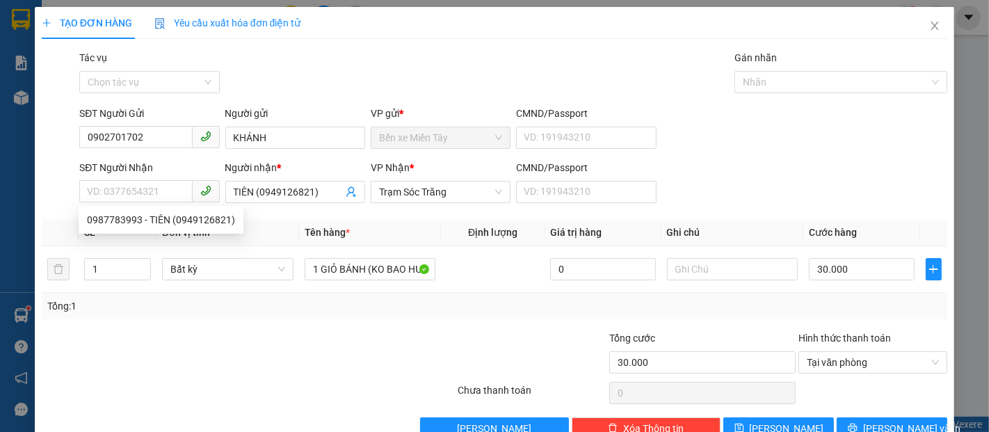
type input "TIÊN (094"
drag, startPoint x: 314, startPoint y: 193, endPoint x: 220, endPoint y: 202, distance: 94.2
click at [225, 203] on div "Người nhận * TIÊN (094 TIÊN (094" at bounding box center [295, 184] width 140 height 49
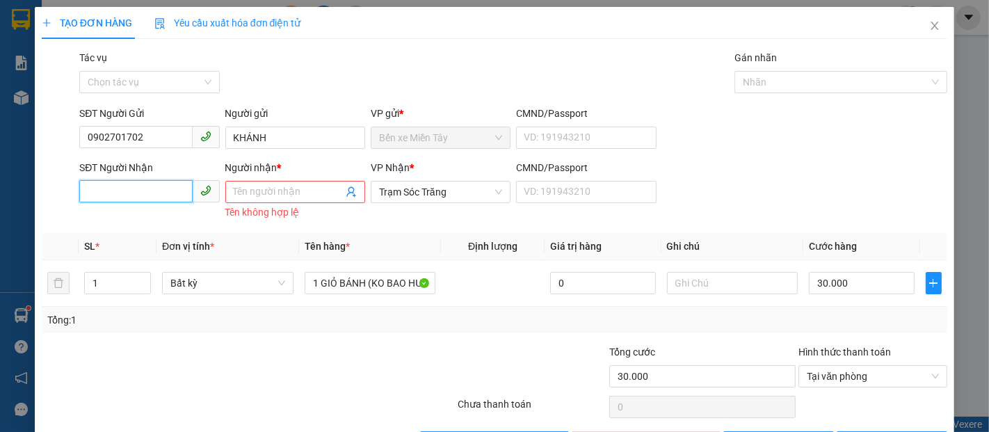
click at [140, 188] on input "SĐT Người Nhận" at bounding box center [135, 191] width 113 height 22
type input "821"
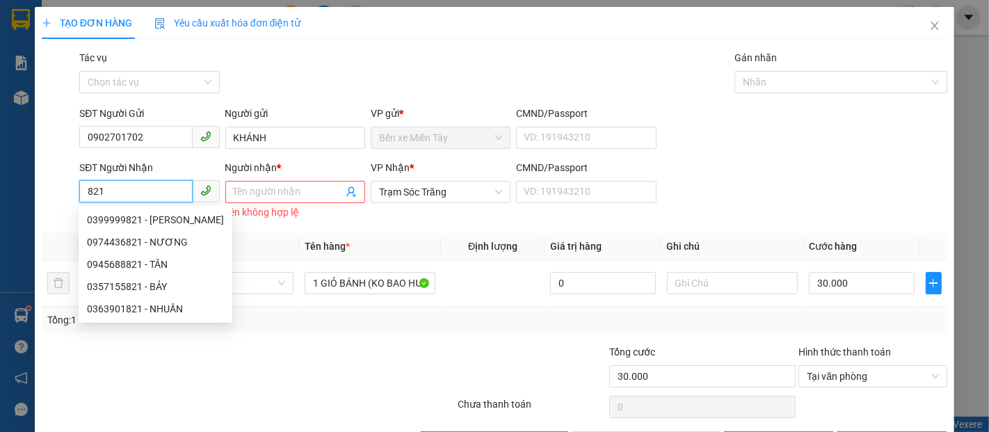
click at [140, 188] on input "821" at bounding box center [135, 191] width 113 height 22
drag, startPoint x: 128, startPoint y: 192, endPoint x: 86, endPoint y: 192, distance: 42.4
click at [86, 192] on input "821" at bounding box center [135, 191] width 113 height 22
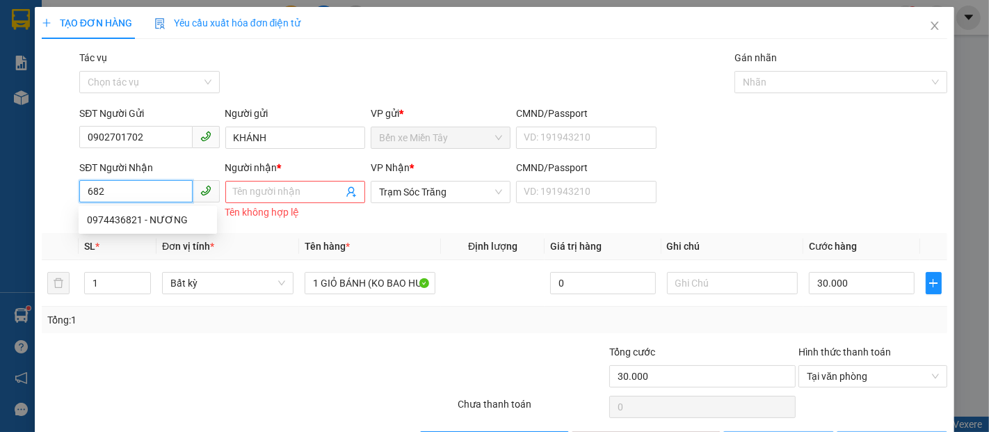
type input "6821"
click at [110, 192] on input "6821" at bounding box center [135, 191] width 113 height 22
drag, startPoint x: 117, startPoint y: 196, endPoint x: 50, endPoint y: 196, distance: 67.4
click at [50, 196] on div "SĐT Người Nhận 6821 Người nhận * Tên người nhận Tên không hợp lệ VP Nhận * Trạm…" at bounding box center [494, 191] width 908 height 63
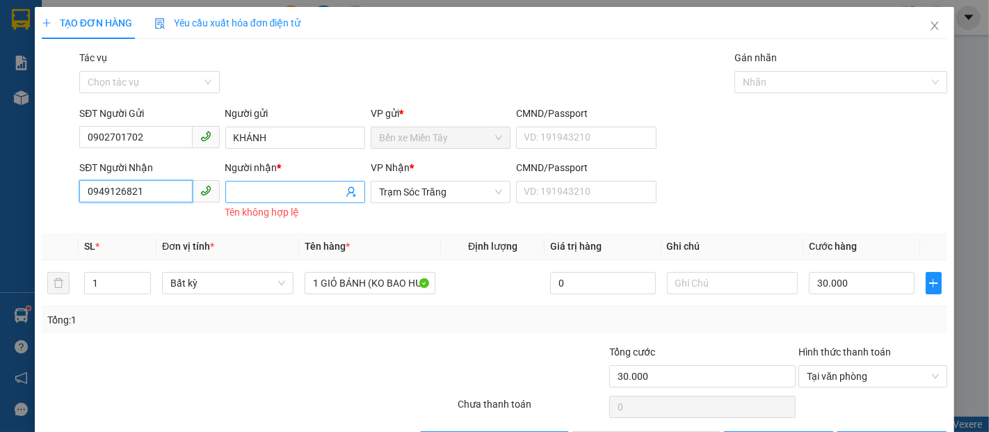
type input "0949126821"
click at [268, 183] on span at bounding box center [295, 192] width 140 height 22
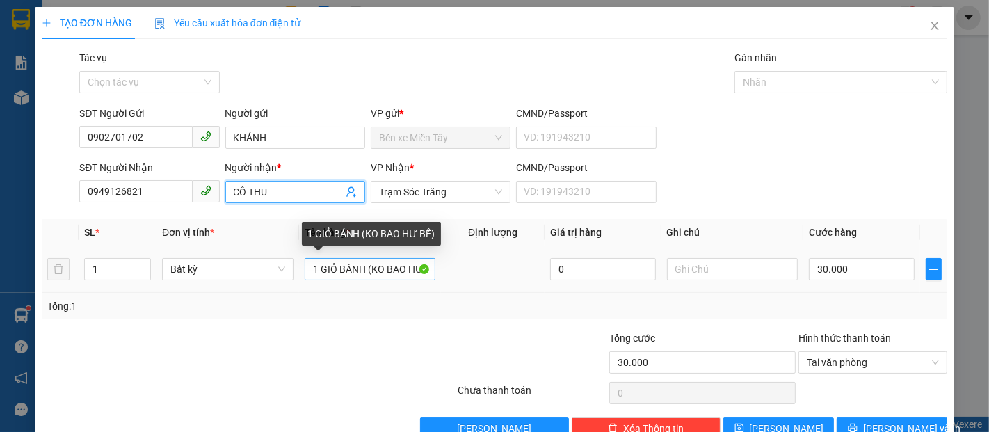
type input "CÔ THU"
drag, startPoint x: 362, startPoint y: 274, endPoint x: 300, endPoint y: 273, distance: 61.9
click at [304, 273] on input "1 GIỎ BÁNH (KO BAO HƯ BỂ)" at bounding box center [369, 269] width 131 height 22
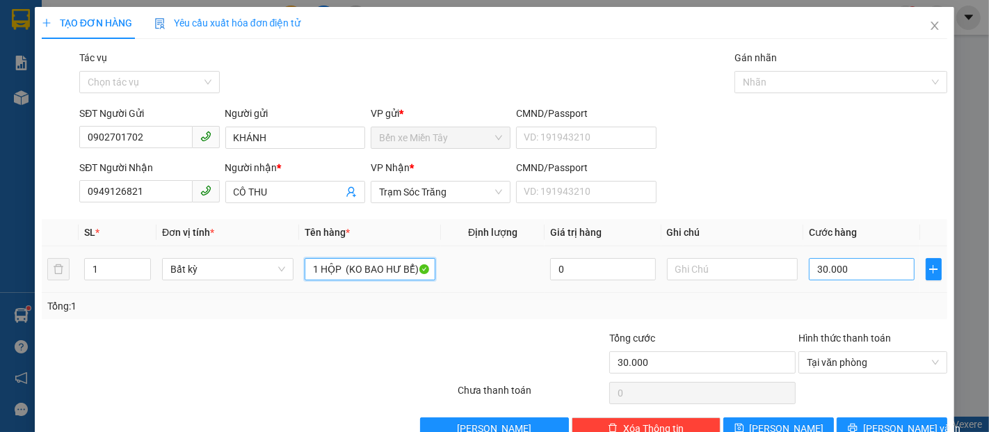
type input "1 HỘP (KO BAO HƯ BỂ)"
click at [867, 275] on input "30.000" at bounding box center [860, 269] width 105 height 22
type input "2"
type input "20"
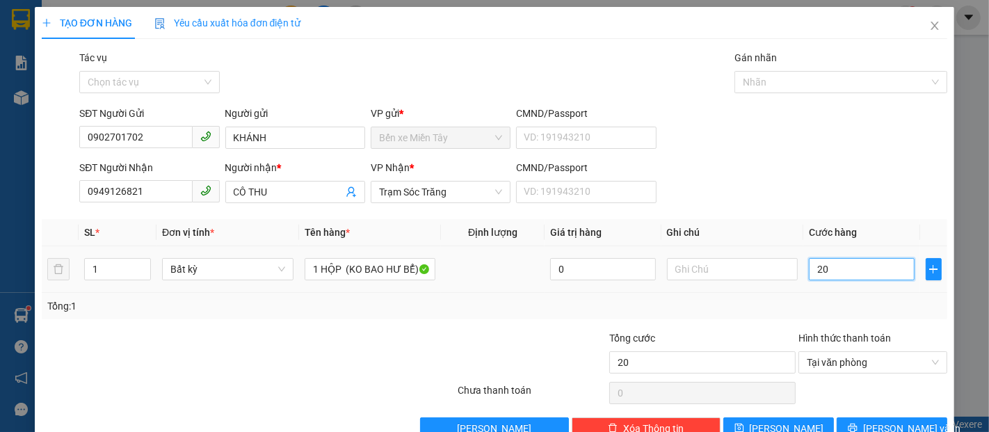
scroll to position [33, 0]
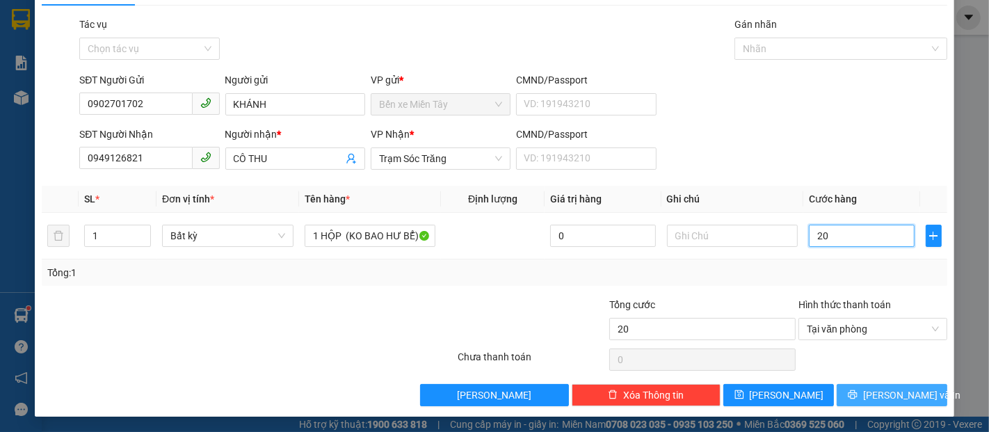
type input "20"
type input "20.000"
click at [907, 391] on span "Lưu và In" at bounding box center [911, 394] width 97 height 15
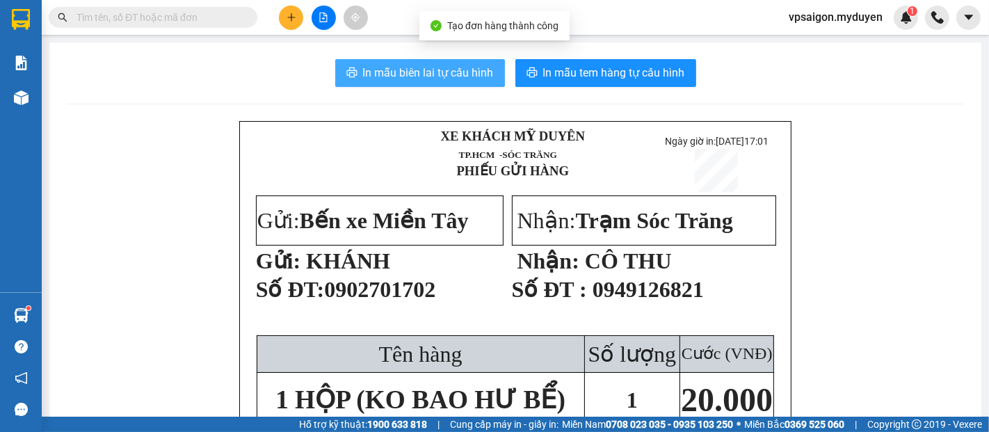
click at [448, 72] on span "In mẫu biên lai tự cấu hình" at bounding box center [428, 72] width 131 height 17
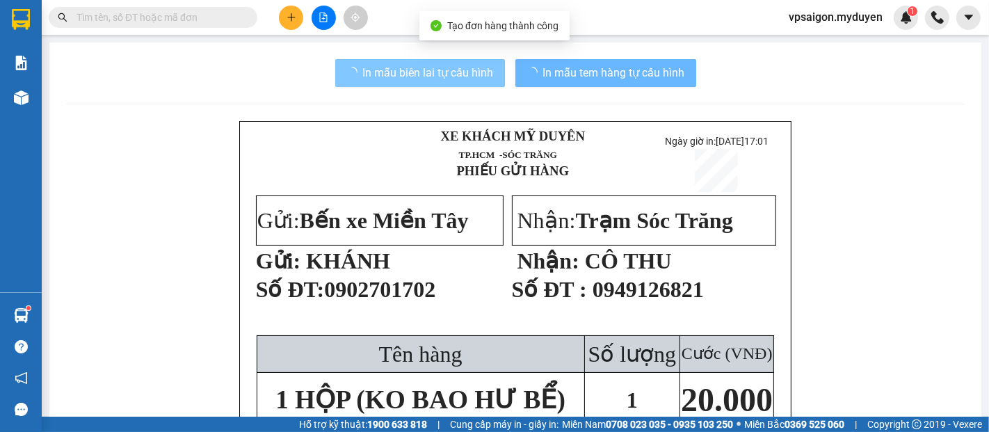
click at [643, 82] on button "In mẫu tem hàng tự cấu hình" at bounding box center [605, 73] width 181 height 28
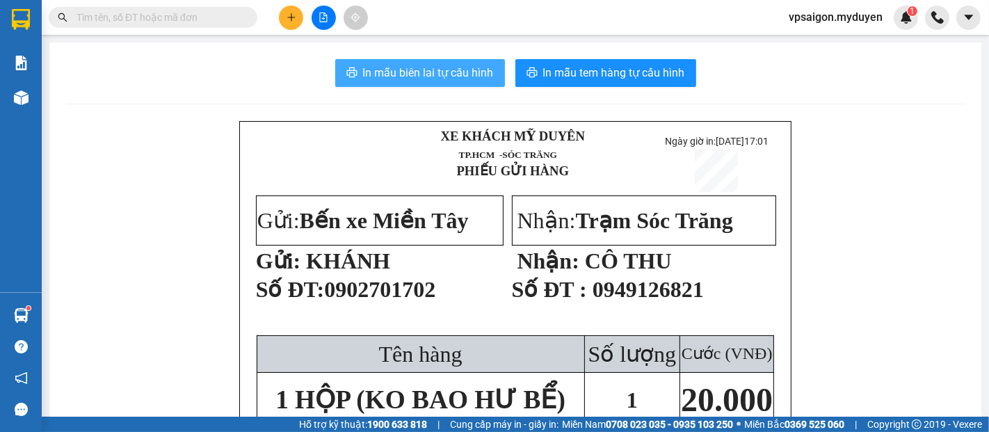
click at [643, 82] on button "In mẫu tem hàng tự cấu hình" at bounding box center [605, 73] width 181 height 28
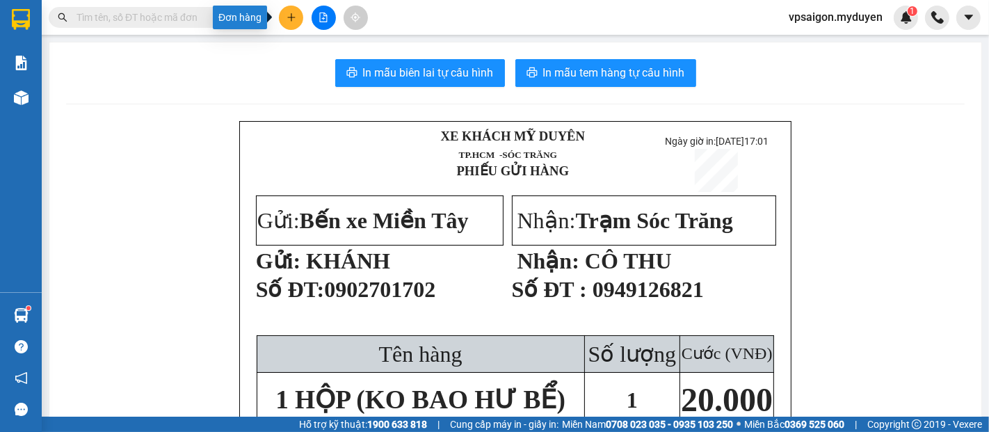
click at [294, 26] on button at bounding box center [291, 18] width 24 height 24
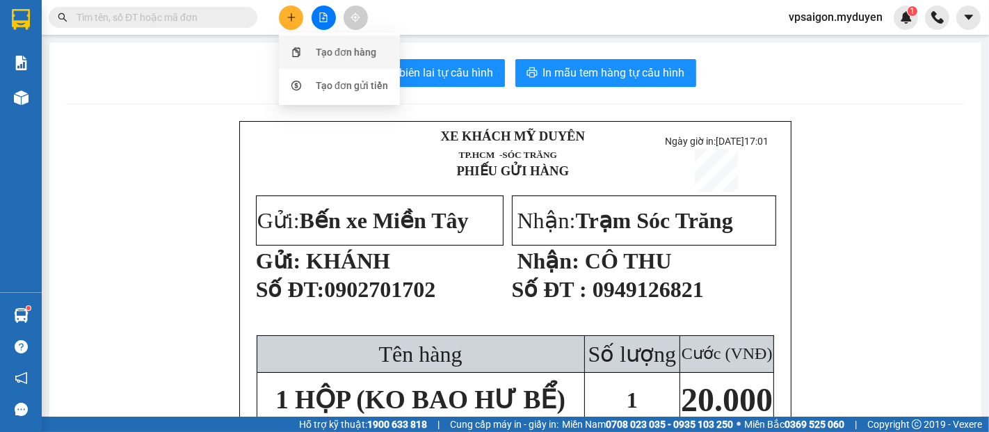
click at [339, 48] on div "Tạo đơn hàng" at bounding box center [346, 51] width 60 height 15
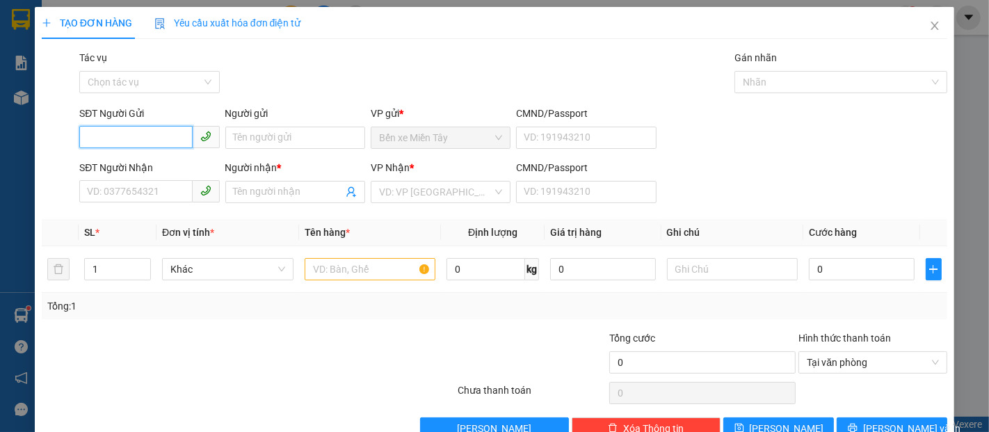
click at [151, 145] on input "SĐT Người Gửi" at bounding box center [135, 137] width 113 height 22
type input "0975614815"
click at [156, 171] on div "0975614815 - NHIỀU" at bounding box center [148, 165] width 122 height 15
type input "NHIỀU"
type input "0338887416"
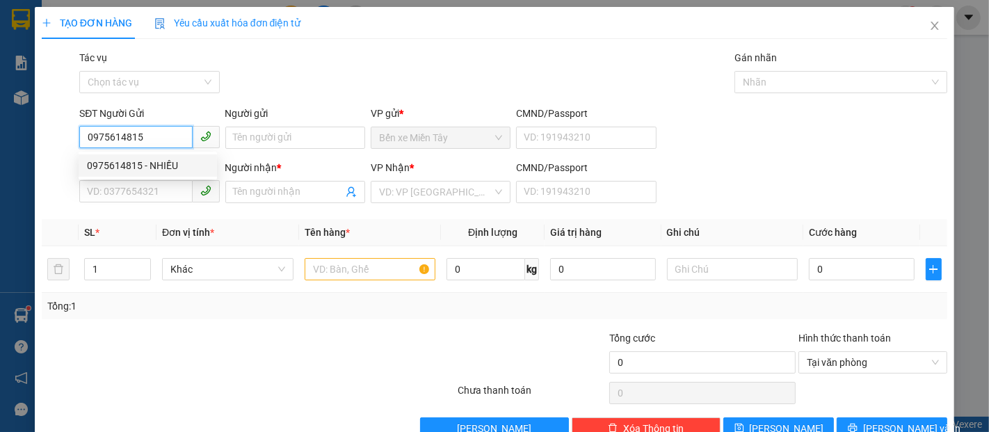
type input "8 HÙNG"
type input "50.000"
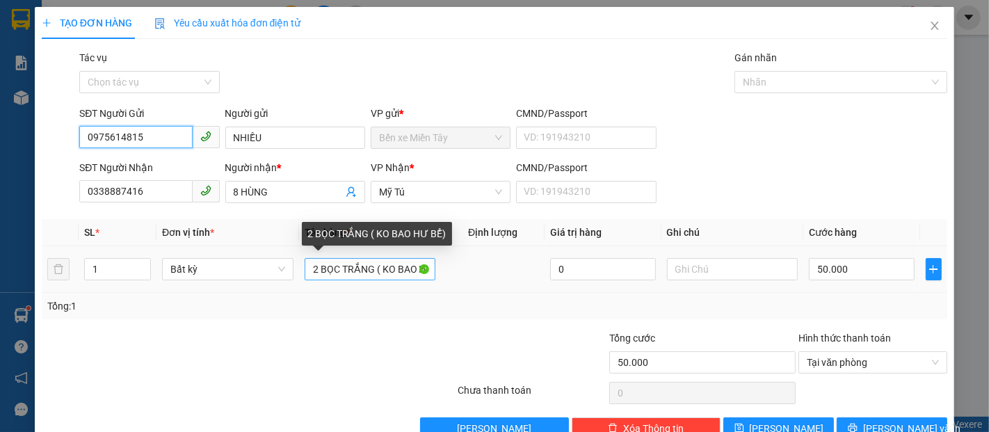
type input "0975614815"
drag, startPoint x: 315, startPoint y: 275, endPoint x: 295, endPoint y: 278, distance: 20.4
click at [295, 278] on tr "1 Bất kỳ BỌC TRẮNG ( KO BAO HƯ BỂ) 0 50.000" at bounding box center [494, 269] width 905 height 47
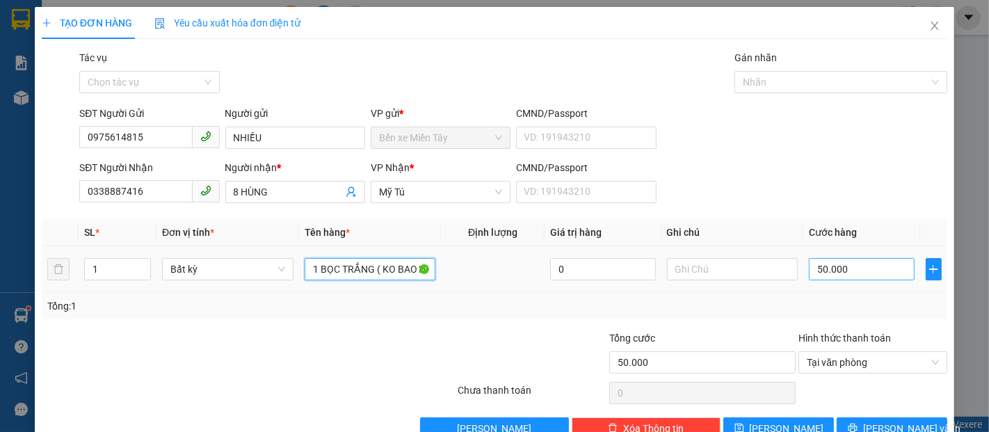
type input "1 BỌC TRẮNG ( KO BAO HƯ BỂ)"
click at [865, 271] on input "50.000" at bounding box center [860, 269] width 105 height 22
type input "4"
type input "40"
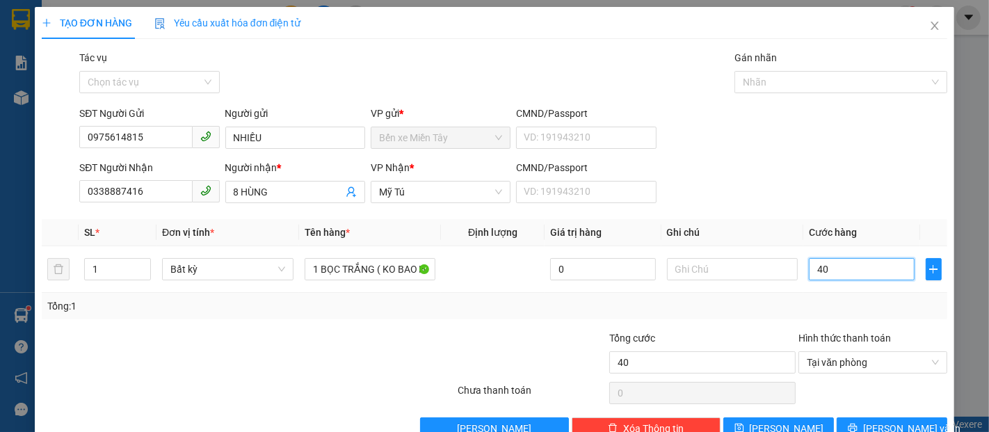
scroll to position [33, 0]
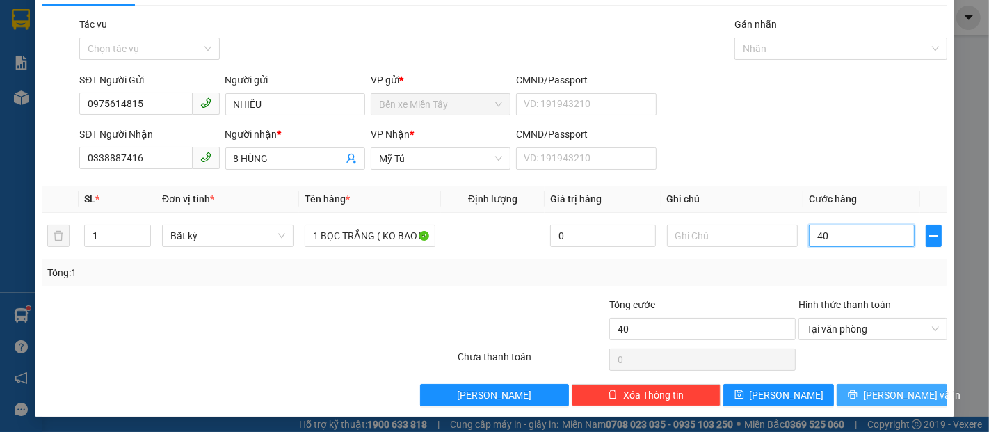
type input "40"
type input "40.000"
click at [907, 390] on span "Lưu và In" at bounding box center [911, 394] width 97 height 15
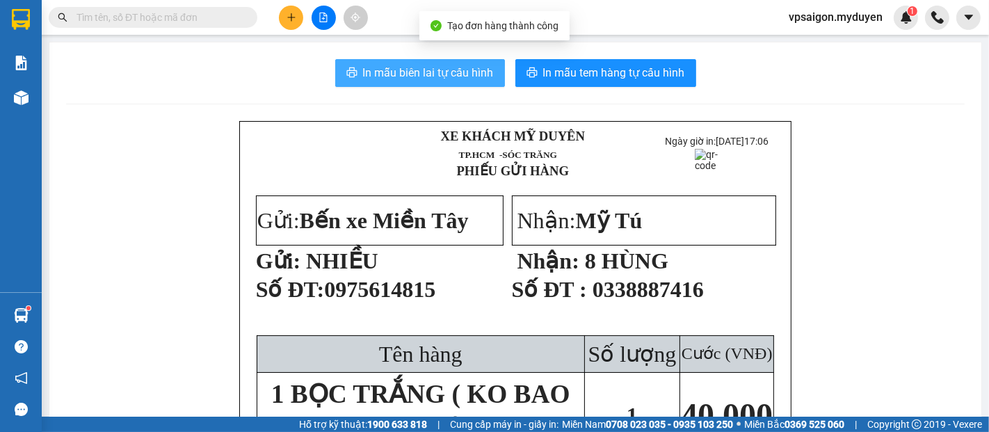
click at [441, 82] on button "In mẫu biên lai tự cấu hình" at bounding box center [420, 73] width 170 height 28
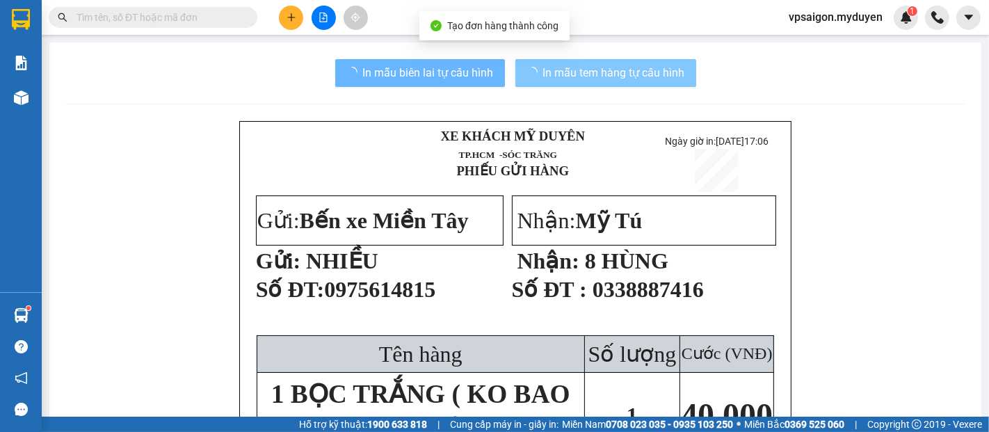
click at [616, 72] on span "In mẫu tem hàng tự cấu hình" at bounding box center [614, 72] width 142 height 17
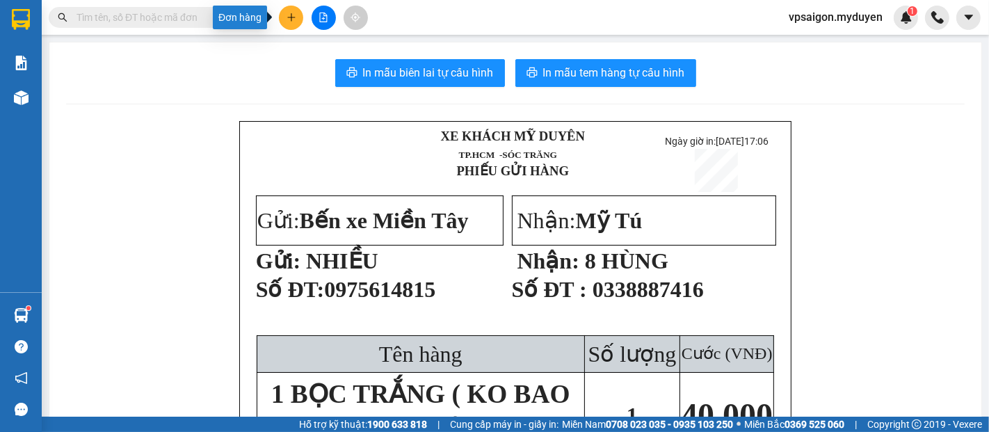
click at [300, 18] on button at bounding box center [291, 18] width 24 height 24
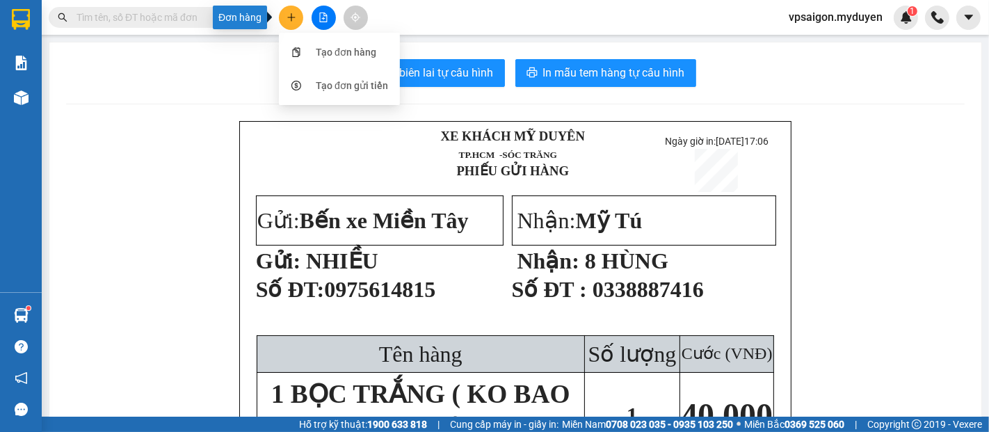
click at [320, 40] on div "Tạo đơn hàng" at bounding box center [339, 52] width 104 height 26
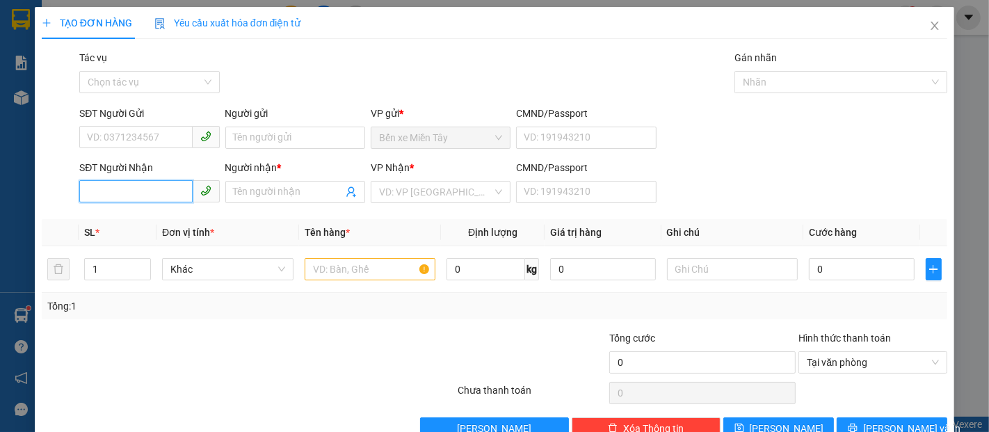
click at [106, 190] on input "SĐT Người Nhận" at bounding box center [135, 191] width 113 height 22
click at [133, 199] on input "3278" at bounding box center [135, 191] width 113 height 22
click at [172, 227] on div "0392353278 - TUẤN" at bounding box center [148, 219] width 122 height 15
type input "0392353278"
type input "TUẤN"
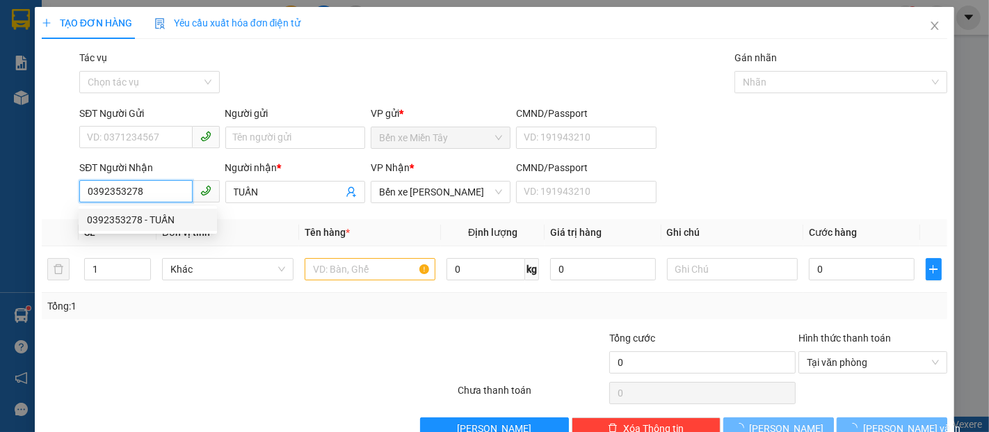
type input "150.000"
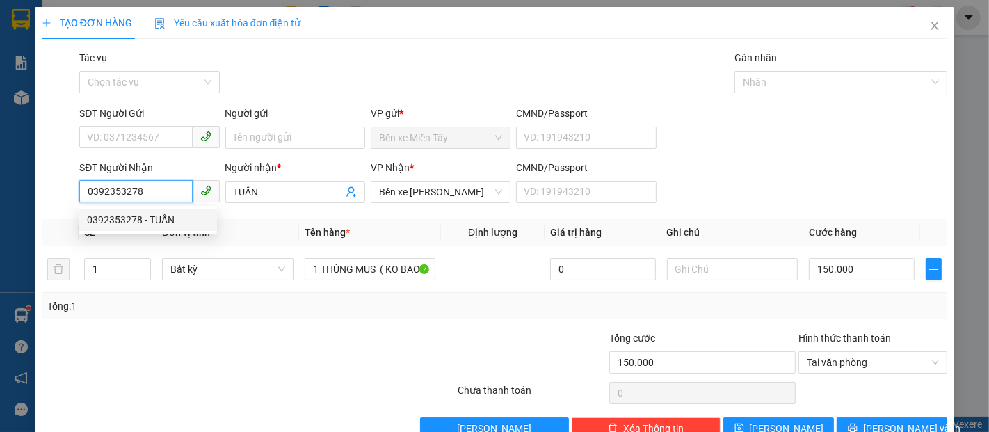
drag, startPoint x: 149, startPoint y: 187, endPoint x: 79, endPoint y: 188, distance: 69.5
click at [79, 188] on input "0392353278" at bounding box center [135, 191] width 113 height 22
click at [147, 195] on input "033534278" at bounding box center [135, 191] width 113 height 22
type input "033534278"
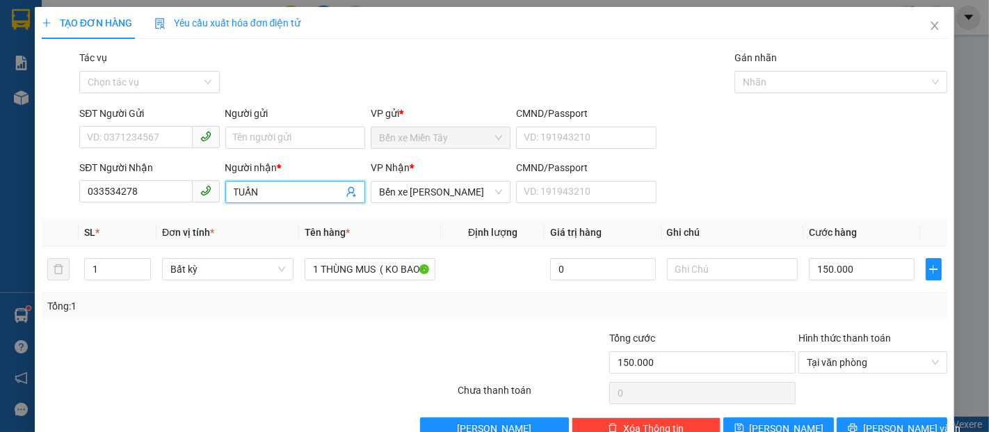
drag, startPoint x: 286, startPoint y: 193, endPoint x: 235, endPoint y: 193, distance: 51.4
click at [235, 193] on input "TUẤN" at bounding box center [288, 191] width 109 height 15
type input "T"
type input "THẮNG"
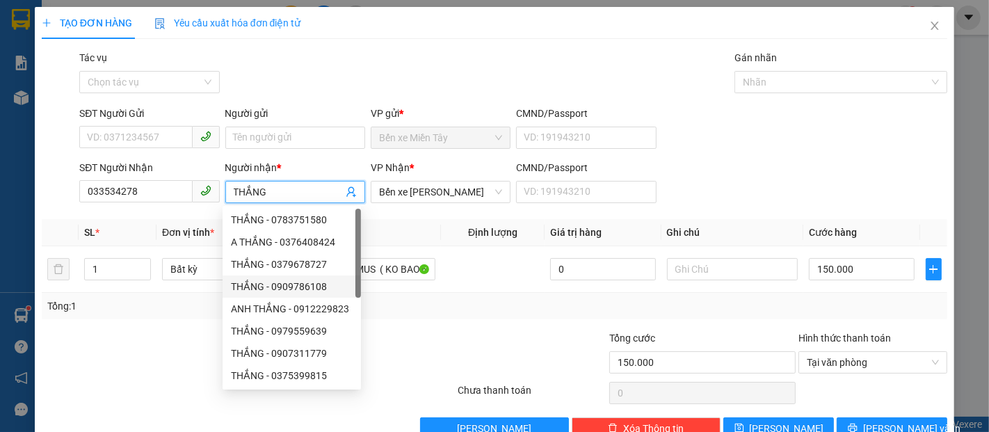
drag, startPoint x: 316, startPoint y: 276, endPoint x: 284, endPoint y: 277, distance: 32.0
click at [284, 277] on div "THẮNG - 0909786108" at bounding box center [291, 286] width 138 height 22
type input "0909786108"
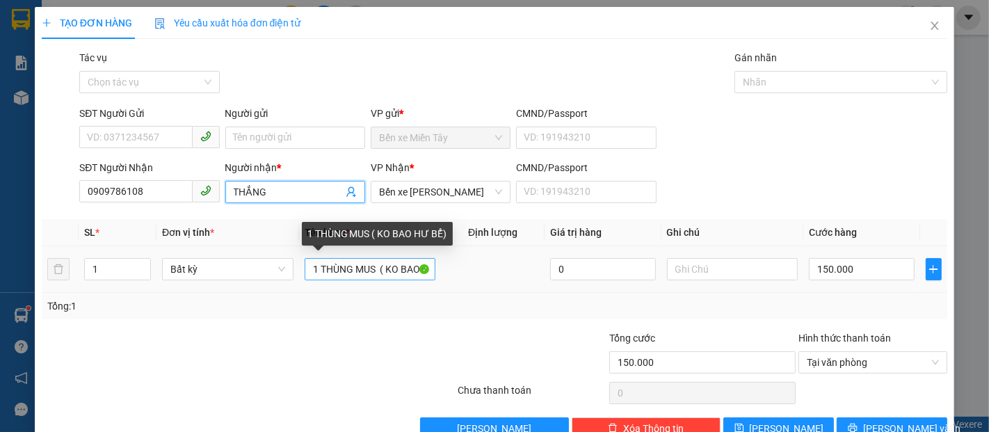
type input "THẮNG"
drag, startPoint x: 316, startPoint y: 271, endPoint x: 286, endPoint y: 271, distance: 29.2
click at [286, 271] on tr "1 Bất kỳ 1 THÙNG MUS ( KO BAO HƯ BỂ) 0 150.000" at bounding box center [494, 269] width 905 height 47
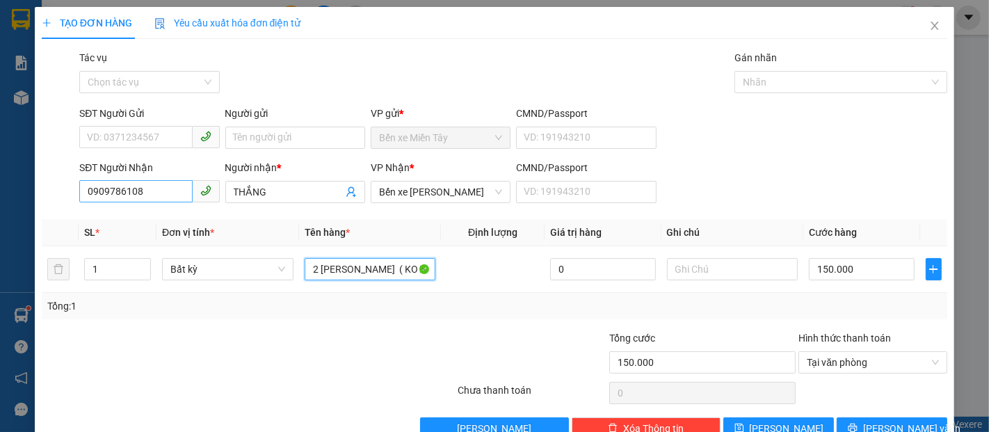
type input "2 THÙNG MUS ( KO BAO HƯ BỂ)"
drag, startPoint x: 159, startPoint y: 181, endPoint x: 46, endPoint y: 187, distance: 113.5
click at [46, 187] on div "SĐT Người Nhận 0909786108 0909786108 Người nhận * THẮNG VP Nhận * Bến xe Trần Đ…" at bounding box center [494, 184] width 908 height 49
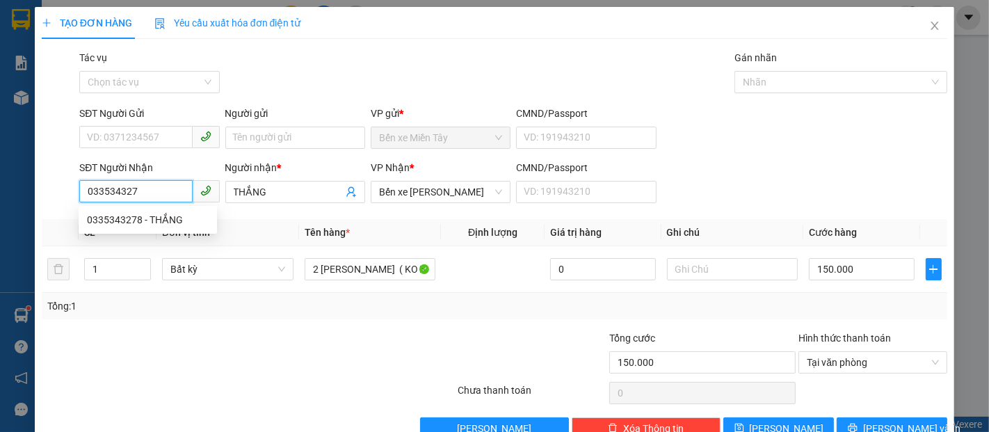
type input "0335343278"
click at [127, 218] on div "0335343278 - THẮNG" at bounding box center [148, 219] width 122 height 15
type input "40.000"
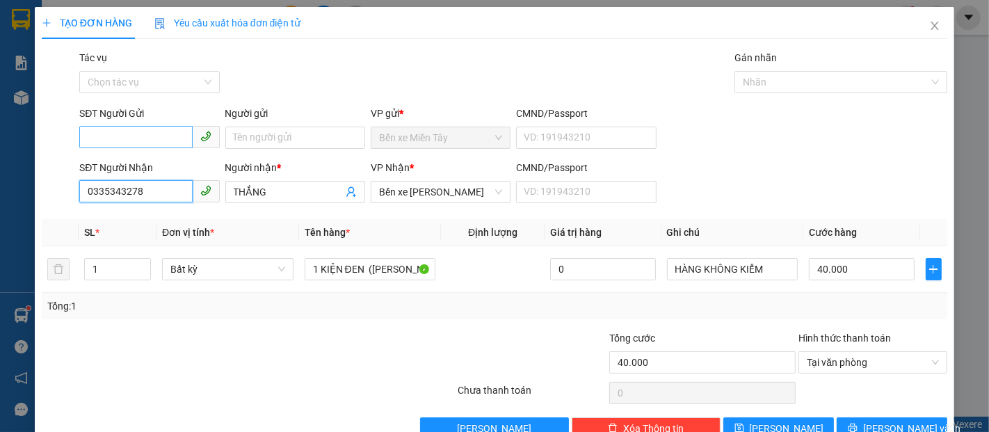
type input "0335343278"
click at [166, 127] on input "SĐT Người Gửi" at bounding box center [135, 137] width 113 height 22
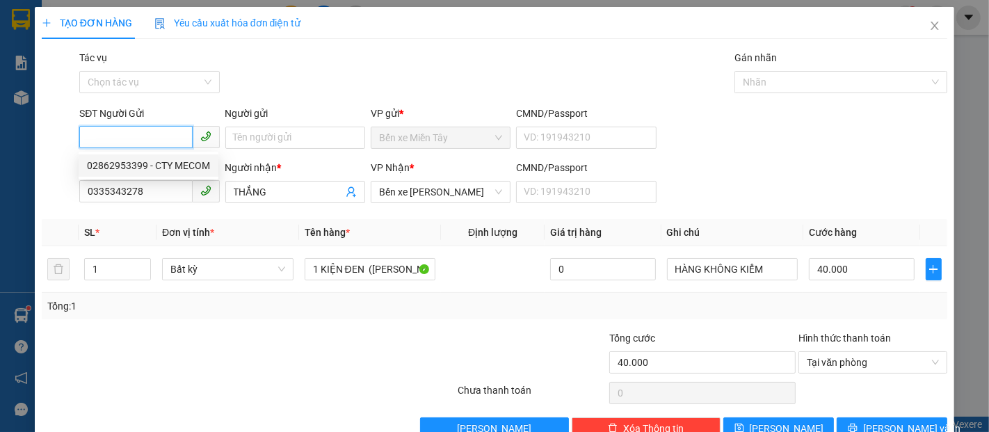
click at [172, 165] on div "02862953399 - CTY MECOM" at bounding box center [148, 165] width 123 height 15
type input "02862953399"
type input "CTY MECOM"
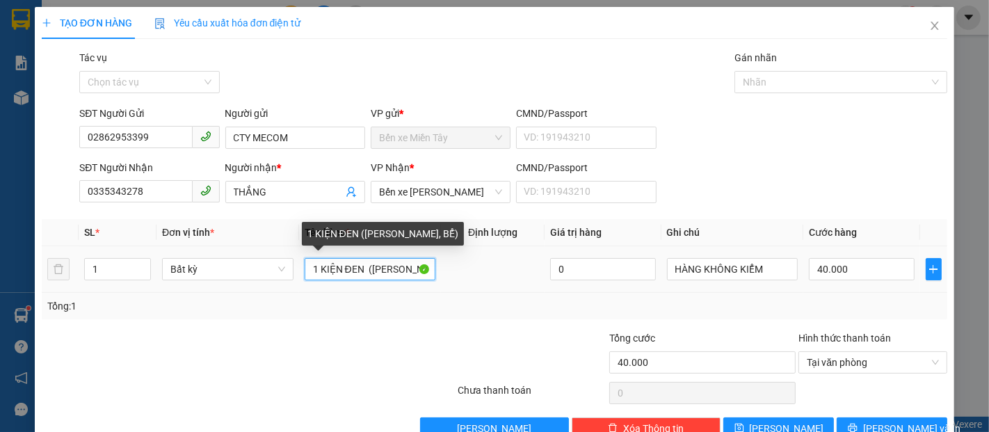
click at [316, 271] on input "1 KIỆN ĐEN (KO BAO HƯ, BỂ)" at bounding box center [369, 269] width 131 height 22
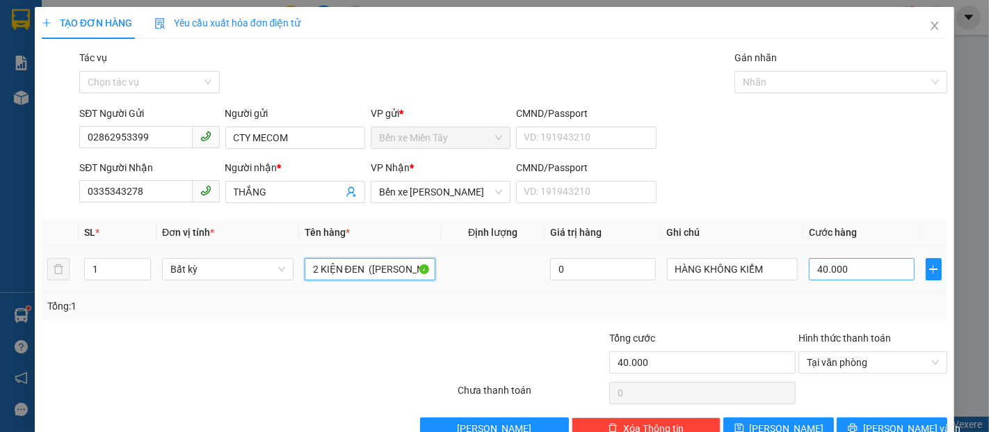
type input "2 KIỆN ĐEN (KO BAO HƯ, BỂ)"
click at [856, 277] on input "40.000" at bounding box center [860, 269] width 105 height 22
type input "7"
type input "70"
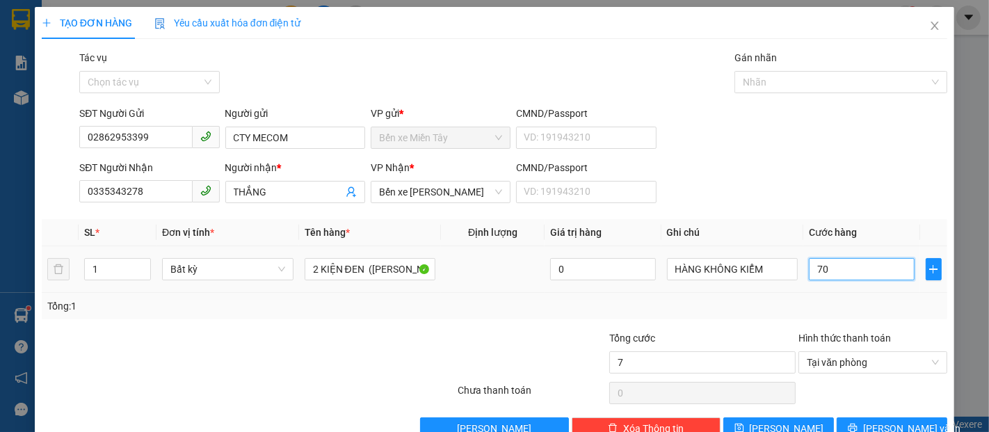
type input "70"
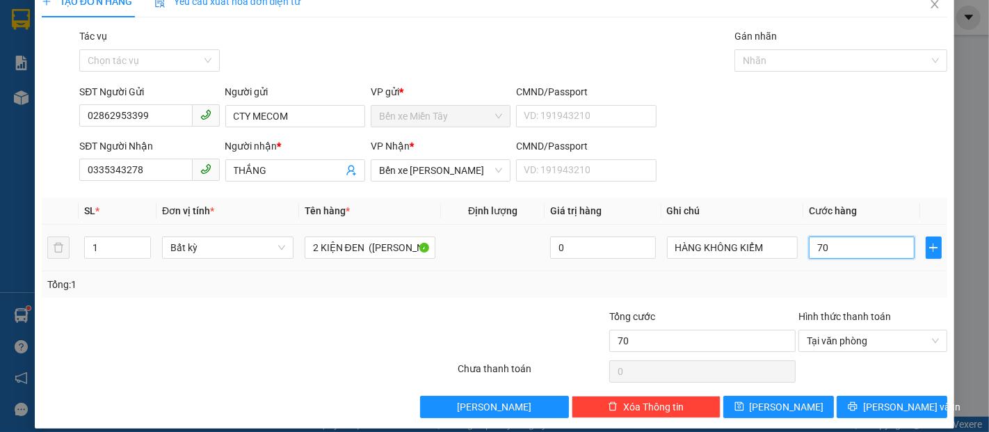
scroll to position [33, 0]
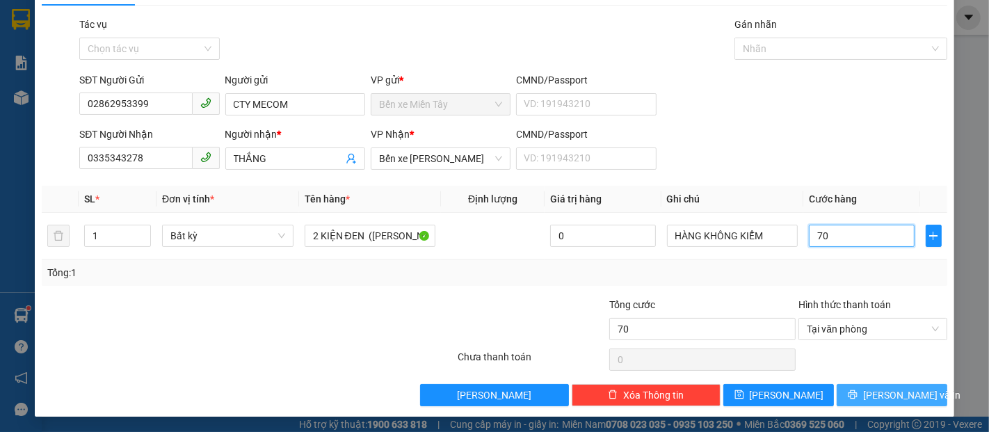
type input "70"
type input "70.000"
click at [902, 398] on span "Lưu và In" at bounding box center [911, 394] width 97 height 15
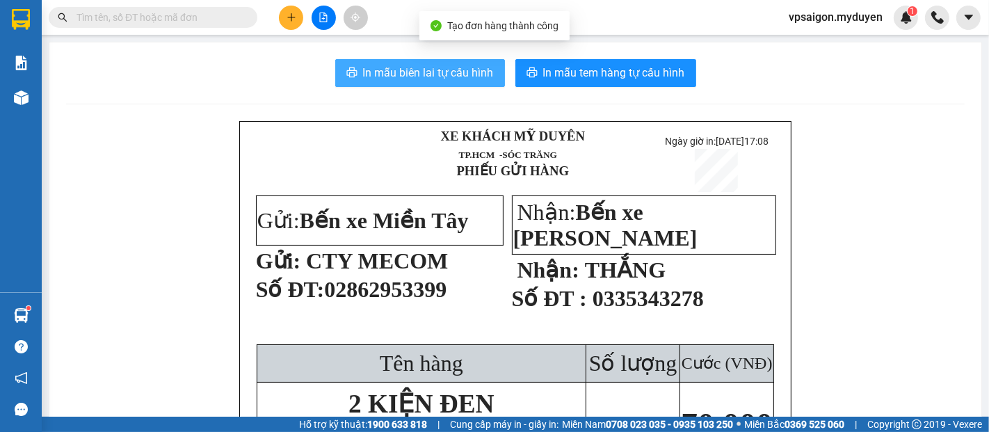
click at [446, 73] on span "In mẫu biên lai tự cấu hình" at bounding box center [428, 72] width 131 height 17
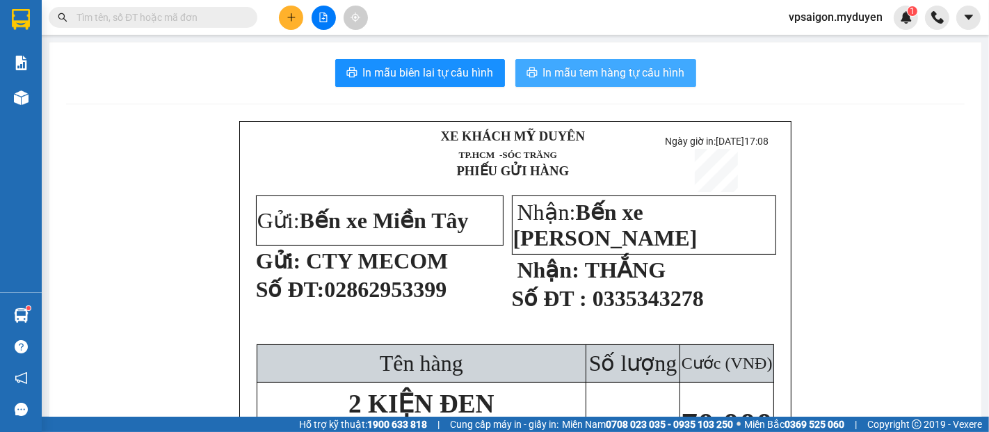
click at [548, 74] on span "In mẫu tem hàng tự cấu hình" at bounding box center [614, 72] width 142 height 17
click at [678, 86] on button "In mẫu tem hàng tự cấu hình" at bounding box center [605, 73] width 181 height 28
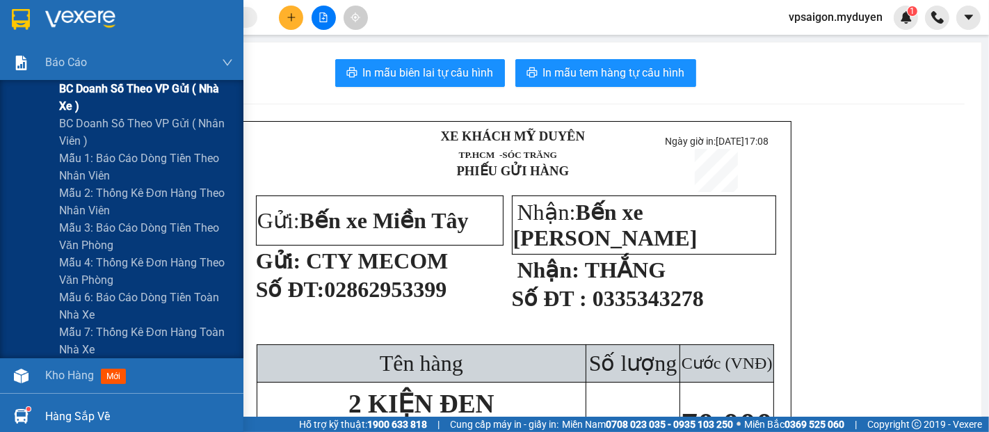
click at [100, 89] on span "BC doanh số theo VP gửi ( nhà xe )" at bounding box center [146, 97] width 174 height 35
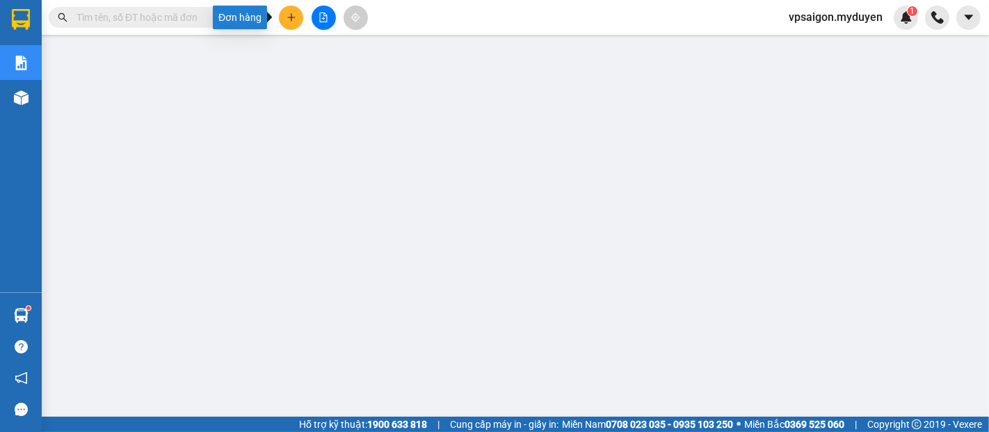
drag, startPoint x: 288, startPoint y: 16, endPoint x: 315, endPoint y: 40, distance: 35.4
click at [289, 17] on icon "plus" at bounding box center [291, 18] width 10 height 10
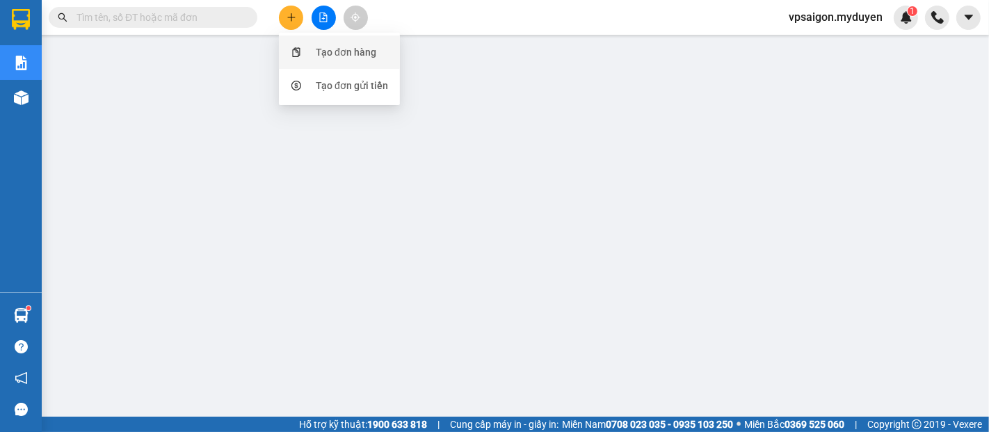
click at [334, 52] on div "Tạo đơn hàng" at bounding box center [346, 51] width 60 height 15
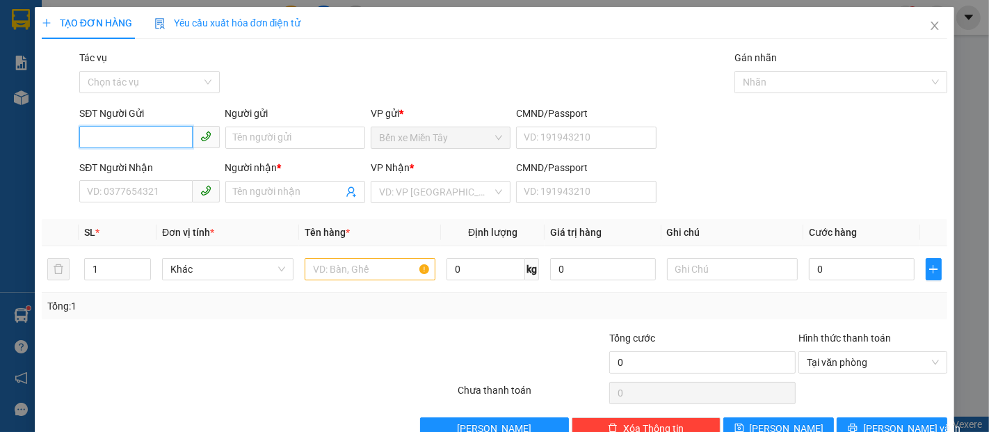
click at [112, 145] on input "SĐT Người Gửi" at bounding box center [135, 137] width 113 height 22
type input "0915444444"
click at [156, 135] on input "0915444444" at bounding box center [135, 137] width 113 height 22
click at [156, 160] on div "0915444444 - HẢI" at bounding box center [148, 165] width 122 height 15
type input "HẢI"
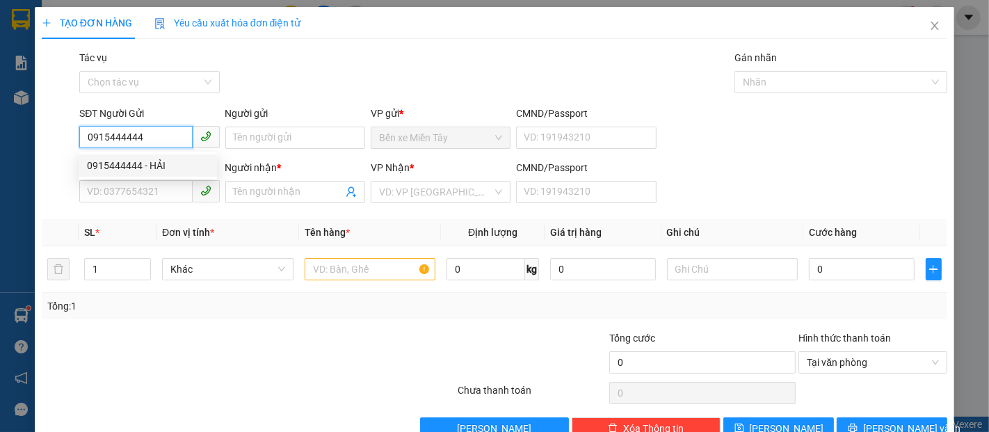
type input "0706195366"
type input "NHI XƯỞNG MAY MỸ TÚ"
type input "100.000"
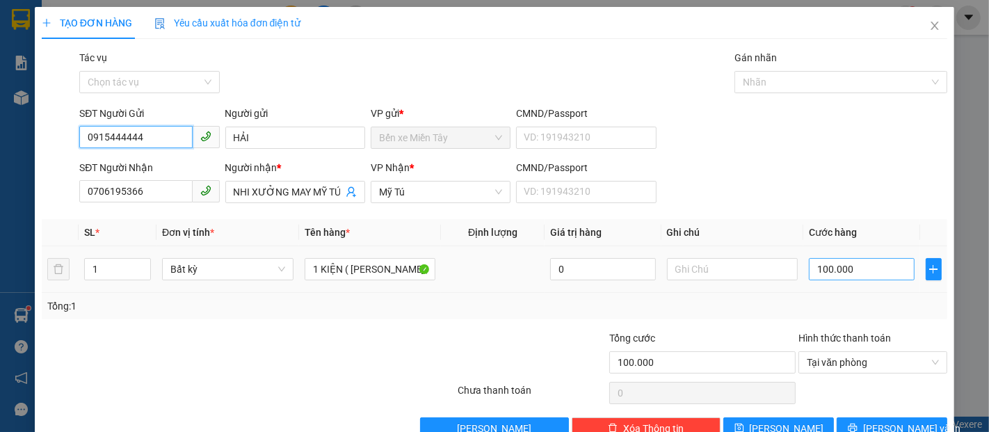
type input "0915444444"
click at [839, 268] on input "100.000" at bounding box center [860, 269] width 105 height 22
type input "2"
type input "20"
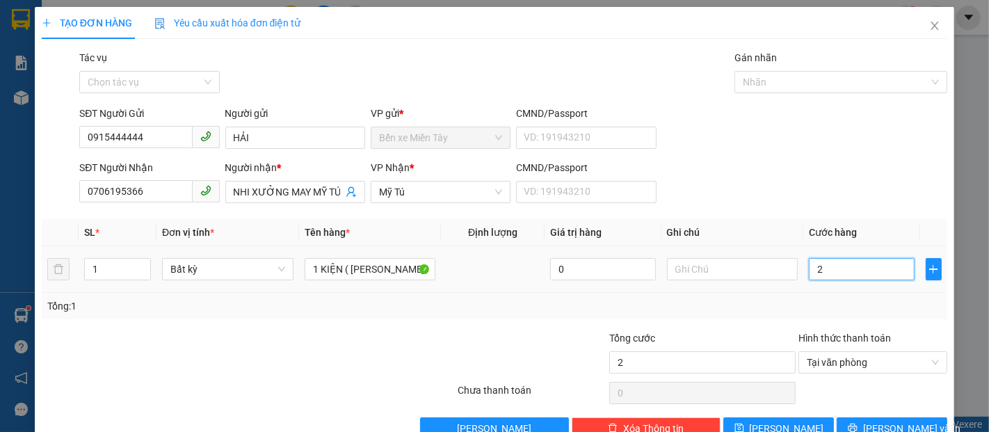
type input "20"
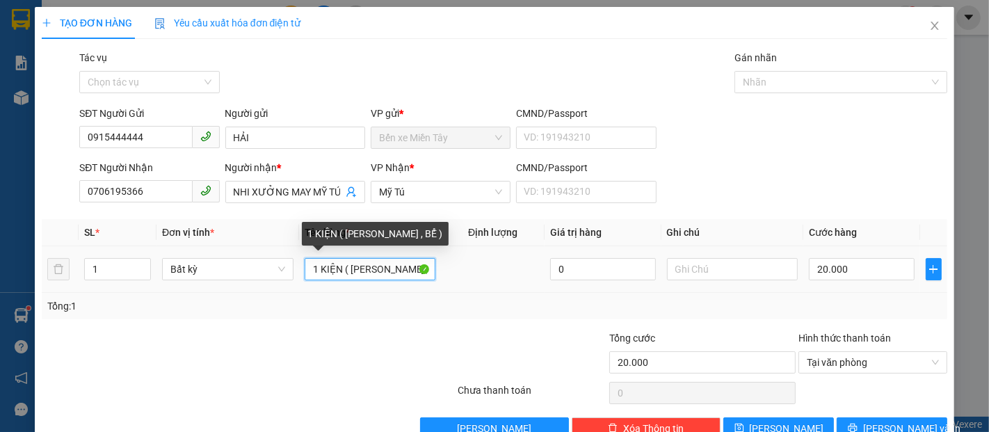
drag, startPoint x: 335, startPoint y: 268, endPoint x: 300, endPoint y: 269, distance: 35.5
click at [300, 269] on td "1 KIỆN ( KO BAO HƯ , BỂ )" at bounding box center [370, 269] width 143 height 47
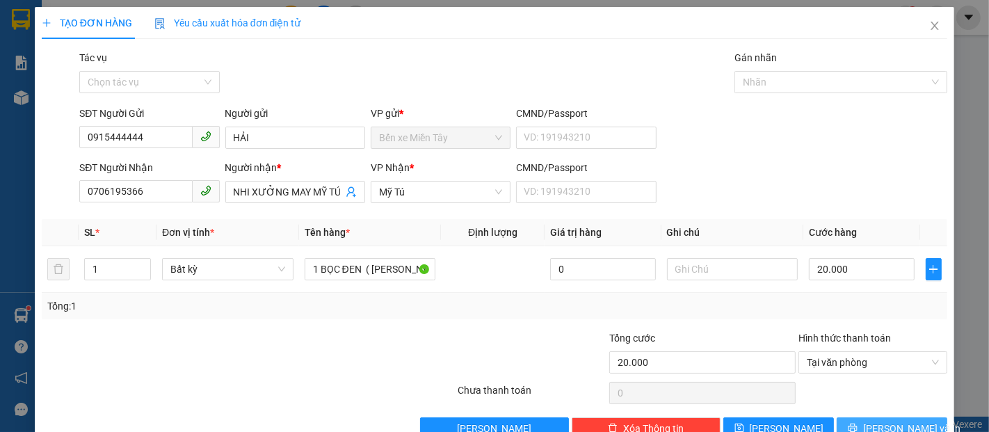
click at [897, 421] on span "Lưu và In" at bounding box center [911, 428] width 97 height 15
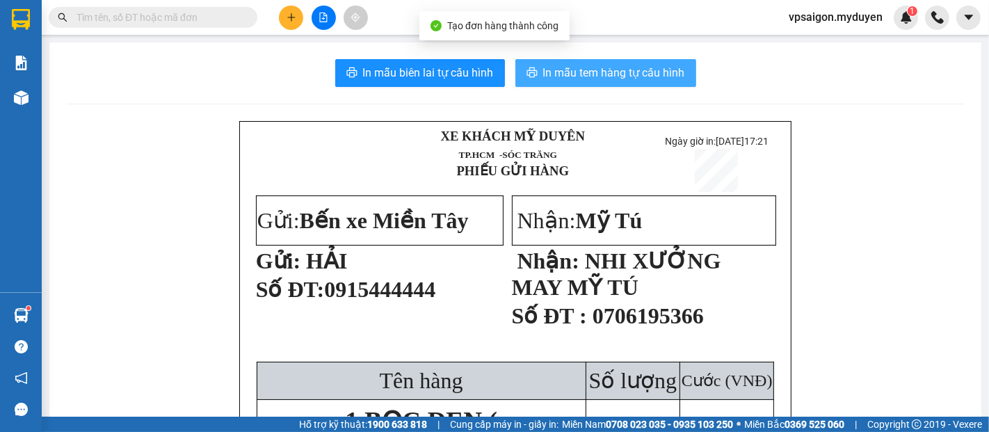
click at [548, 78] on span "In mẫu tem hàng tự cấu hình" at bounding box center [614, 72] width 142 height 17
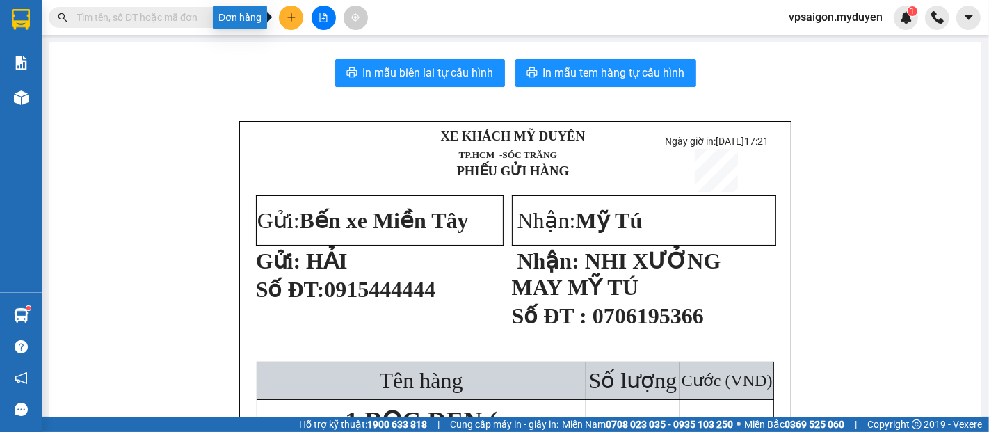
click at [290, 22] on button at bounding box center [291, 18] width 24 height 24
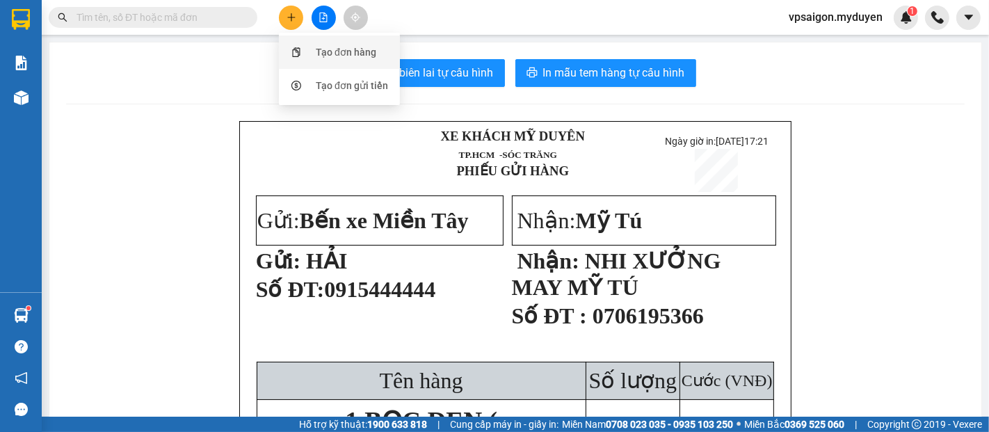
click at [340, 60] on div "Tạo đơn hàng" at bounding box center [339, 52] width 104 height 26
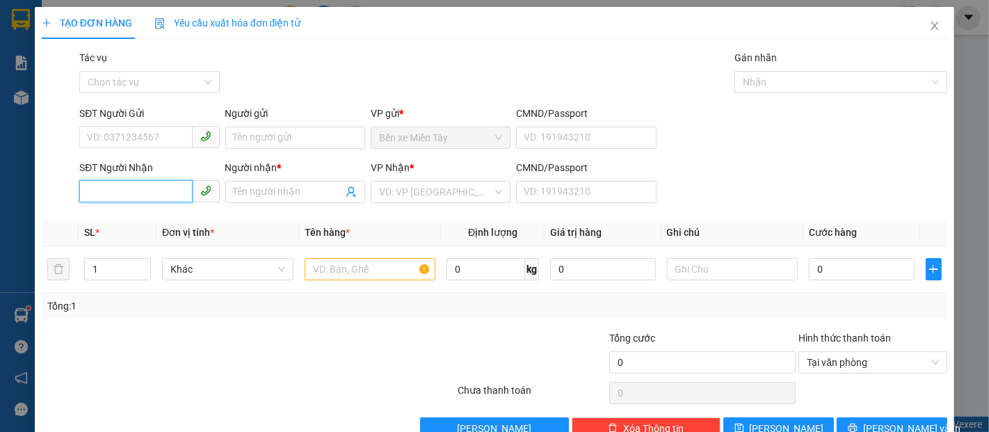
click at [167, 186] on input "SĐT Người Nhận" at bounding box center [135, 191] width 113 height 22
type input "0974394938"
click at [177, 216] on div "0974394938 - VƯƠNG" at bounding box center [148, 219] width 122 height 15
type input "VƯƠNG"
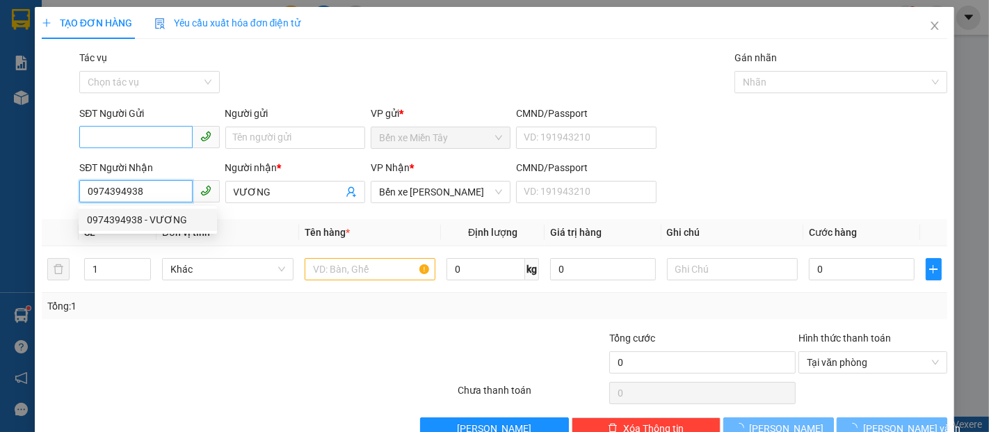
type input "150.000"
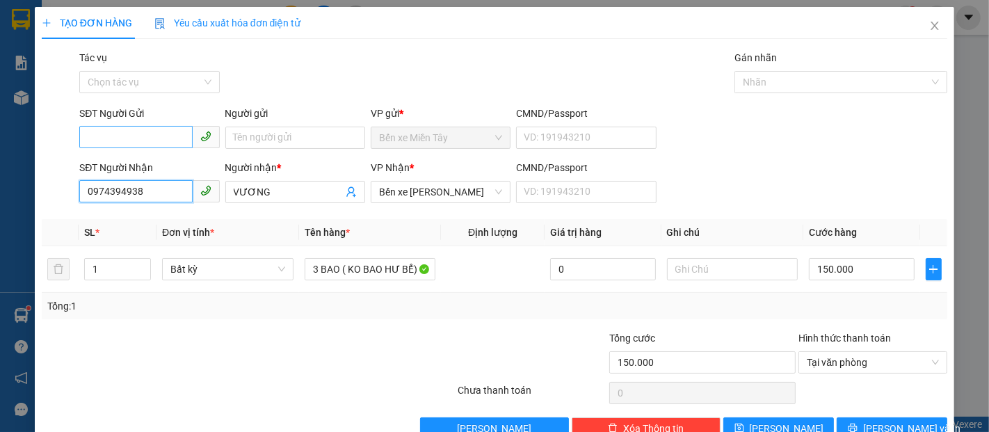
type input "0974394938"
click at [154, 137] on input "SĐT Người Gửi" at bounding box center [135, 137] width 113 height 22
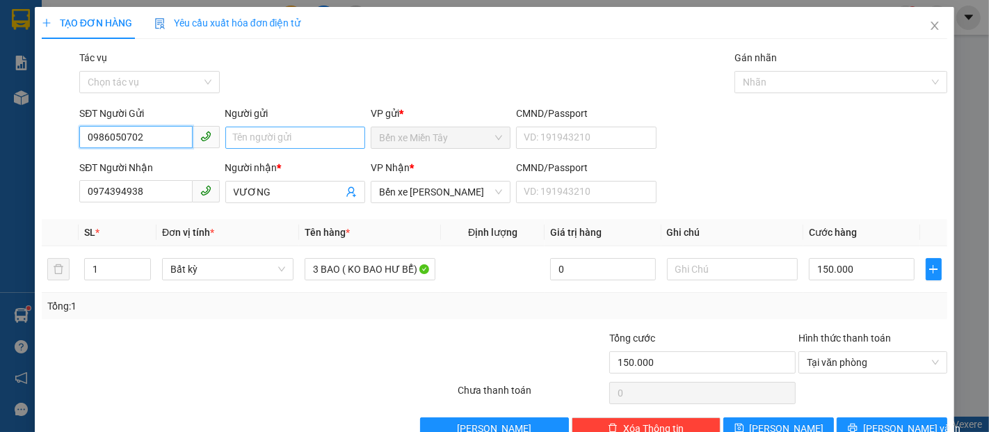
type input "0986050702"
click at [245, 138] on input "Người gửi" at bounding box center [295, 138] width 140 height 22
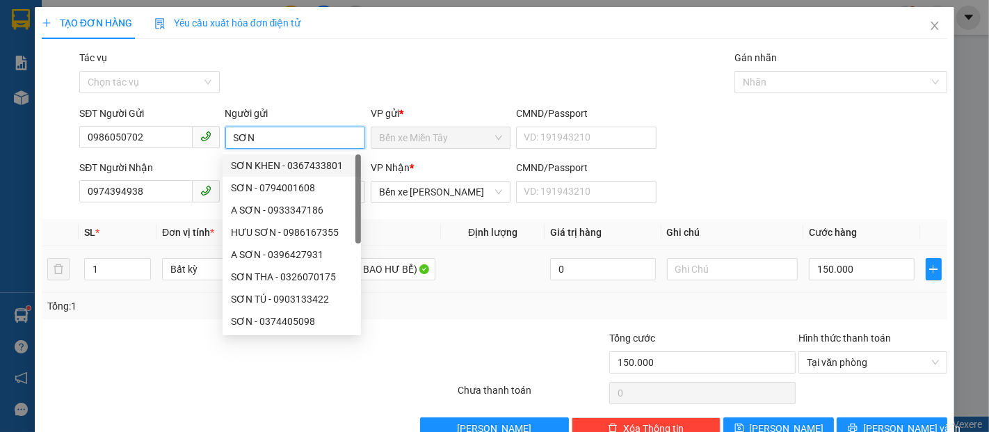
type input "SƠN"
click at [860, 283] on td "150.000" at bounding box center [861, 269] width 116 height 47
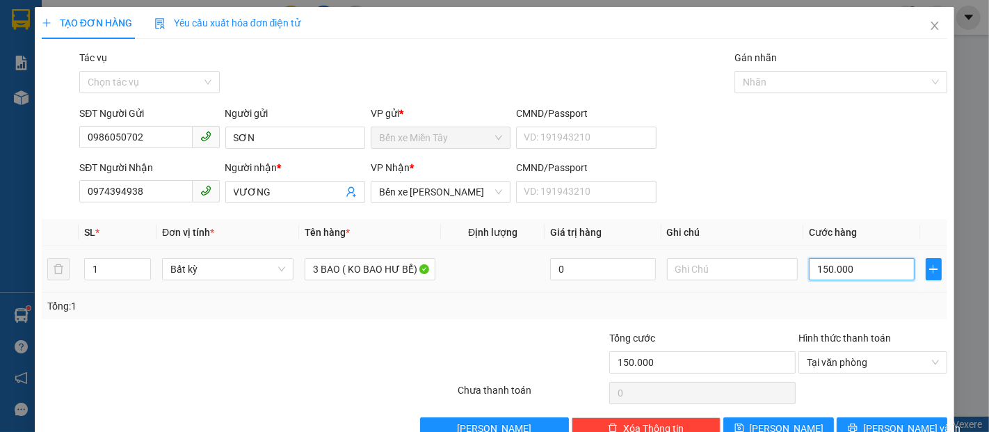
click at [858, 275] on input "150.000" at bounding box center [860, 269] width 105 height 22
type input "3"
type input "30"
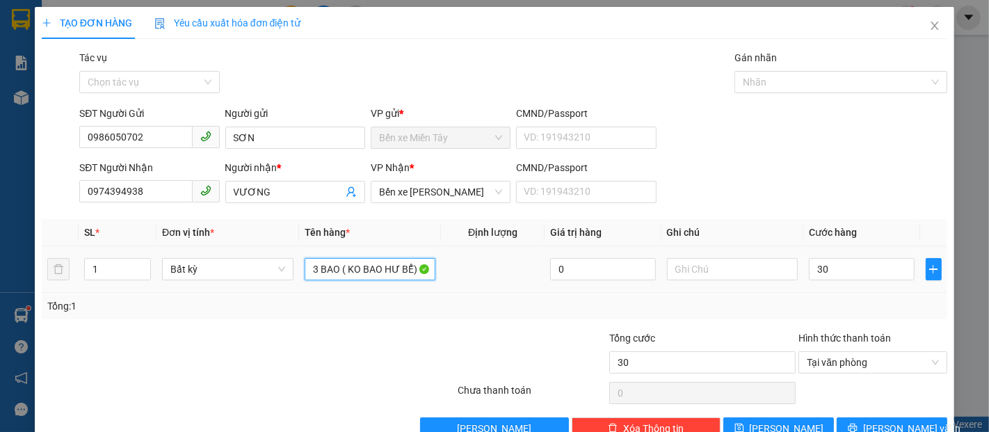
type input "30.000"
click at [331, 263] on input "3 BAO ( KO BAO HƯ BỂ)" at bounding box center [369, 269] width 131 height 22
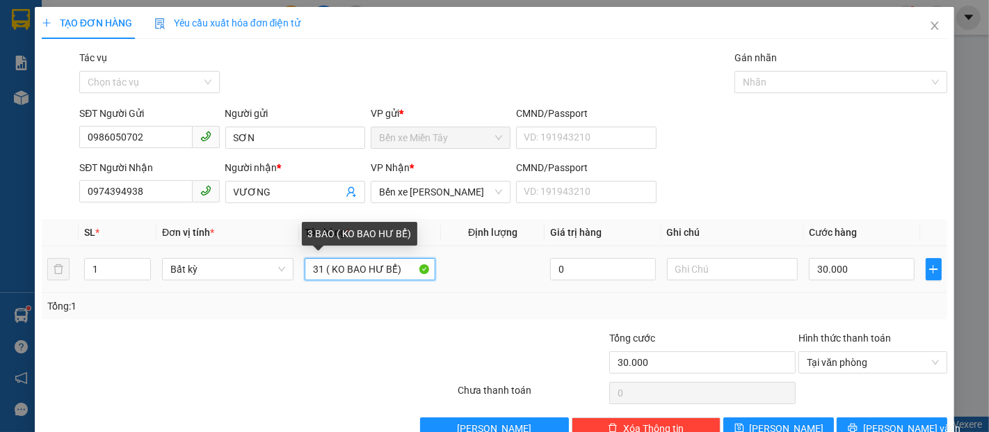
drag, startPoint x: 333, startPoint y: 266, endPoint x: 312, endPoint y: 270, distance: 21.1
click at [312, 270] on input "31 ( KO BAO HƯ BỂ)" at bounding box center [369, 269] width 131 height 22
type input "1 KIỆN ( KO BAO HƯ BỂ)"
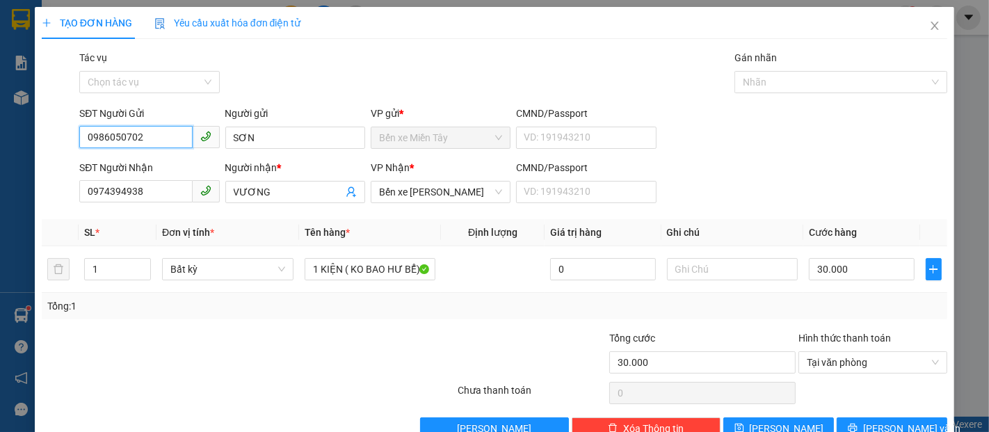
click at [168, 143] on input "0986050702" at bounding box center [135, 137] width 113 height 22
drag, startPoint x: 883, startPoint y: 396, endPoint x: 792, endPoint y: 355, distance: 100.2
click at [884, 421] on span "Lưu và In" at bounding box center [911, 428] width 97 height 15
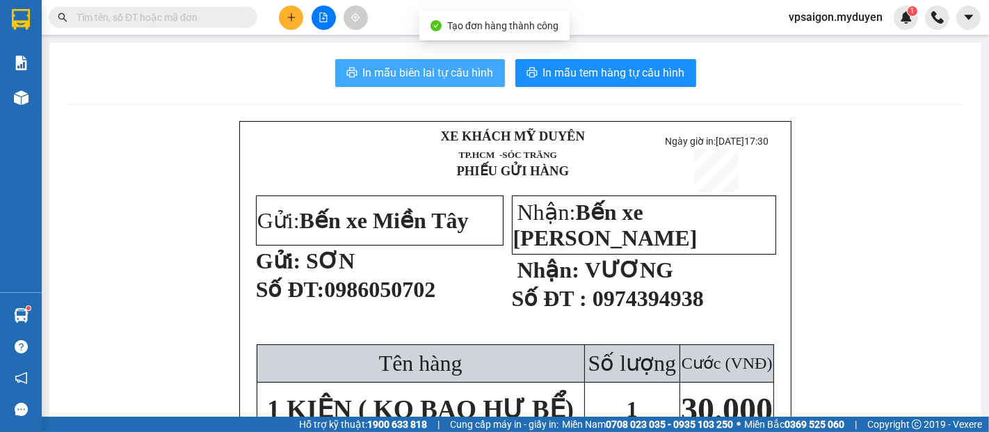
click at [460, 74] on span "In mẫu biên lai tự cấu hình" at bounding box center [428, 72] width 131 height 17
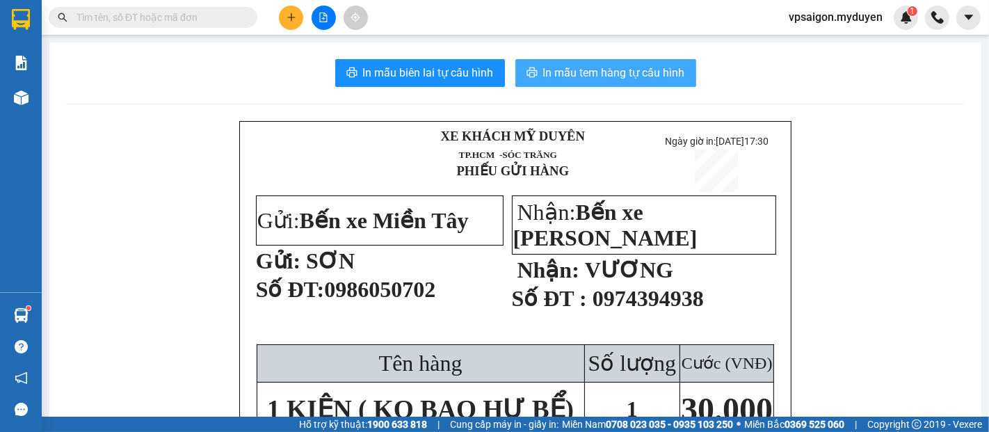
click at [599, 70] on span "In mẫu tem hàng tự cấu hình" at bounding box center [614, 72] width 142 height 17
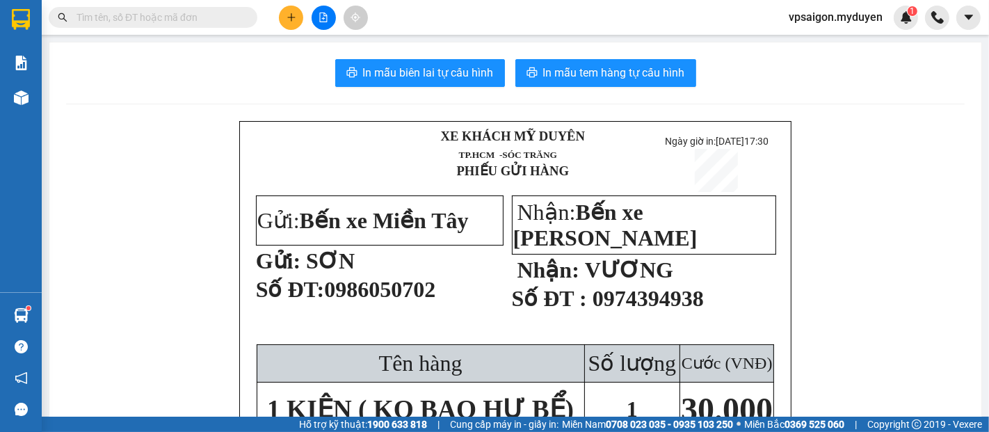
drag, startPoint x: 332, startPoint y: 291, endPoint x: 389, endPoint y: 304, distance: 57.7
click at [456, 311] on p "Số ĐT: 0986050702" at bounding box center [378, 295] width 245 height 39
click at [331, 314] on p "Số ĐT: 0986050702" at bounding box center [378, 295] width 245 height 39
drag, startPoint x: 328, startPoint y: 299, endPoint x: 451, endPoint y: 304, distance: 123.2
click at [451, 304] on p "Số ĐT: 0986050702" at bounding box center [378, 295] width 245 height 39
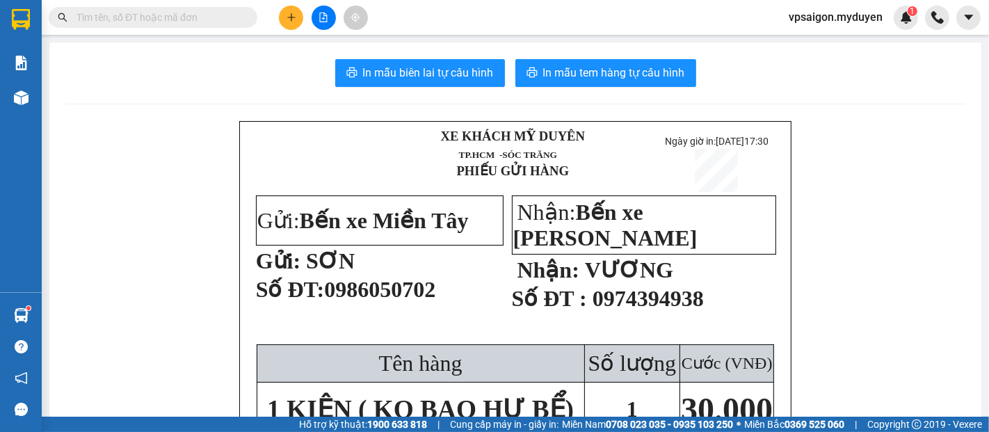
click at [405, 395] on span "1 KIỆN ( KO BAO HƯ BỂ)" at bounding box center [420, 409] width 307 height 29
click at [291, 21] on icon "plus" at bounding box center [291, 18] width 10 height 10
click at [334, 45] on div "Tạo đơn hàng" at bounding box center [346, 51] width 60 height 15
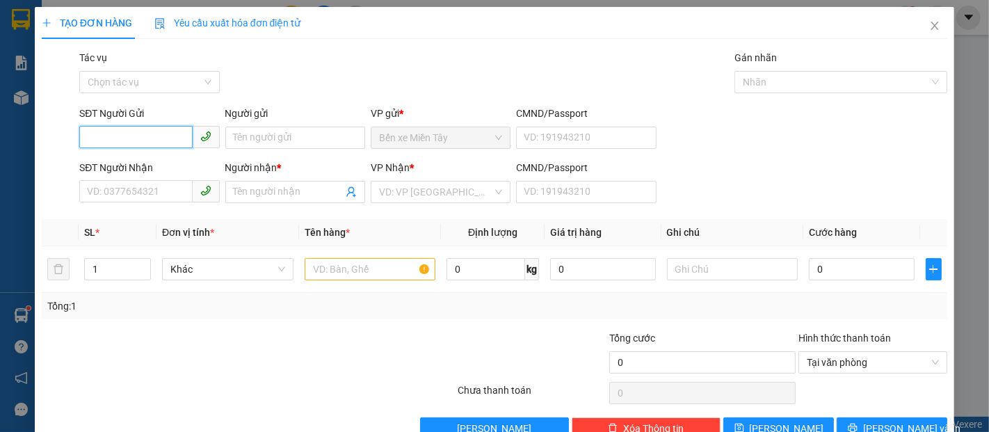
click at [132, 129] on input "SĐT Người Gửi" at bounding box center [135, 137] width 113 height 22
click at [145, 134] on input "SĐT Người Gửi" at bounding box center [135, 137] width 113 height 22
click at [161, 160] on div "0988375747 - LÂM" at bounding box center [148, 165] width 122 height 15
type input "0988375747"
type input "LÂM"
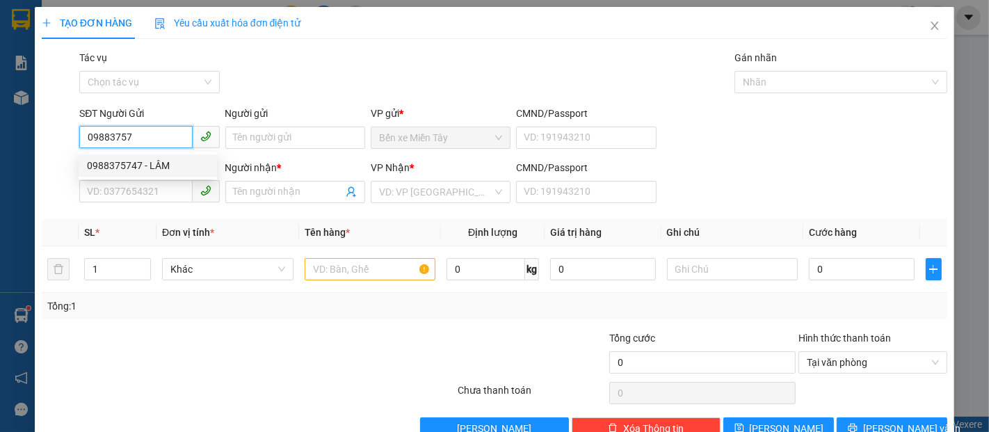
type input "0988589747"
type input "LINH"
type input "80.000"
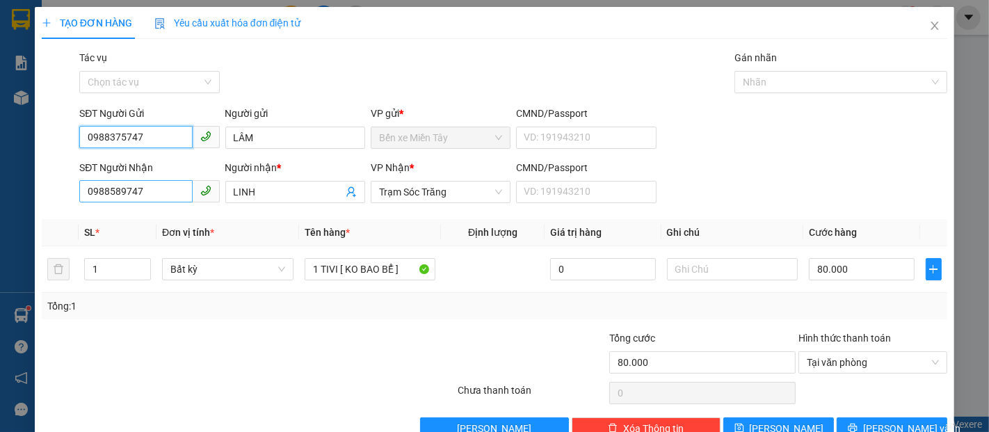
type input "0988375747"
click at [160, 193] on input "0988589747" at bounding box center [135, 191] width 113 height 22
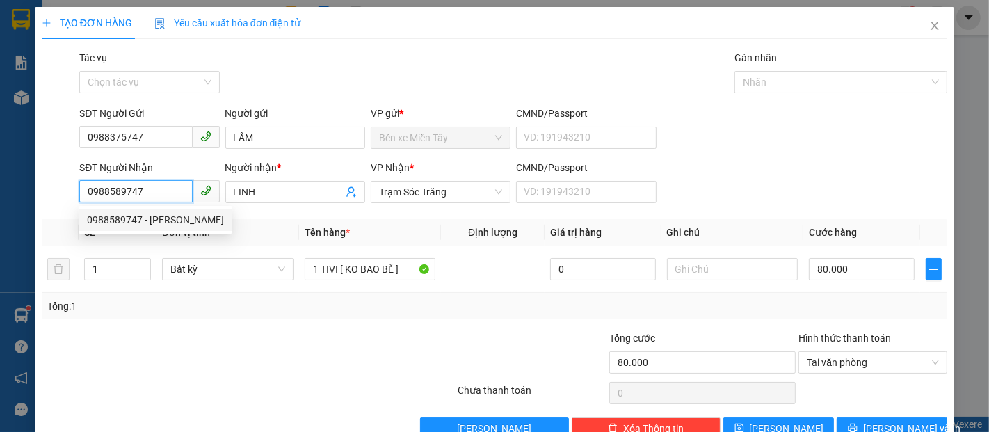
click at [122, 195] on input "0988589747" at bounding box center [135, 191] width 113 height 22
drag, startPoint x: 154, startPoint y: 193, endPoint x: 82, endPoint y: 202, distance: 72.8
click at [82, 202] on input "0988589747" at bounding box center [135, 191] width 113 height 22
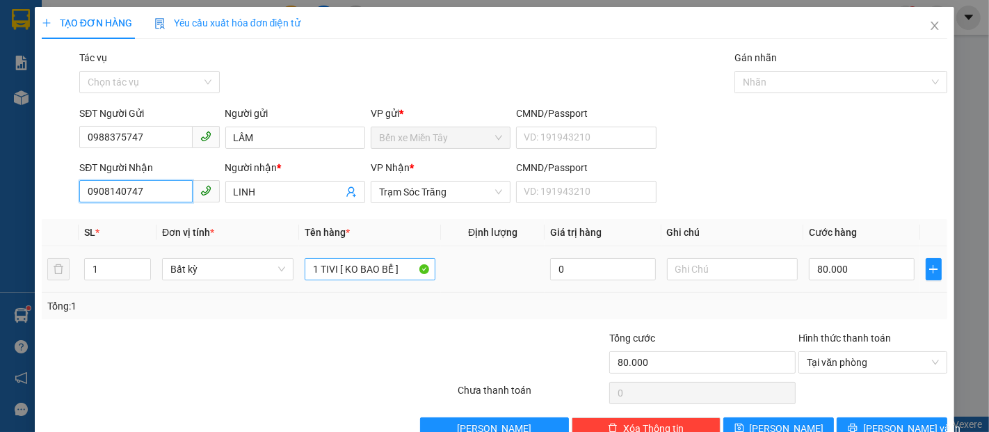
type input "0908140747"
drag, startPoint x: 390, startPoint y: 275, endPoint x: 289, endPoint y: 286, distance: 101.3
click at [289, 286] on tr "1 Bất kỳ 1 TIVI [ KO BAO BỂ ] 0 80.000" at bounding box center [494, 269] width 905 height 47
type input "1M5 ( 1 TRIỆU 500"
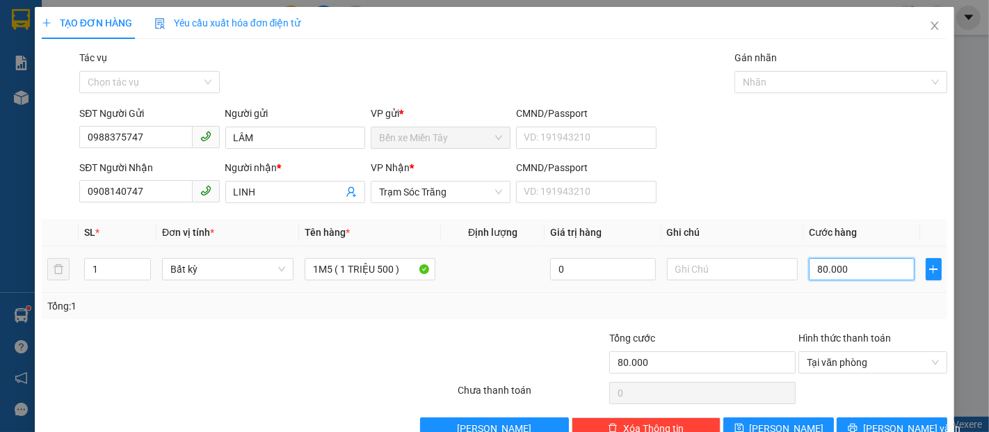
click at [826, 273] on input "80.000" at bounding box center [860, 269] width 105 height 22
click at [889, 417] on button "Lưu và In" at bounding box center [891, 428] width 111 height 22
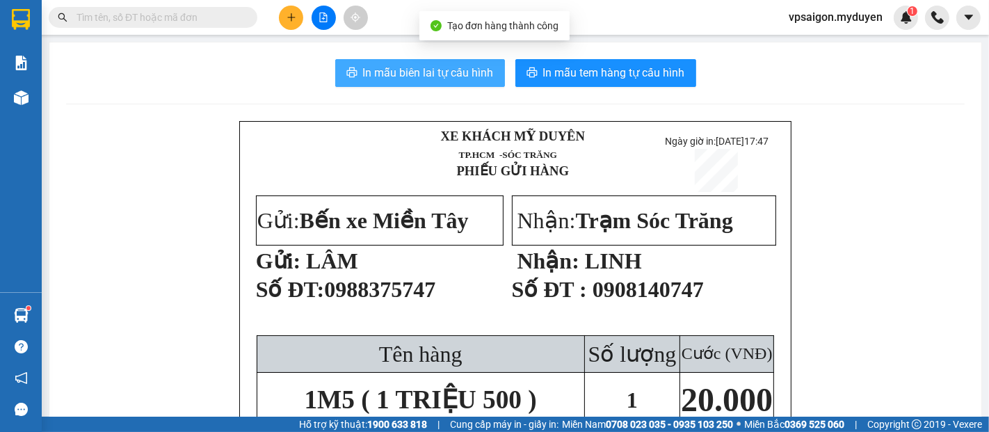
click at [412, 75] on span "In mẫu biên lai tự cấu hình" at bounding box center [428, 72] width 131 height 17
click at [580, 83] on button "In mẫu tem hàng tự cấu hình" at bounding box center [605, 73] width 181 height 28
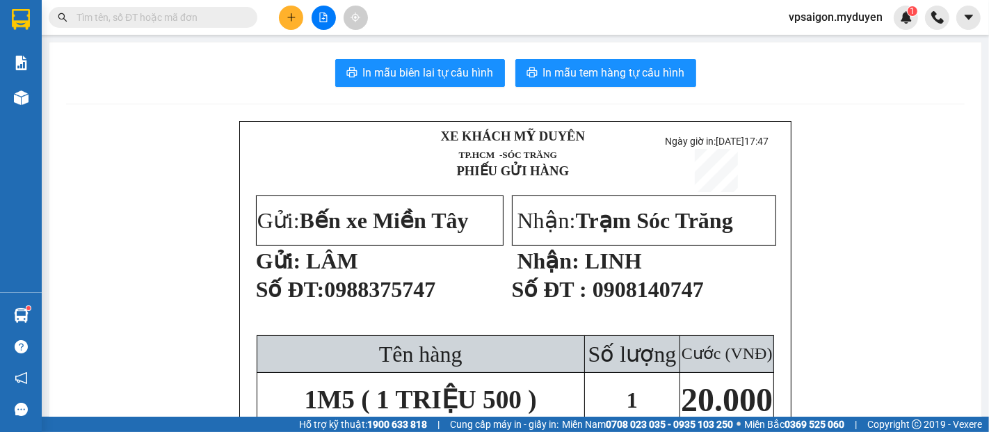
click at [295, 18] on button at bounding box center [291, 18] width 24 height 24
click at [365, 52] on div "Tạo đơn hàng" at bounding box center [346, 51] width 60 height 15
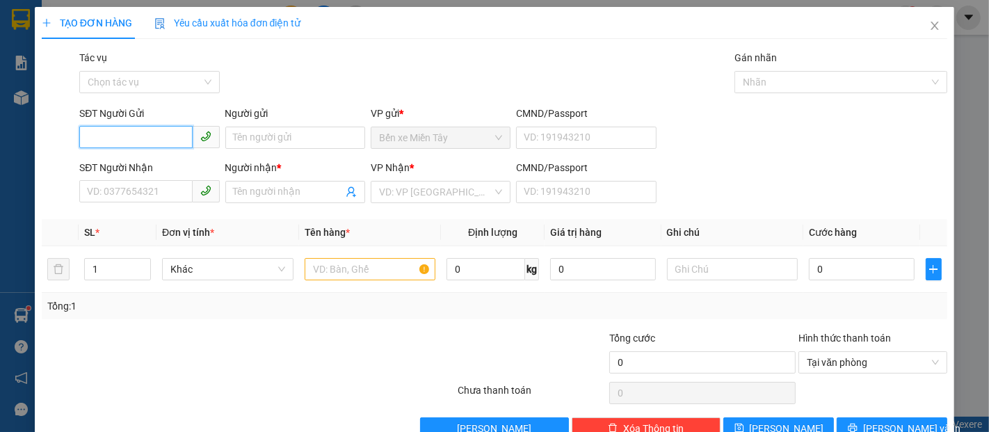
click at [143, 130] on input "SĐT Người Gửi" at bounding box center [135, 137] width 113 height 22
type input "0933647028"
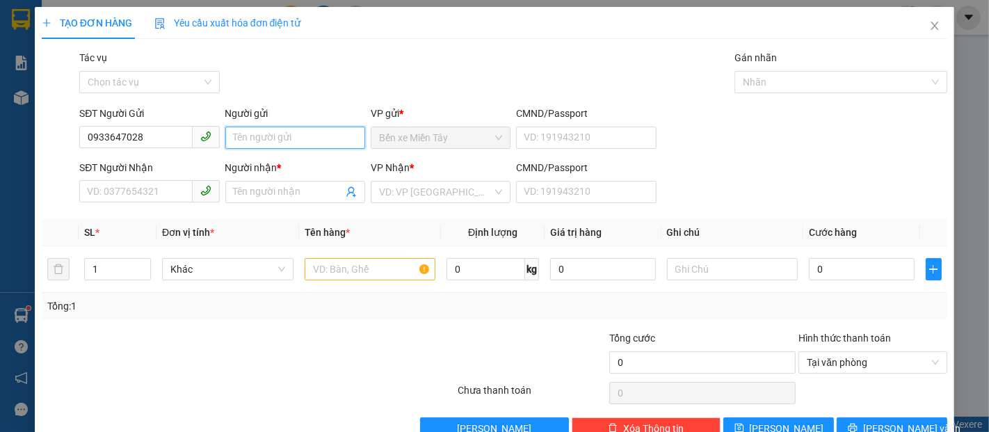
click at [254, 129] on input "Người gửi" at bounding box center [295, 138] width 140 height 22
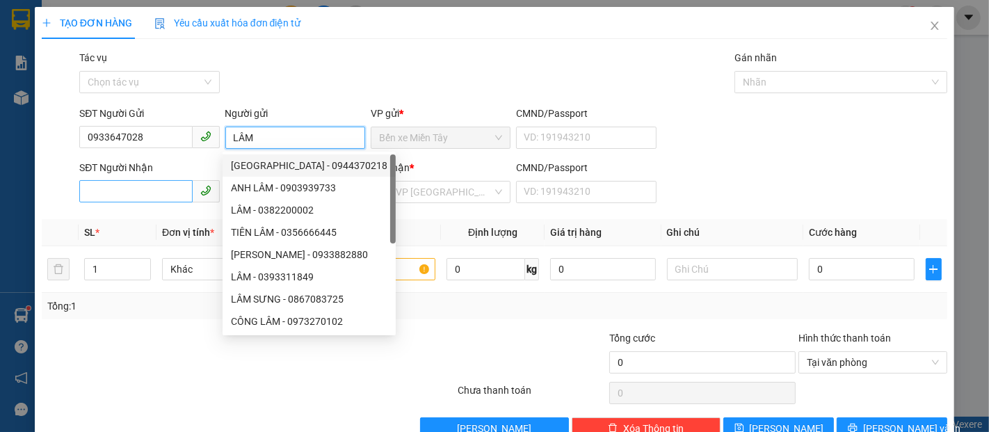
type input "LÂM"
click at [115, 193] on input "SĐT Người Nhận" at bounding box center [135, 191] width 113 height 22
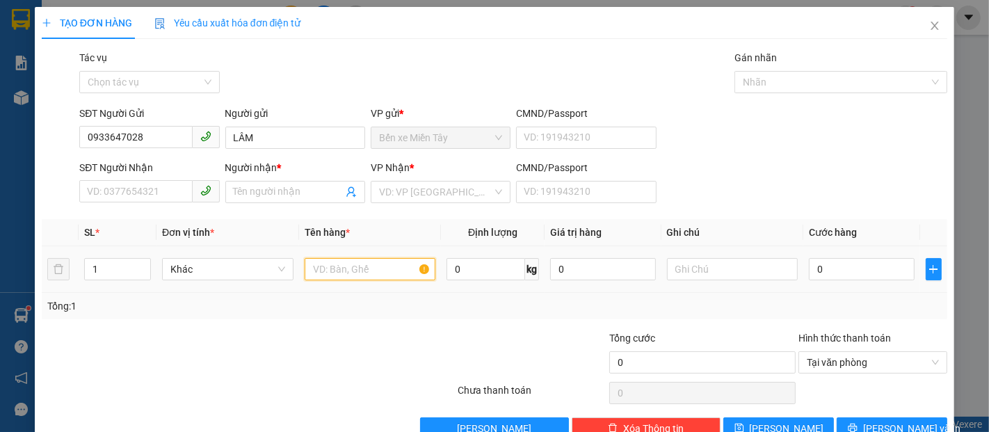
click at [356, 270] on input "text" at bounding box center [369, 269] width 131 height 22
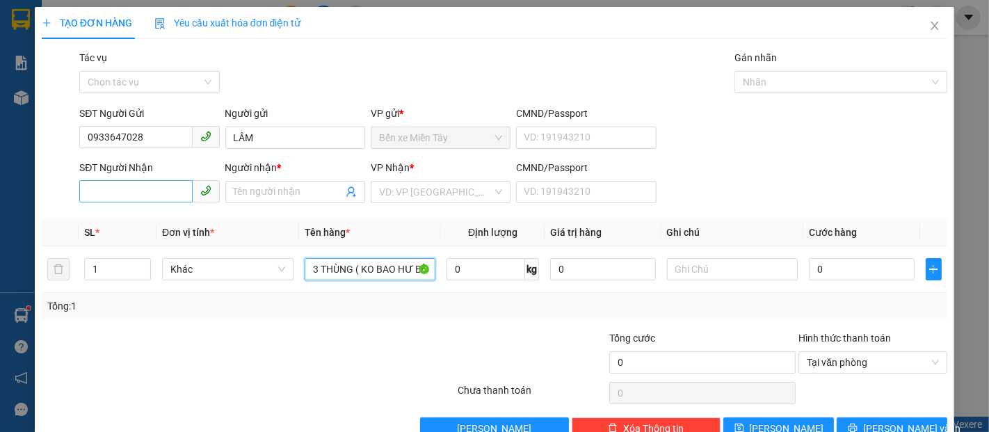
type input "3 THÙNG ( KO BAO HƯ BỂ)_"
click at [103, 186] on input "SĐT Người Nhận" at bounding box center [135, 191] width 113 height 22
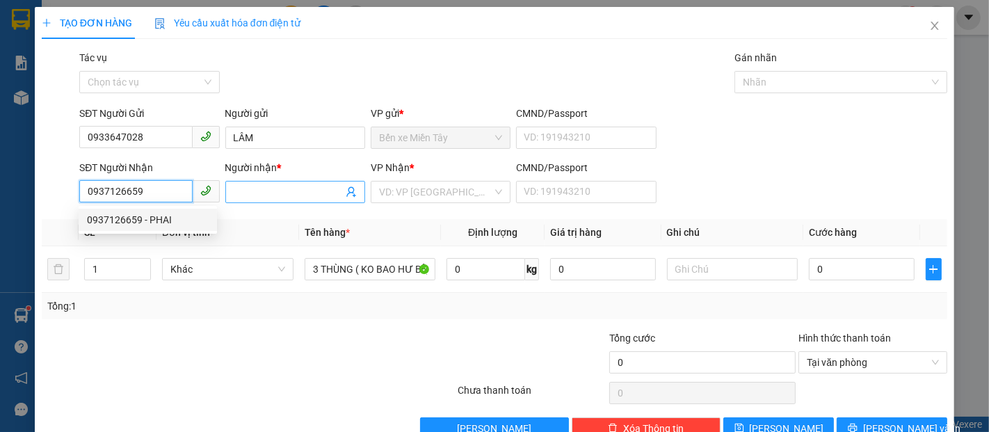
type input "0937126659"
click at [288, 193] on input "Người nhận *" at bounding box center [288, 191] width 109 height 15
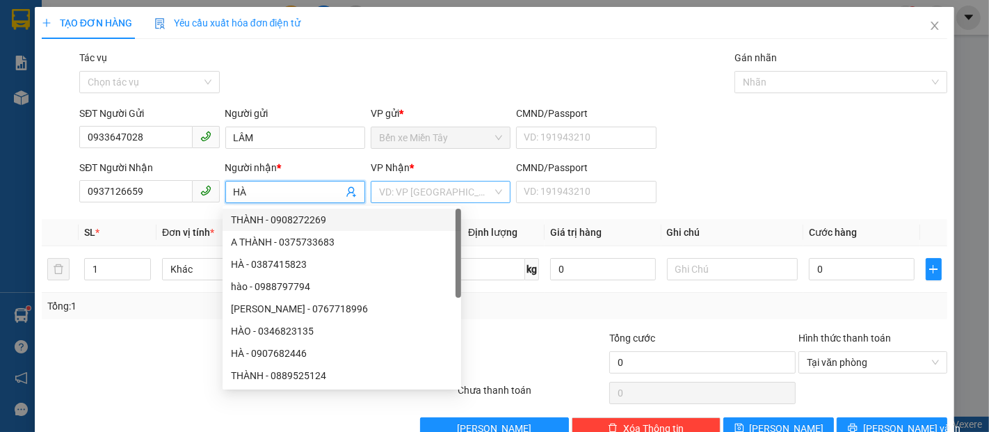
type input "HÀ"
click at [412, 193] on input "search" at bounding box center [435, 191] width 113 height 21
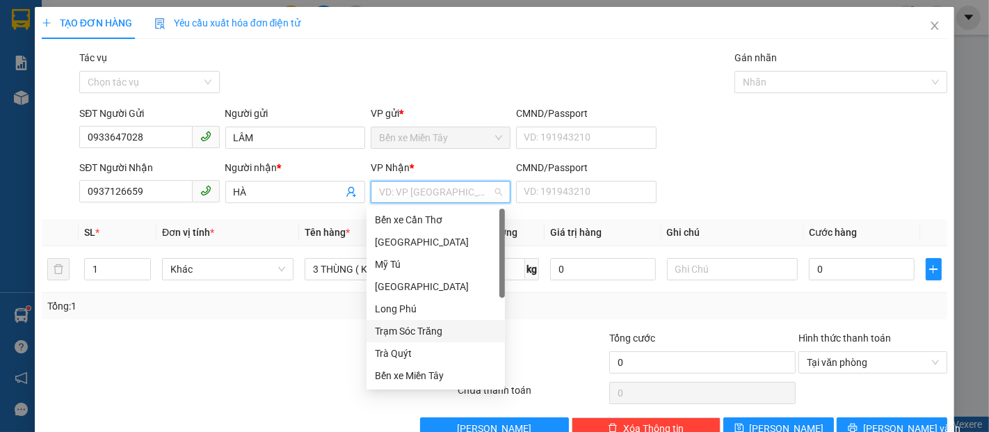
click at [430, 323] on div "Trạm Sóc Trăng" at bounding box center [436, 330] width 122 height 15
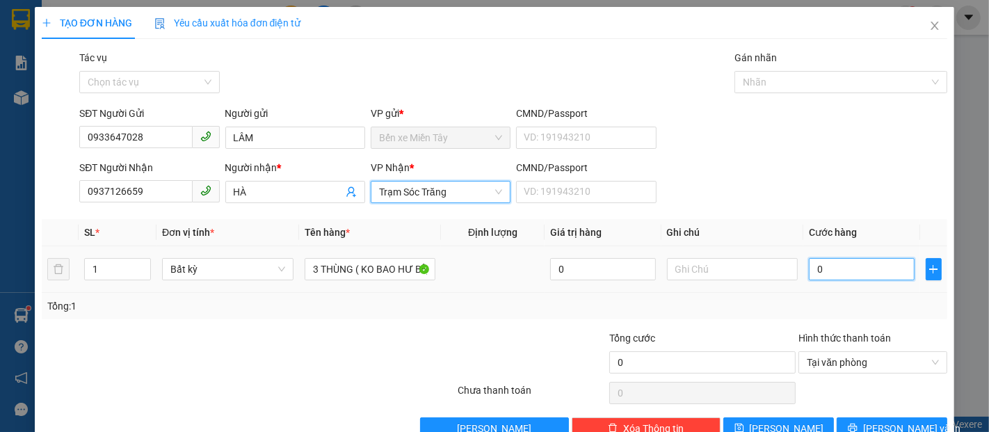
click at [840, 258] on input "0" at bounding box center [860, 269] width 105 height 22
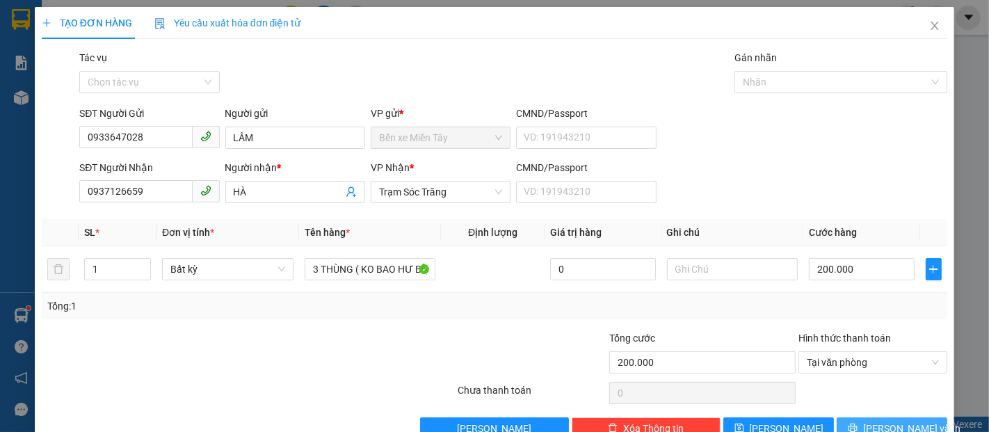
drag, startPoint x: 872, startPoint y: 396, endPoint x: 836, endPoint y: 393, distance: 35.6
click at [871, 421] on span "Lưu và In" at bounding box center [911, 428] width 97 height 15
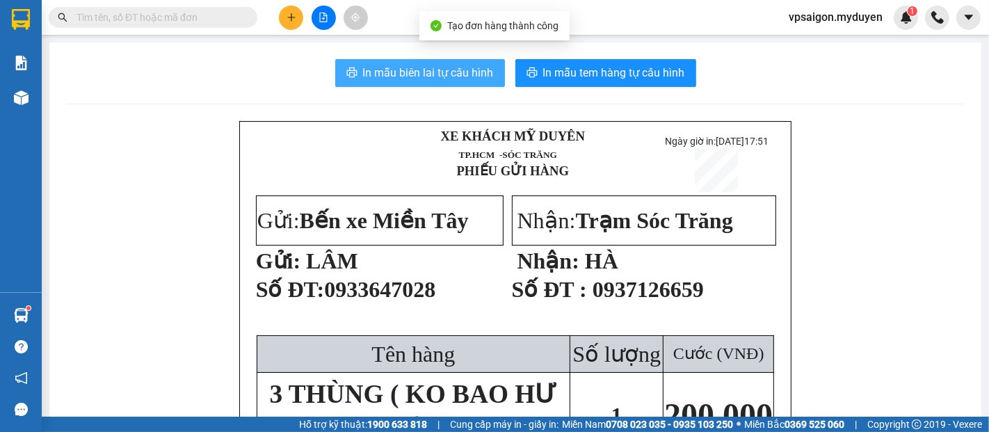
click at [460, 76] on span "In mẫu biên lai tự cấu hình" at bounding box center [428, 72] width 131 height 17
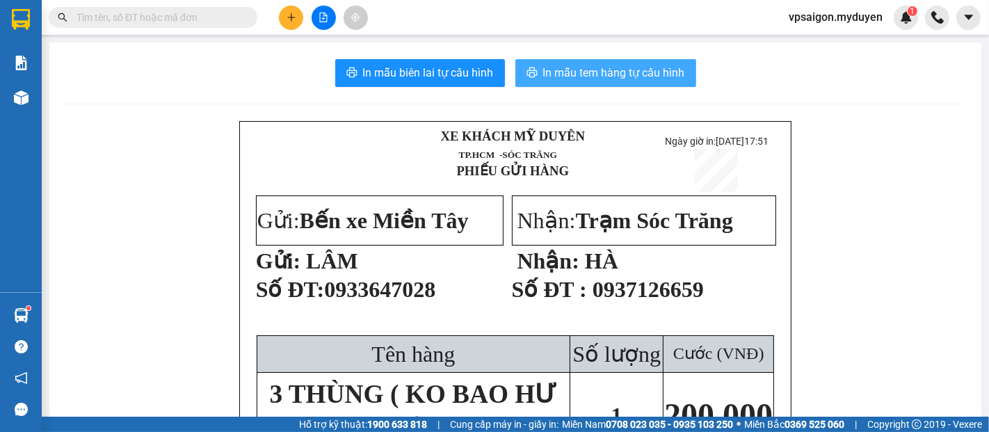
click at [637, 74] on span "In mẫu tem hàng tự cấu hình" at bounding box center [614, 72] width 142 height 17
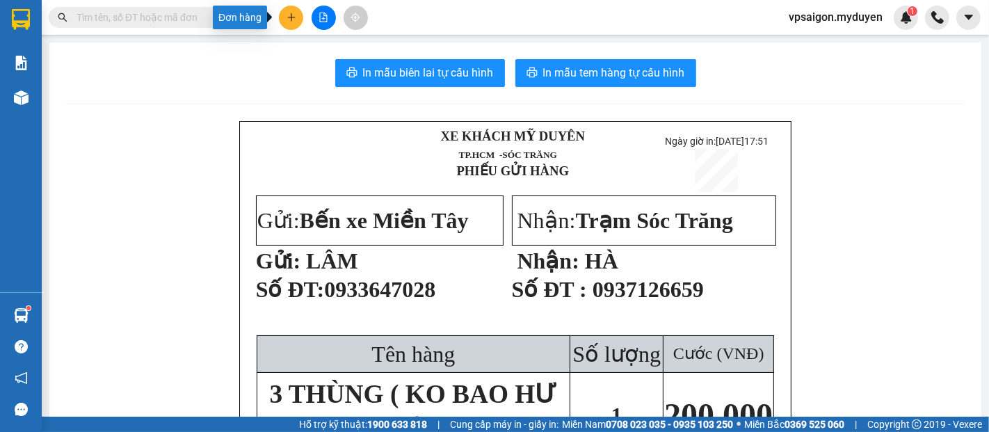
click at [292, 21] on icon "plus" at bounding box center [291, 18] width 10 height 10
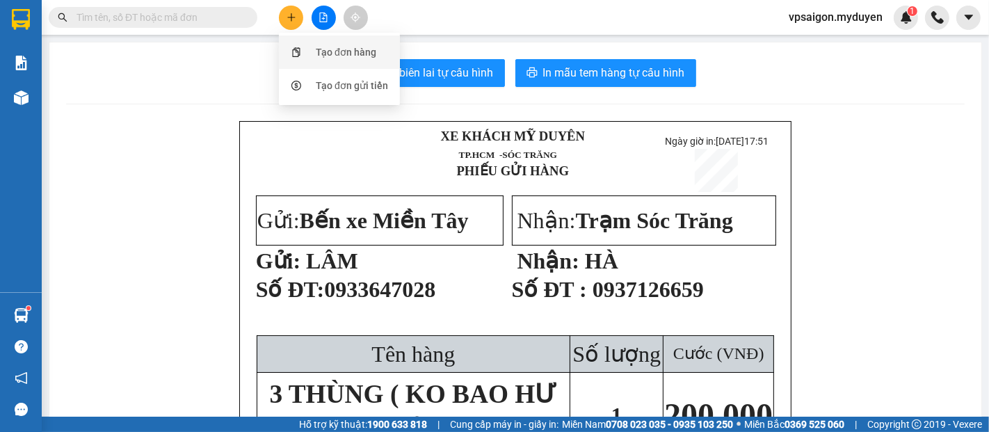
click at [313, 47] on div "Tạo đơn hàng" at bounding box center [339, 52] width 104 height 26
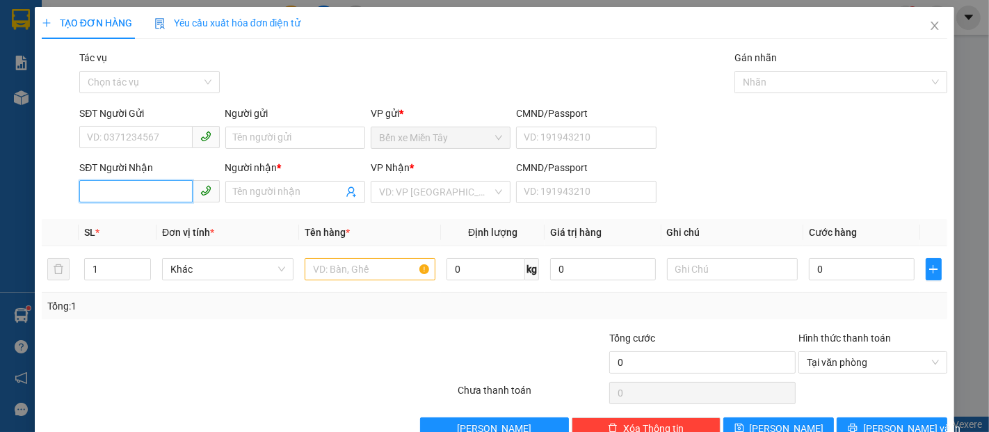
click at [170, 188] on input "SĐT Người Nhận" at bounding box center [135, 191] width 113 height 22
click at [150, 141] on input "SĐT Người Gửi" at bounding box center [135, 137] width 113 height 22
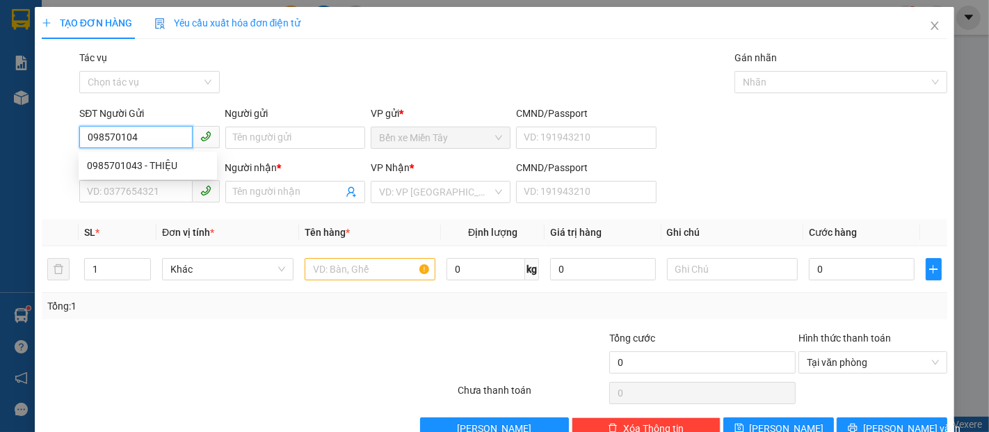
type input "0985701043"
click at [162, 169] on div "0985701043 - THIỆU" at bounding box center [148, 165] width 122 height 15
type input "THIỆU"
type input "0355217760"
type input "NHƯ"
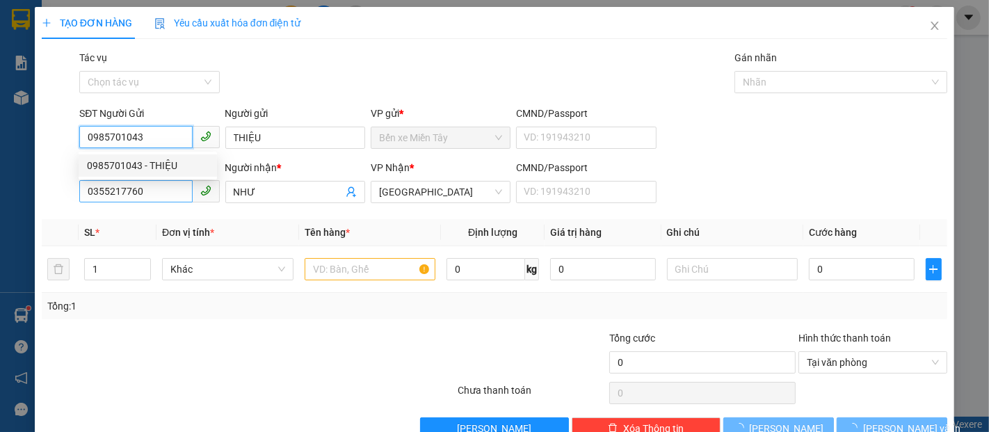
type input "30.000"
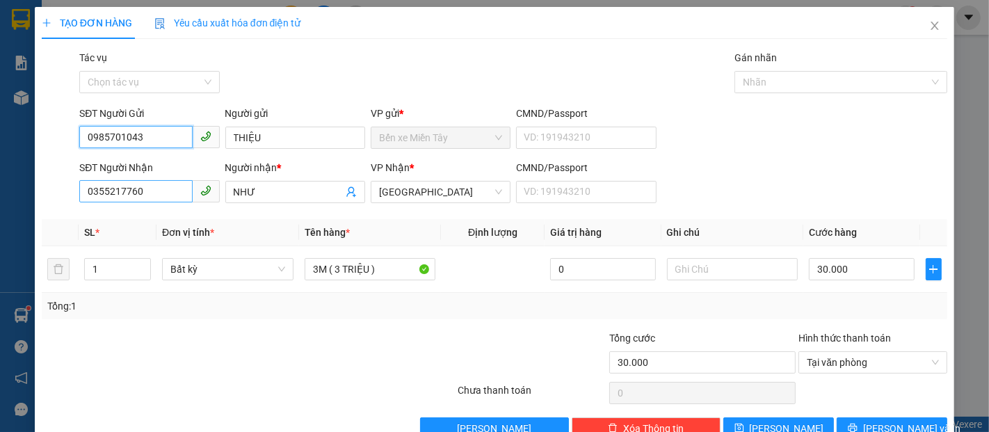
type input "0985701043"
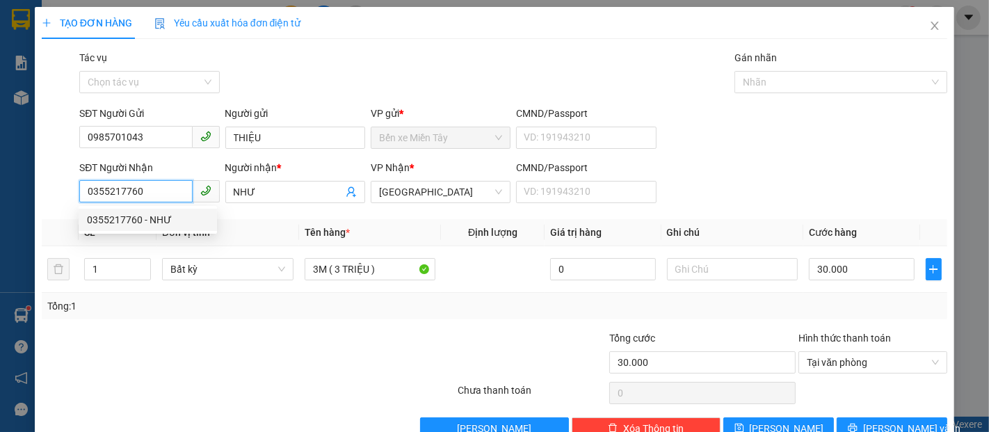
drag, startPoint x: 117, startPoint y: 193, endPoint x: 72, endPoint y: 193, distance: 44.5
click at [72, 193] on div "SĐT Người Nhận 0355217760 Người nhận * NHƯ VP Nhận * Đại Ngãi CMND/Passport VD:…" at bounding box center [494, 184] width 908 height 49
type input "0354175773"
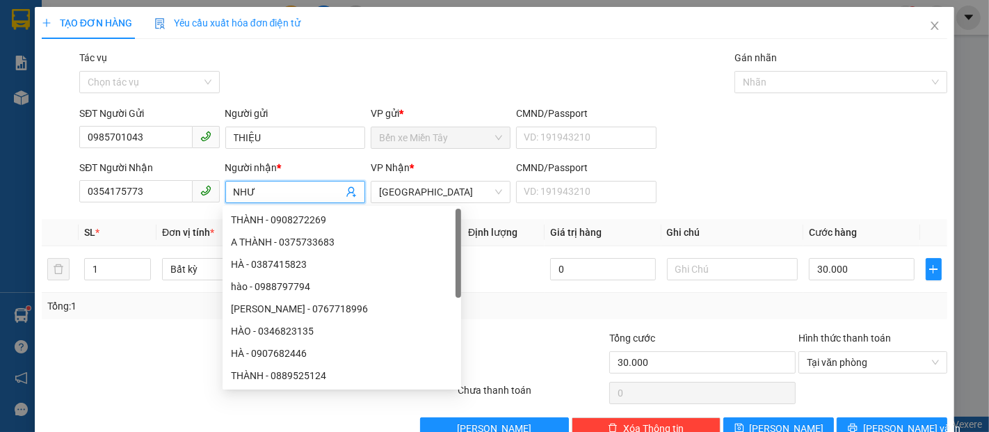
drag, startPoint x: 266, startPoint y: 197, endPoint x: 220, endPoint y: 204, distance: 46.3
click at [222, 204] on div "Người nhận * NHƯ" at bounding box center [294, 184] width 145 height 49
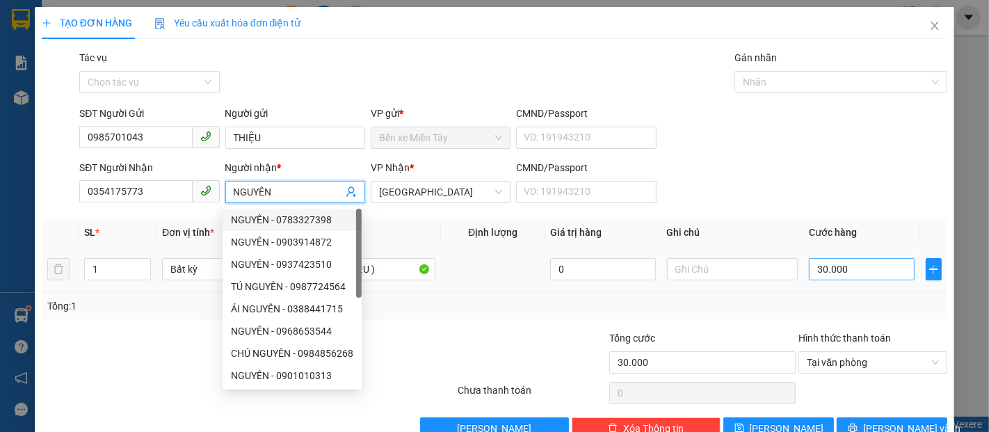
type input "NGUYÊN"
click at [840, 268] on input "30.000" at bounding box center [860, 269] width 105 height 22
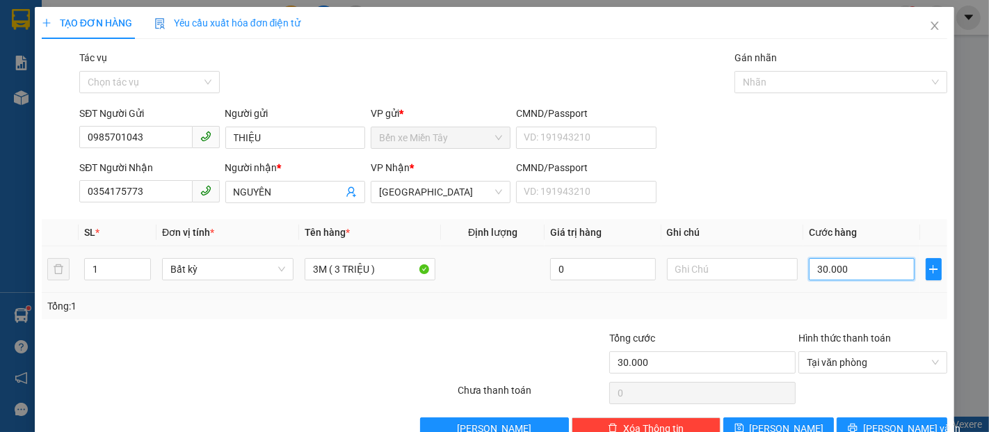
type input "2"
type input "20"
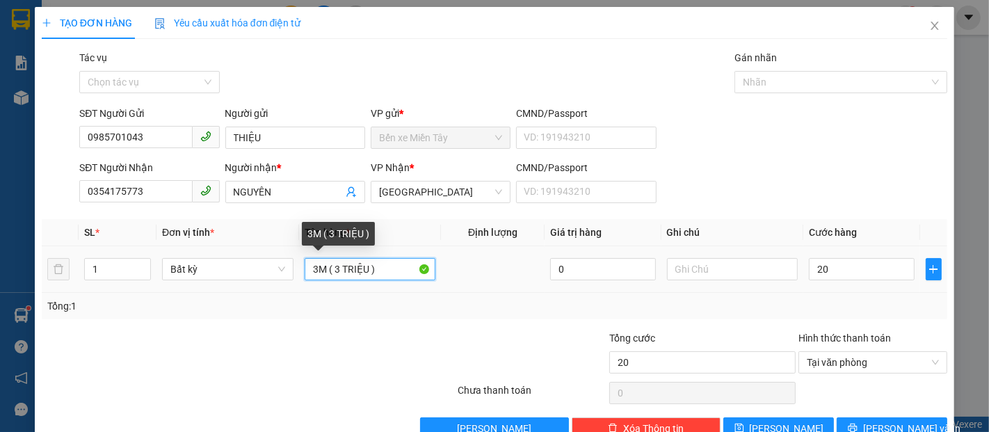
type input "20.000"
drag, startPoint x: 383, startPoint y: 269, endPoint x: 261, endPoint y: 270, distance: 121.7
click at [261, 270] on tr "1 Bất kỳ 3M ( 3 TRIỆU ) 0 20.000" at bounding box center [494, 269] width 905 height 47
type input "1M ( 1 TRIỆU )"
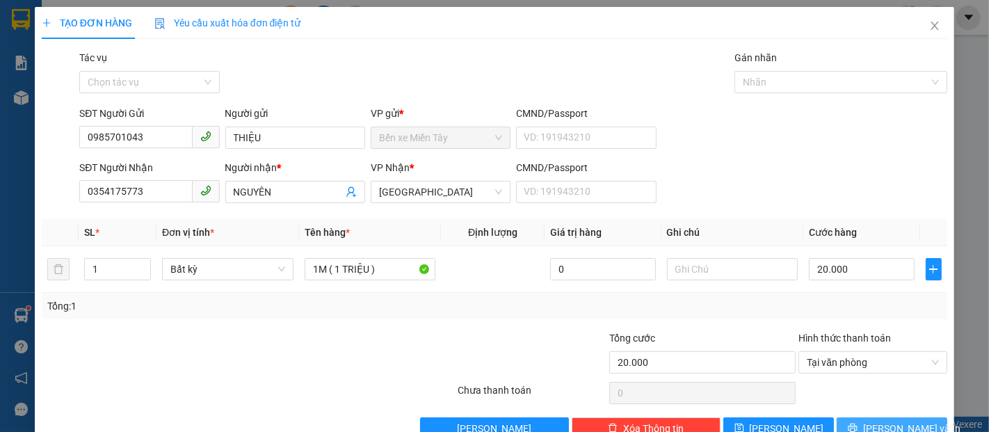
click at [897, 421] on span "Lưu và In" at bounding box center [911, 428] width 97 height 15
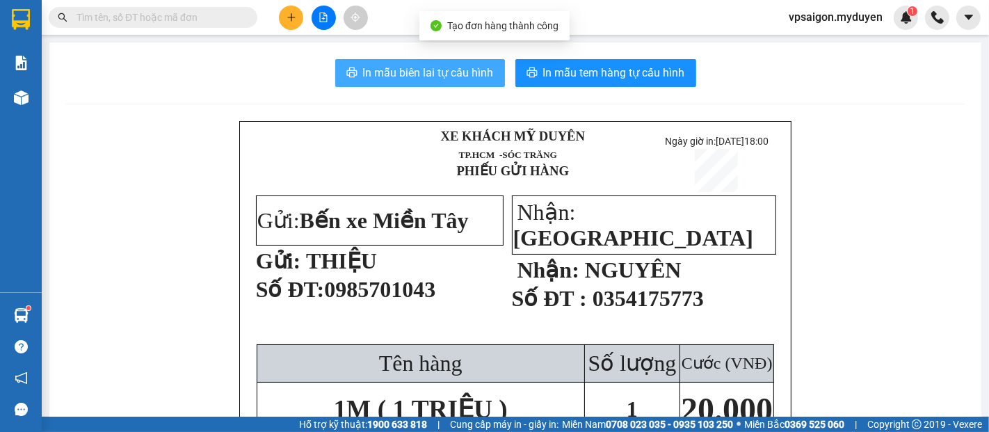
click at [439, 74] on span "In mẫu biên lai tự cấu hình" at bounding box center [428, 72] width 131 height 17
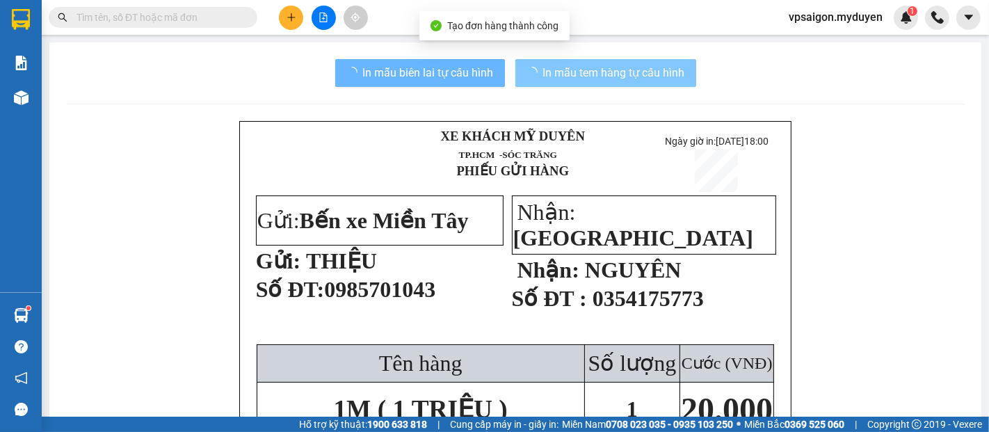
click at [628, 76] on span "In mẫu tem hàng tự cấu hình" at bounding box center [614, 72] width 142 height 17
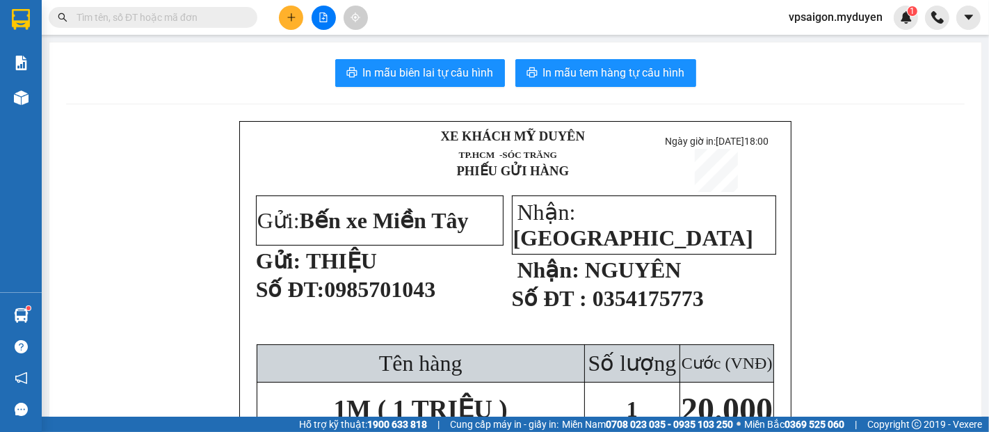
drag, startPoint x: 300, startPoint y: 4, endPoint x: 293, endPoint y: 14, distance: 12.0
click at [299, 4] on div "Kết quả tìm kiếm ( 0 ) Bộ lọc No Data vpsaigon.myduyen 1" at bounding box center [494, 17] width 989 height 35
drag, startPoint x: 293, startPoint y: 16, endPoint x: 336, endPoint y: 44, distance: 51.3
click at [293, 17] on icon "plus" at bounding box center [291, 18] width 10 height 10
click at [349, 51] on div "Tạo đơn hàng" at bounding box center [346, 51] width 60 height 15
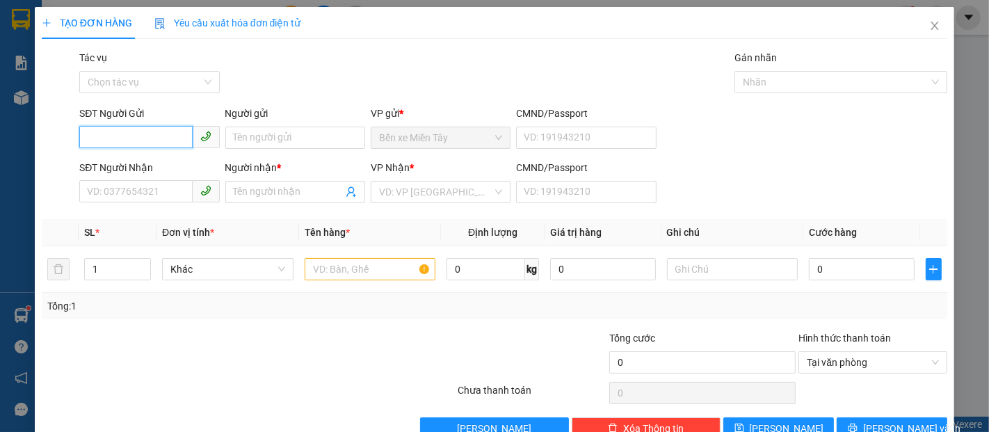
click at [150, 137] on input "SĐT Người Gửi" at bounding box center [135, 137] width 113 height 22
click at [163, 138] on input "SĐT Người Gửi" at bounding box center [135, 137] width 113 height 22
click at [368, 273] on input "text" at bounding box center [369, 269] width 131 height 22
type input "800K"
click at [155, 138] on input "SĐT Người Gửi" at bounding box center [135, 137] width 113 height 22
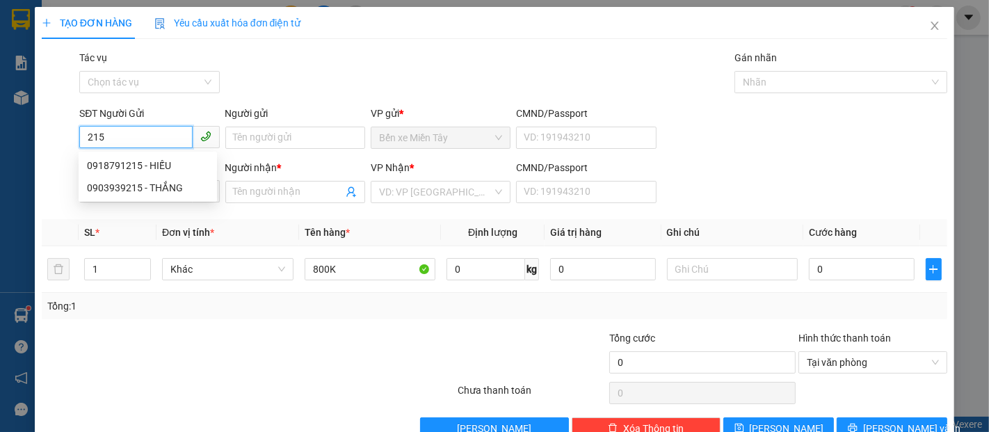
click at [139, 141] on input "215" at bounding box center [135, 137] width 113 height 22
click at [155, 162] on div "0867752152 - CANG" at bounding box center [148, 165] width 122 height 15
type input "0867752152"
type input "CANG"
type input "0868750746"
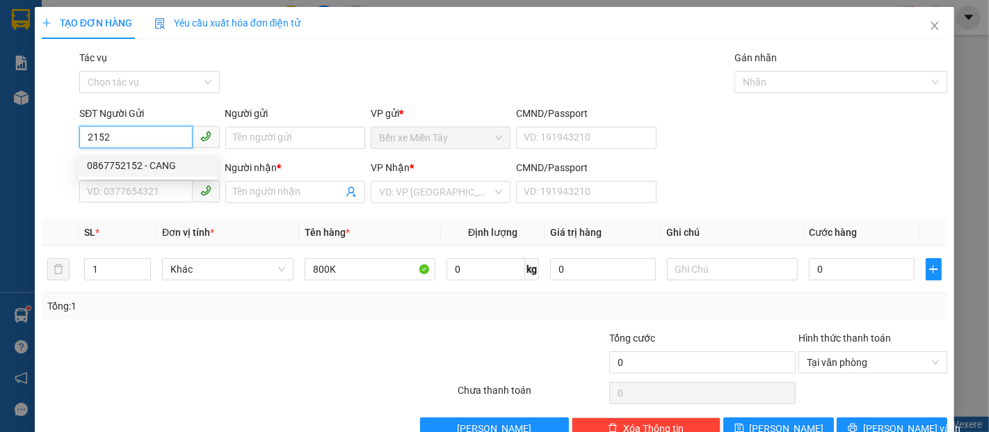
type input "THẠCH THÌ DUYÊN"
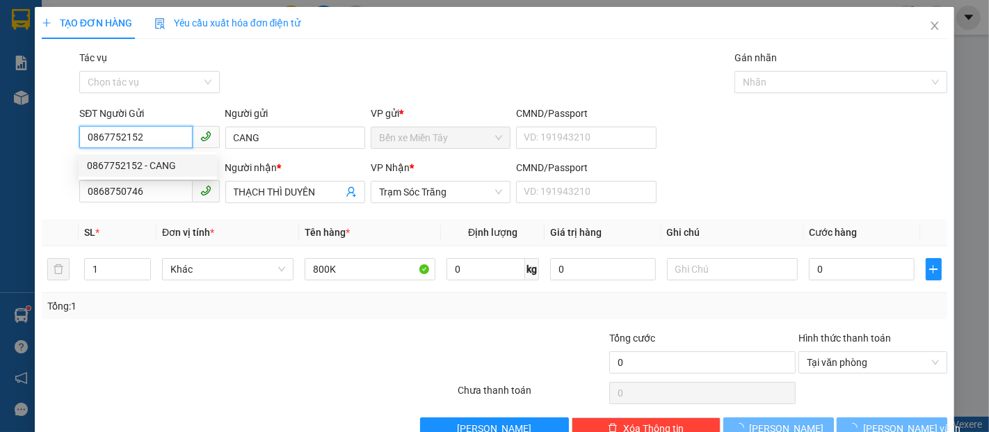
type input "30.000"
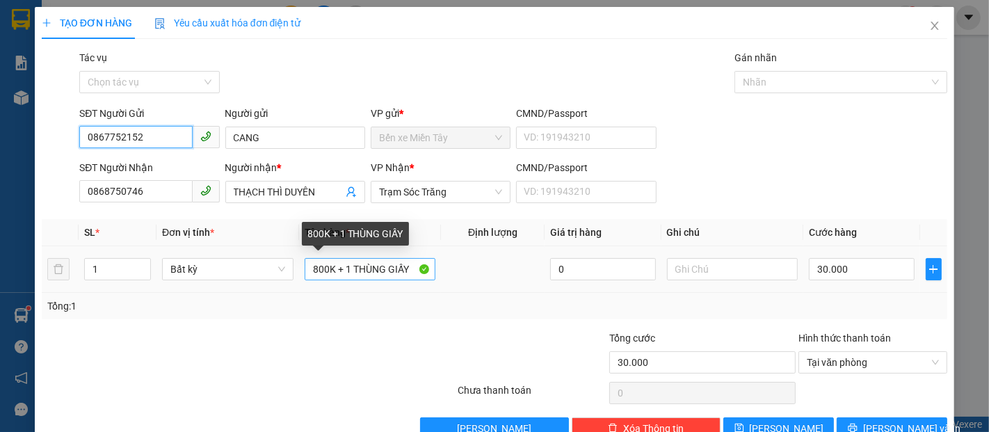
type input "0867752152"
click at [407, 270] on input "800K + 1 THÙNG GIẤY" at bounding box center [369, 269] width 131 height 22
drag, startPoint x: 367, startPoint y: 270, endPoint x: 336, endPoint y: 269, distance: 31.3
click at [336, 269] on input "800K + 1 T" at bounding box center [369, 269] width 131 height 22
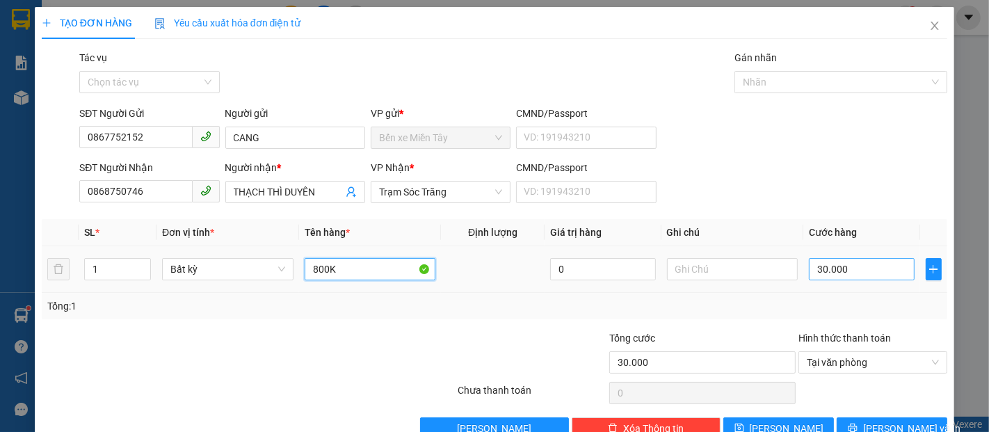
type input "800K"
click at [872, 278] on input "30.000" at bounding box center [860, 269] width 105 height 22
type input "12"
drag, startPoint x: 831, startPoint y: 275, endPoint x: 779, endPoint y: 275, distance: 51.4
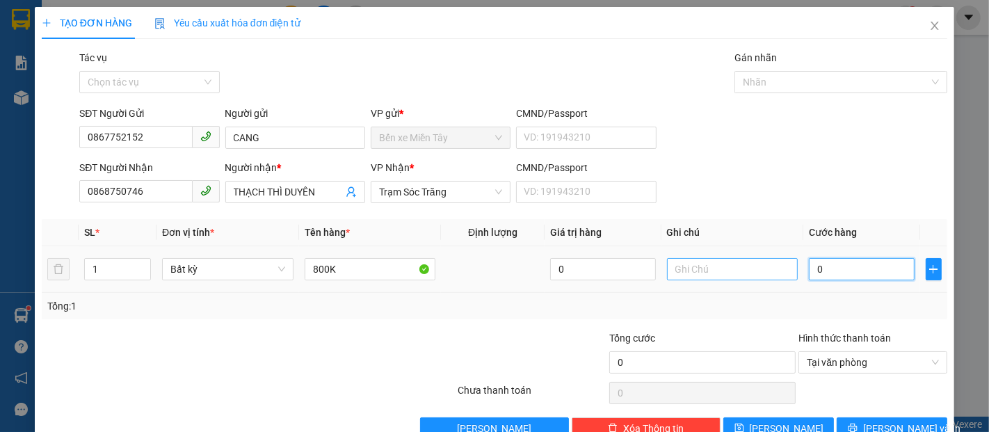
click at [779, 275] on tr "1 Bất kỳ 800K 0 0" at bounding box center [494, 269] width 905 height 47
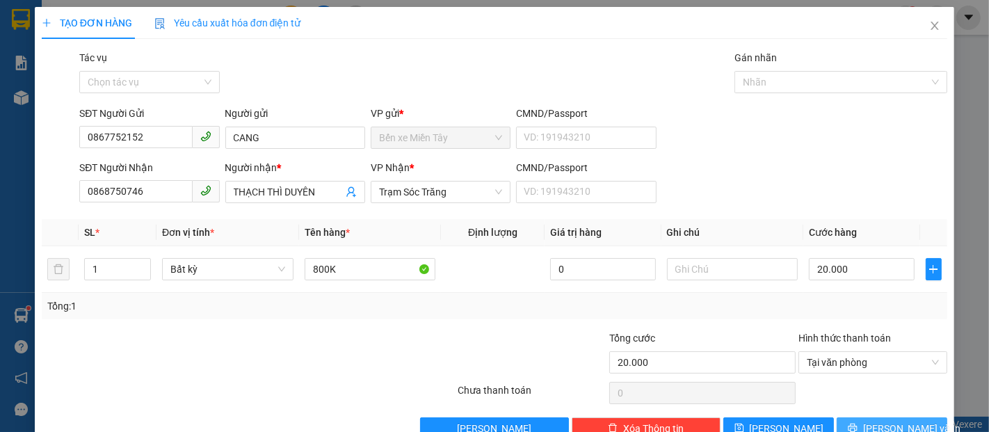
click at [922, 417] on button "Lưu và In" at bounding box center [891, 428] width 111 height 22
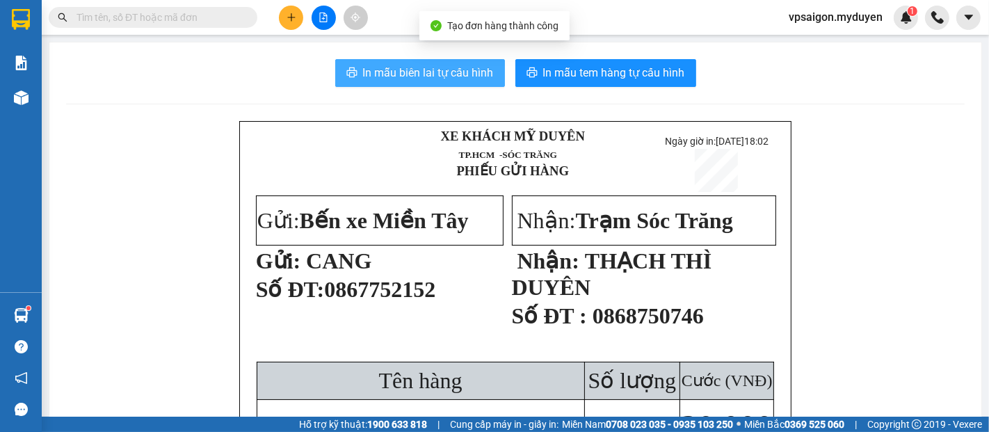
click at [444, 79] on span "In mẫu biên lai tự cấu hình" at bounding box center [428, 72] width 131 height 17
click at [589, 81] on span "In mẫu tem hàng tự cấu hình" at bounding box center [614, 72] width 142 height 17
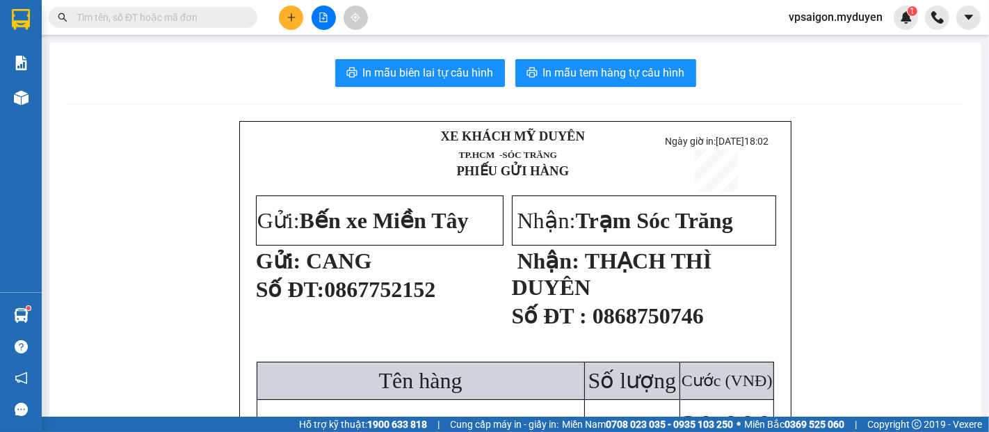
click at [302, 29] on span at bounding box center [291, 18] width 24 height 24
click at [341, 65] on li "Tạo đơn hàng" at bounding box center [339, 51] width 121 height 33
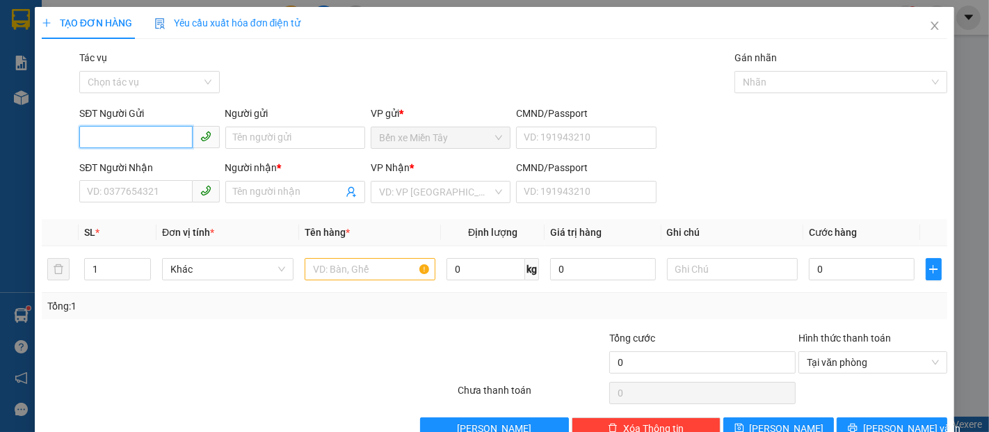
click at [146, 140] on input "SĐT Người Gửi" at bounding box center [135, 137] width 113 height 22
type input "0944082032"
click at [177, 171] on div "0944082032 - TIẾN" at bounding box center [148, 165] width 122 height 15
type input "TIẾN"
type input "0367507726"
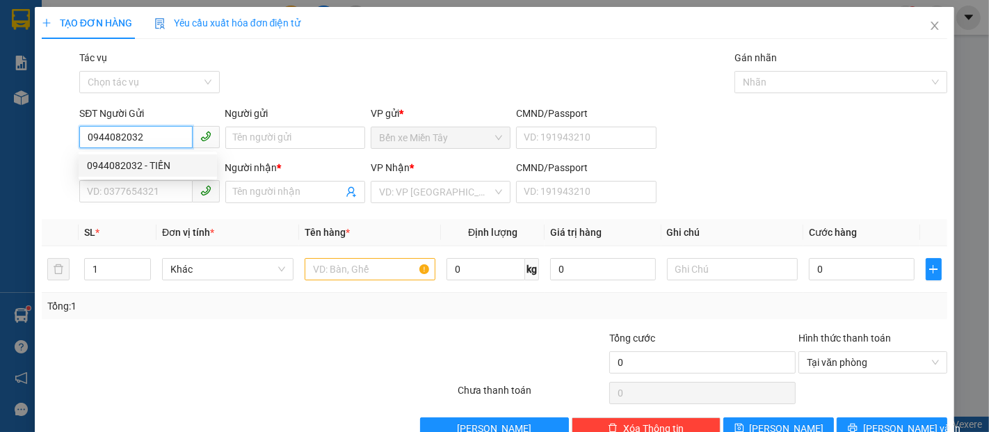
type input "XUYẾN"
type input "30.000"
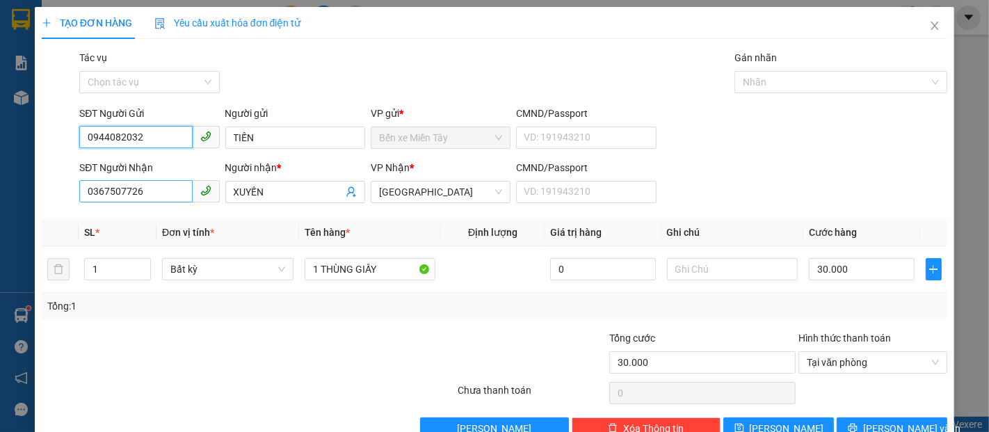
type input "0944082032"
click at [117, 193] on input "0367507726" at bounding box center [135, 191] width 113 height 22
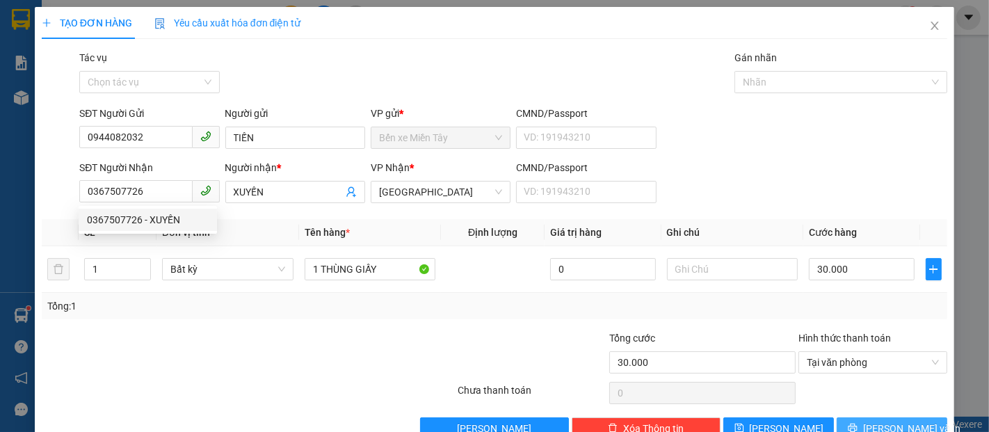
click at [905, 421] on span "Lưu và In" at bounding box center [911, 428] width 97 height 15
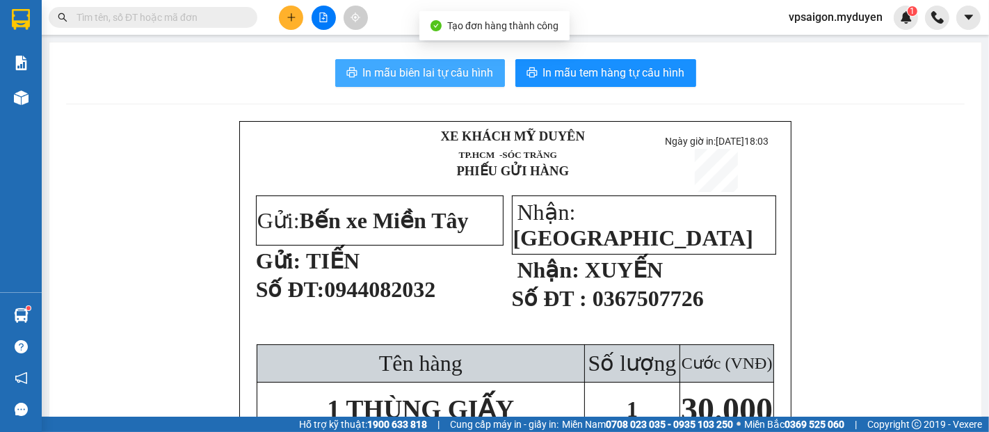
click at [419, 67] on span "In mẫu biên lai tự cấu hình" at bounding box center [428, 72] width 131 height 17
click at [626, 76] on span "In mẫu tem hàng tự cấu hình" at bounding box center [614, 72] width 142 height 17
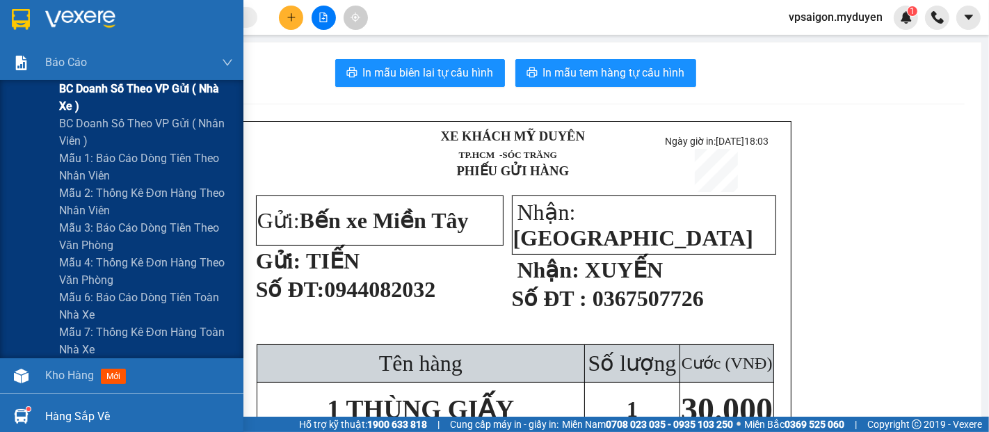
drag, startPoint x: 125, startPoint y: 95, endPoint x: 165, endPoint y: 99, distance: 39.8
click at [128, 95] on span "BC doanh số theo VP gửi ( nhà xe )" at bounding box center [146, 97] width 174 height 35
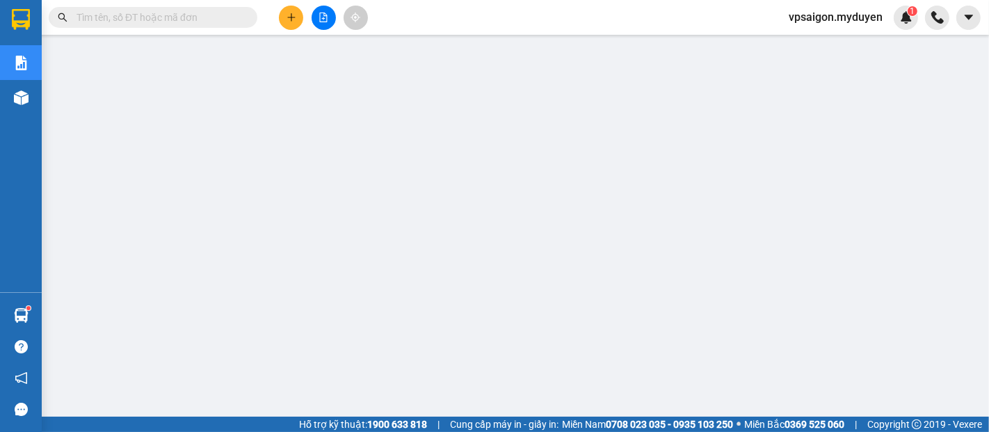
click at [288, 21] on icon "plus" at bounding box center [291, 18] width 10 height 10
click at [346, 62] on div "Tạo đơn hàng" at bounding box center [339, 52] width 104 height 26
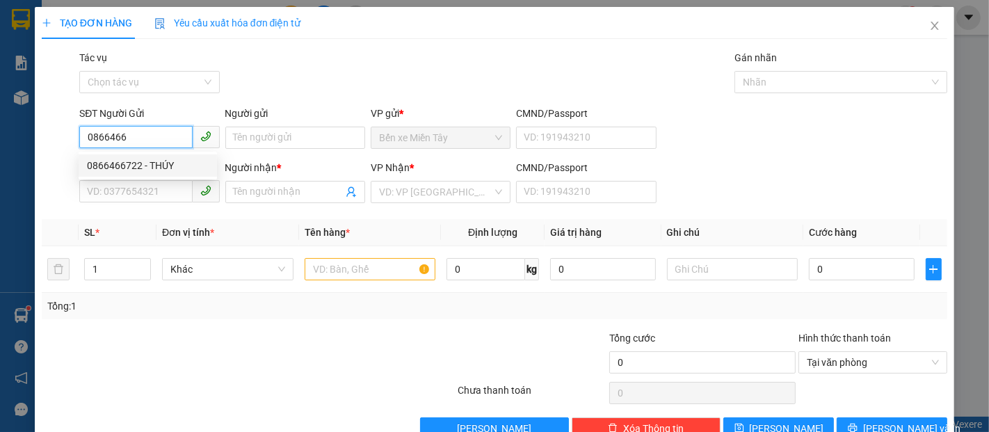
drag, startPoint x: 171, startPoint y: 173, endPoint x: 161, endPoint y: 162, distance: 14.8
click at [169, 172] on div "0866466722 - THÚY" at bounding box center [148, 165] width 138 height 22
type input "0866466722"
type input "THÚY"
type input "0328415303"
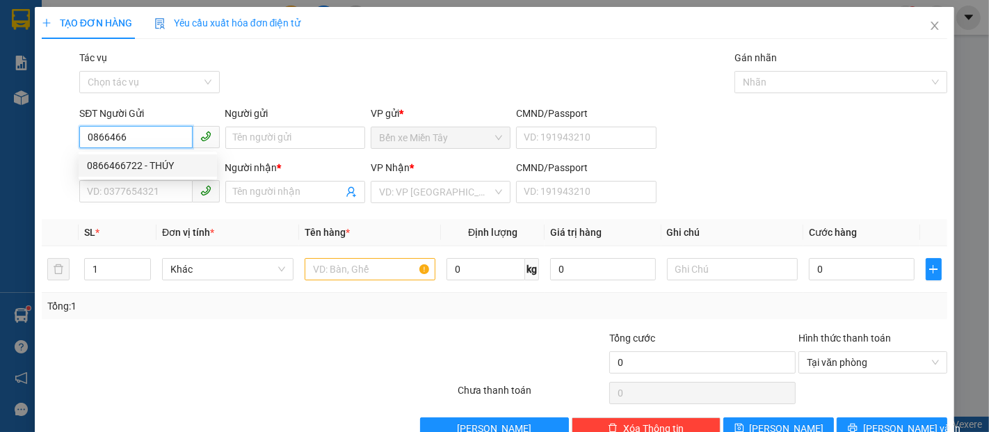
type input "[PERSON_NAME]"
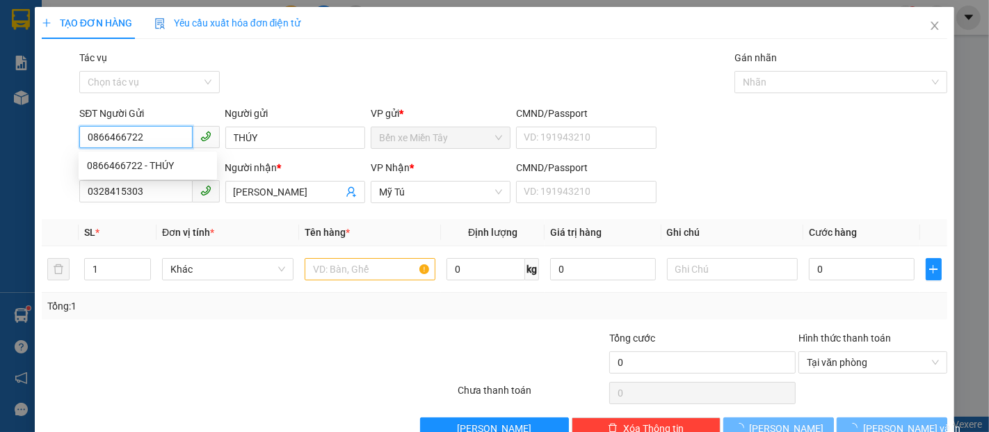
type input "40.000"
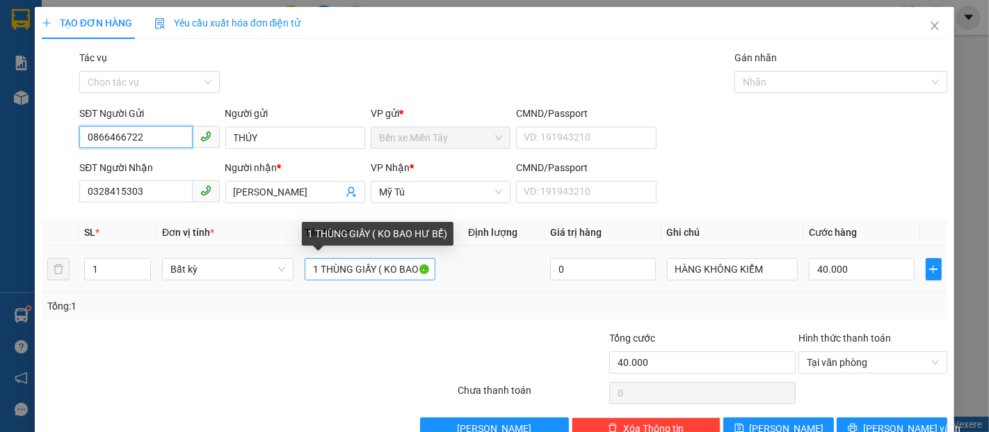
type input "0866466722"
drag, startPoint x: 373, startPoint y: 268, endPoint x: 300, endPoint y: 275, distance: 73.4
click at [300, 275] on td "( KO BAO HƯ BỂ)" at bounding box center [370, 269] width 143 height 47
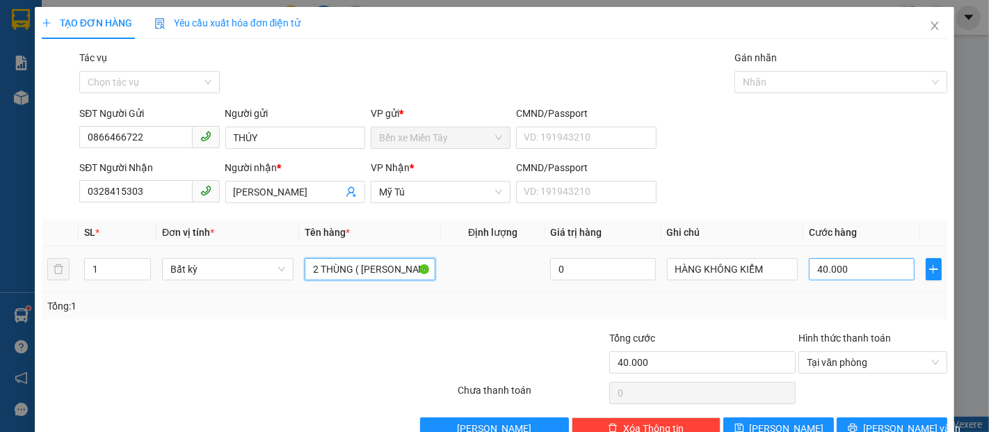
type input "2 THÙNG ( [PERSON_NAME] HƯ BỂ)"
click at [865, 277] on input "40.000" at bounding box center [860, 269] width 105 height 22
type input "8"
type input "80"
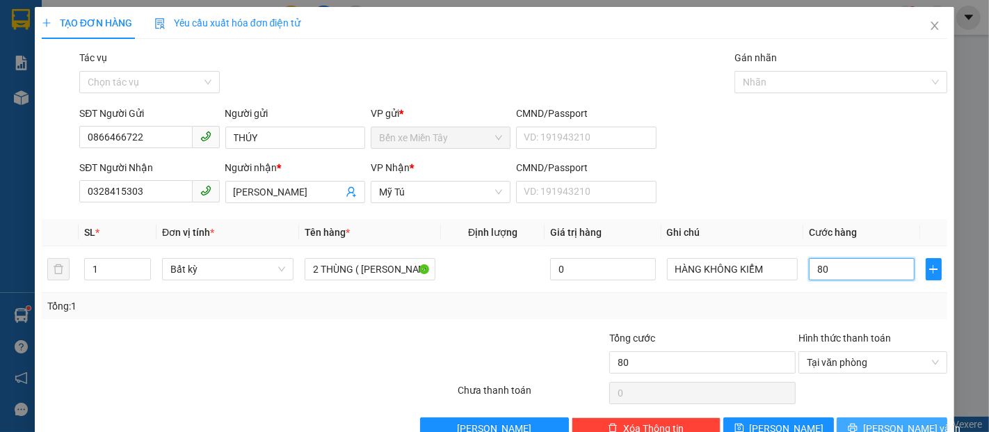
type input "80"
type input "80.000"
click at [909, 417] on button "Lưu và In" at bounding box center [891, 428] width 111 height 22
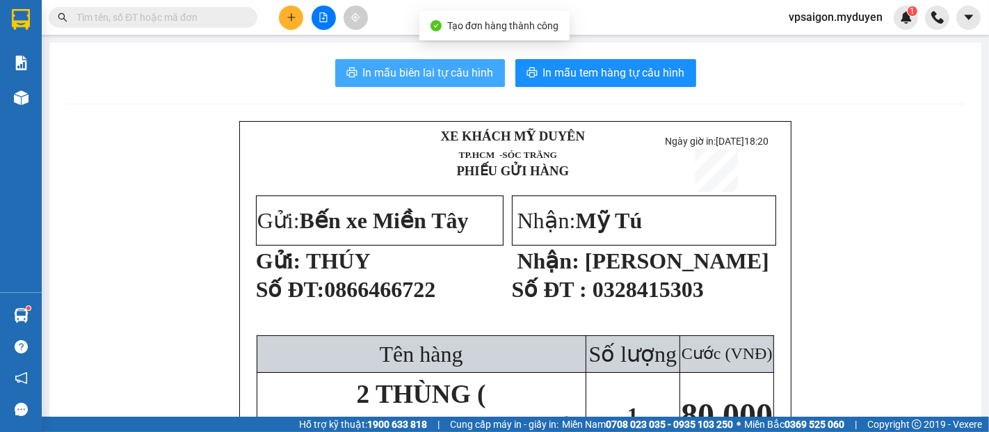
click at [460, 83] on button "In mẫu biên lai tự cấu hình" at bounding box center [420, 73] width 170 height 28
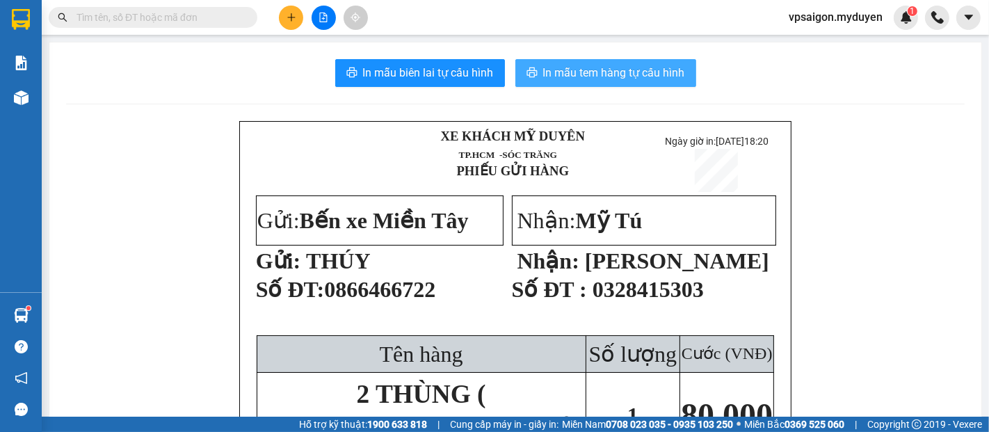
click at [601, 81] on span "In mẫu tem hàng tự cấu hình" at bounding box center [614, 72] width 142 height 17
click at [656, 70] on span "In mẫu tem hàng tự cấu hình" at bounding box center [614, 72] width 142 height 17
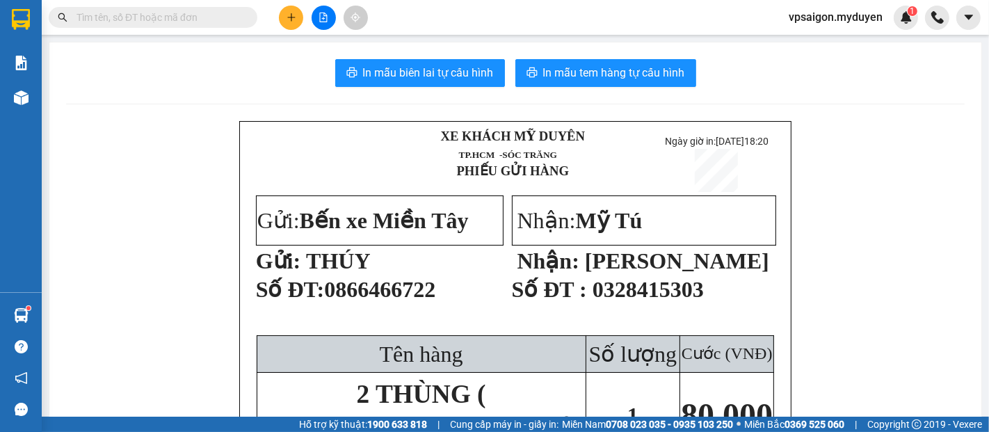
click at [293, 26] on button at bounding box center [291, 18] width 24 height 24
click at [376, 53] on div "Tạo đơn hàng" at bounding box center [346, 51] width 60 height 15
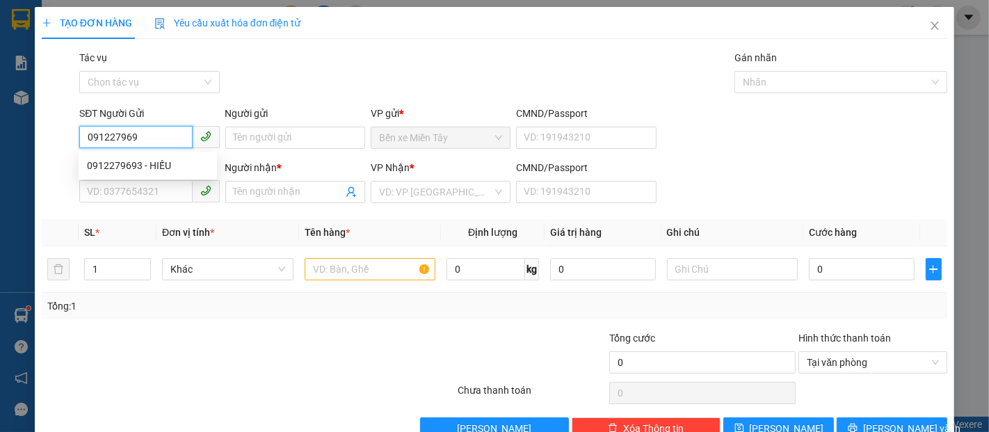
type input "0912279693"
click at [165, 160] on div "0912279693 - HIẾU" at bounding box center [148, 165] width 122 height 15
type input "HIẾU"
type input "0963979709"
type input "VŨ"
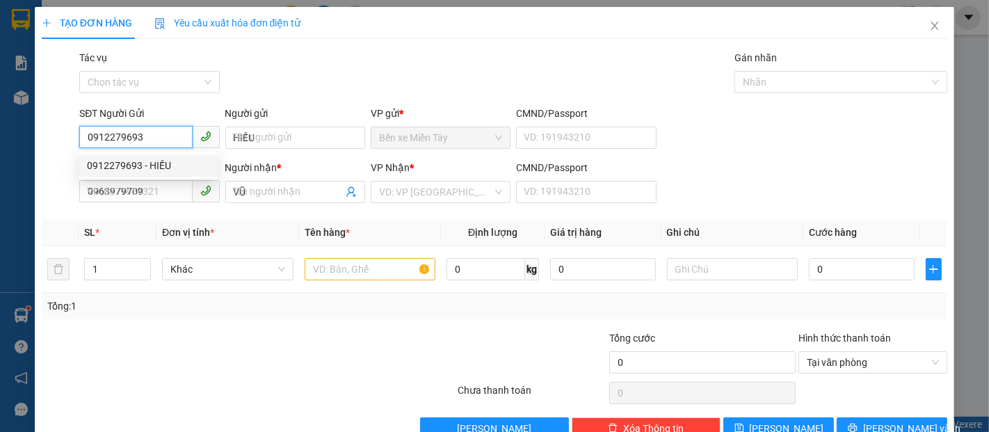
type input "50.000"
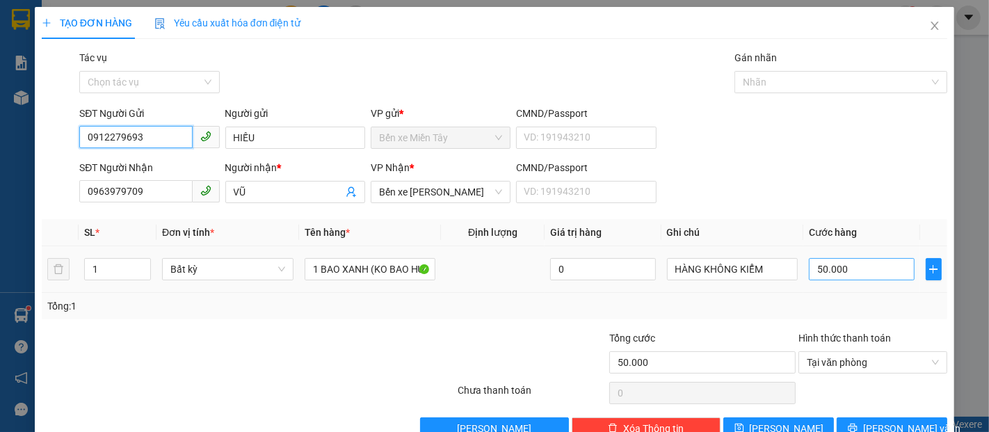
type input "0912279693"
type input "6"
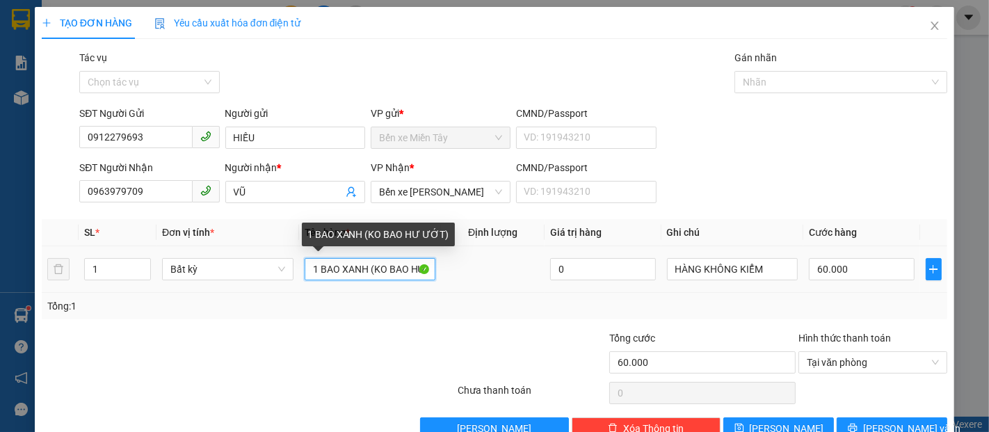
drag, startPoint x: 365, startPoint y: 236, endPoint x: 315, endPoint y: 236, distance: 50.1
click at [315, 258] on input "1 BAO XANH (KO BAO HƯ ƯỚT)" at bounding box center [369, 269] width 131 height 22
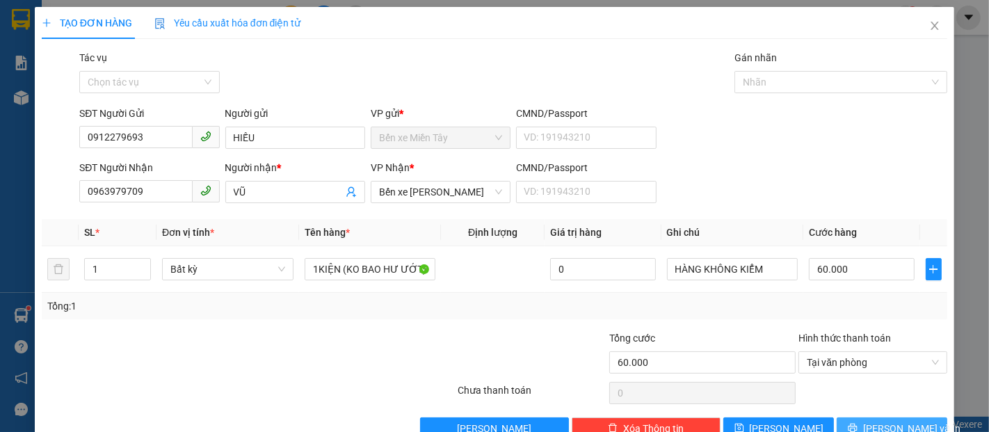
click at [887, 421] on span "Lưu và In" at bounding box center [911, 428] width 97 height 15
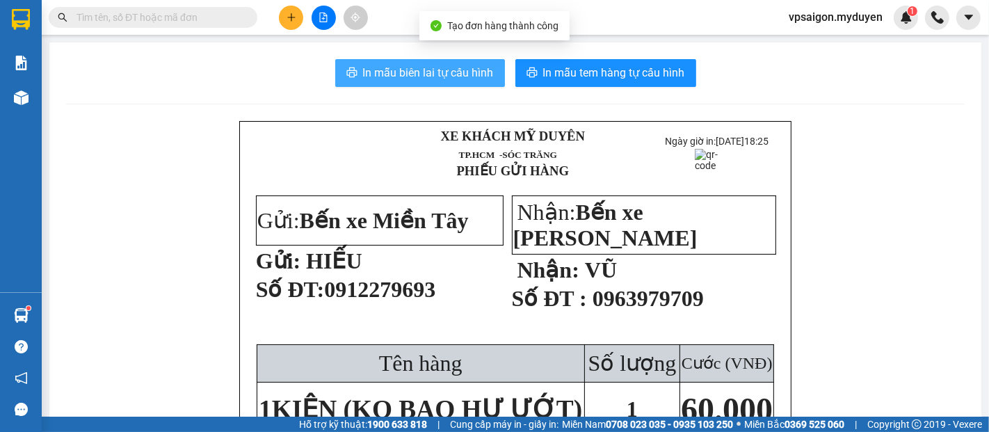
click at [437, 76] on span "In mẫu biên lai tự cấu hình" at bounding box center [428, 72] width 131 height 17
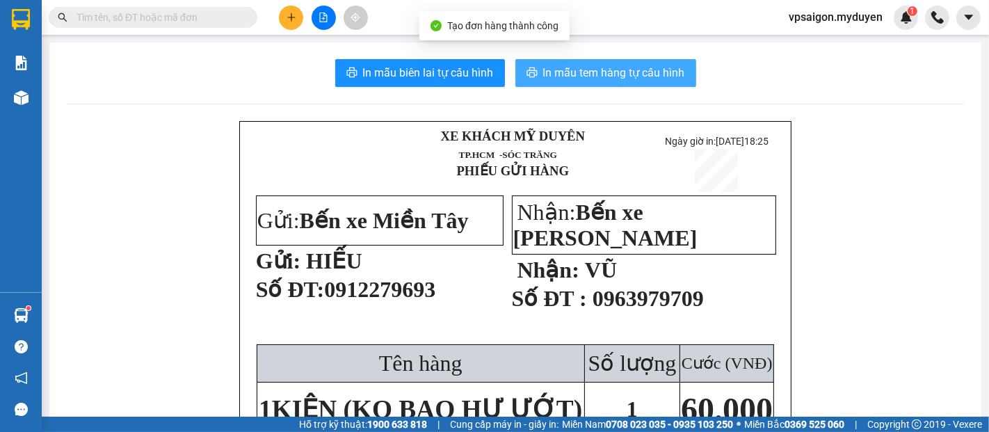
click at [630, 76] on span "In mẫu tem hàng tự cấu hình" at bounding box center [614, 72] width 142 height 17
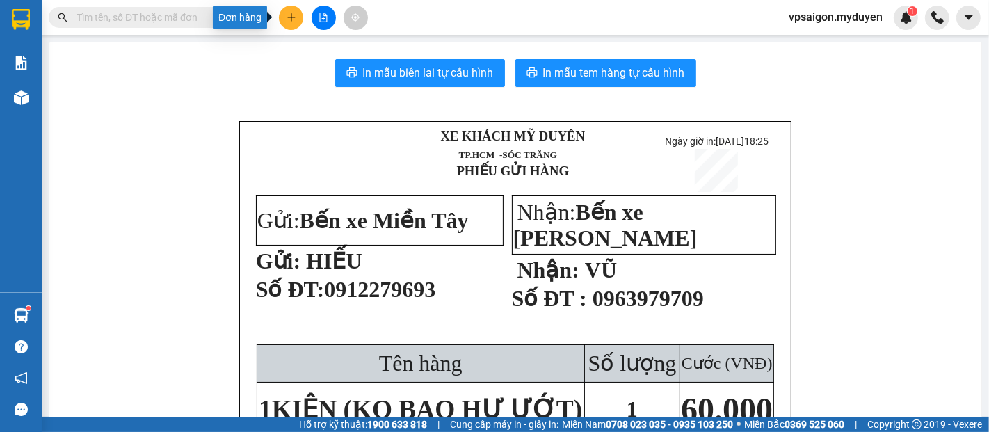
click at [294, 19] on icon "plus" at bounding box center [291, 18] width 10 height 10
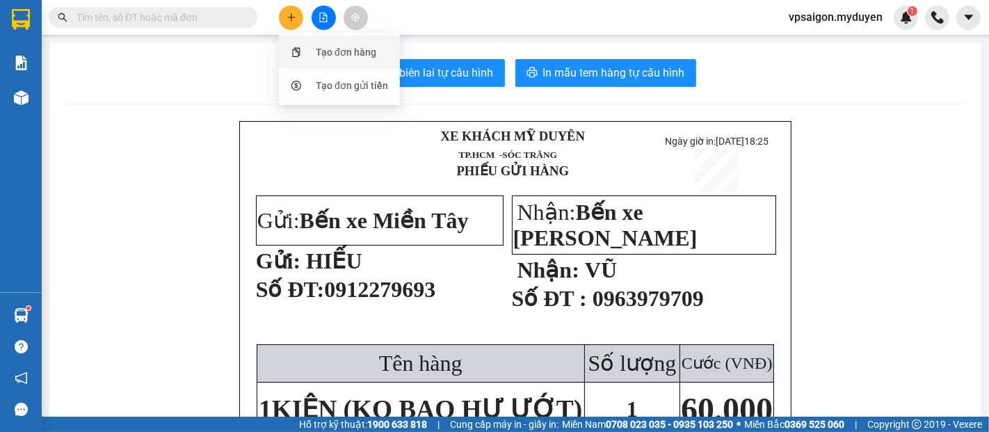
click at [353, 47] on div "Tạo đơn hàng" at bounding box center [346, 51] width 60 height 15
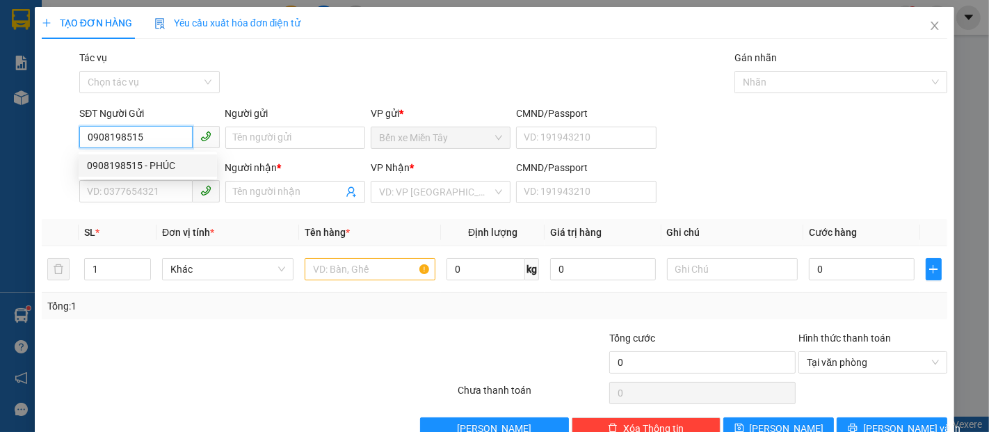
click at [163, 168] on div "0908198515 - PHÚC" at bounding box center [148, 165] width 122 height 15
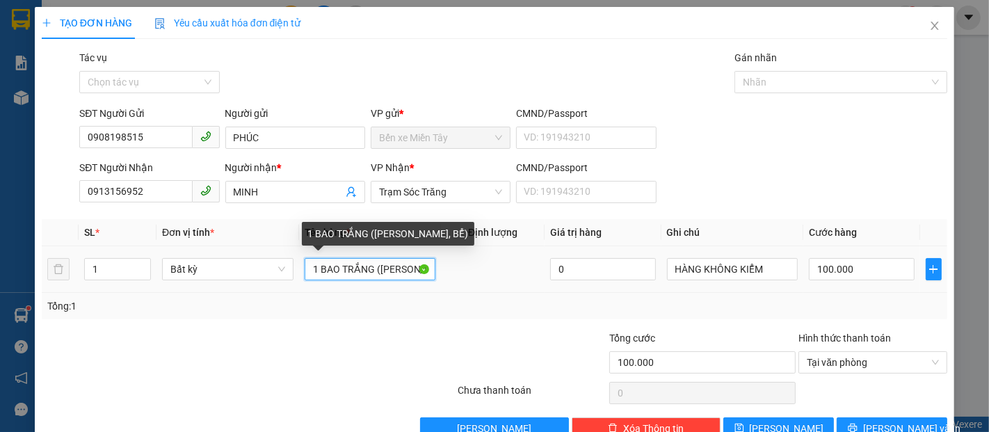
click at [373, 277] on input "1 BAO TRẮNG (KO BAO HƯ, BỂ)" at bounding box center [369, 269] width 131 height 22
click at [368, 269] on input "1 BAO TRẮNG (KO BAO HƯ, BỂ)" at bounding box center [369, 269] width 131 height 22
drag, startPoint x: 367, startPoint y: 268, endPoint x: 287, endPoint y: 279, distance: 80.6
click at [287, 279] on tr "1 Bất kỳ (KO BAO HƯ, BỂ) 0 HÀNG KHÔNG KIỂM 100.000" at bounding box center [494, 269] width 905 height 47
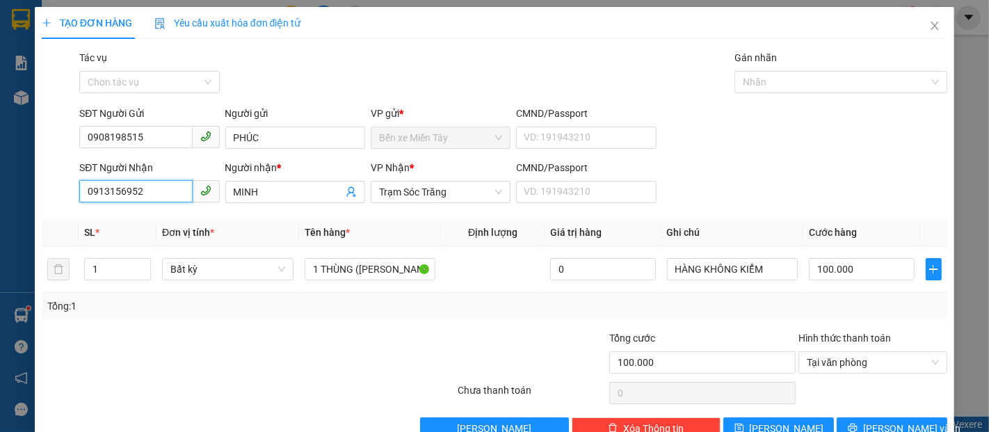
drag, startPoint x: 142, startPoint y: 191, endPoint x: 60, endPoint y: 188, distance: 81.4
click at [60, 188] on div "SĐT Người Nhận 0913156952 Người nhận * MINH VP Nhận * Trạm Sóc Trăng CMND/Passp…" at bounding box center [494, 184] width 908 height 49
click at [134, 216] on div "0347024977 - MINH" at bounding box center [148, 219] width 122 height 15
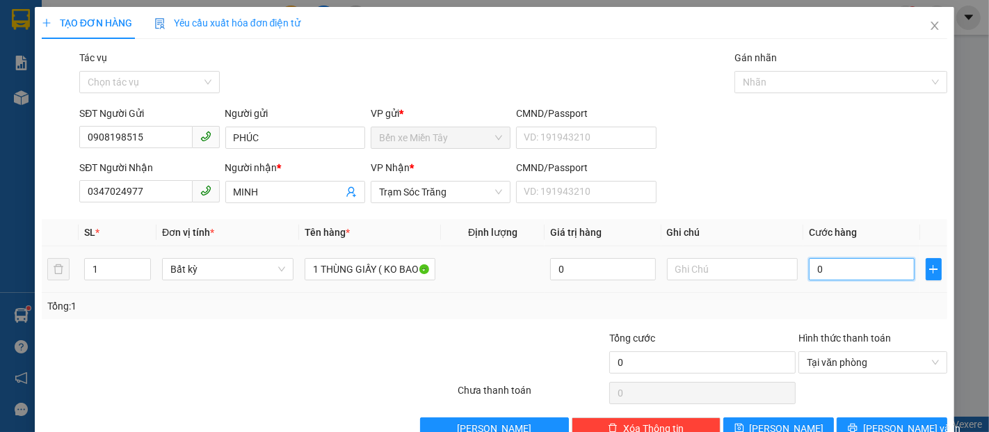
drag, startPoint x: 806, startPoint y: 269, endPoint x: 789, endPoint y: 270, distance: 16.7
click at [789, 270] on tr "1 Bất kỳ 1 THÙNG GIẤY ( KO BAO HƯ BỂ ƯỚT) 0 0" at bounding box center [494, 269] width 905 height 47
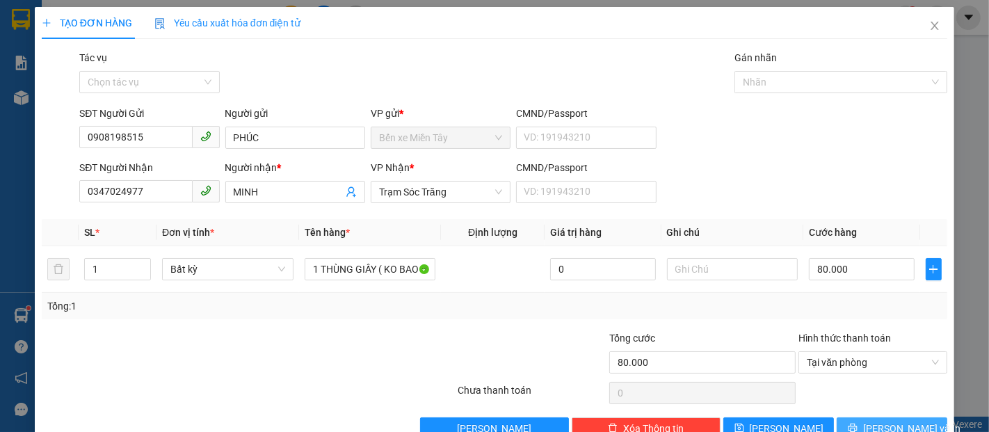
click at [929, 417] on button "Lưu và In" at bounding box center [891, 428] width 111 height 22
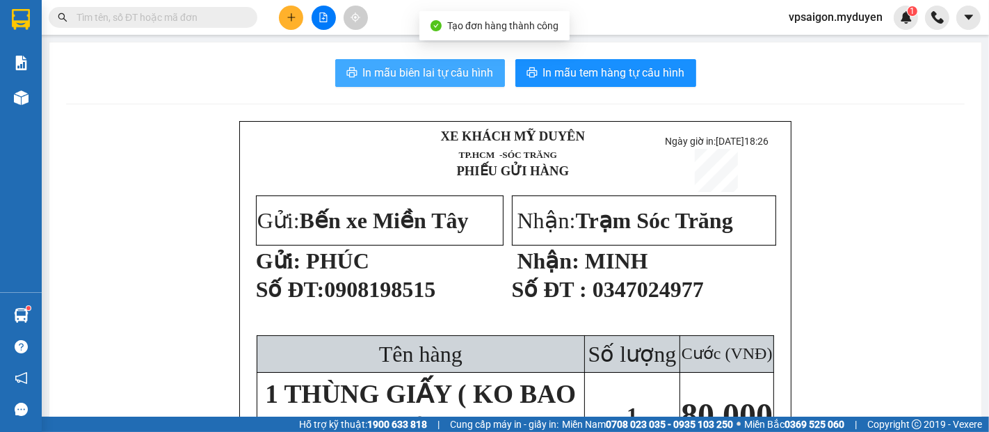
click at [413, 82] on button "In mẫu biên lai tự cấu hình" at bounding box center [420, 73] width 170 height 28
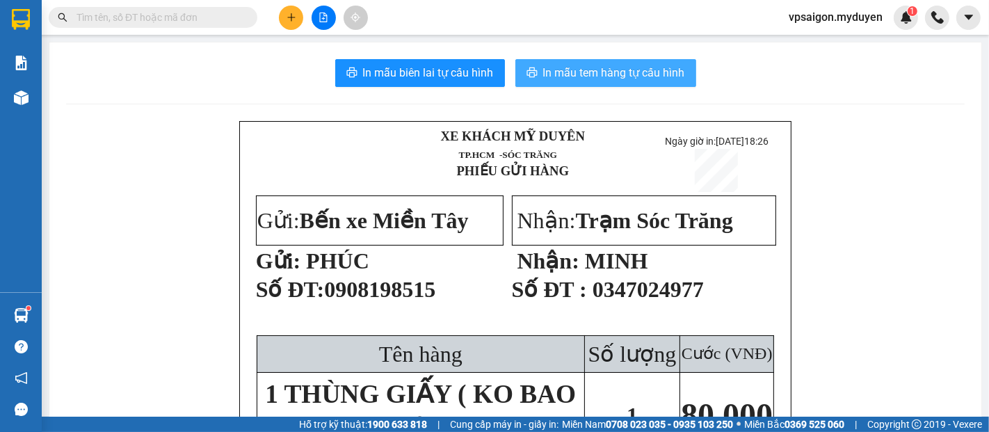
click at [637, 63] on button "In mẫu tem hàng tự cấu hình" at bounding box center [605, 73] width 181 height 28
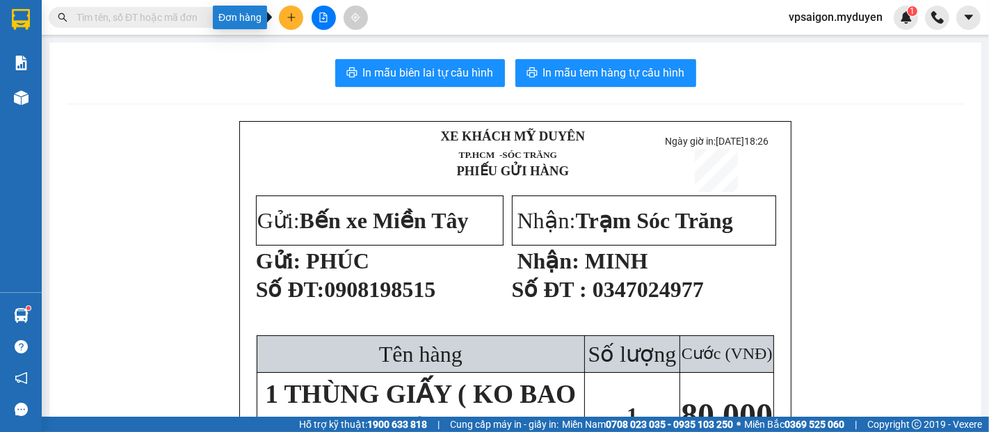
click at [284, 21] on button at bounding box center [291, 18] width 24 height 24
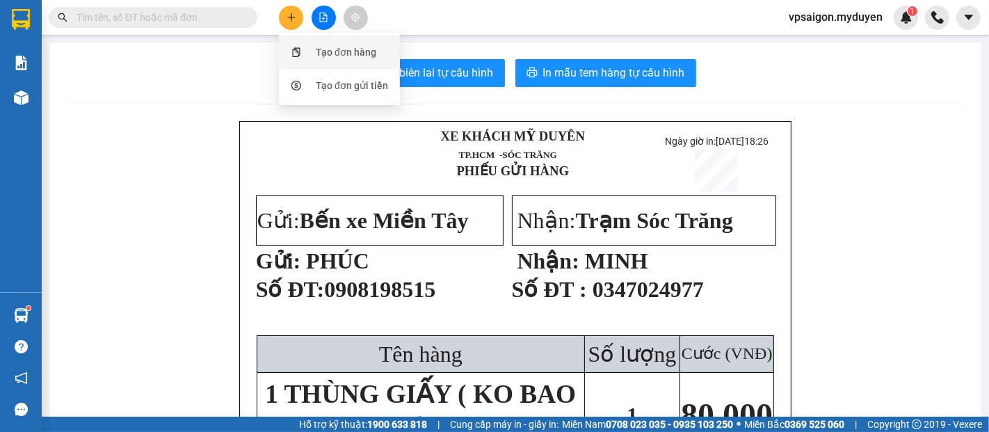
click at [364, 50] on div "Tạo đơn hàng" at bounding box center [346, 51] width 60 height 15
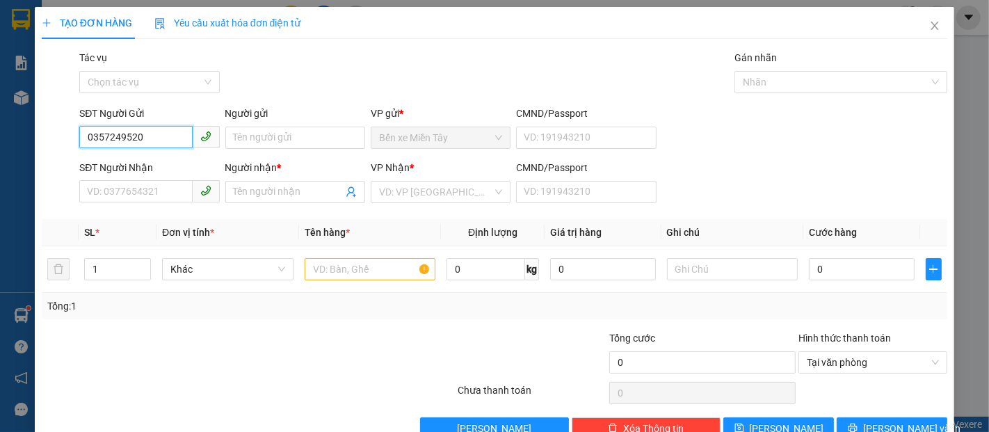
drag, startPoint x: 163, startPoint y: 141, endPoint x: 24, endPoint y: 150, distance: 139.3
click at [24, 150] on div "TẠO ĐƠN HÀNG Yêu cầu xuất hóa đơn điện tử Transit Pickup Surcharge Ids Transit …" at bounding box center [494, 216] width 989 height 432
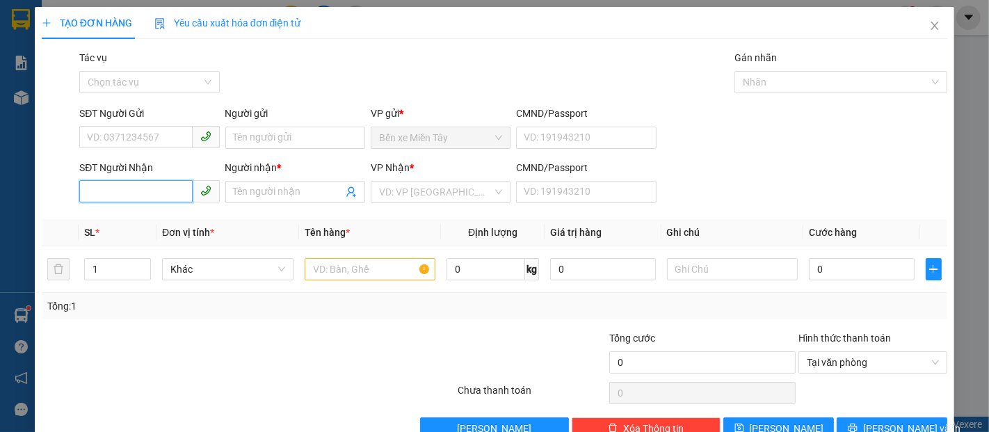
click at [152, 196] on input "SĐT Người Nhận" at bounding box center [135, 191] width 113 height 22
click at [170, 133] on input "SĐT Người Gửi" at bounding box center [135, 137] width 113 height 22
paste input "0357249520"
click at [151, 190] on input "SĐT Người Nhận" at bounding box center [135, 191] width 113 height 22
paste input "0357249520"
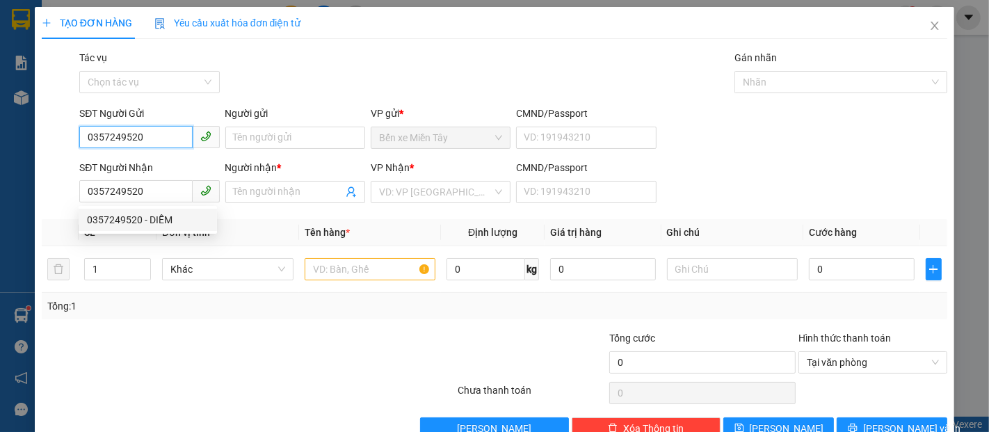
click at [137, 138] on input "0357249520" at bounding box center [135, 137] width 113 height 22
drag, startPoint x: 121, startPoint y: 140, endPoint x: 101, endPoint y: 143, distance: 19.8
click at [101, 143] on input "0" at bounding box center [135, 137] width 113 height 22
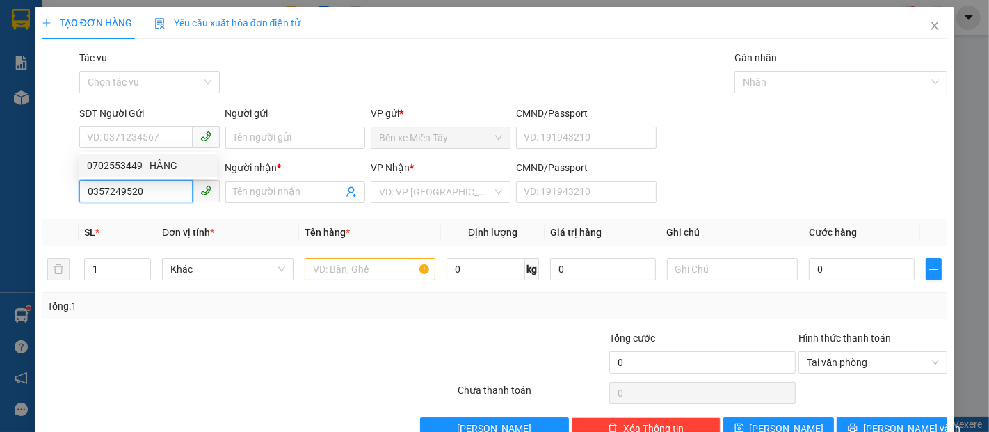
click at [155, 198] on input "0357249520" at bounding box center [135, 191] width 113 height 22
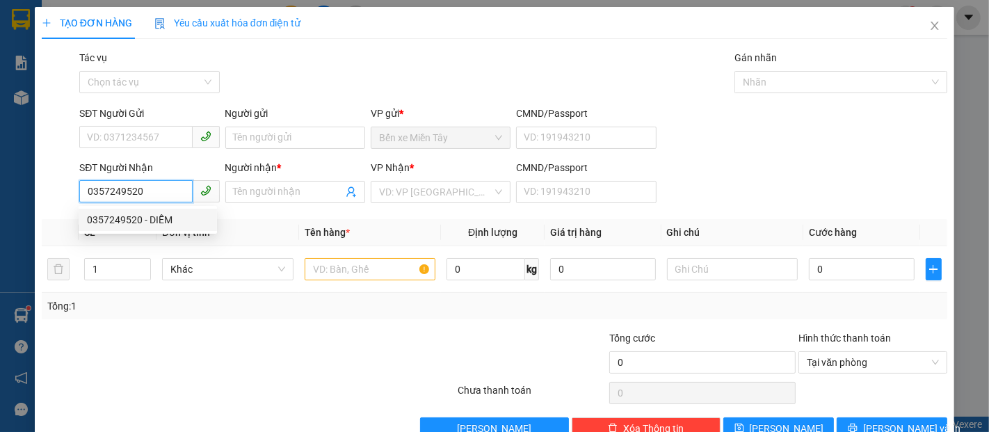
drag, startPoint x: 159, startPoint y: 218, endPoint x: 147, endPoint y: 145, distance: 73.9
click at [159, 216] on div "0357249520 - DIỄM" at bounding box center [148, 219] width 122 height 15
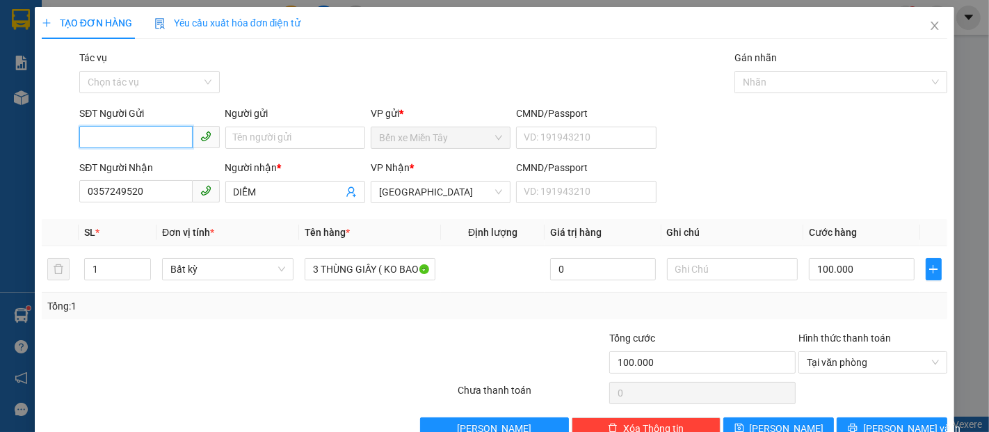
click at [147, 140] on input "SĐT Người Gửi" at bounding box center [135, 137] width 113 height 22
click at [155, 159] on div "0702553449 - HẰNG" at bounding box center [148, 165] width 122 height 15
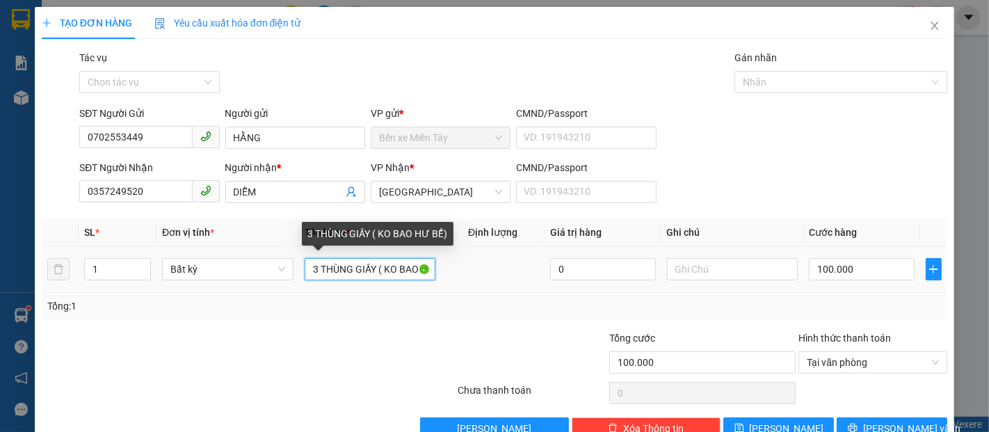
drag, startPoint x: 366, startPoint y: 272, endPoint x: 310, endPoint y: 274, distance: 56.3
click at [310, 274] on input "3 THÙNG GIẤY ( KO BAO HƯ BỂ)" at bounding box center [369, 269] width 131 height 22
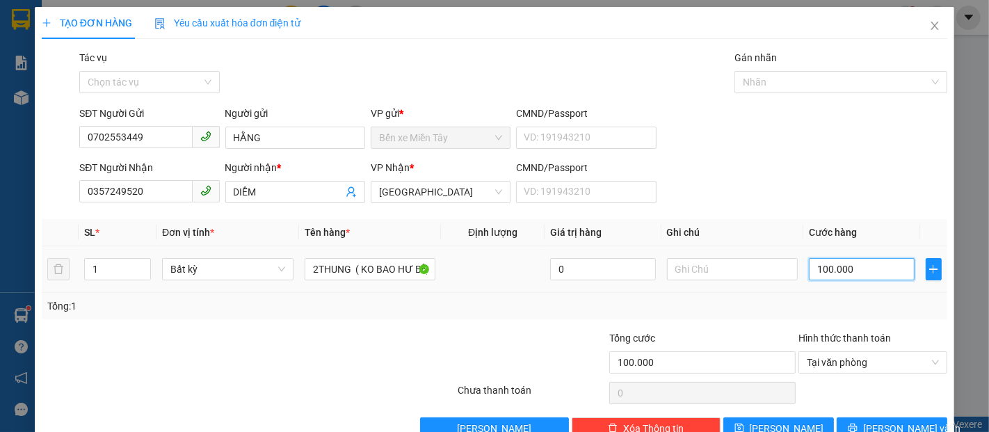
click at [870, 266] on input "100.000" at bounding box center [860, 269] width 105 height 22
click at [888, 417] on button "Lưu và In" at bounding box center [891, 428] width 111 height 22
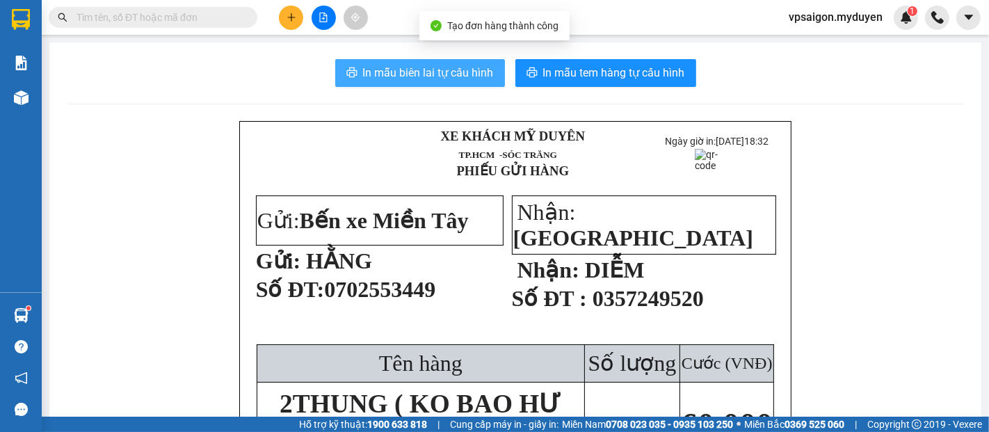
click at [440, 85] on button "In mẫu biên lai tự cấu hình" at bounding box center [420, 73] width 170 height 28
click at [679, 71] on button "In mẫu tem hàng tự cấu hình" at bounding box center [605, 73] width 181 height 28
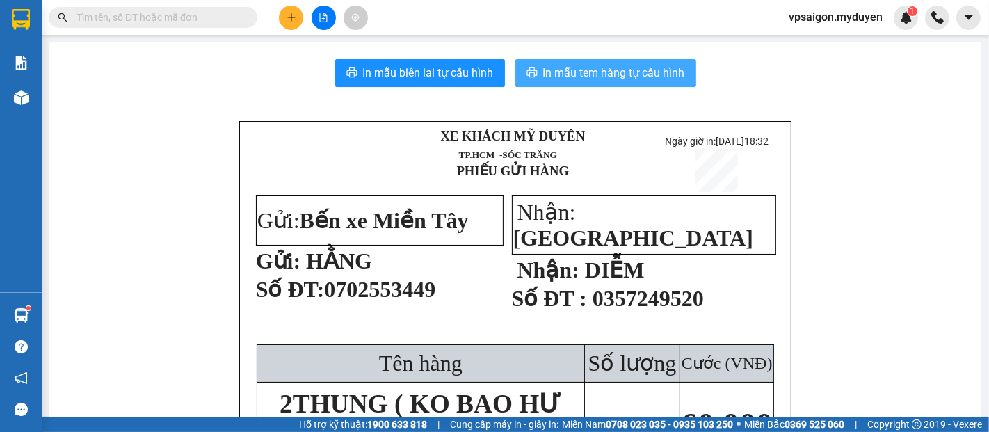
click at [676, 80] on span "In mẫu tem hàng tự cấu hình" at bounding box center [614, 72] width 142 height 17
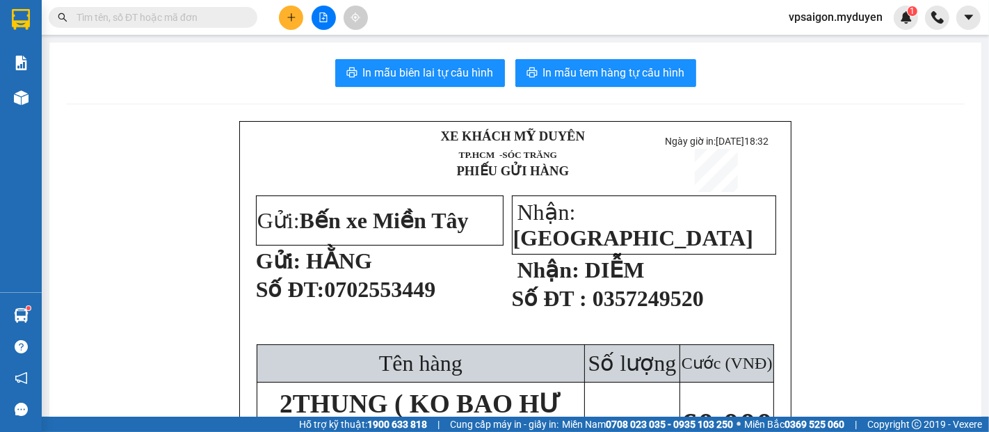
click at [289, 16] on icon "plus" at bounding box center [291, 18] width 10 height 10
click at [337, 50] on div "Tạo đơn hàng" at bounding box center [346, 51] width 60 height 15
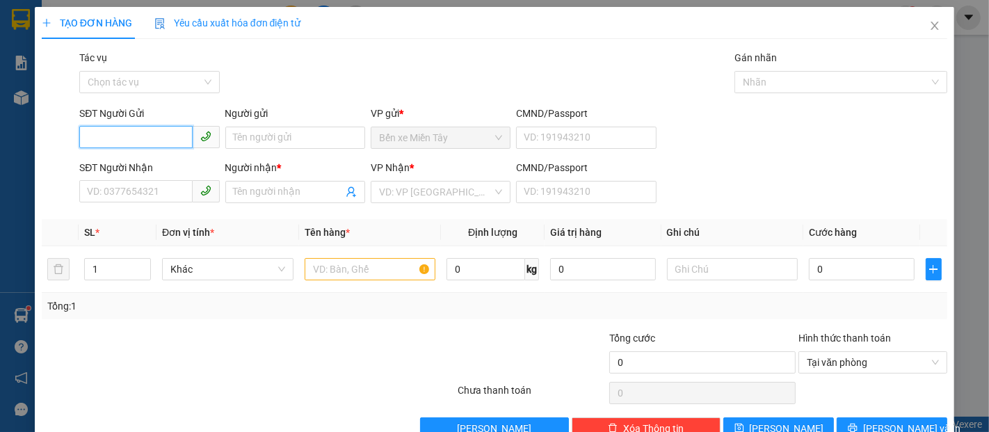
click at [121, 138] on input "SĐT Người Gửi" at bounding box center [135, 137] width 113 height 22
click at [121, 138] on input "465" at bounding box center [135, 137] width 113 height 22
click at [163, 171] on div "0909729465 - HÀ" at bounding box center [165, 165] width 156 height 15
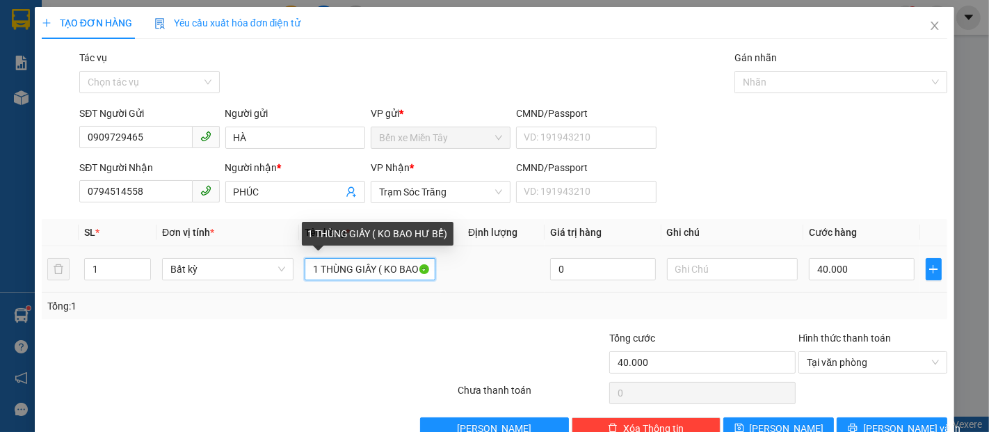
drag, startPoint x: 372, startPoint y: 272, endPoint x: 317, endPoint y: 279, distance: 55.4
click at [317, 279] on input "1 THÙNG GIẤY ( KO BAO HƯ BỂ)" at bounding box center [369, 269] width 131 height 22
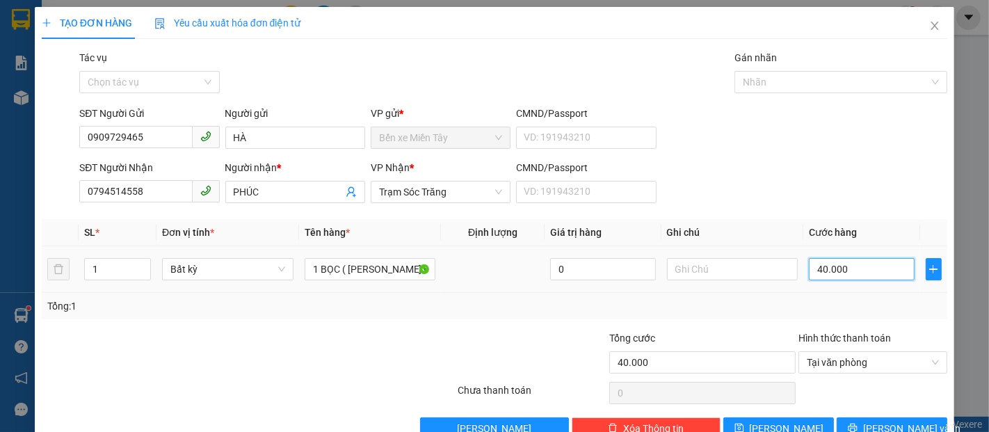
click at [826, 271] on input "40.000" at bounding box center [860, 269] width 105 height 22
click at [922, 417] on button "Lưu và In" at bounding box center [891, 428] width 111 height 22
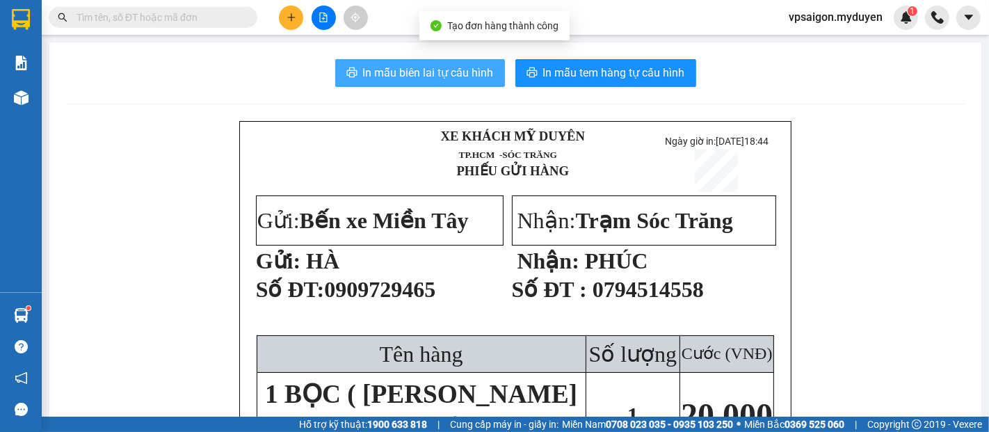
click at [423, 74] on span "In mẫu biên lai tự cấu hình" at bounding box center [428, 72] width 131 height 17
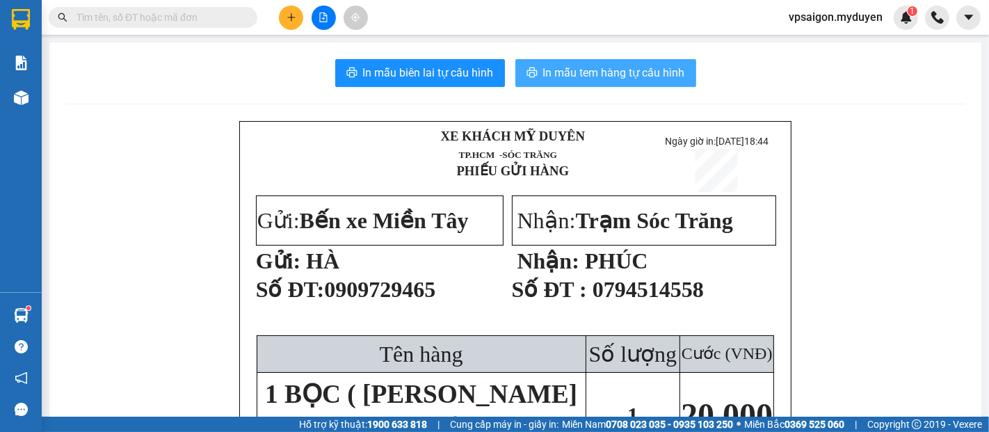
click at [576, 71] on span "In mẫu tem hàng tự cấu hình" at bounding box center [614, 72] width 142 height 17
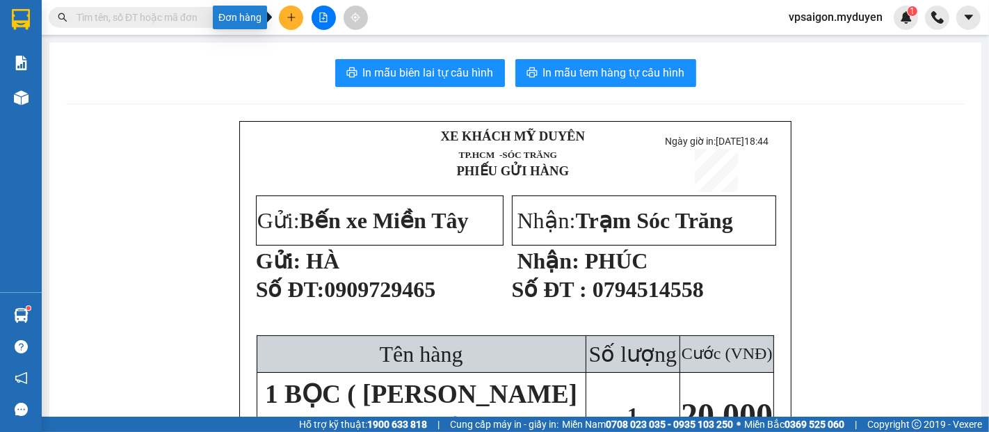
click at [287, 15] on icon "plus" at bounding box center [291, 18] width 10 height 10
click at [315, 43] on div "Tạo đơn hàng" at bounding box center [339, 52] width 104 height 26
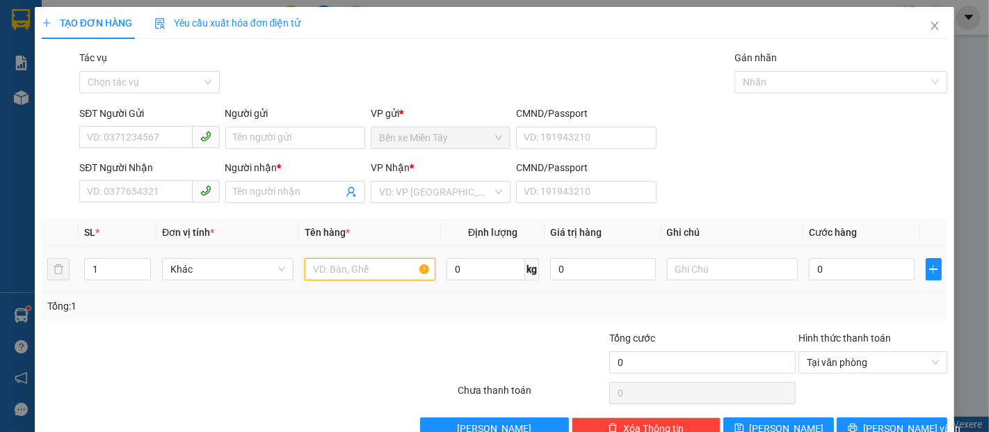
click at [361, 271] on input "text" at bounding box center [369, 269] width 131 height 22
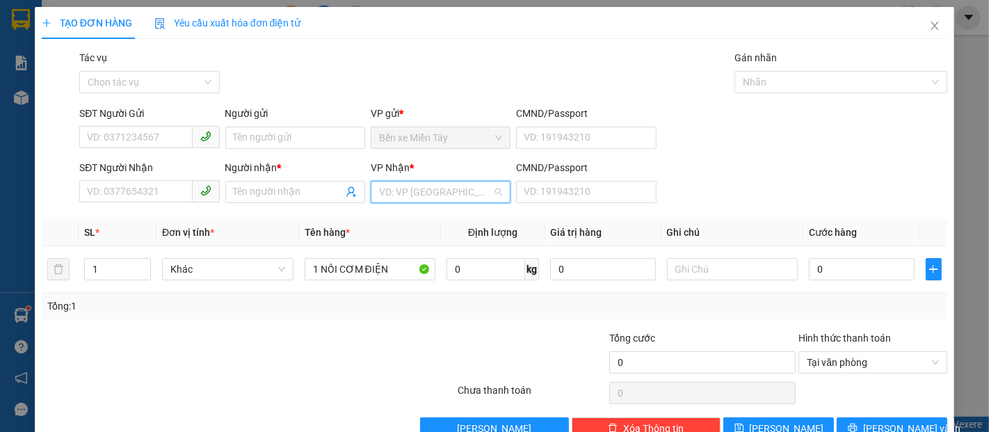
click at [482, 188] on input "search" at bounding box center [435, 191] width 113 height 21
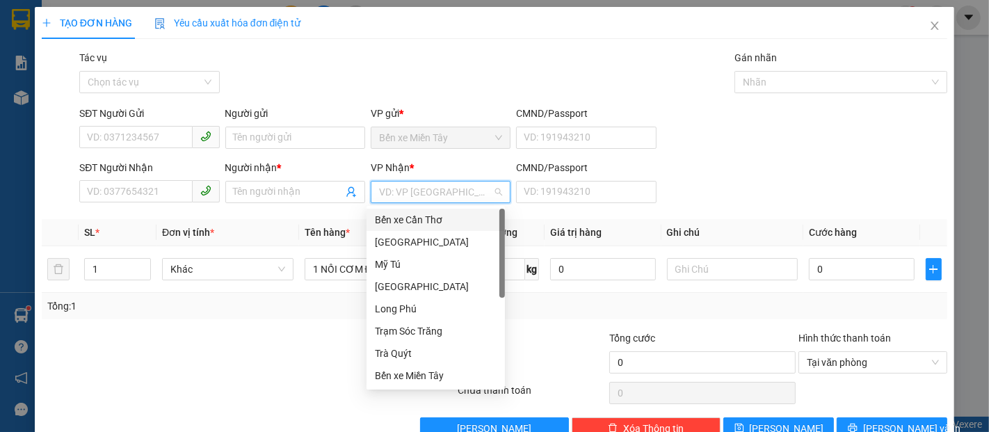
click at [480, 188] on input "search" at bounding box center [435, 191] width 113 height 21
click at [127, 127] on input "SĐT Người Gửi" at bounding box center [135, 137] width 113 height 22
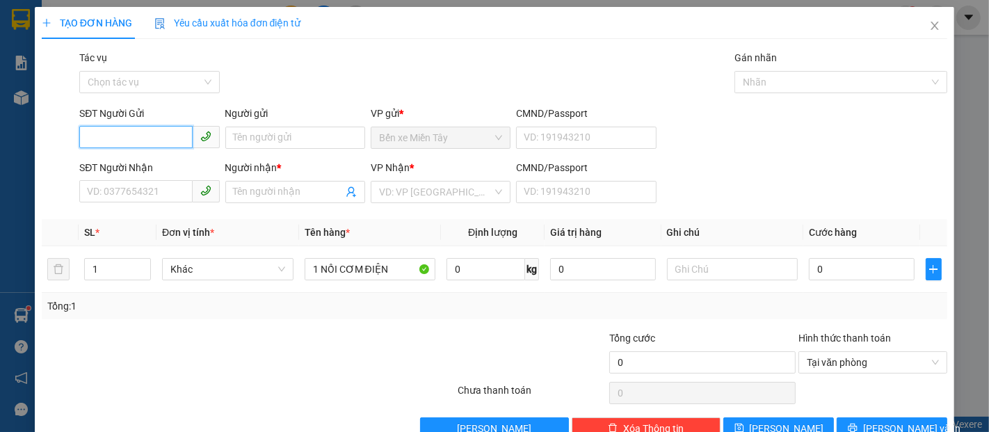
click at [181, 138] on input "SĐT Người Gửi" at bounding box center [135, 137] width 113 height 22
click at [154, 189] on input "SĐT Người Nhận" at bounding box center [135, 191] width 113 height 22
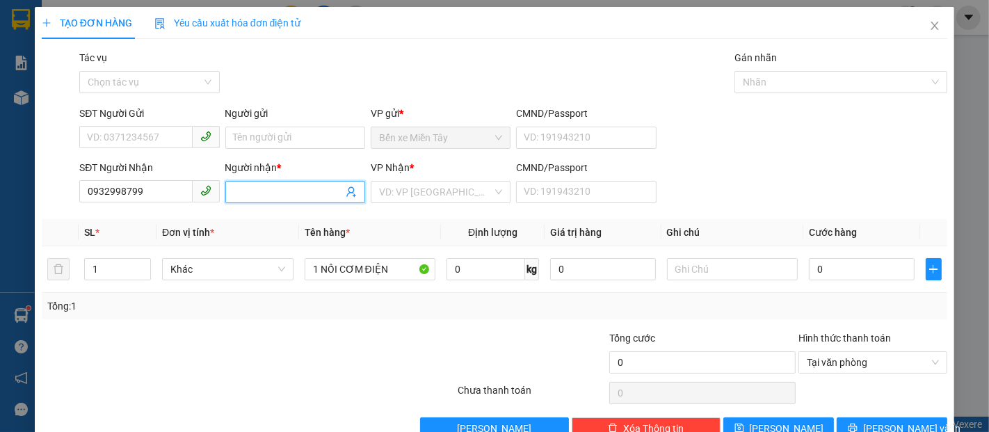
click at [268, 197] on input "Người nhận *" at bounding box center [288, 191] width 109 height 15
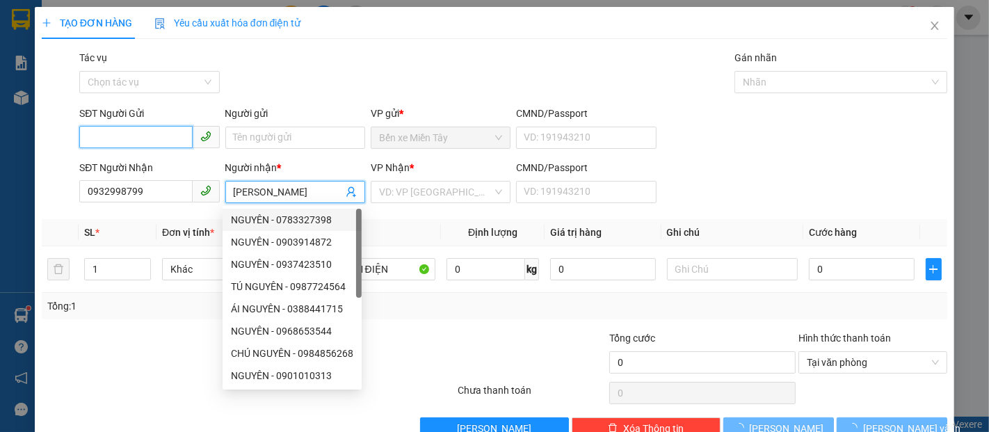
click at [122, 139] on input "SĐT Người Gửi" at bounding box center [135, 137] width 113 height 22
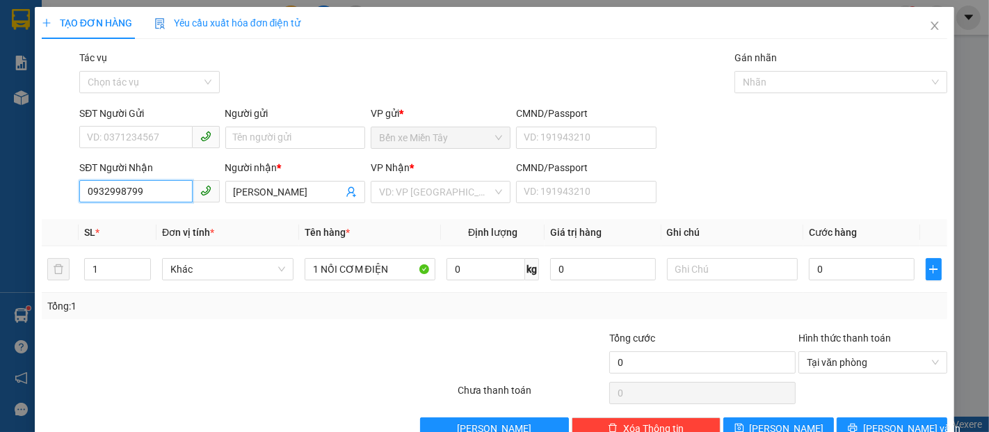
drag, startPoint x: 130, startPoint y: 195, endPoint x: 78, endPoint y: 204, distance: 53.0
click at [79, 204] on div "SĐT Người Nhận 0932998799 0932998799" at bounding box center [149, 184] width 140 height 49
click at [143, 138] on input "SĐT Người Gửi" at bounding box center [135, 137] width 113 height 22
paste input "0932998799"
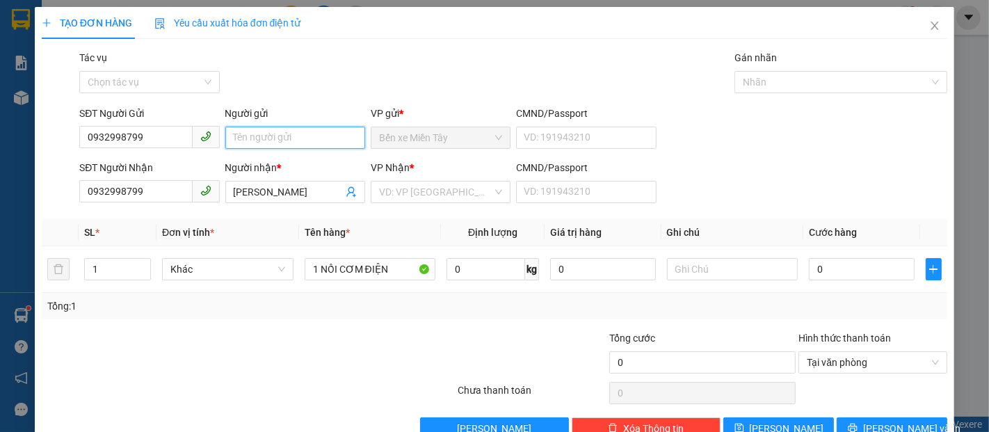
click at [257, 140] on input "Người gửi" at bounding box center [295, 138] width 140 height 22
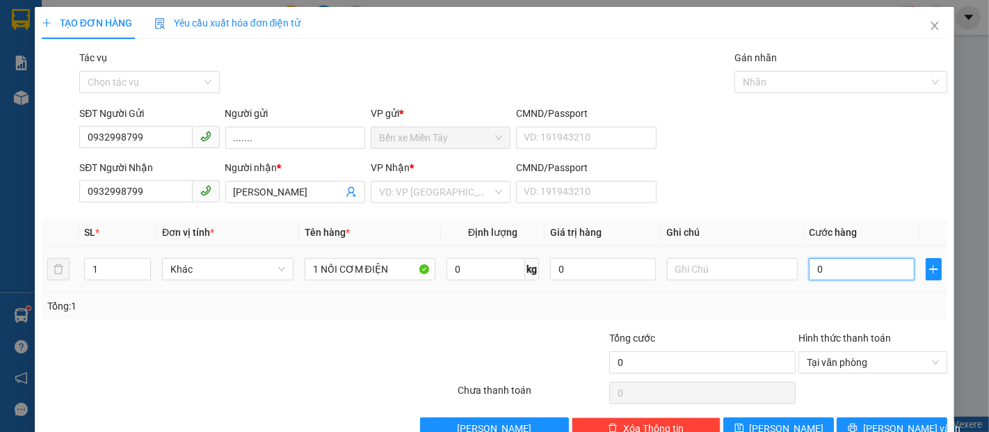
click at [838, 274] on input "0" at bounding box center [860, 269] width 105 height 22
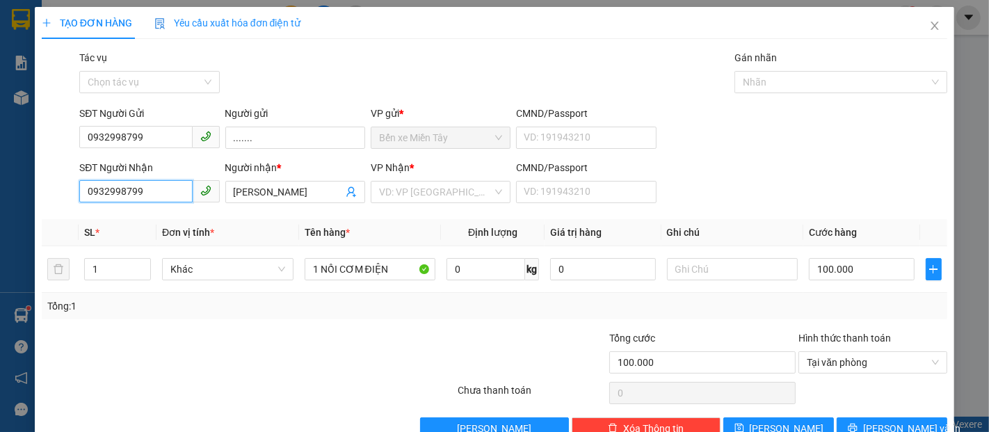
drag, startPoint x: 145, startPoint y: 196, endPoint x: 49, endPoint y: 196, distance: 95.9
click at [49, 196] on div "SĐT Người Nhận 0932998799 0932998799 Người nhận * BÁ HÙNG VP Nhận * VD: VP Sài …" at bounding box center [494, 184] width 908 height 49
drag, startPoint x: 259, startPoint y: 143, endPoint x: 224, endPoint y: 143, distance: 35.5
click at [225, 143] on input "......." at bounding box center [295, 138] width 140 height 22
drag, startPoint x: 101, startPoint y: 197, endPoint x: 56, endPoint y: 204, distance: 46.5
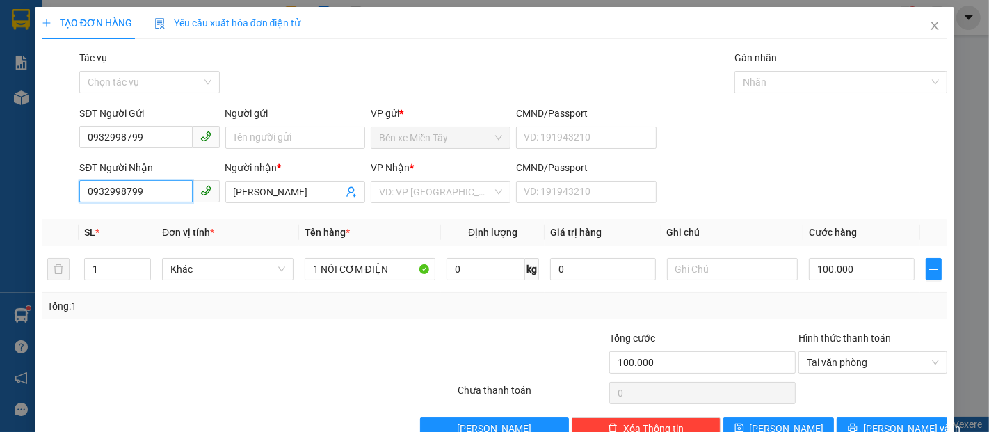
click at [56, 204] on div "SĐT Người Nhận 0932998799 0932998799 Người nhận * BÁ HÙNG VP Nhận * VD: VP Sài …" at bounding box center [494, 184] width 908 height 49
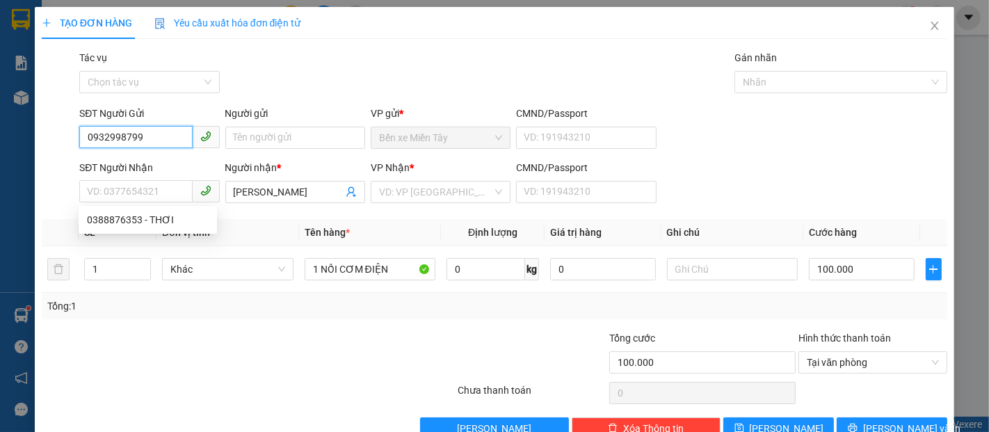
click at [152, 138] on input "0932998799" at bounding box center [135, 137] width 113 height 22
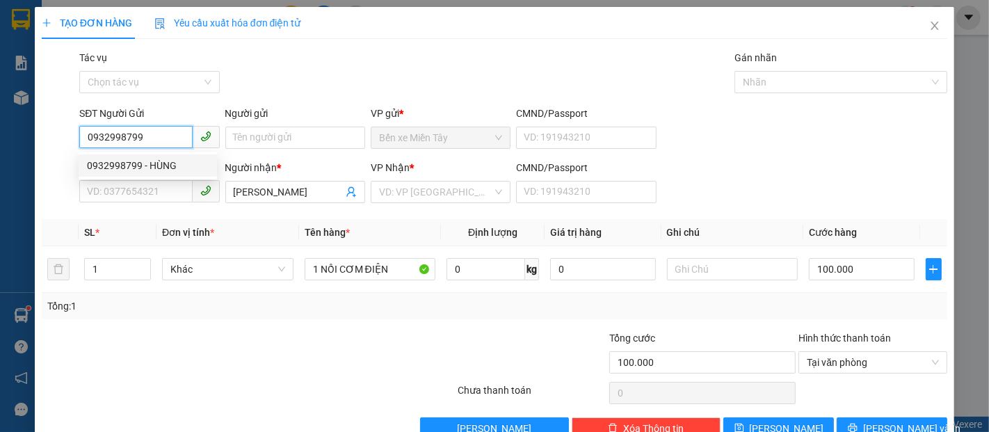
click at [152, 138] on input "0932998799" at bounding box center [135, 137] width 113 height 22
click at [163, 165] on div "0932998799 - HÙNG" at bounding box center [148, 165] width 122 height 15
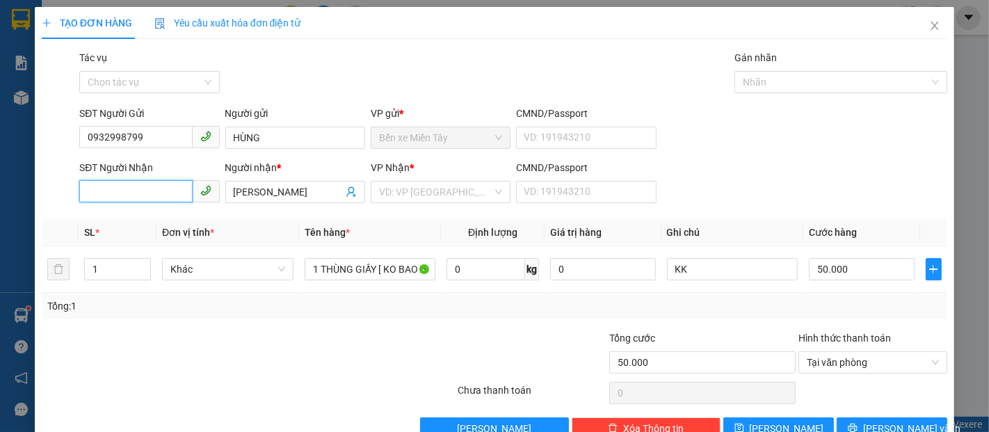
click at [154, 196] on input "SĐT Người Nhận" at bounding box center [135, 191] width 113 height 22
click at [166, 221] on div "0388876353 - THƠI" at bounding box center [148, 219] width 122 height 15
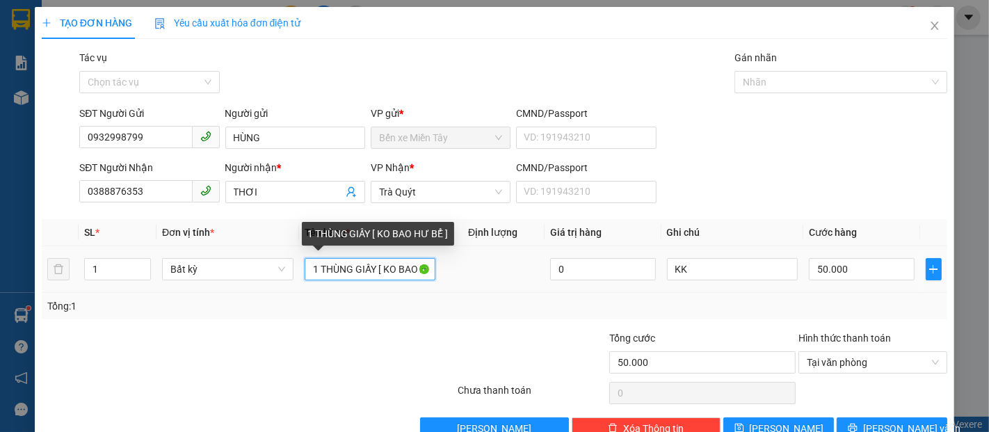
drag, startPoint x: 373, startPoint y: 270, endPoint x: 295, endPoint y: 279, distance: 78.5
click at [299, 279] on td "1 THÙNG GIẤY [ KO BAO HƯ BỂ ]" at bounding box center [370, 269] width 143 height 47
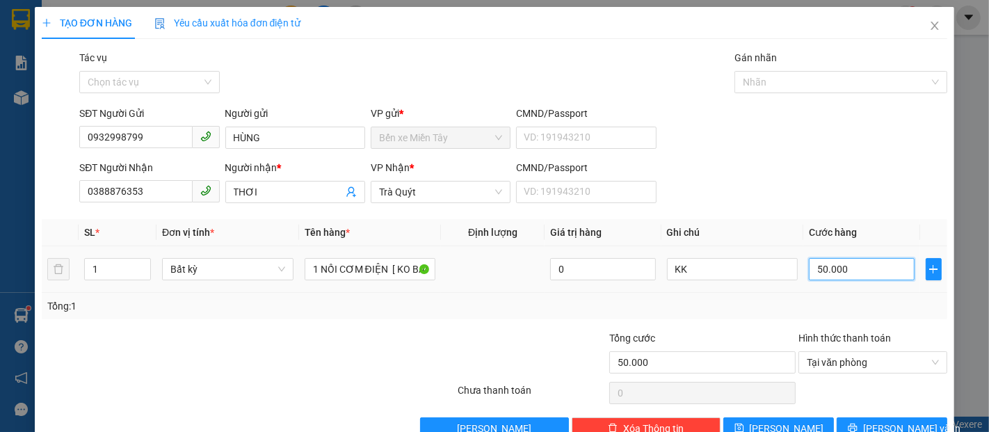
click at [818, 269] on input "50.000" at bounding box center [860, 269] width 105 height 22
drag, startPoint x: 897, startPoint y: 388, endPoint x: 880, endPoint y: 346, distance: 45.8
click at [897, 421] on span "Lưu và In" at bounding box center [911, 428] width 97 height 15
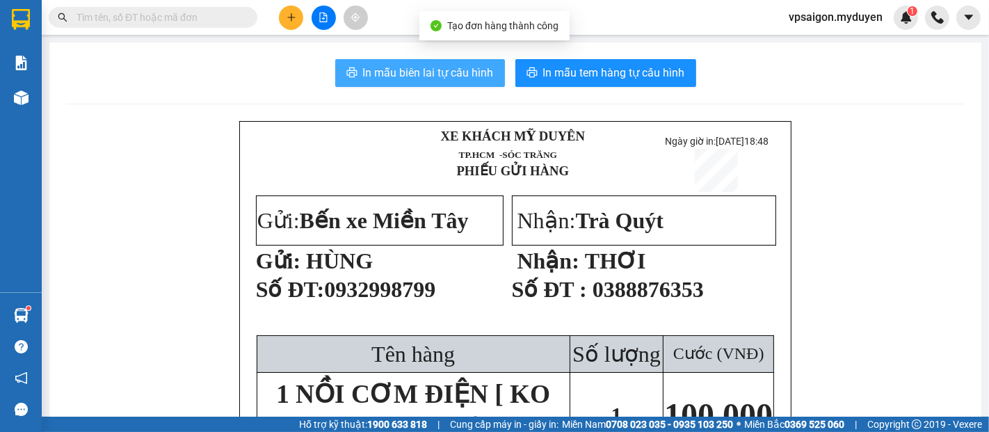
click at [478, 81] on span "In mẫu biên lai tự cấu hình" at bounding box center [428, 72] width 131 height 17
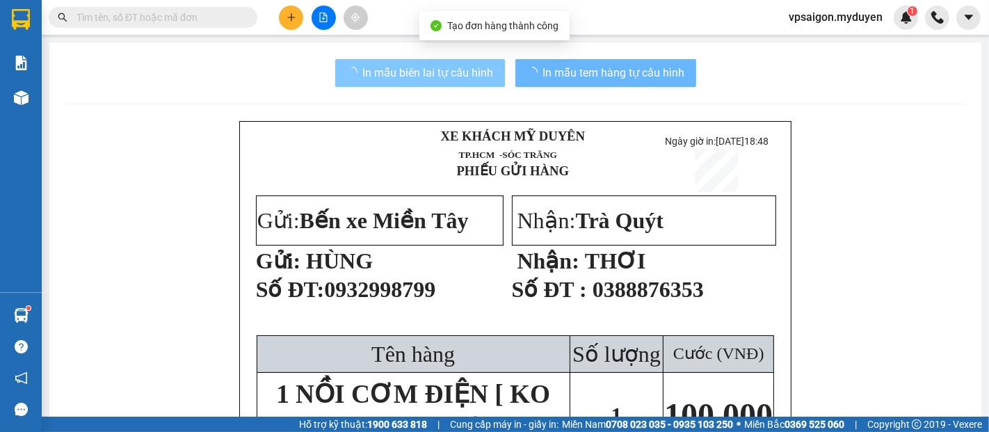
click at [667, 75] on span "In mẫu tem hàng tự cấu hình" at bounding box center [614, 72] width 142 height 17
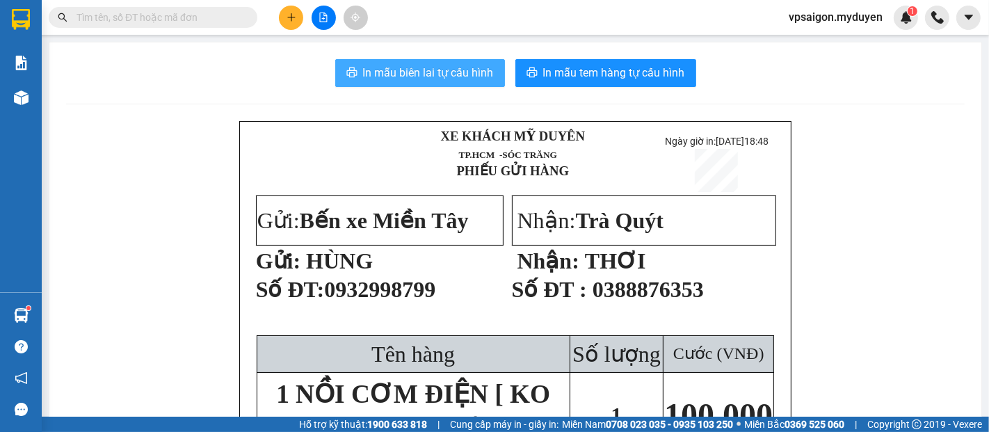
click at [667, 75] on span "In mẫu tem hàng tự cấu hình" at bounding box center [614, 72] width 142 height 17
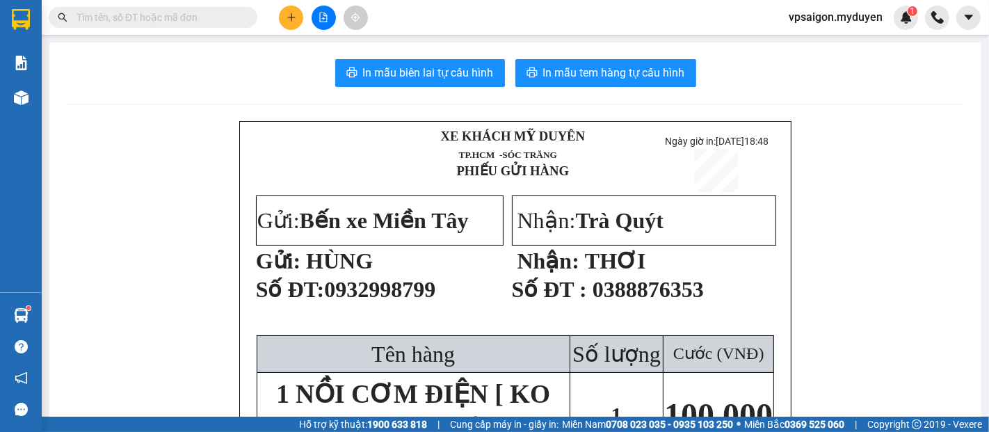
click at [289, 13] on icon "plus" at bounding box center [291, 18] width 10 height 10
click at [343, 53] on div "Tạo đơn hàng" at bounding box center [346, 51] width 60 height 15
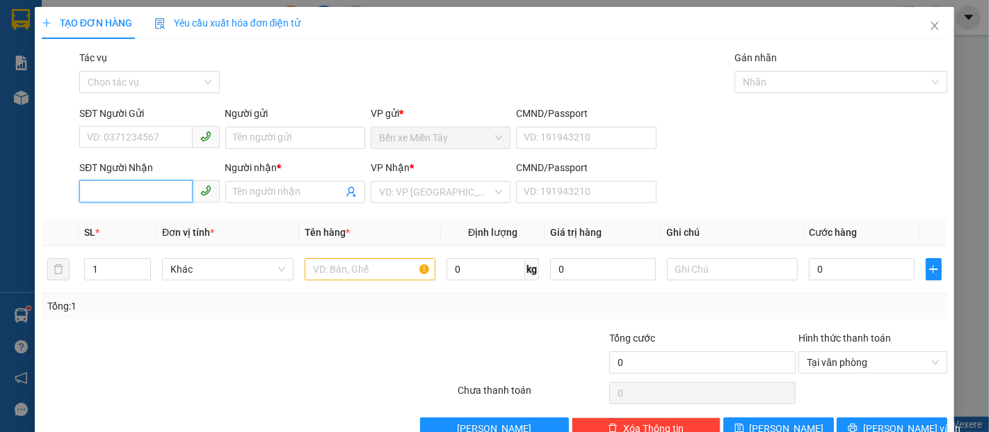
click at [145, 197] on input "SĐT Người Nhận" at bounding box center [135, 191] width 113 height 22
click at [145, 197] on input "207" at bounding box center [135, 191] width 113 height 22
click at [145, 196] on input "207" at bounding box center [135, 191] width 113 height 22
click at [157, 220] on div "0939730207 - HỮU TÀI" at bounding box center [148, 219] width 122 height 15
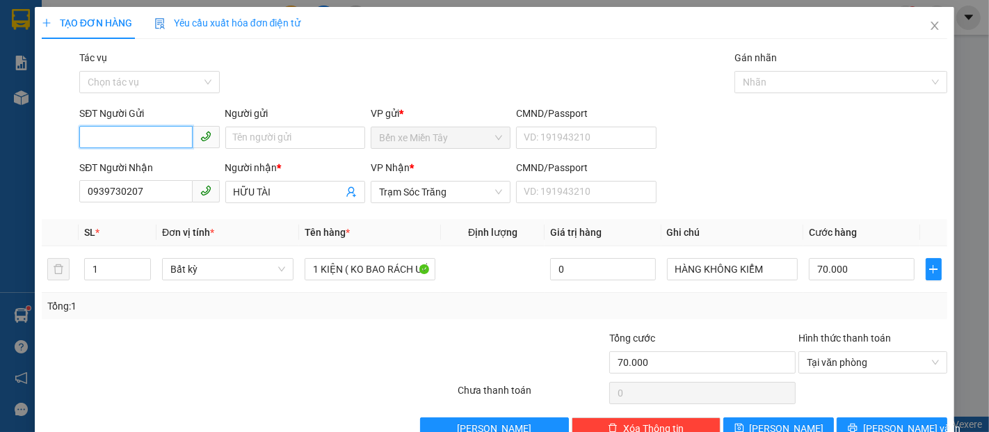
click at [150, 131] on input "SĐT Người Gửi" at bounding box center [135, 137] width 113 height 22
click at [156, 165] on div "0907222048 - LINH" at bounding box center [148, 165] width 122 height 15
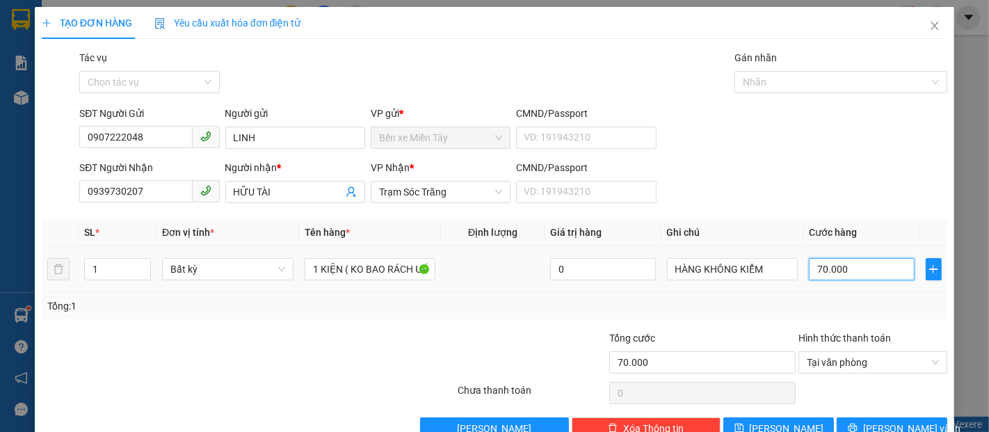
click at [861, 270] on input "70.000" at bounding box center [860, 269] width 105 height 22
drag, startPoint x: 922, startPoint y: 392, endPoint x: 924, endPoint y: 383, distance: 9.1
click at [921, 417] on button "Lưu và In" at bounding box center [891, 428] width 111 height 22
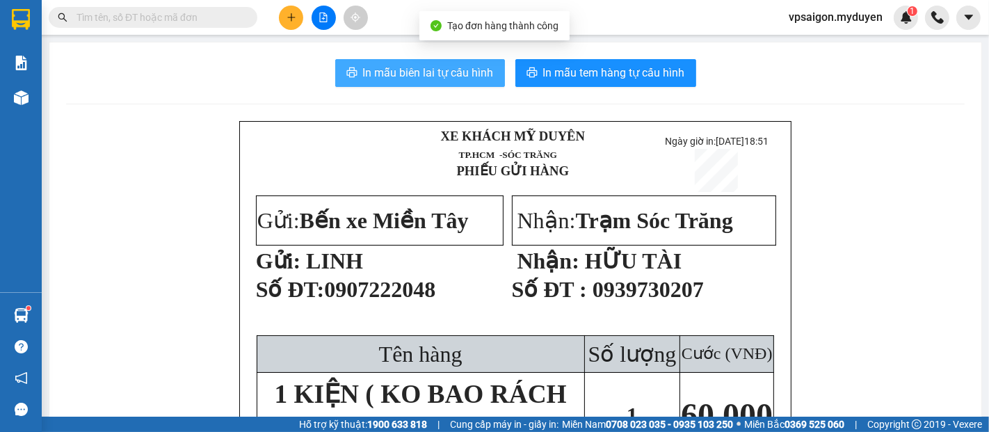
click at [421, 76] on span "In mẫu biên lai tự cấu hình" at bounding box center [428, 72] width 131 height 17
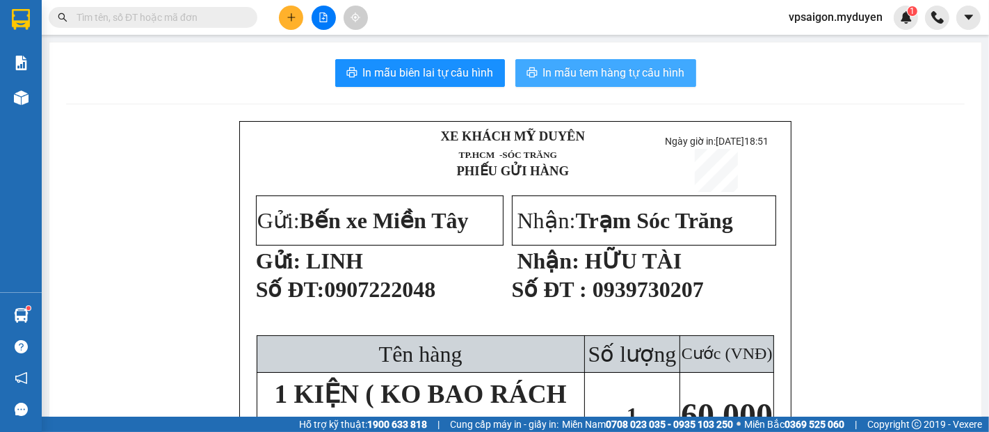
click at [610, 80] on span "In mẫu tem hàng tự cấu hình" at bounding box center [614, 72] width 142 height 17
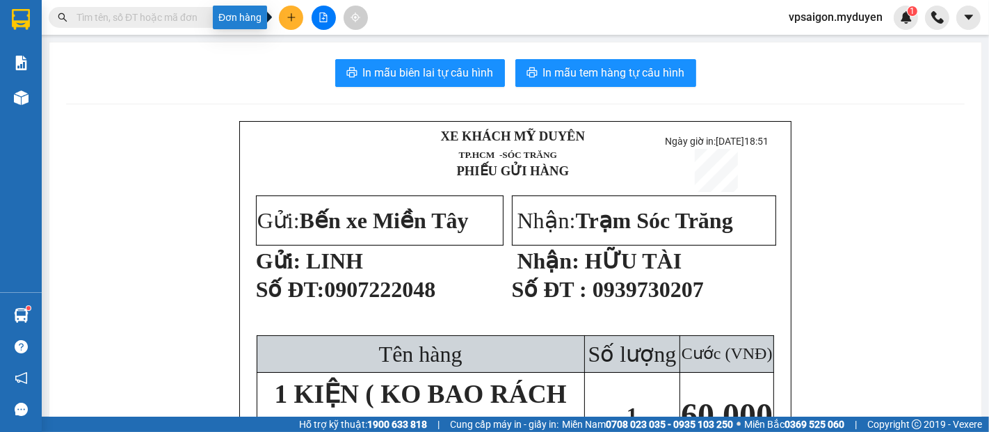
click at [282, 15] on button at bounding box center [291, 18] width 24 height 24
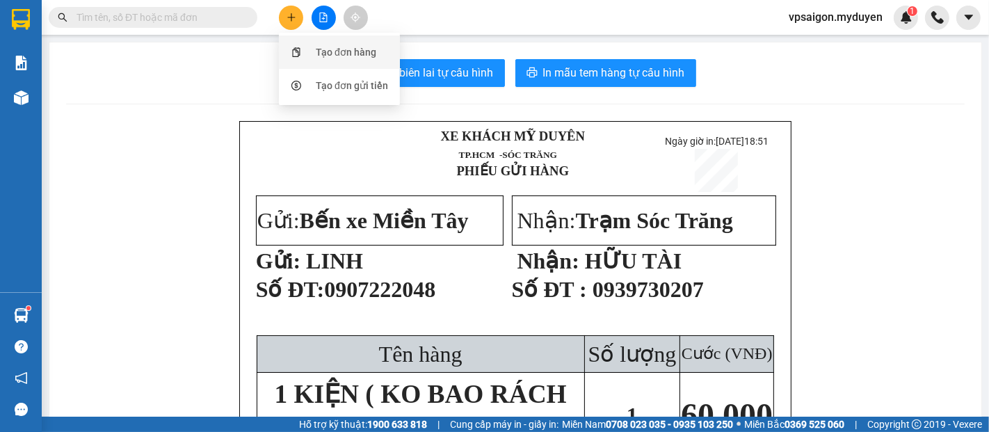
click at [322, 47] on div "Tạo đơn hàng" at bounding box center [346, 51] width 60 height 15
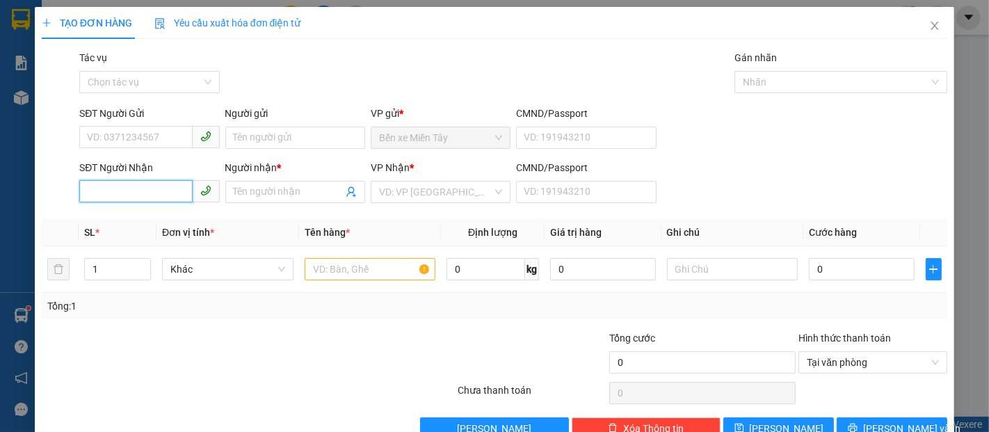
click at [126, 186] on input "SĐT Người Nhận" at bounding box center [135, 191] width 113 height 22
click at [126, 187] on input "205" at bounding box center [135, 191] width 113 height 22
click at [149, 214] on div "0913983826 - HIỂN" at bounding box center [148, 220] width 138 height 22
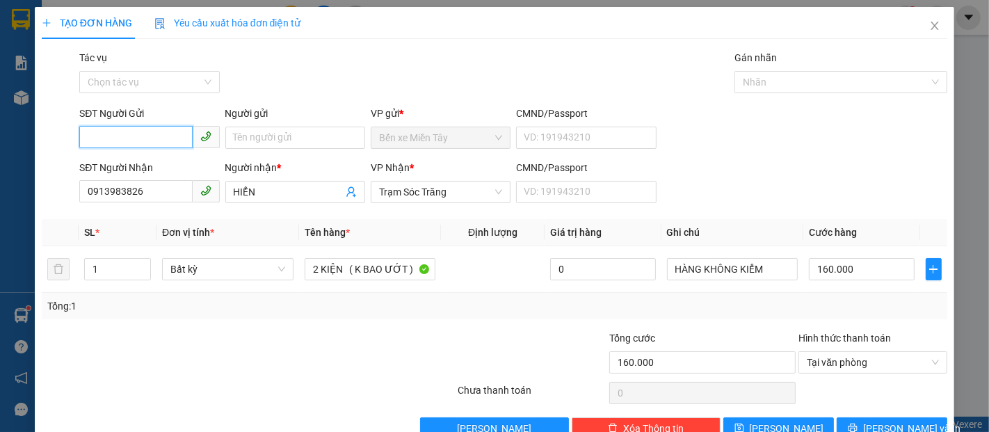
click at [136, 137] on input "SĐT Người Gửi" at bounding box center [135, 137] width 113 height 22
click at [150, 165] on div "0907111348 - TÀI" at bounding box center [148, 165] width 122 height 15
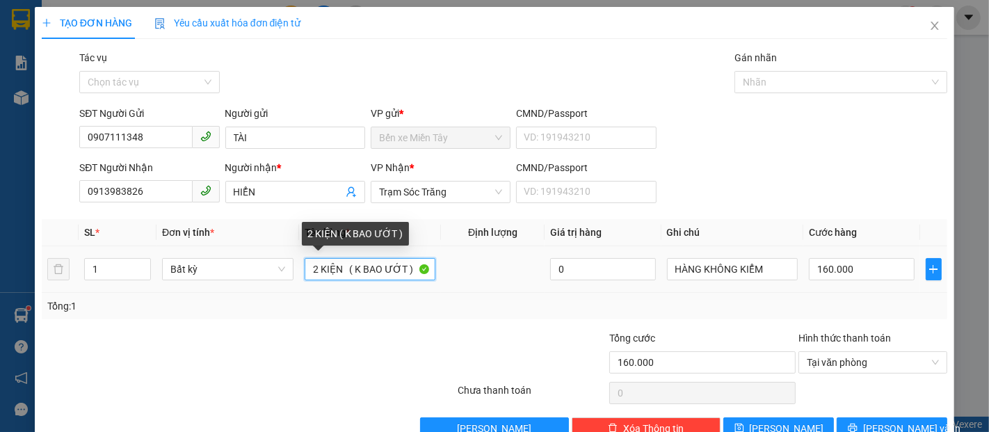
drag, startPoint x: 336, startPoint y: 270, endPoint x: 295, endPoint y: 277, distance: 40.9
click at [299, 277] on td "2 KIỆN ( K BAO ƯỚT )" at bounding box center [370, 269] width 143 height 47
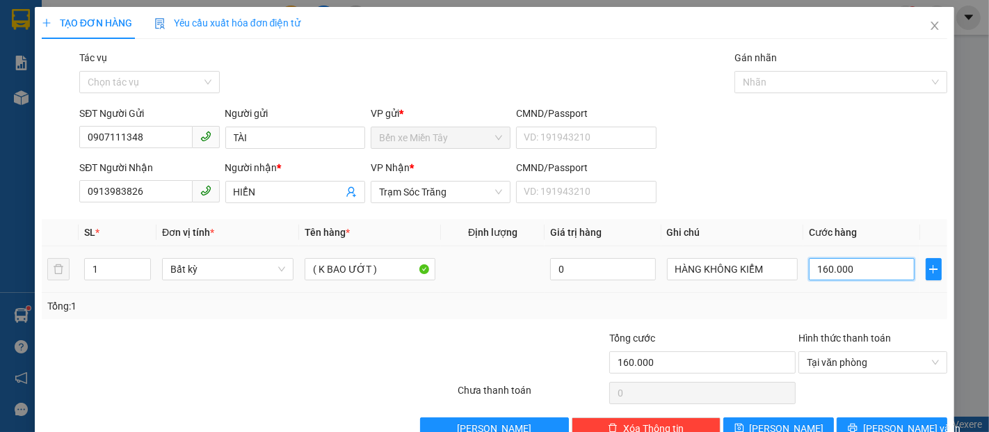
click at [868, 273] on input "160.000" at bounding box center [860, 269] width 105 height 22
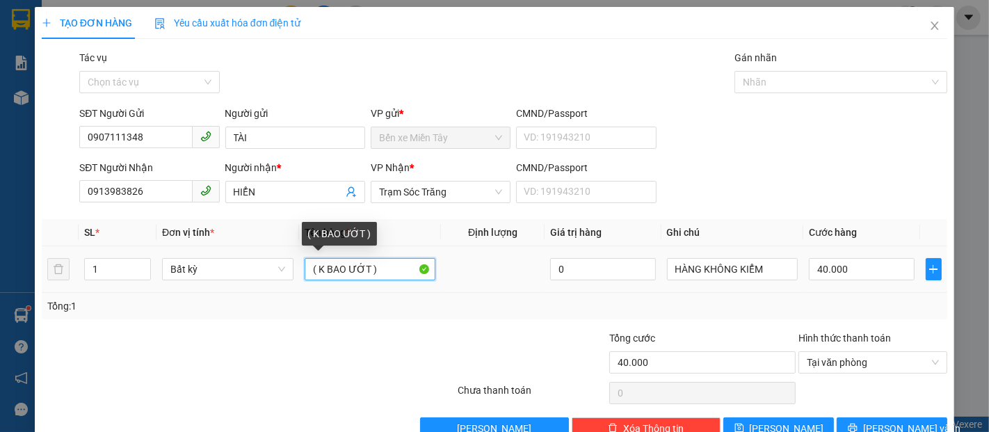
click at [314, 270] on input "( K BAO ƯỚT )" at bounding box center [369, 269] width 131 height 22
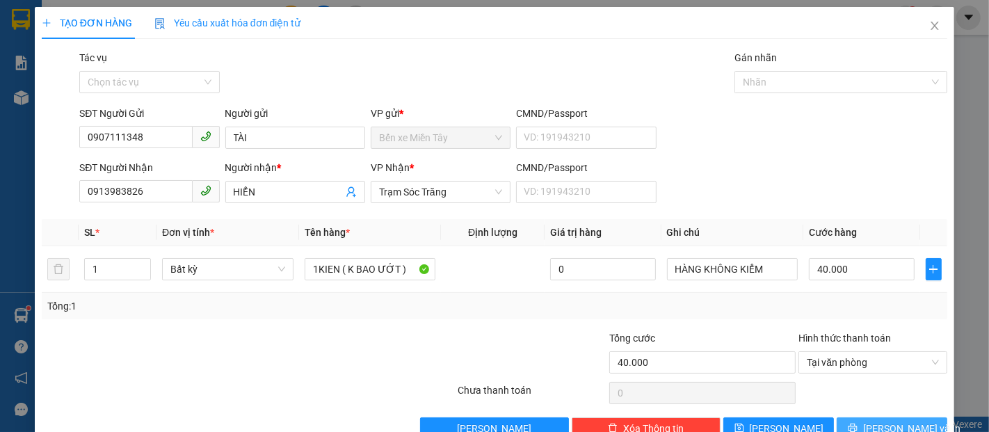
click at [856, 423] on icon "printer" at bounding box center [851, 427] width 9 height 9
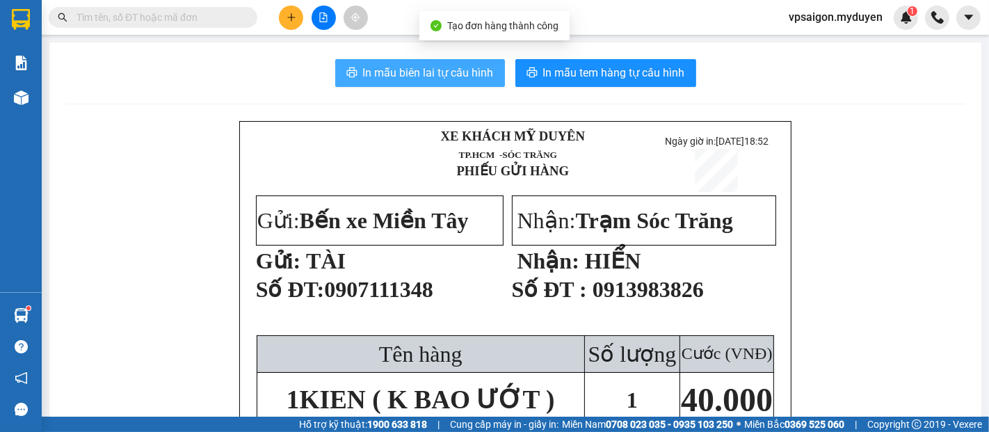
click at [464, 79] on span "In mẫu biên lai tự cấu hình" at bounding box center [428, 72] width 131 height 17
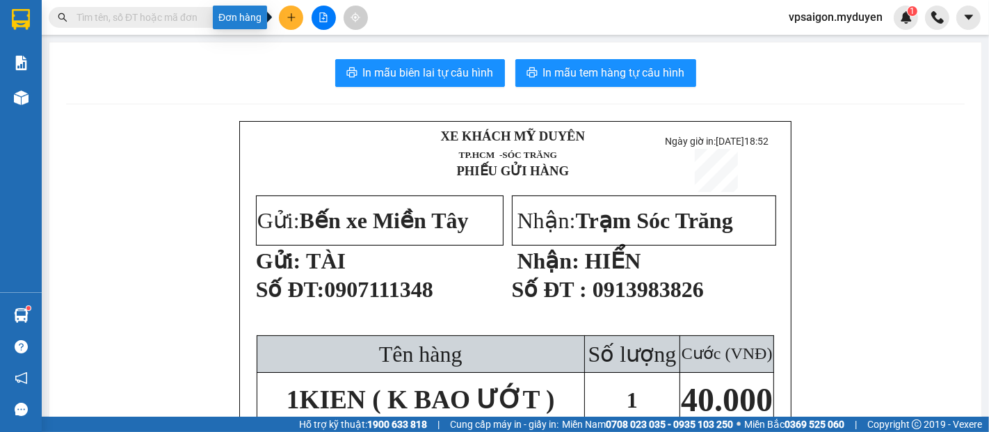
click at [295, 17] on icon "plus" at bounding box center [291, 17] width 8 height 1
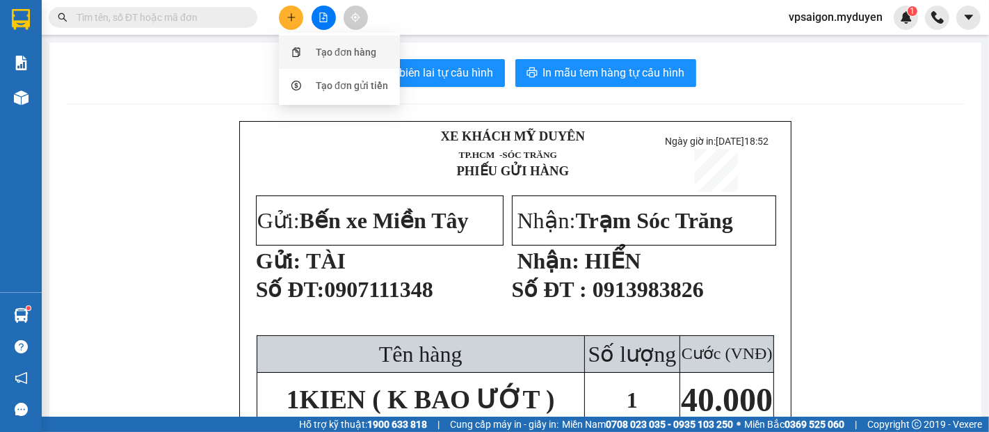
click at [350, 56] on div "Tạo đơn hàng" at bounding box center [346, 51] width 60 height 15
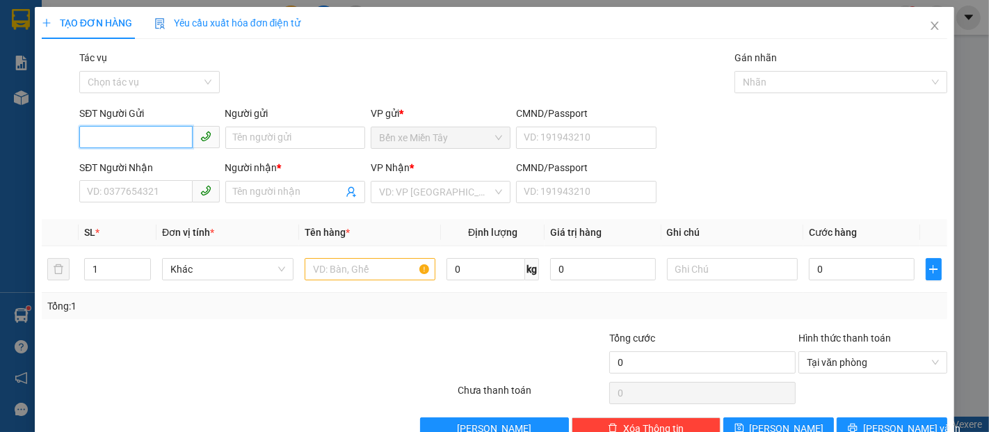
click at [140, 134] on input "SĐT Người Gửi" at bounding box center [135, 137] width 113 height 22
click at [129, 197] on input "SĐT Người Nhận" at bounding box center [135, 191] width 113 height 22
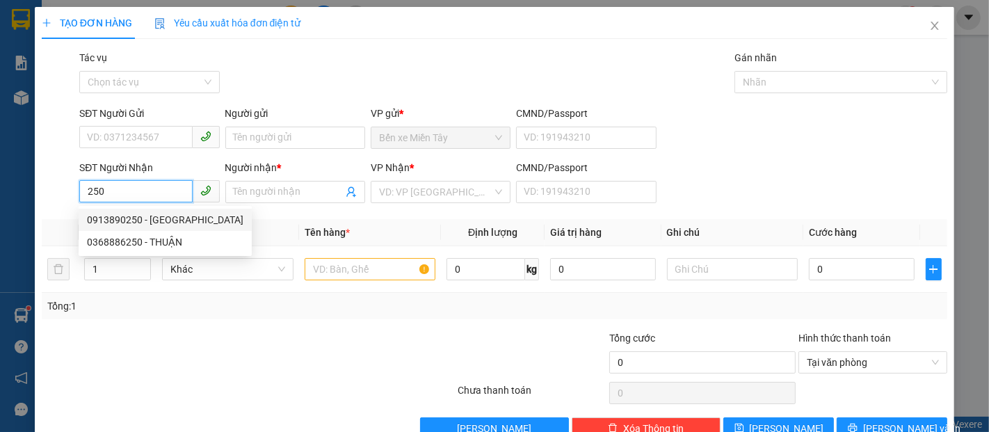
click at [150, 221] on div "0913890250 - THÁI DƯƠNG" at bounding box center [165, 219] width 156 height 15
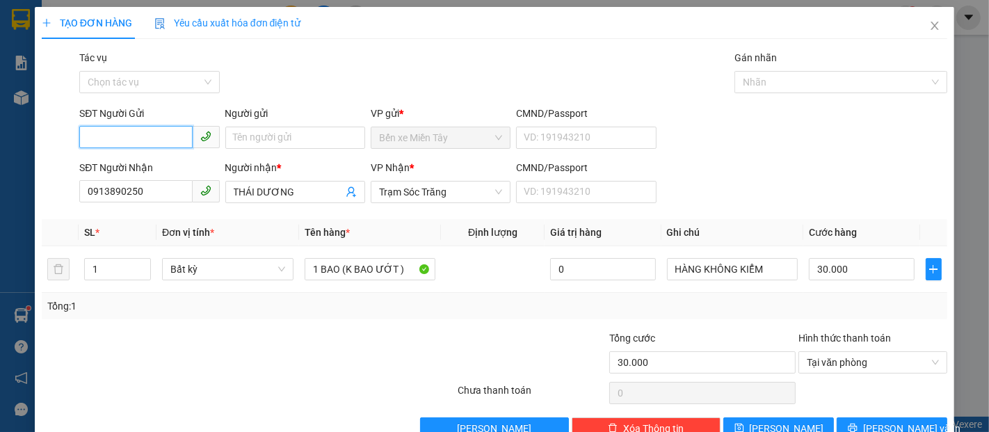
click at [149, 137] on input "SĐT Người Gửi" at bounding box center [135, 137] width 113 height 22
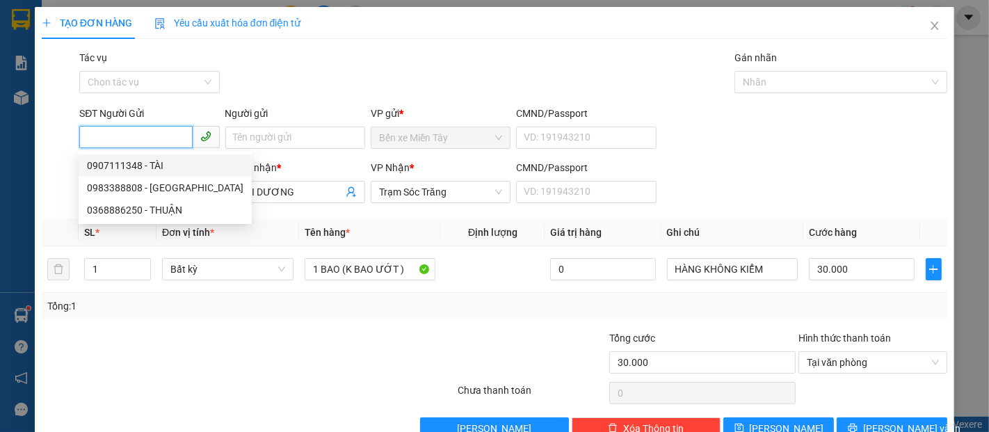
click at [158, 162] on div "0907111348 - TÀI" at bounding box center [165, 165] width 156 height 15
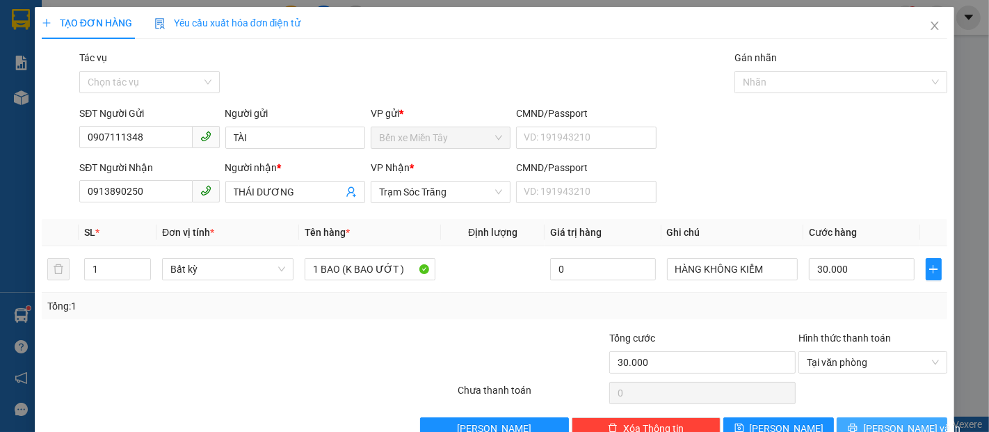
click at [918, 417] on button "Lưu và In" at bounding box center [891, 428] width 111 height 22
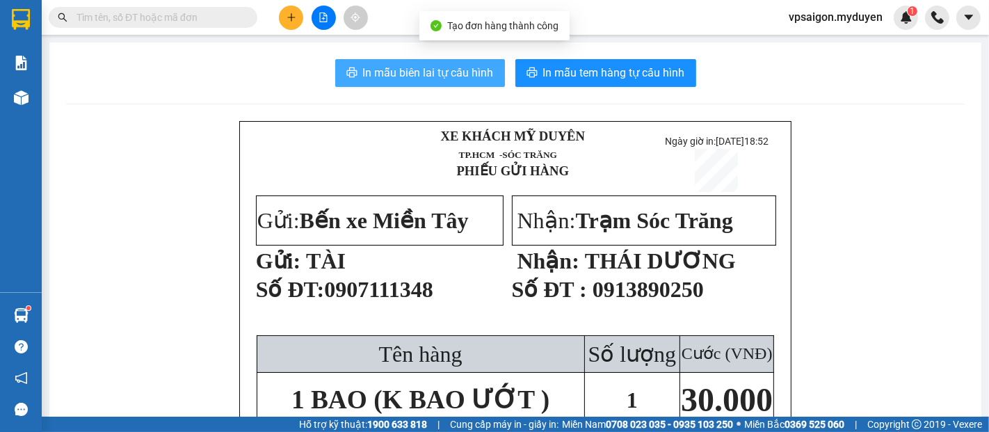
click at [430, 71] on span "In mẫu biên lai tự cấu hình" at bounding box center [428, 72] width 131 height 17
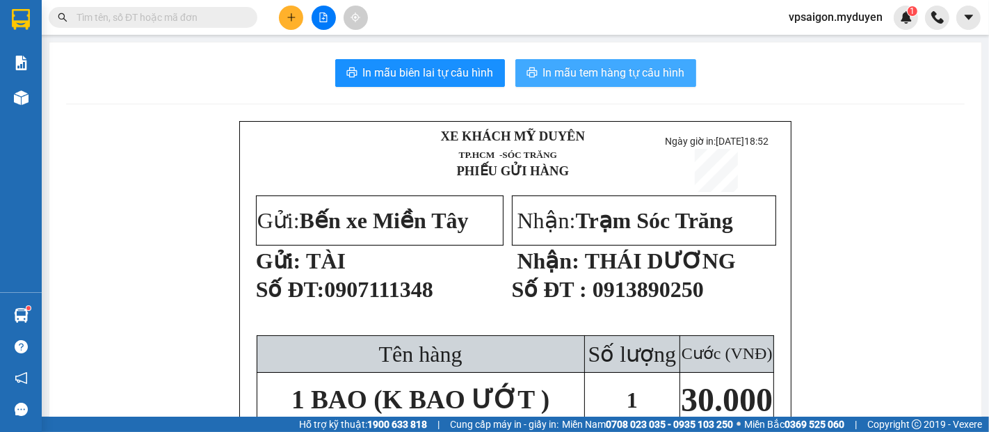
click at [617, 70] on span "In mẫu tem hàng tự cấu hình" at bounding box center [614, 72] width 142 height 17
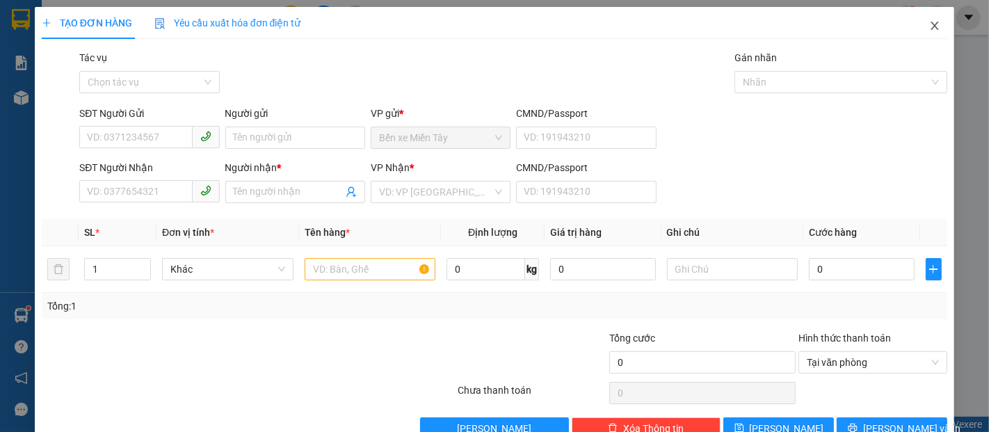
click at [929, 21] on icon "close" at bounding box center [934, 25] width 11 height 11
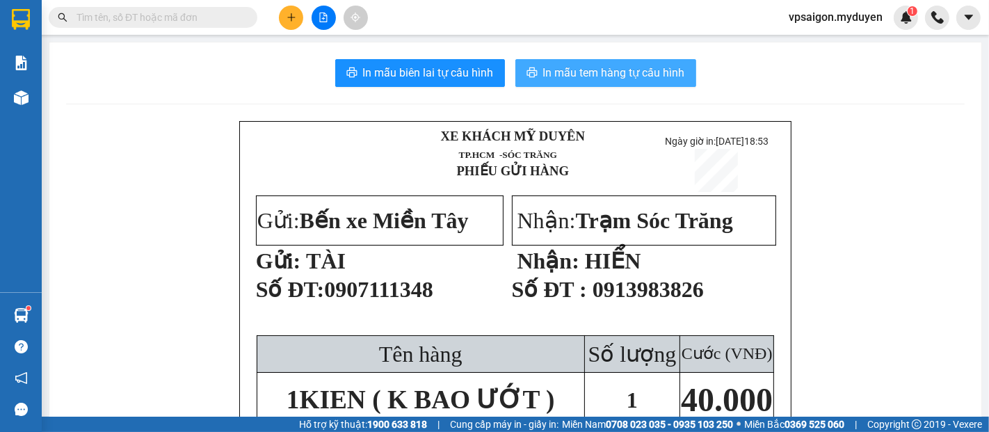
click at [620, 81] on span "In mẫu tem hàng tự cấu hình" at bounding box center [614, 72] width 142 height 17
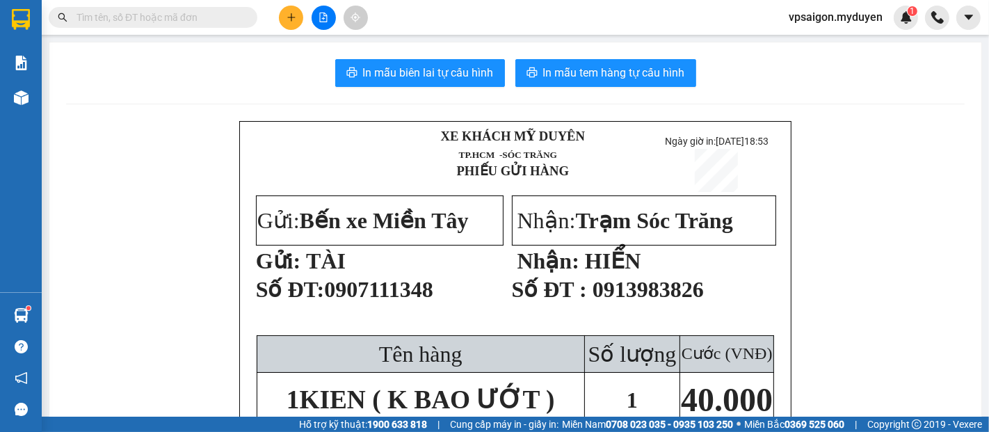
click at [287, 19] on icon "plus" at bounding box center [291, 18] width 10 height 10
click at [343, 54] on div "Tạo đơn hàng" at bounding box center [346, 51] width 60 height 15
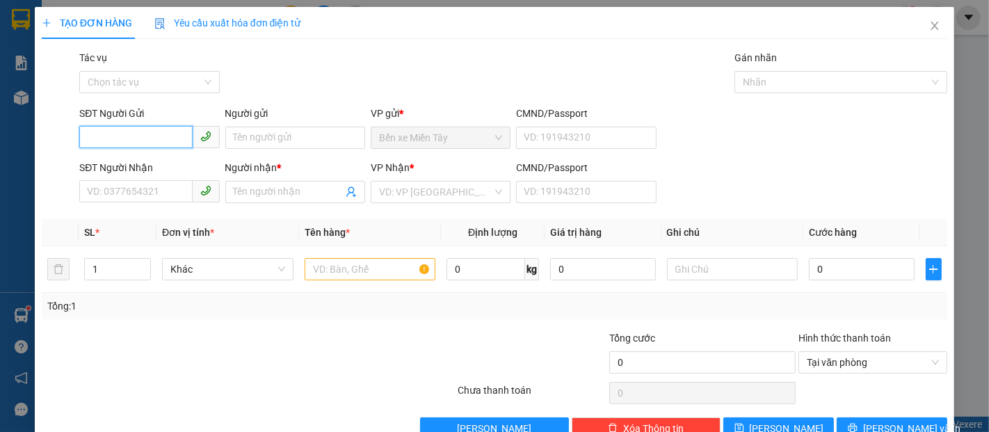
click at [119, 130] on input "SĐT Người Gửi" at bounding box center [135, 137] width 113 height 22
click at [119, 130] on input "1448" at bounding box center [135, 137] width 113 height 22
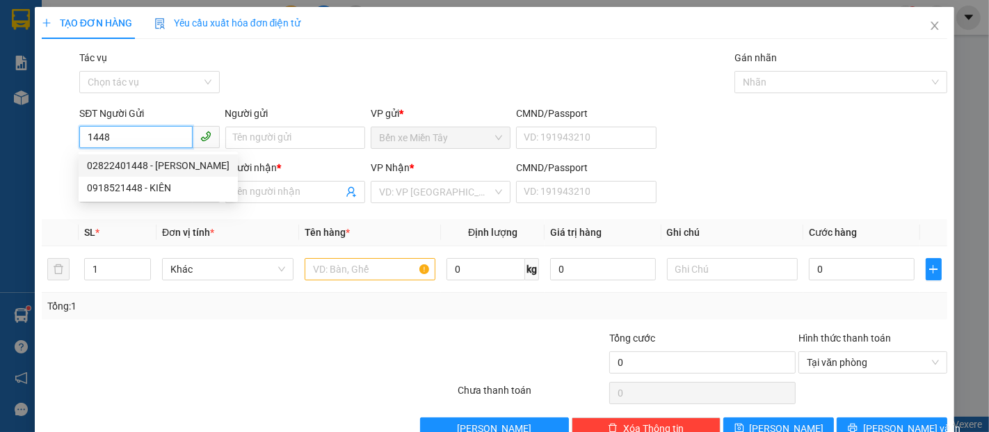
click at [154, 158] on div "02822401448 - TẢN ĐÀ" at bounding box center [158, 165] width 143 height 15
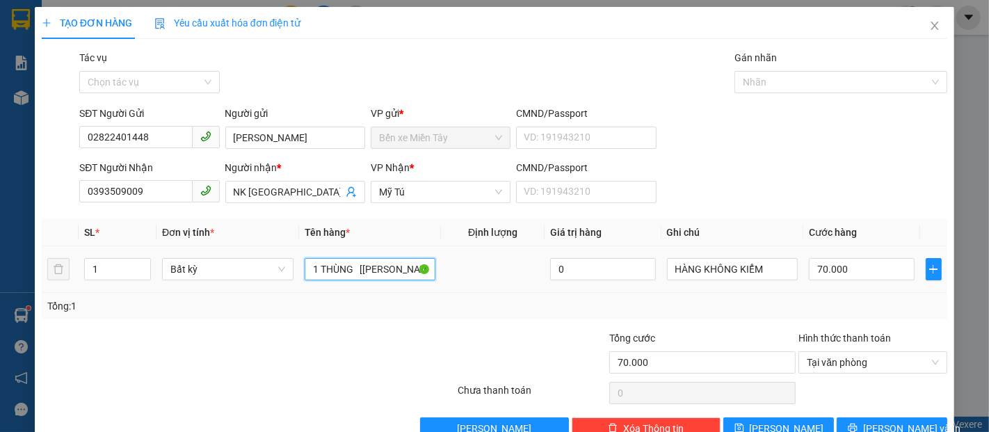
drag, startPoint x: 353, startPoint y: 272, endPoint x: 309, endPoint y: 281, distance: 44.7
click at [309, 281] on div "1 THÙNG [KO BAO HƯ, BỂ]" at bounding box center [369, 269] width 131 height 28
click at [872, 277] on input "70.000" at bounding box center [860, 269] width 105 height 22
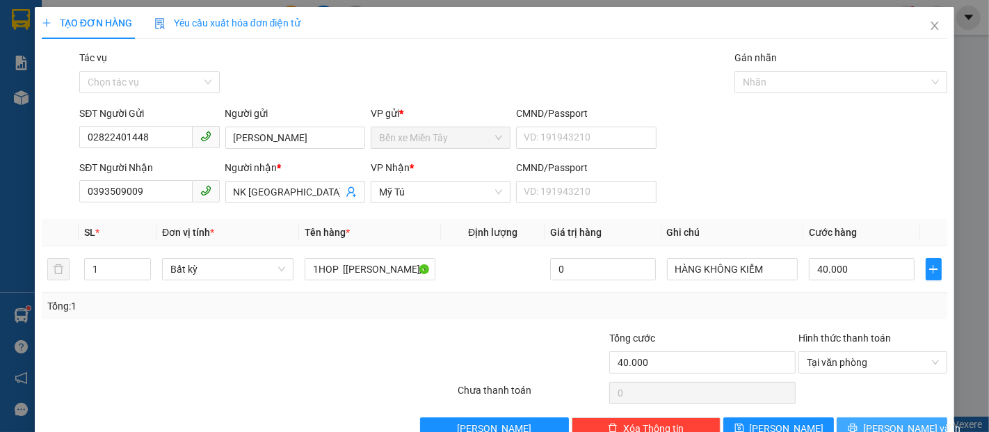
drag, startPoint x: 884, startPoint y: 384, endPoint x: 872, endPoint y: 360, distance: 26.8
click at [882, 417] on button "Lưu và In" at bounding box center [891, 428] width 111 height 22
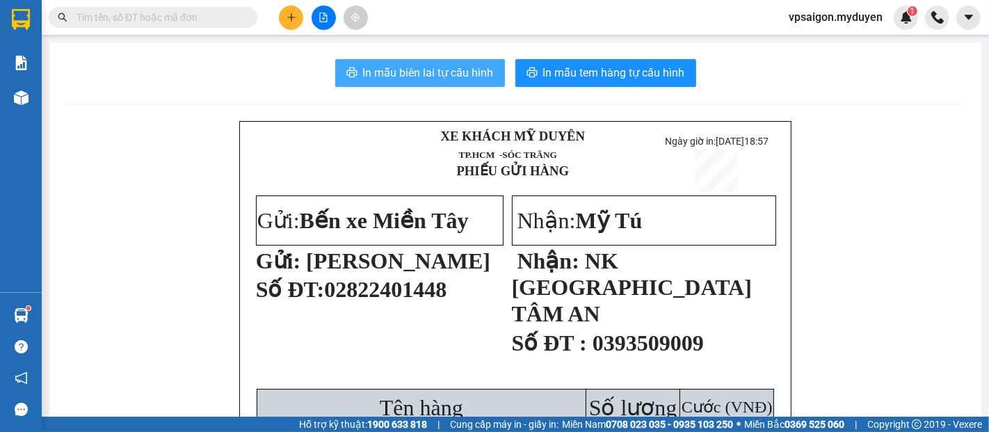
click at [441, 79] on span "In mẫu biên lai tự cấu hình" at bounding box center [428, 72] width 131 height 17
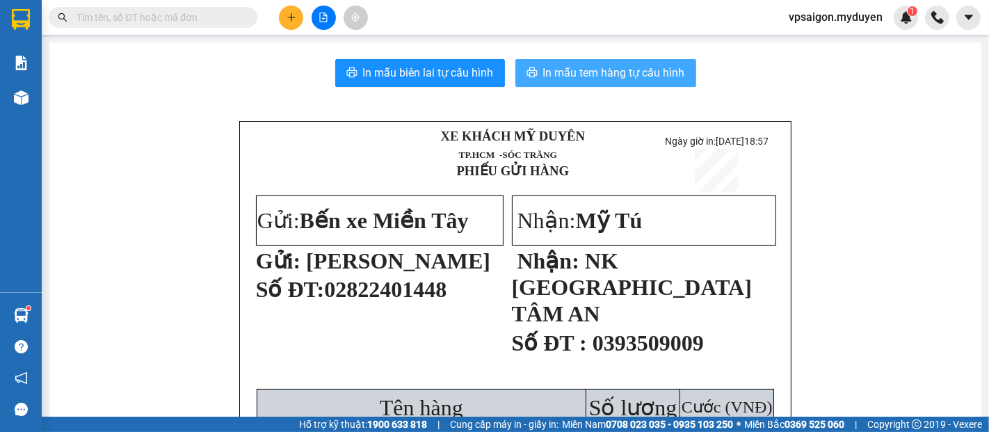
click at [640, 82] on button "In mẫu tem hàng tự cấu hình" at bounding box center [605, 73] width 181 height 28
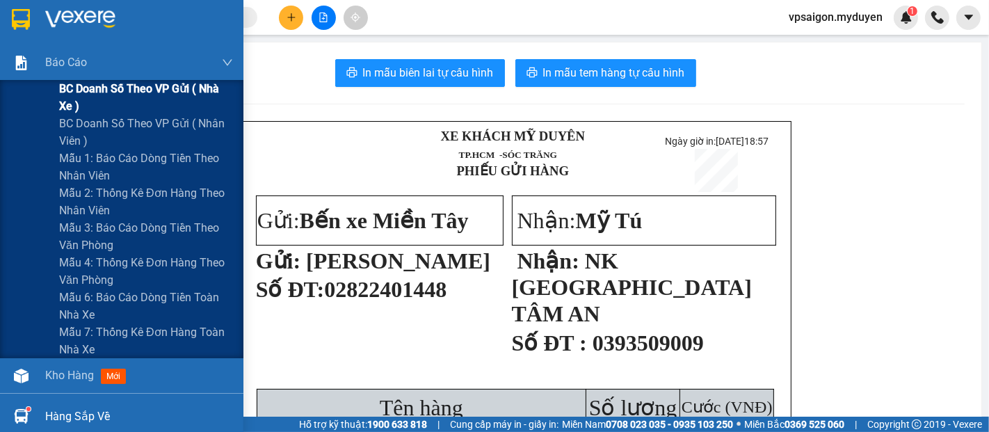
click at [97, 85] on span "BC doanh số theo VP gửi ( nhà xe )" at bounding box center [146, 97] width 174 height 35
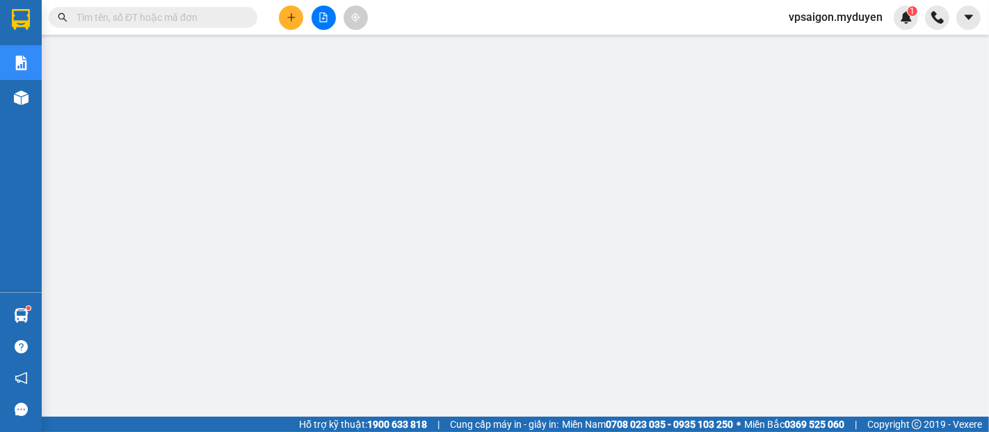
click at [296, 20] on button at bounding box center [291, 18] width 24 height 24
click at [359, 56] on div "Tạo đơn hàng" at bounding box center [346, 51] width 60 height 15
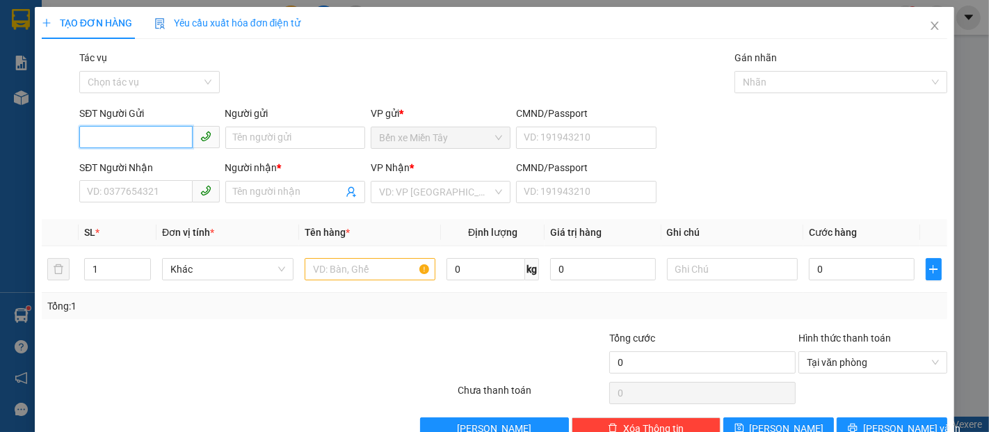
click at [147, 145] on input "SĐT Người Gửi" at bounding box center [135, 137] width 113 height 22
click at [147, 145] on input "949" at bounding box center [135, 137] width 113 height 22
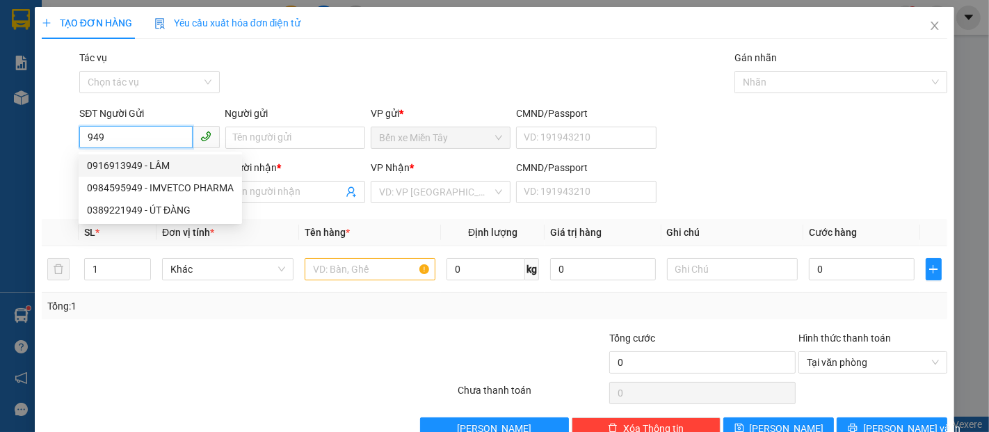
click at [167, 164] on div "0916913949 - LÂM" at bounding box center [160, 165] width 147 height 15
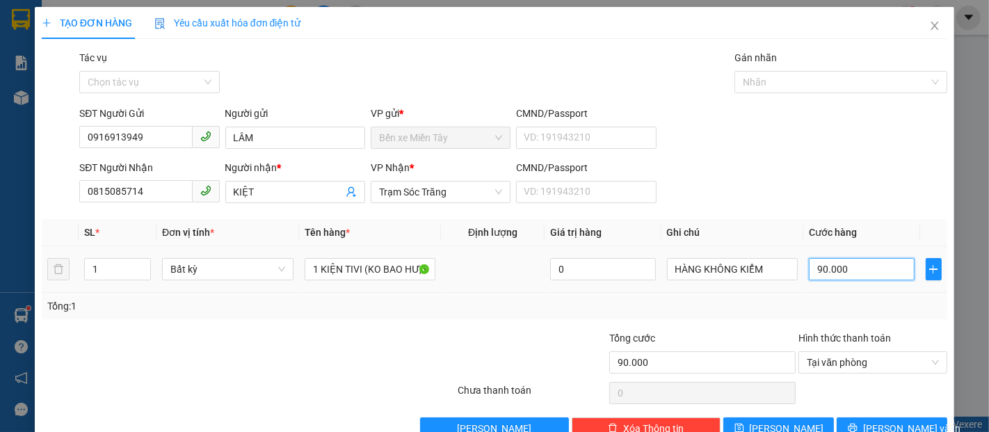
click at [840, 268] on input "90.000" at bounding box center [860, 269] width 105 height 22
click at [904, 421] on span "Lưu và In" at bounding box center [911, 428] width 97 height 15
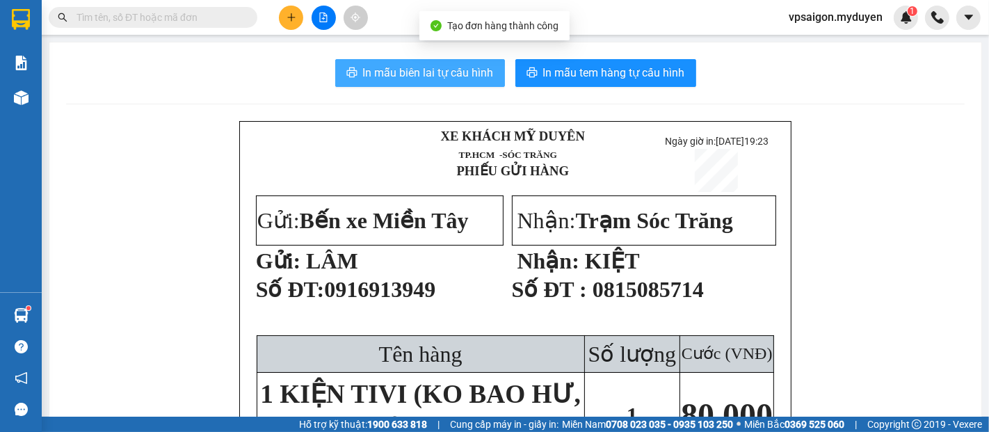
click at [435, 83] on button "In mẫu biên lai tự cấu hình" at bounding box center [420, 73] width 170 height 28
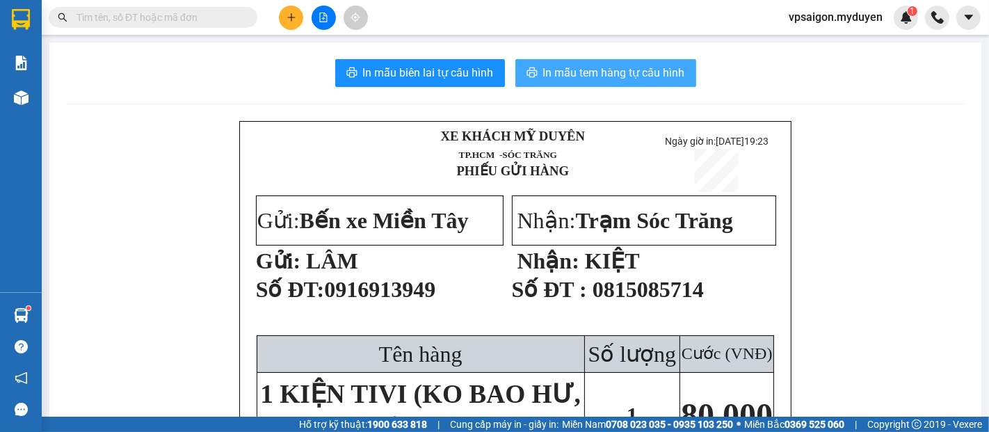
click at [658, 79] on span "In mẫu tem hàng tự cấu hình" at bounding box center [614, 72] width 142 height 17
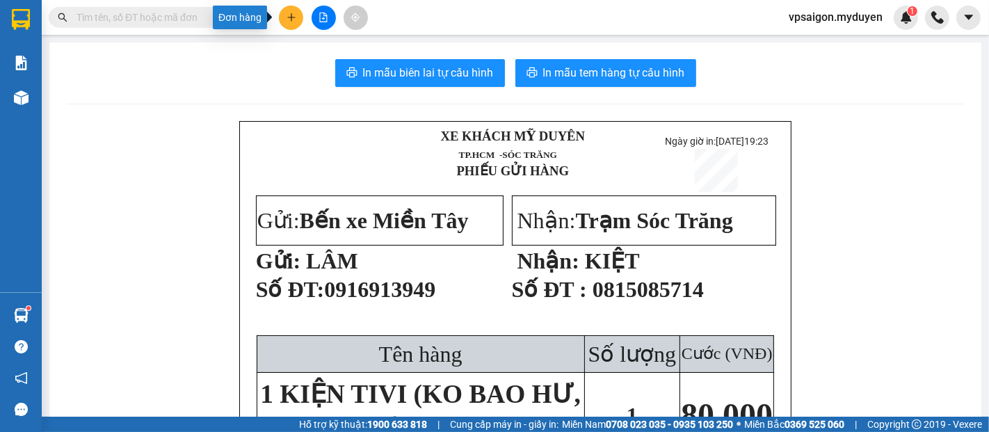
click at [287, 17] on icon "plus" at bounding box center [291, 18] width 10 height 10
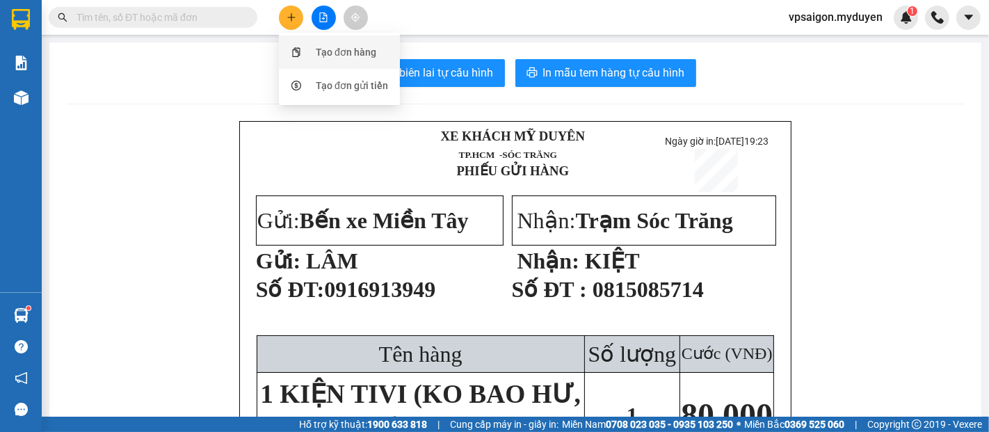
click at [344, 65] on div "Tạo đơn hàng" at bounding box center [339, 52] width 104 height 26
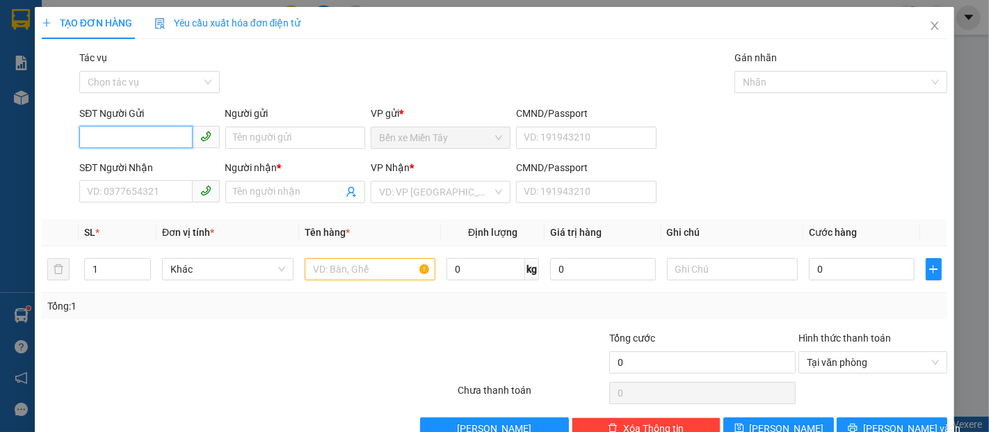
click at [167, 142] on input "SĐT Người Gửi" at bounding box center [135, 137] width 113 height 22
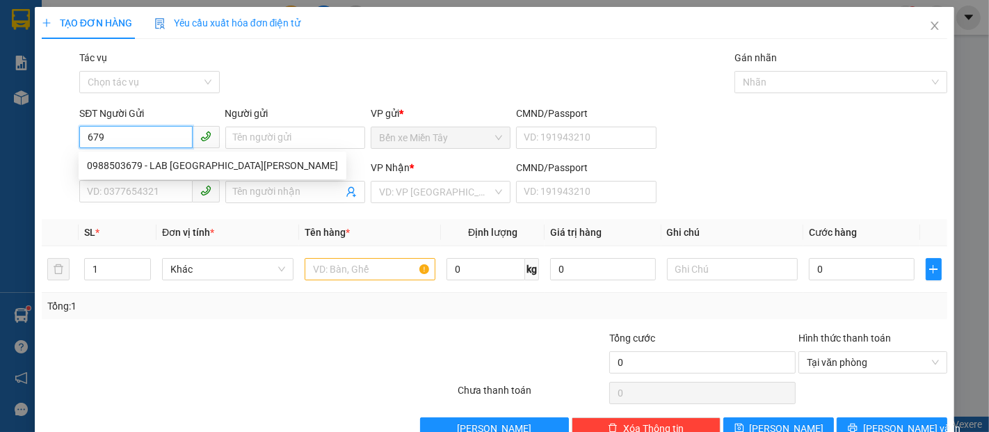
click at [164, 142] on input "679" at bounding box center [135, 137] width 113 height 22
click at [168, 165] on div "0988503679 - LAB MỸ Á" at bounding box center [212, 165] width 251 height 15
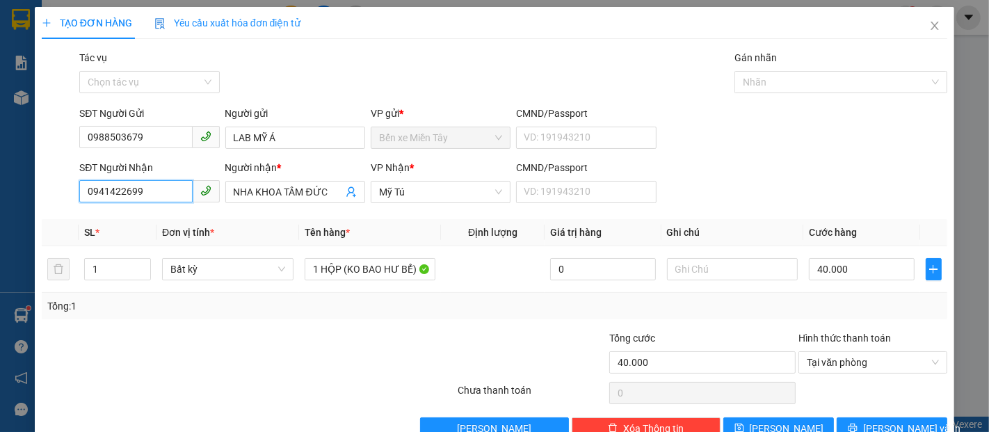
drag, startPoint x: 97, startPoint y: 206, endPoint x: 25, endPoint y: 223, distance: 74.2
click at [25, 223] on div "TẠO ĐƠN HÀNG Yêu cầu xuất hóa đơn điện tử Transit Pickup Surcharge Ids Transit …" at bounding box center [494, 216] width 989 height 432
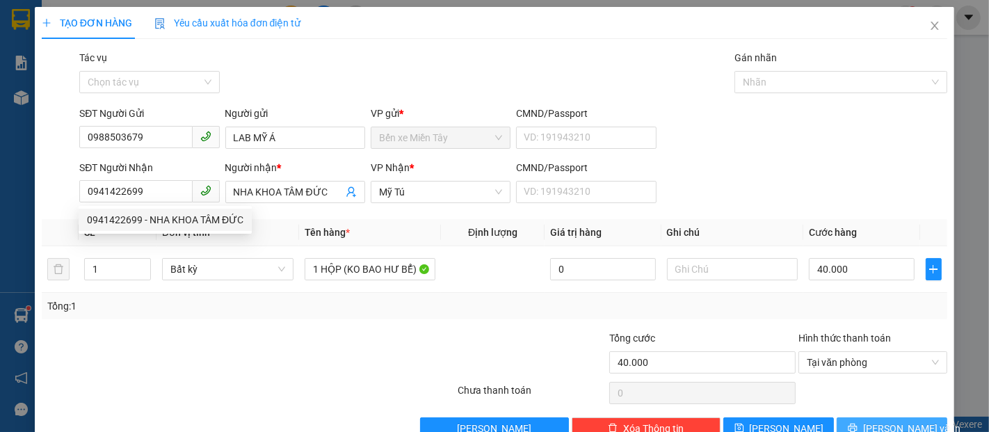
click at [907, 421] on span "Lưu và In" at bounding box center [911, 428] width 97 height 15
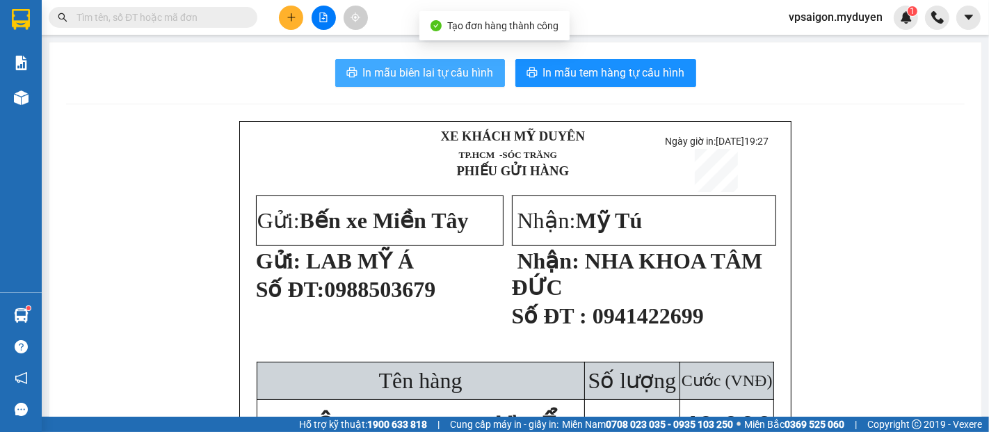
click at [436, 72] on span "In mẫu biên lai tự cấu hình" at bounding box center [428, 72] width 131 height 17
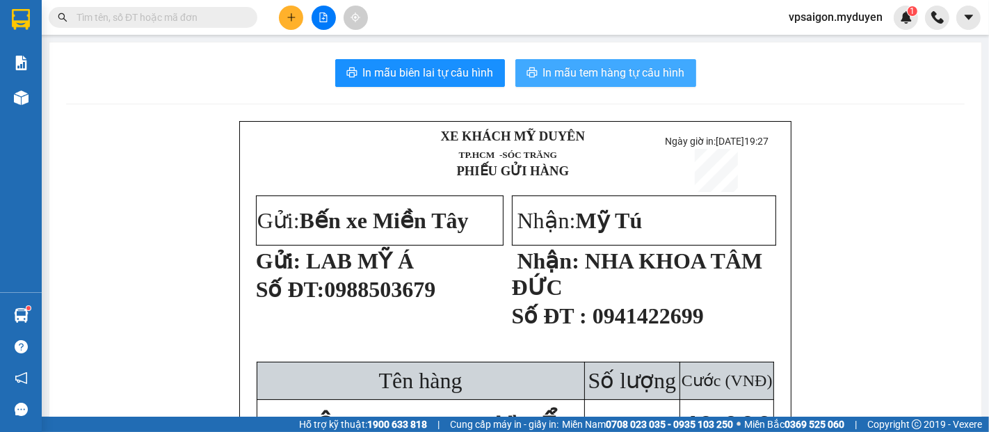
click at [644, 82] on button "In mẫu tem hàng tự cấu hình" at bounding box center [605, 73] width 181 height 28
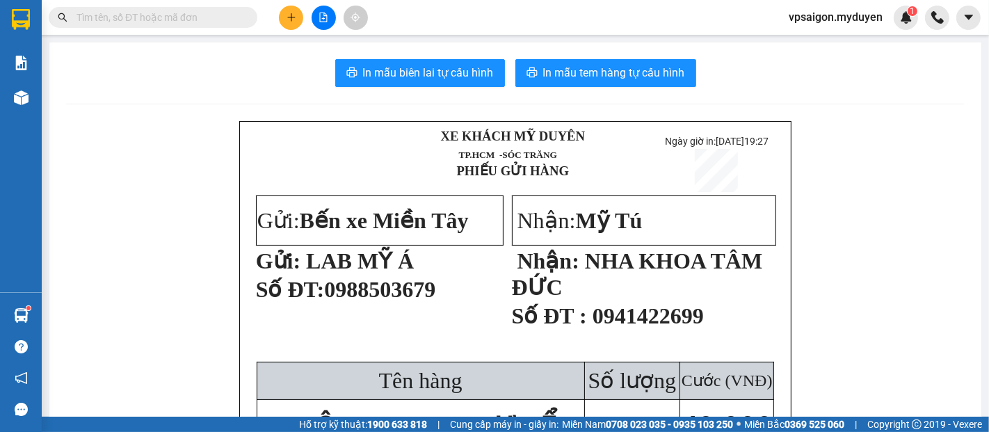
drag, startPoint x: 312, startPoint y: 188, endPoint x: 406, endPoint y: 188, distance: 93.8
click at [406, 248] on span "LAB MỸ Á" at bounding box center [360, 260] width 108 height 25
click at [539, 248] on strong "Nhận:" at bounding box center [548, 260] width 62 height 25
drag, startPoint x: 584, startPoint y: 190, endPoint x: 649, endPoint y: 187, distance: 65.4
click at [649, 248] on span "NHA KHOA TÂM ĐỨC" at bounding box center [637, 273] width 251 height 51
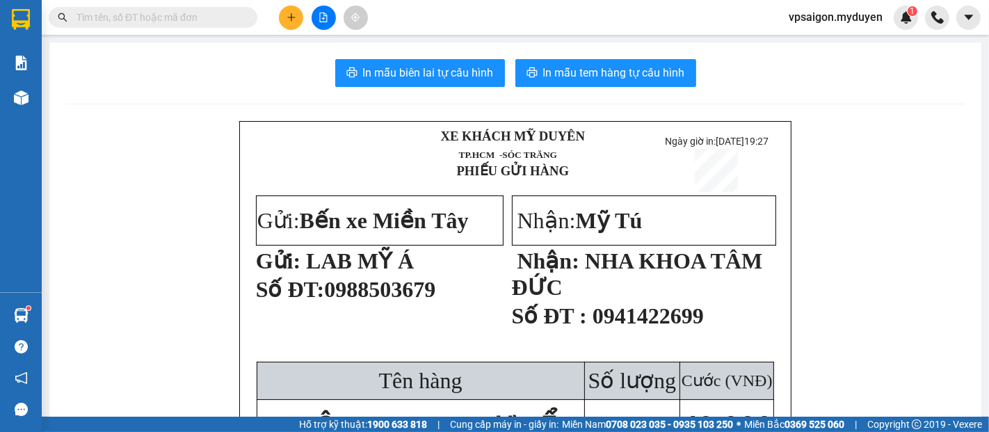
drag, startPoint x: 517, startPoint y: 218, endPoint x: 567, endPoint y: 216, distance: 49.4
click at [567, 247] on p "Nhận: NHA KHOA TÂM ĐỨC" at bounding box center [643, 274] width 263 height 54
drag, startPoint x: 619, startPoint y: 254, endPoint x: 646, endPoint y: 253, distance: 26.4
click at [646, 303] on span "0941422699" at bounding box center [647, 315] width 111 height 25
drag, startPoint x: 703, startPoint y: 355, endPoint x: 751, endPoint y: 355, distance: 48.0
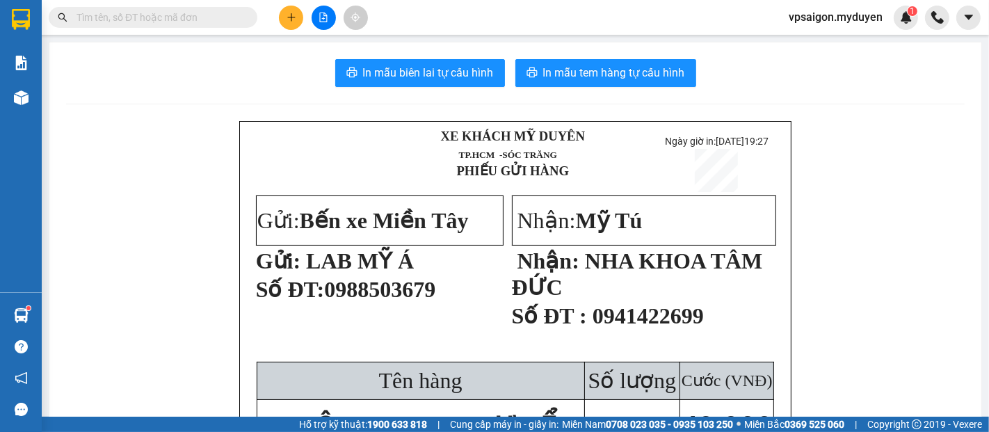
click at [751, 408] on span "40.000" at bounding box center [727, 426] width 92 height 37
drag, startPoint x: 270, startPoint y: 364, endPoint x: 574, endPoint y: 361, distance: 303.8
click at [574, 399] on td "1 HỘP (KO BAO HƯ BỂ)" at bounding box center [420, 426] width 327 height 54
click at [450, 276] on p "Số ĐT: 0988503679" at bounding box center [378, 295] width 245 height 39
drag, startPoint x: 247, startPoint y: 214, endPoint x: 391, endPoint y: 216, distance: 144.6
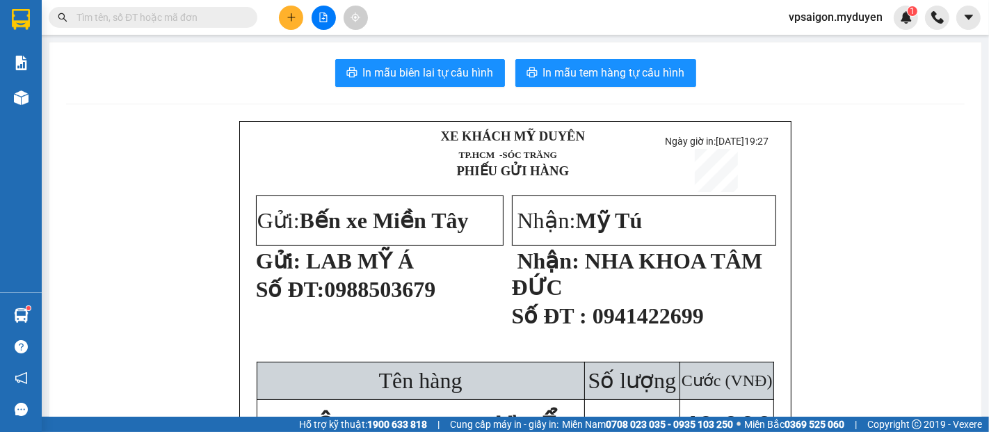
click at [382, 218] on div "XE KHÁCH MỸ DUYÊN TP.HCM -SÓC TRĂNG PHIẾU GỬI HÀNG Ngày giờ in: 13-10-2025 1…" at bounding box center [515, 297] width 552 height 352
drag, startPoint x: 466, startPoint y: 222, endPoint x: 462, endPoint y: 213, distance: 9.0
click at [466, 276] on p "Số ĐT: 0988503679" at bounding box center [378, 295] width 245 height 39
click at [293, 24] on button at bounding box center [291, 18] width 24 height 24
click at [324, 54] on div "Tạo đơn hàng" at bounding box center [346, 51] width 60 height 15
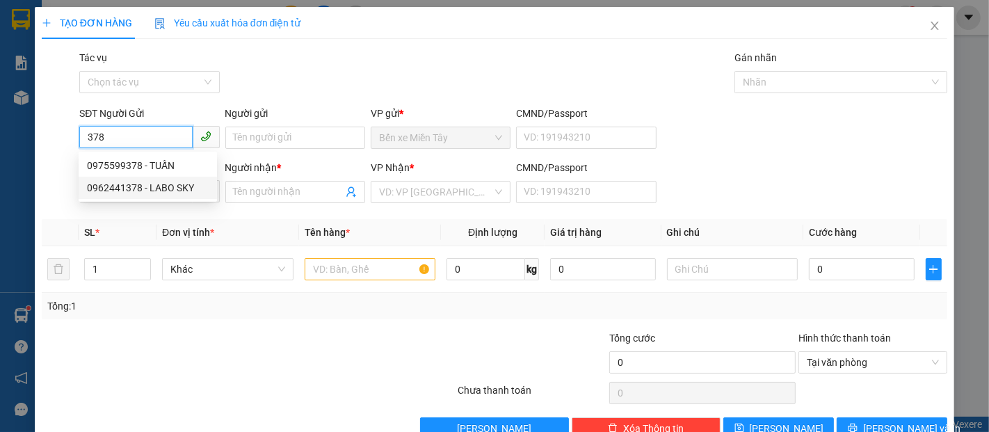
click at [161, 188] on div "0962441378 - LABO SKY" at bounding box center [148, 187] width 122 height 15
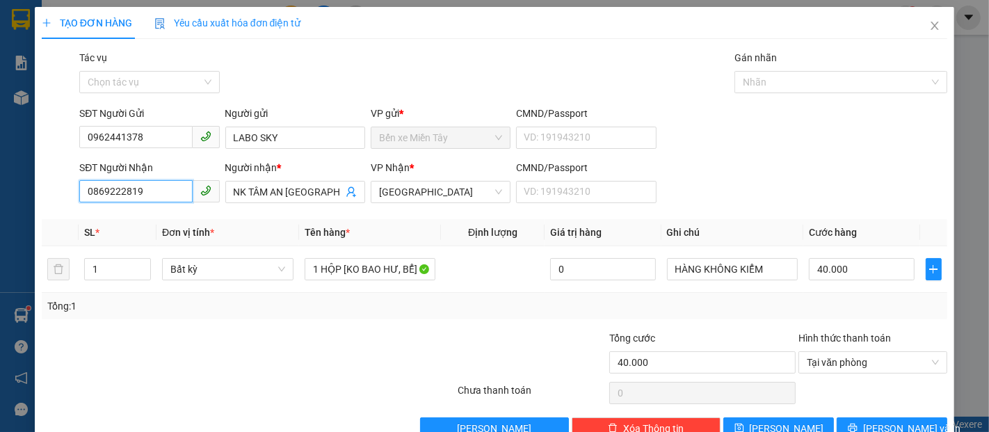
drag, startPoint x: 112, startPoint y: 206, endPoint x: 82, endPoint y: 206, distance: 29.9
click at [82, 206] on body "Kết quả tìm kiếm ( 0 ) Bộ lọc No Data vpsaigon.myduyen 1 Báo cáo BC doanh số th…" at bounding box center [494, 216] width 989 height 432
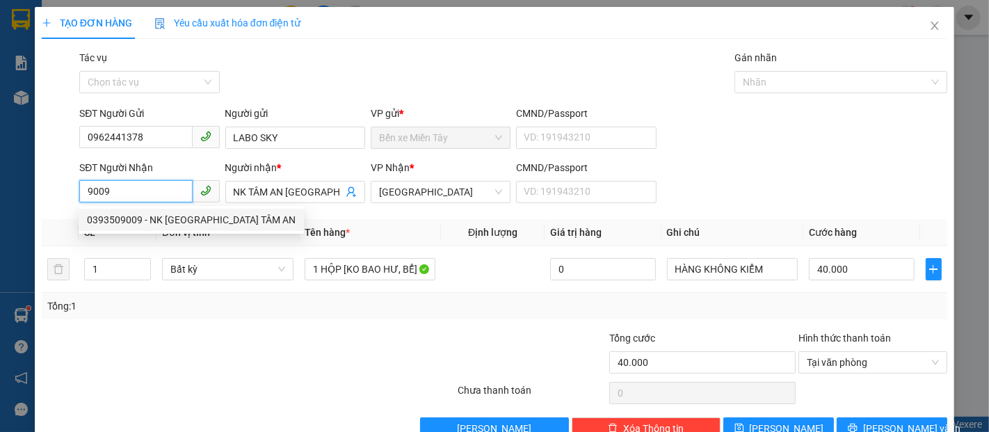
click at [169, 222] on div "0393509009 - NK SÀI GÒN TÂM AN" at bounding box center [191, 219] width 209 height 15
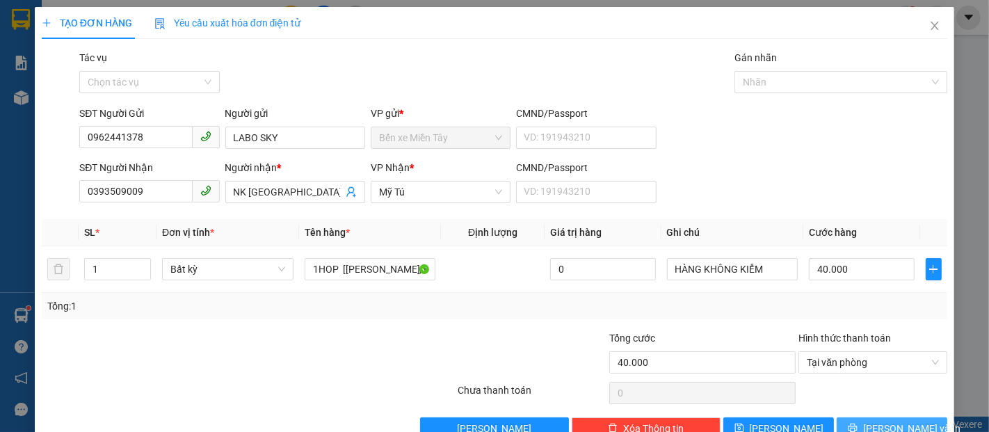
drag, startPoint x: 908, startPoint y: 391, endPoint x: 890, endPoint y: 381, distance: 20.9
click at [907, 417] on button "Lưu và In" at bounding box center [891, 428] width 111 height 22
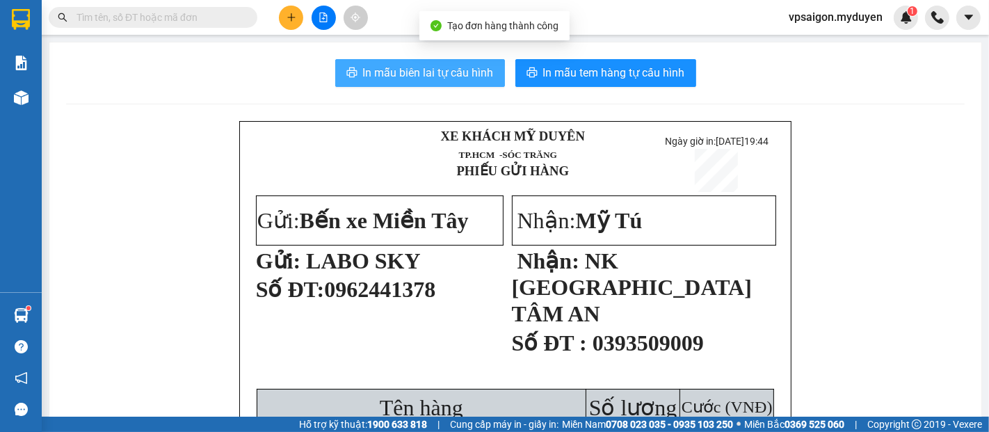
click at [392, 74] on span "In mẫu biên lai tự cấu hình" at bounding box center [428, 72] width 131 height 17
click at [633, 80] on span "In mẫu tem hàng tự cấu hình" at bounding box center [614, 72] width 142 height 17
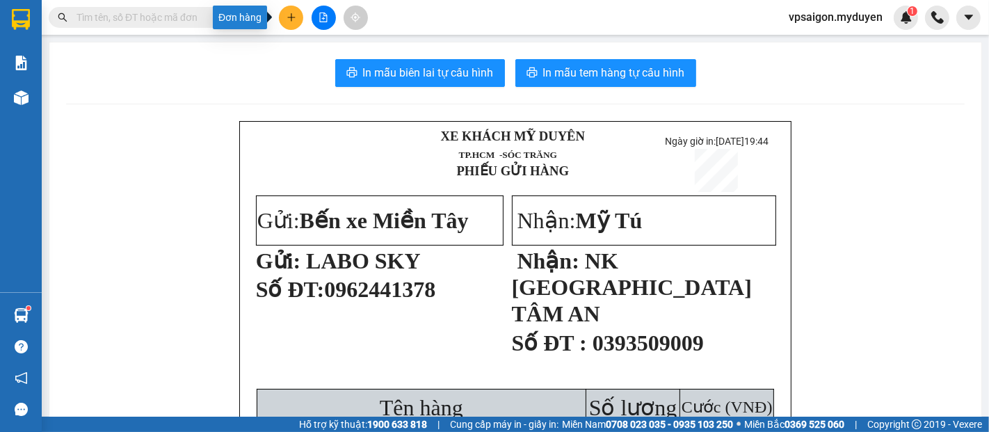
click at [293, 15] on icon "plus" at bounding box center [291, 18] width 10 height 10
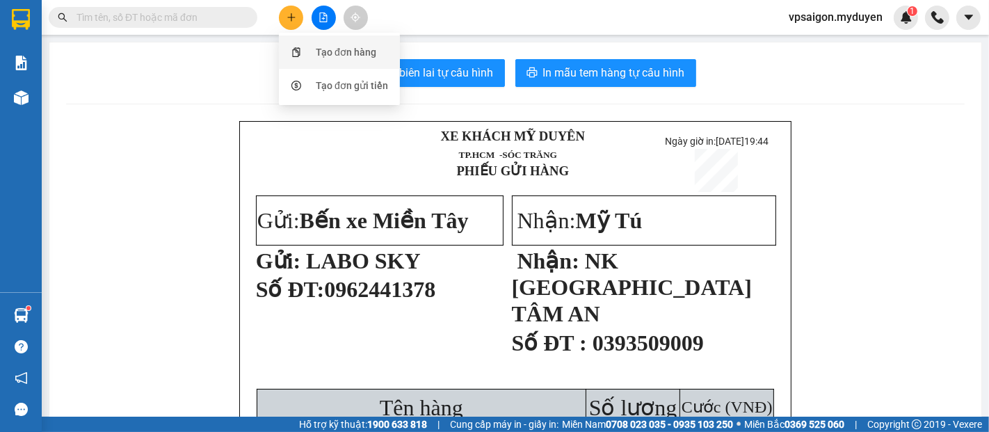
click at [329, 53] on div "Tạo đơn hàng" at bounding box center [346, 51] width 60 height 15
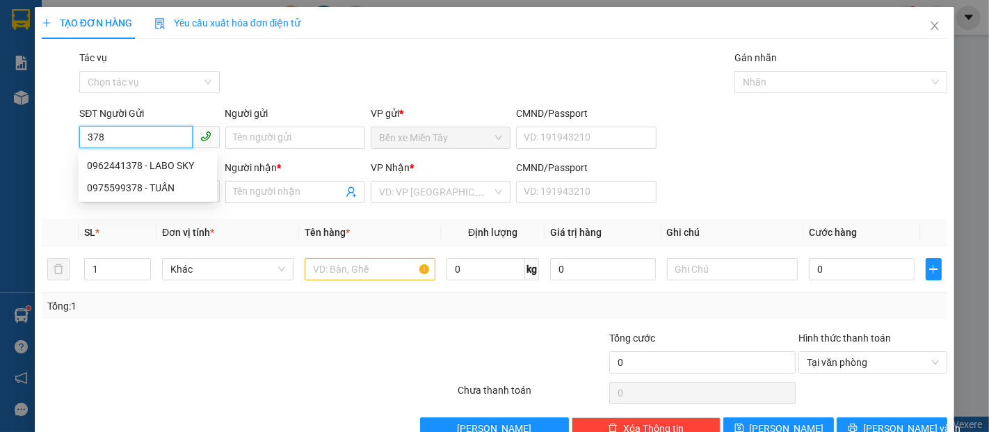
click at [173, 140] on input "378" at bounding box center [135, 137] width 113 height 22
click at [184, 168] on div "0962441378 - LABO SKY" at bounding box center [148, 165] width 122 height 15
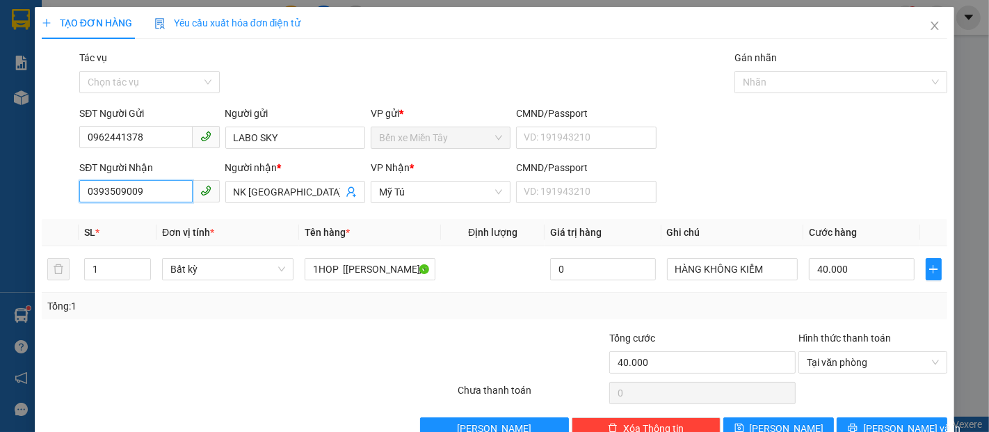
drag, startPoint x: 149, startPoint y: 199, endPoint x: 58, endPoint y: 204, distance: 91.2
click at [58, 204] on div "SĐT Người Nhận 0393509009 Người nhận * NK SÀI GÒN TÂM AN VP Nhận * Mỹ Tú CMND/P…" at bounding box center [494, 184] width 908 height 49
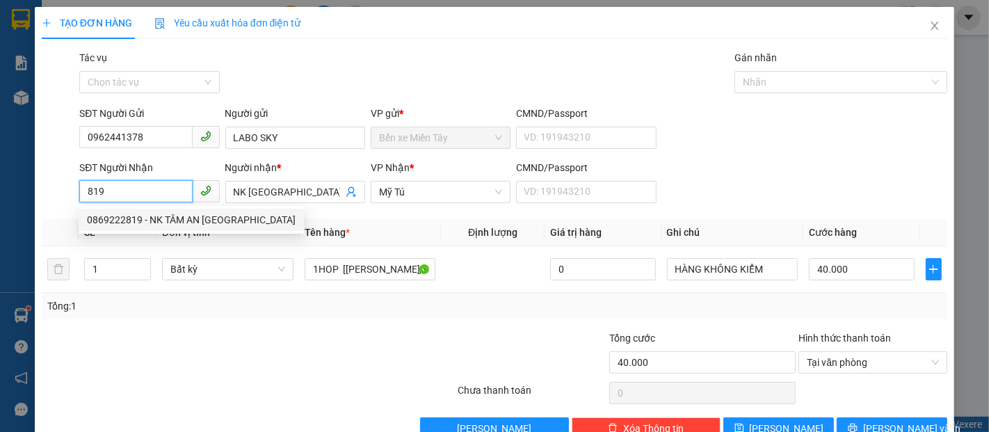
click at [178, 220] on div "0869222819 - NK TÂM AN ĐẠI NGÃI" at bounding box center [191, 219] width 209 height 15
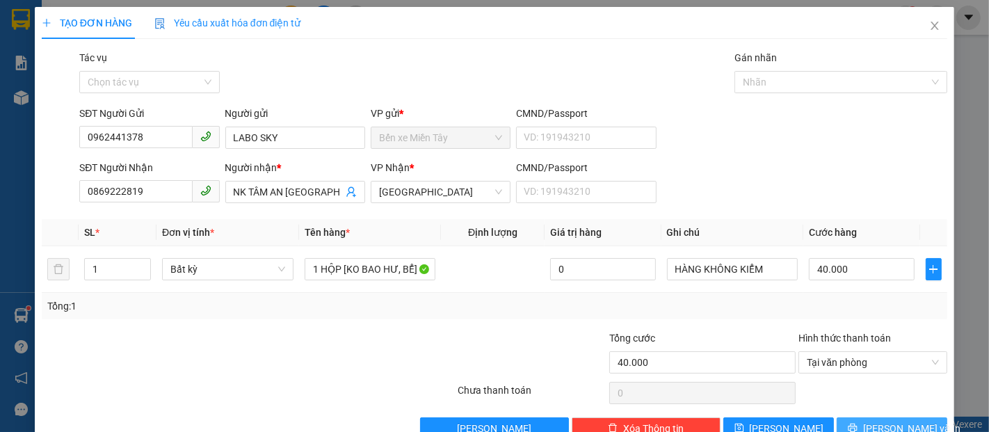
click at [888, 421] on span "Lưu và In" at bounding box center [911, 428] width 97 height 15
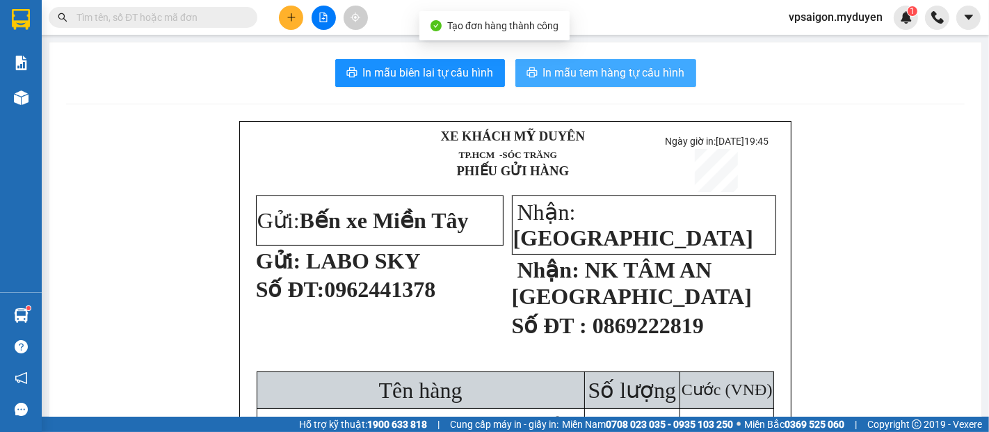
click at [620, 82] on button "In mẫu tem hàng tự cấu hình" at bounding box center [605, 73] width 181 height 28
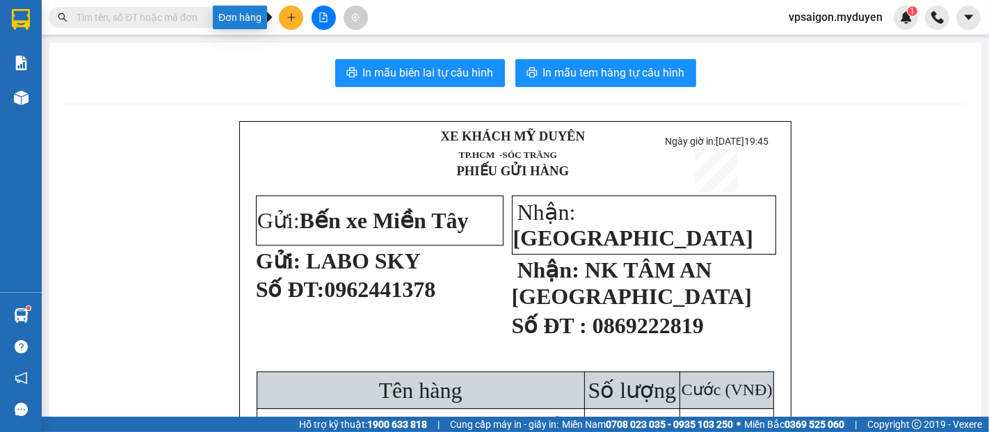
click at [286, 19] on icon "plus" at bounding box center [291, 18] width 10 height 10
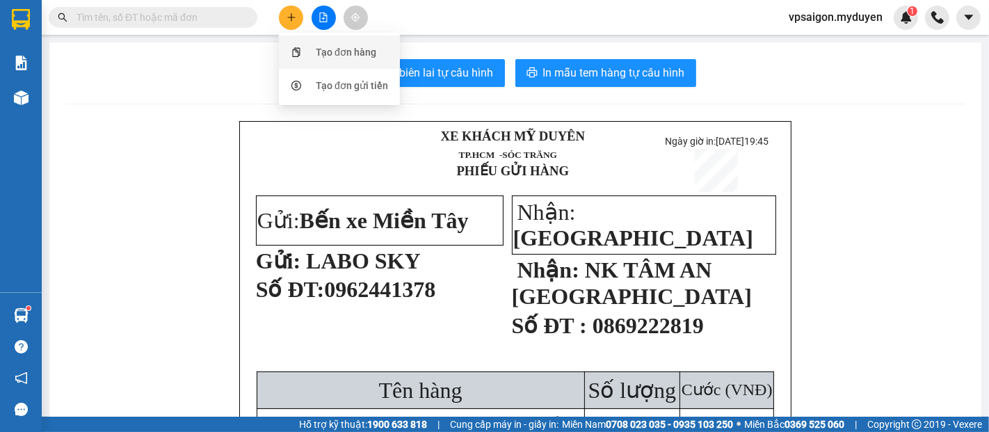
click at [356, 54] on div "Tạo đơn hàng" at bounding box center [346, 51] width 60 height 15
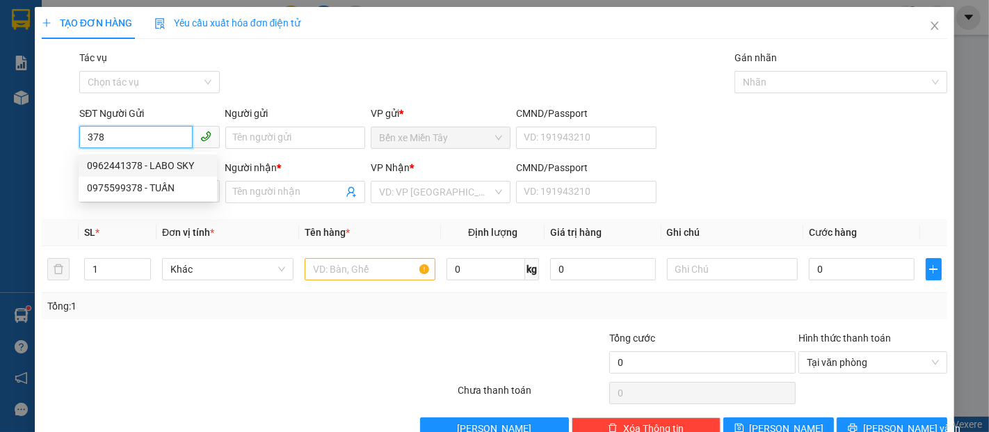
click at [162, 165] on div "0962441378 - LABO SKY" at bounding box center [148, 165] width 122 height 15
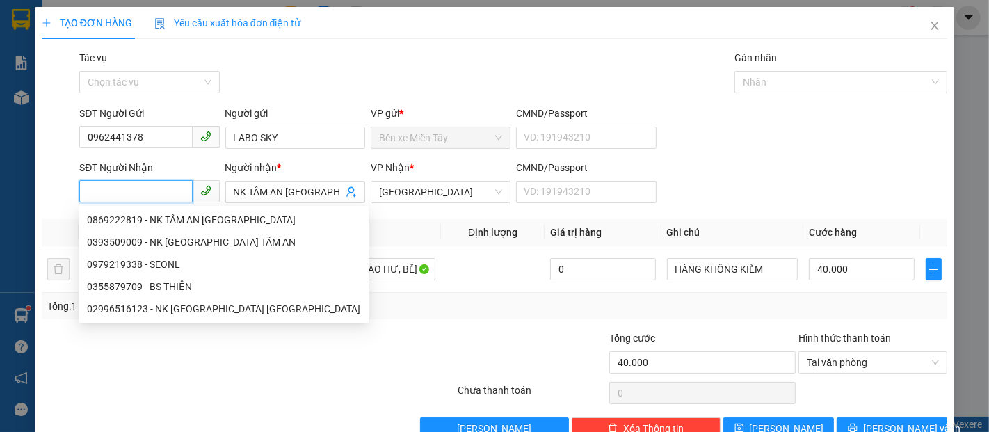
drag, startPoint x: 169, startPoint y: 191, endPoint x: 86, endPoint y: 200, distance: 83.2
click at [86, 200] on input "SĐT Người Nhận" at bounding box center [135, 191] width 113 height 22
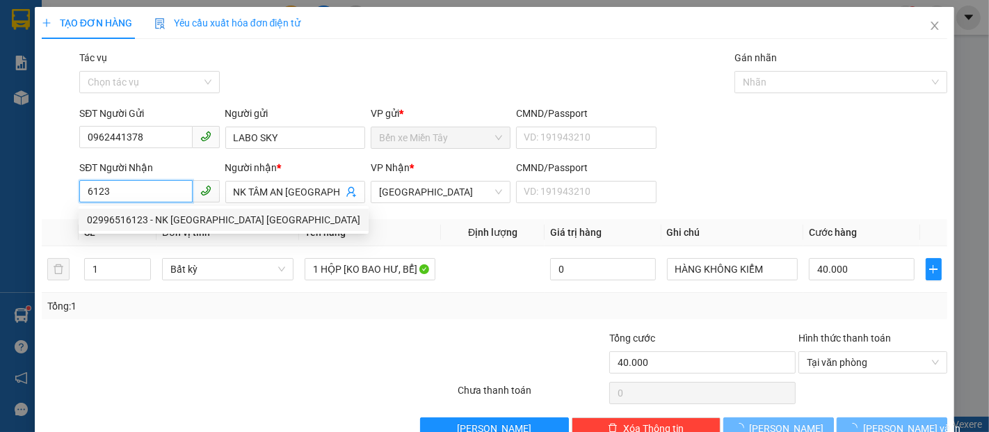
click at [129, 216] on div "02996516123 - NK SÀI GÒN LONG PHÚ" at bounding box center [223, 219] width 273 height 15
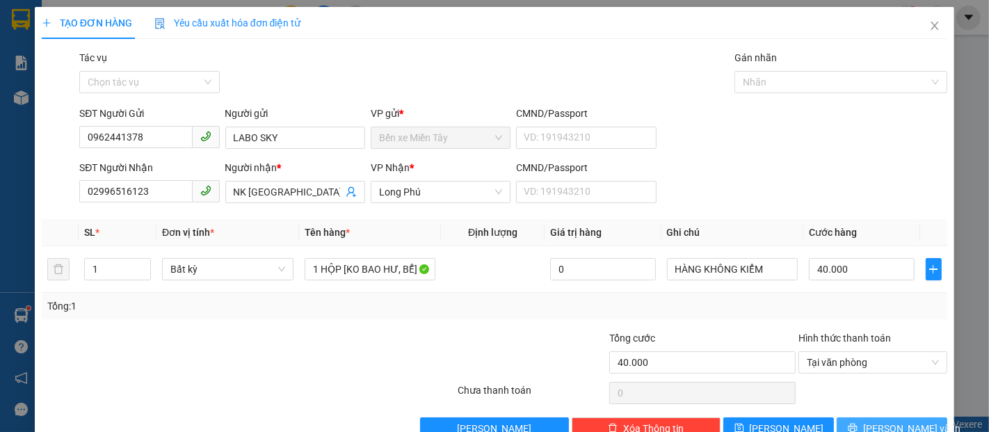
click at [867, 417] on button "Lưu và In" at bounding box center [891, 428] width 111 height 22
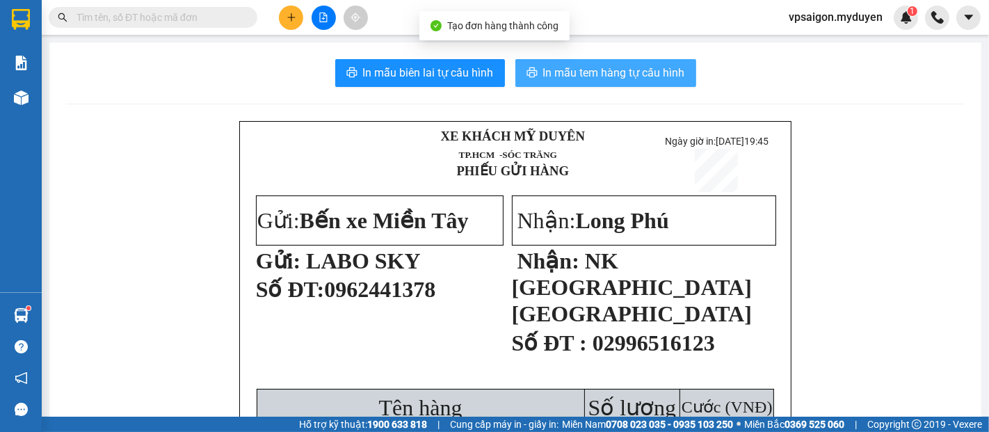
click at [543, 74] on span "In mẫu tem hàng tự cấu hình" at bounding box center [614, 72] width 142 height 17
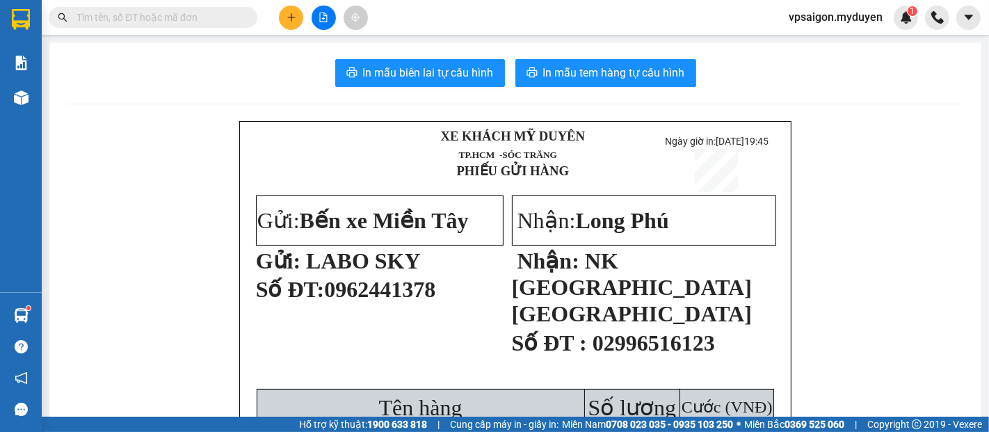
drag, startPoint x: 860, startPoint y: 172, endPoint x: 813, endPoint y: 161, distance: 48.6
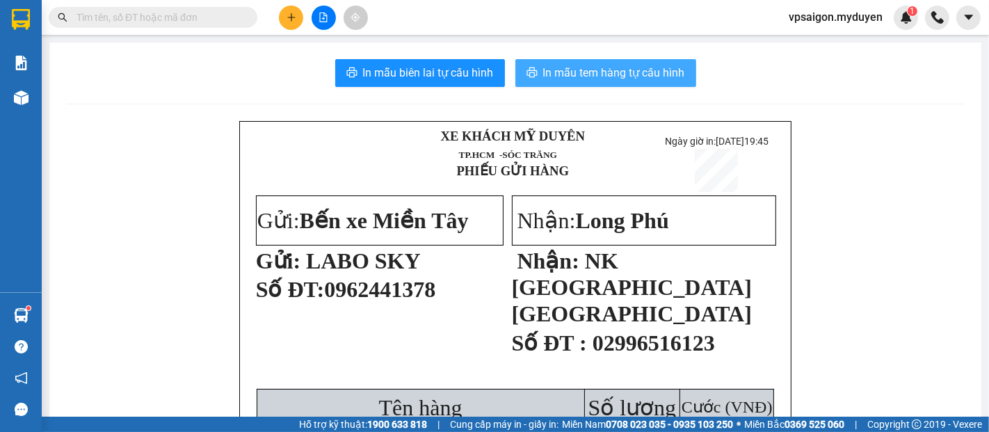
click at [622, 70] on span "In mẫu tem hàng tự cấu hình" at bounding box center [614, 72] width 142 height 17
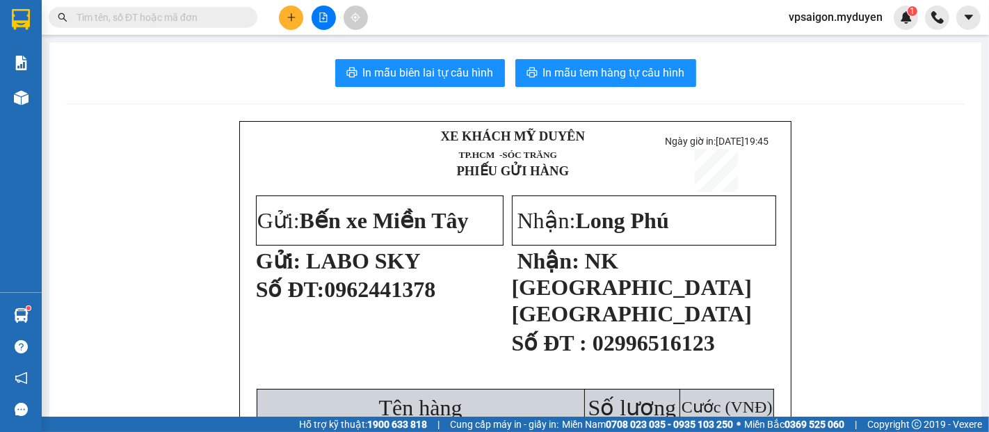
drag, startPoint x: 286, startPoint y: 19, endPoint x: 297, endPoint y: 21, distance: 11.2
click at [288, 19] on icon "plus" at bounding box center [291, 18] width 10 height 10
click at [326, 49] on div "Tạo đơn hàng" at bounding box center [346, 51] width 60 height 15
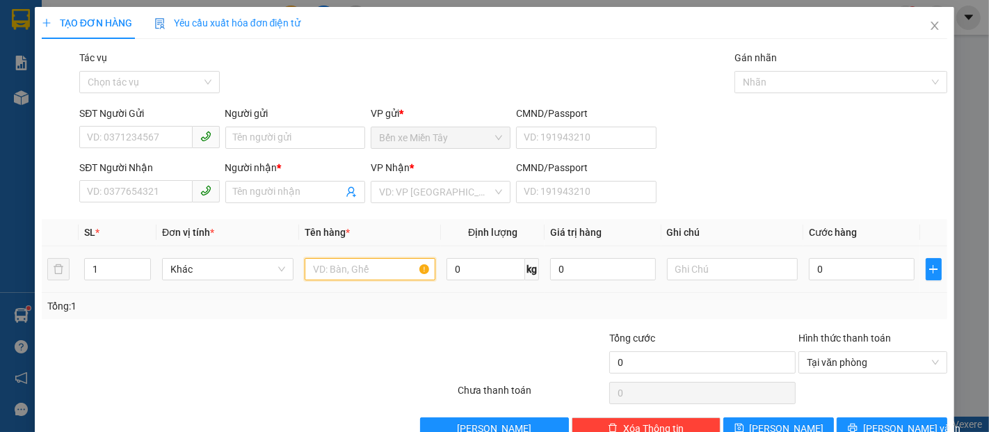
click at [338, 277] on input "text" at bounding box center [369, 269] width 131 height 22
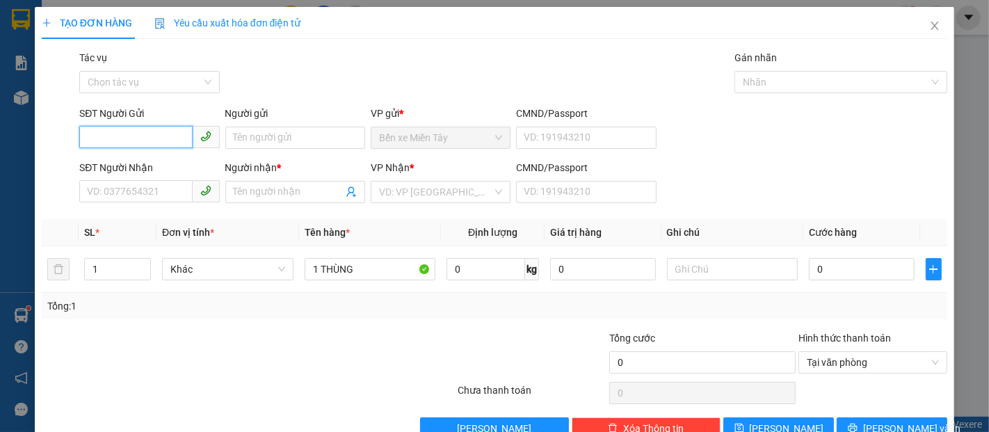
click at [159, 143] on input "SĐT Người Gửi" at bounding box center [135, 137] width 113 height 22
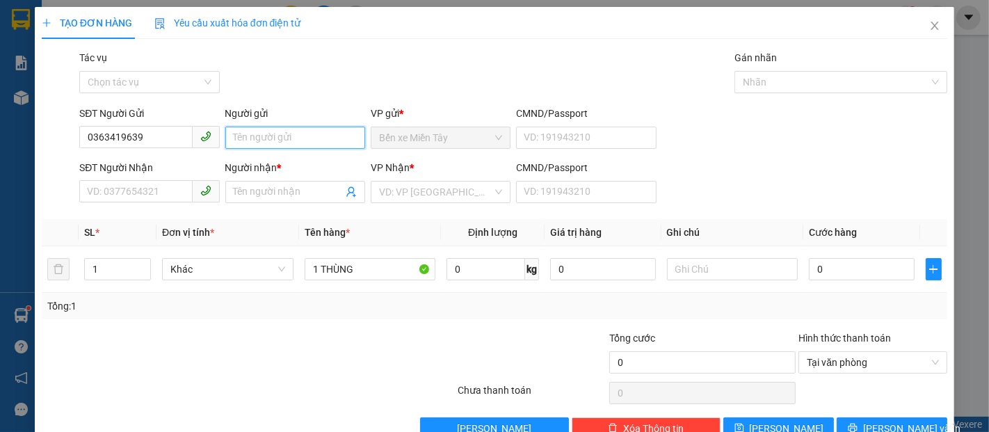
click at [249, 139] on input "Người gửi" at bounding box center [295, 138] width 140 height 22
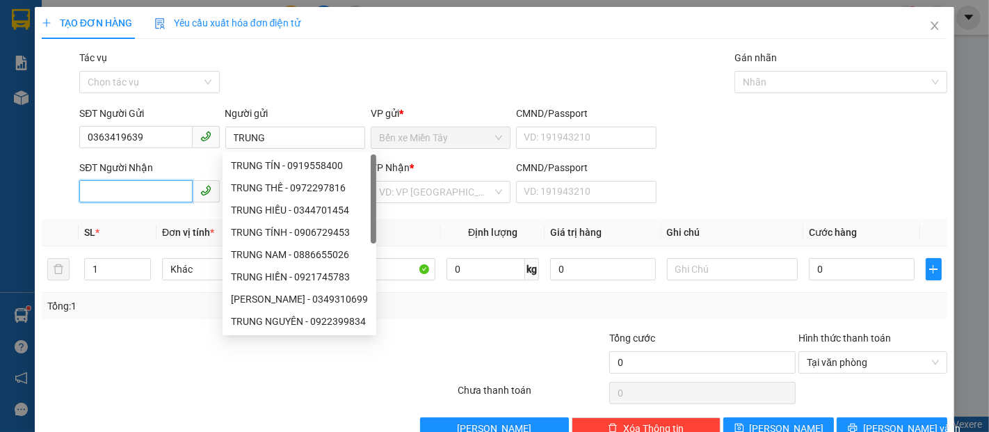
click at [154, 199] on input "SĐT Người Nhận" at bounding box center [135, 191] width 113 height 22
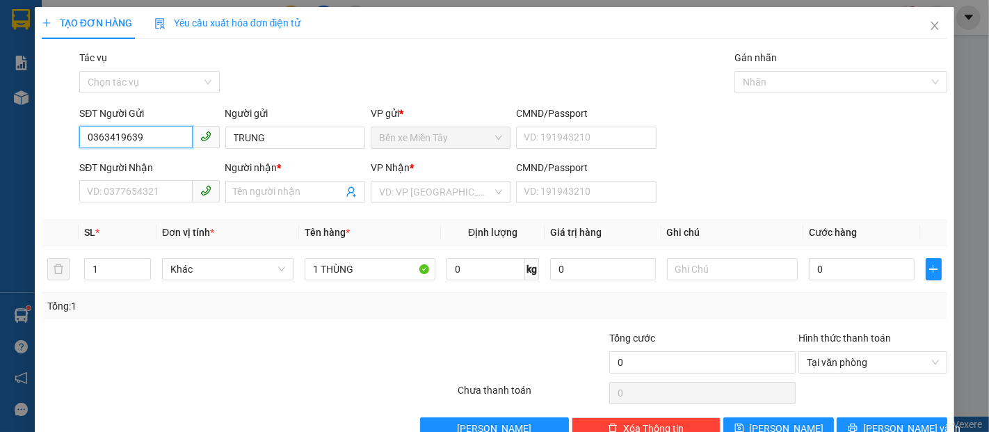
drag, startPoint x: 112, startPoint y: 143, endPoint x: 72, endPoint y: 151, distance: 41.0
click at [72, 151] on div "SĐT Người Gửi 0363419639 0363419639 Người gửi TRUNG VP gửi * Bến xe Miền Tây CM…" at bounding box center [494, 130] width 908 height 49
click at [122, 193] on input "SĐT Người Nhận" at bounding box center [135, 191] width 113 height 22
paste input "0363419639"
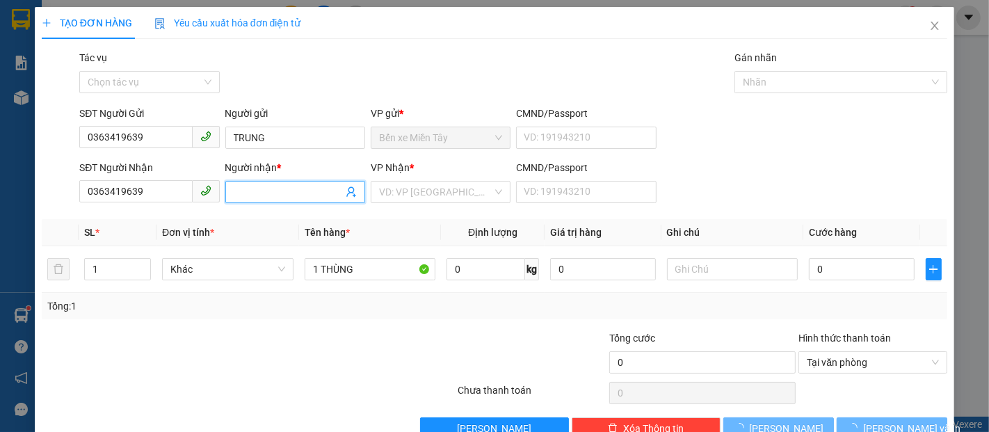
click at [236, 189] on input "Người nhận *" at bounding box center [288, 191] width 109 height 15
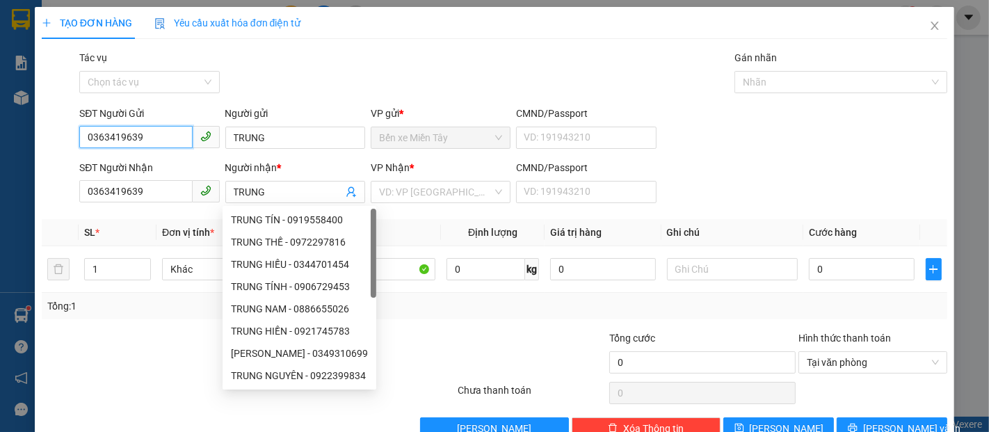
drag, startPoint x: 154, startPoint y: 138, endPoint x: 58, endPoint y: 138, distance: 96.6
click at [58, 138] on div "SĐT Người Gửi 0363419639 0363419639 Người gửi TRUNG VP gửi * Bến xe Miền Tây CM…" at bounding box center [494, 130] width 908 height 49
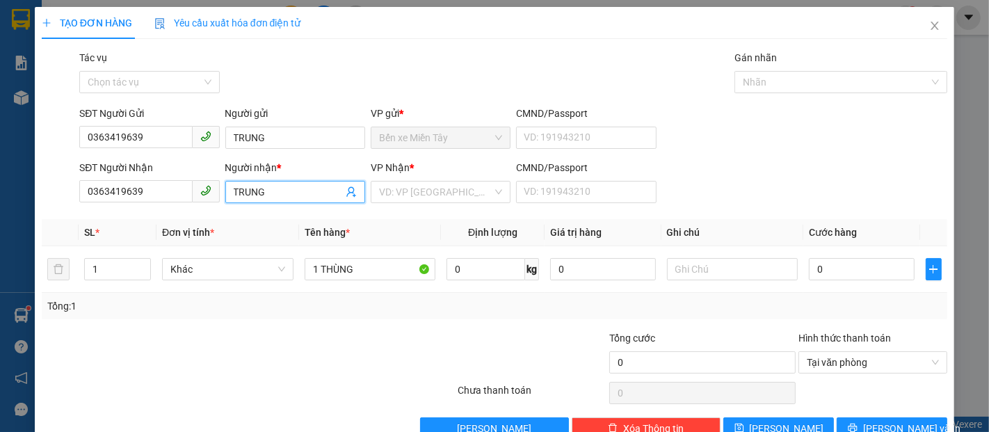
drag, startPoint x: 236, startPoint y: 200, endPoint x: 222, endPoint y: 200, distance: 13.9
click at [225, 200] on span "TRUNG" at bounding box center [295, 192] width 140 height 22
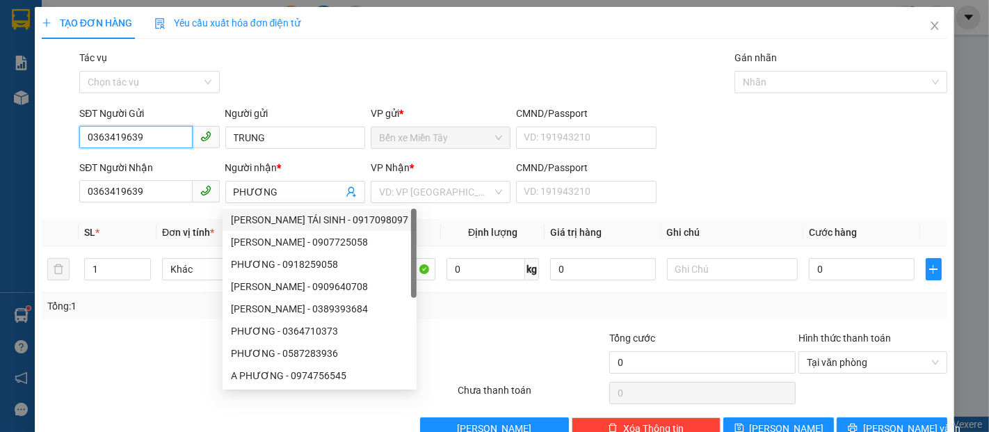
drag, startPoint x: 154, startPoint y: 133, endPoint x: 73, endPoint y: 152, distance: 83.5
click at [73, 152] on div "SĐT Người Gửi 0363419639 0363419639 Người gửi TRUNG VP gửi * Bến xe Miền Tây CM…" at bounding box center [494, 130] width 908 height 49
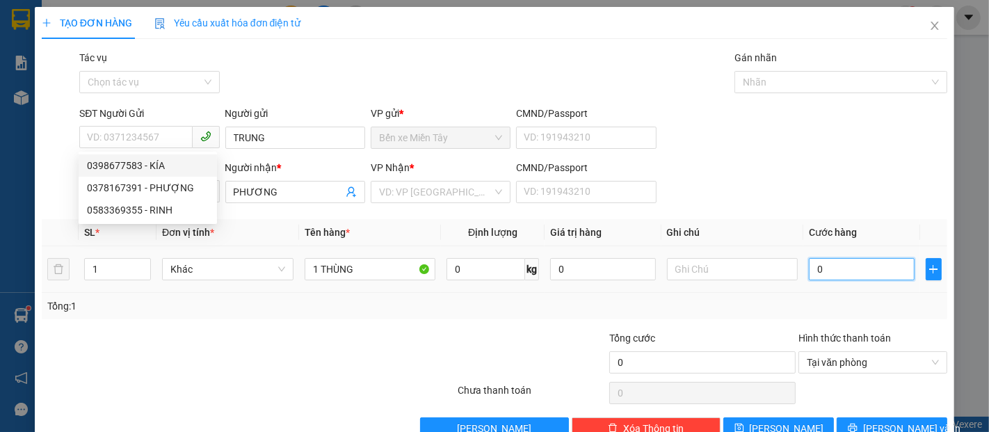
click at [823, 274] on input "0" at bounding box center [860, 269] width 105 height 22
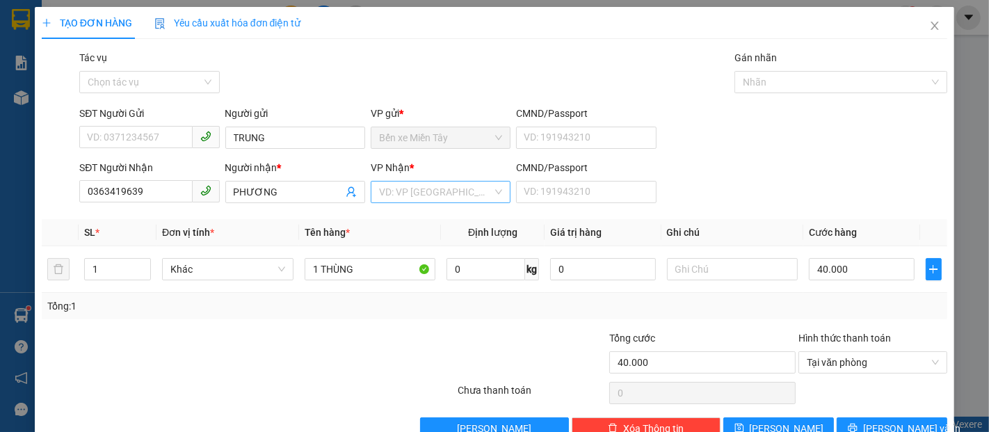
click at [460, 190] on input "search" at bounding box center [435, 191] width 113 height 21
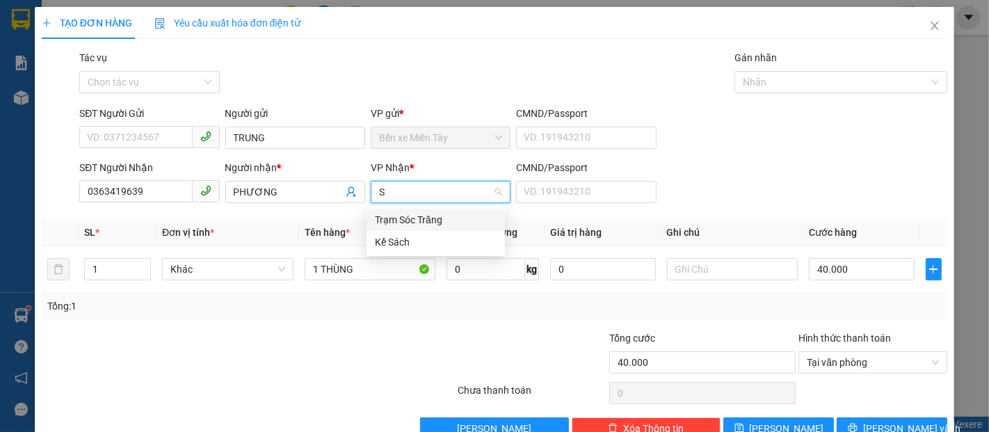
click at [446, 218] on div "Trạm Sóc Trăng" at bounding box center [436, 219] width 122 height 15
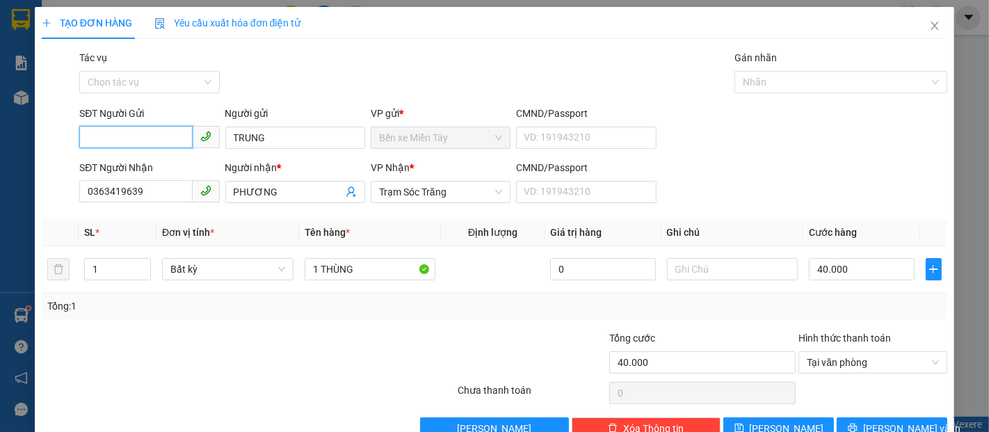
click at [133, 131] on input "SĐT Người Gửi" at bounding box center [135, 137] width 113 height 22
click at [894, 421] on span "Lưu và In" at bounding box center [911, 428] width 97 height 15
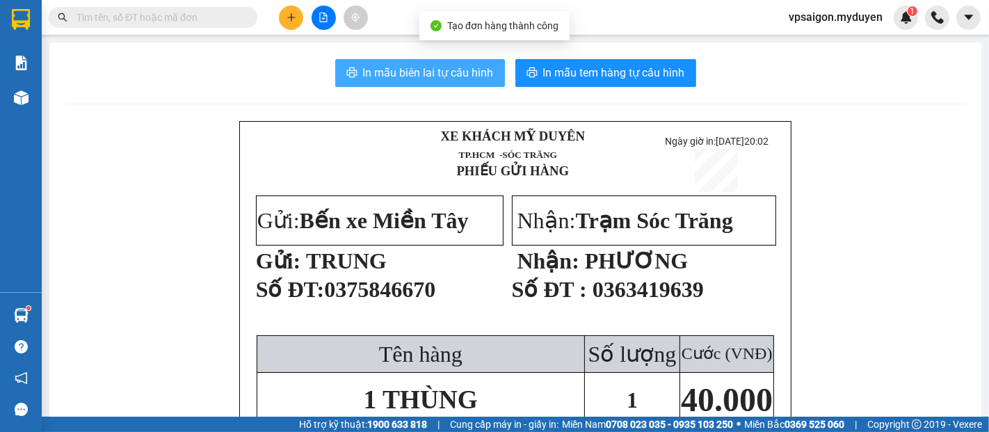
click at [456, 74] on span "In mẫu biên lai tự cấu hình" at bounding box center [428, 72] width 131 height 17
click at [586, 72] on span "In mẫu tem hàng tự cấu hình" at bounding box center [614, 72] width 142 height 17
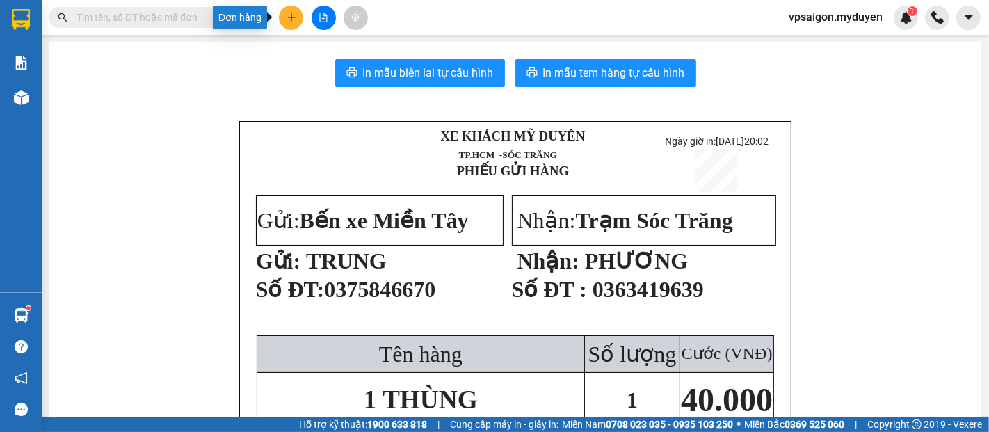
click at [298, 14] on button at bounding box center [291, 18] width 24 height 24
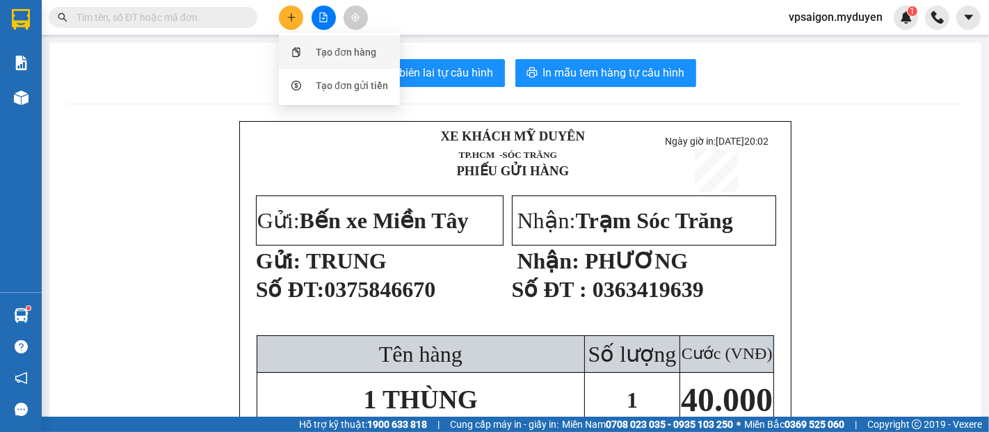
click at [329, 48] on div "Tạo đơn hàng" at bounding box center [346, 51] width 60 height 15
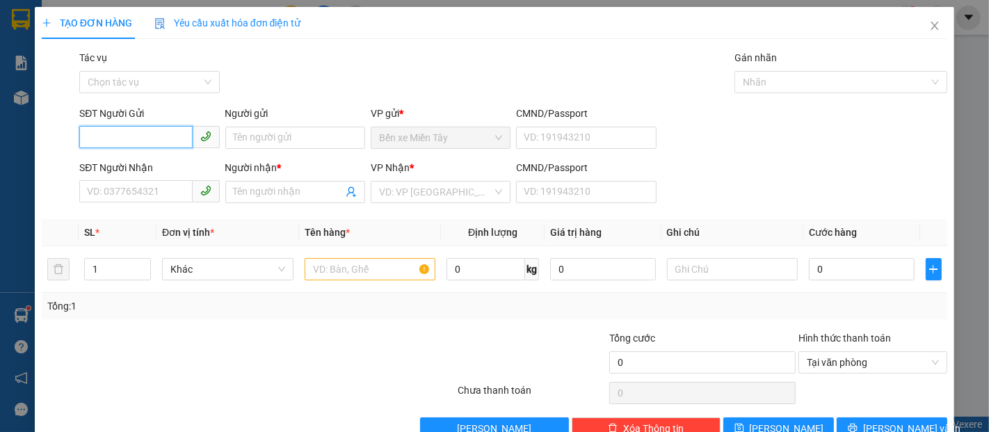
click at [104, 143] on input "SĐT Người Gửi" at bounding box center [135, 137] width 113 height 22
click at [142, 170] on div "0356542246 - THẢO" at bounding box center [148, 165] width 122 height 15
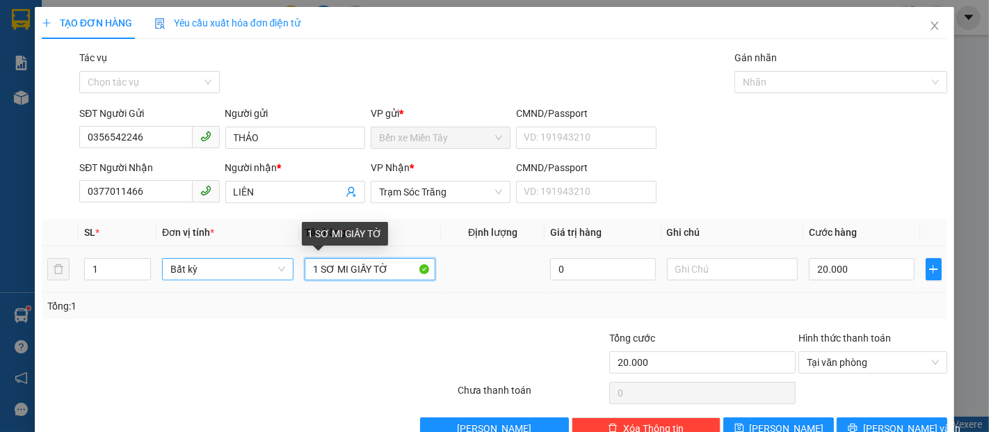
drag, startPoint x: 390, startPoint y: 271, endPoint x: 288, endPoint y: 273, distance: 102.2
click at [288, 273] on tr "1 Bất kỳ 1 SƠ MI GIẤY TỜ 0 20.000" at bounding box center [494, 269] width 905 height 47
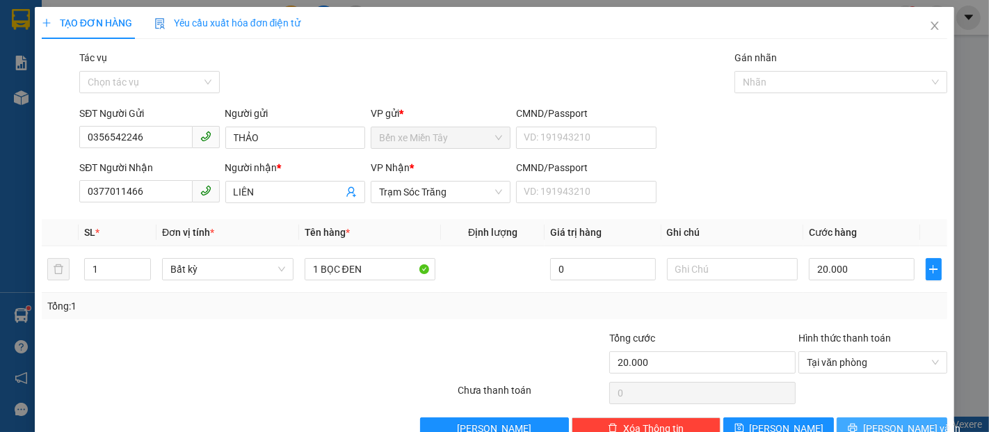
click at [925, 417] on button "Lưu và In" at bounding box center [891, 428] width 111 height 22
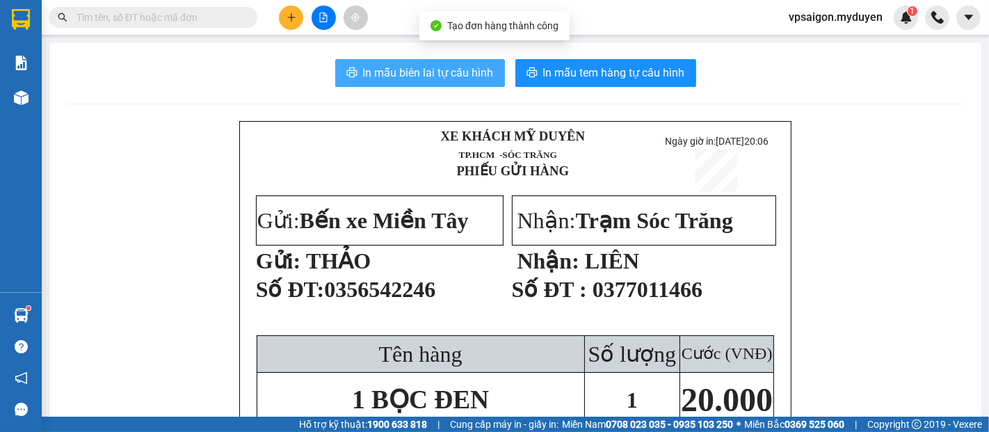
click at [455, 78] on span "In mẫu biên lai tự cấu hình" at bounding box center [428, 72] width 131 height 17
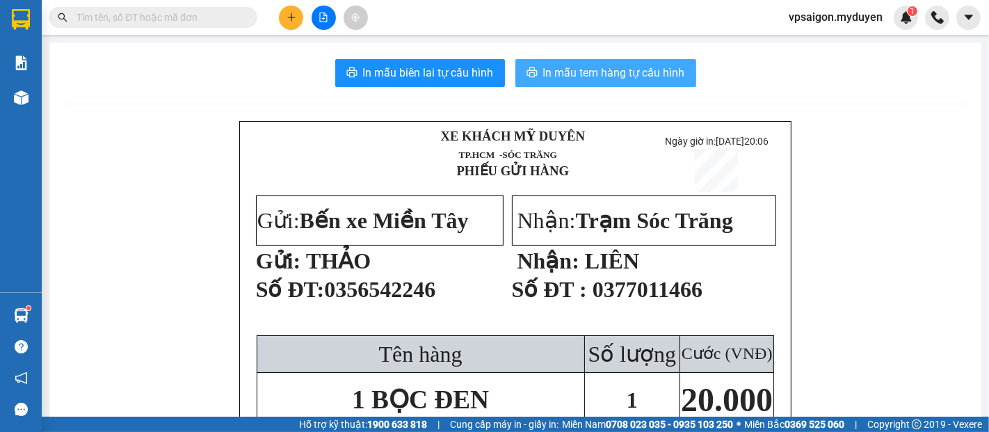
click at [606, 81] on span "In mẫu tem hàng tự cấu hình" at bounding box center [614, 72] width 142 height 17
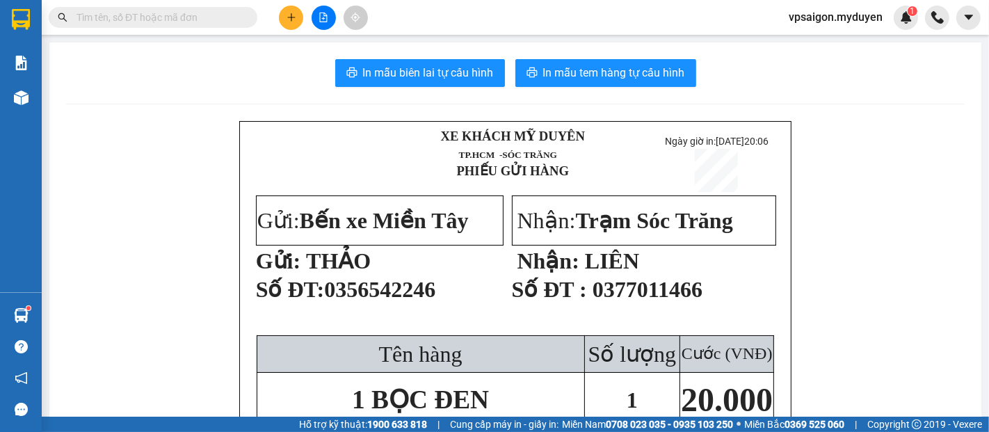
click at [291, 14] on icon "plus" at bounding box center [291, 18] width 10 height 10
click at [348, 49] on div "Tạo đơn hàng" at bounding box center [346, 51] width 60 height 15
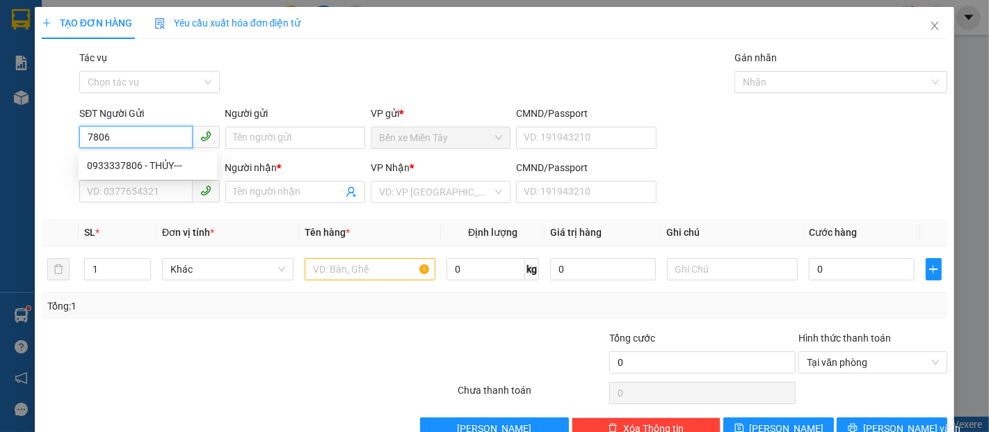
click at [174, 138] on input "7806" at bounding box center [135, 137] width 113 height 22
click at [179, 164] on div "0933337806 - THỦY---" at bounding box center [148, 165] width 122 height 15
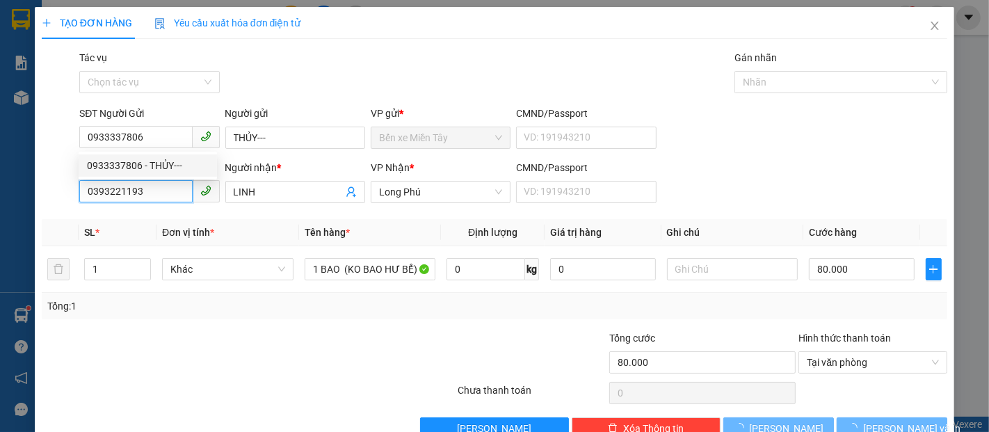
click at [98, 208] on div "SĐT Người Nhận 0393221193" at bounding box center [149, 184] width 140 height 49
click at [155, 190] on input "0393221193" at bounding box center [135, 191] width 113 height 22
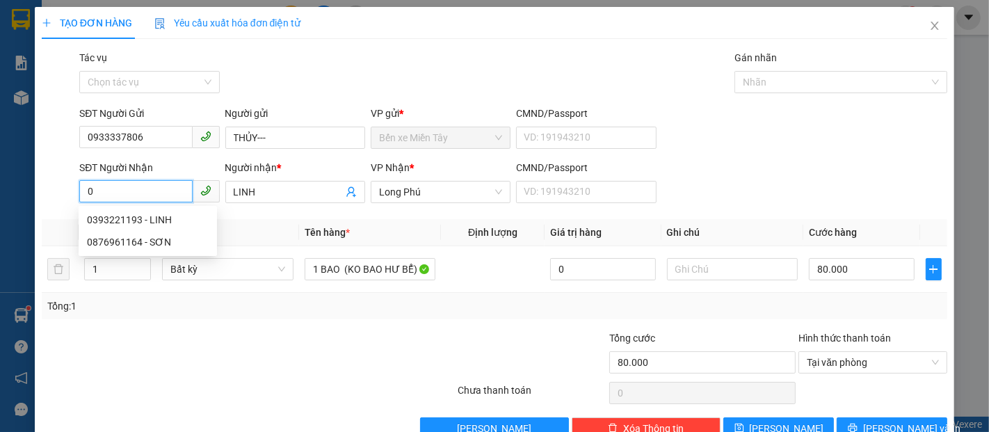
drag, startPoint x: 140, startPoint y: 190, endPoint x: 129, endPoint y: 190, distance: 11.1
click at [129, 190] on input "0" at bounding box center [135, 191] width 113 height 22
click at [162, 240] on div "0876961164 - SƠN" at bounding box center [148, 241] width 122 height 15
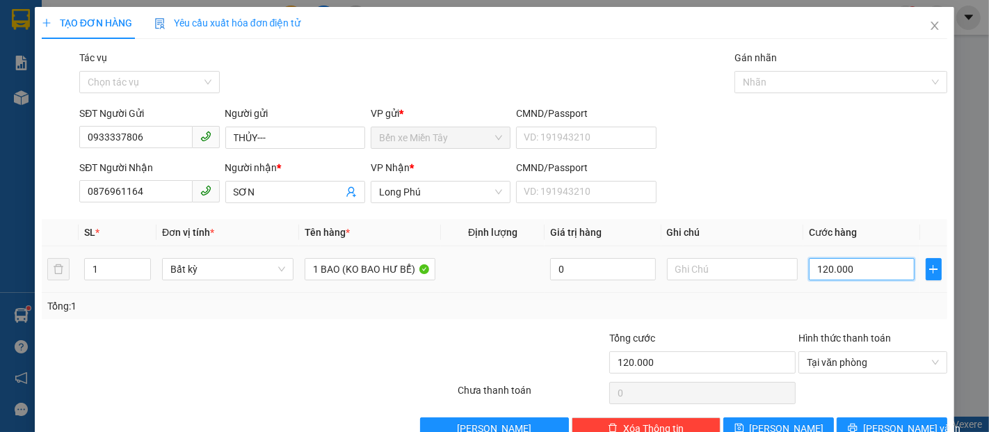
click at [862, 258] on input "120.000" at bounding box center [860, 269] width 105 height 22
click at [901, 421] on span "Lưu và In" at bounding box center [911, 428] width 97 height 15
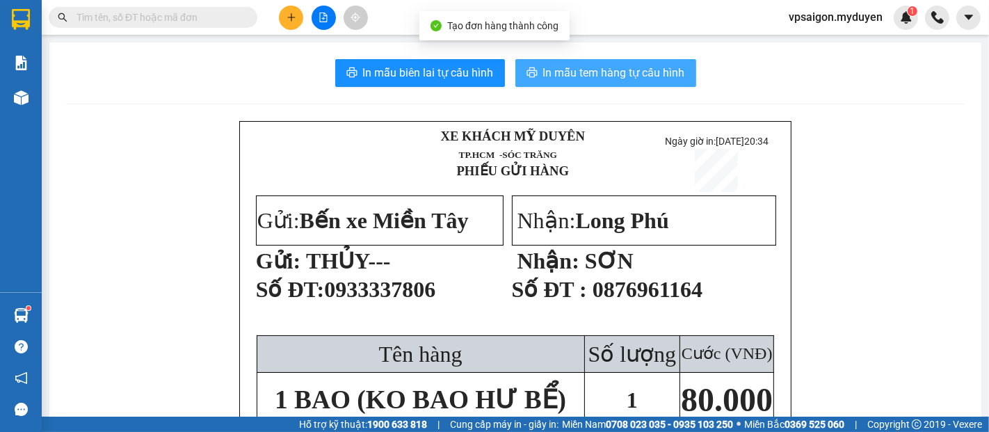
click at [549, 79] on span "In mẫu tem hàng tự cấu hình" at bounding box center [614, 72] width 142 height 17
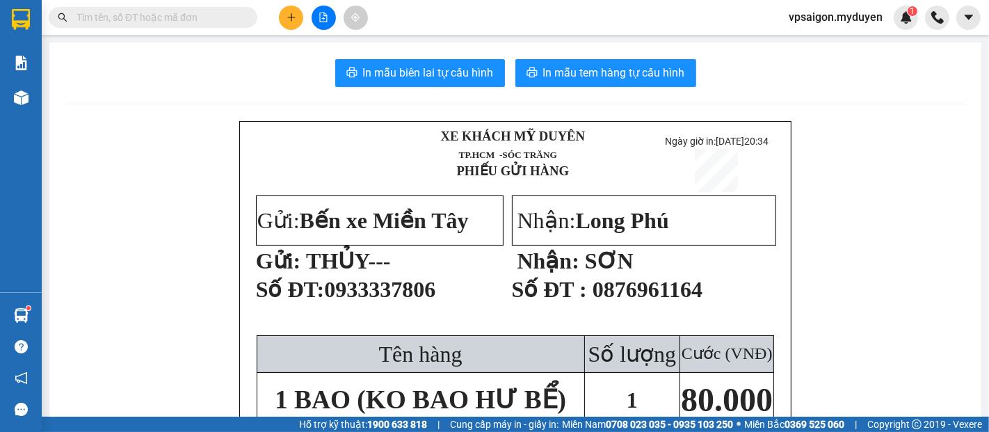
click at [296, 29] on span at bounding box center [291, 18] width 24 height 24
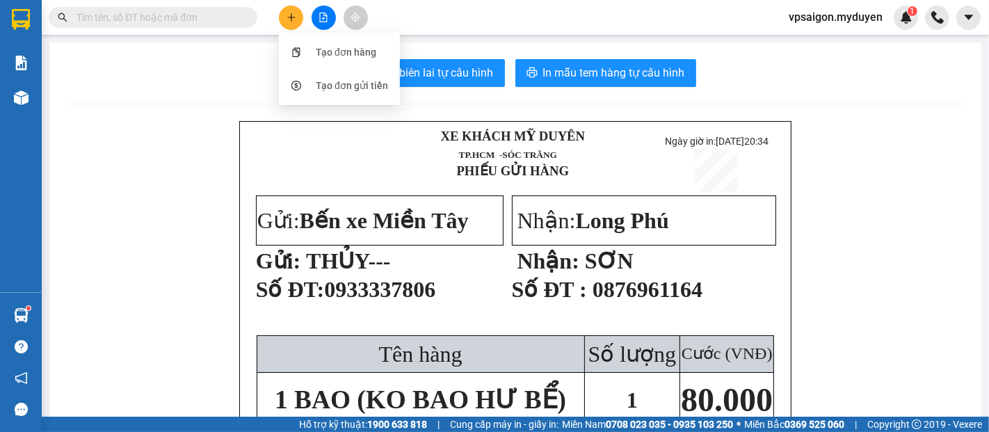
click at [300, 15] on button at bounding box center [291, 18] width 24 height 24
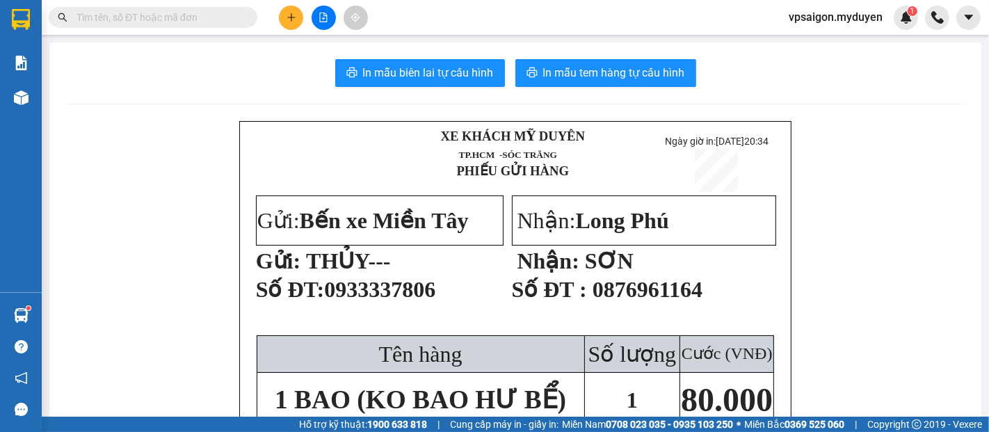
click at [288, 20] on icon "plus" at bounding box center [291, 18] width 10 height 10
click at [328, 50] on div "Tạo đơn hàng" at bounding box center [346, 51] width 60 height 15
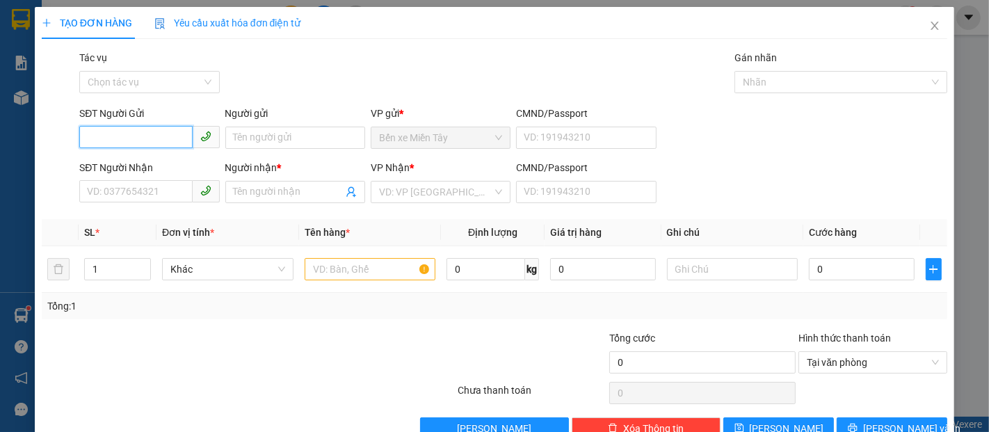
click at [156, 132] on input "SĐT Người Gửi" at bounding box center [135, 137] width 113 height 22
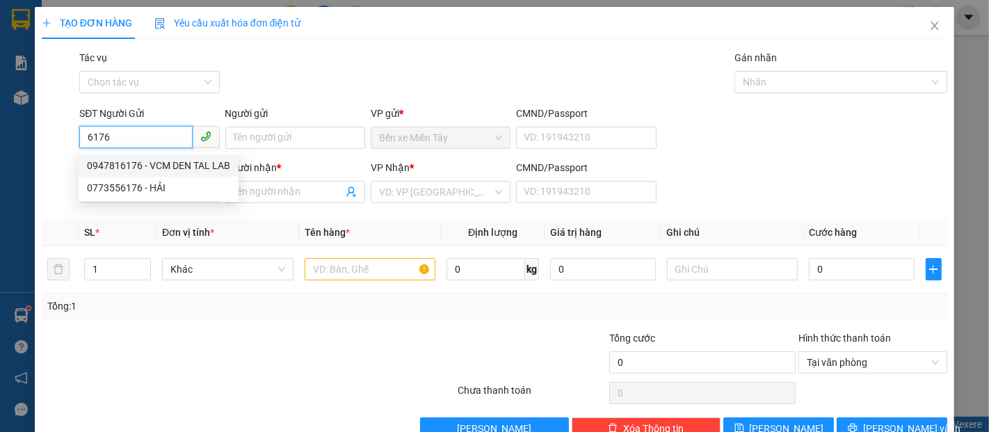
click at [154, 167] on div "0947816176 - VCM DEN TAL LAB" at bounding box center [158, 165] width 143 height 15
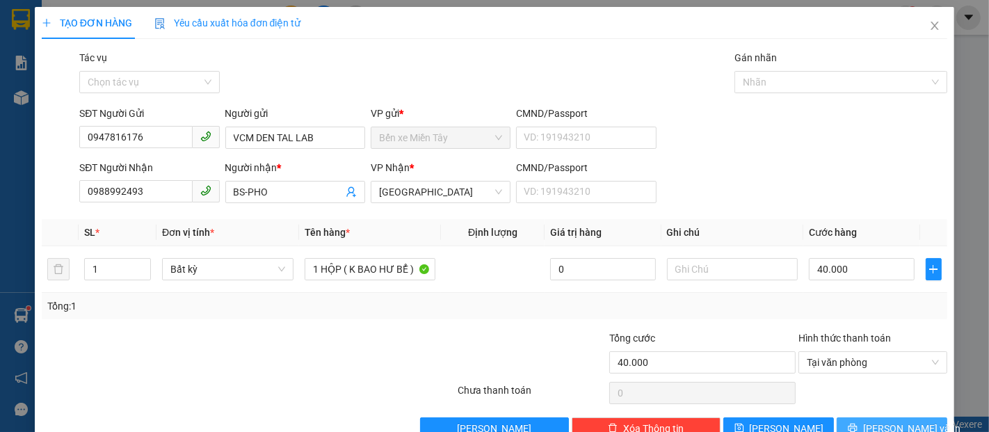
click at [874, 421] on span "Lưu và In" at bounding box center [911, 428] width 97 height 15
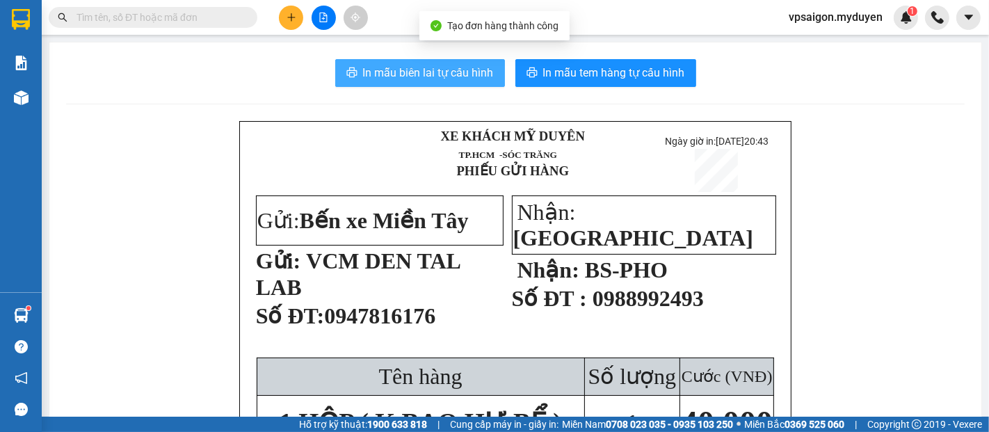
click at [406, 71] on span "In mẫu biên lai tự cấu hình" at bounding box center [428, 72] width 131 height 17
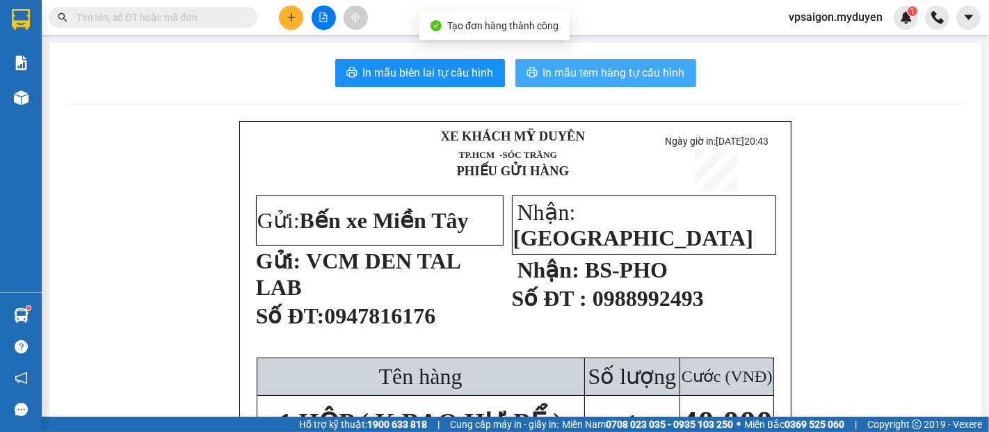
drag, startPoint x: 406, startPoint y: 71, endPoint x: 621, endPoint y: 81, distance: 215.1
click at [621, 81] on span "In mẫu tem hàng tự cấu hình" at bounding box center [614, 72] width 142 height 17
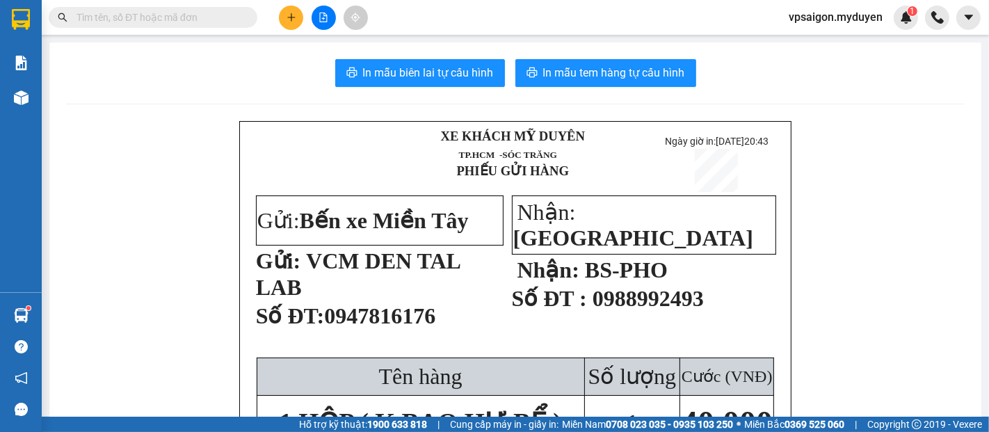
click at [610, 257] on span "BS-PHO" at bounding box center [626, 269] width 83 height 25
drag, startPoint x: 588, startPoint y: 194, endPoint x: 637, endPoint y: 193, distance: 48.7
click at [633, 257] on span "BS-PHO" at bounding box center [626, 269] width 83 height 25
click at [339, 248] on span "VCM DEN TAL LAB" at bounding box center [358, 273] width 204 height 51
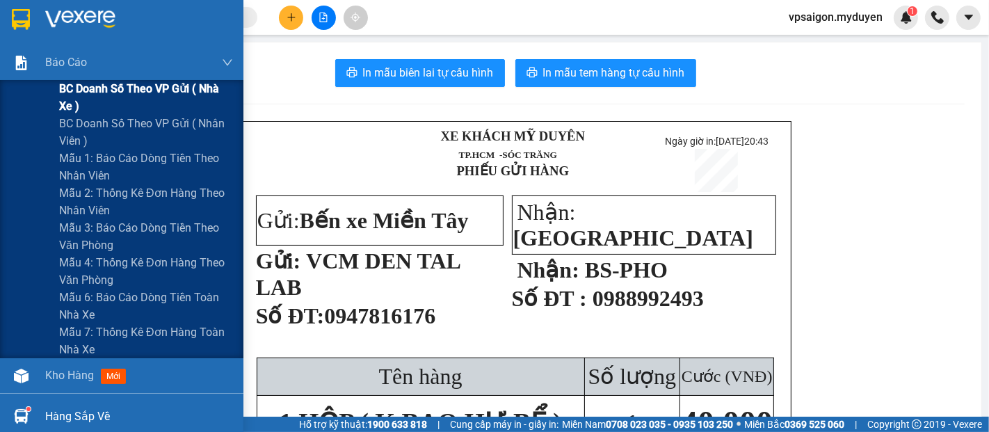
click at [101, 97] on span "BC doanh số theo VP gửi ( nhà xe )" at bounding box center [146, 97] width 174 height 35
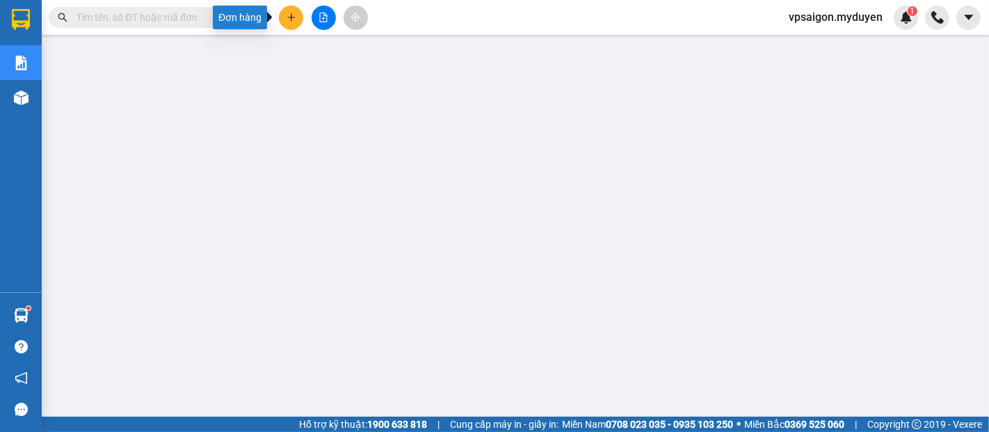
drag, startPoint x: 295, startPoint y: 18, endPoint x: 321, endPoint y: 25, distance: 27.3
click at [295, 18] on icon "plus" at bounding box center [291, 18] width 10 height 10
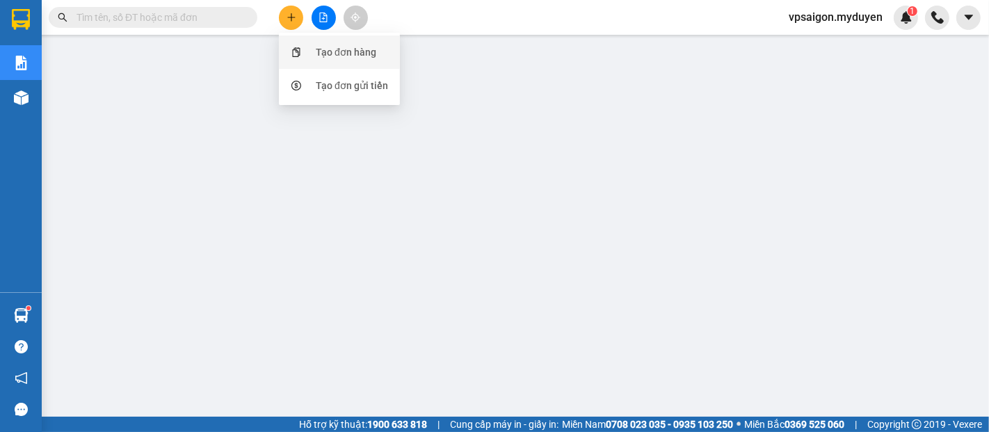
click at [343, 43] on div "Tạo đơn hàng" at bounding box center [339, 52] width 104 height 26
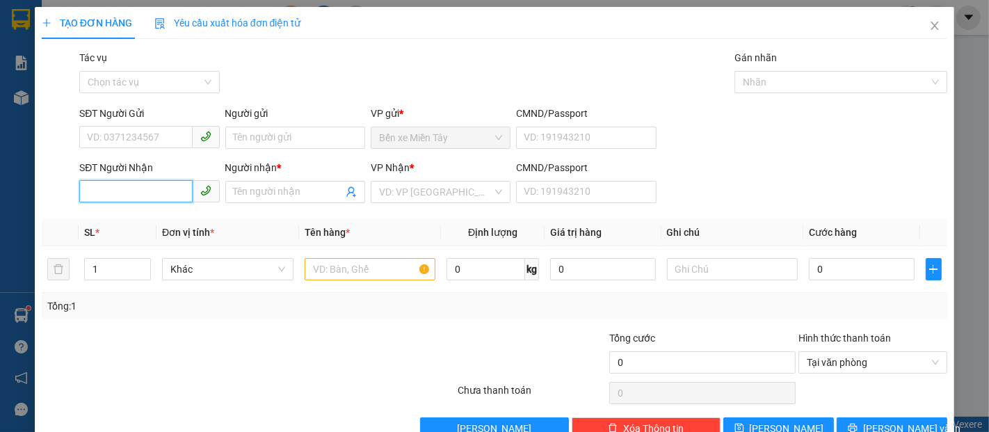
click at [145, 188] on input "SĐT Người Nhận" at bounding box center [135, 191] width 113 height 22
click at [145, 188] on input "5357" at bounding box center [135, 191] width 113 height 22
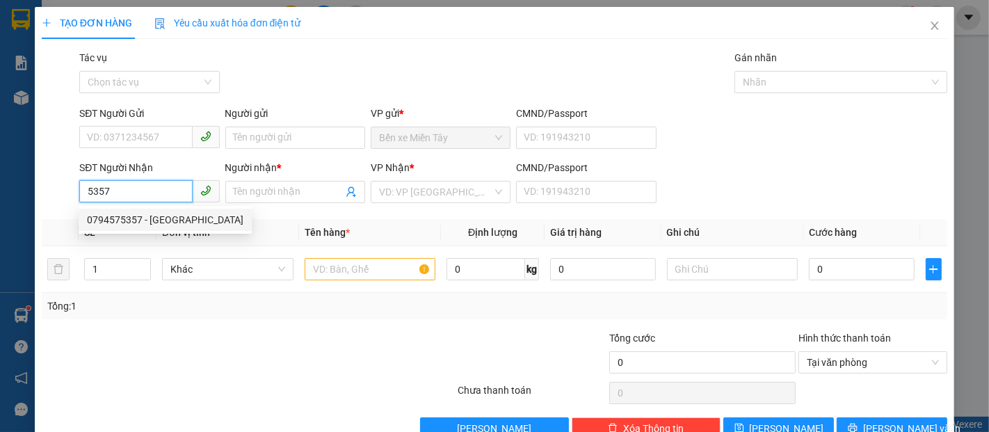
click at [161, 217] on div "0794575357 - VÂN DÂU" at bounding box center [165, 219] width 156 height 15
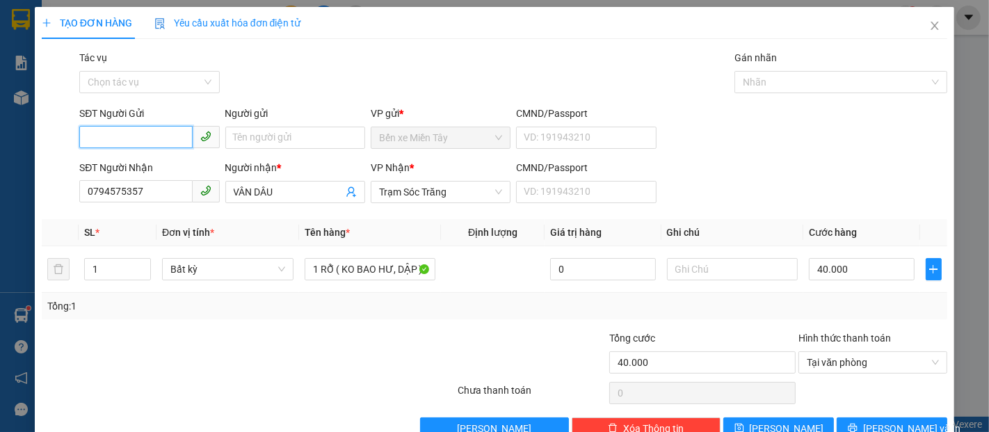
click at [133, 129] on input "SĐT Người Gửi" at bounding box center [135, 137] width 113 height 22
click at [151, 165] on div "0777700246 - LINH TRÁI CÂY" at bounding box center [150, 165] width 127 height 15
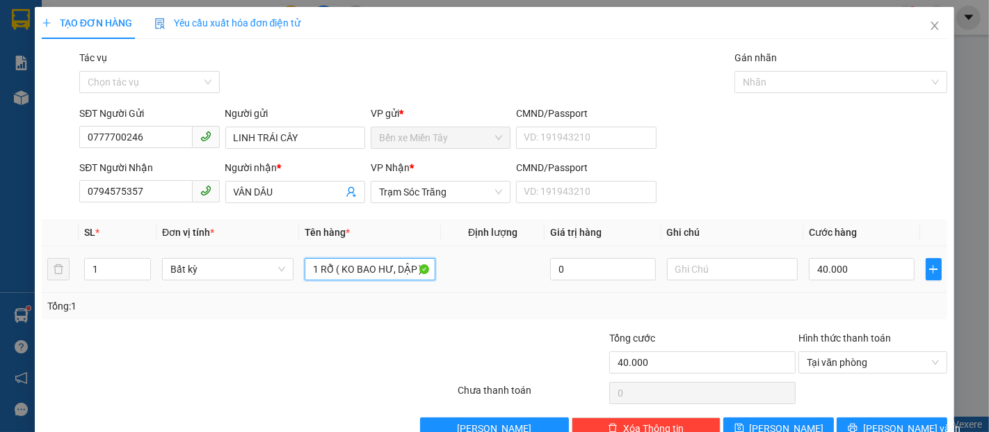
click at [311, 258] on input "1 RỖ ( KO BAO HƯ, DẬP )" at bounding box center [369, 269] width 131 height 22
click at [842, 258] on input "40.000" at bounding box center [860, 269] width 105 height 22
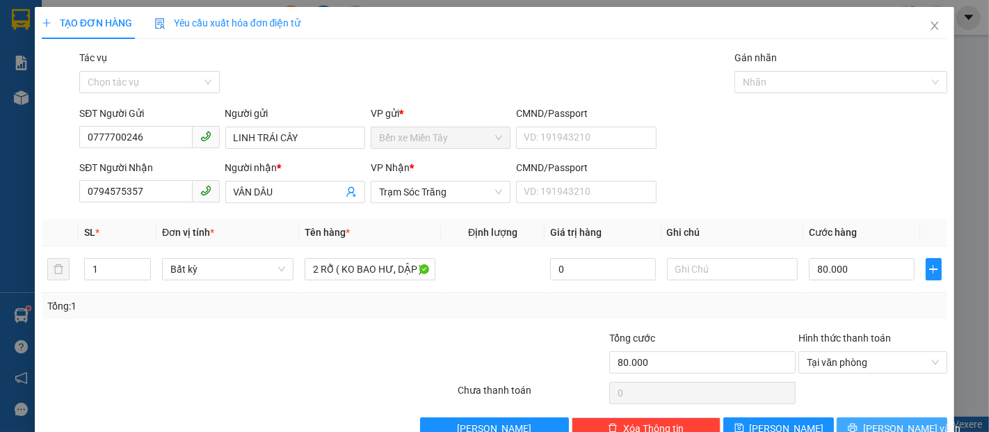
click at [901, 421] on span "Lưu và In" at bounding box center [911, 428] width 97 height 15
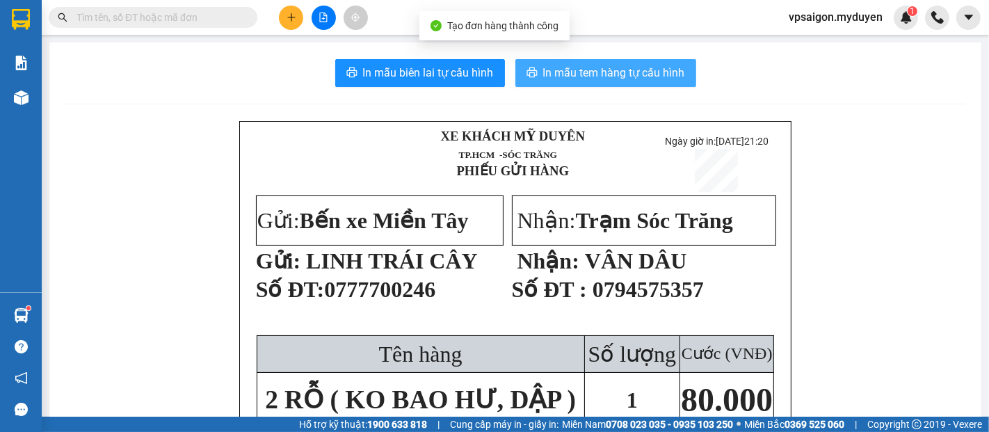
click at [562, 73] on span "In mẫu tem hàng tự cấu hình" at bounding box center [614, 72] width 142 height 17
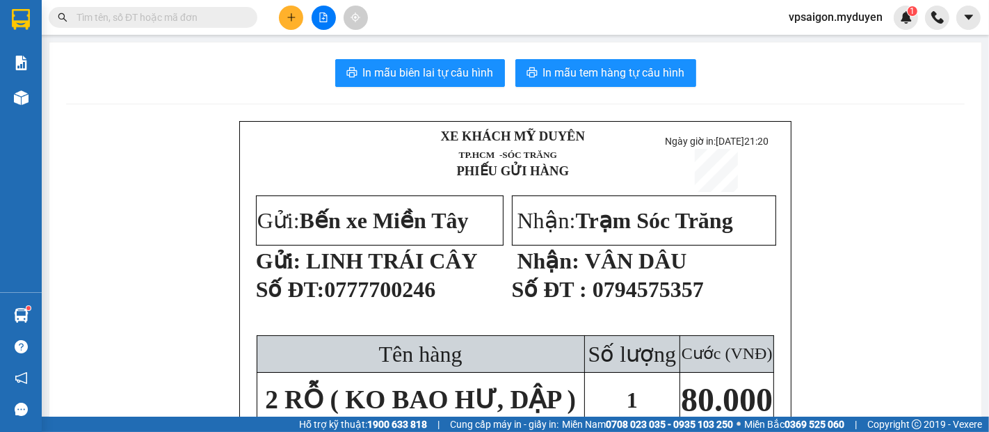
click at [291, 25] on button at bounding box center [291, 18] width 24 height 24
click at [334, 58] on div "Tạo đơn hàng" at bounding box center [346, 51] width 60 height 15
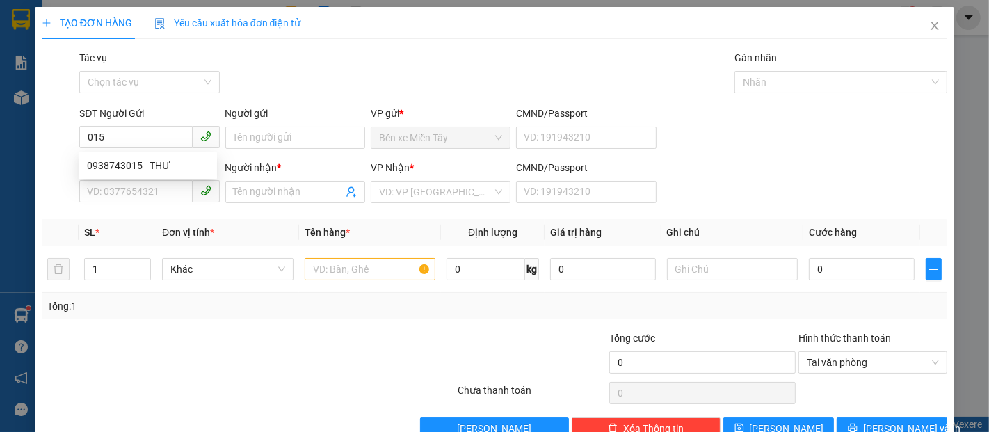
click at [149, 124] on div "SĐT Người Gửi" at bounding box center [149, 116] width 140 height 21
click at [158, 166] on div "SĐT Người Nhận" at bounding box center [149, 167] width 140 height 15
click at [158, 180] on input "SĐT Người Nhận" at bounding box center [135, 191] width 113 height 22
click at [154, 141] on input "015" at bounding box center [135, 137] width 113 height 22
click at [167, 168] on div "0938743015 - THƯ" at bounding box center [148, 165] width 122 height 15
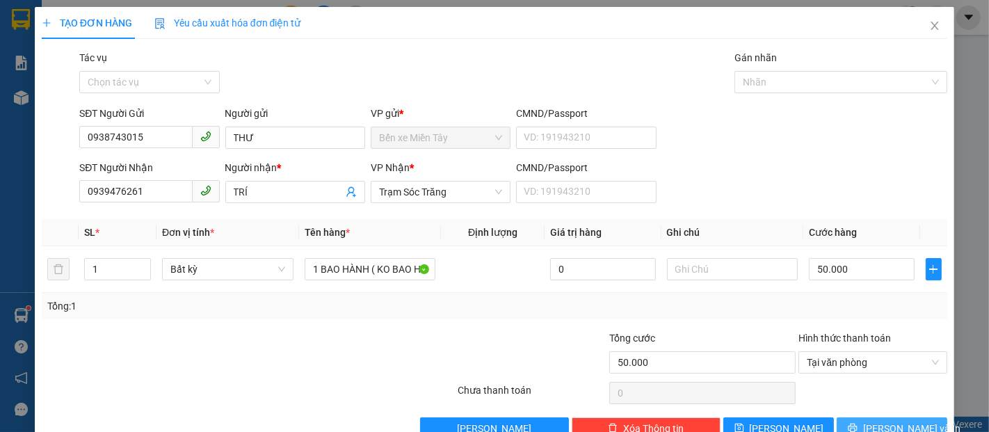
click at [911, 417] on button "Lưu và In" at bounding box center [891, 428] width 111 height 22
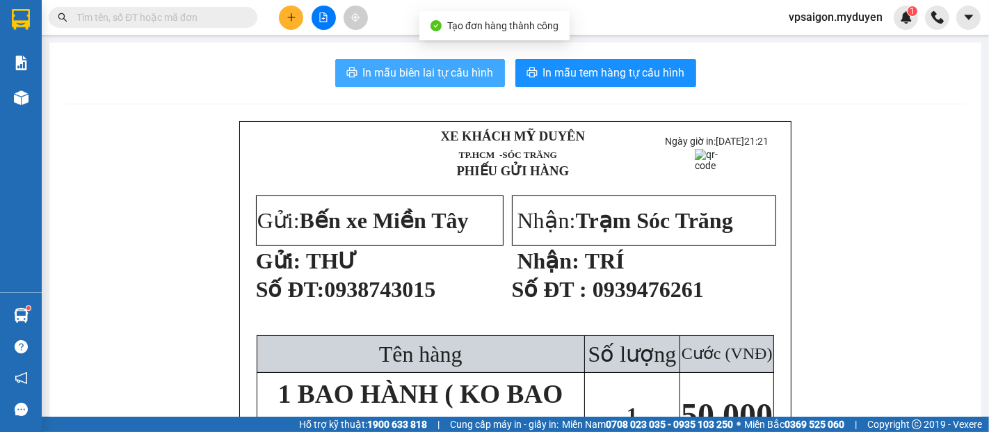
click at [469, 84] on button "In mẫu biên lai tự cấu hình" at bounding box center [420, 73] width 170 height 28
click at [622, 81] on span "In mẫu tem hàng tự cấu hình" at bounding box center [614, 72] width 142 height 17
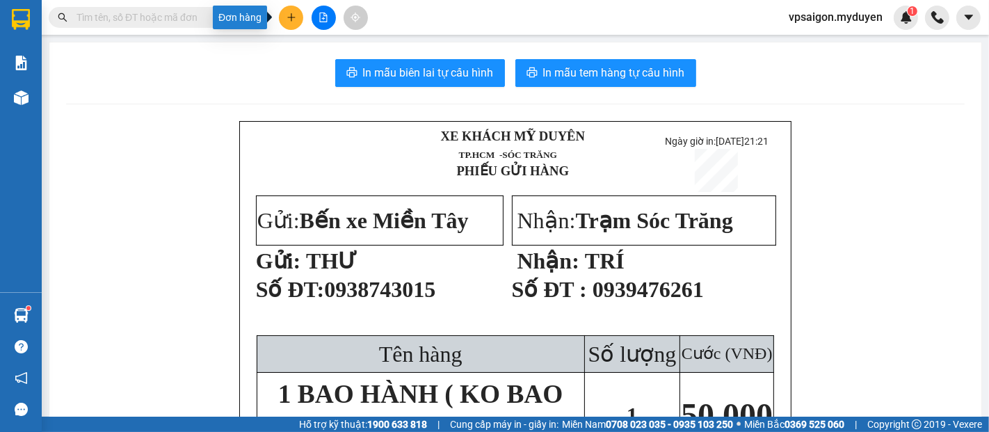
click at [288, 19] on icon "plus" at bounding box center [291, 18] width 10 height 10
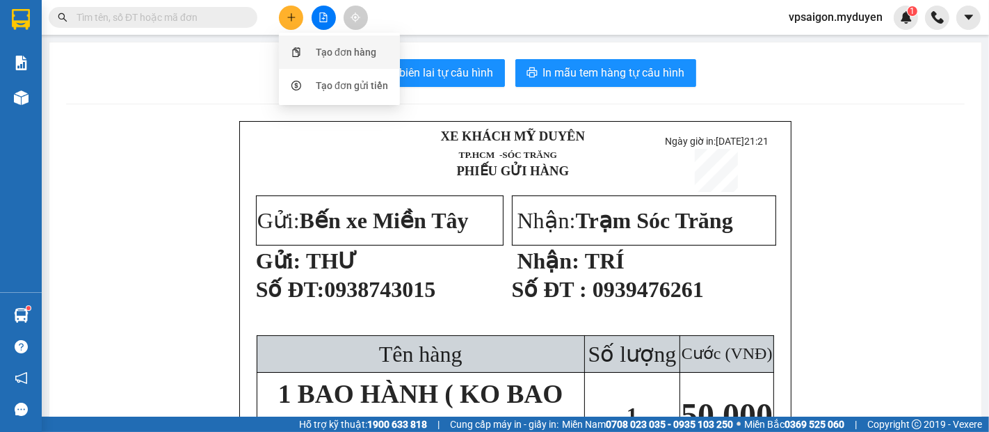
click at [357, 52] on div "Tạo đơn hàng" at bounding box center [346, 51] width 60 height 15
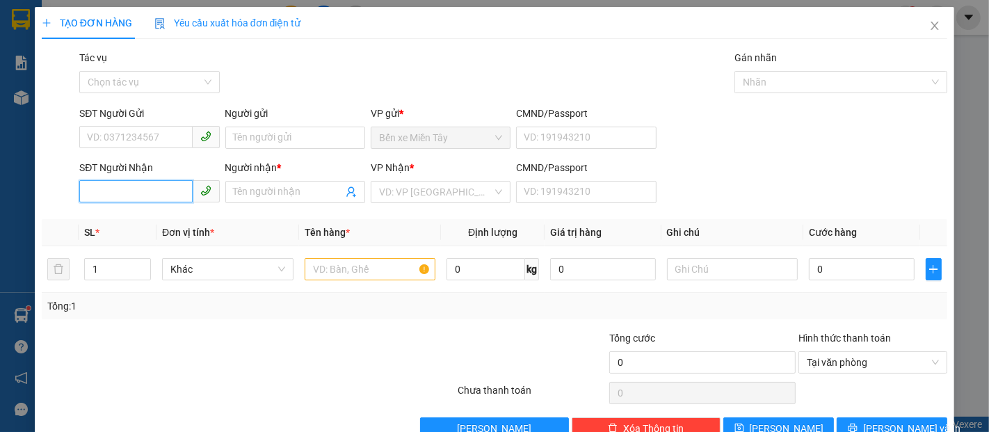
click at [95, 180] on input "SĐT Người Nhận" at bounding box center [135, 191] width 113 height 22
drag, startPoint x: 145, startPoint y: 193, endPoint x: 76, endPoint y: 195, distance: 68.1
click at [76, 195] on div "SĐT Người Nhận 0906944362 0906944362" at bounding box center [148, 184] width 145 height 49
click at [106, 145] on input "SĐT Người Gửi" at bounding box center [135, 137] width 113 height 22
paste input "0906944362"
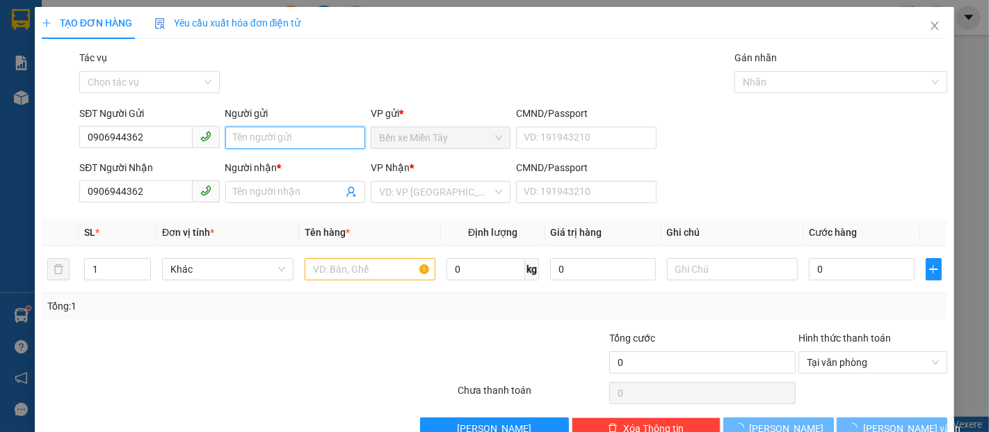
click at [247, 136] on input "Người gửi" at bounding box center [295, 138] width 140 height 22
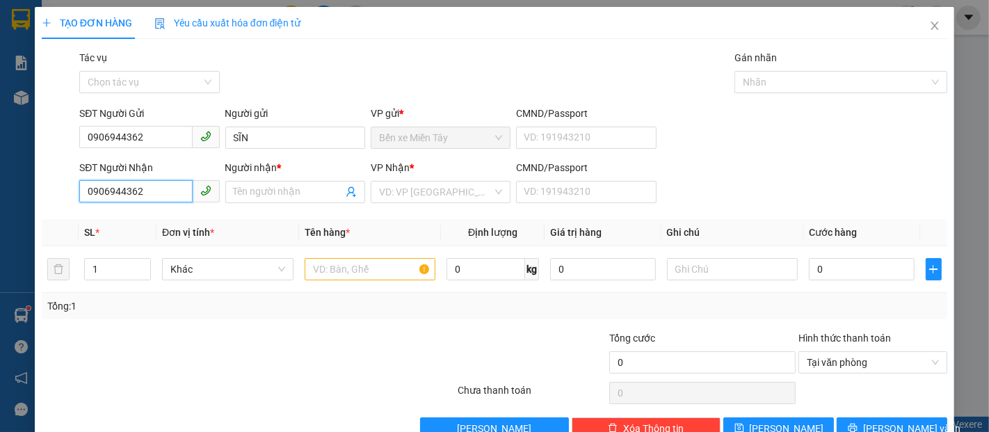
drag, startPoint x: 154, startPoint y: 191, endPoint x: 76, endPoint y: 204, distance: 79.0
click at [76, 204] on div "SĐT Người Nhận 0906944362 0906944362" at bounding box center [148, 184] width 145 height 49
click at [144, 181] on input "SĐT Người Nhận" at bounding box center [135, 191] width 113 height 22
click at [276, 195] on input "Người nhận *" at bounding box center [288, 191] width 109 height 15
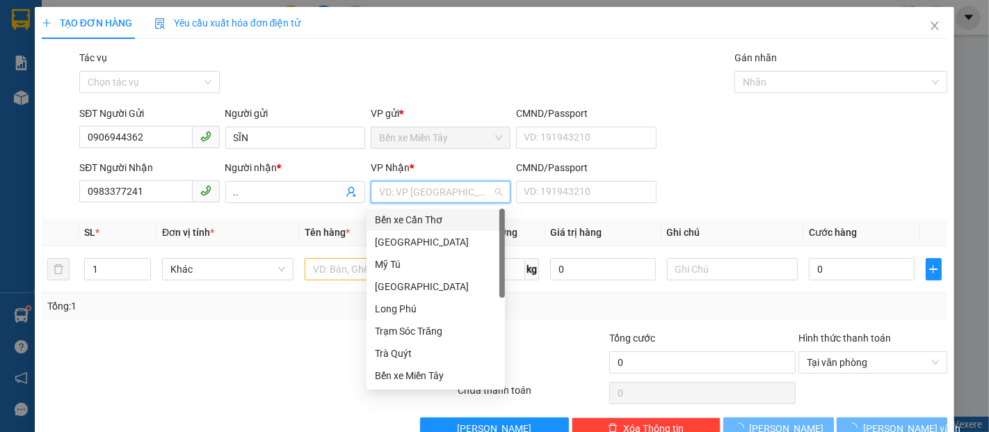
click at [474, 199] on input "search" at bounding box center [435, 191] width 113 height 21
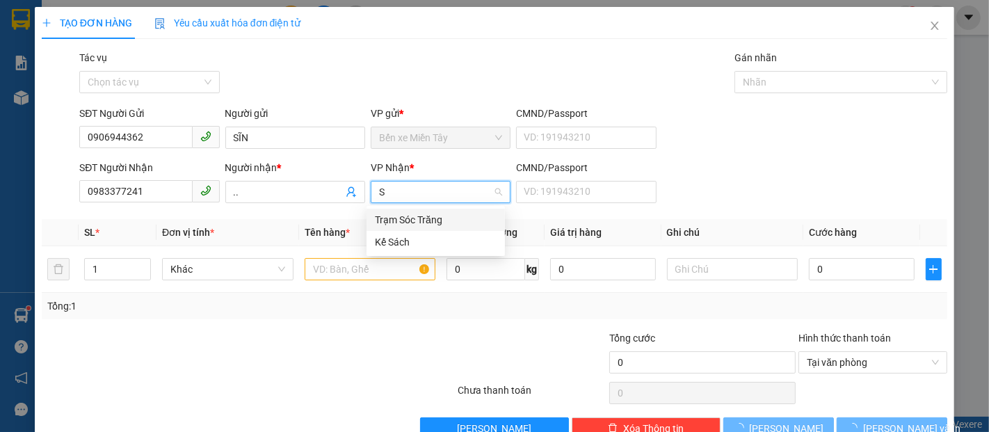
click at [464, 212] on div "Trạm Sóc Trăng" at bounding box center [436, 219] width 122 height 15
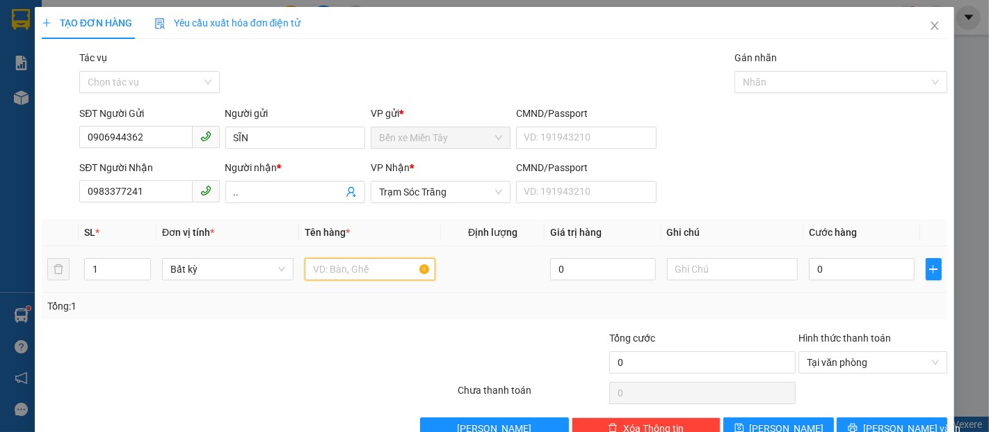
click at [373, 261] on input "text" at bounding box center [369, 269] width 131 height 22
click at [818, 277] on input "0" at bounding box center [860, 269] width 105 height 22
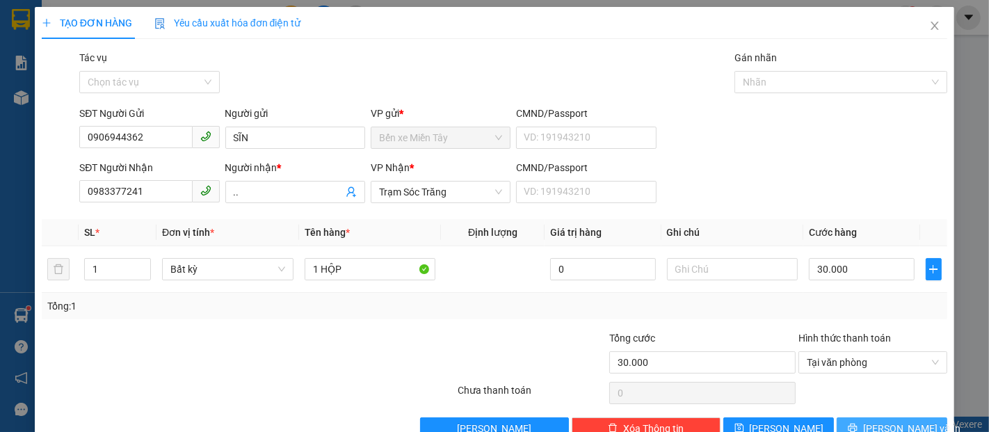
click at [895, 421] on span "Lưu và In" at bounding box center [911, 428] width 97 height 15
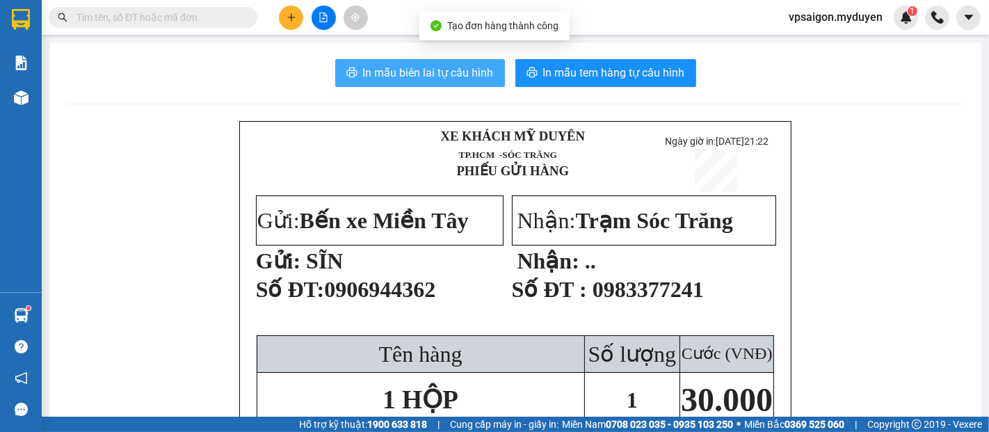
click at [417, 71] on span "In mẫu biên lai tự cấu hình" at bounding box center [428, 72] width 131 height 17
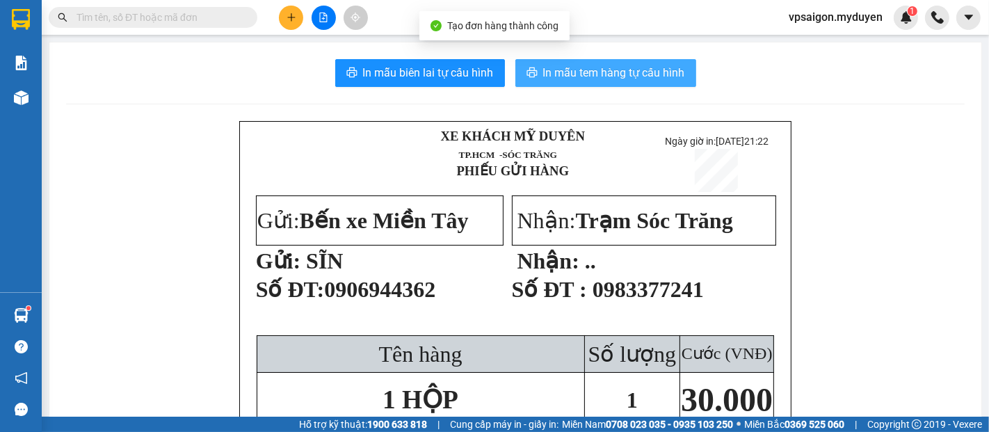
click at [658, 81] on span "In mẫu tem hàng tự cấu hình" at bounding box center [614, 72] width 142 height 17
click at [620, 76] on span "In mẫu tem hàng tự cấu hình" at bounding box center [614, 72] width 142 height 17
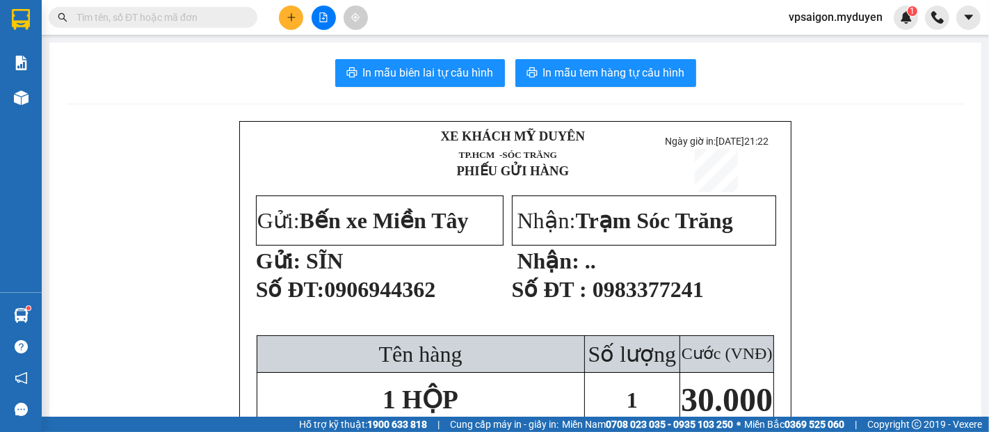
click at [286, 22] on icon "plus" at bounding box center [291, 18] width 10 height 10
click at [334, 61] on div "Tạo đơn hàng" at bounding box center [339, 52] width 104 height 26
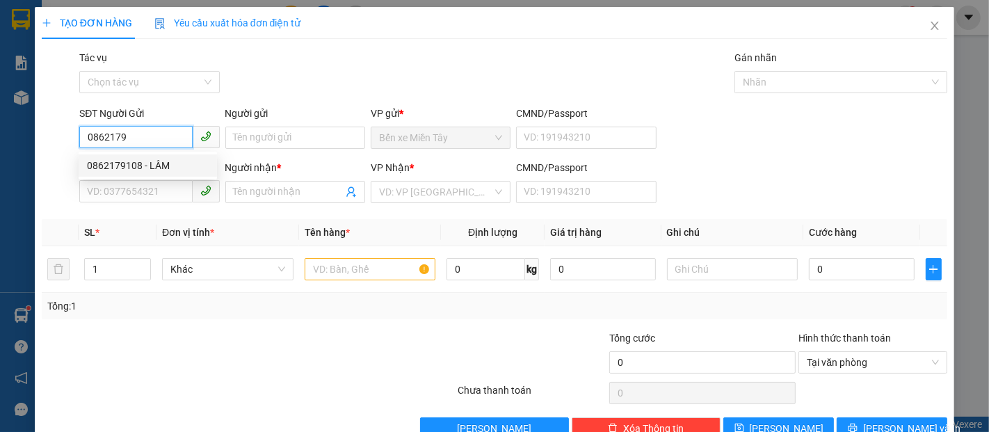
click at [125, 169] on div "0862179108 - LÂM" at bounding box center [148, 165] width 122 height 15
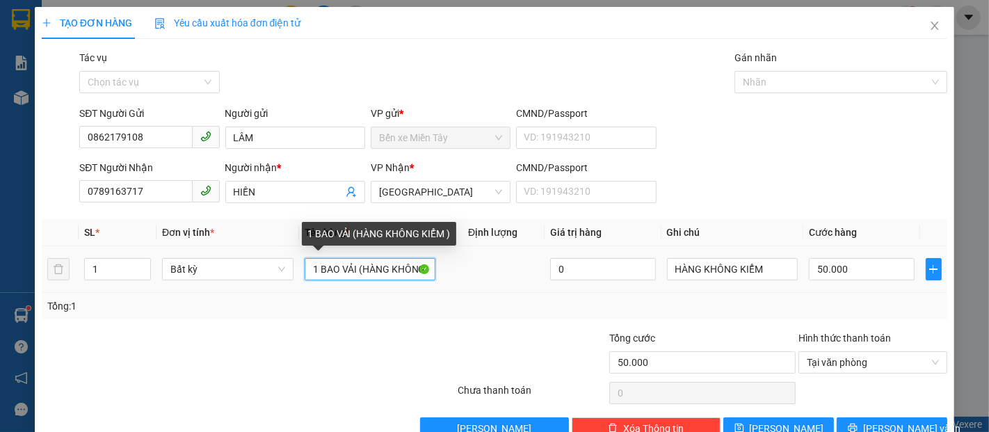
drag, startPoint x: 349, startPoint y: 270, endPoint x: 323, endPoint y: 275, distance: 26.3
click at [323, 275] on input "1 BAO VẢI (HÀNG KHÔNG KIỂM )" at bounding box center [369, 269] width 131 height 22
drag, startPoint x: 355, startPoint y: 274, endPoint x: 284, endPoint y: 273, distance: 71.6
click at [284, 273] on tr "1 Bất kỳ 1 BAO VẢI (HÀNG KHÔNG KIỂM ) 0 HÀNG KHÔNG KIỂM 50.000" at bounding box center [494, 269] width 905 height 47
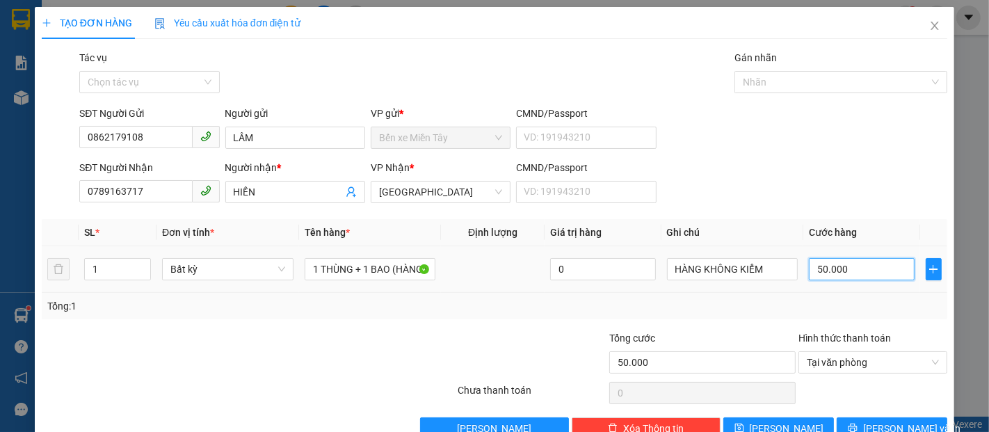
click at [841, 263] on input "50.000" at bounding box center [860, 269] width 105 height 22
click at [919, 417] on button "Lưu và In" at bounding box center [891, 428] width 111 height 22
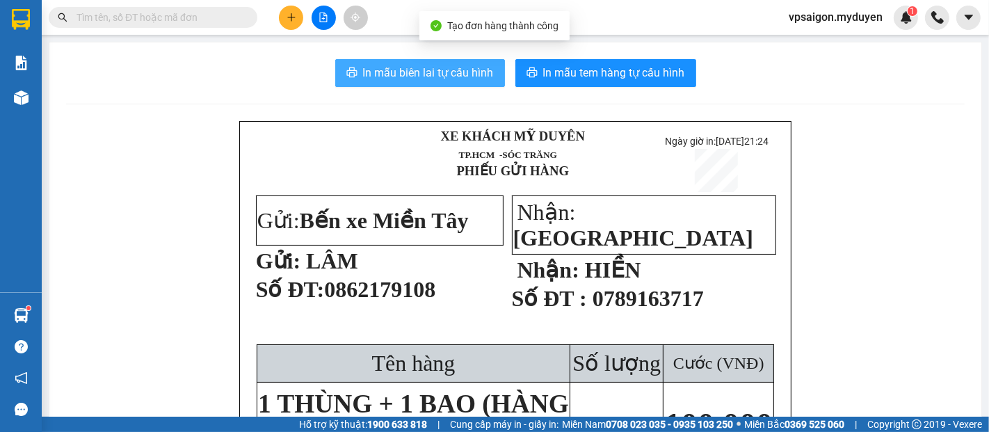
click at [491, 86] on button "In mẫu biên lai tự cấu hình" at bounding box center [420, 73] width 170 height 28
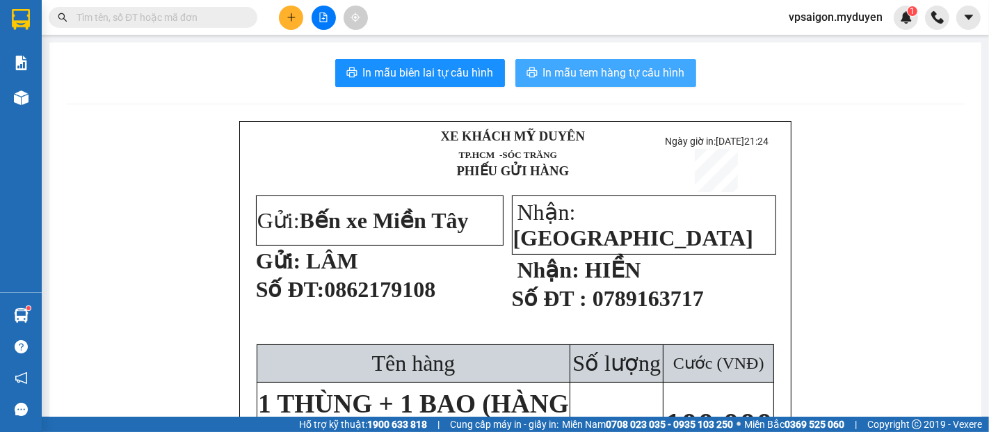
click at [574, 81] on span "In mẫu tem hàng tự cấu hình" at bounding box center [614, 72] width 142 height 17
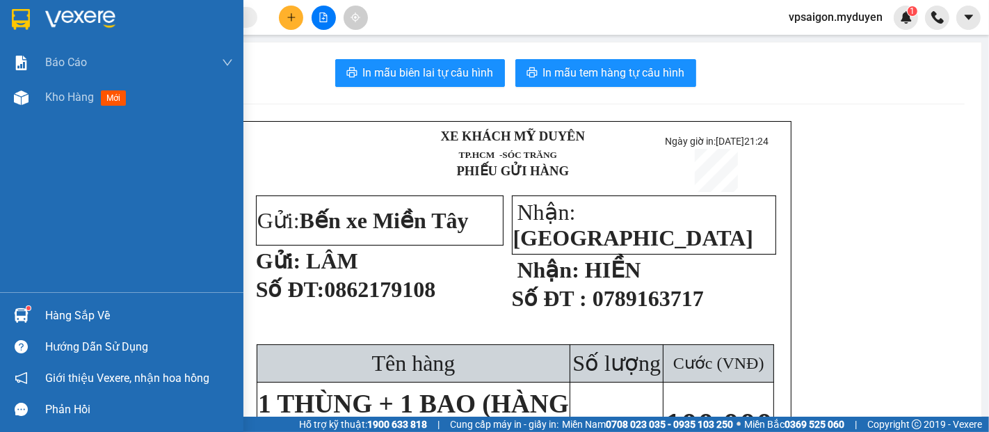
click at [83, 320] on div "Hàng sắp về" at bounding box center [139, 315] width 188 height 21
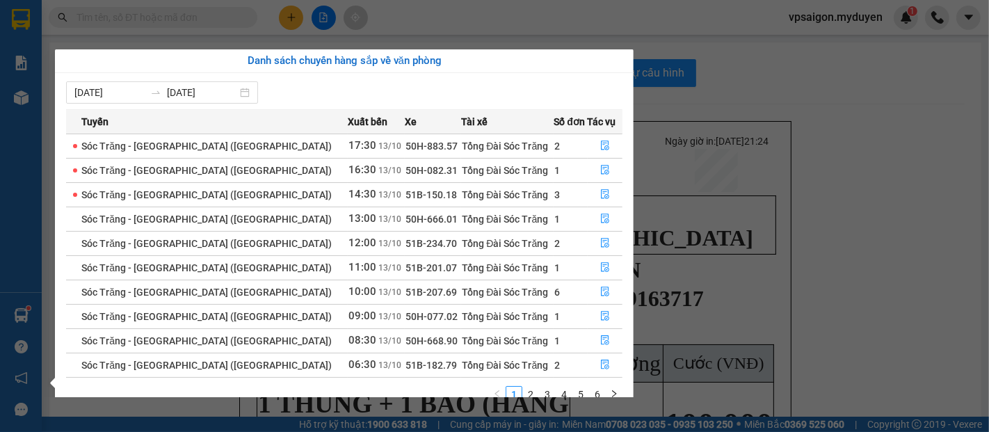
click at [982, 226] on section "Kết quả tìm kiếm ( 0 ) Bộ lọc No Data vpsaigon.myduyen 1 Báo cáo BC doanh số th…" at bounding box center [494, 216] width 989 height 432
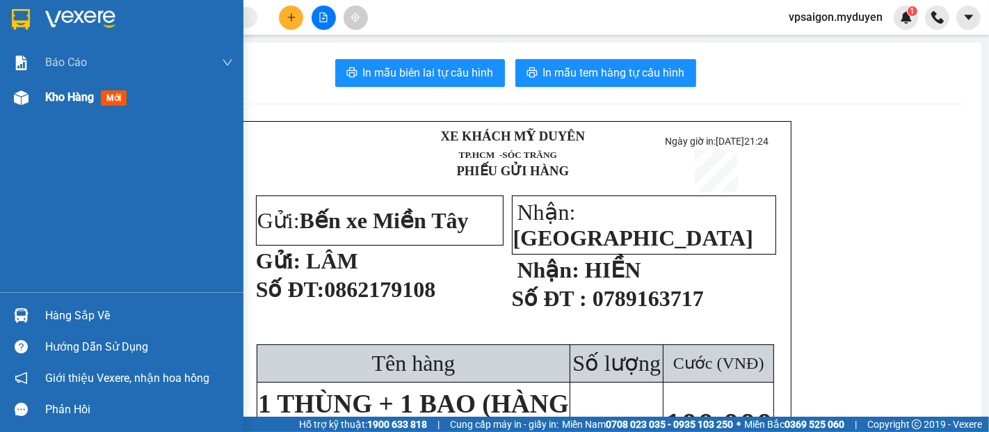
click at [83, 92] on span "Kho hàng" at bounding box center [69, 96] width 49 height 13
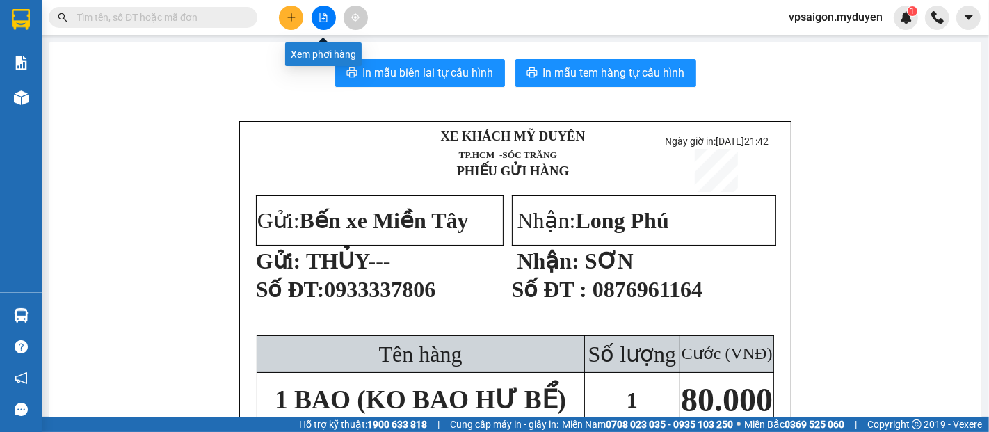
click at [302, 14] on button at bounding box center [291, 18] width 24 height 24
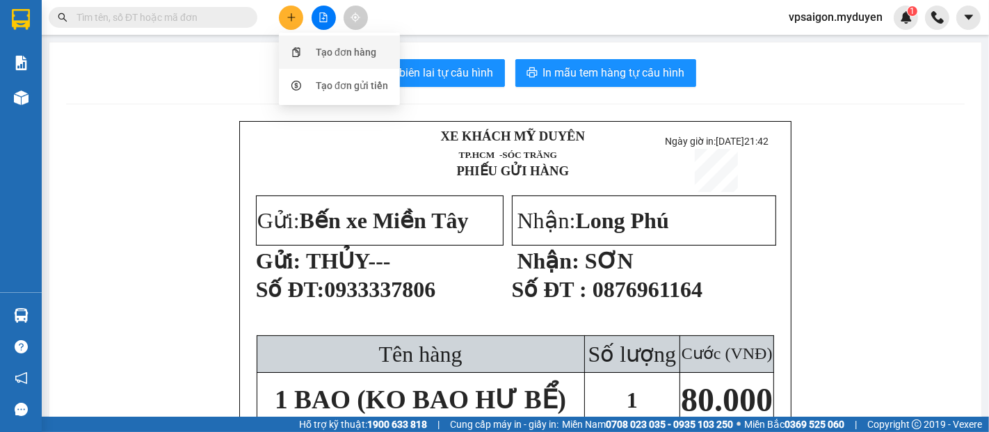
click at [356, 52] on div "Tạo đơn hàng" at bounding box center [346, 51] width 60 height 15
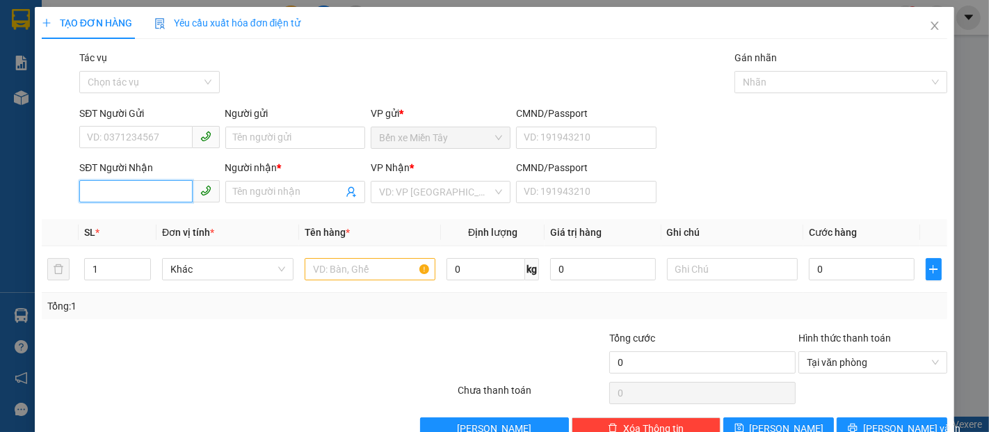
click at [145, 190] on input "SĐT Người Nhận" at bounding box center [135, 191] width 113 height 22
click at [143, 138] on input "SĐT Người Gửi" at bounding box center [135, 137] width 113 height 22
click at [136, 187] on input "SĐT Người Nhận" at bounding box center [135, 191] width 113 height 22
click at [143, 196] on input "1719" at bounding box center [135, 191] width 113 height 22
click at [167, 216] on div "0917091719 - DÌ 4 HOA" at bounding box center [148, 219] width 122 height 15
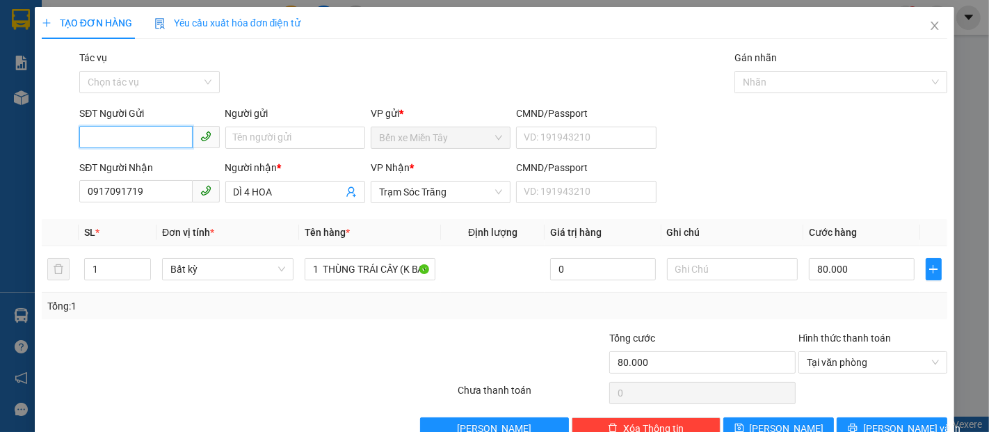
click at [126, 143] on input "SĐT Người Gửi" at bounding box center [135, 137] width 113 height 22
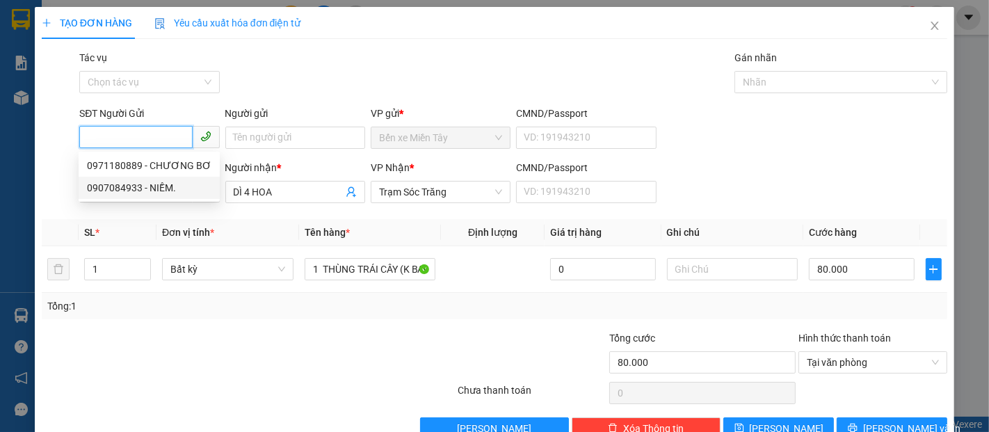
click at [147, 186] on div "0907084933 - NIỀM." at bounding box center [149, 187] width 124 height 15
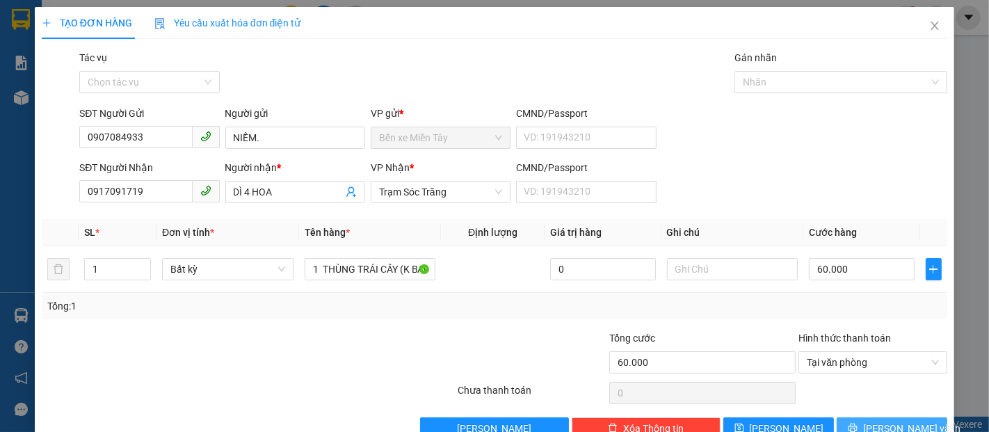
click at [904, 421] on span "Lưu và In" at bounding box center [911, 428] width 97 height 15
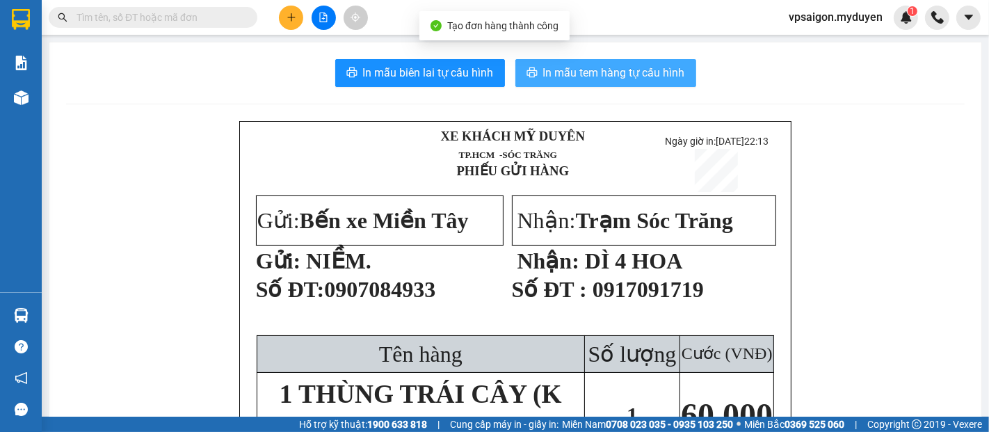
click at [617, 74] on span "In mẫu tem hàng tự cấu hình" at bounding box center [614, 72] width 142 height 17
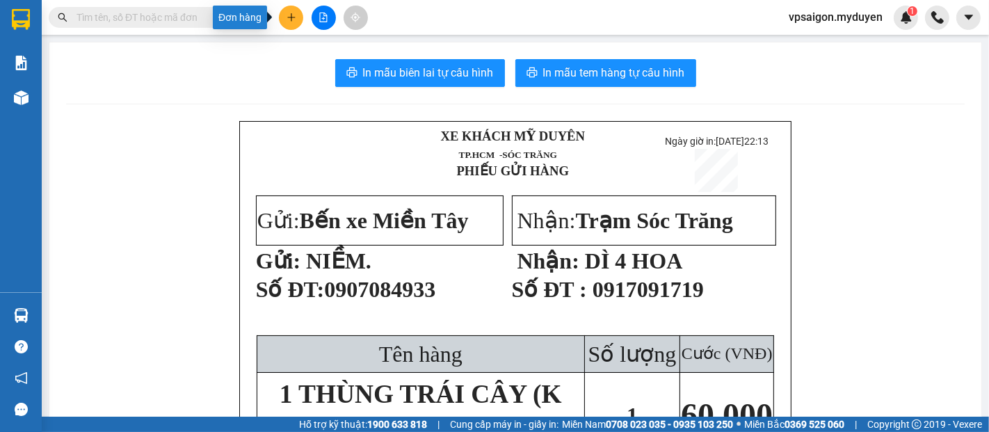
click at [286, 21] on icon "plus" at bounding box center [291, 18] width 10 height 10
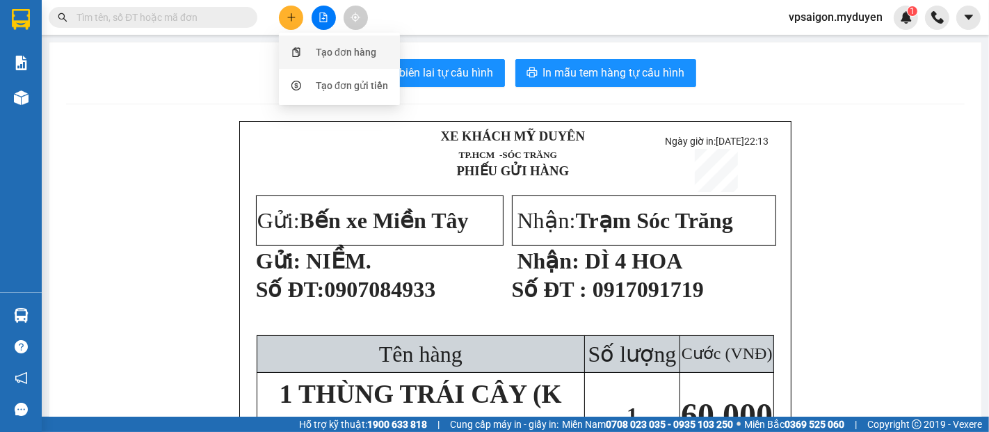
click at [322, 54] on div "Tạo đơn hàng" at bounding box center [346, 51] width 60 height 15
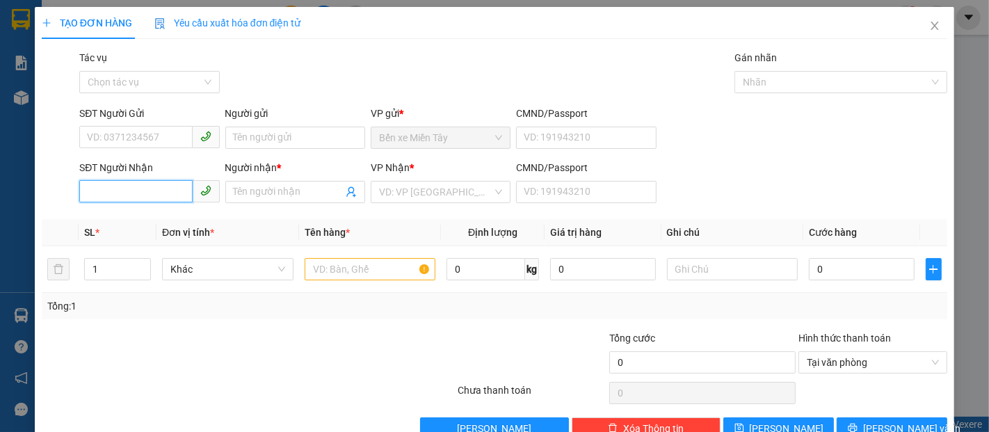
click at [135, 193] on input "SĐT Người Nhận" at bounding box center [135, 191] width 113 height 22
click at [135, 193] on input "4683" at bounding box center [135, 191] width 113 height 22
click at [193, 217] on div "0949624683 - QUYÊN DÂU." at bounding box center [148, 219] width 122 height 15
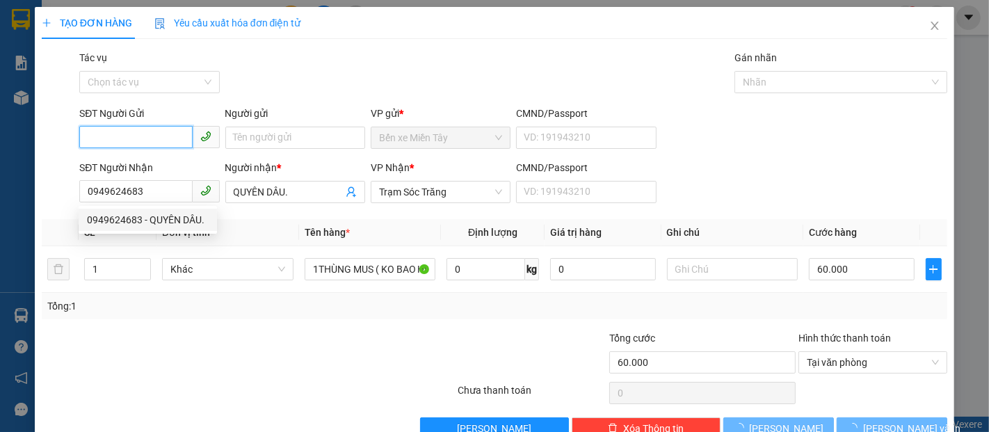
click at [147, 138] on input "SĐT Người Gửi" at bounding box center [135, 137] width 113 height 22
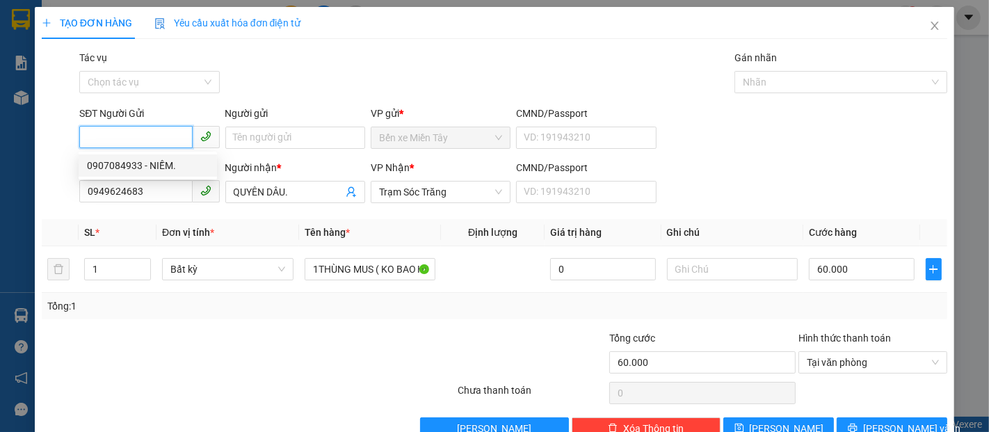
click at [157, 162] on div "0907084933 - NIỀM." at bounding box center [148, 165] width 122 height 15
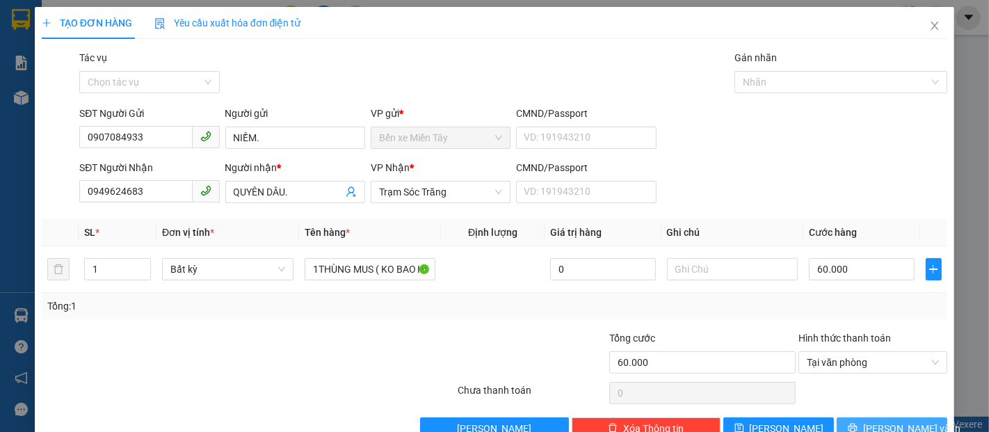
click at [893, 421] on span "Lưu và In" at bounding box center [911, 428] width 97 height 15
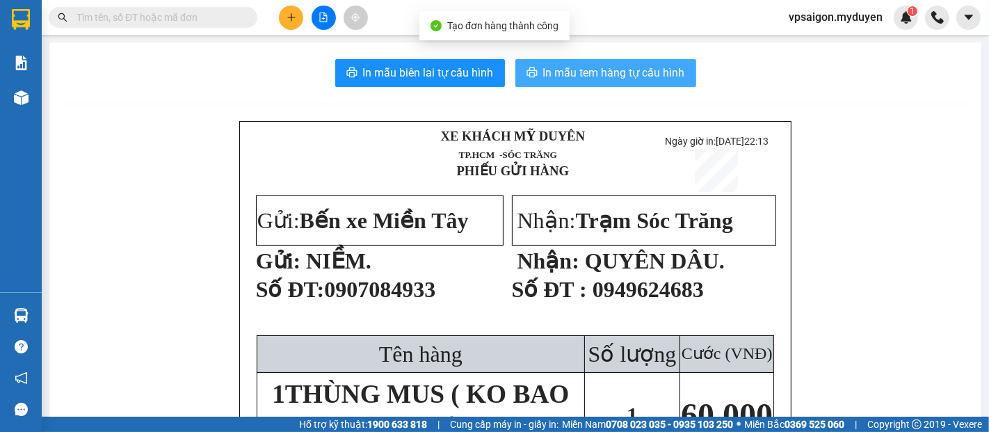
click at [562, 76] on span "In mẫu tem hàng tự cấu hình" at bounding box center [614, 72] width 142 height 17
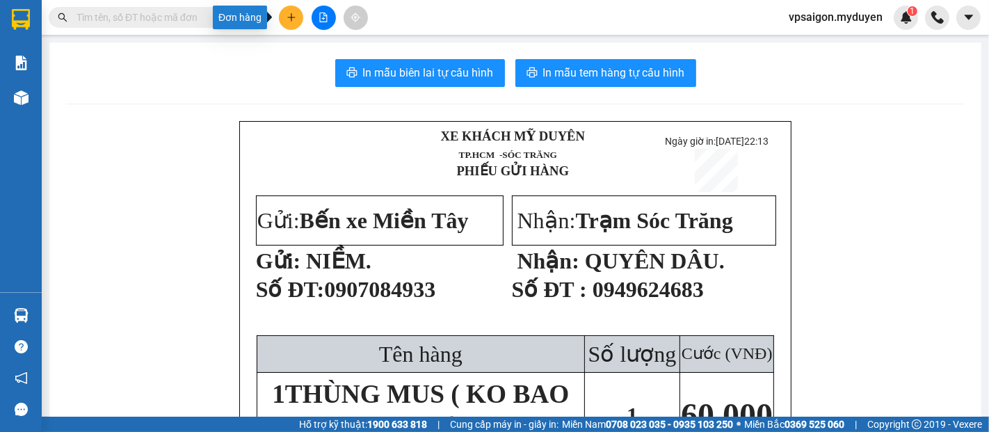
click at [292, 24] on button at bounding box center [291, 18] width 24 height 24
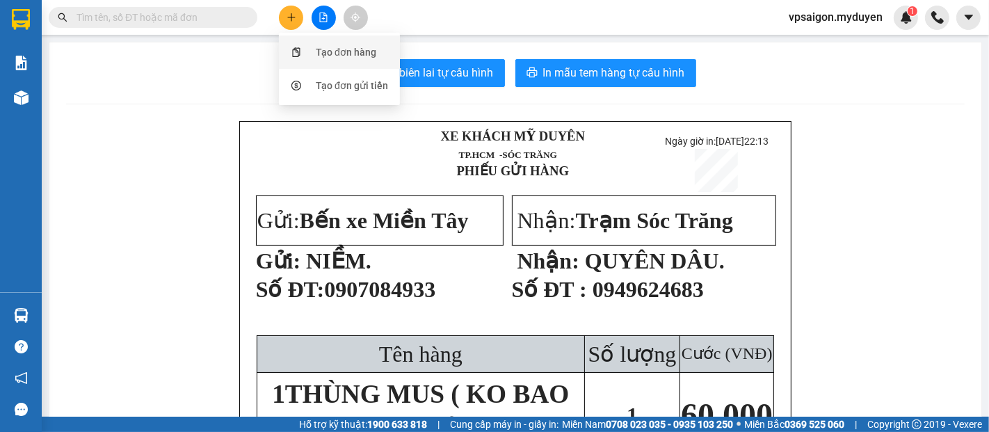
click at [332, 54] on div "Tạo đơn hàng" at bounding box center [346, 51] width 60 height 15
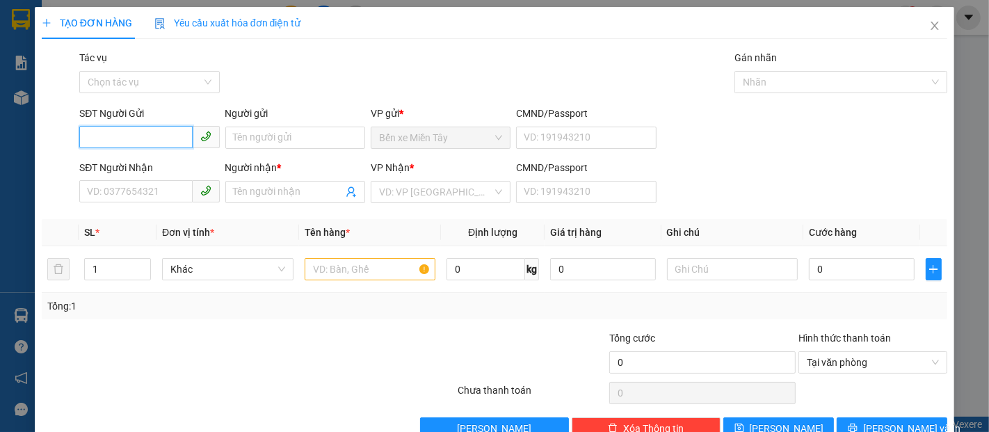
click at [151, 144] on input "SĐT Người Gửi" at bounding box center [135, 137] width 113 height 22
click at [147, 139] on input "5231" at bounding box center [135, 137] width 113 height 22
click at [167, 165] on div "0908465231 - ẤN" at bounding box center [148, 165] width 122 height 15
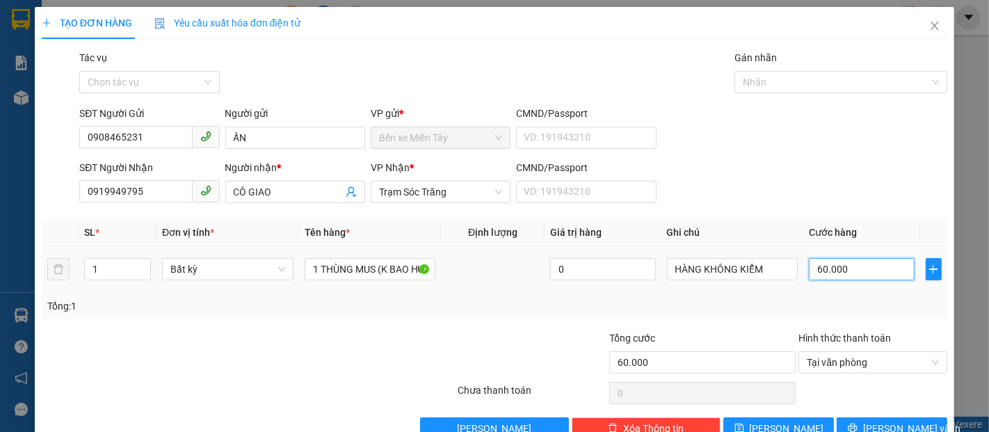
click at [856, 277] on input "60.000" at bounding box center [860, 269] width 105 height 22
click at [889, 421] on span "Lưu và In" at bounding box center [911, 428] width 97 height 15
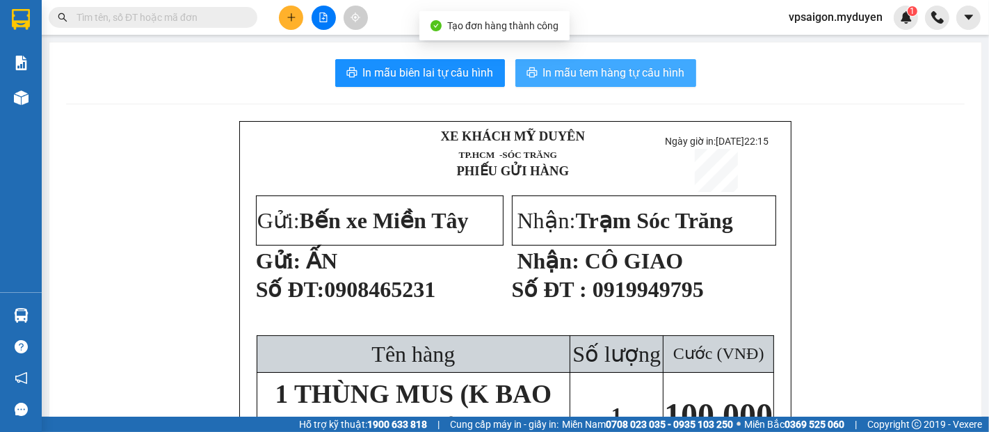
click at [562, 79] on span "In mẫu tem hàng tự cấu hình" at bounding box center [614, 72] width 142 height 17
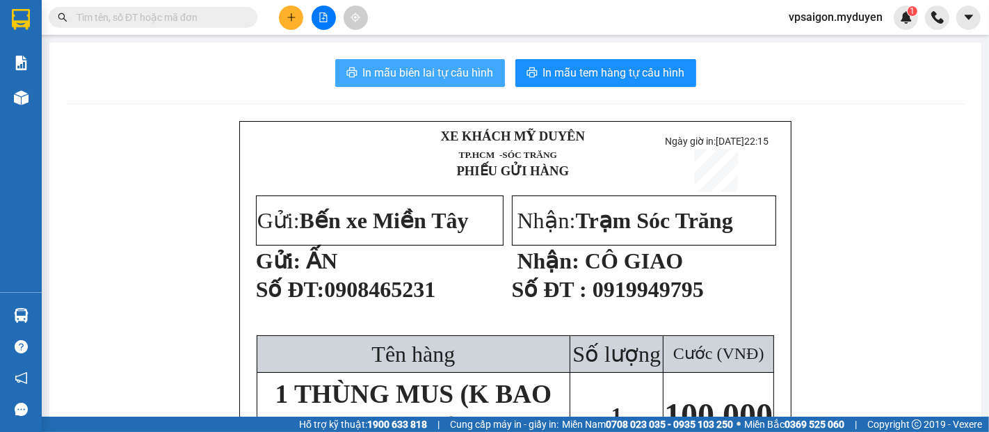
click at [428, 65] on span "In mẫu biên lai tự cấu hình" at bounding box center [428, 72] width 131 height 17
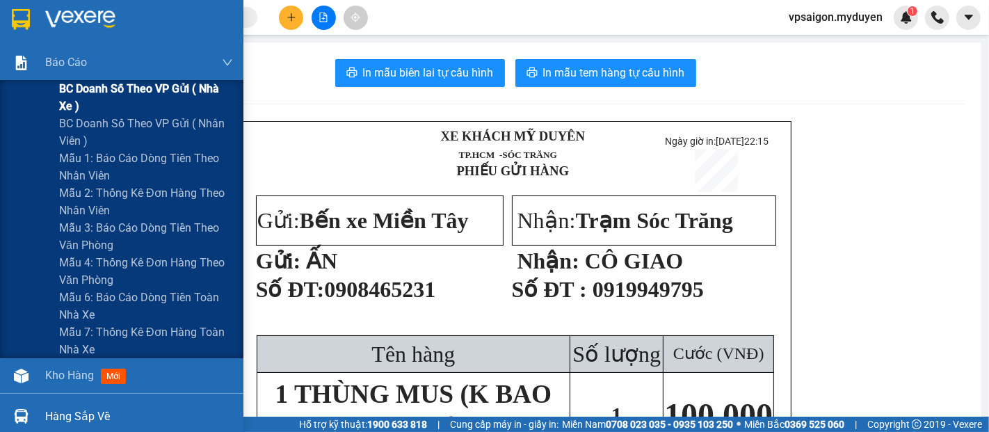
click at [120, 94] on span "BC doanh số theo VP gửi ( nhà xe )" at bounding box center [146, 97] width 174 height 35
